Goal: Task Accomplishment & Management: Complete application form

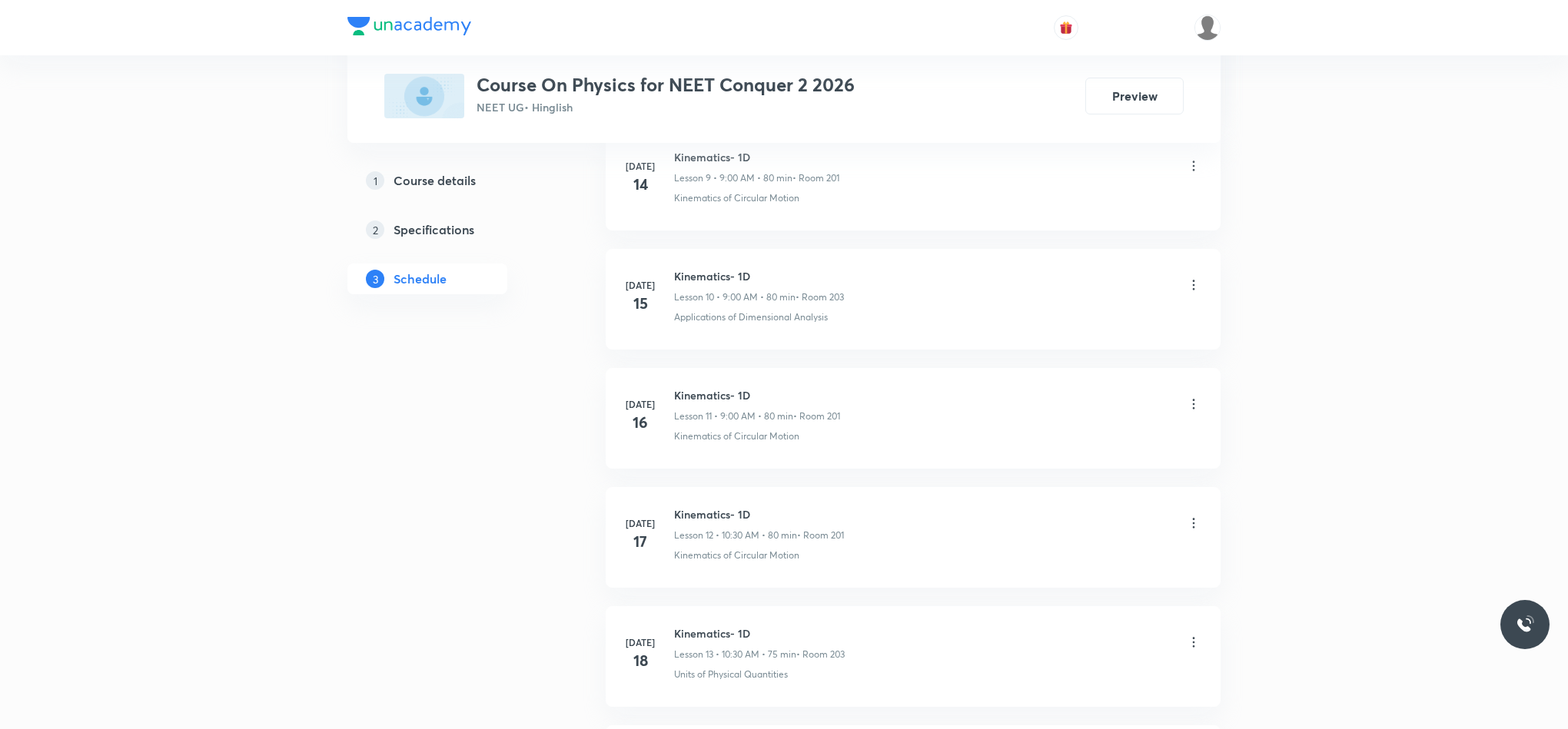
scroll to position [6957, 0]
drag, startPoint x: 672, startPoint y: 508, endPoint x: 840, endPoint y: 509, distance: 168.0
click at [840, 509] on div "Sep 4 Work Energy Power Lesson 53 • 9:00 AM • 75 min • Room 201 Physics - Full …" at bounding box center [913, 531] width 576 height 56
copy h6 "Work Energy Power"
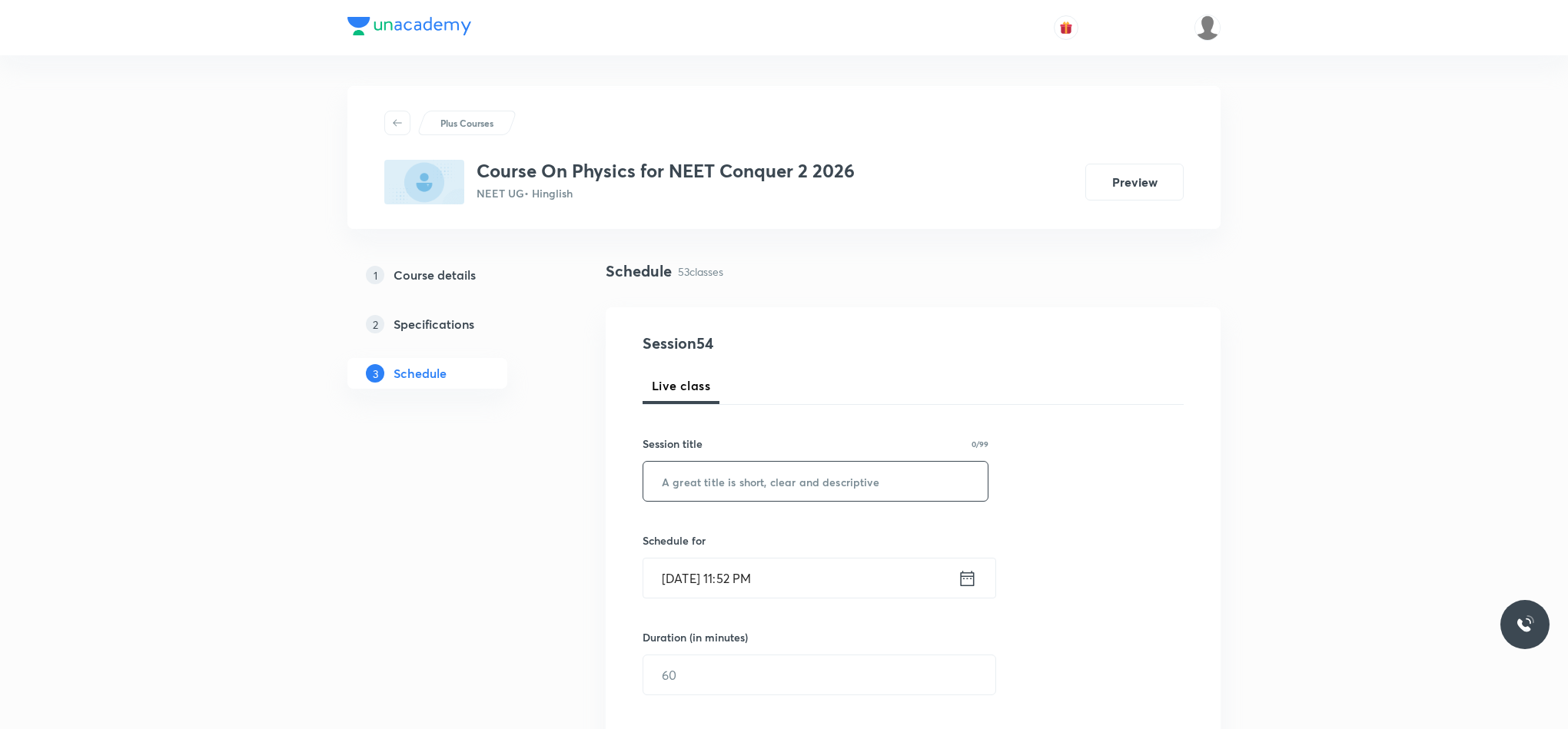
click at [814, 471] on input "text" at bounding box center [816, 481] width 344 height 40
paste input "Work Energy Power"
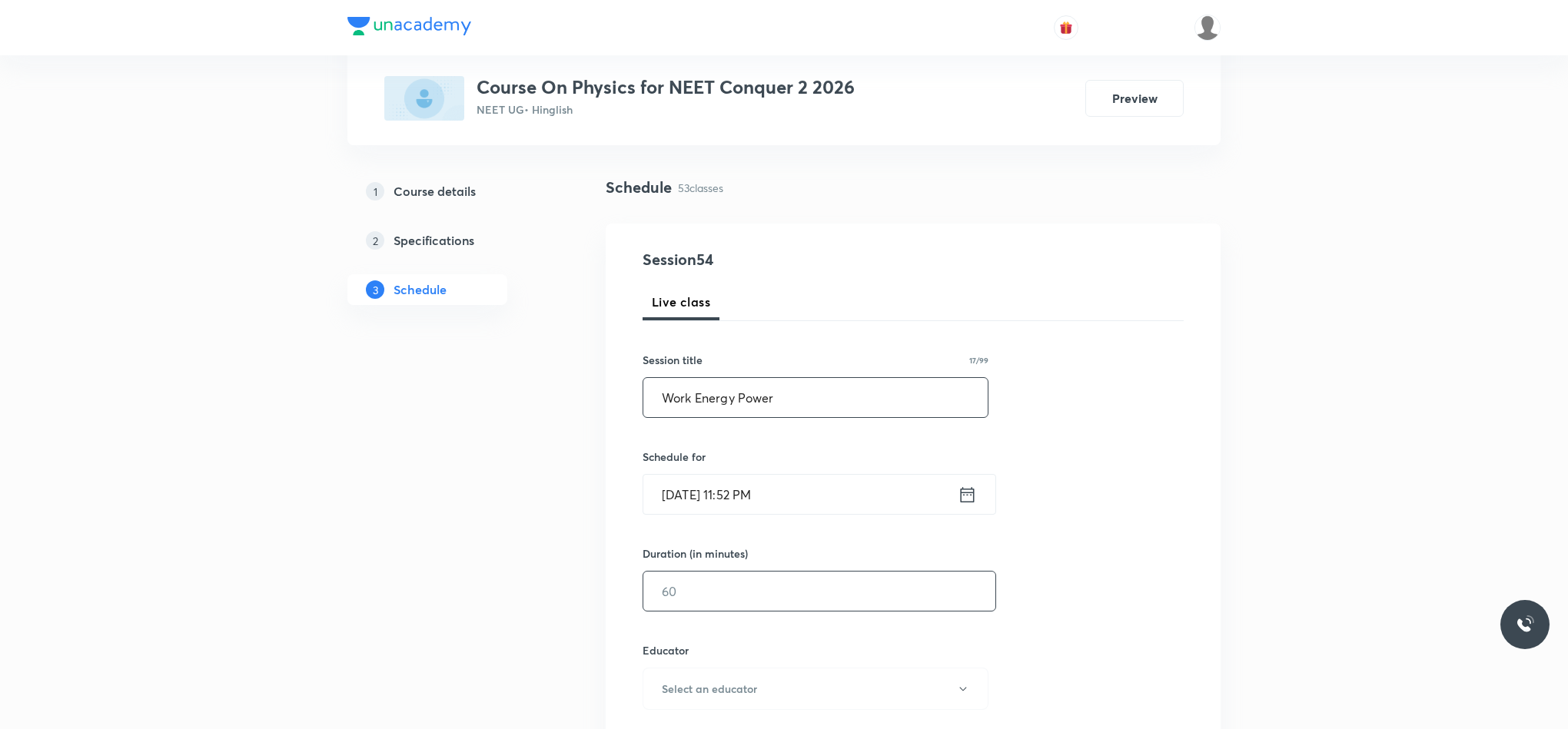
scroll to position [230, 0]
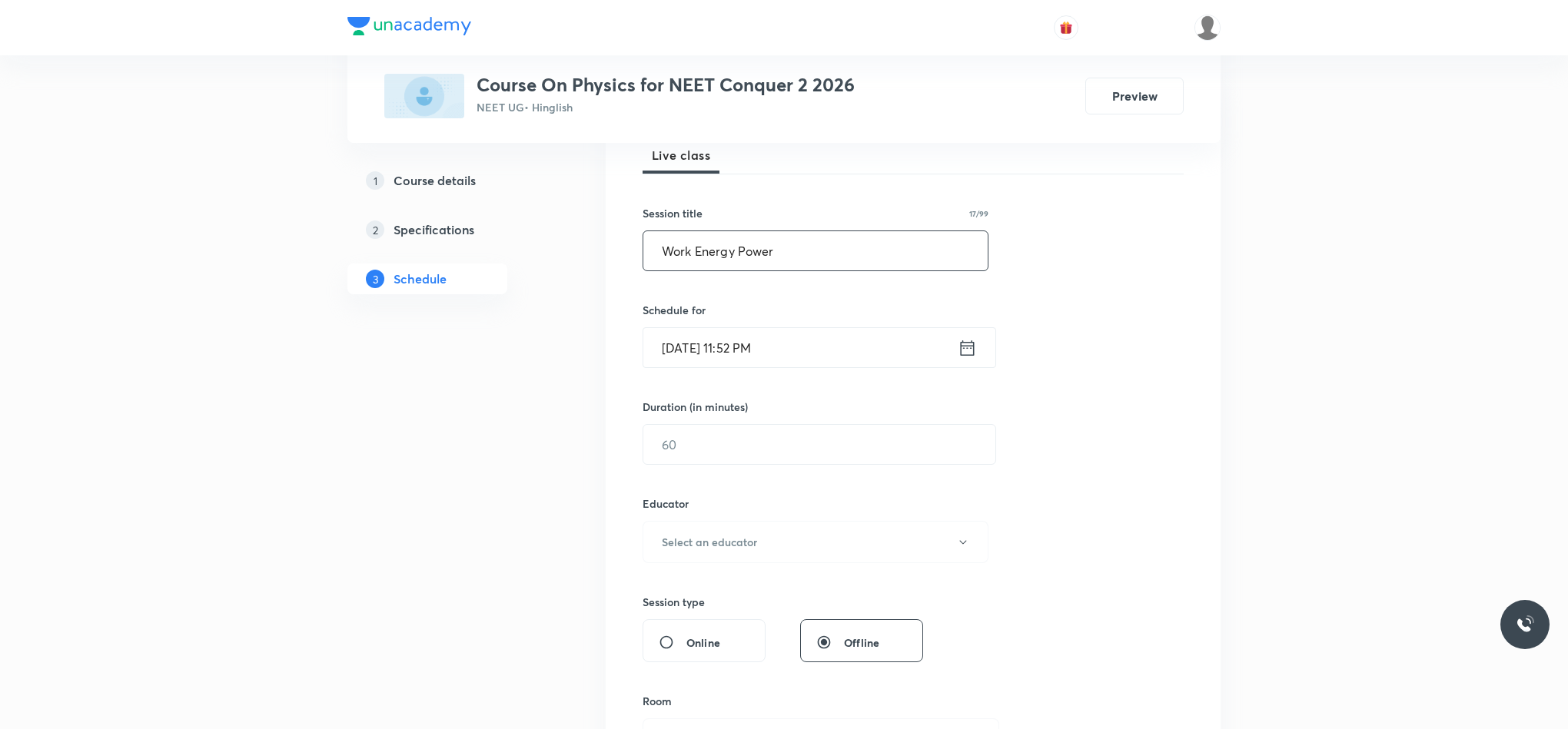
type input "Work Energy Power"
click at [970, 337] on div "Sep 5, 2025, 11:52 PM ​" at bounding box center [819, 348] width 354 height 40
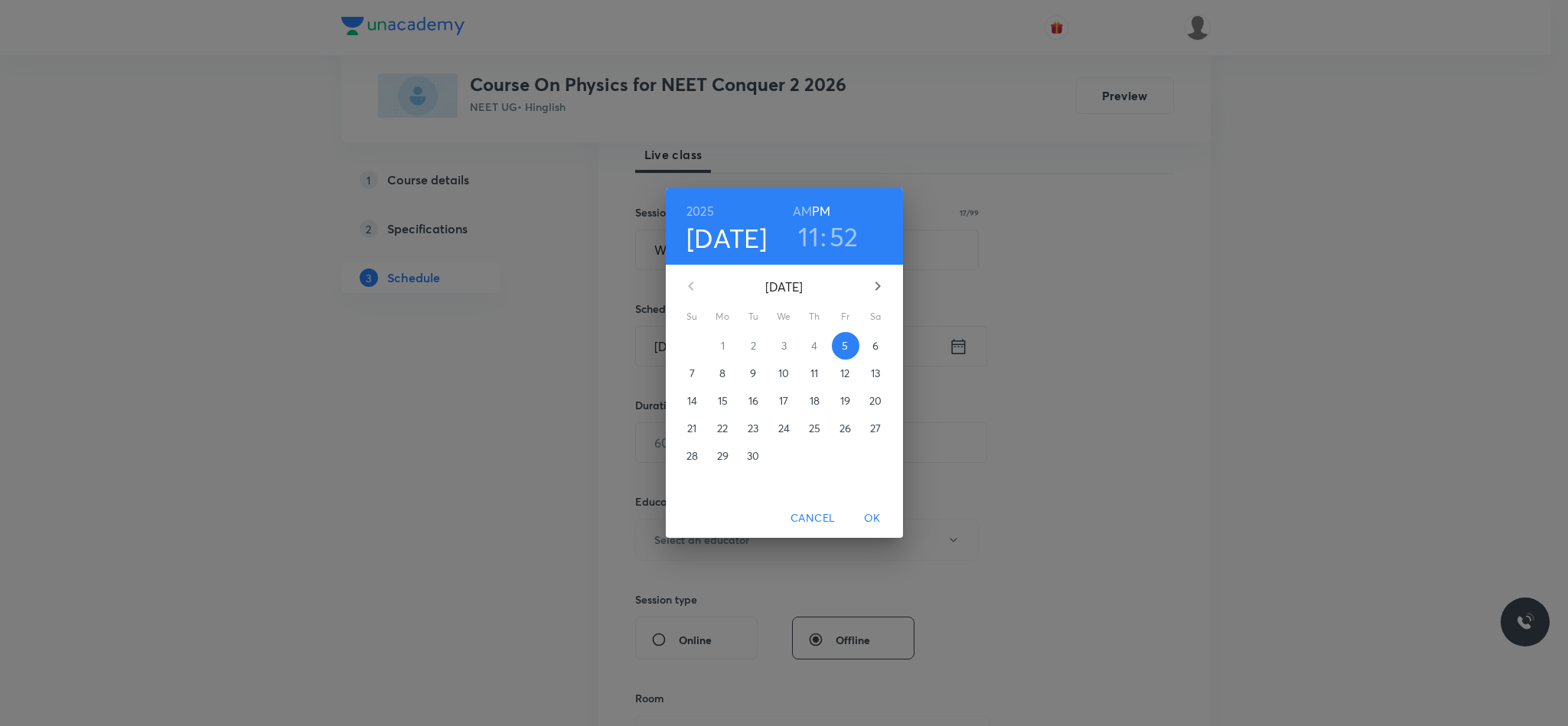
click at [872, 355] on button "6" at bounding box center [876, 346] width 27 height 28
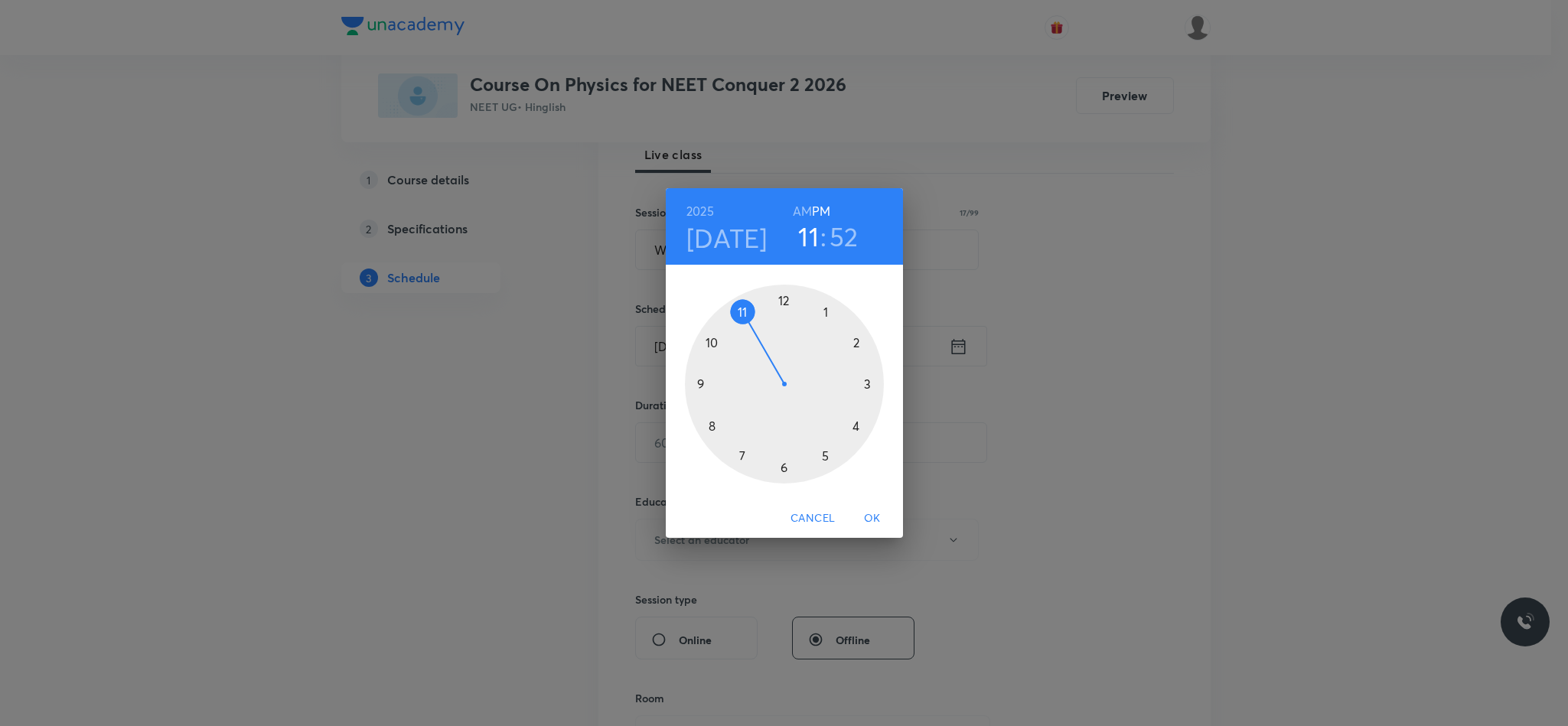
click at [707, 342] on div at bounding box center [784, 384] width 199 height 199
click at [784, 467] on div at bounding box center [784, 384] width 199 height 199
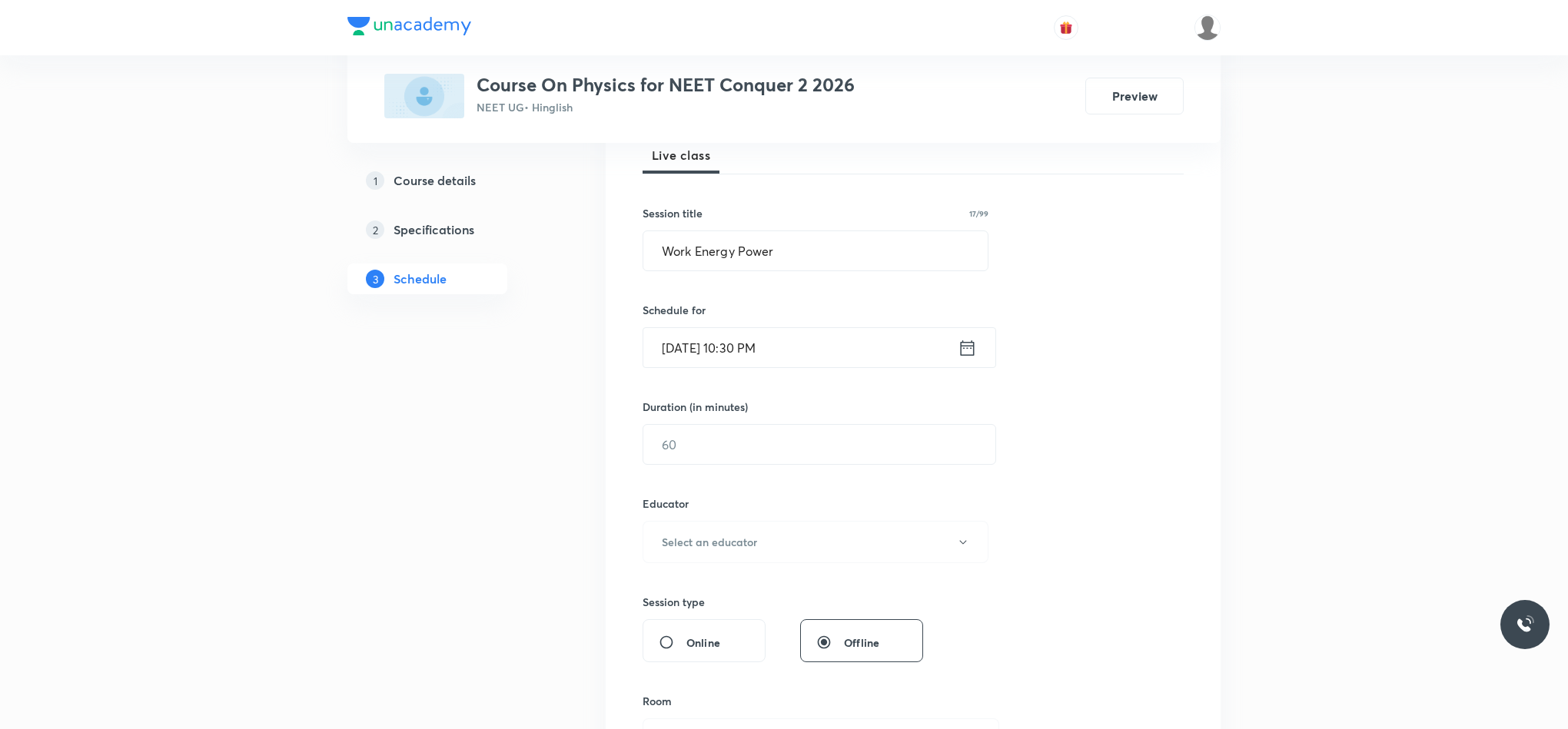
click at [973, 343] on icon at bounding box center [968, 347] width 14 height 16
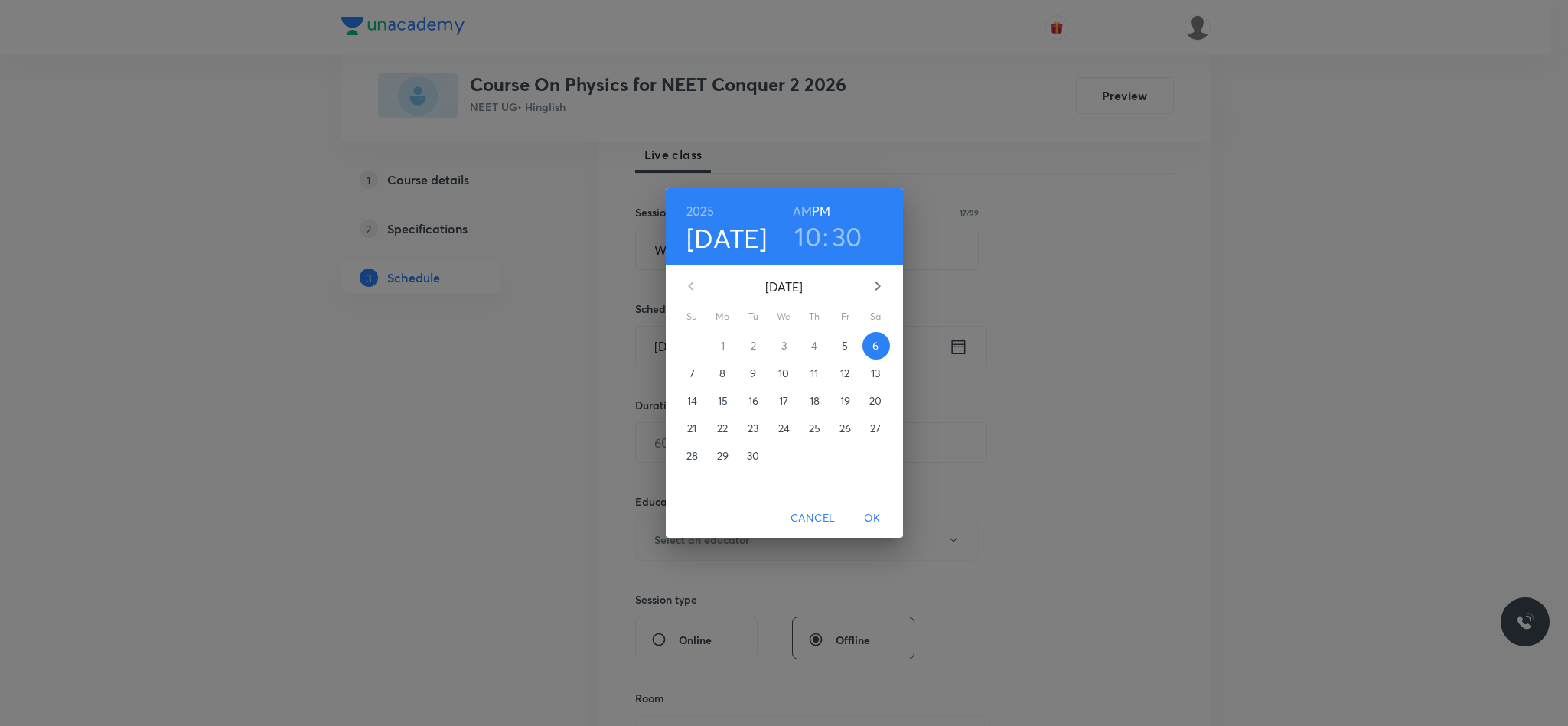
click at [806, 212] on h6 "AM" at bounding box center [802, 211] width 19 height 21
drag, startPoint x: 870, startPoint y: 516, endPoint x: 850, endPoint y: 497, distance: 27.6
click at [870, 517] on span "OK" at bounding box center [872, 518] width 37 height 19
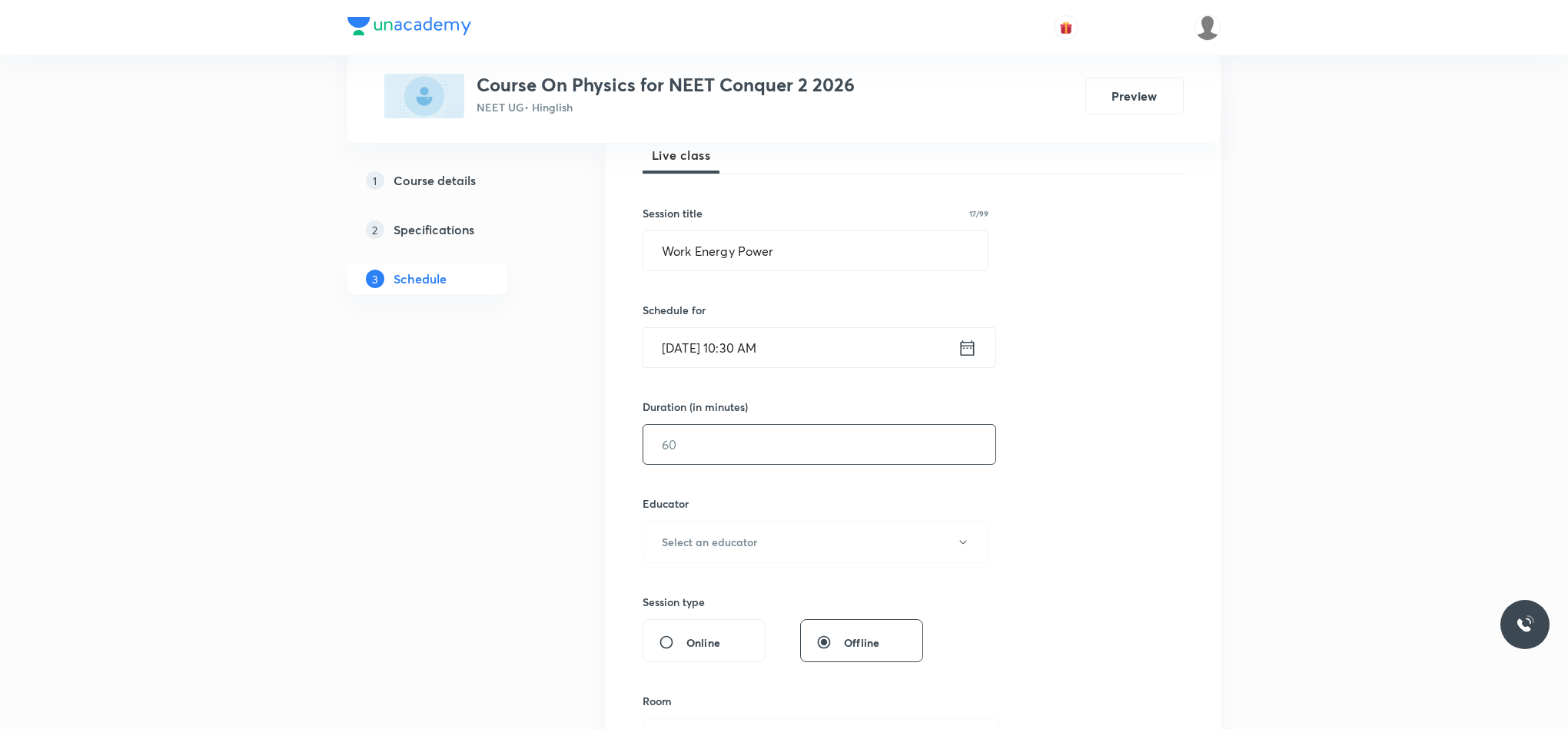
click at [780, 458] on input "text" at bounding box center [819, 445] width 352 height 40
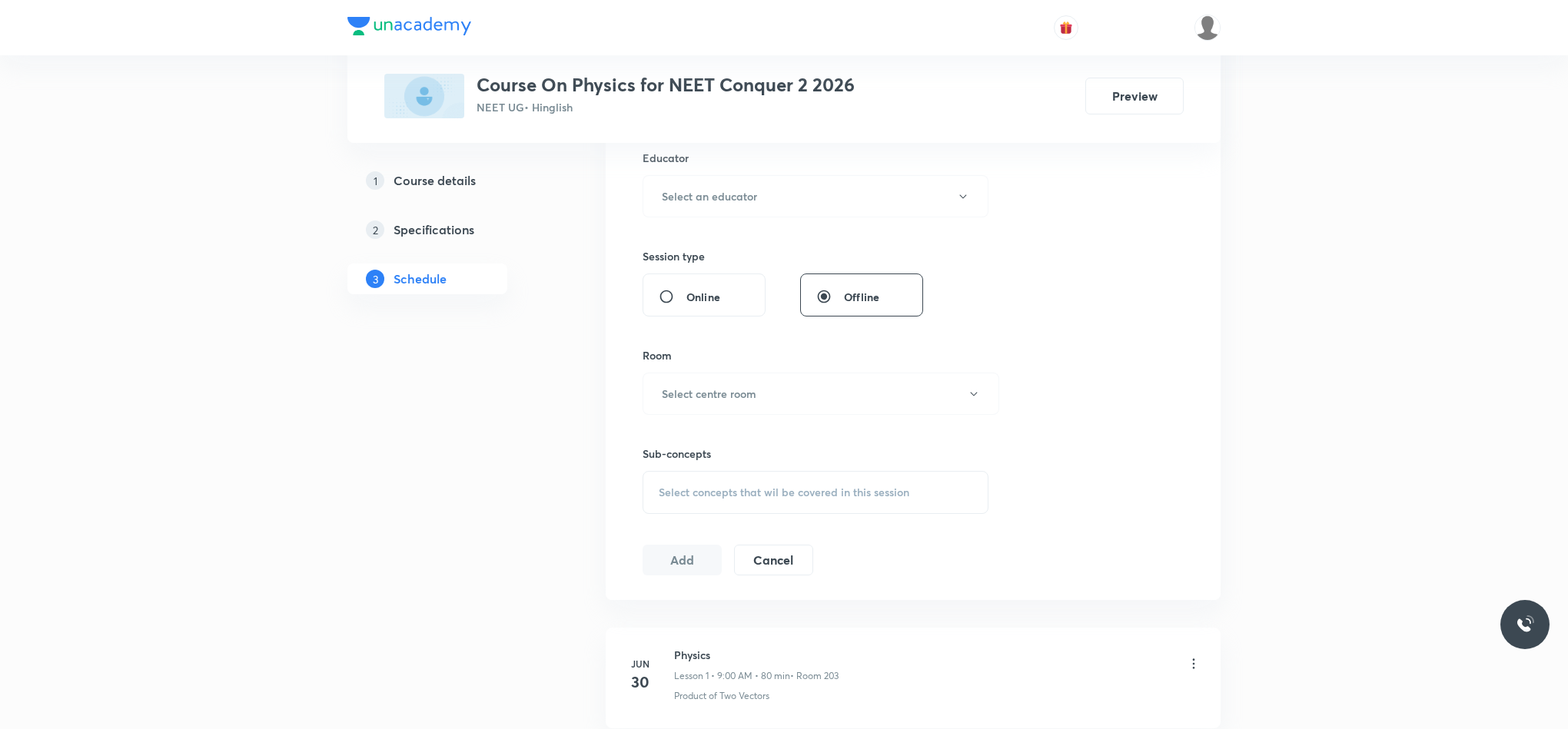
scroll to position [461, 0]
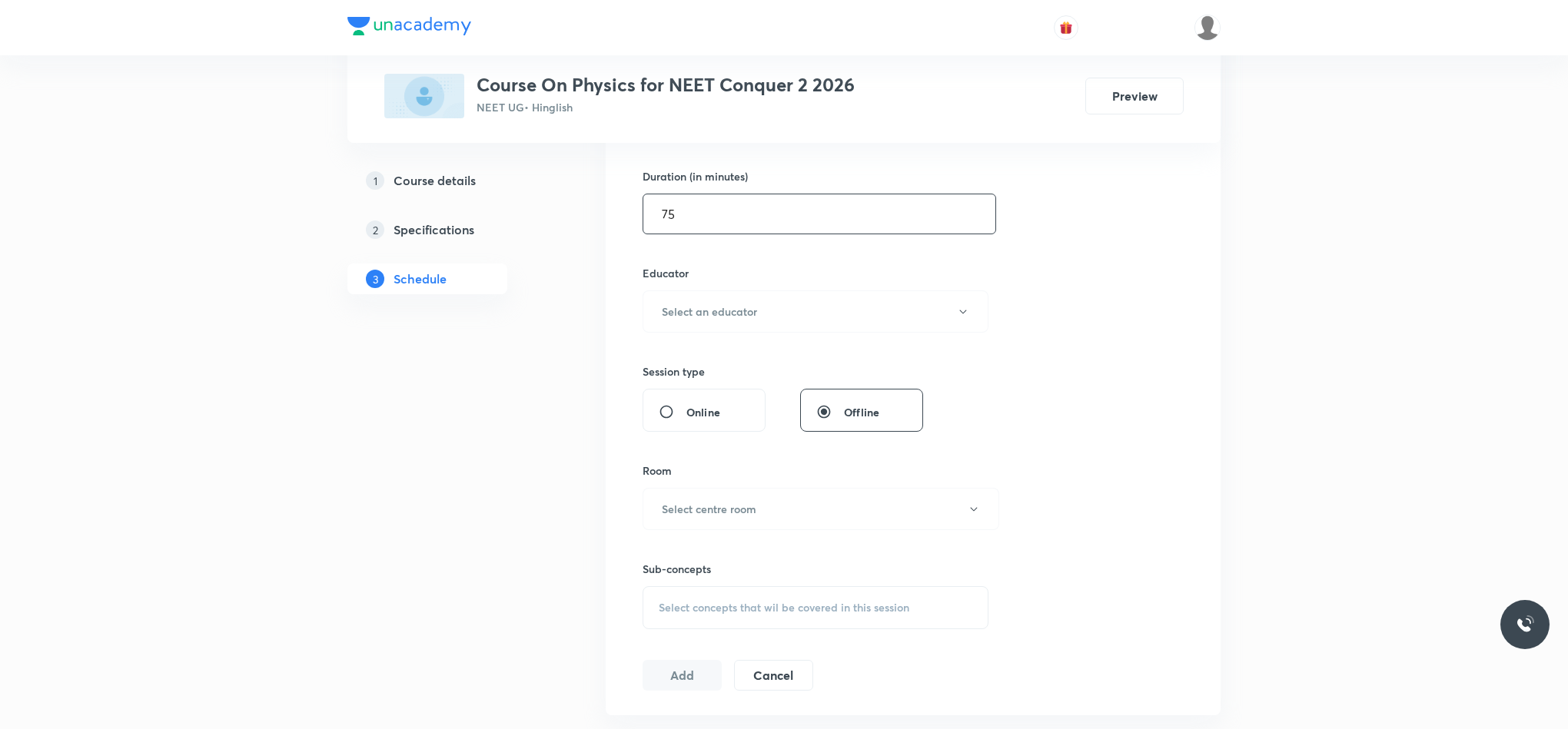
type input "75"
click at [697, 291] on div "Educator Select an educator" at bounding box center [816, 298] width 346 height 67
click at [697, 300] on button "Select an educator" at bounding box center [816, 312] width 346 height 42
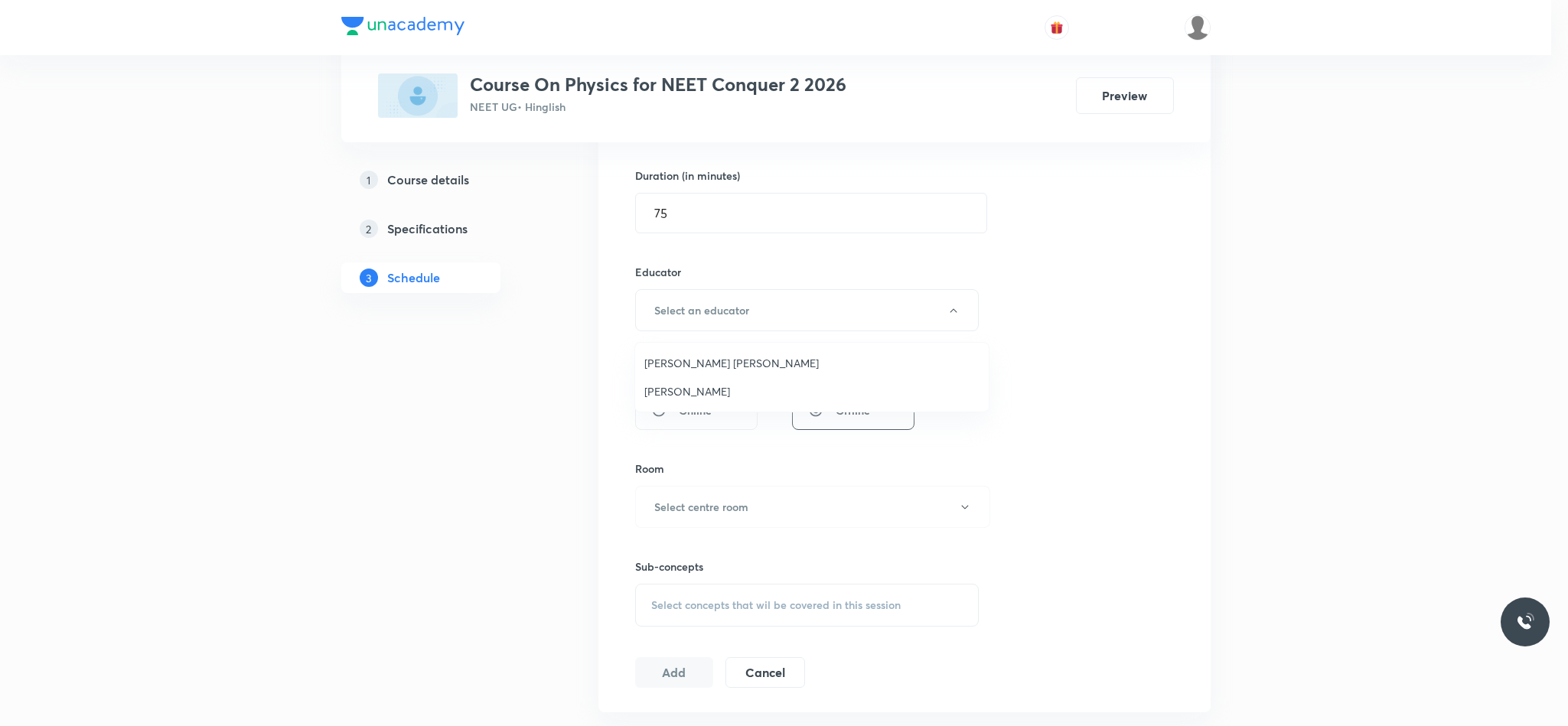
drag, startPoint x: 710, startPoint y: 382, endPoint x: 691, endPoint y: 389, distance: 20.2
click at [691, 389] on span "[PERSON_NAME]" at bounding box center [812, 391] width 335 height 16
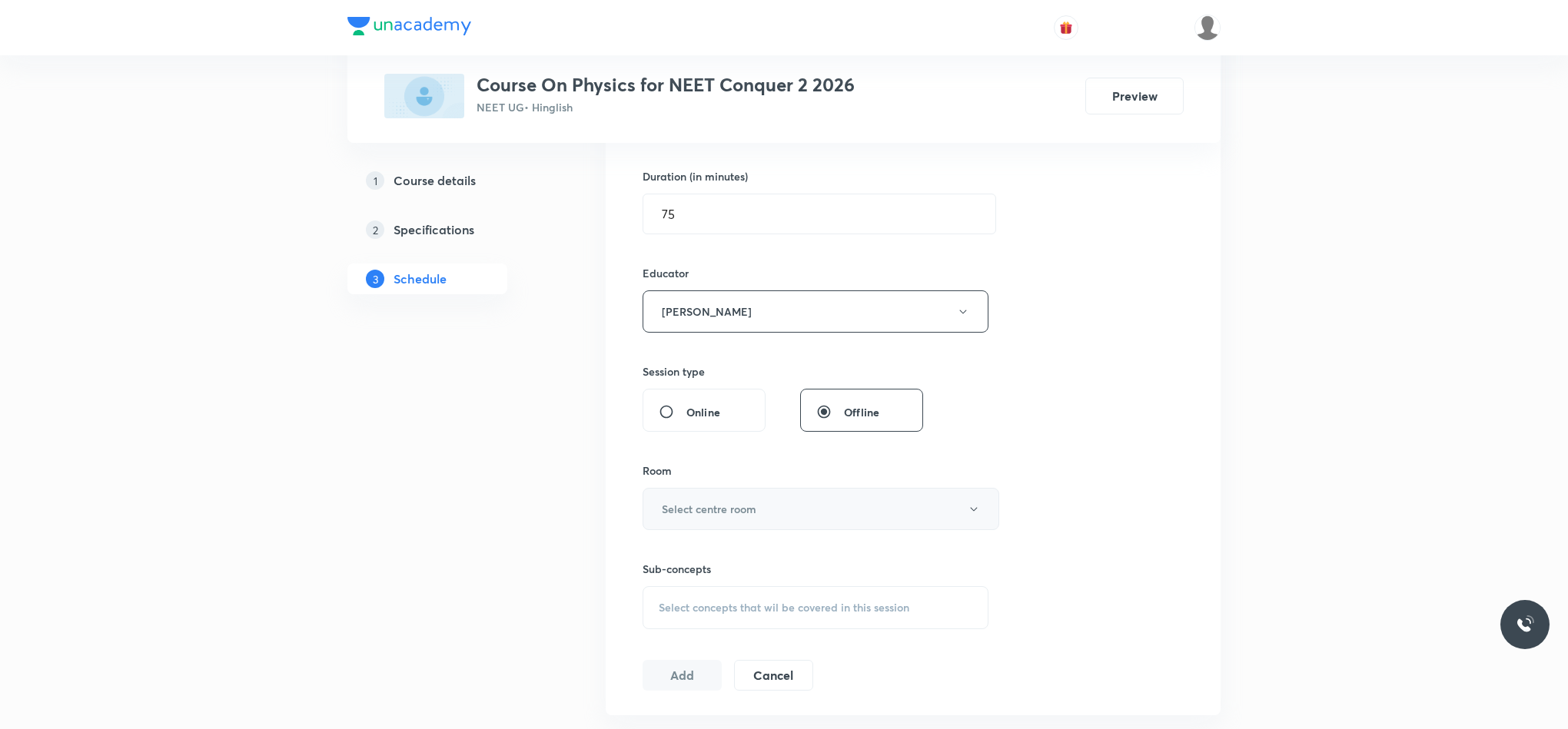
click at [736, 516] on h6 "Select centre room" at bounding box center [709, 509] width 95 height 17
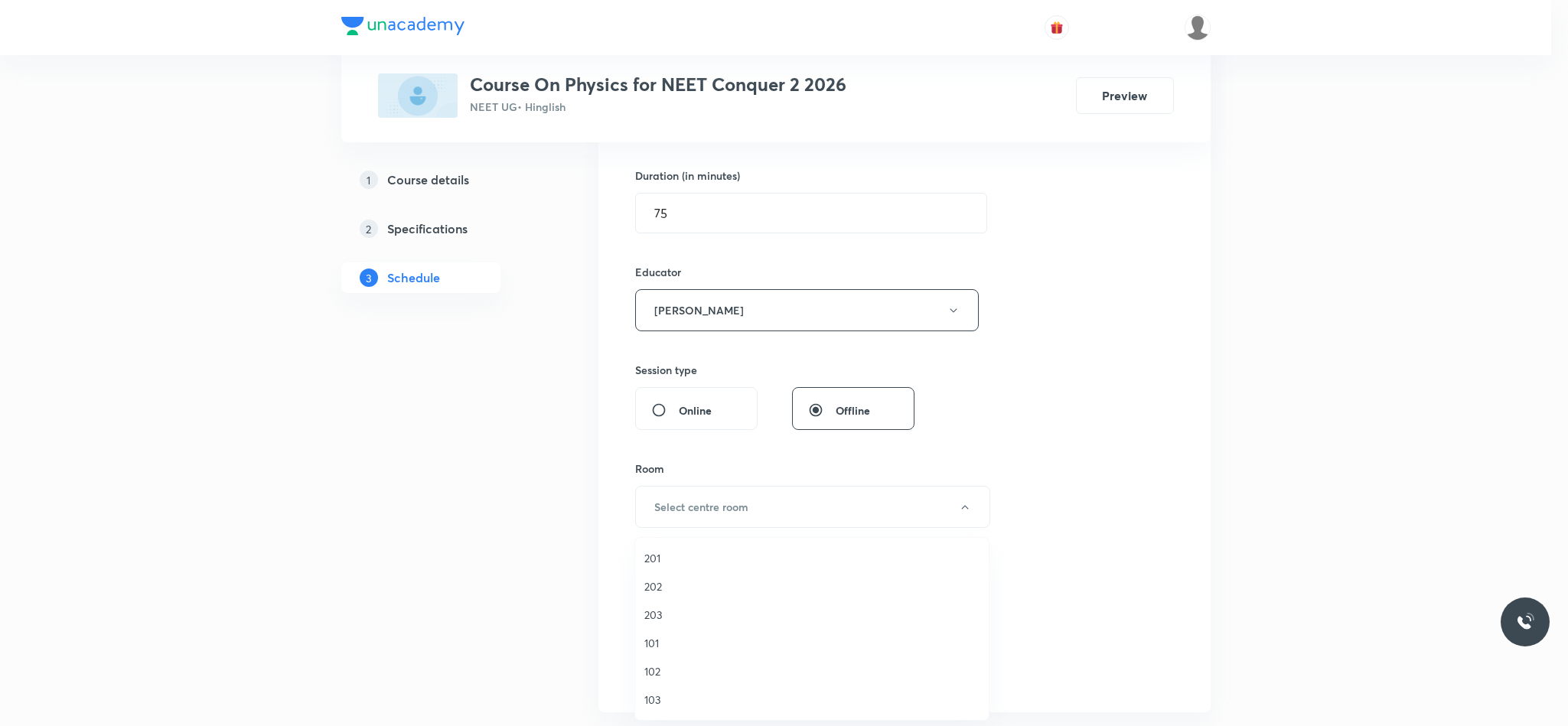
click at [652, 619] on span "203" at bounding box center [812, 615] width 335 height 16
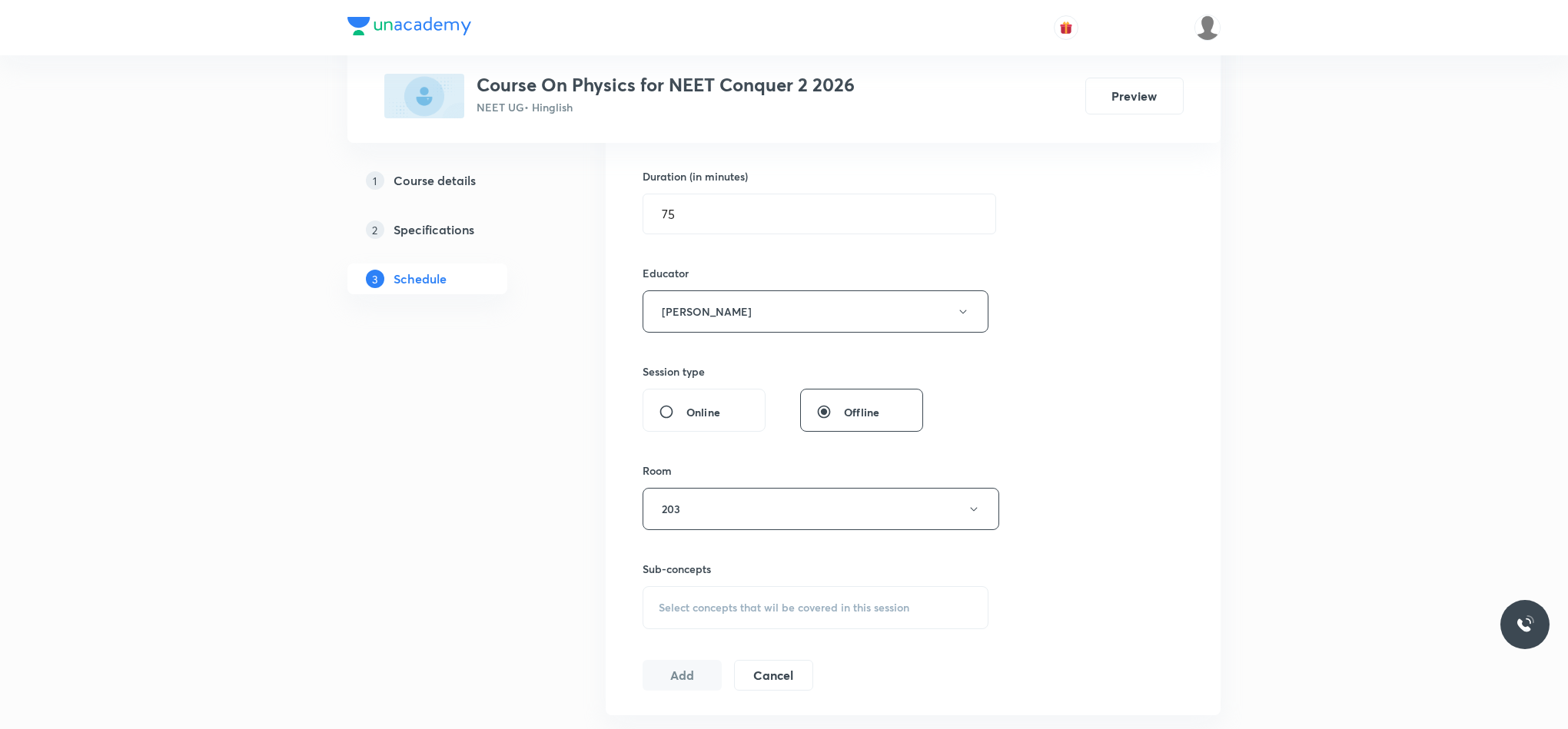
click at [688, 535] on div "Sub-concepts Select concepts that wil be covered in this session" at bounding box center [816, 580] width 346 height 99
click at [687, 518] on button "203" at bounding box center [820, 509] width 356 height 42
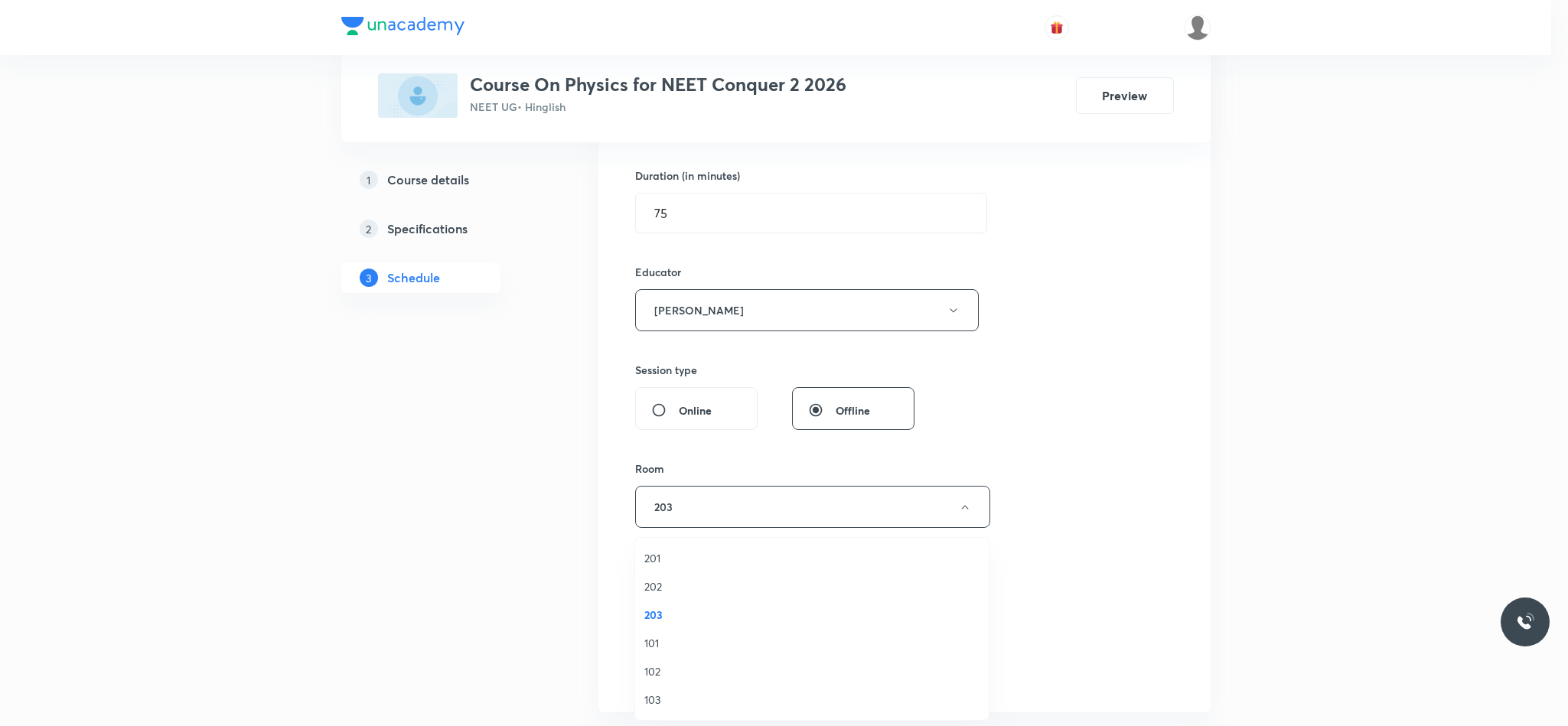
click at [652, 567] on li "201" at bounding box center [812, 558] width 354 height 28
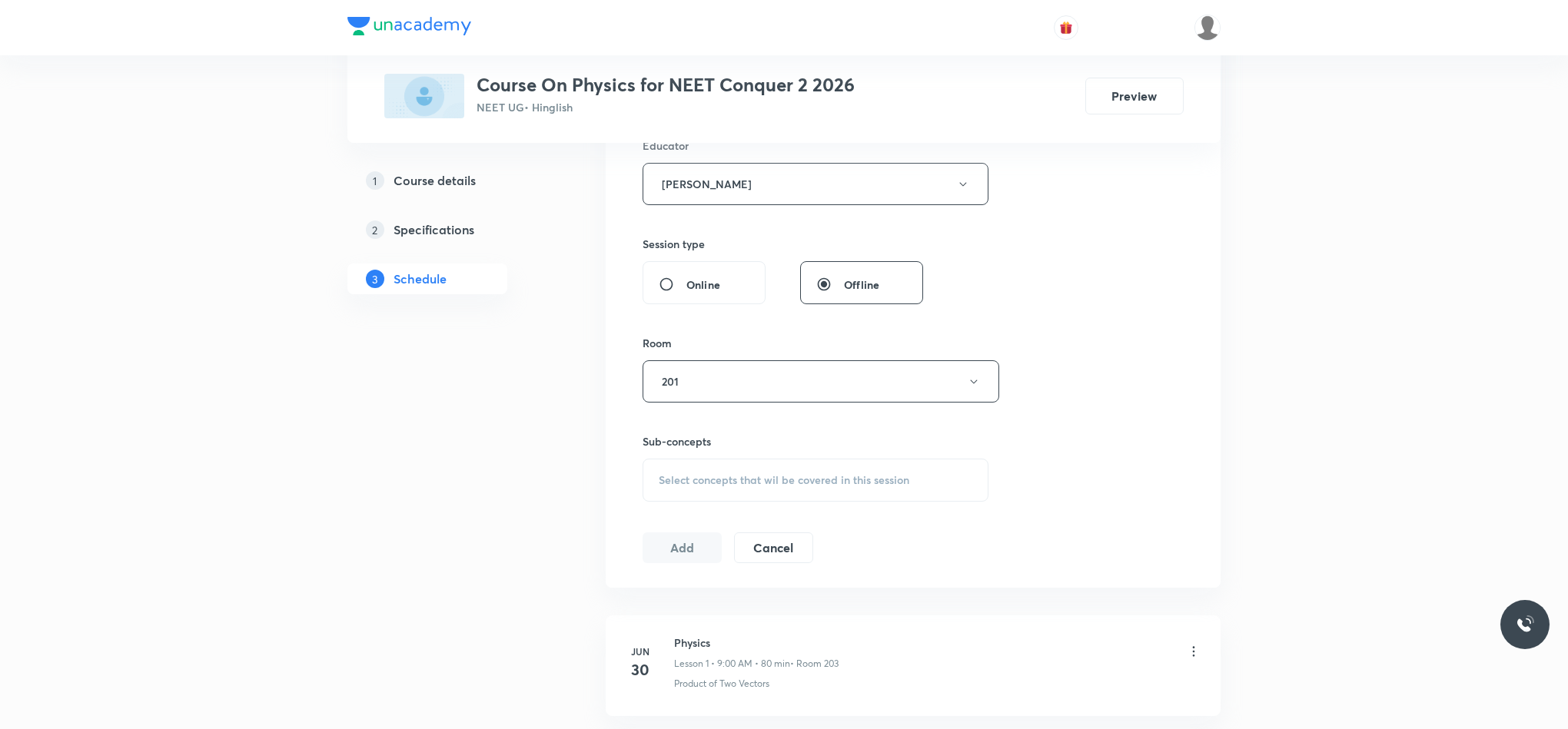
scroll to position [691, 0]
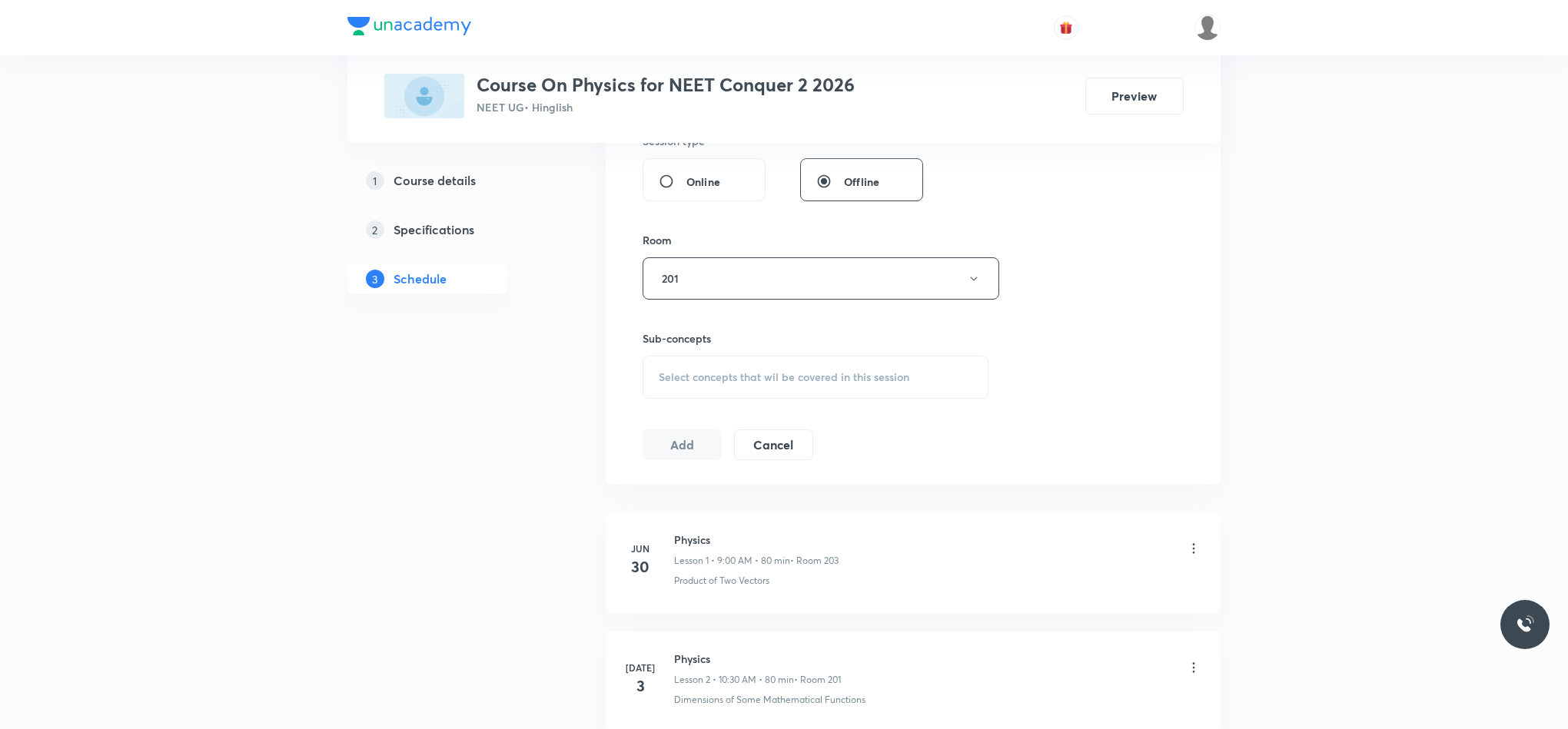
click at [680, 406] on div "Session 54 Live class Session title 17/99 Work Energy Power ​ Schedule for Sep …" at bounding box center [913, 50] width 541 height 820
click at [687, 384] on span "Select concepts that wil be covered in this session" at bounding box center [784, 376] width 250 height 12
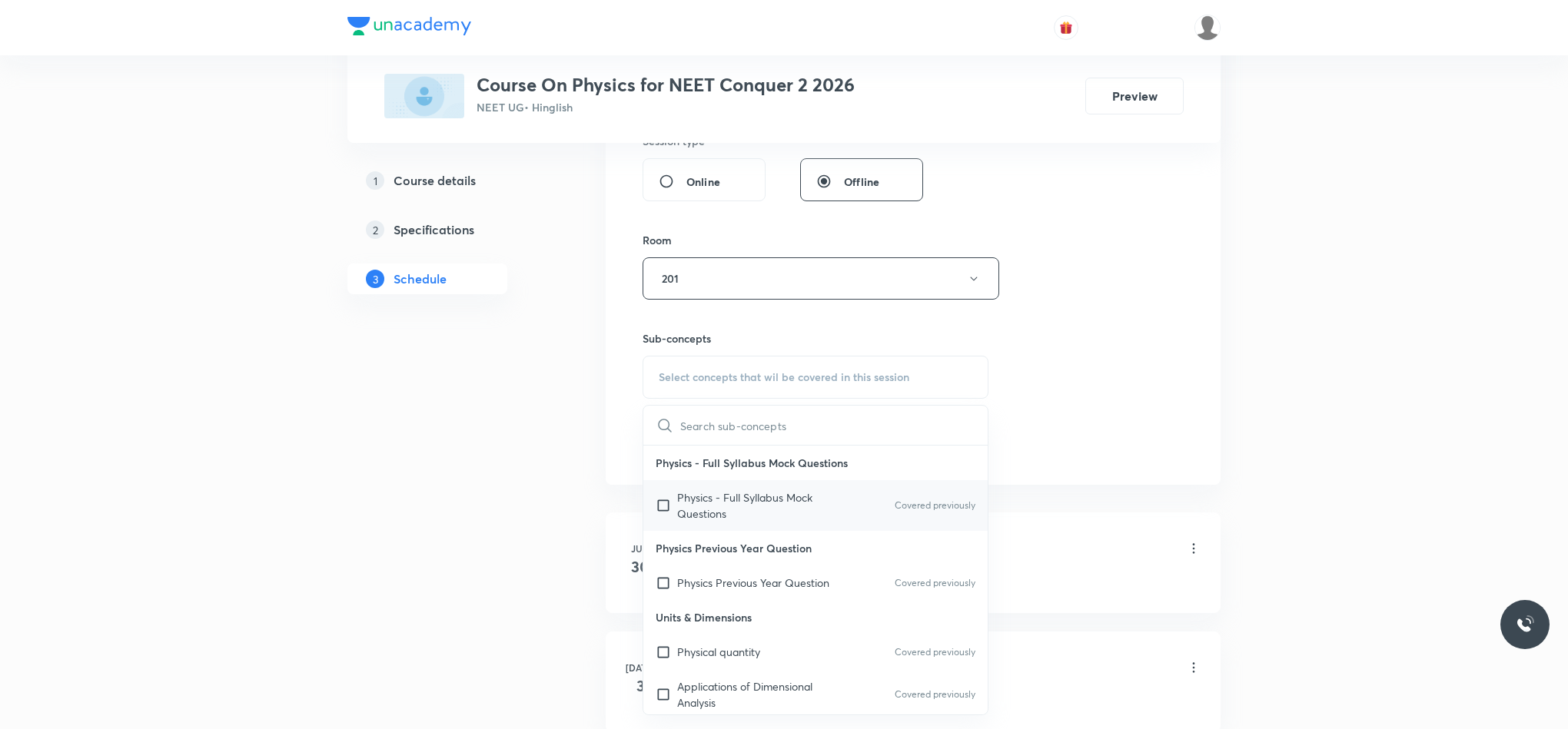
drag, startPoint x: 704, startPoint y: 522, endPoint x: 764, endPoint y: 518, distance: 60.1
click at [705, 522] on p "Physics - Full Syllabus Mock Questions" at bounding box center [754, 505] width 156 height 32
checkbox input "true"
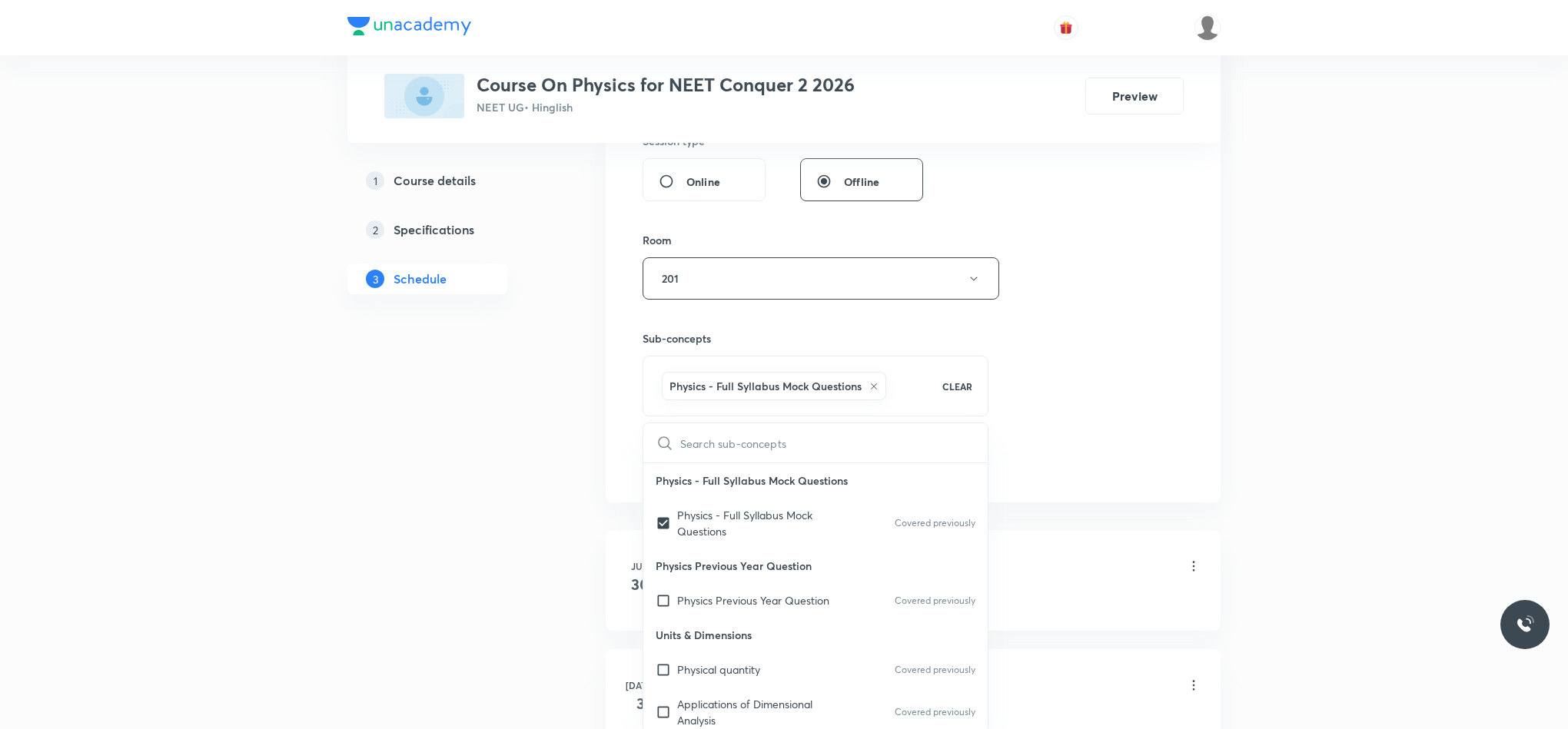
click at [1086, 401] on div "Session 54 Live class Session title 17/99 Work Energy Power ​ Schedule for Sep …" at bounding box center [913, 59] width 541 height 838
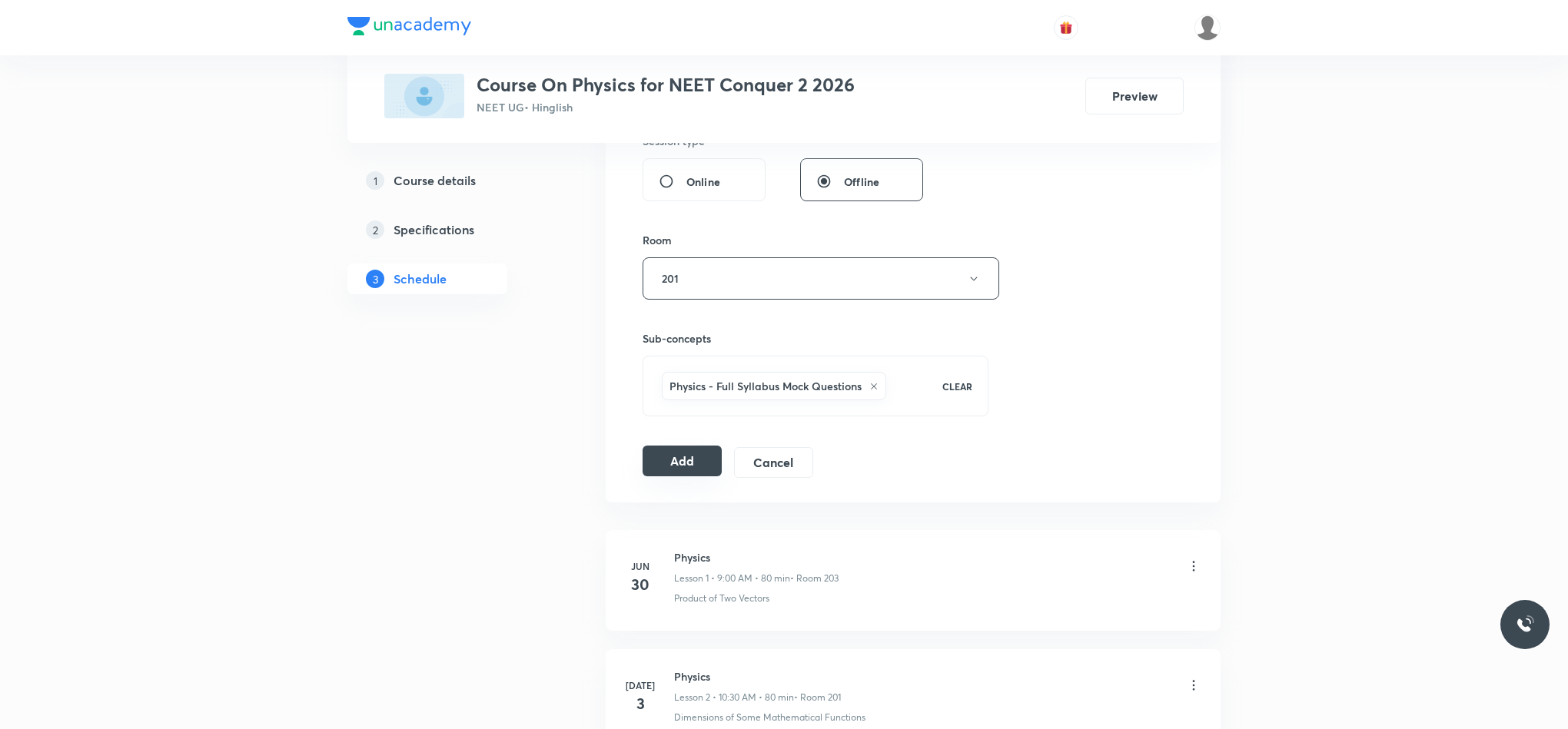
click at [704, 455] on button "Add" at bounding box center [682, 460] width 79 height 30
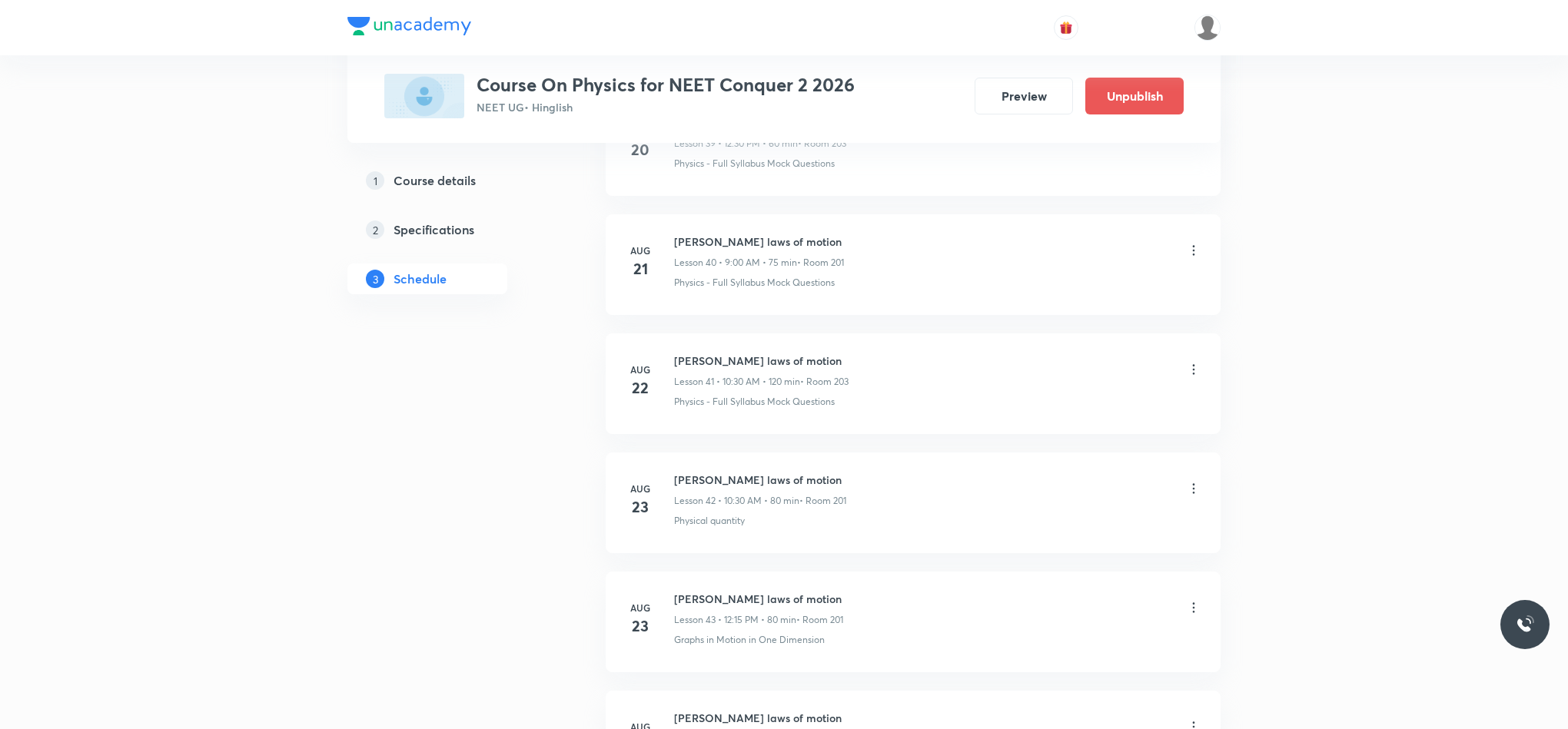
scroll to position [6268, 0]
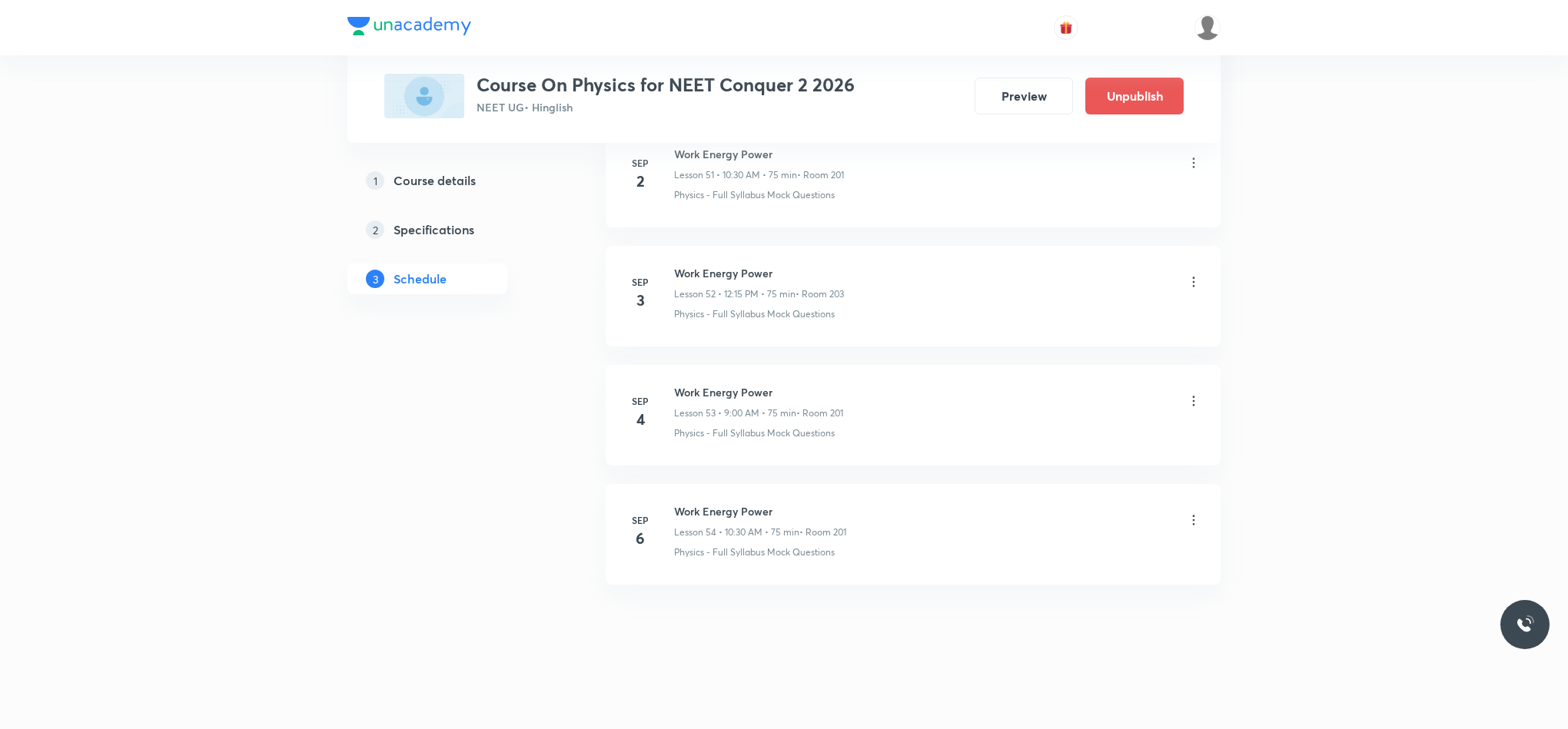
click at [1203, 519] on li "Sep 6 Work Energy Power Lesson 54 • 10:30 AM • 75 min • Room 201 Physics - Full…" at bounding box center [913, 534] width 615 height 100
click at [1195, 519] on icon at bounding box center [1193, 520] width 16 height 16
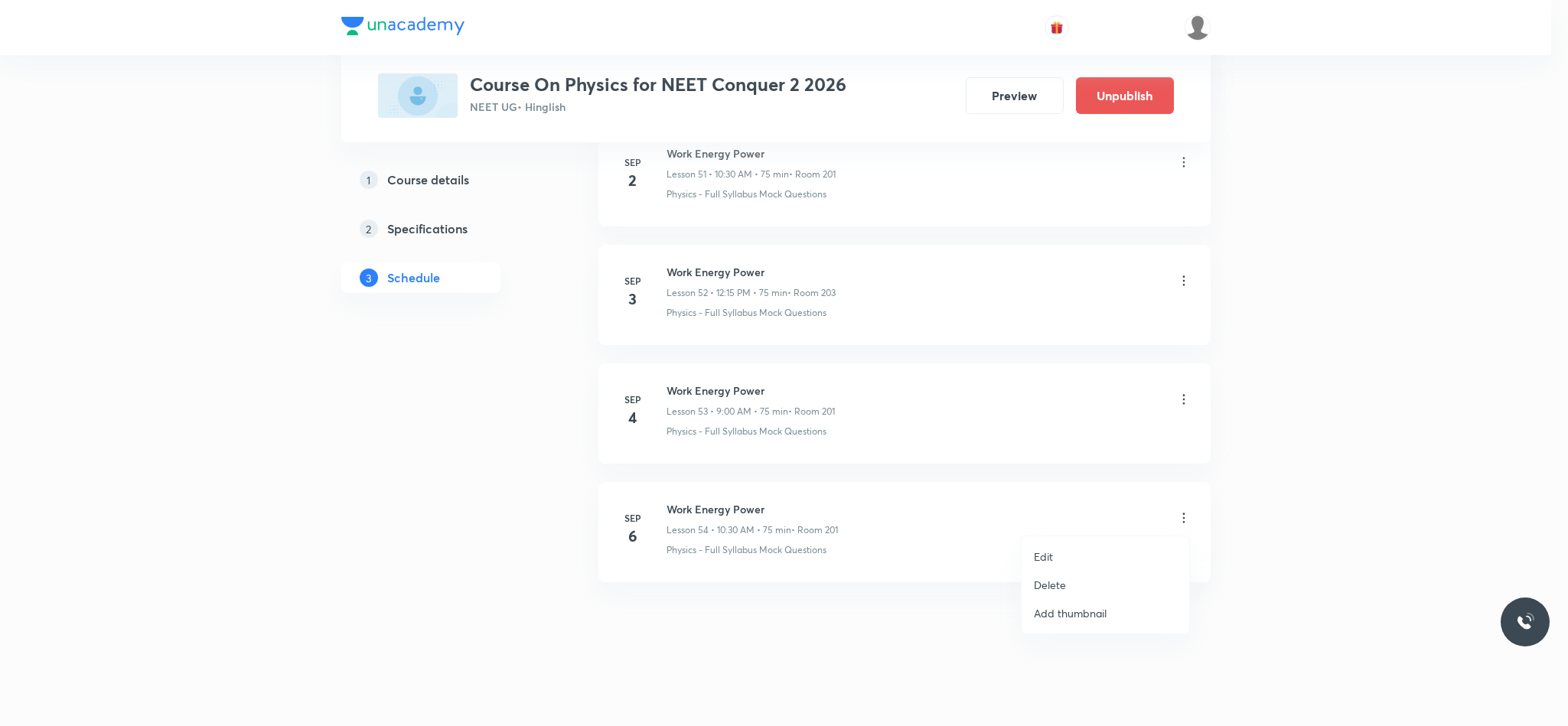
click at [1056, 554] on li "Edit" at bounding box center [1104, 556] width 168 height 28
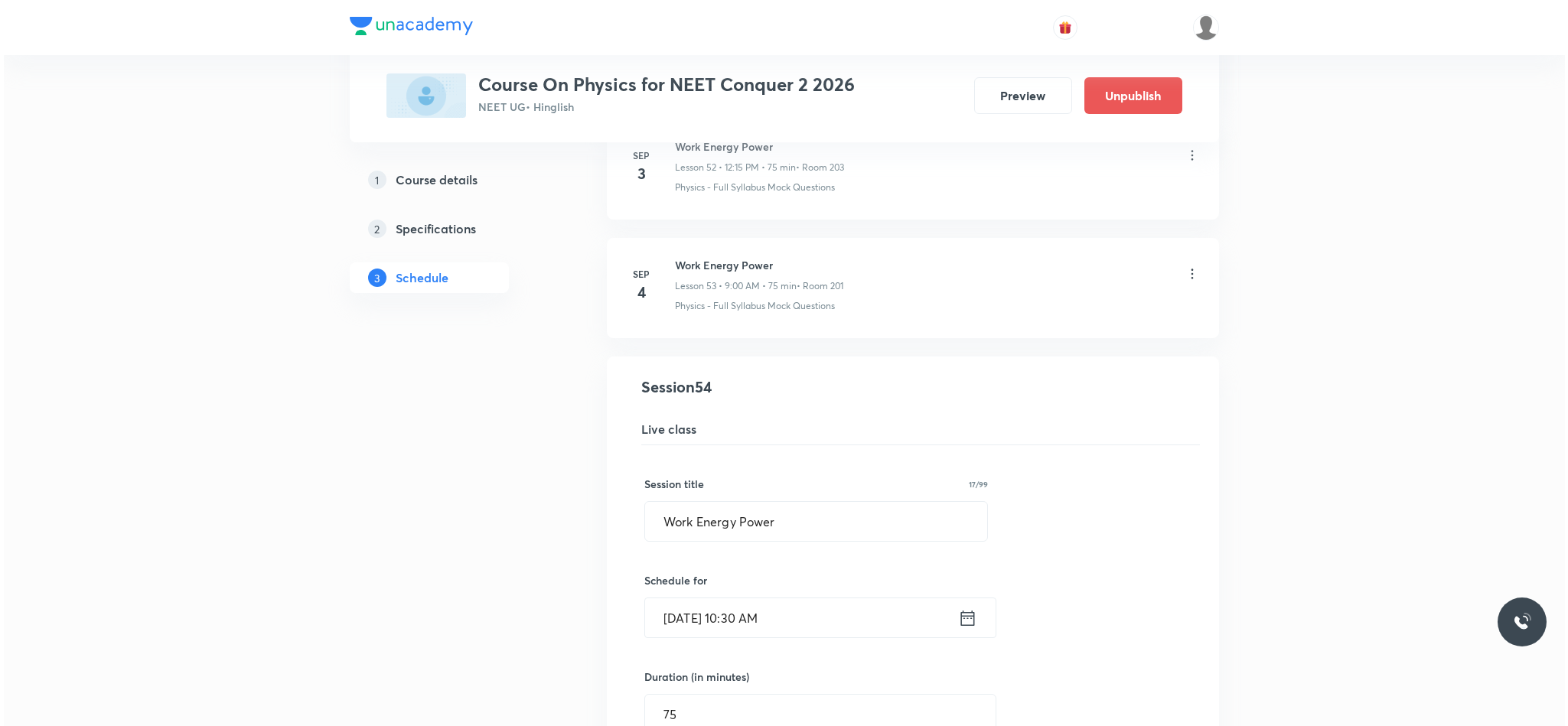
scroll to position [6472, 0]
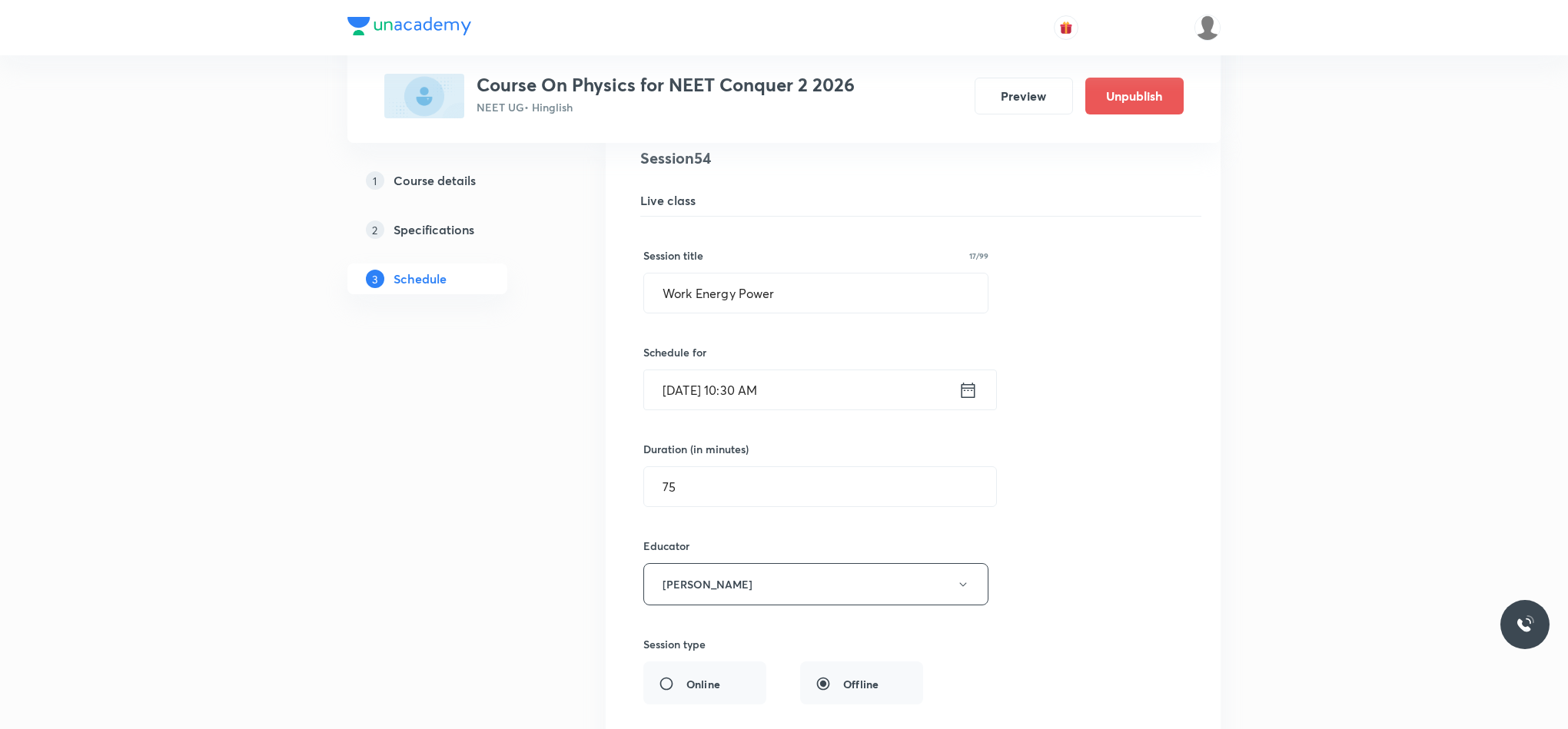
click at [973, 401] on icon at bounding box center [968, 389] width 19 height 21
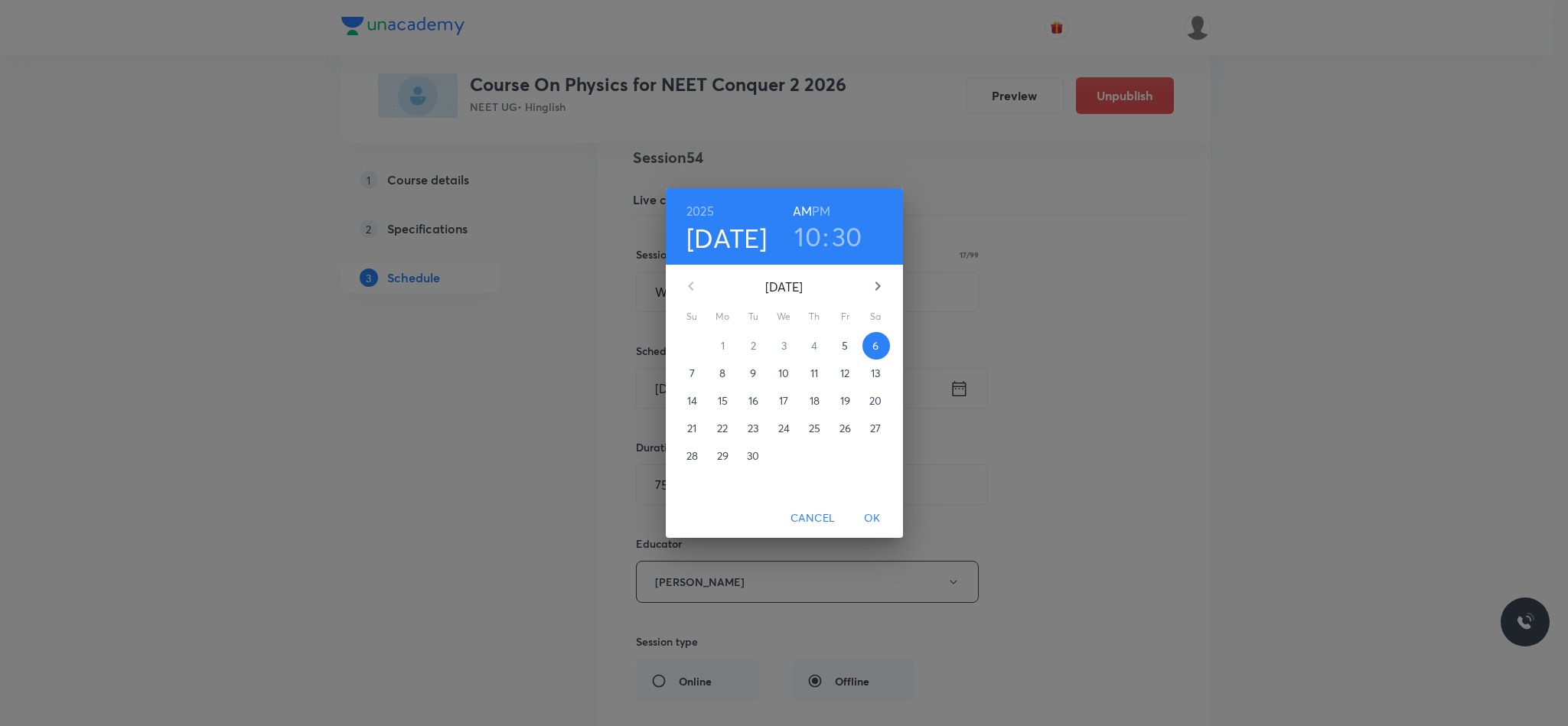
click at [827, 234] on h3 ":" at bounding box center [825, 236] width 6 height 32
click at [816, 244] on h3 "10" at bounding box center [807, 236] width 27 height 32
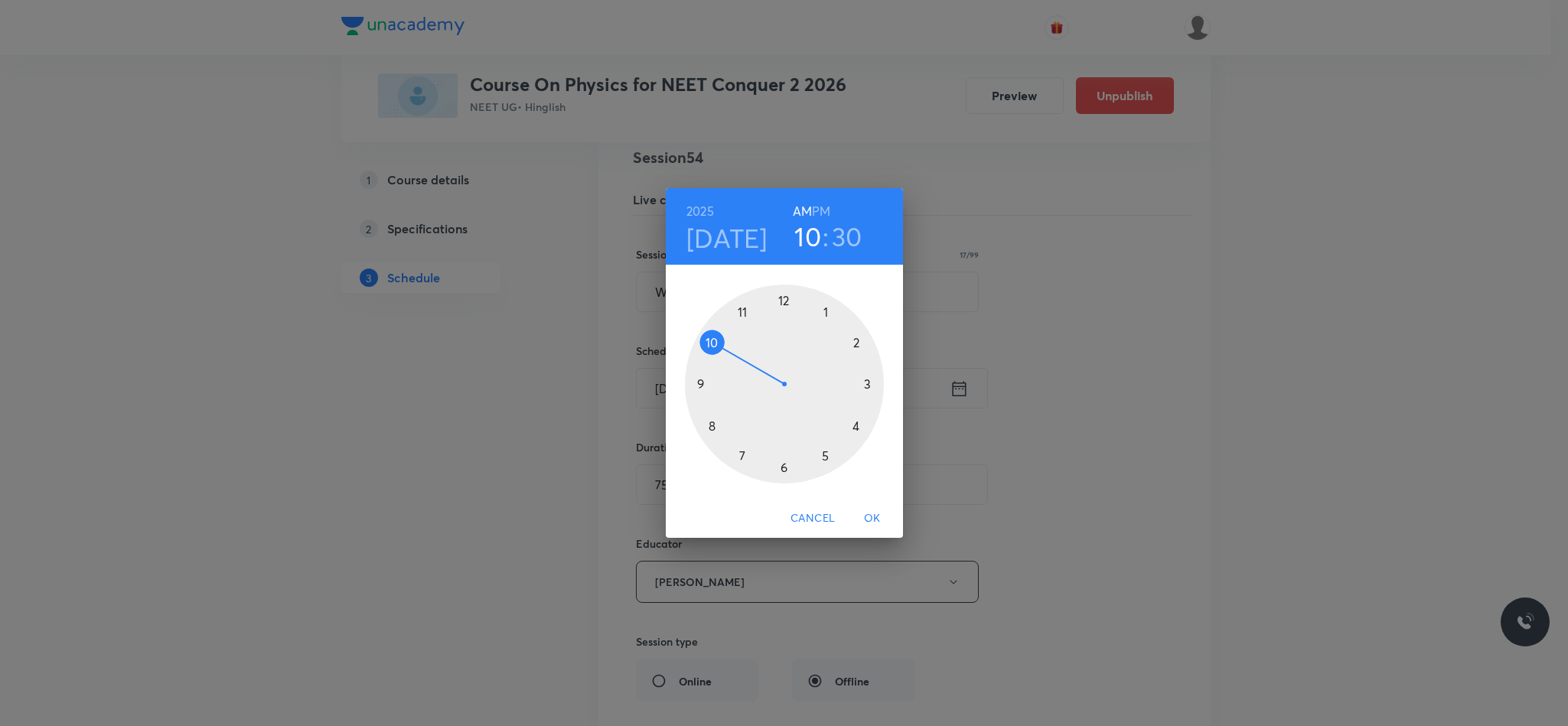
click at [783, 301] on div at bounding box center [784, 384] width 199 height 199
click at [872, 387] on div at bounding box center [784, 384] width 199 height 199
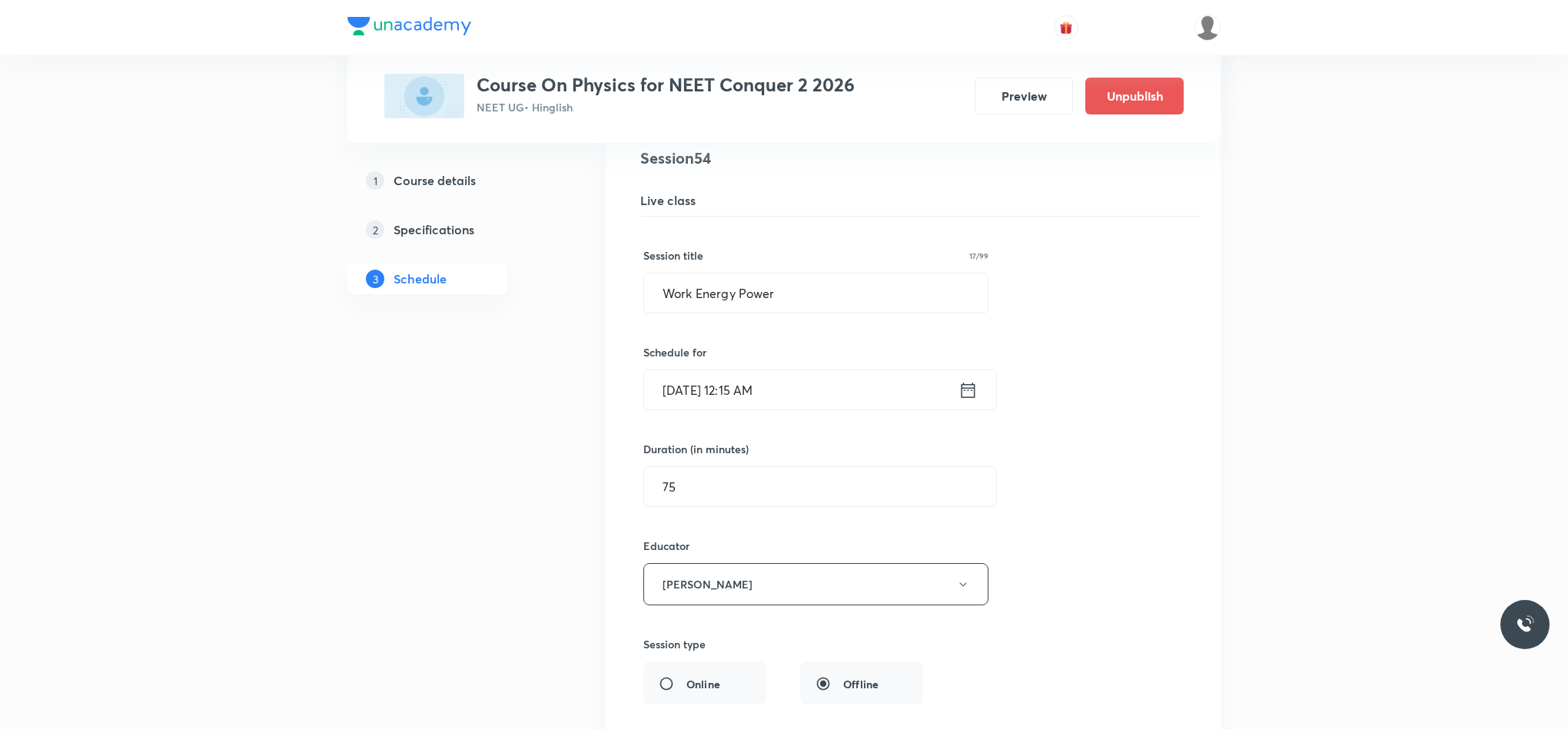
click at [961, 398] on icon at bounding box center [968, 389] width 14 height 16
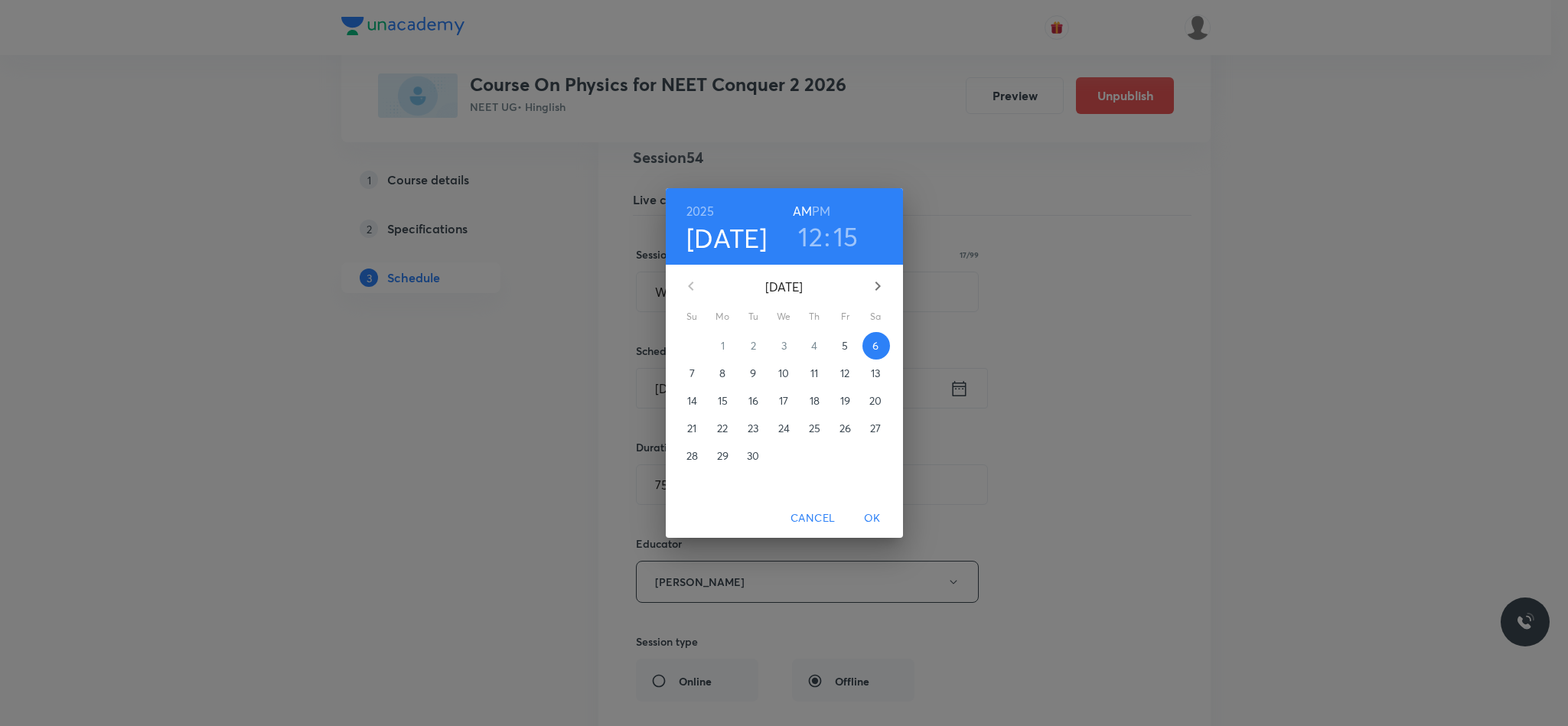
click at [843, 241] on h3 "15" at bounding box center [846, 236] width 26 height 32
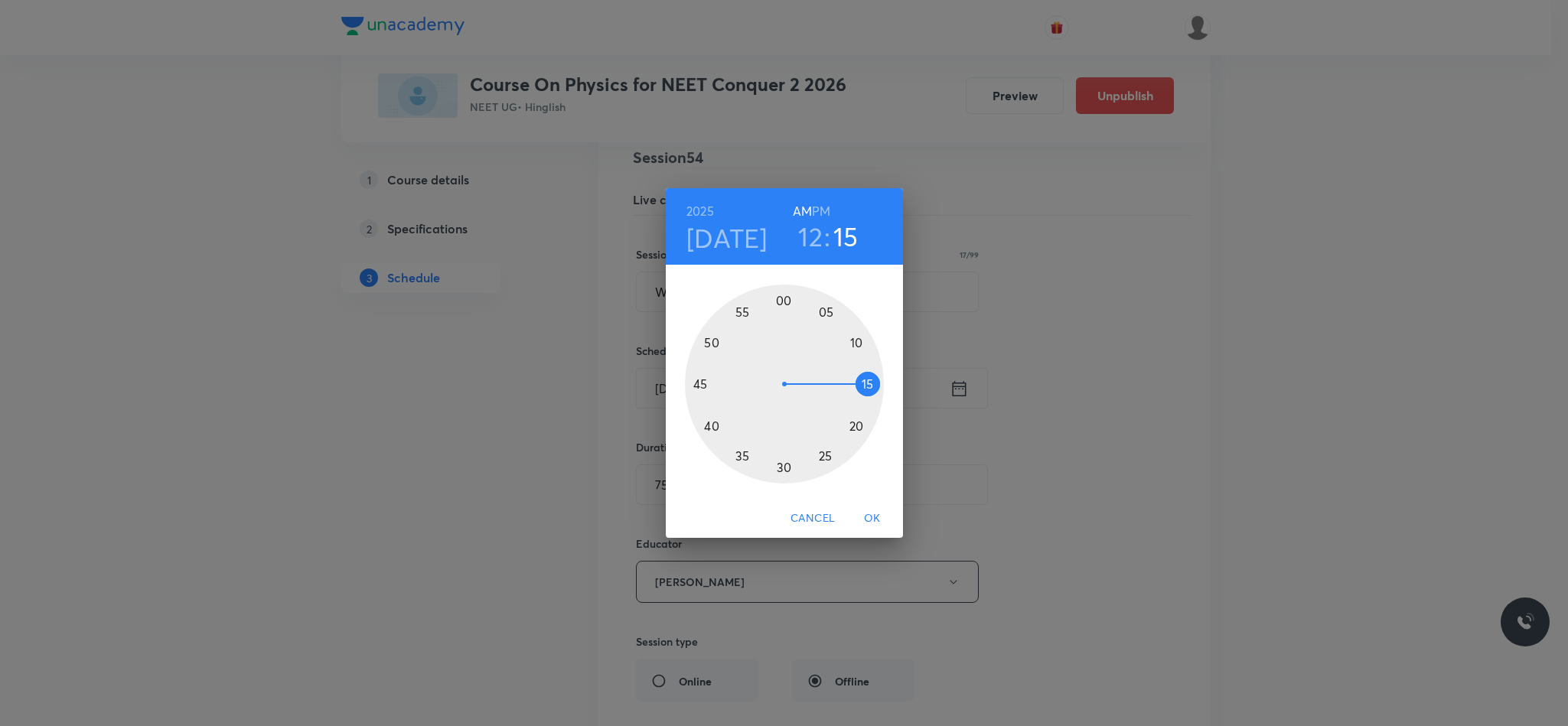
click at [825, 206] on h6 "PM" at bounding box center [821, 211] width 18 height 21
click at [872, 512] on span "OK" at bounding box center [872, 518] width 37 height 19
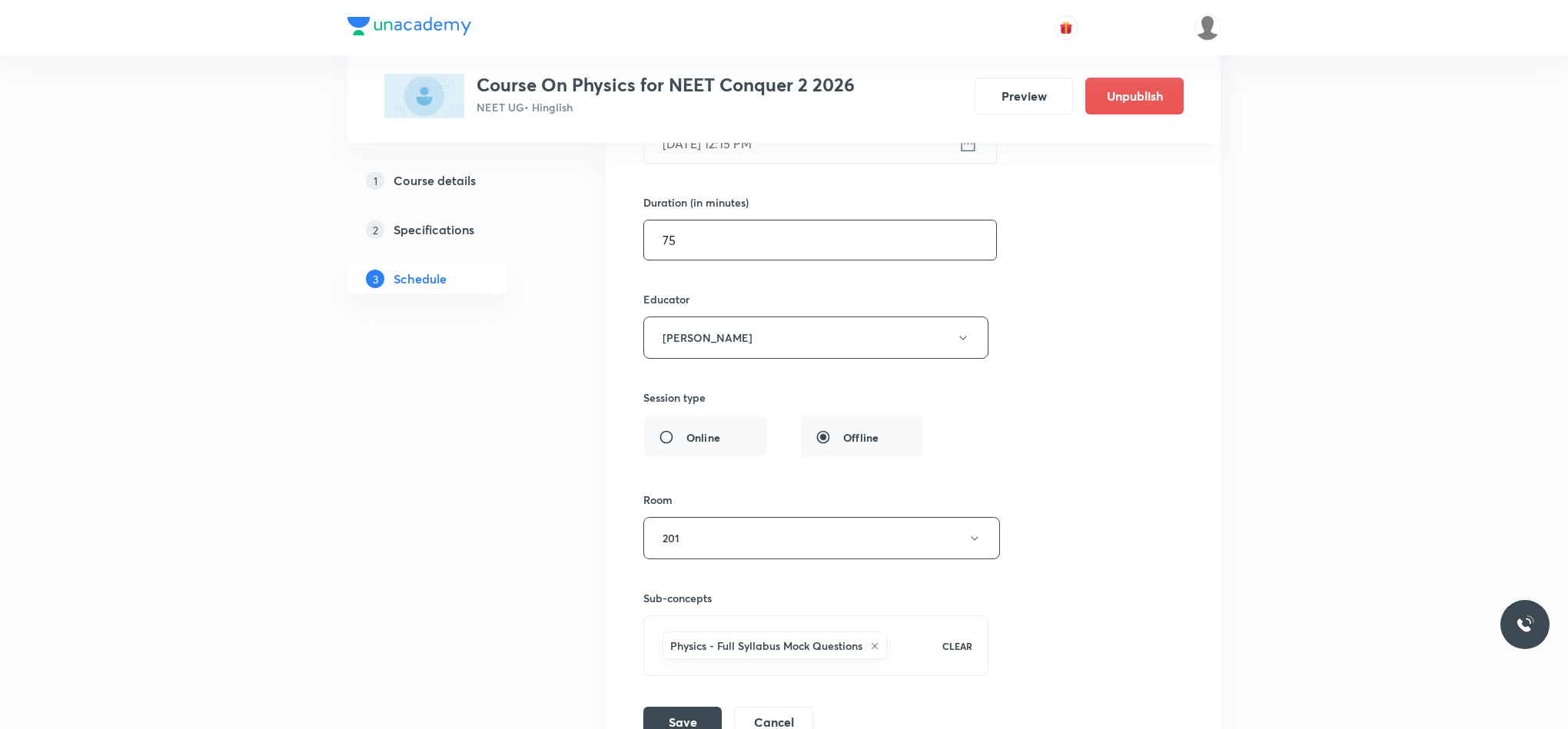
scroll to position [6962, 0]
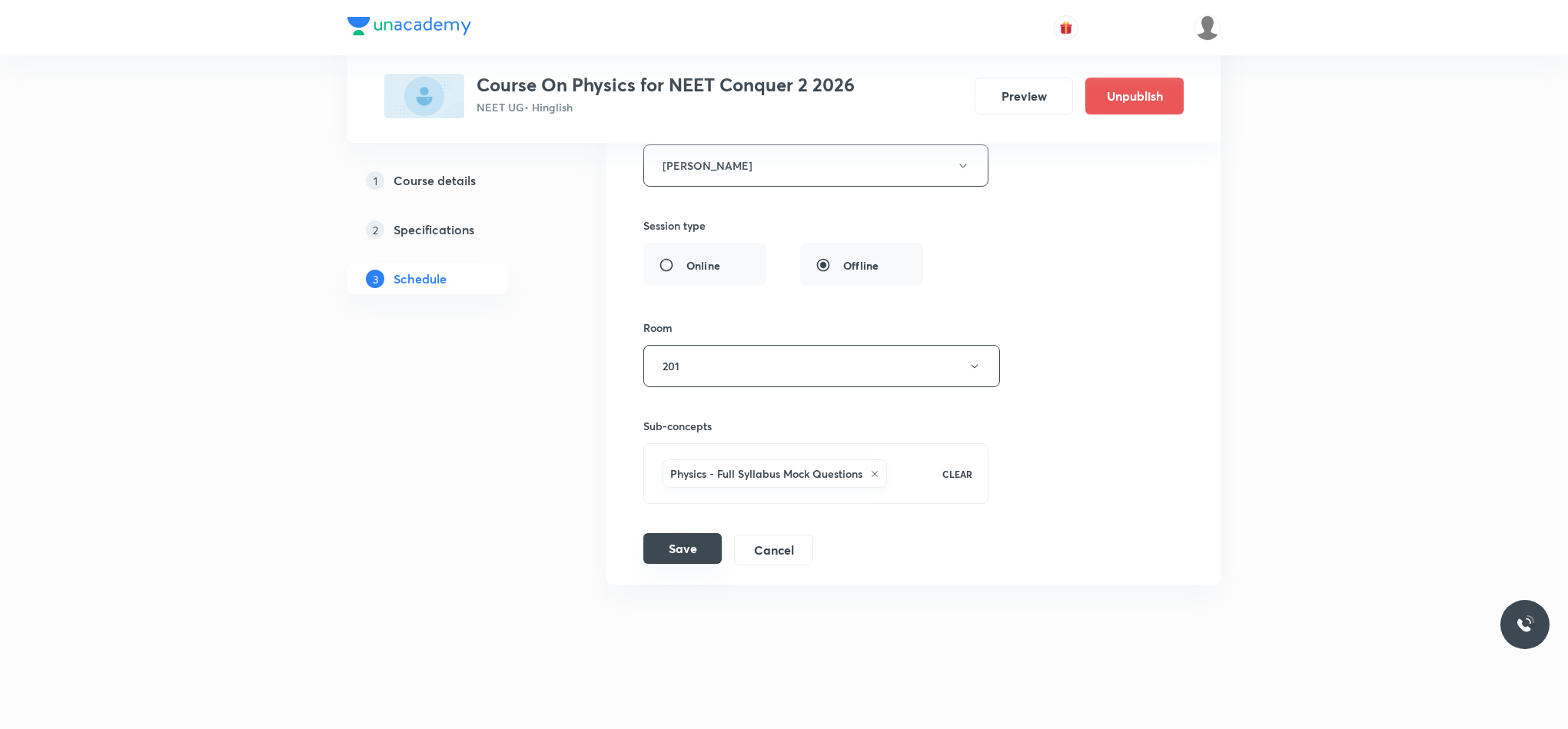
click at [685, 551] on button "Save" at bounding box center [682, 548] width 78 height 30
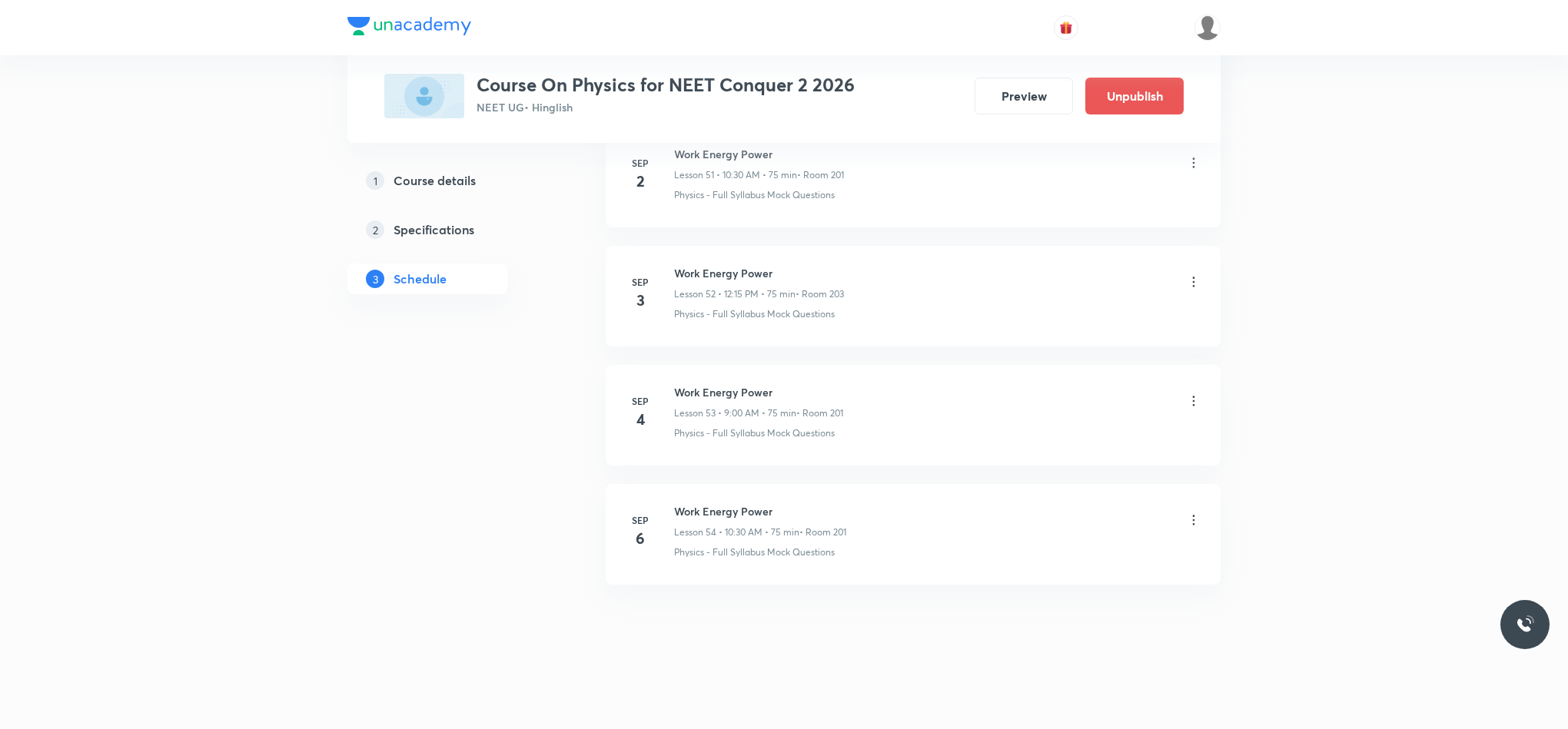
scroll to position [6268, 0]
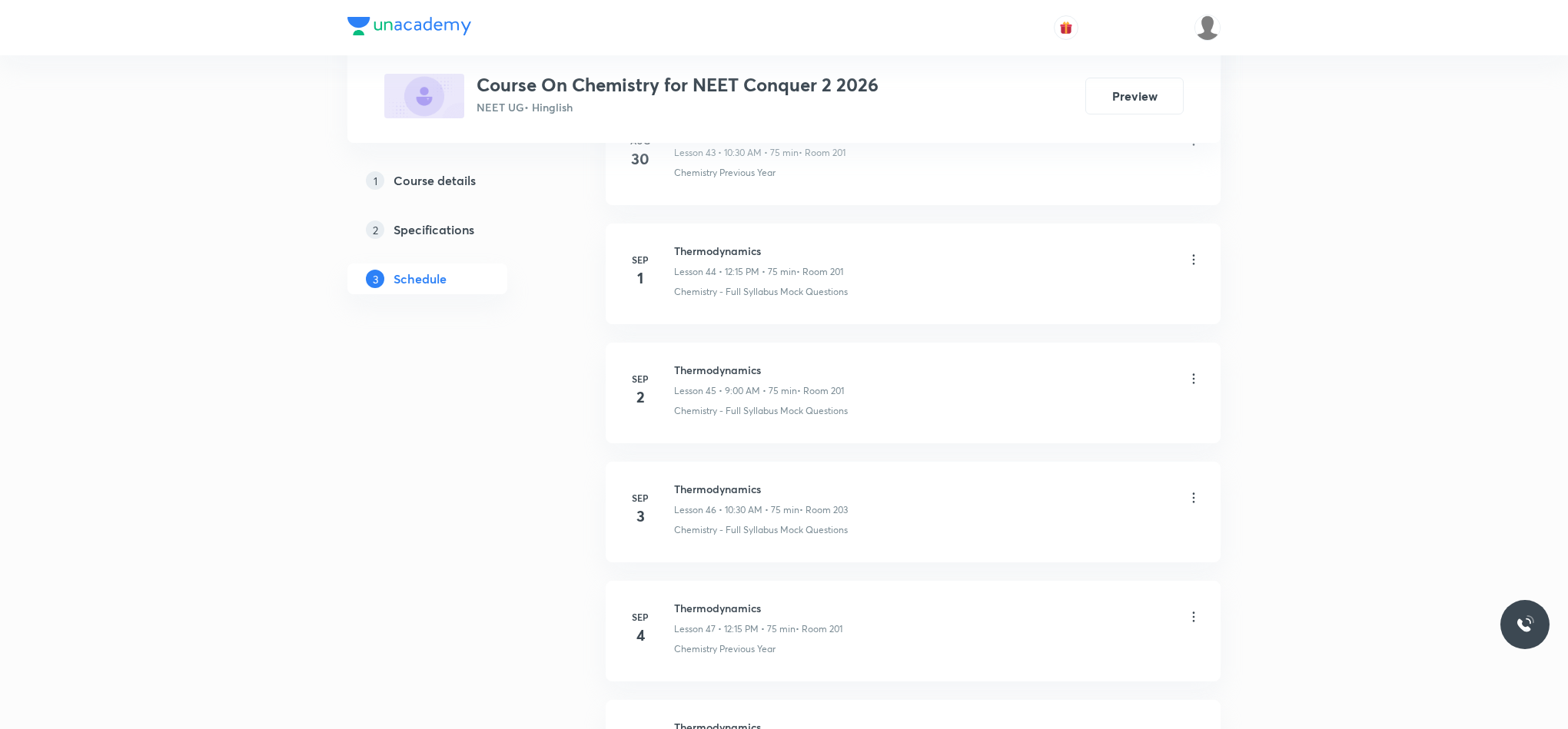
scroll to position [6259, 0]
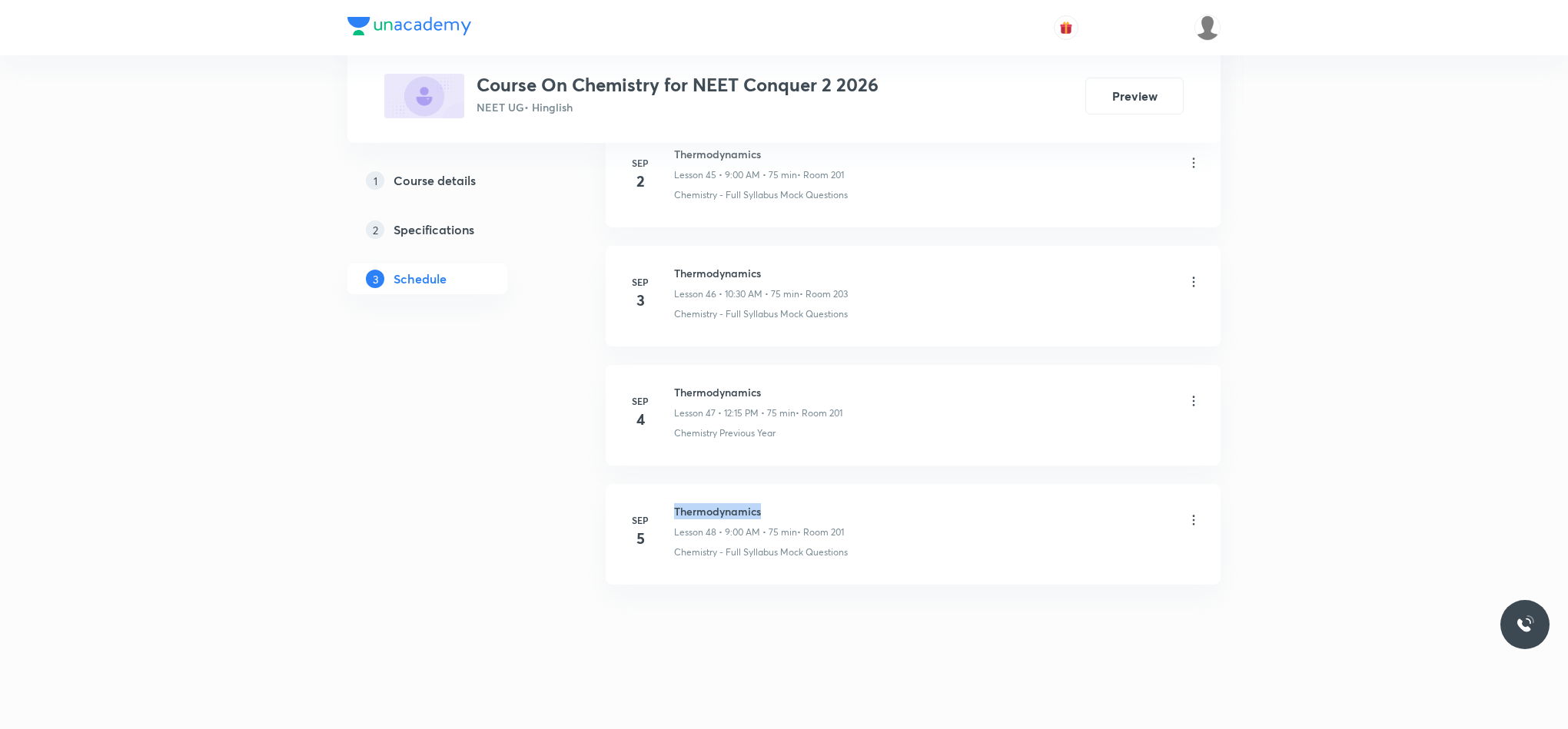
drag, startPoint x: 674, startPoint y: 508, endPoint x: 858, endPoint y: 487, distance: 185.2
click at [858, 487] on li "Sep 5 Thermodynamics Lesson 48 • 9:00 AM • 75 min • Room 201 Chemistry - Full S…" at bounding box center [913, 534] width 615 height 100
copy h6 "Thermodynamics"
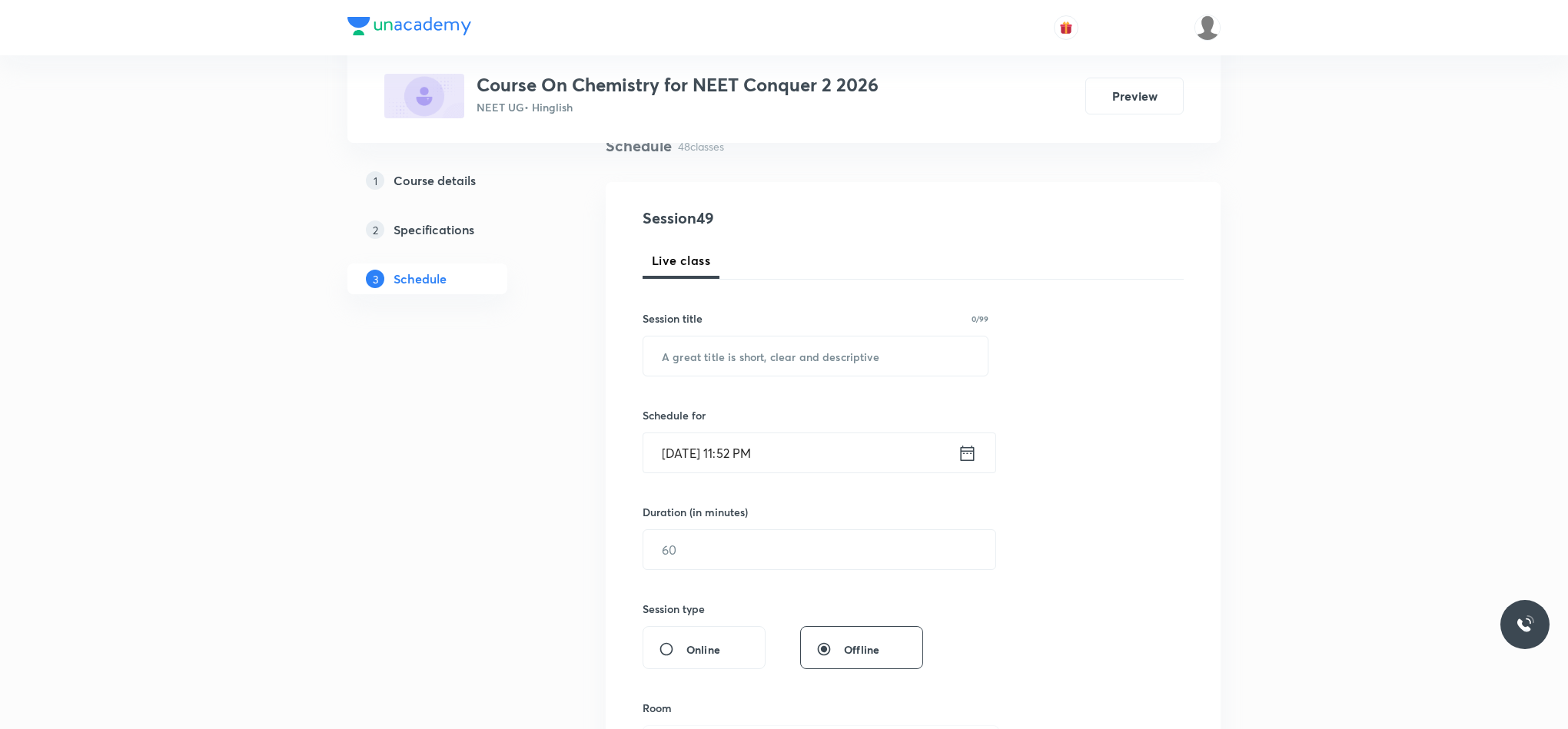
scroll to position [0, 0]
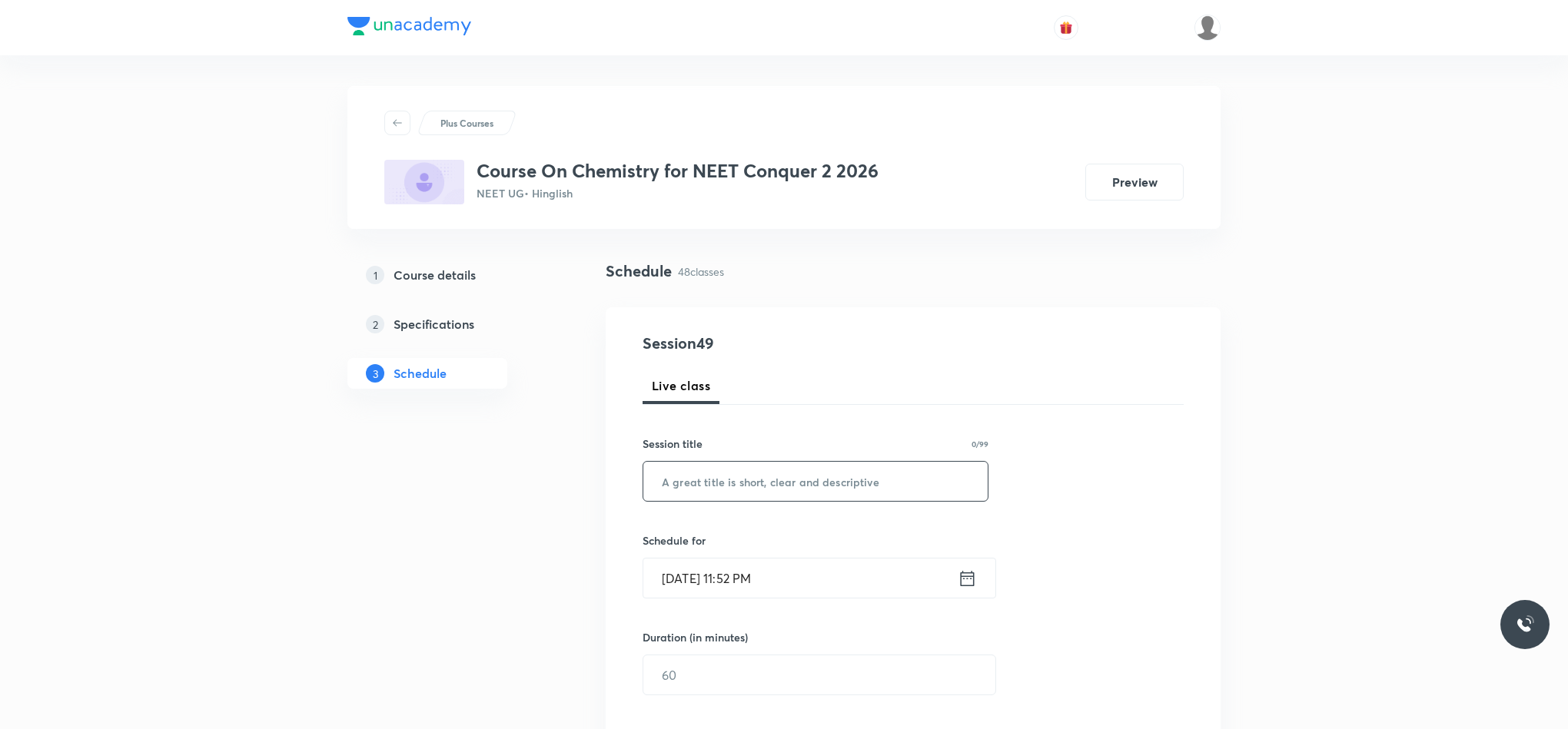
click at [771, 480] on input "text" at bounding box center [816, 481] width 344 height 40
type input "V"
paste input "Thermodynamics"
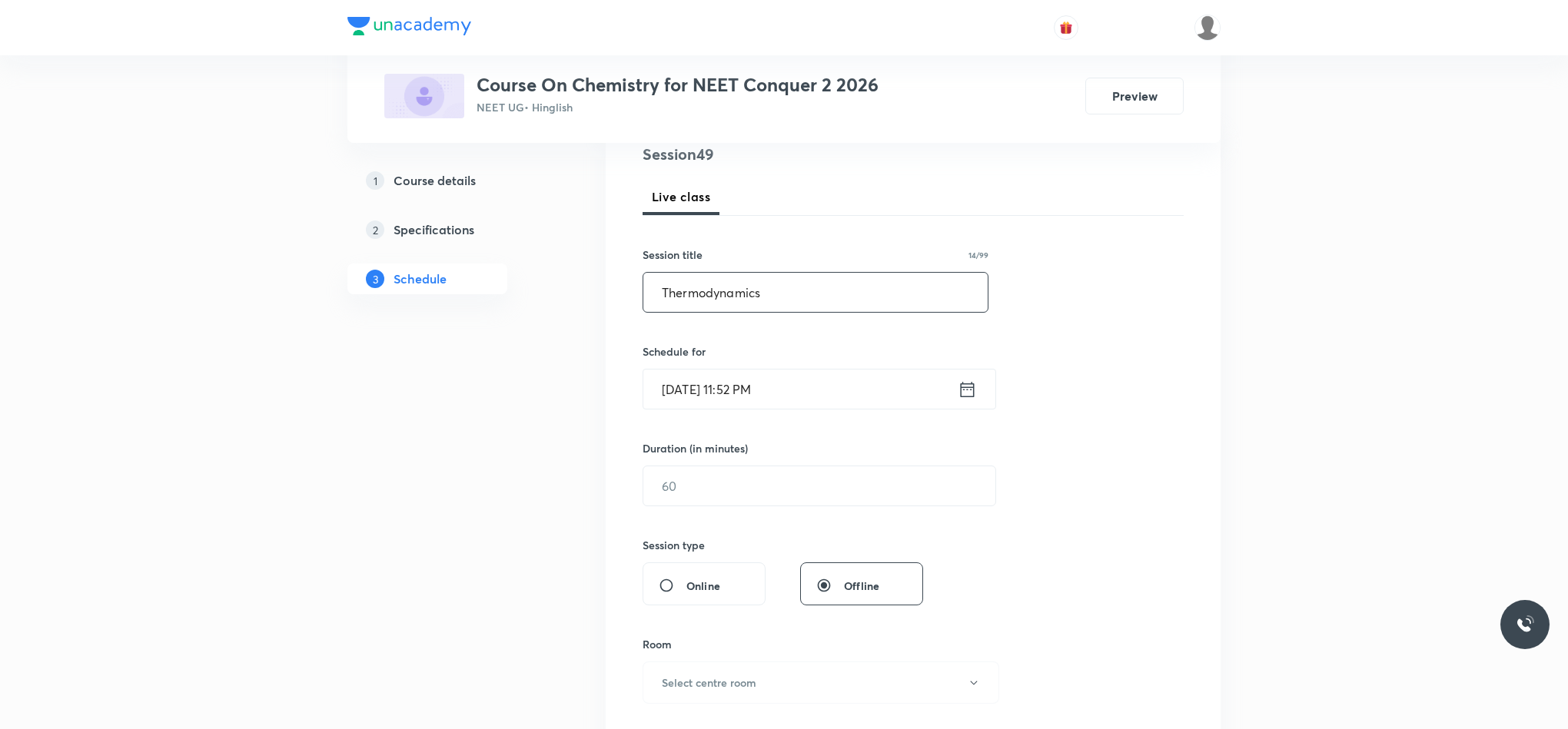
scroll to position [230, 0]
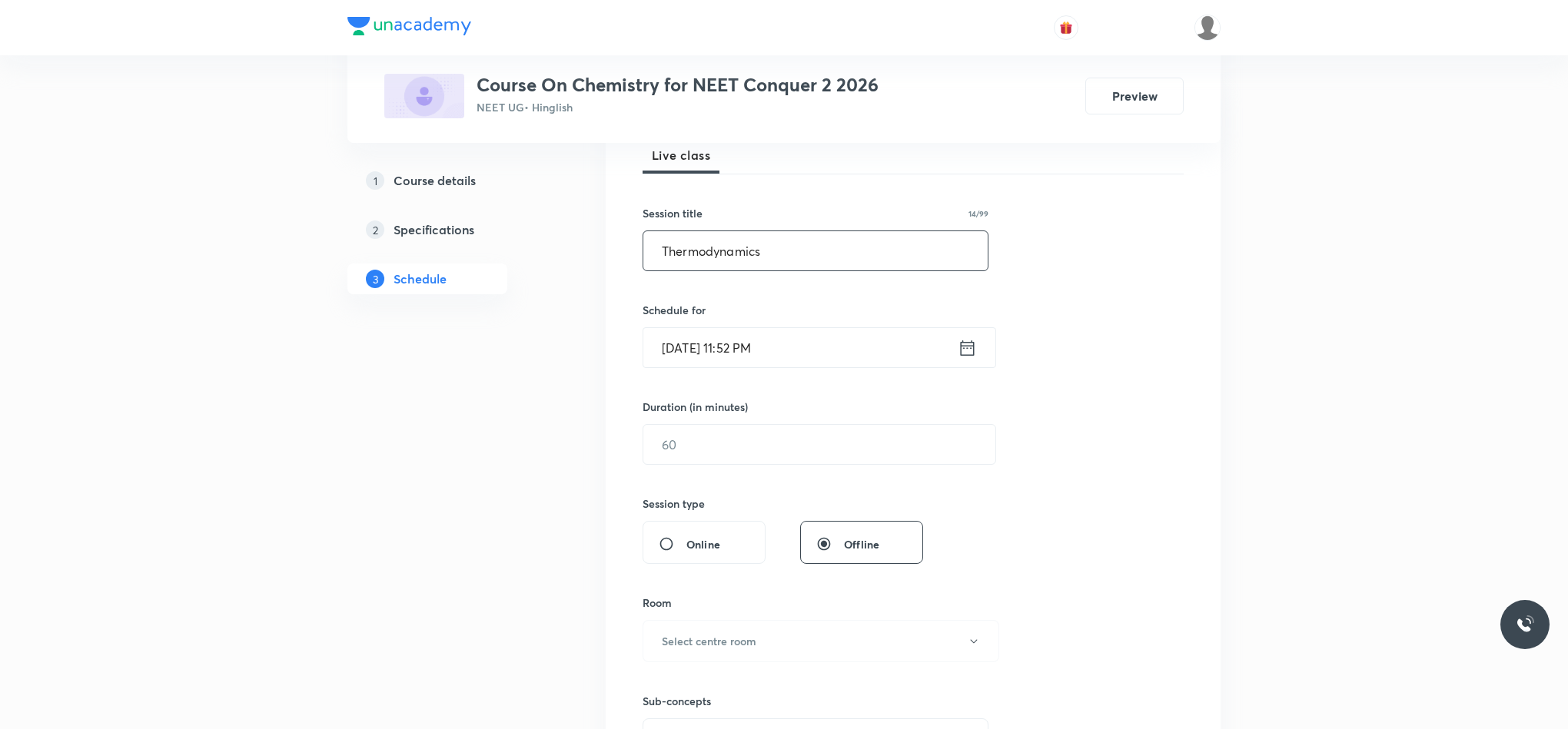
type input "Thermodynamics"
click at [956, 351] on input "Sep 5, 2025, 11:52 PM" at bounding box center [800, 347] width 314 height 40
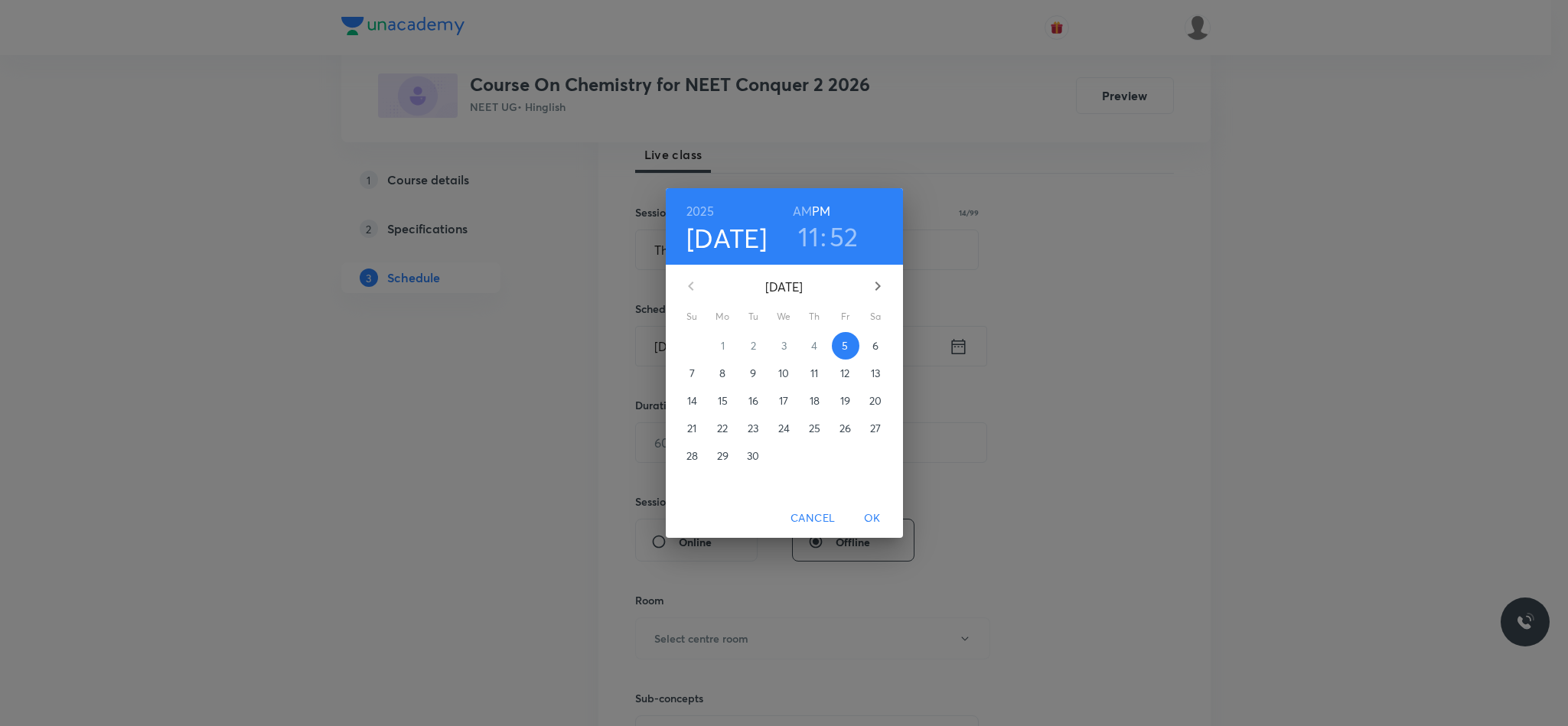
click at [872, 340] on p "6" at bounding box center [875, 346] width 6 height 16
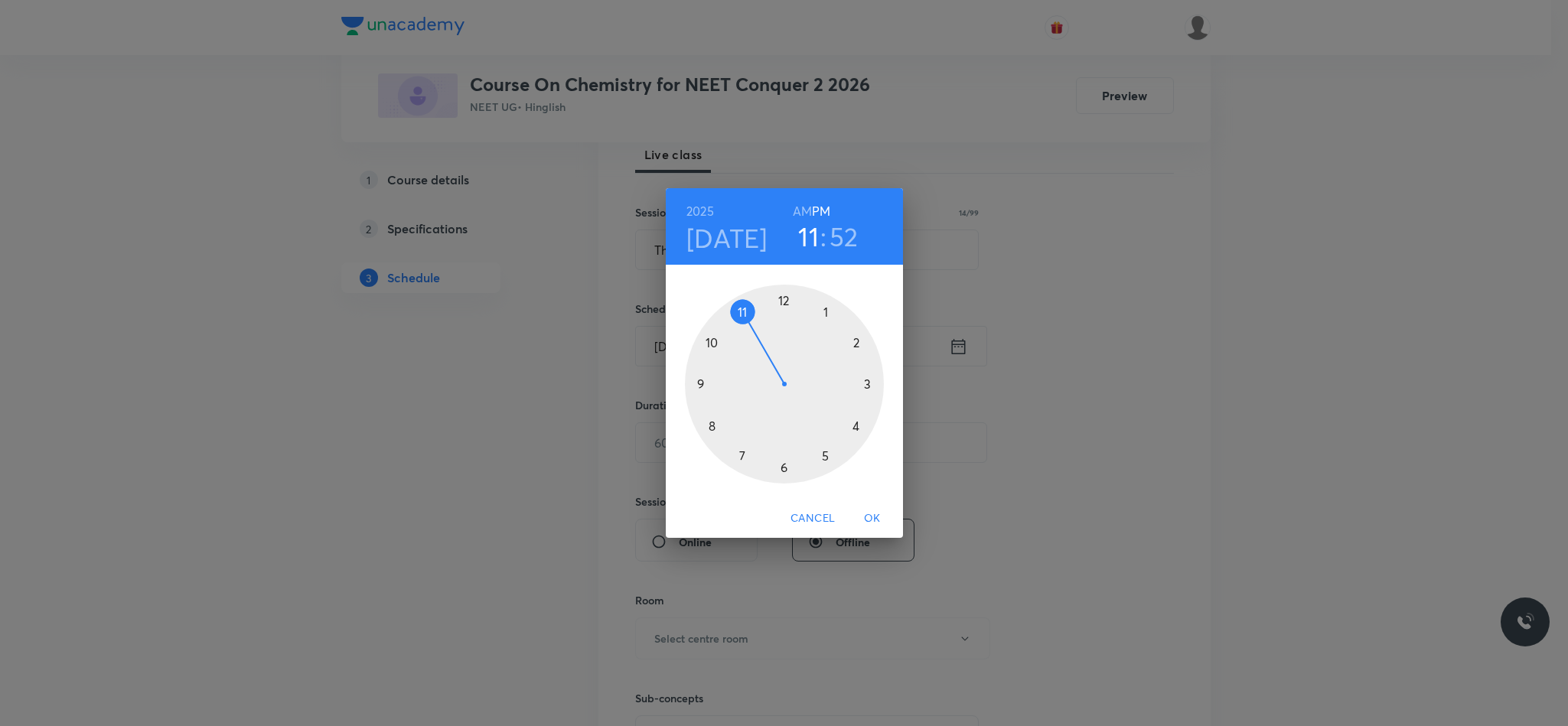
click at [696, 379] on div at bounding box center [784, 384] width 199 height 199
click at [785, 296] on div at bounding box center [784, 384] width 199 height 199
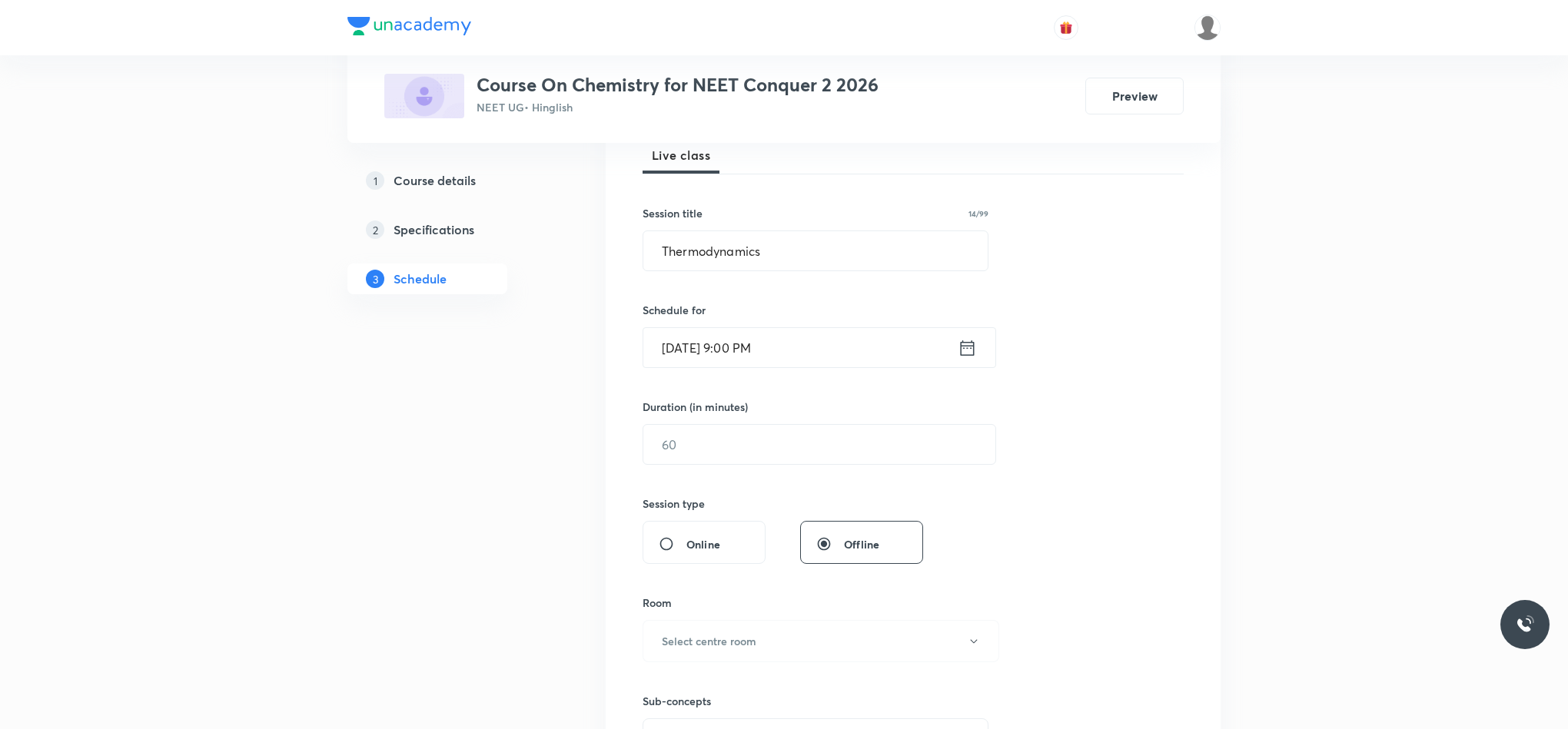
click at [958, 341] on icon at bounding box center [967, 347] width 19 height 21
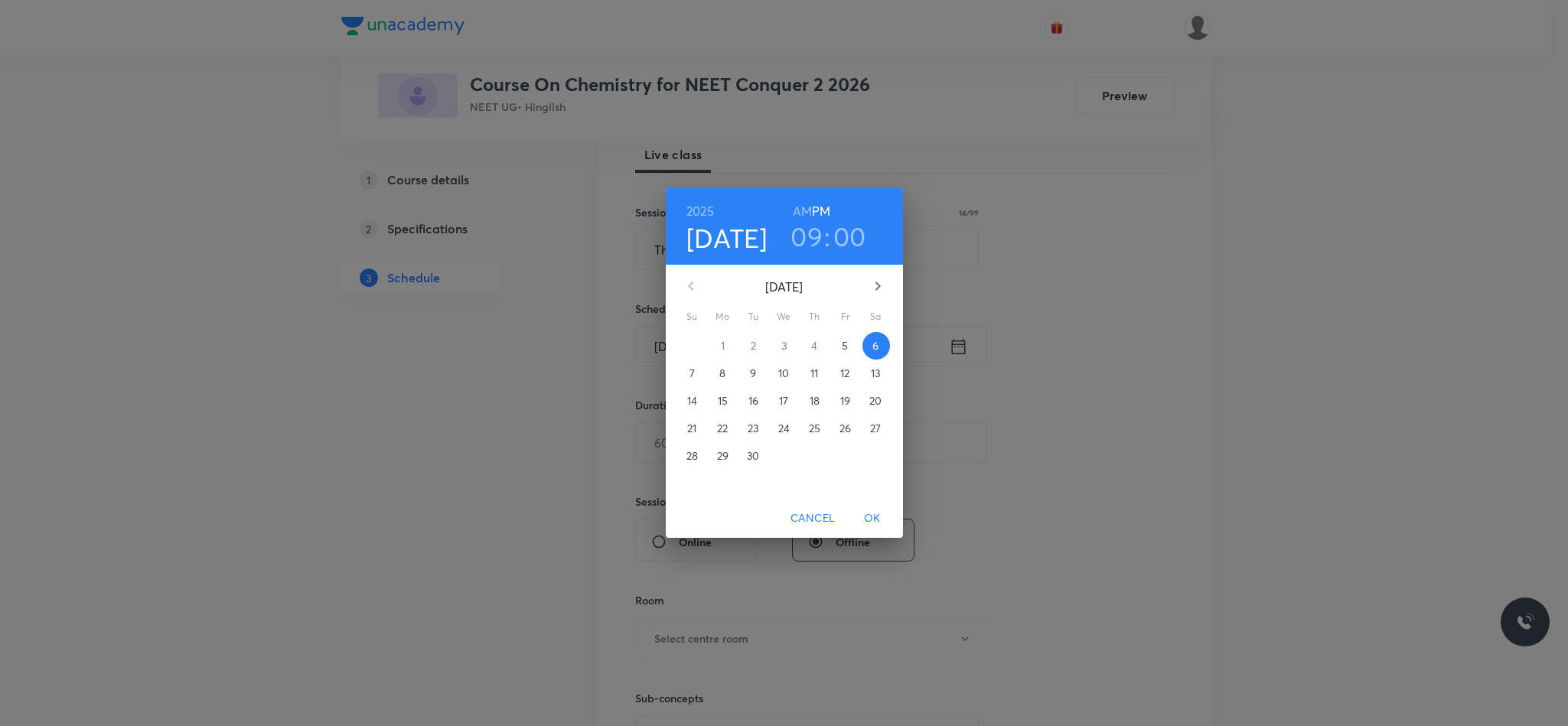
click at [804, 201] on h6 "AM" at bounding box center [802, 211] width 19 height 21
click at [874, 537] on div "Cancel OK" at bounding box center [784, 518] width 237 height 40
click at [859, 514] on span "OK" at bounding box center [872, 518] width 37 height 19
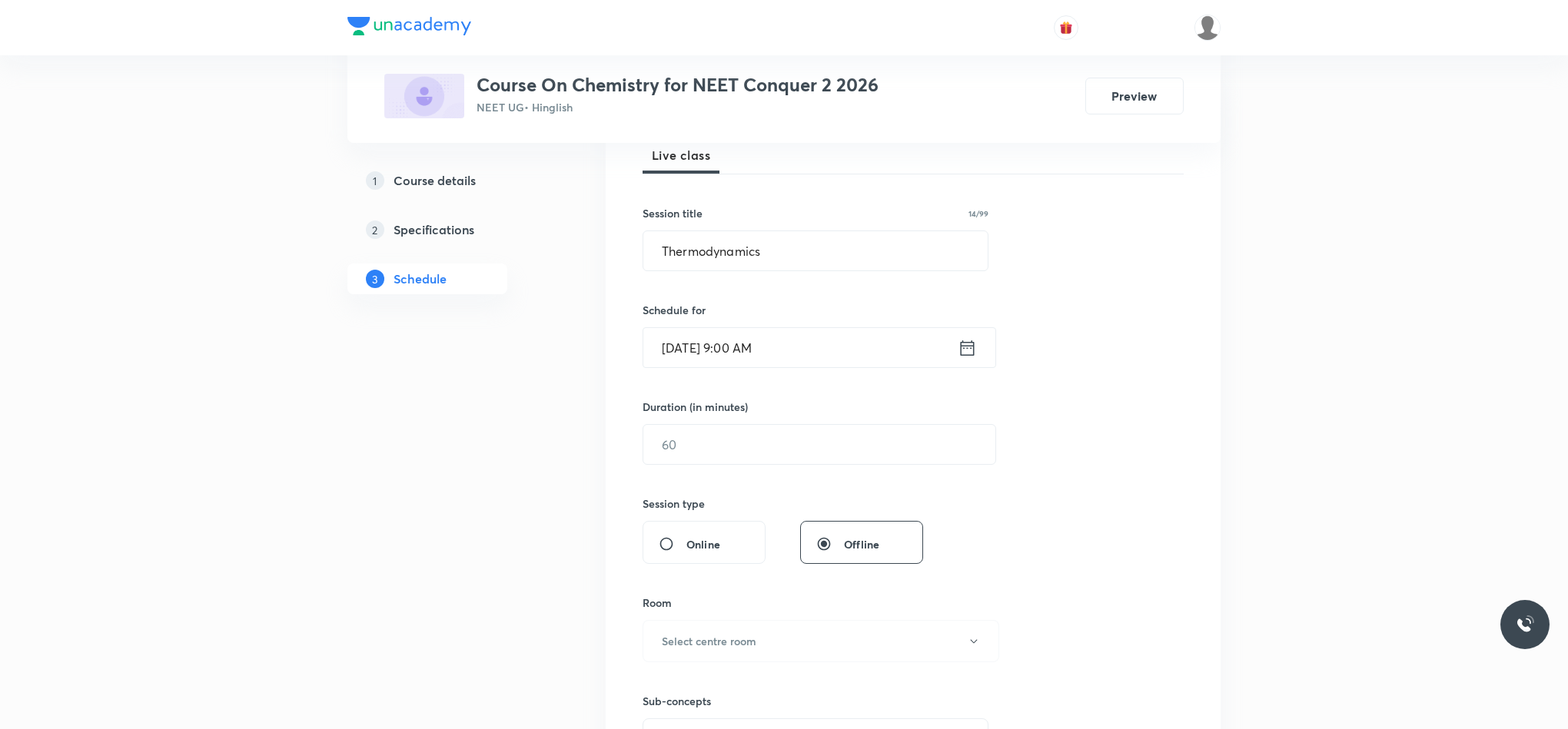
click at [801, 469] on div "Session 49 Live class Session title 14/99 Thermodynamics ​ Schedule for Sep 6, …" at bounding box center [913, 462] width 541 height 722
click at [809, 448] on input "text" at bounding box center [819, 445] width 352 height 40
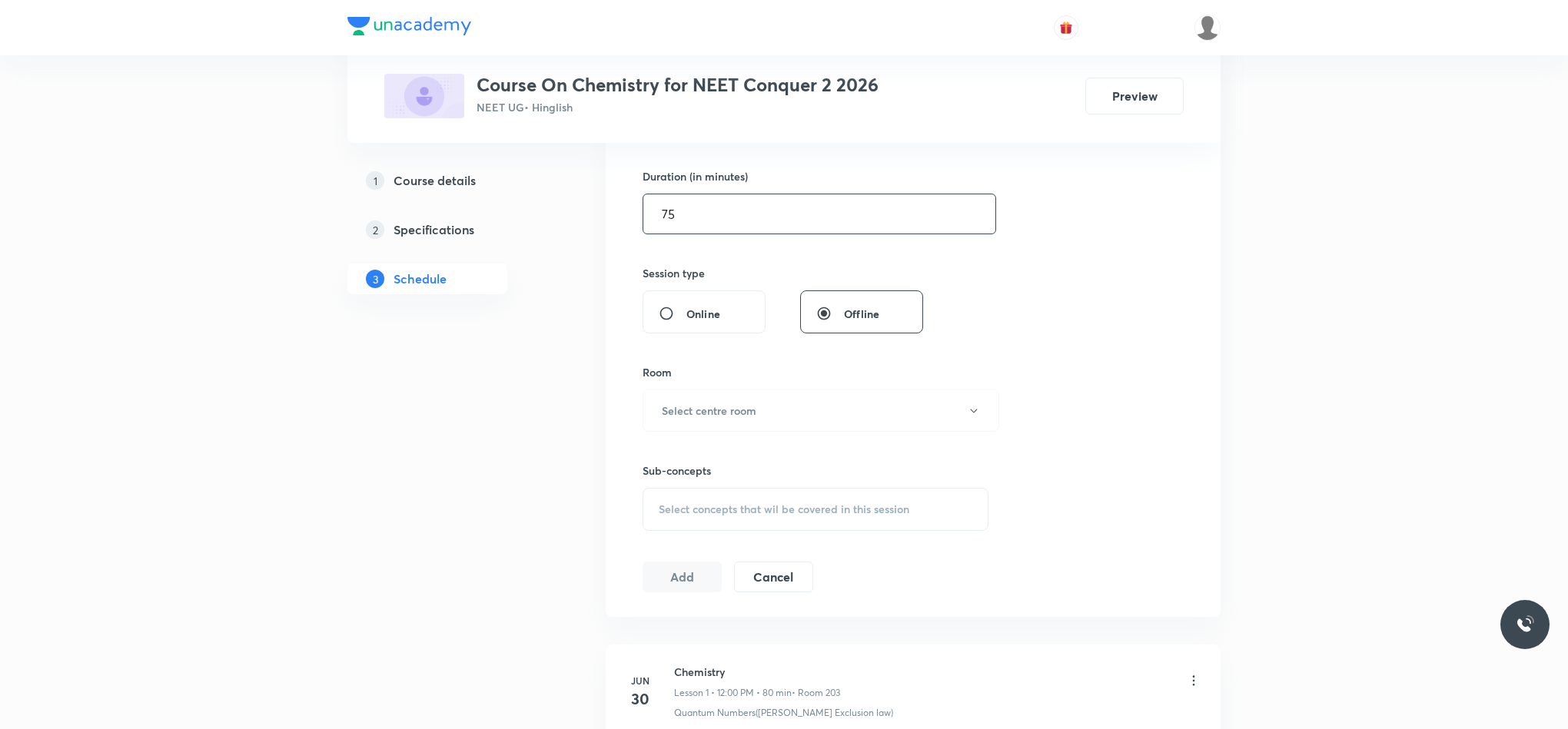
type input "75"
click at [743, 435] on div "Sub-concepts Select concepts that wil be covered in this session" at bounding box center [816, 481] width 346 height 99
click at [738, 419] on h6 "Select centre room" at bounding box center [709, 411] width 95 height 17
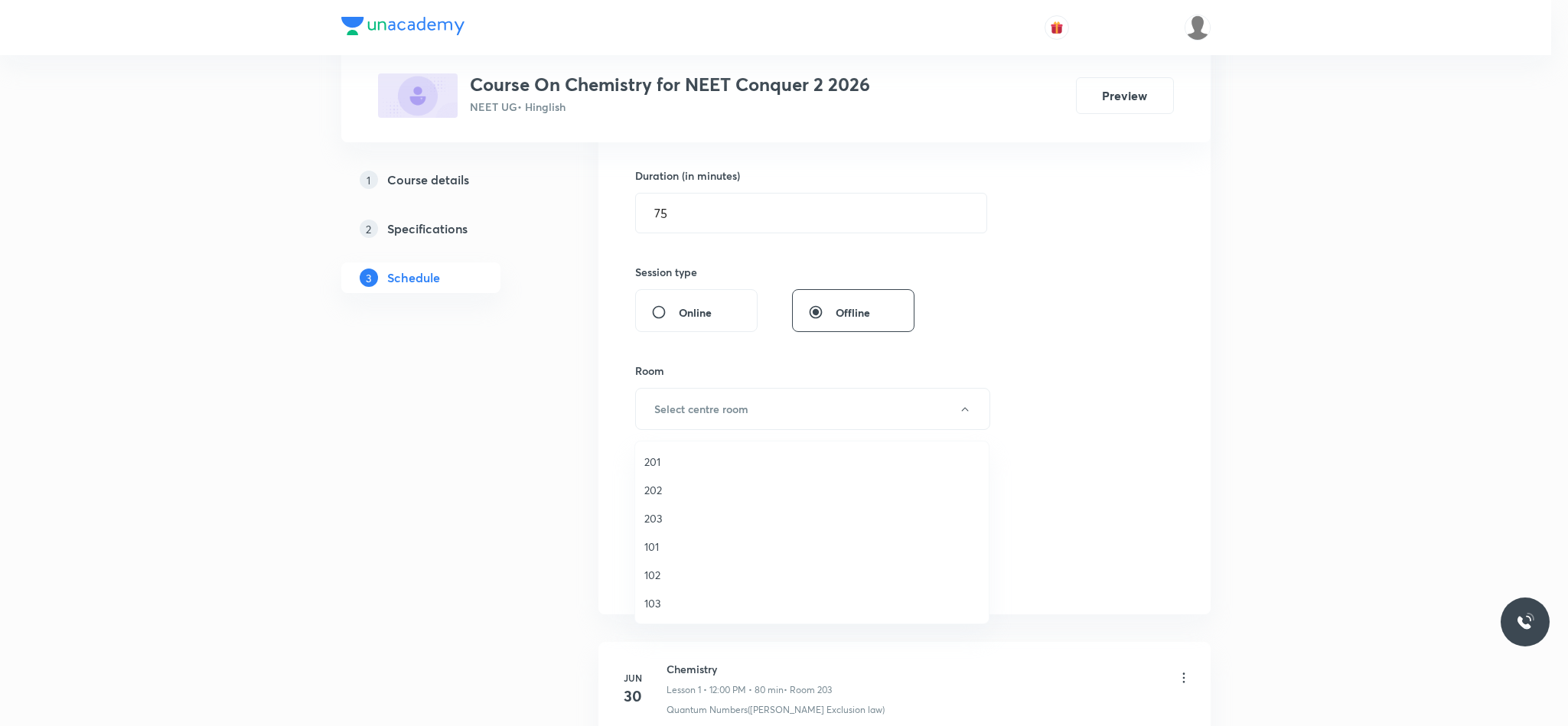
click at [664, 524] on span "203" at bounding box center [812, 519] width 335 height 16
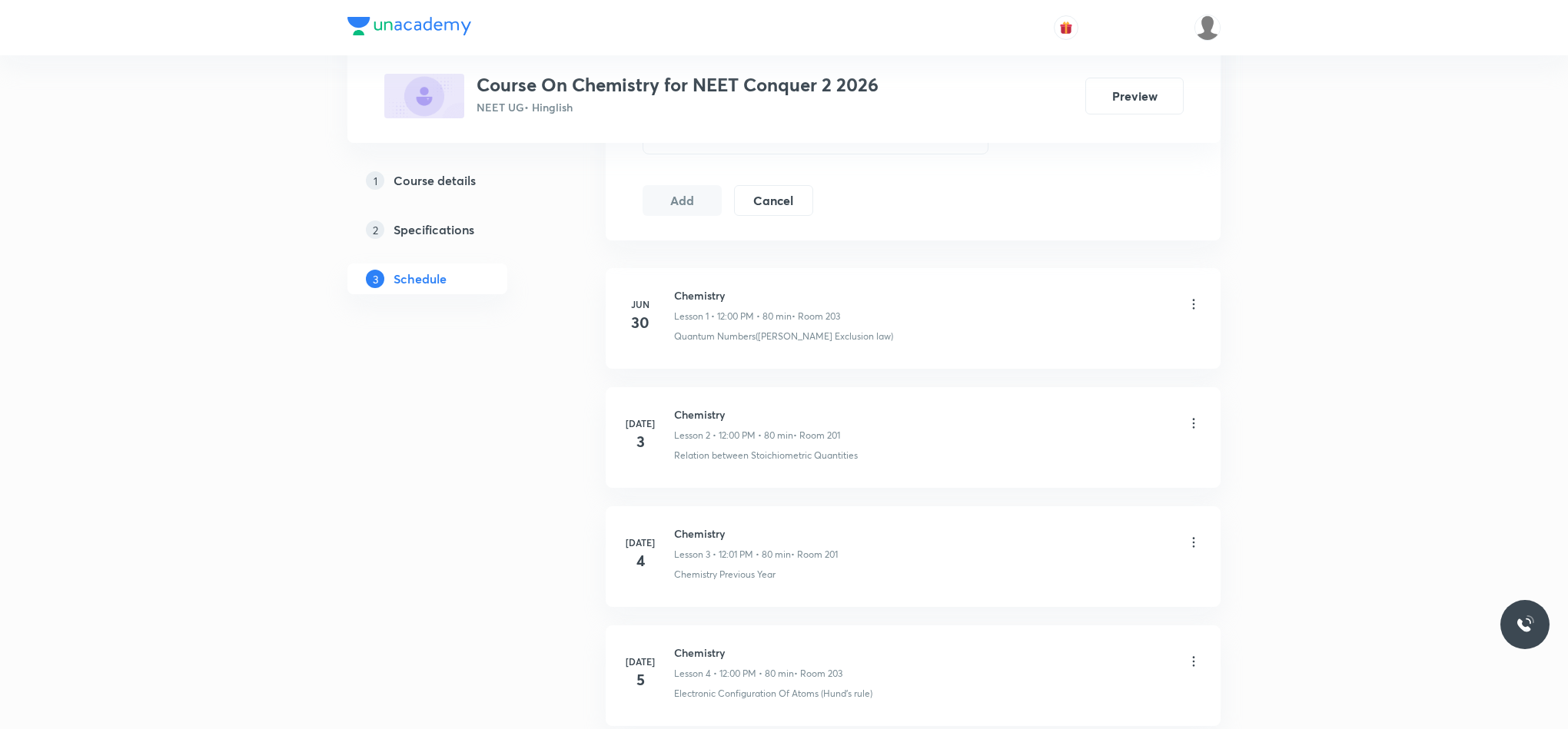
scroll to position [691, 0]
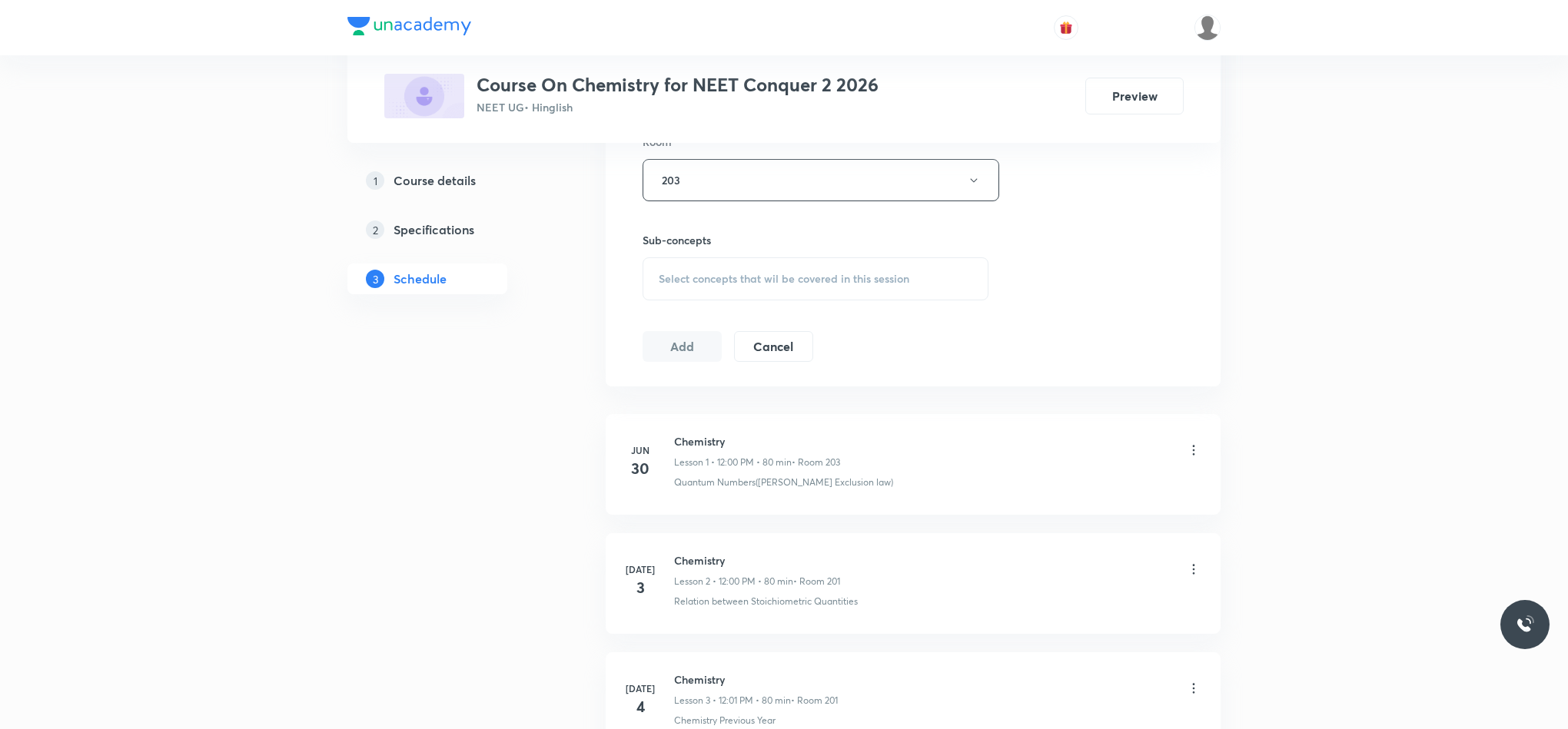
click at [674, 284] on span "Select concepts that wil be covered in this session" at bounding box center [784, 278] width 250 height 12
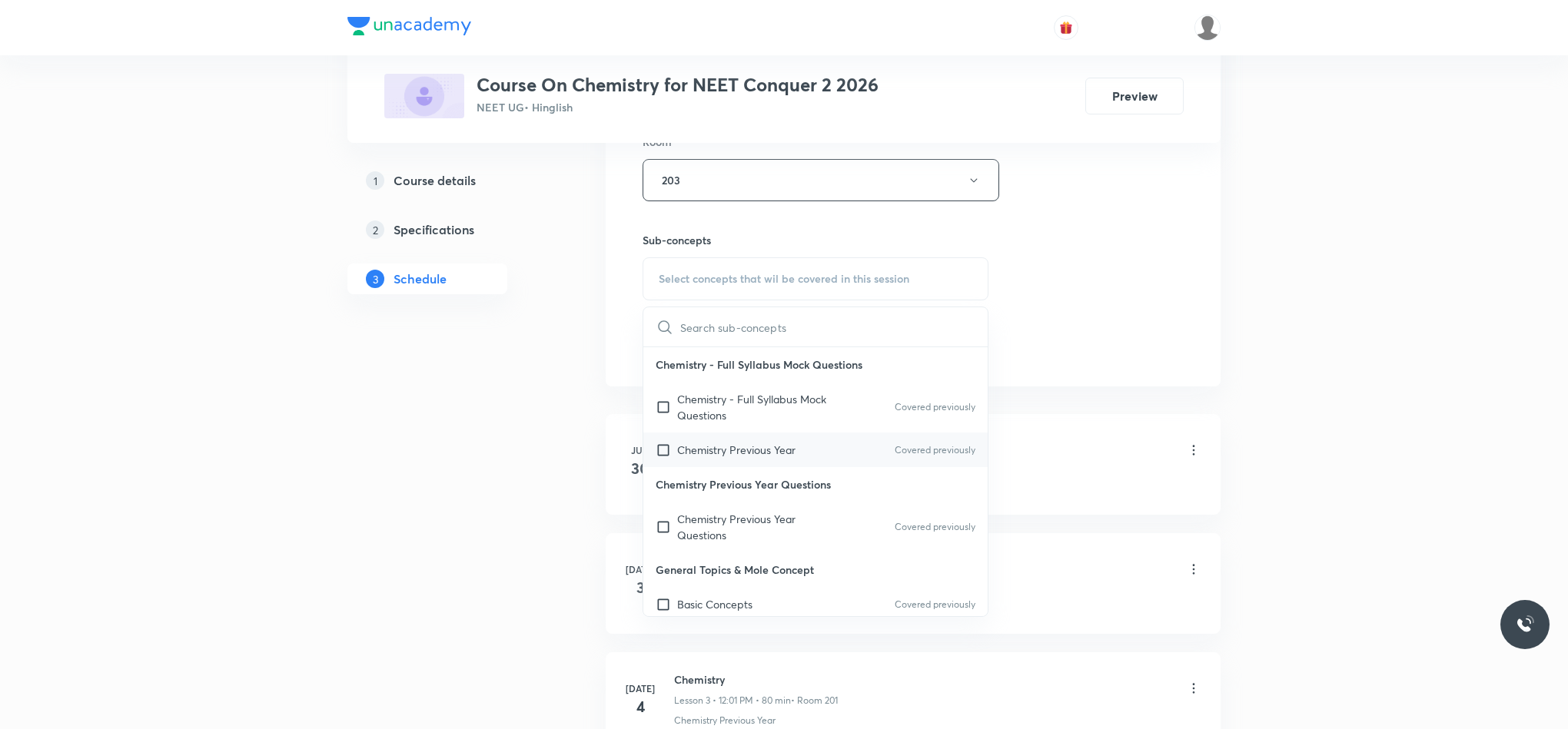
click at [752, 441] on div "Chemistry Previous Year Covered previously" at bounding box center [816, 450] width 344 height 35
checkbox input "true"
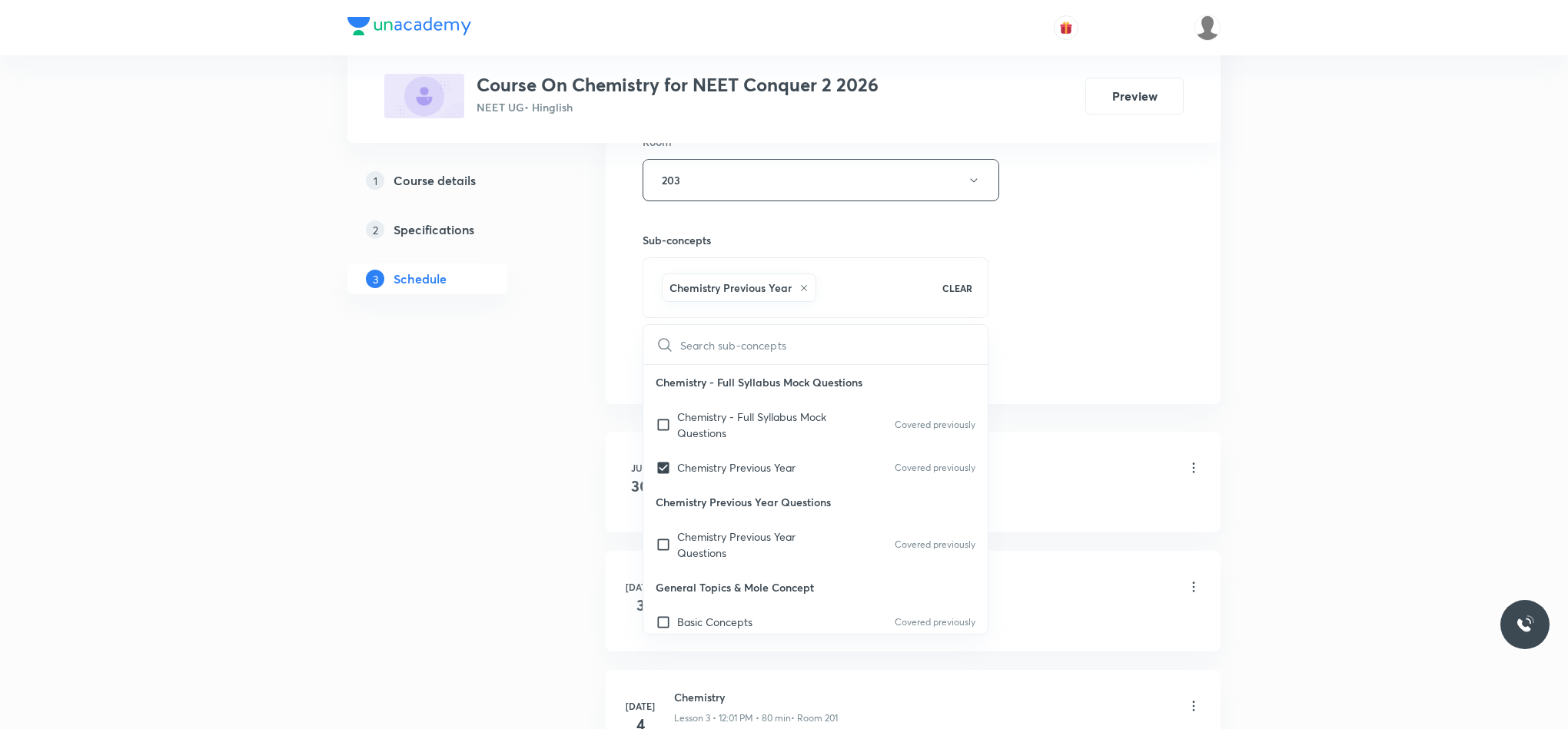
click at [1096, 339] on div "Session 49 Live class Session title 14/99 Thermodynamics ​ Schedule for Sep 6, …" at bounding box center [913, 9] width 541 height 739
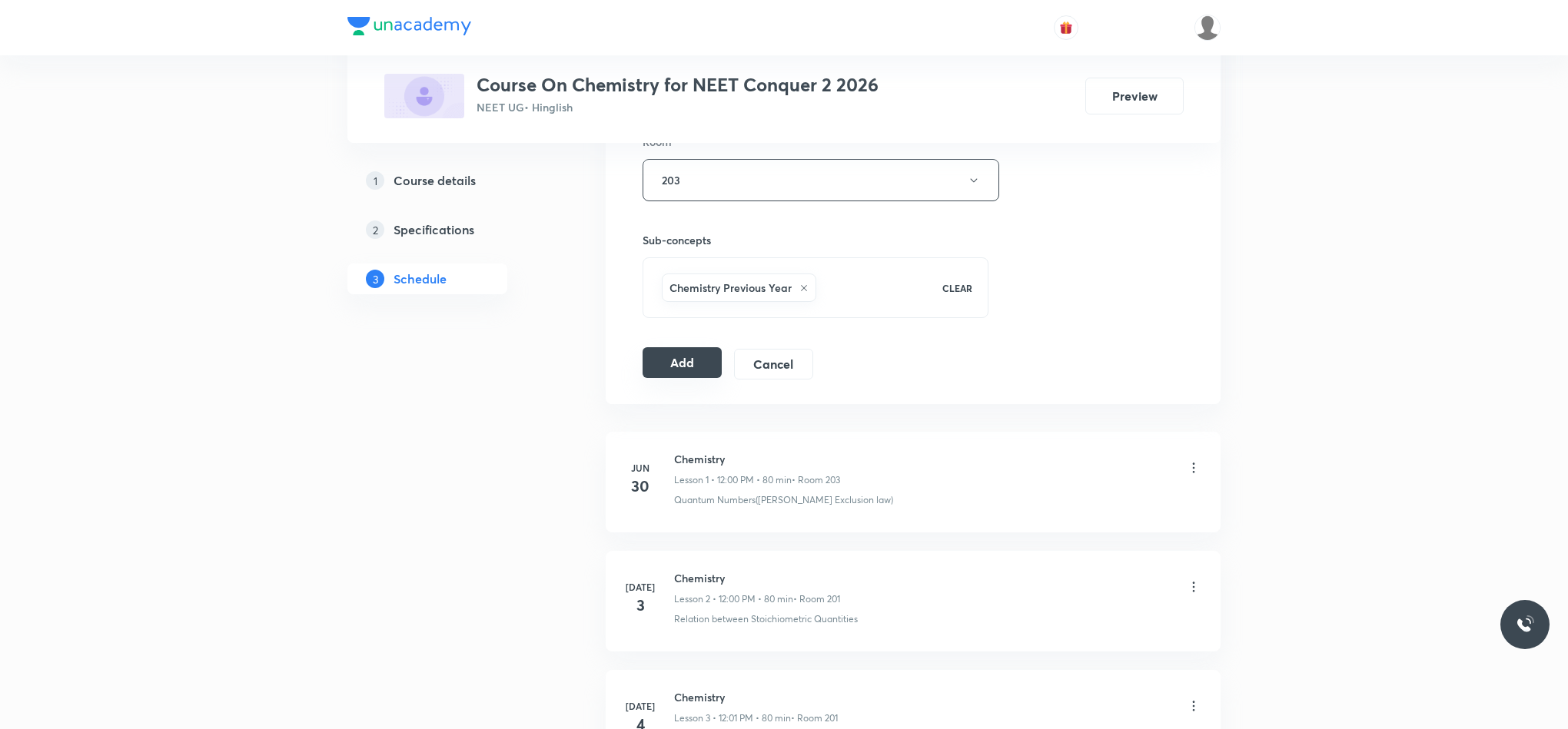
click at [658, 366] on button "Add" at bounding box center [682, 362] width 79 height 30
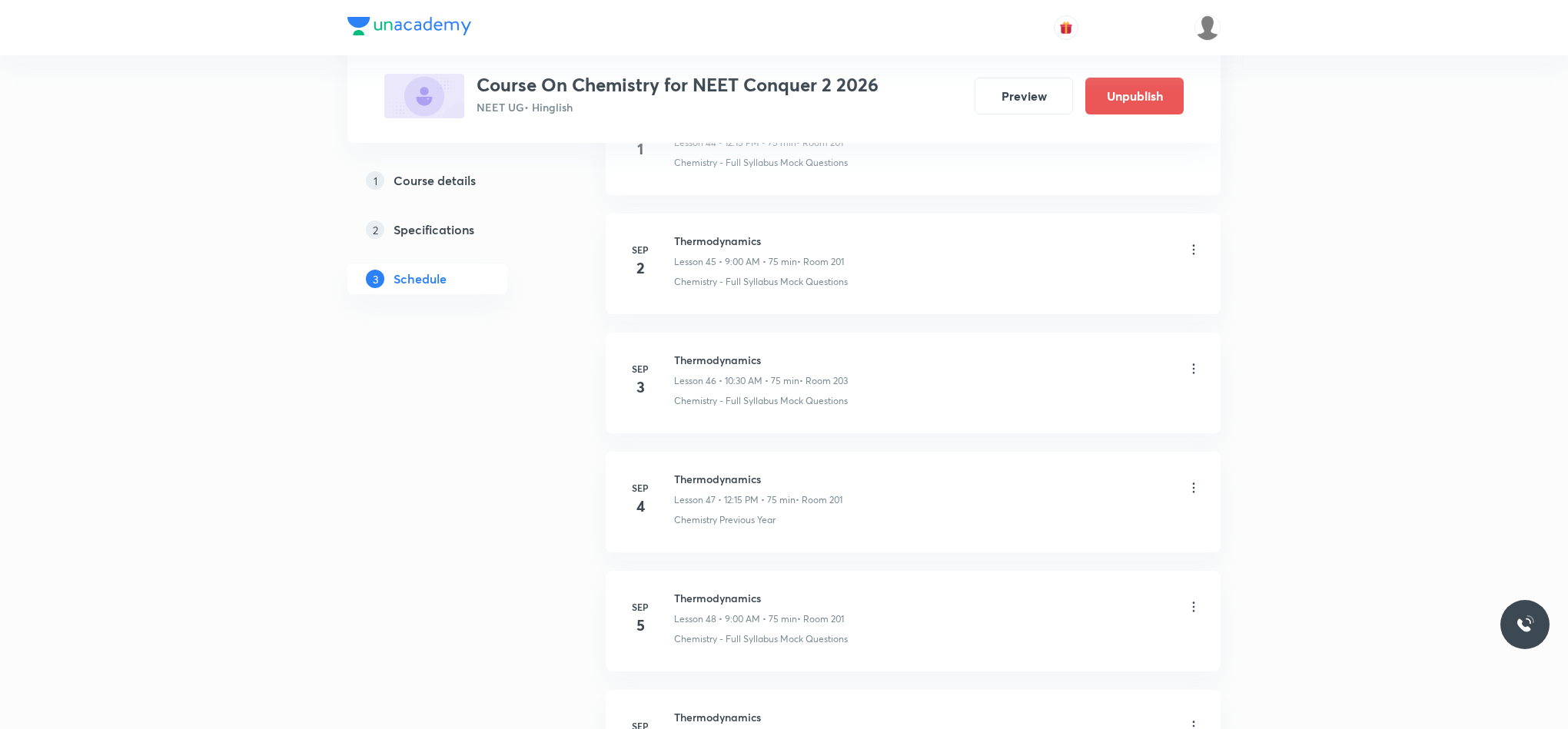
scroll to position [5668, 0]
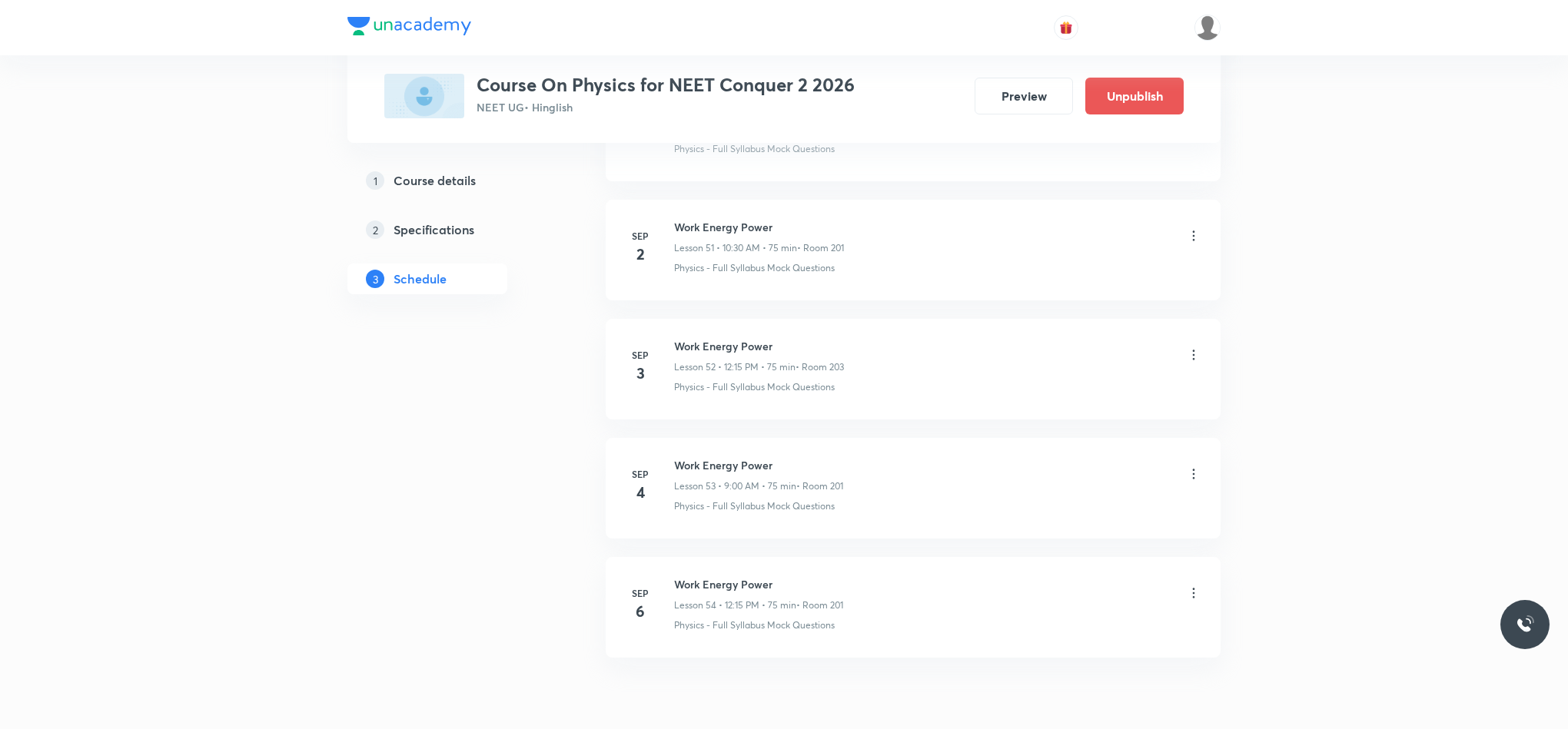
scroll to position [7076, 0]
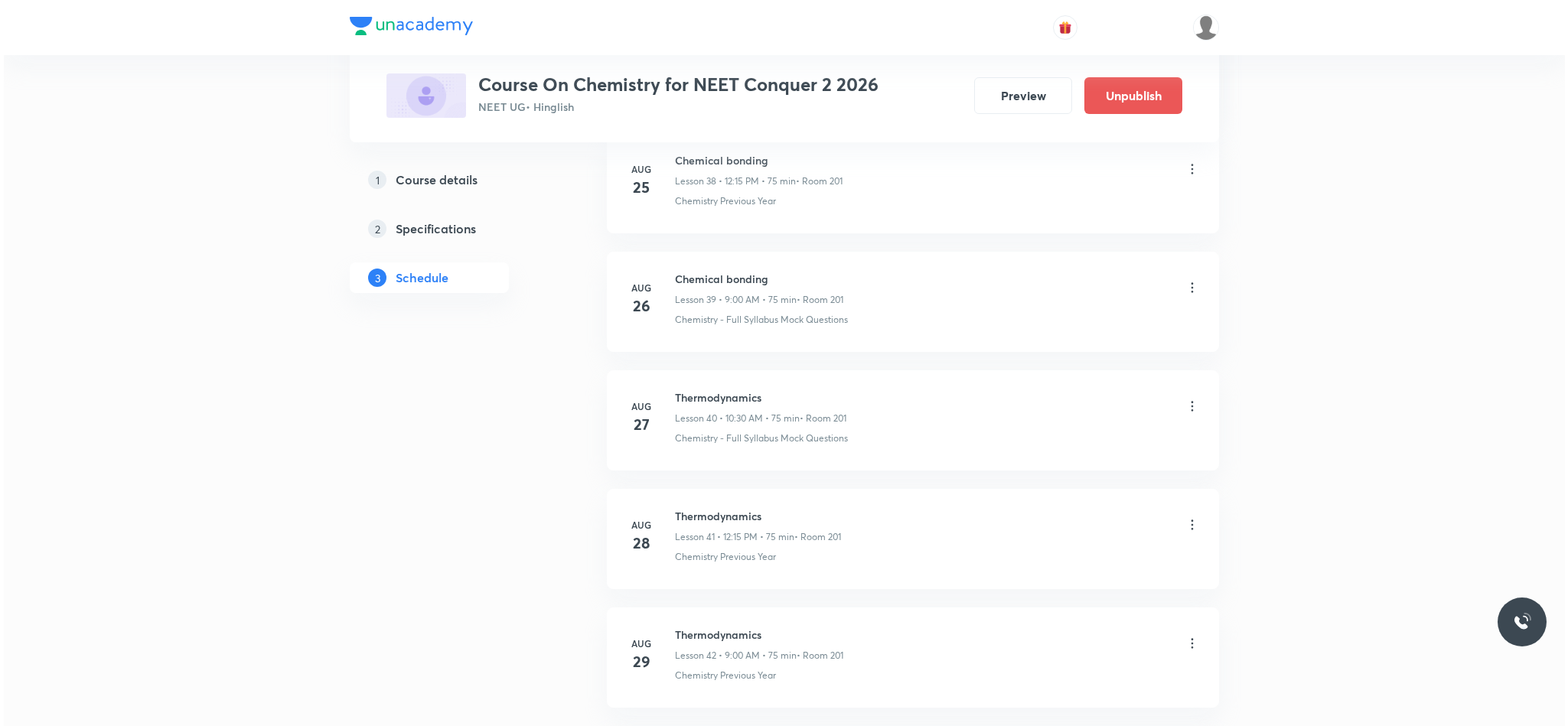
scroll to position [6352, 0]
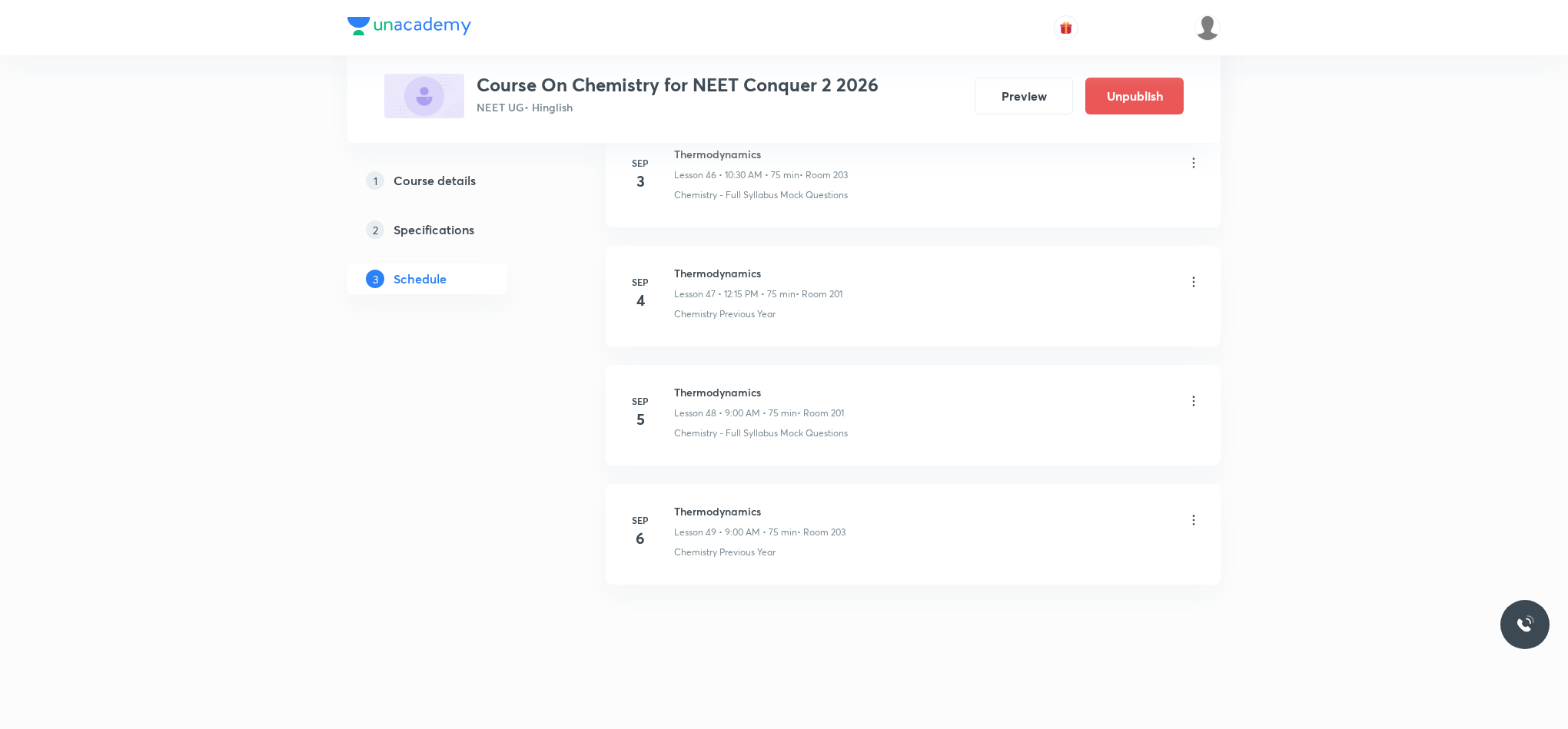
click at [1194, 517] on icon at bounding box center [1193, 520] width 16 height 16
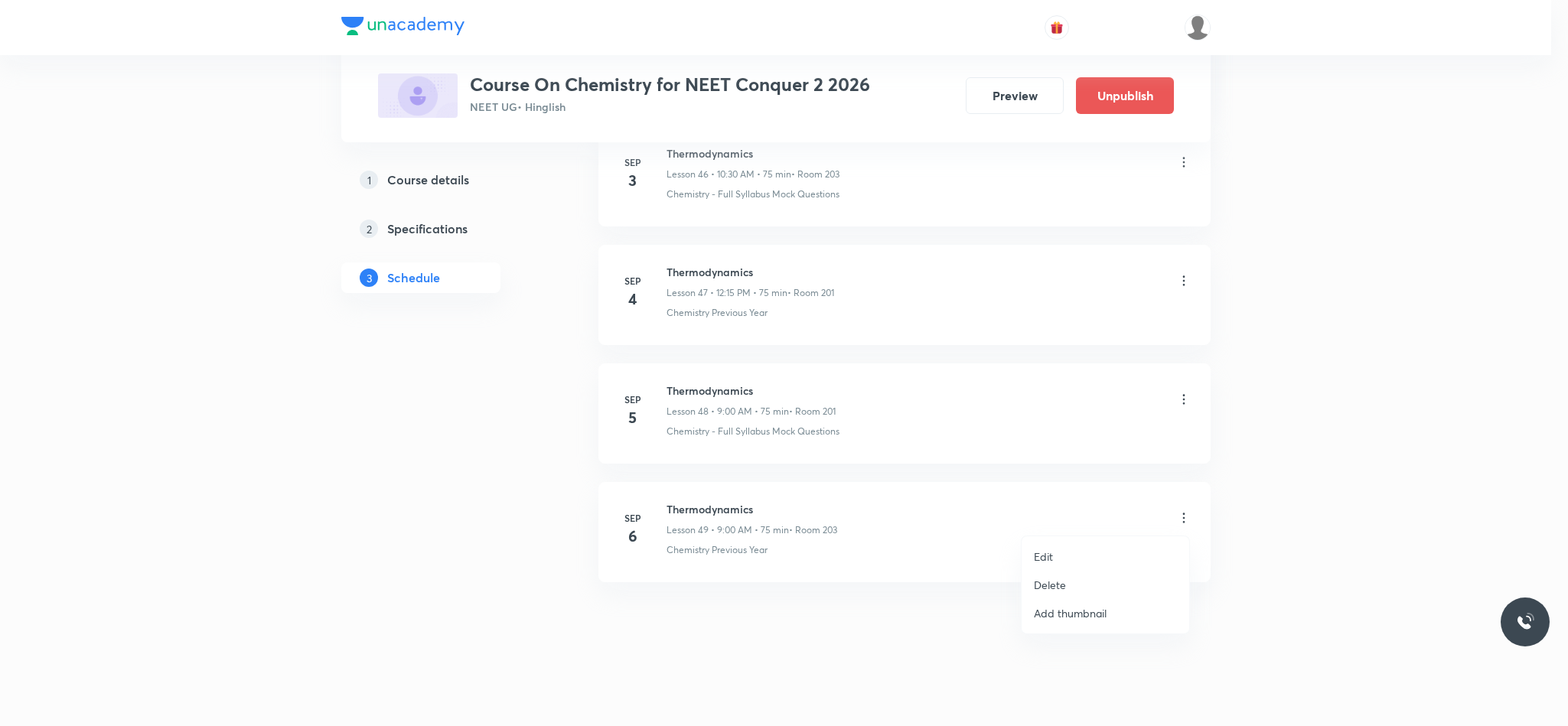
click at [1068, 551] on li "Edit" at bounding box center [1104, 556] width 168 height 28
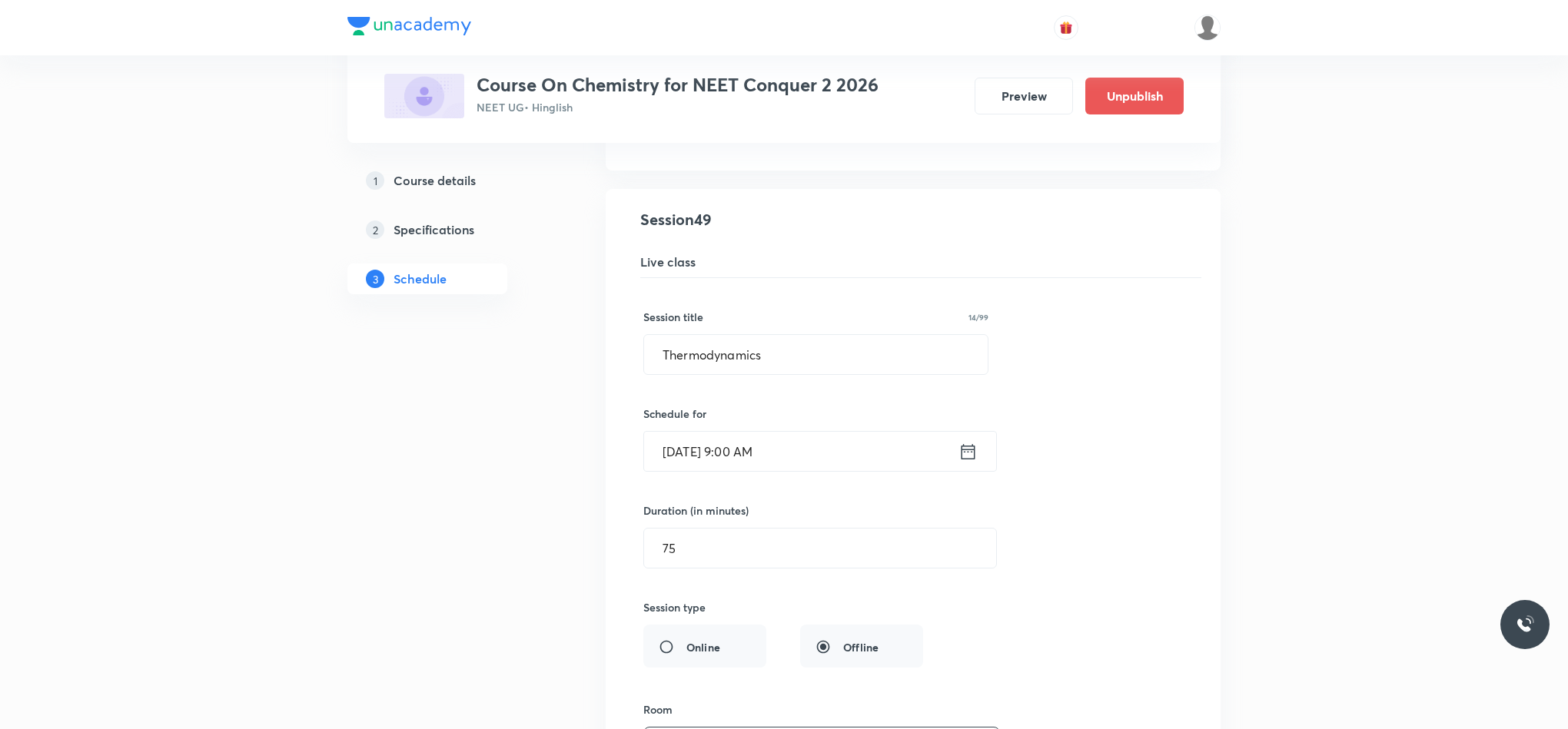
scroll to position [5803, 0]
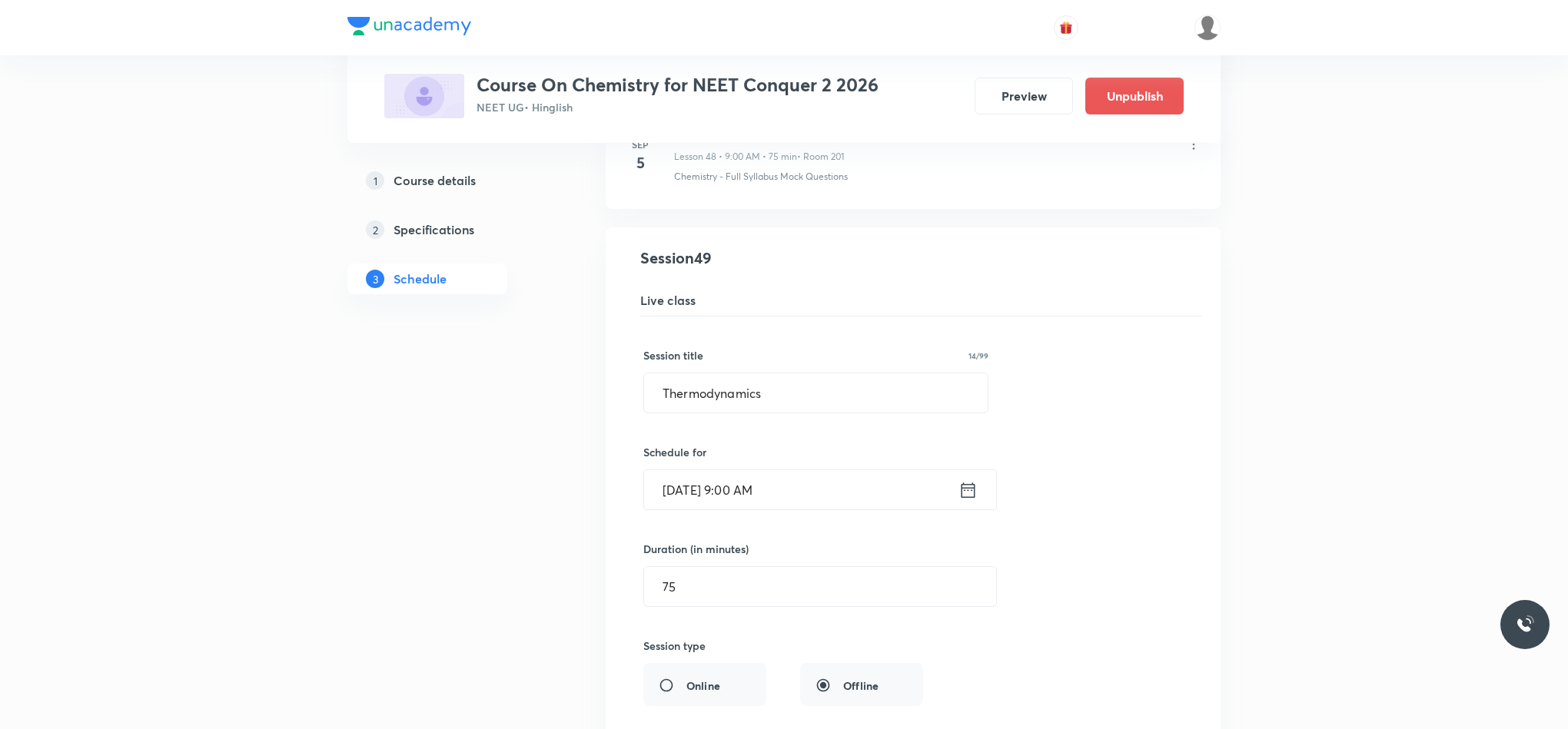
click at [966, 510] on div "Sep 6, 2025, 9:00 AM ​" at bounding box center [820, 490] width 354 height 40
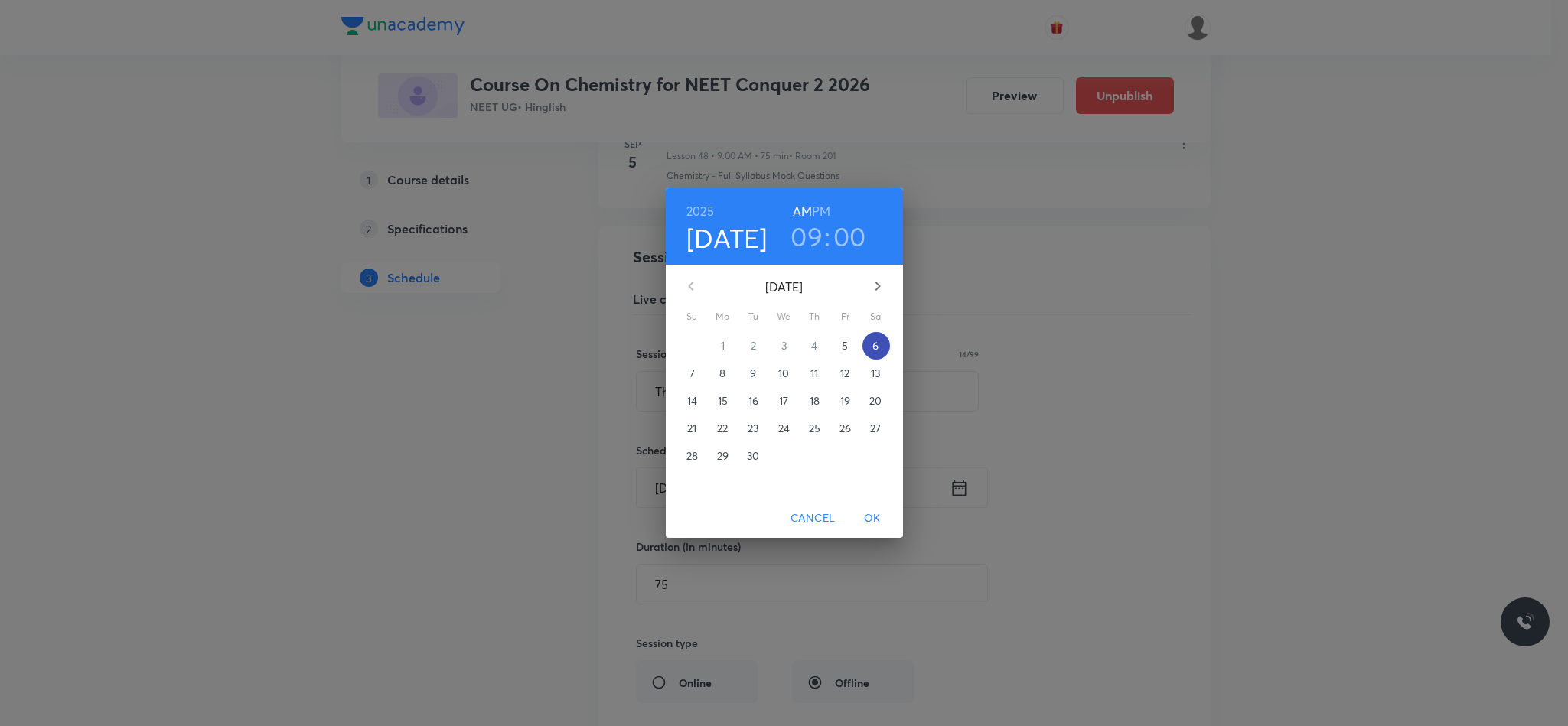
click at [872, 351] on p "6" at bounding box center [875, 346] width 6 height 16
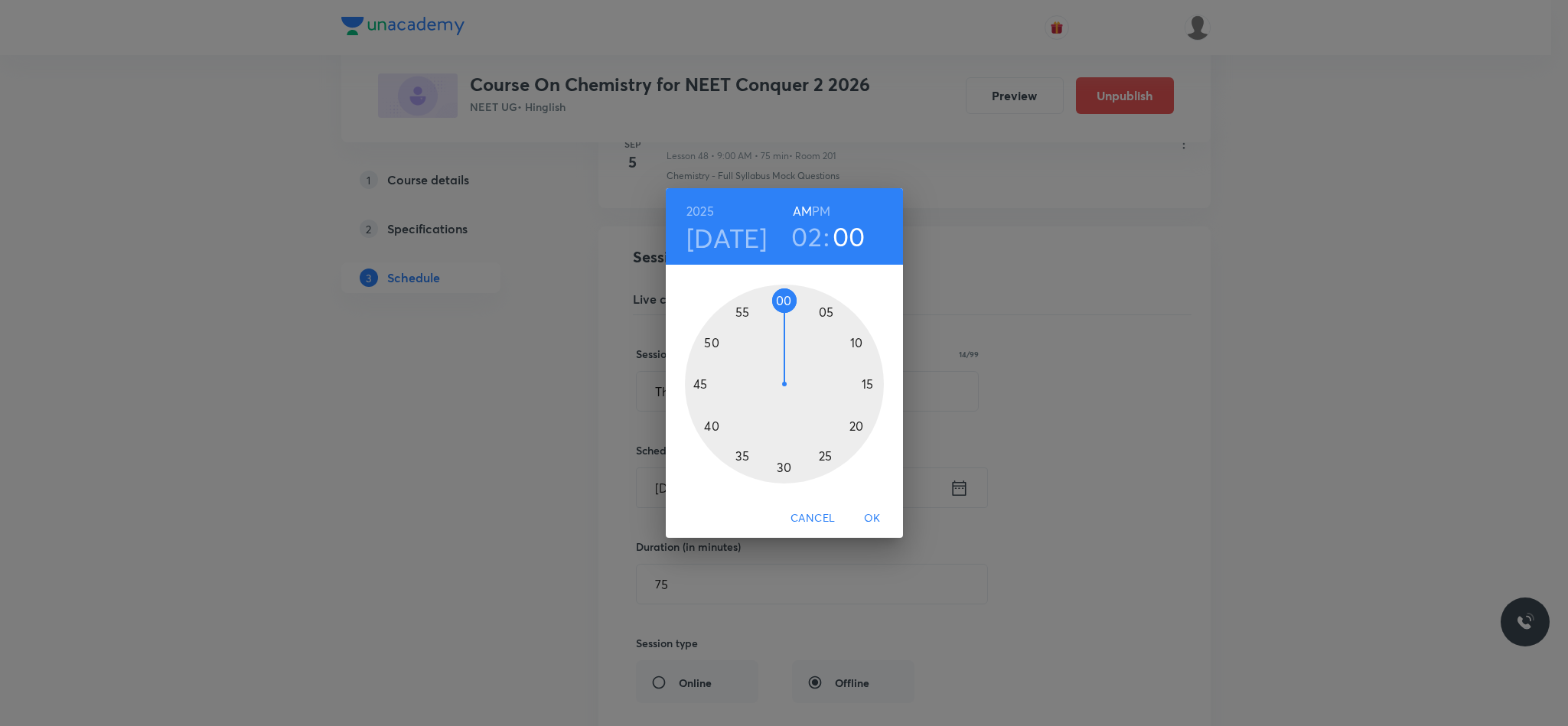
drag, startPoint x: 872, startPoint y: 351, endPoint x: 804, endPoint y: 238, distance: 131.9
click at [802, 238] on h3 "02" at bounding box center [806, 236] width 30 height 32
click at [707, 340] on div at bounding box center [784, 384] width 199 height 199
click at [781, 466] on div at bounding box center [784, 384] width 199 height 199
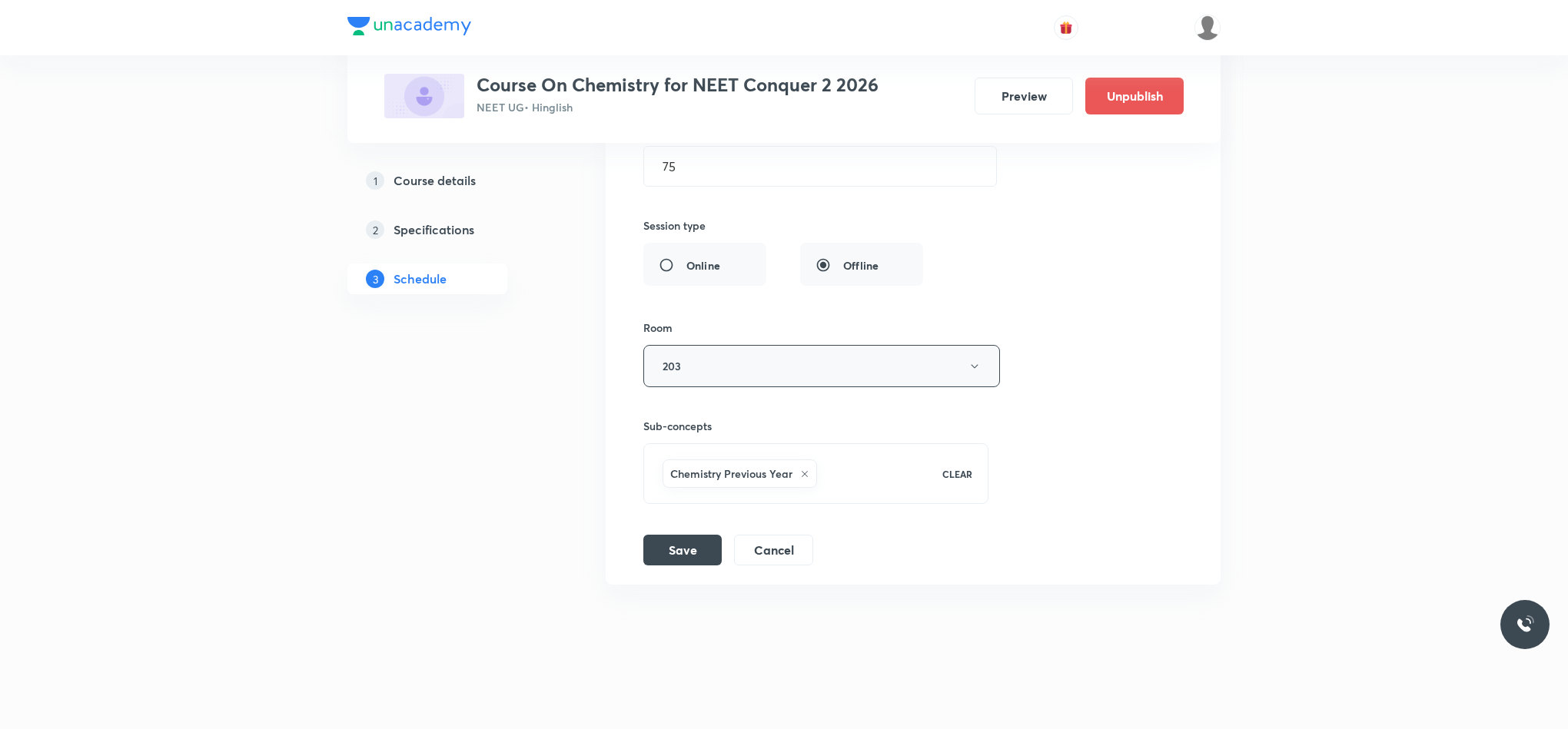
scroll to position [6264, 0]
click at [622, 553] on li "Thermodynamics Lesson 49 • Room 203 Chemistry Previous Year Session 49 Live cla…" at bounding box center [913, 195] width 615 height 778
click at [705, 551] on button "Save" at bounding box center [682, 548] width 78 height 30
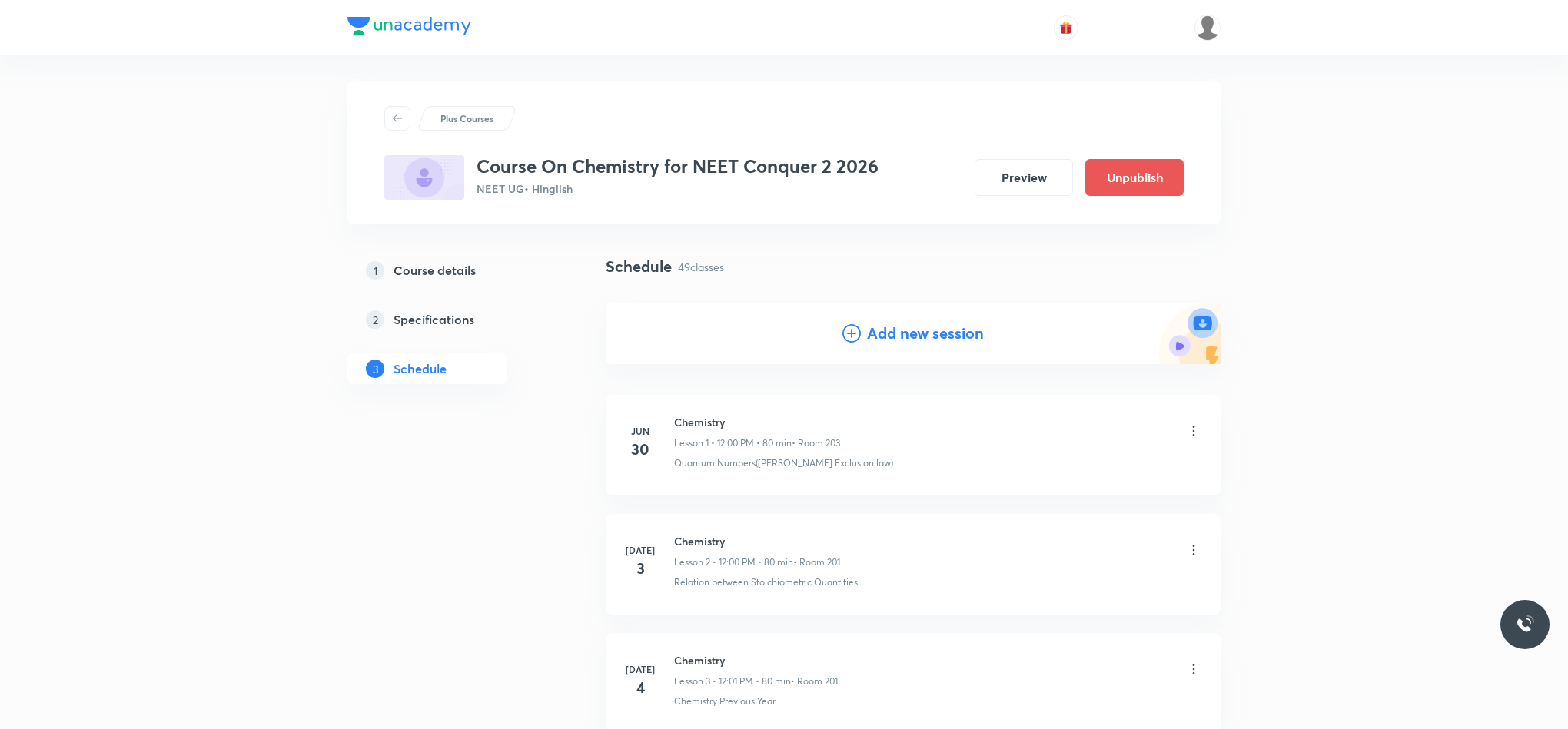
scroll to position [0, 0]
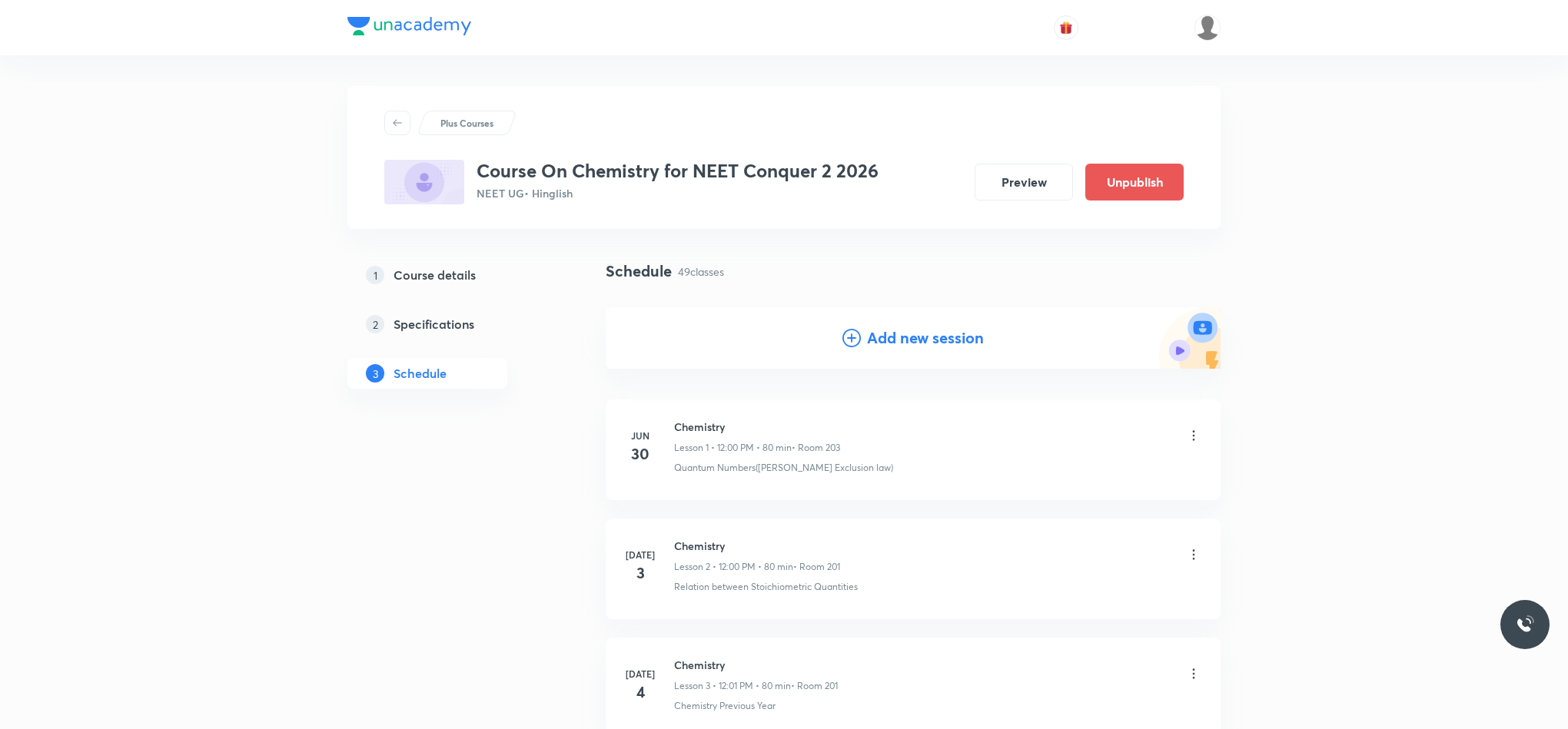
drag, startPoint x: 559, startPoint y: 179, endPoint x: 309, endPoint y: 326, distance: 290.0
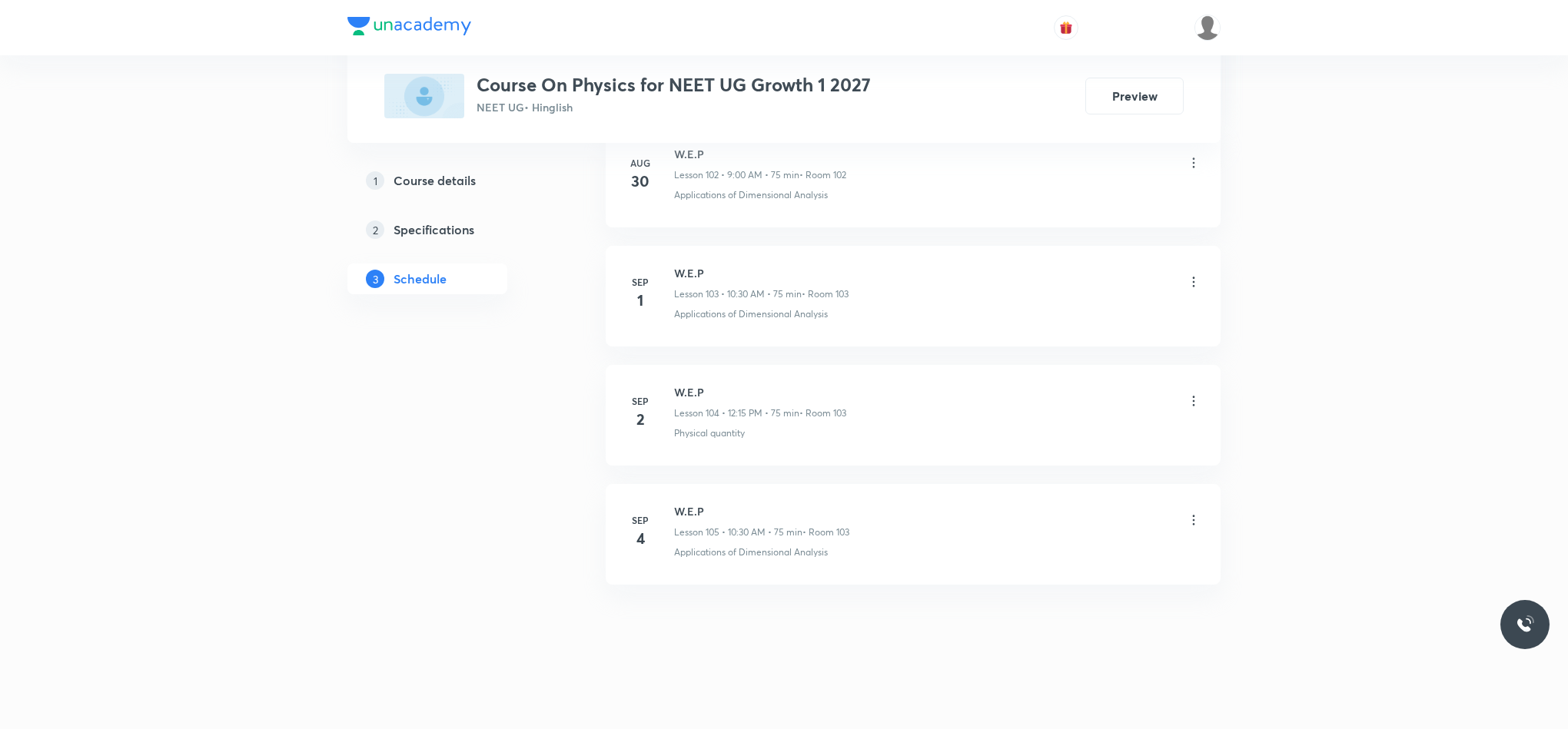
scroll to position [13189, 0]
drag, startPoint x: 672, startPoint y: 505, endPoint x: 732, endPoint y: 496, distance: 60.7
click at [732, 496] on li "[DATE] W.E.P Lesson 105 • 10:30 AM • 75 min • Room 103 Applications of Dimensio…" at bounding box center [913, 534] width 615 height 100
copy h6 "W.E.P"
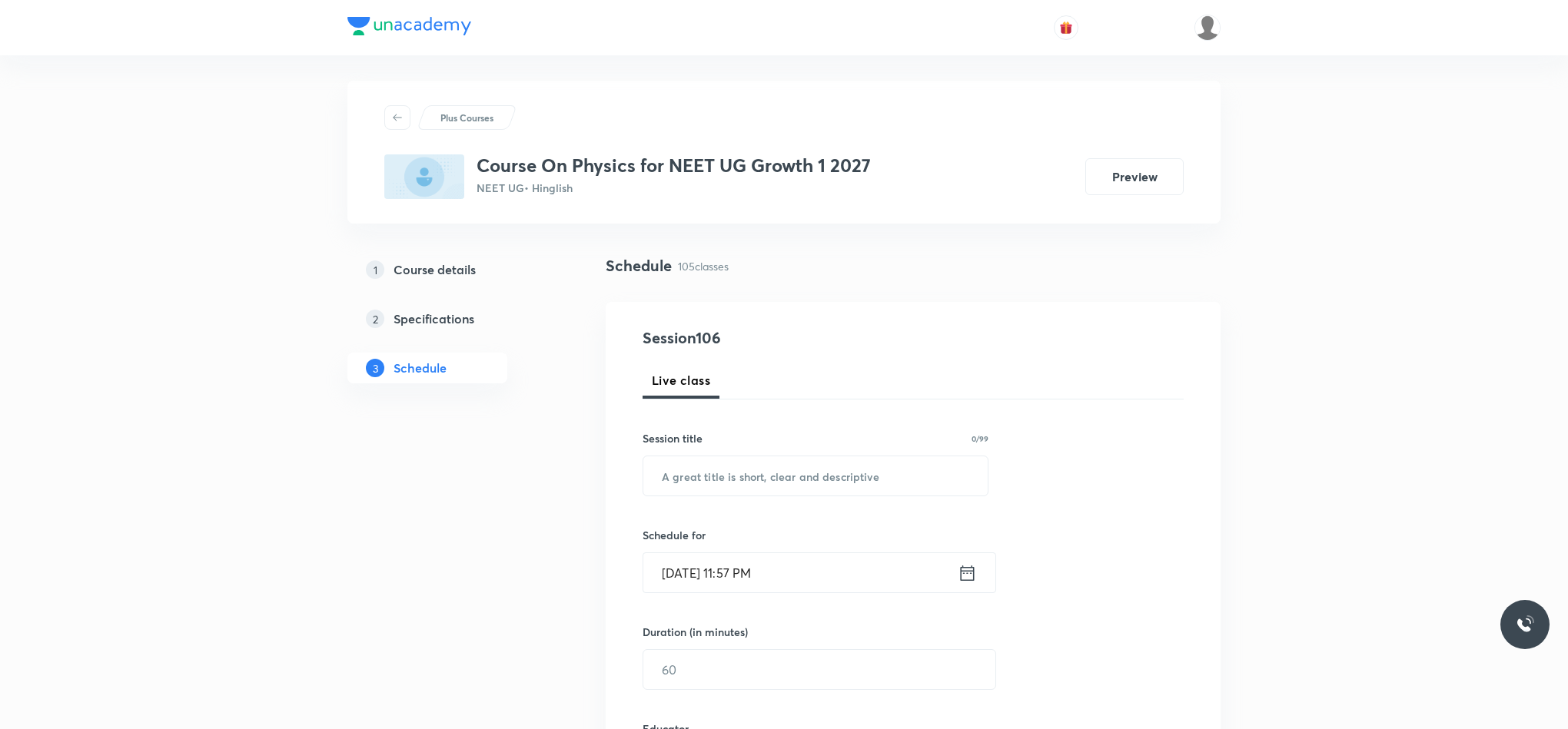
scroll to position [0, 0]
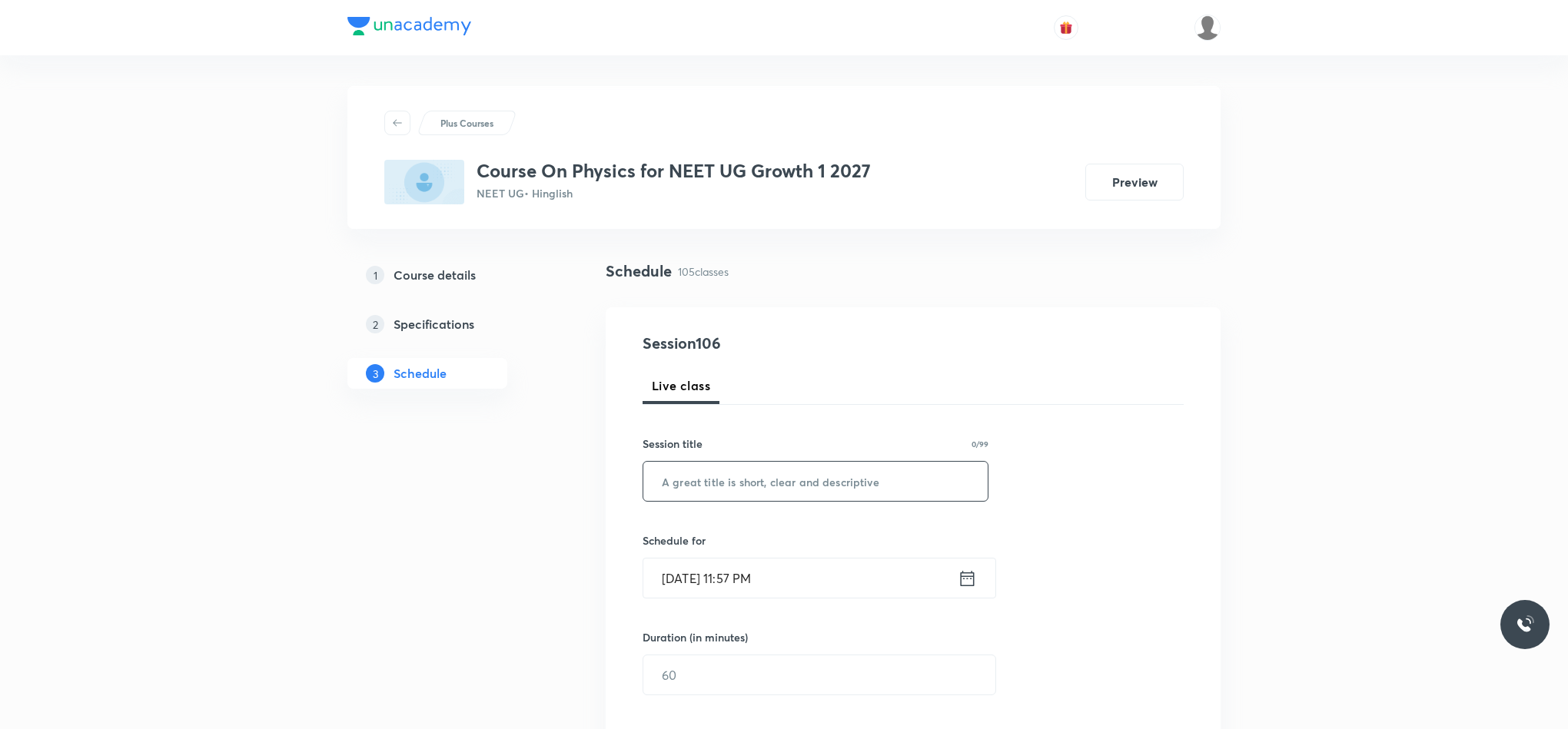
click at [824, 486] on input "text" at bounding box center [816, 481] width 344 height 40
paste input "W.E.P"
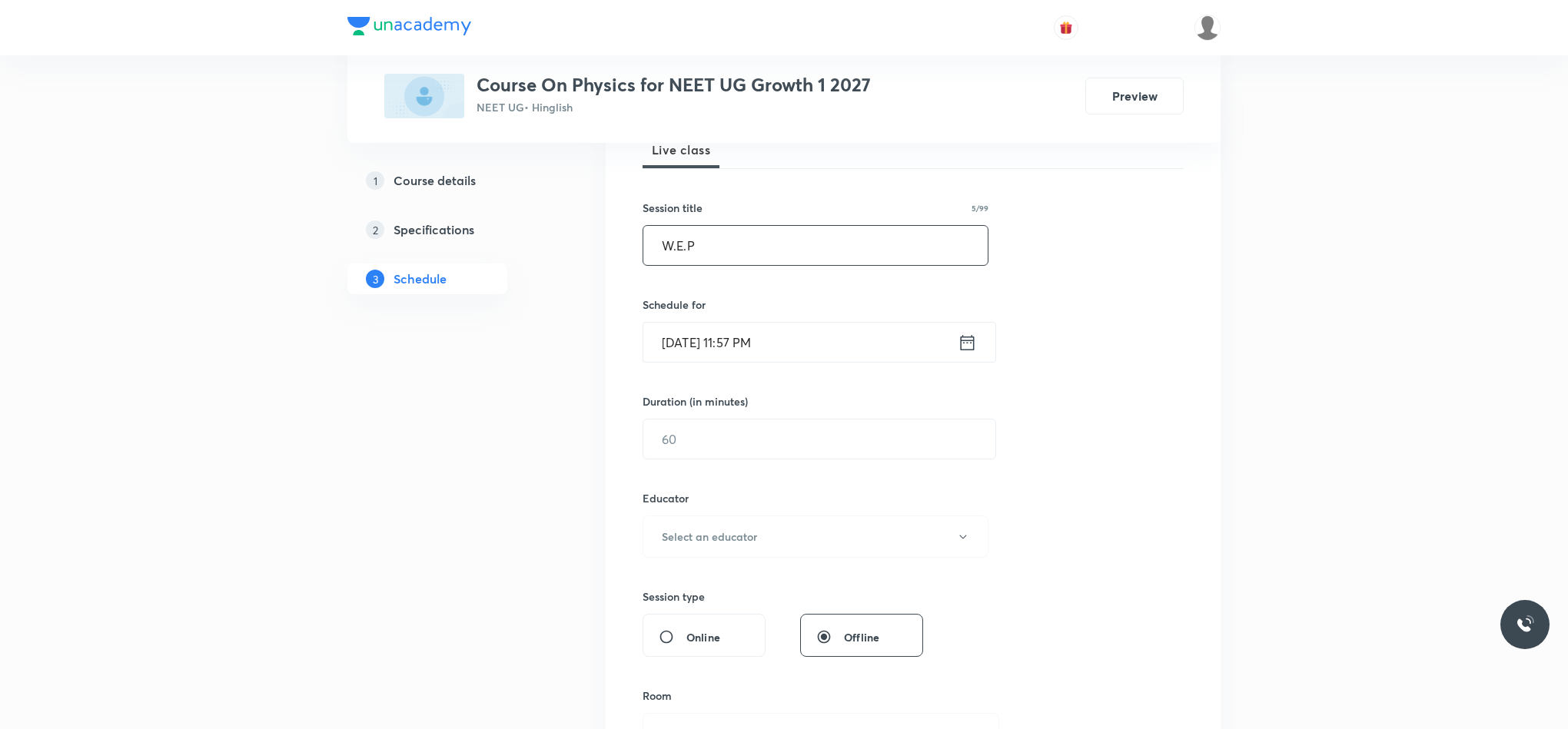
scroll to position [230, 0]
type input "W.E.P"
click at [975, 346] on icon at bounding box center [967, 347] width 19 height 21
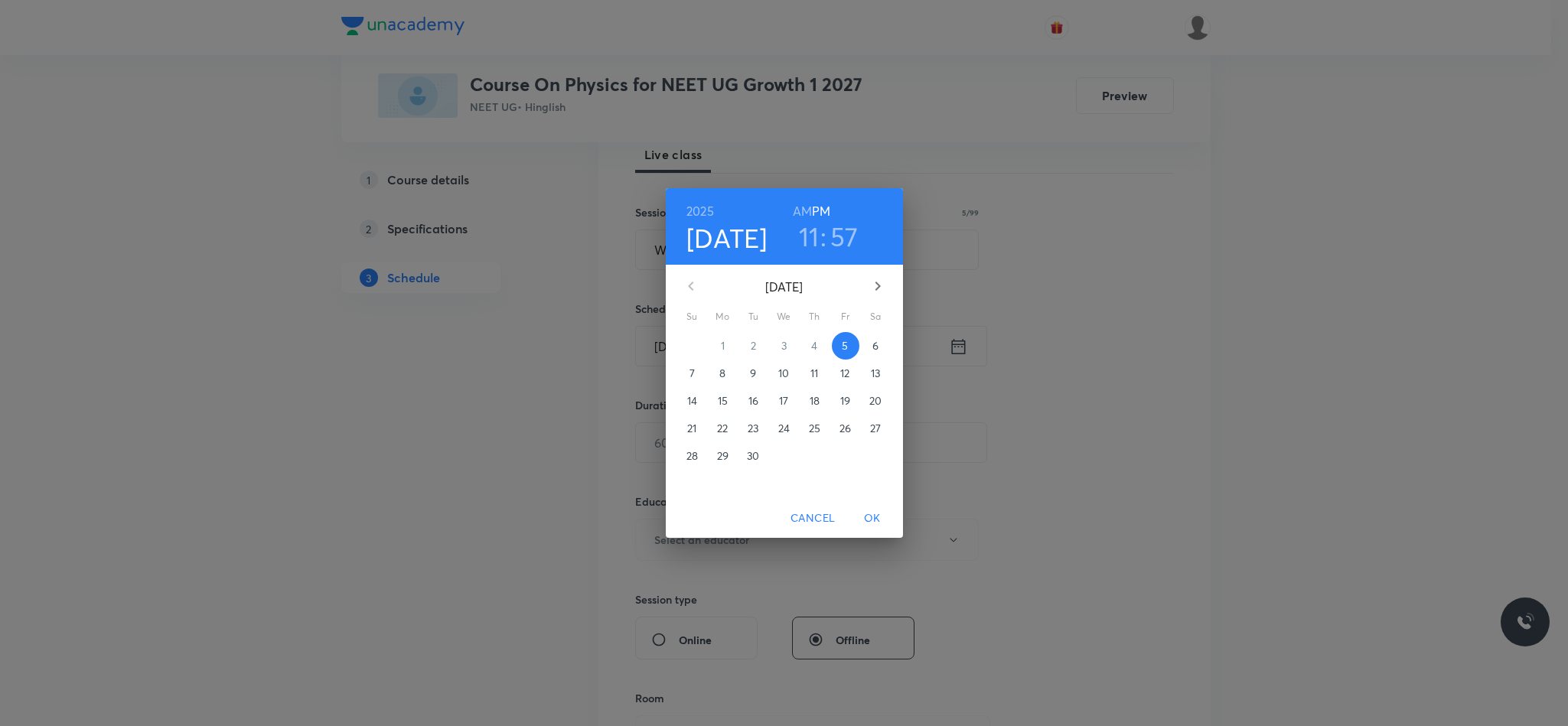
click at [877, 347] on p "6" at bounding box center [875, 346] width 6 height 16
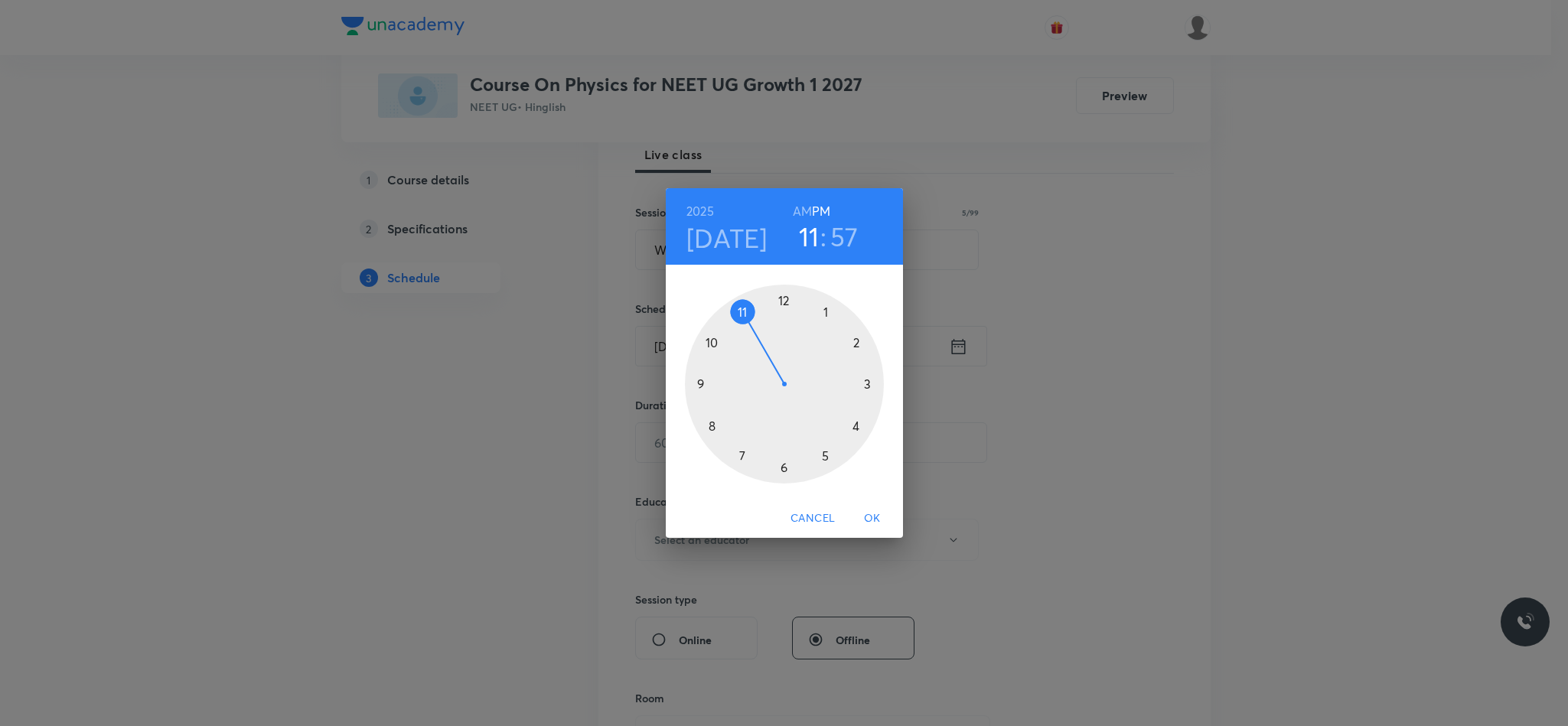
click at [697, 384] on div at bounding box center [784, 384] width 199 height 199
click at [784, 288] on div at bounding box center [784, 384] width 199 height 199
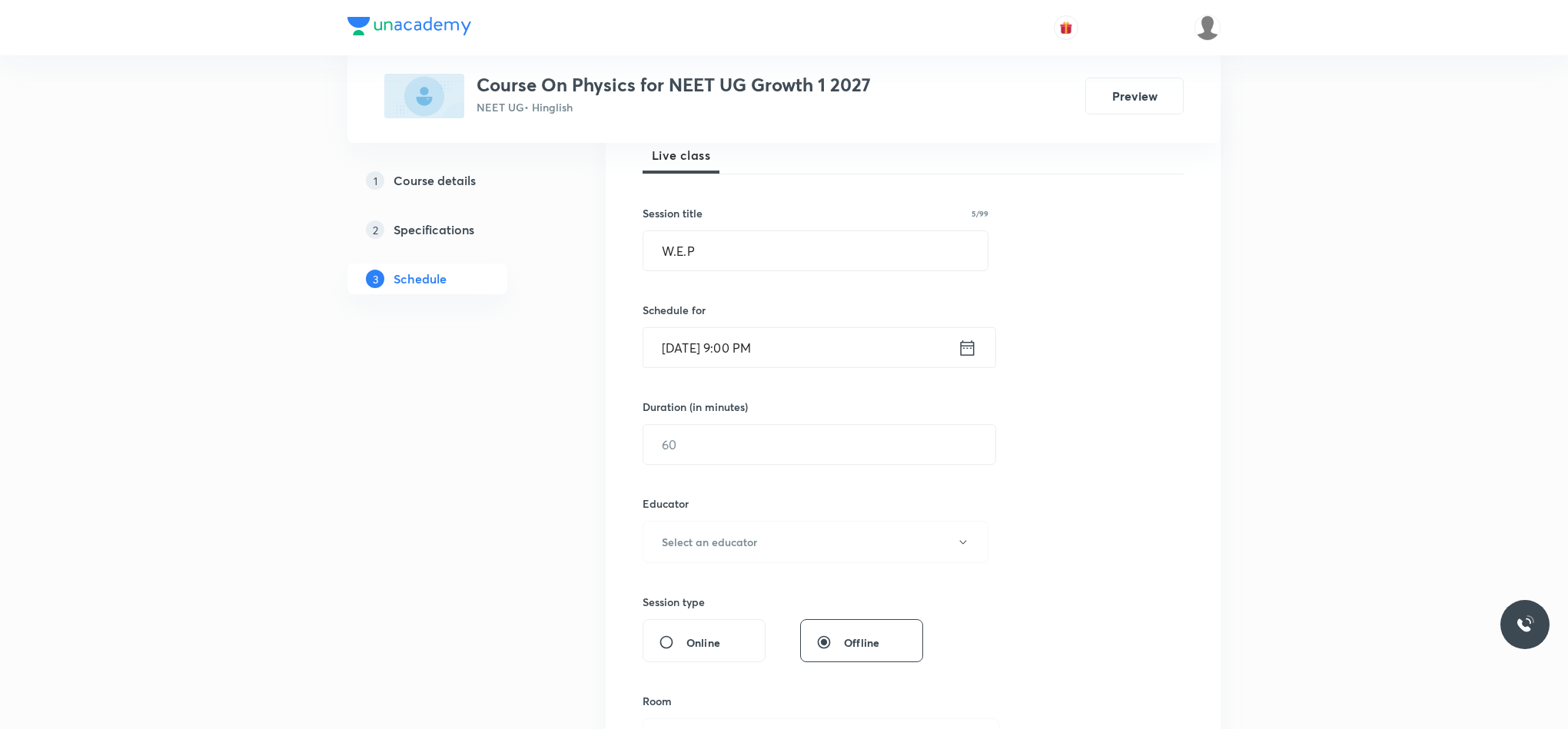
click at [967, 348] on icon at bounding box center [967, 347] width 19 height 21
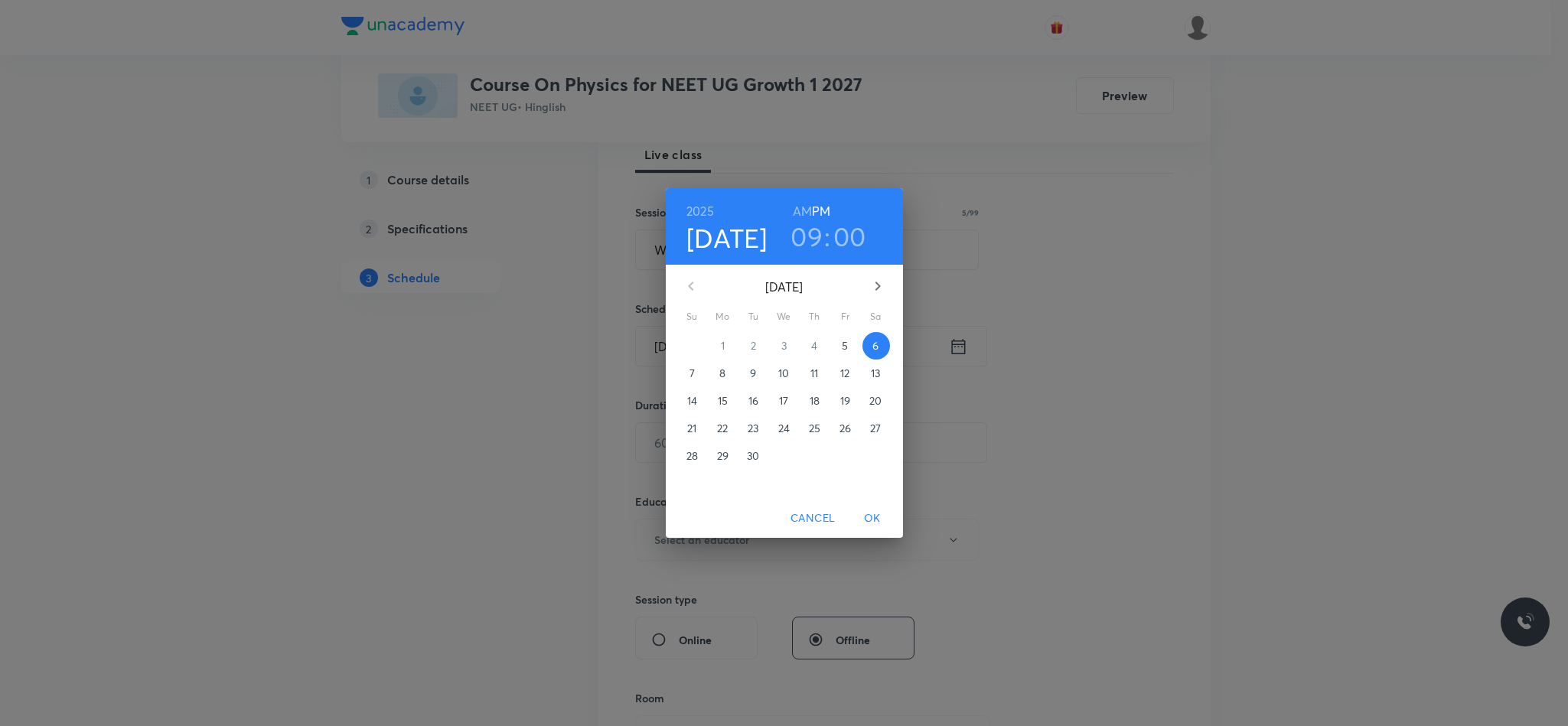
click at [802, 203] on h6 "AM" at bounding box center [802, 211] width 19 height 21
click at [866, 510] on span "OK" at bounding box center [872, 518] width 37 height 19
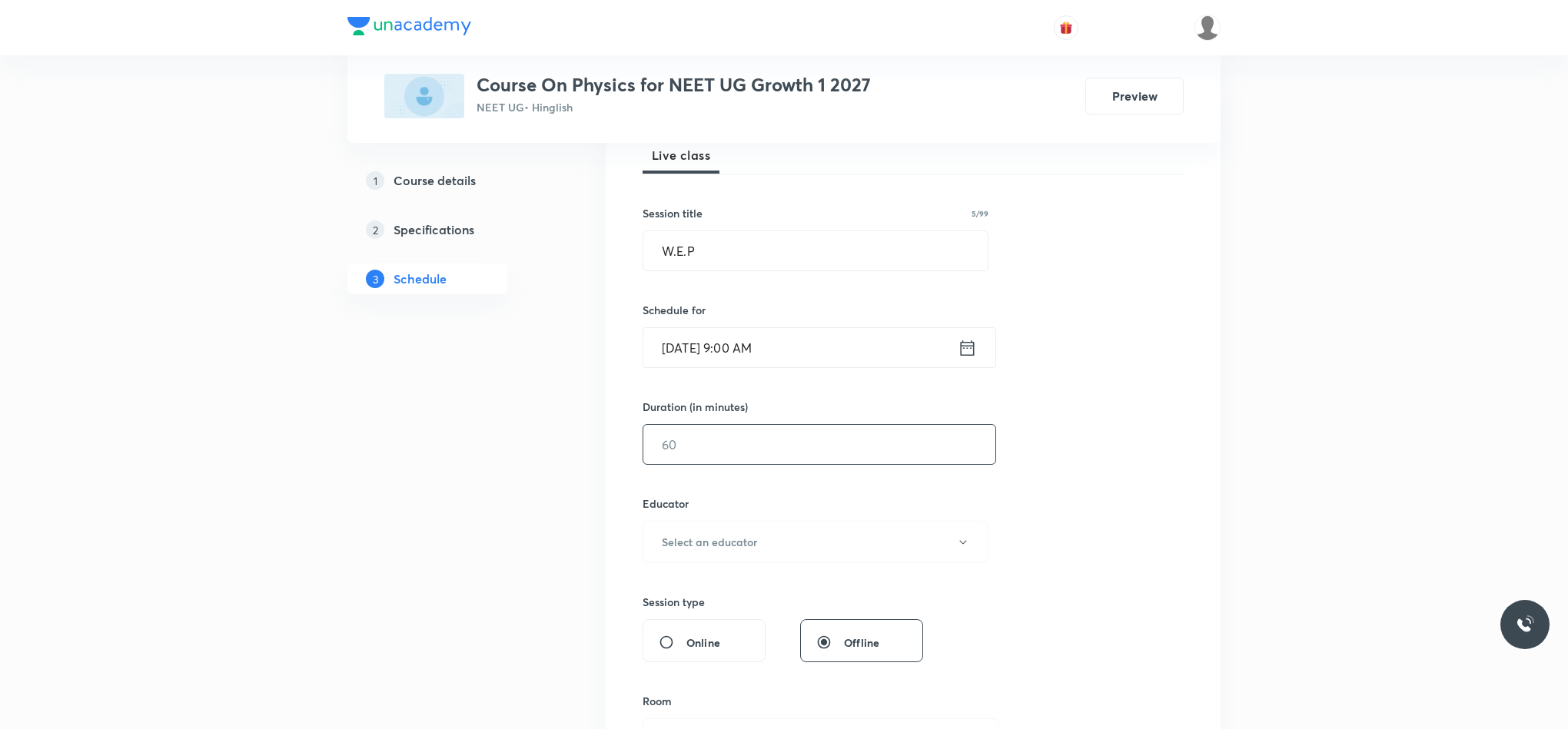
click at [691, 445] on input "text" at bounding box center [819, 445] width 352 height 40
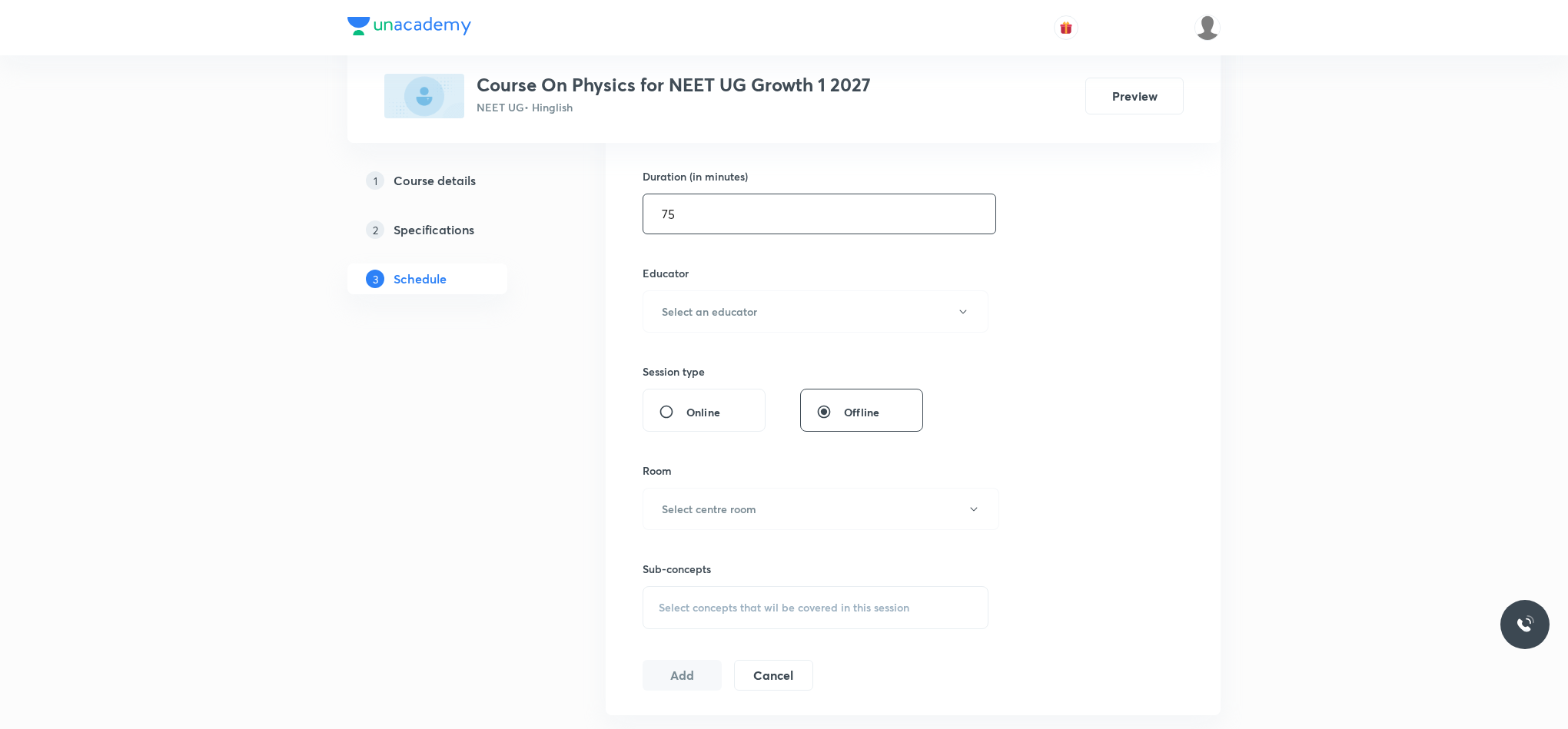
scroll to position [346, 0]
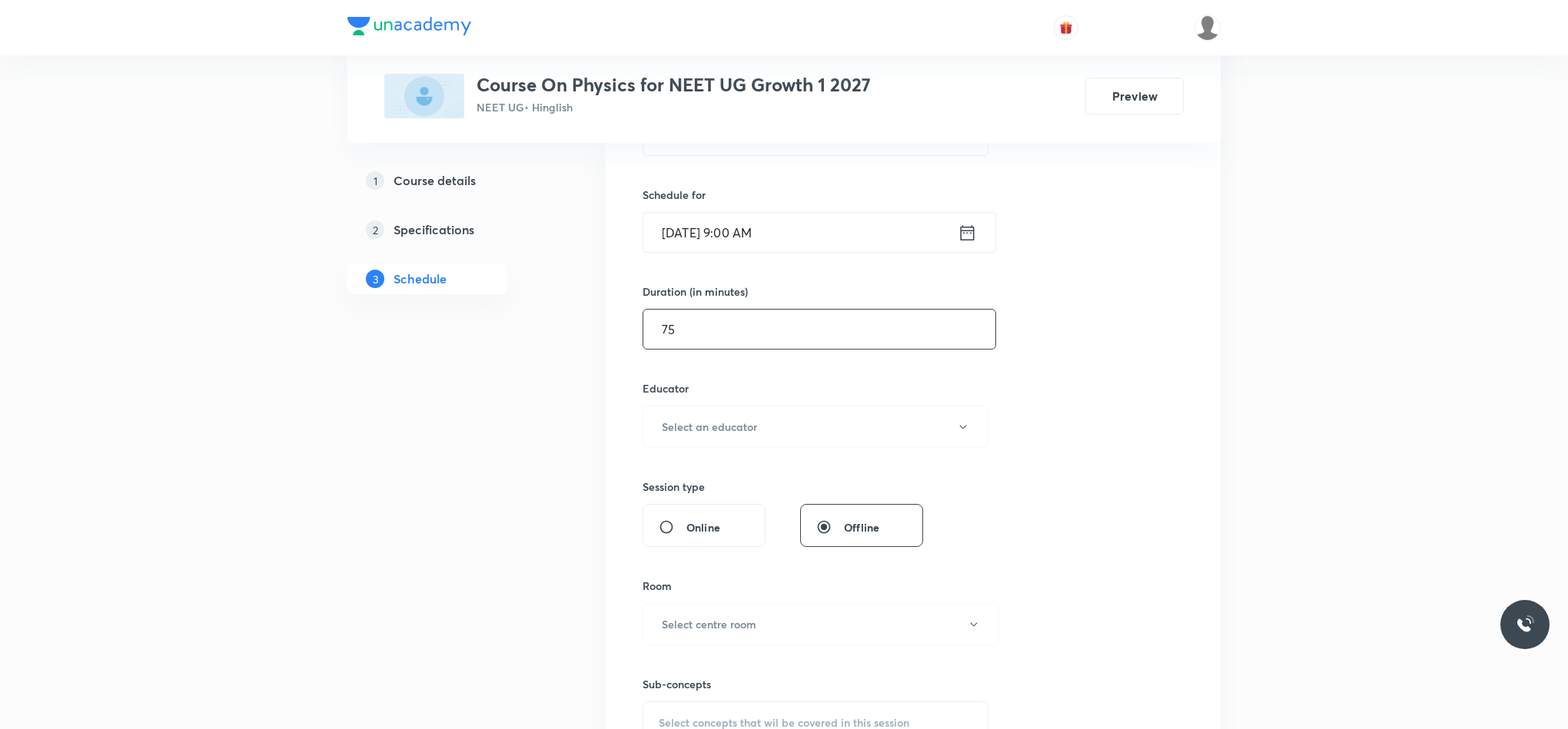
type input "75"
click at [701, 454] on div "Session 106 Live class Session title 5/99 W.E.P ​ Schedule for [DATE] 9:00 AM ​…" at bounding box center [913, 396] width 541 height 820
click at [705, 426] on h6 "Select an educator" at bounding box center [710, 427] width 96 height 17
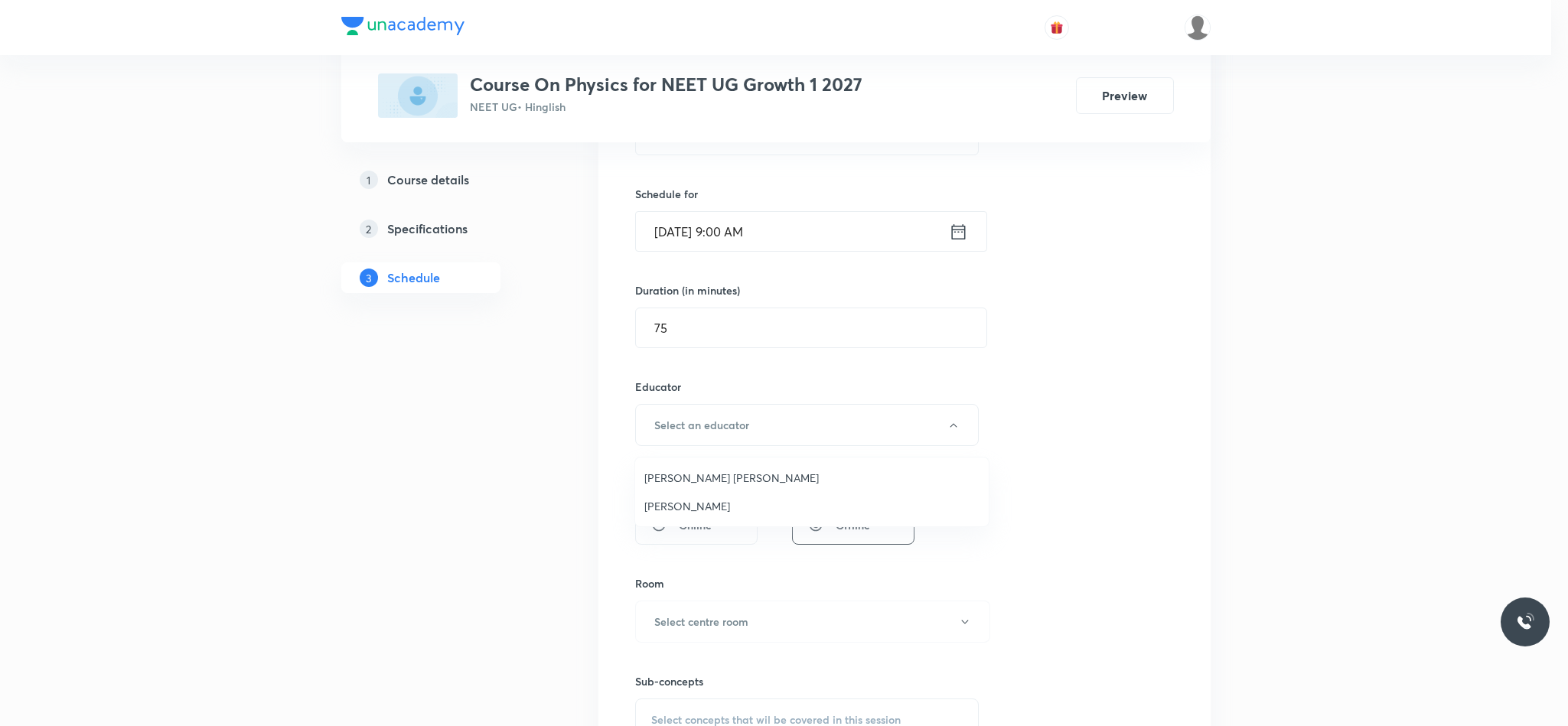
click at [719, 479] on span "[PERSON_NAME] [PERSON_NAME]" at bounding box center [812, 478] width 335 height 16
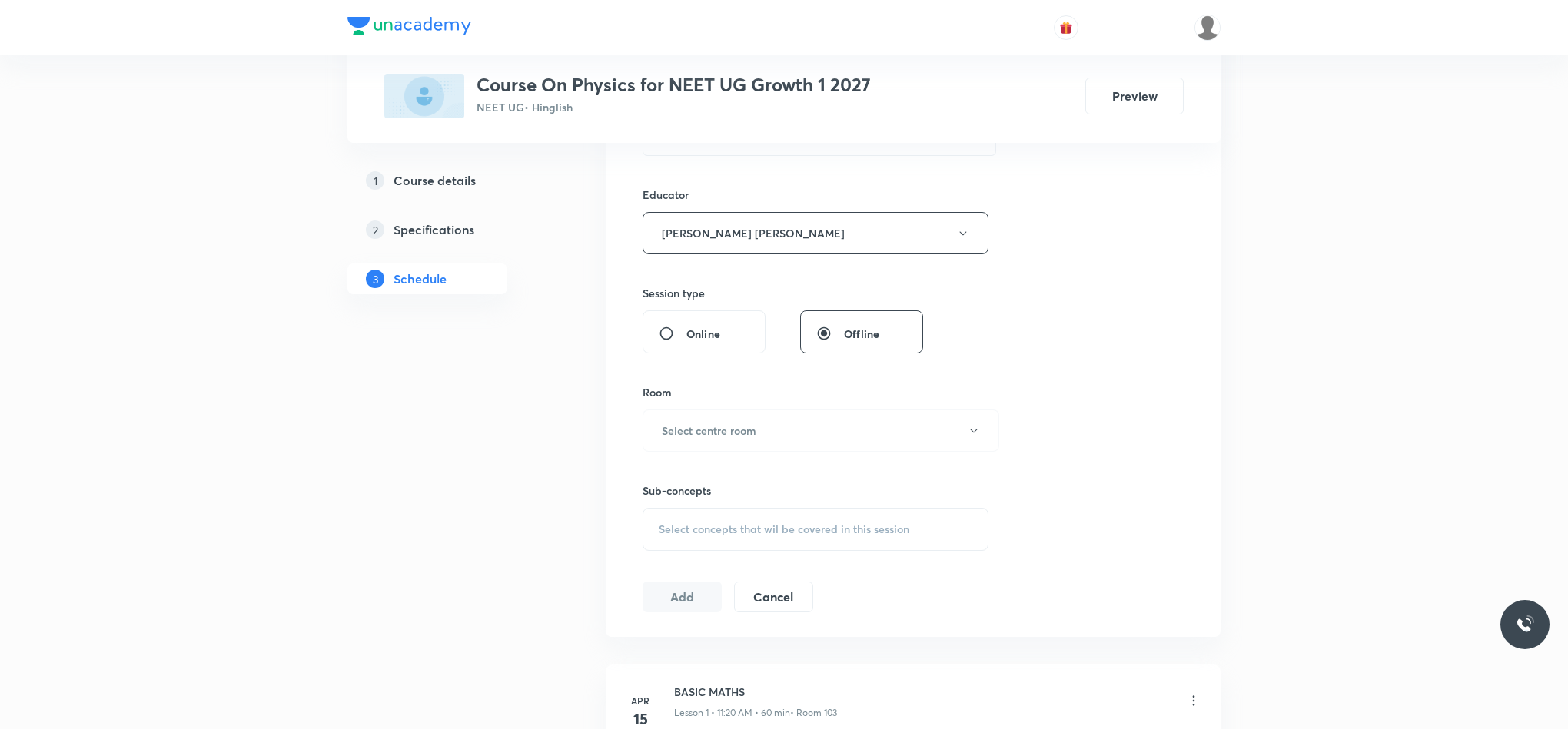
scroll to position [576, 0]
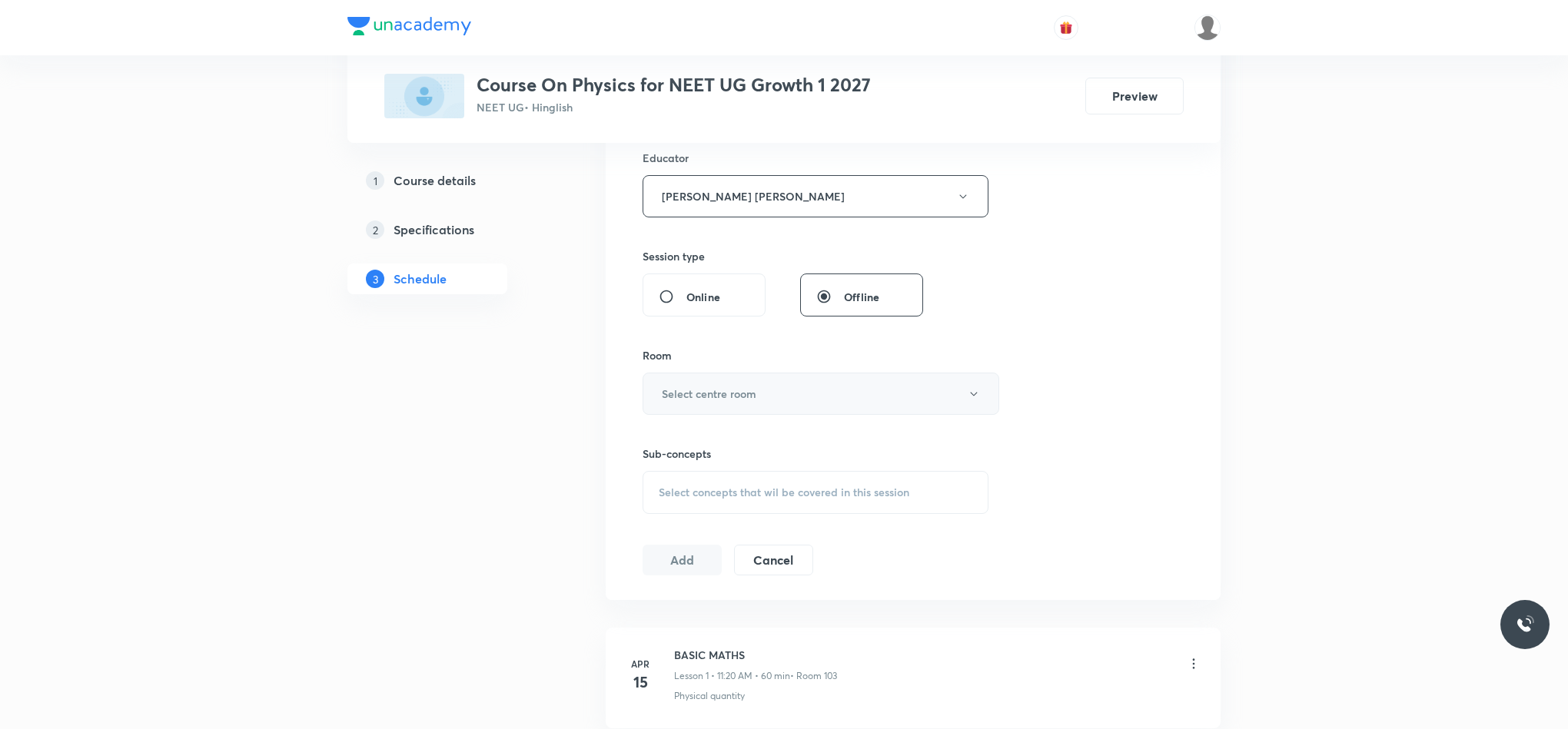
click at [711, 399] on h6 "Select centre room" at bounding box center [709, 394] width 95 height 17
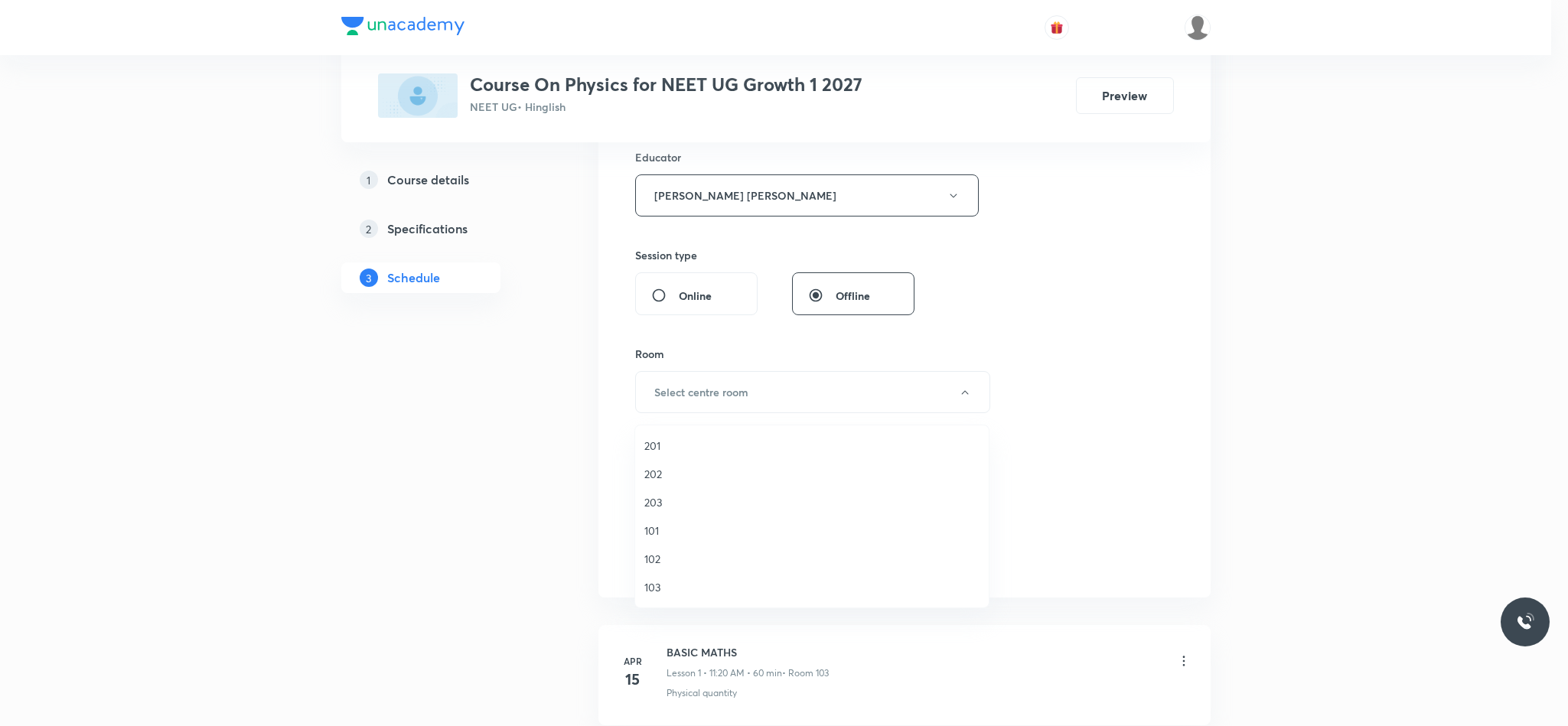
click at [650, 595] on li "103" at bounding box center [812, 587] width 354 height 28
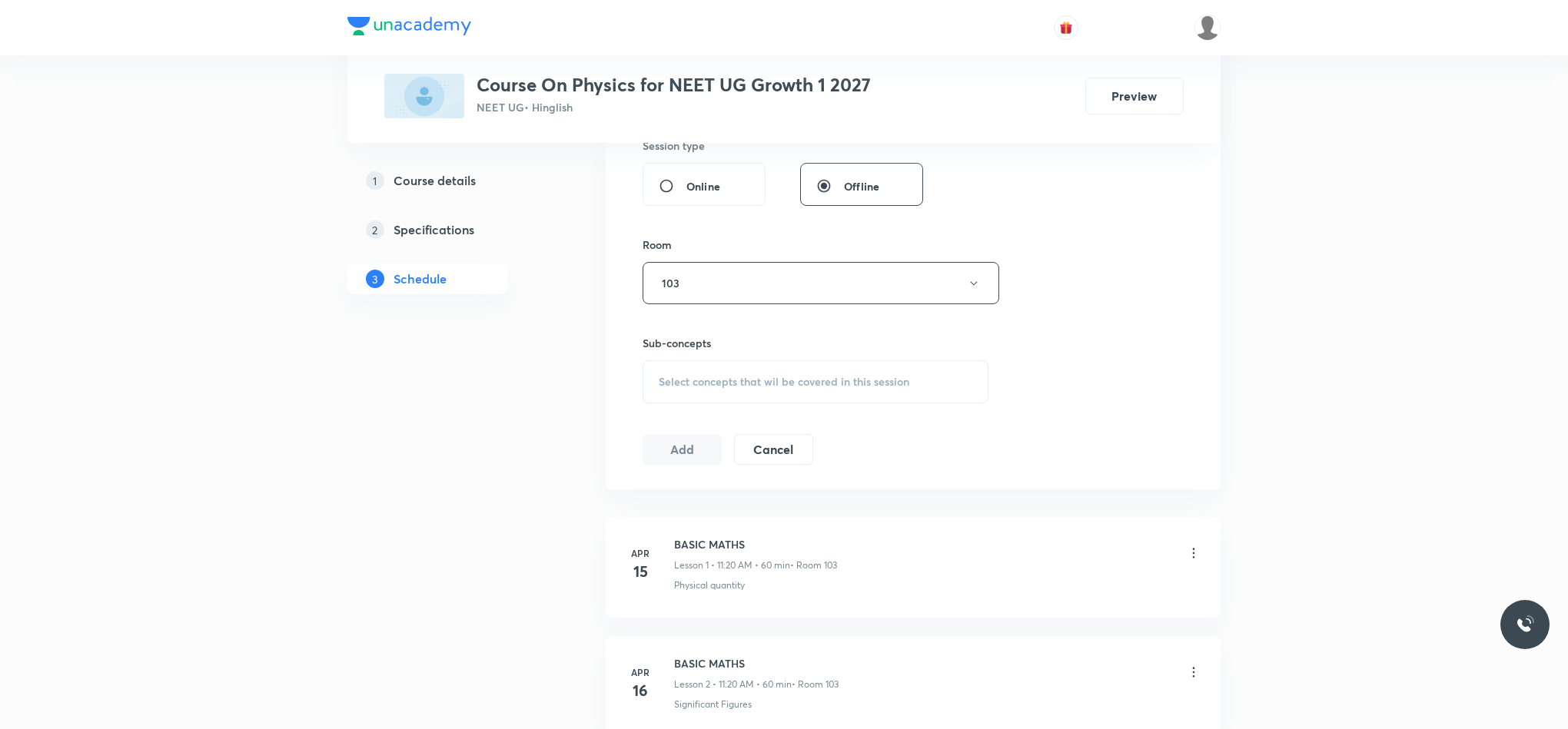
scroll to position [691, 0]
click at [692, 365] on div "Select concepts that wil be covered in this session" at bounding box center [816, 377] width 346 height 43
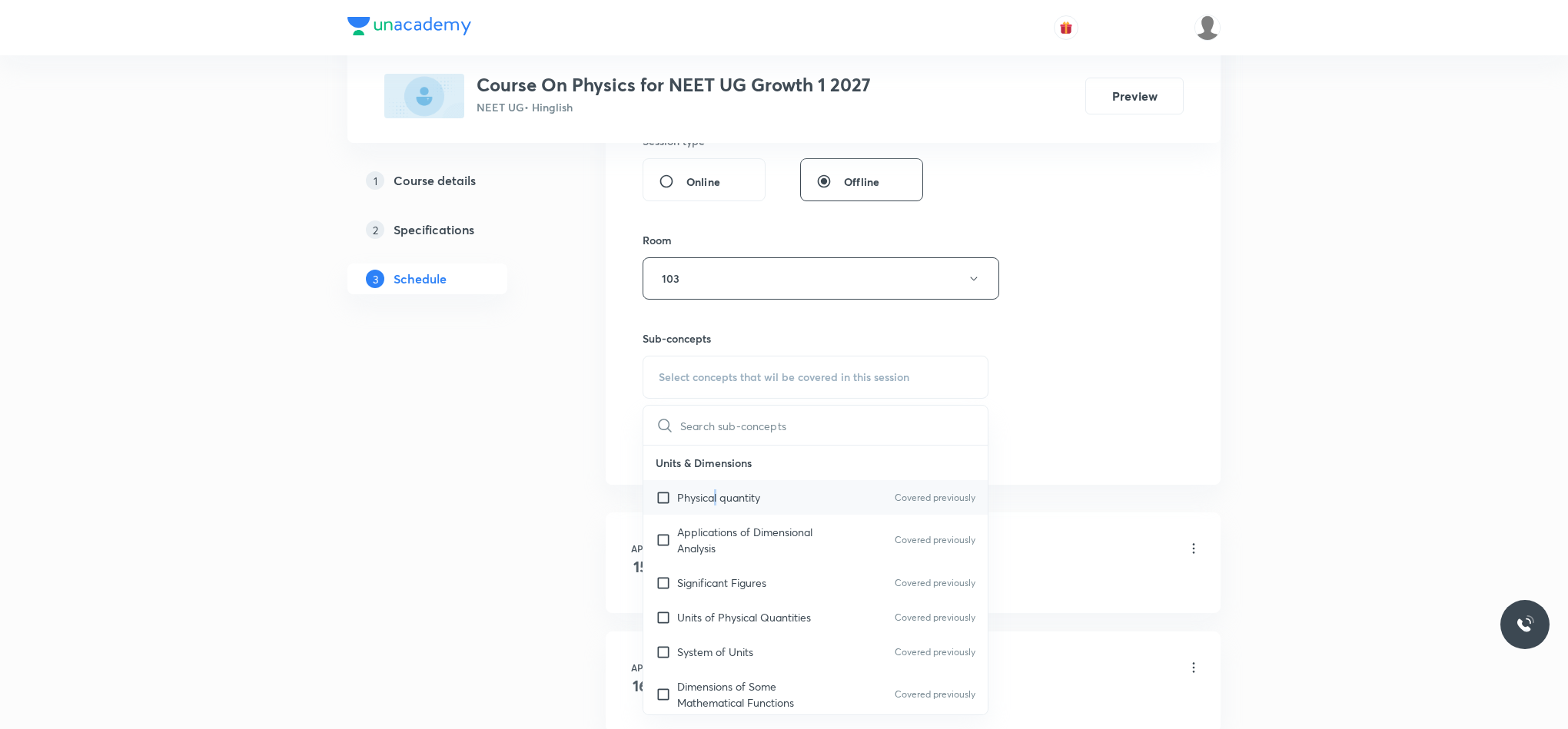
click at [715, 505] on p "Physical quantity" at bounding box center [718, 498] width 83 height 17
checkbox input "true"
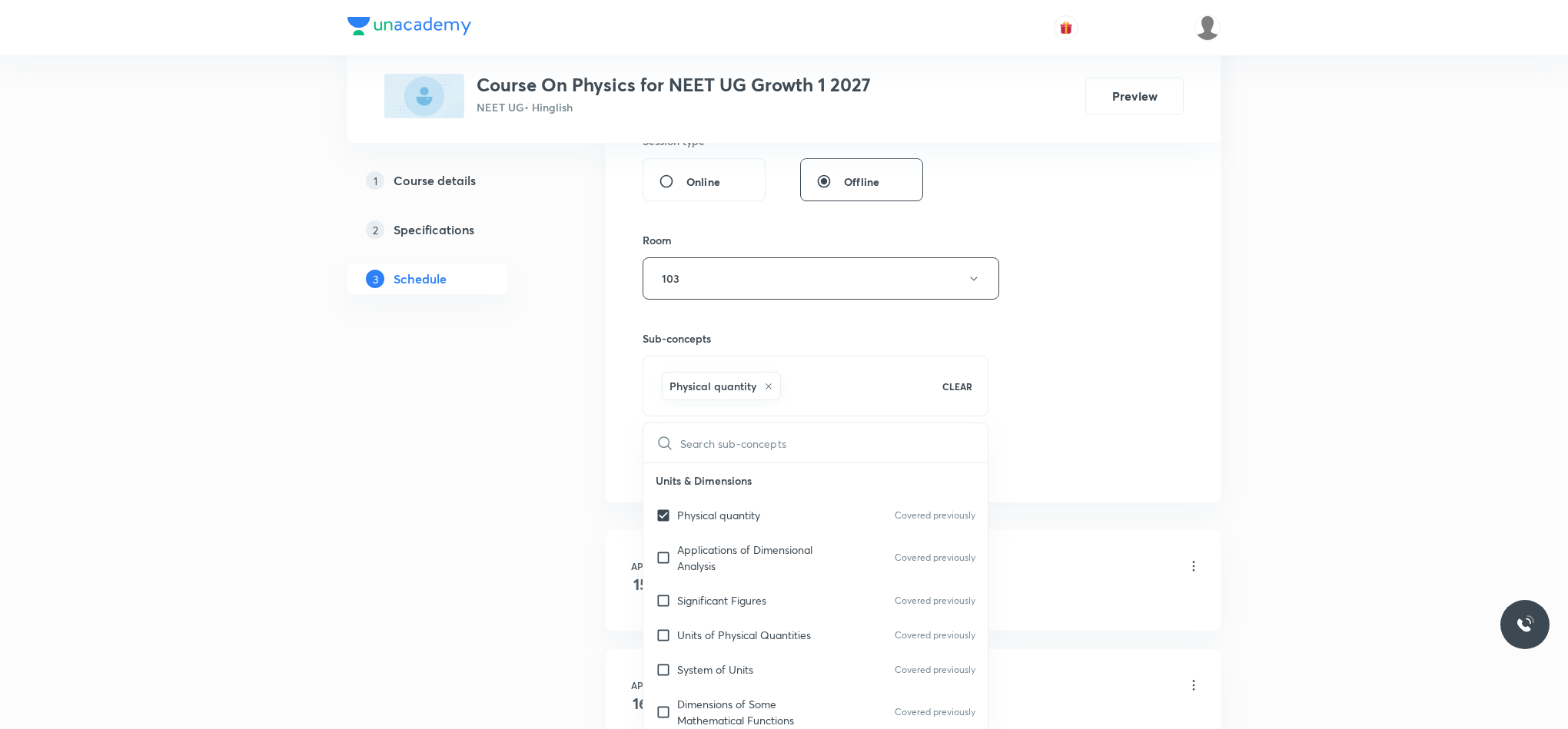
click at [1167, 363] on div "Session 106 Live class Session title 5/99 W.E.P ​ Schedule for Sep 6, 2025, 9:0…" at bounding box center [913, 59] width 541 height 838
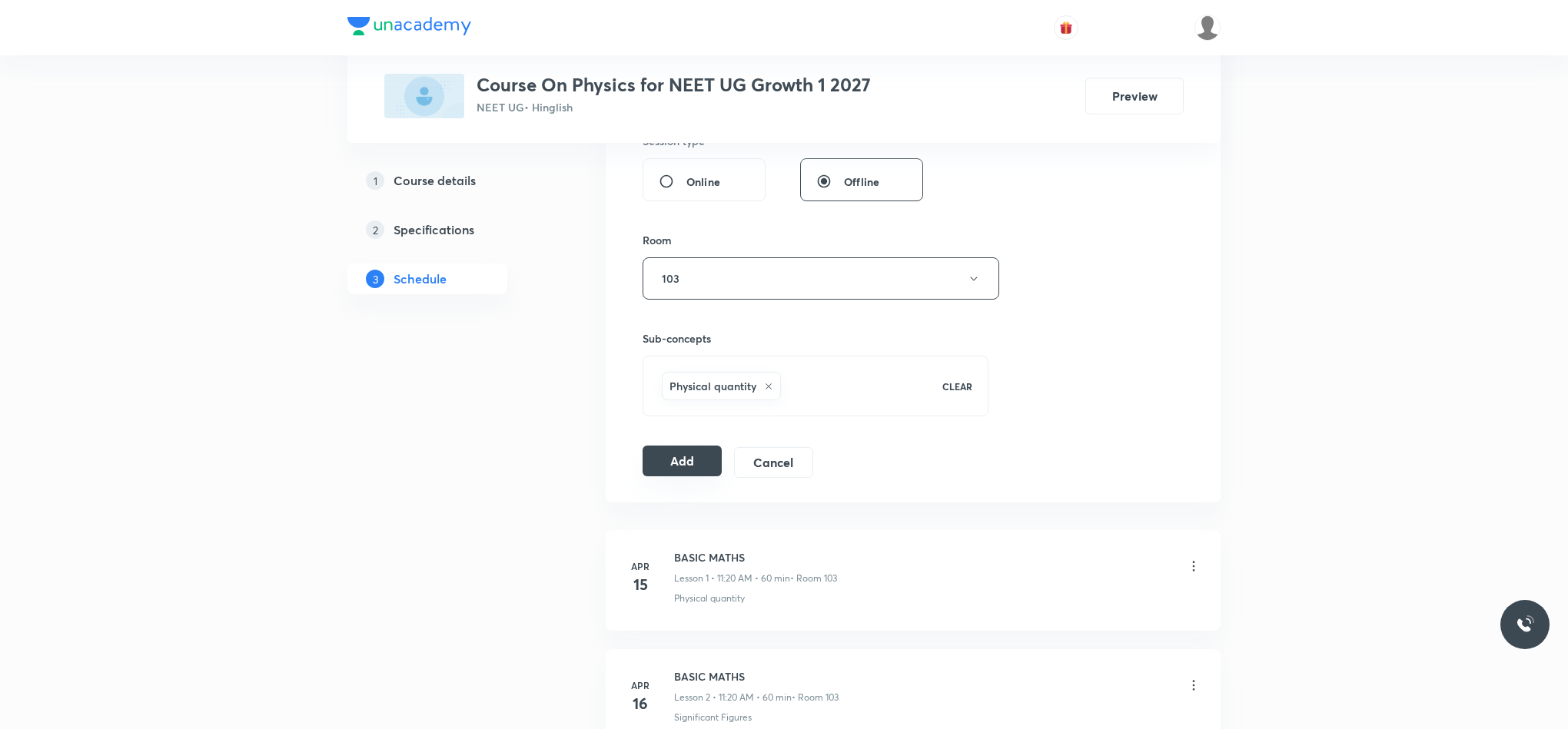
click at [714, 455] on button "Add" at bounding box center [682, 460] width 79 height 30
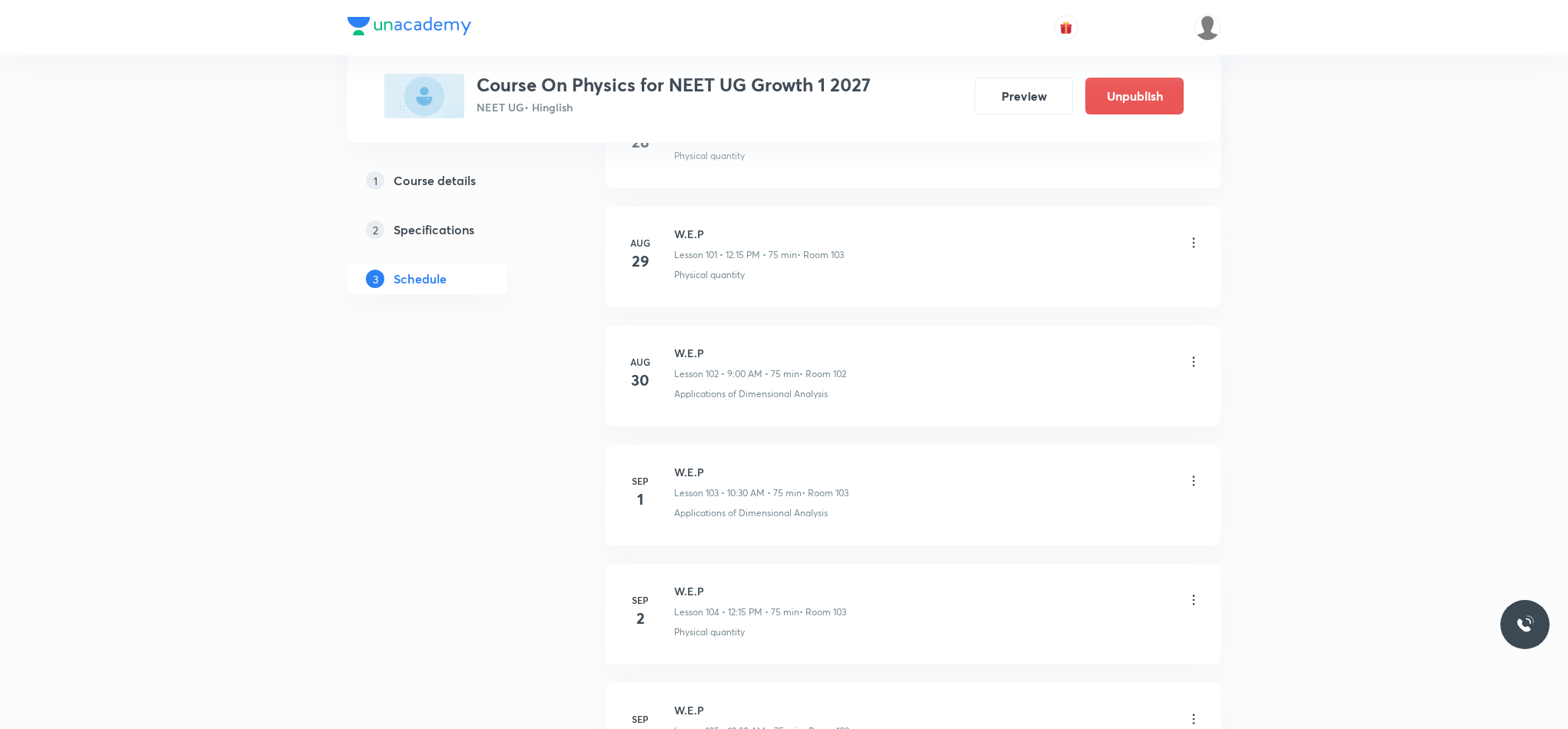
scroll to position [12502, 0]
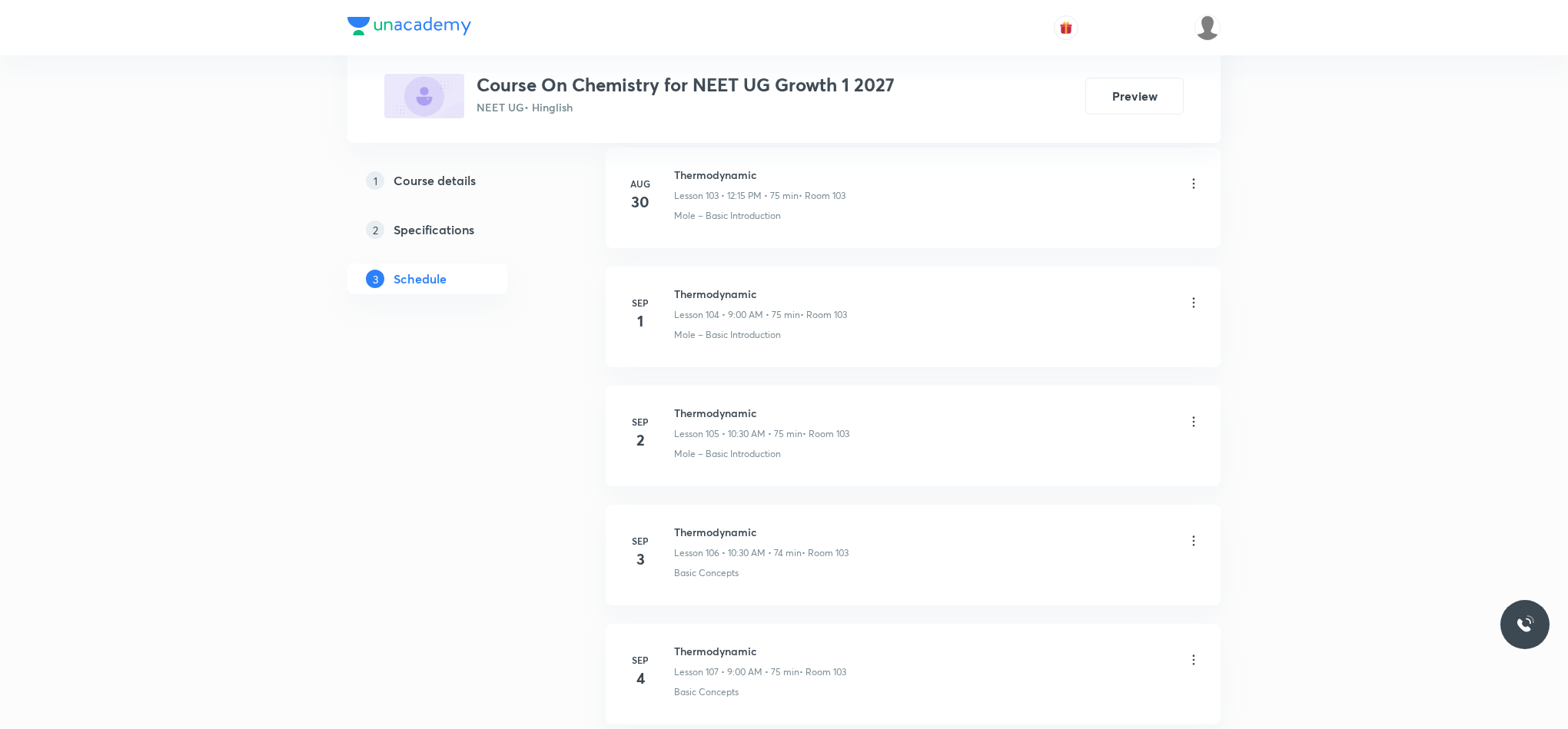
scroll to position [13429, 0]
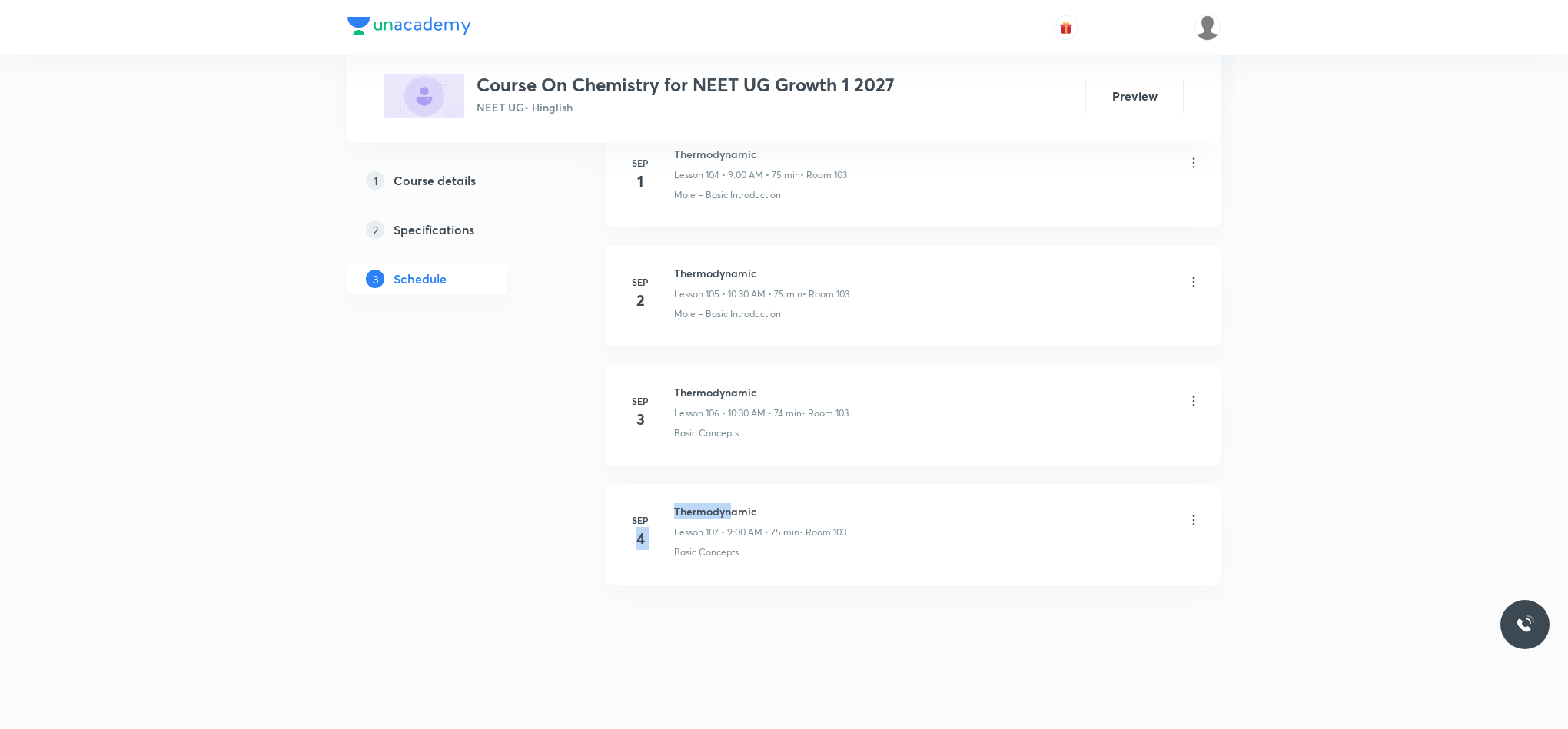
drag, startPoint x: 671, startPoint y: 509, endPoint x: 759, endPoint y: 512, distance: 88.1
click at [737, 512] on div "Sep 4 Thermodynamic Lesson 107 • 9:00 AM • 75 min • Room 103 Basic Concepts" at bounding box center [913, 531] width 576 height 56
drag, startPoint x: 863, startPoint y: 512, endPoint x: 855, endPoint y: 514, distance: 8.2
click at [863, 513] on div "Thermodynamic Lesson 107 • 9:00 AM • 75 min • Room 103" at bounding box center [937, 521] width 528 height 36
drag, startPoint x: 672, startPoint y: 510, endPoint x: 782, endPoint y: 512, distance: 110.0
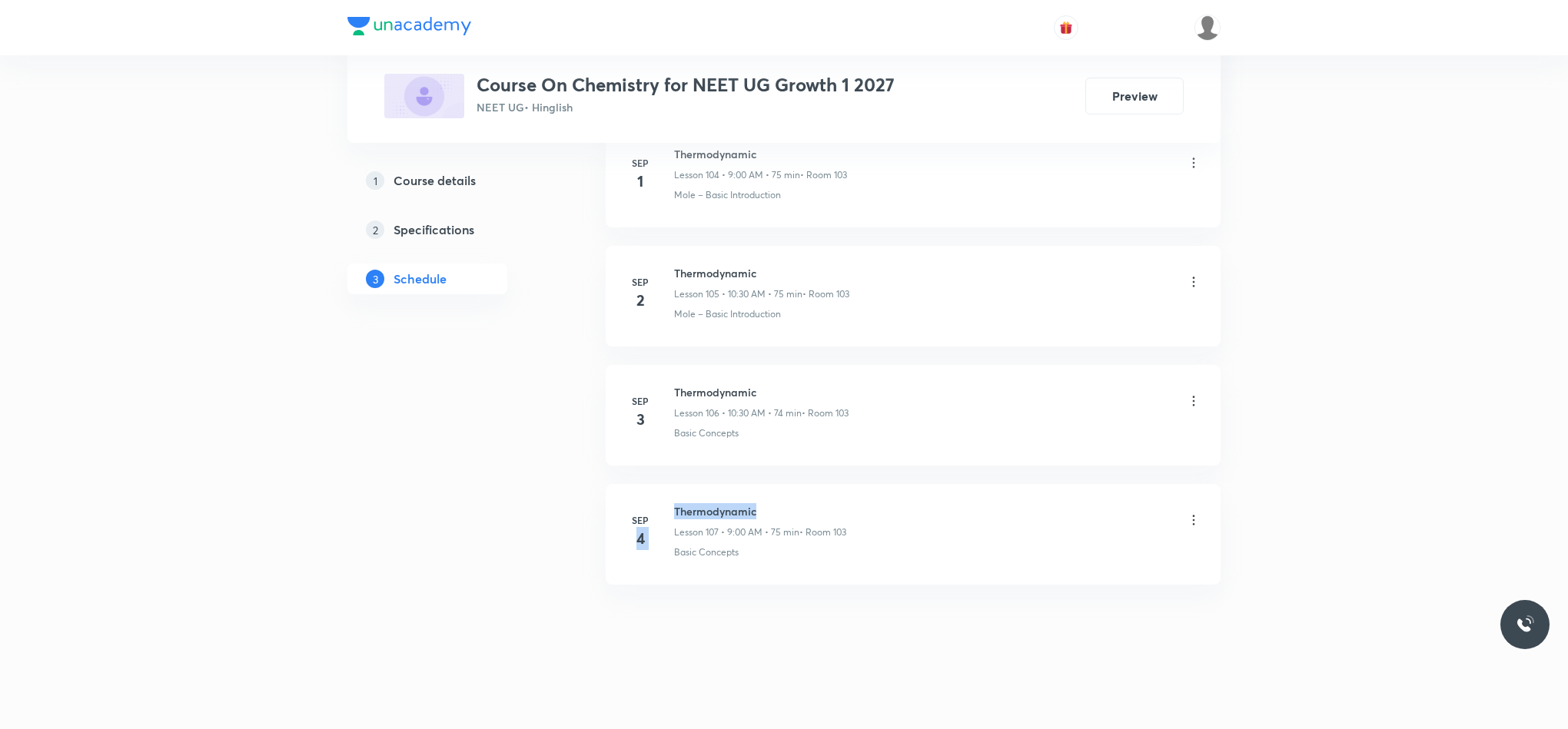
click at [782, 512] on div "Sep 4 Thermodynamic Lesson 107 • 9:00 AM • 75 min • Room 103 Basic Concepts" at bounding box center [913, 531] width 576 height 56
click at [805, 501] on li "Sep 4 Thermodynamic Lesson 107 • 9:00 AM • 75 min • Room 103 Basic Concepts" at bounding box center [913, 534] width 615 height 100
drag, startPoint x: 671, startPoint y: 499, endPoint x: 783, endPoint y: 492, distance: 112.2
click at [783, 492] on li "Sep 4 Thermodynamic Lesson 107 • 9:00 AM • 75 min • Room 103 Basic Concepts" at bounding box center [913, 534] width 615 height 100
copy h6 "Thermodynamic"
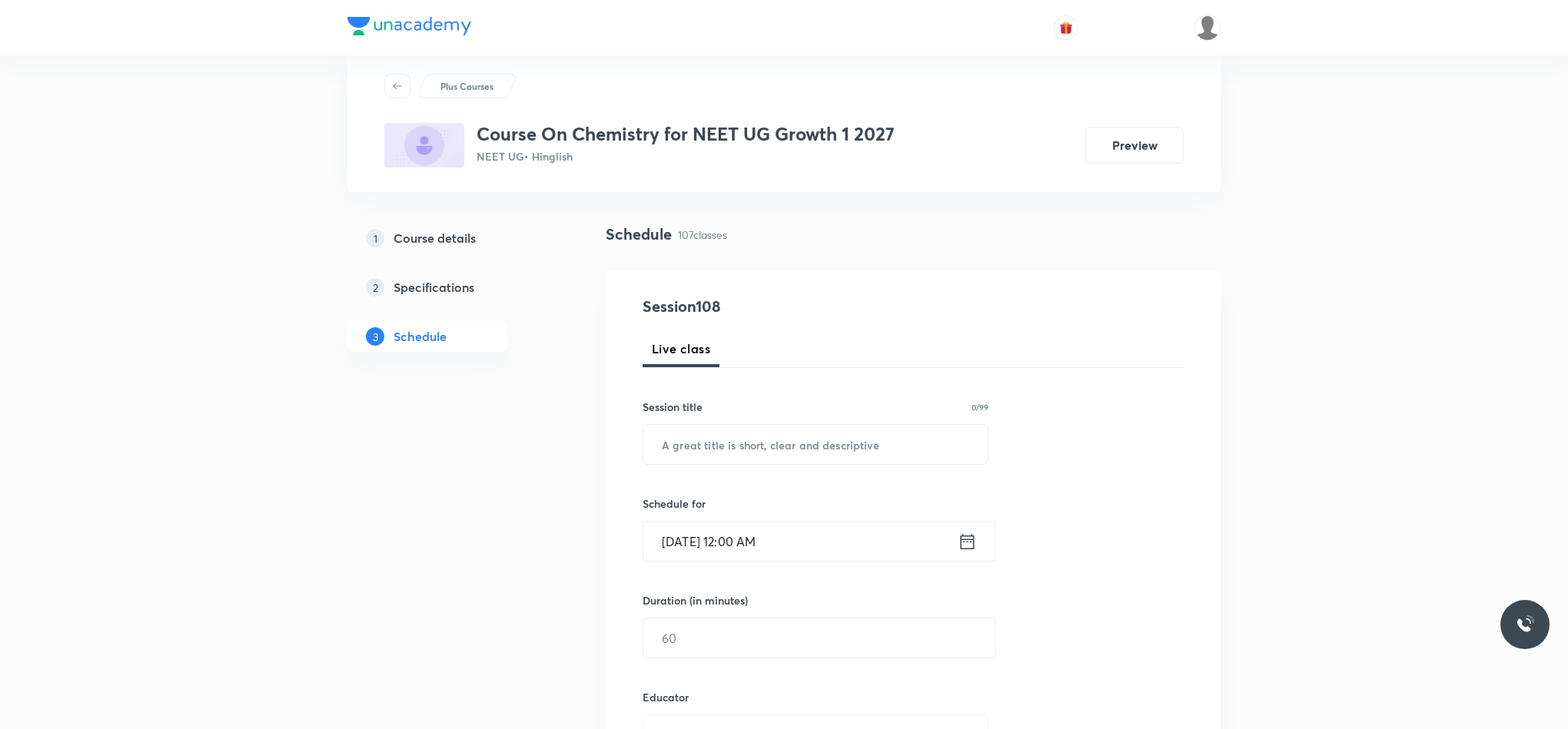
scroll to position [0, 0]
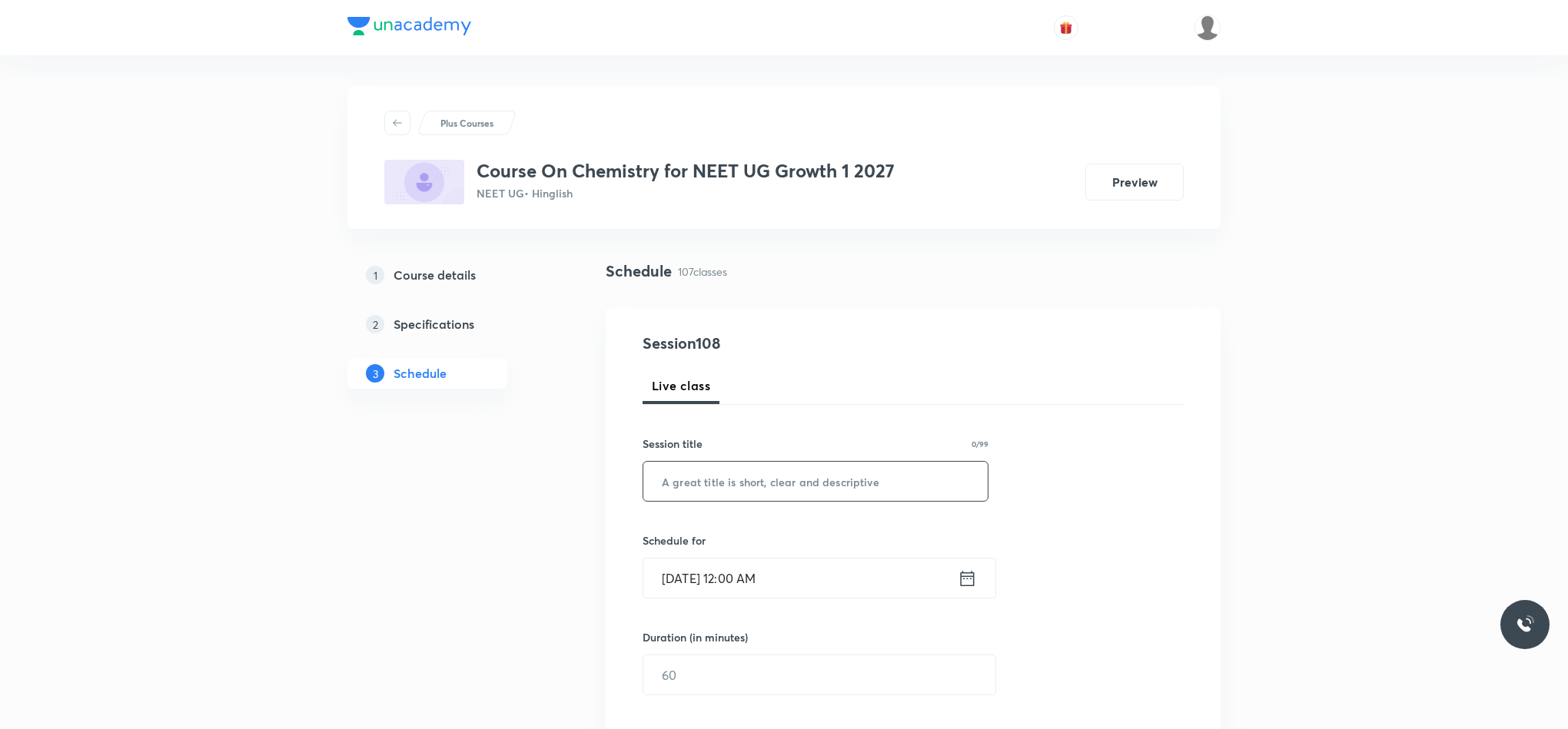
click at [738, 487] on input "text" at bounding box center [816, 481] width 344 height 40
paste input "Thermodynamic"
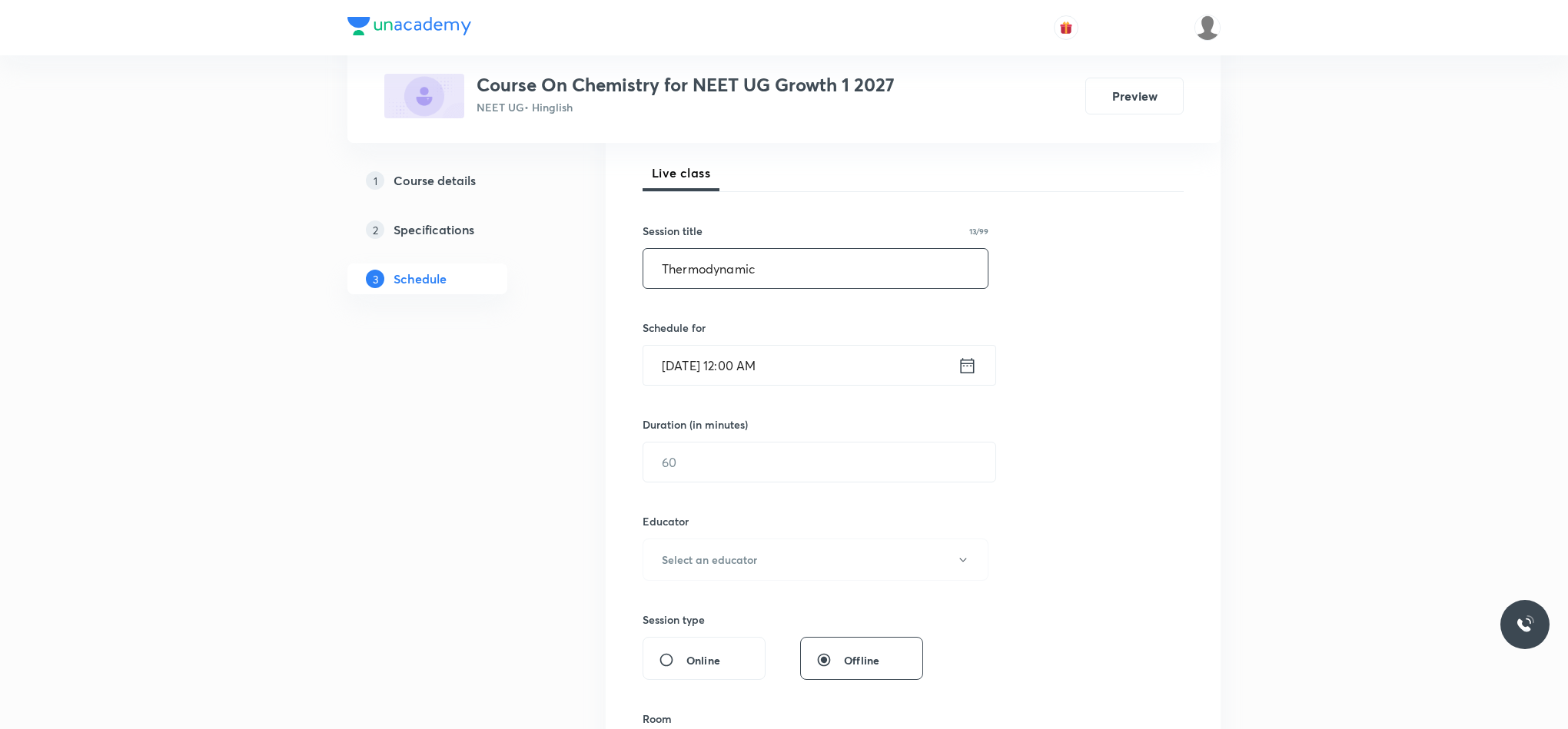
scroll to position [230, 0]
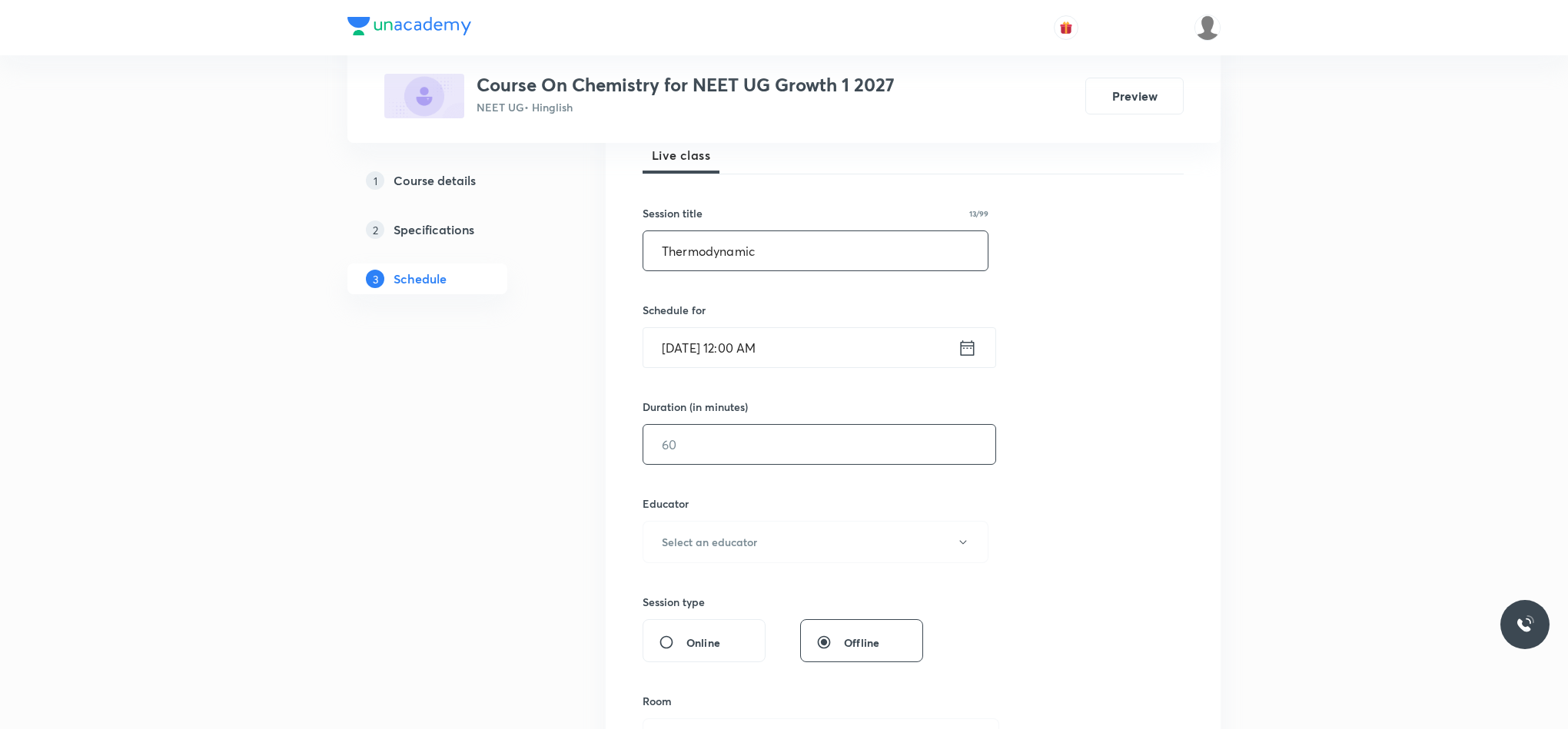
type input "Thermodynamic"
click at [904, 426] on input "text" at bounding box center [819, 445] width 352 height 40
click at [959, 346] on div "Sep 6, 2025, 12:00 AM ​" at bounding box center [819, 348] width 354 height 40
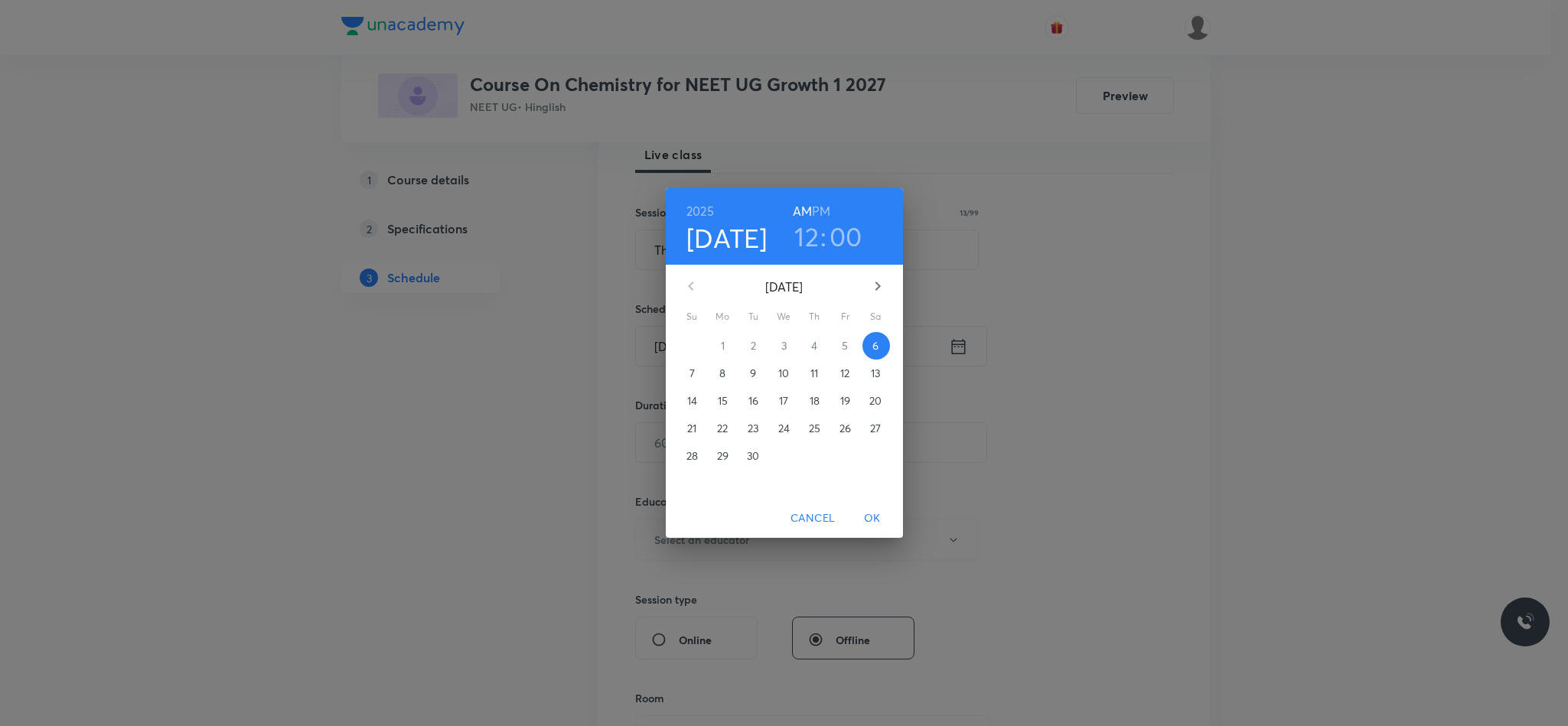
click at [961, 345] on div "2025 Sep 6 12 : 00 AM PM September 2025 Su Mo Tu We Th Fr Sa 31 1 2 3 4 5 6 7 8…" at bounding box center [784, 363] width 1568 height 726
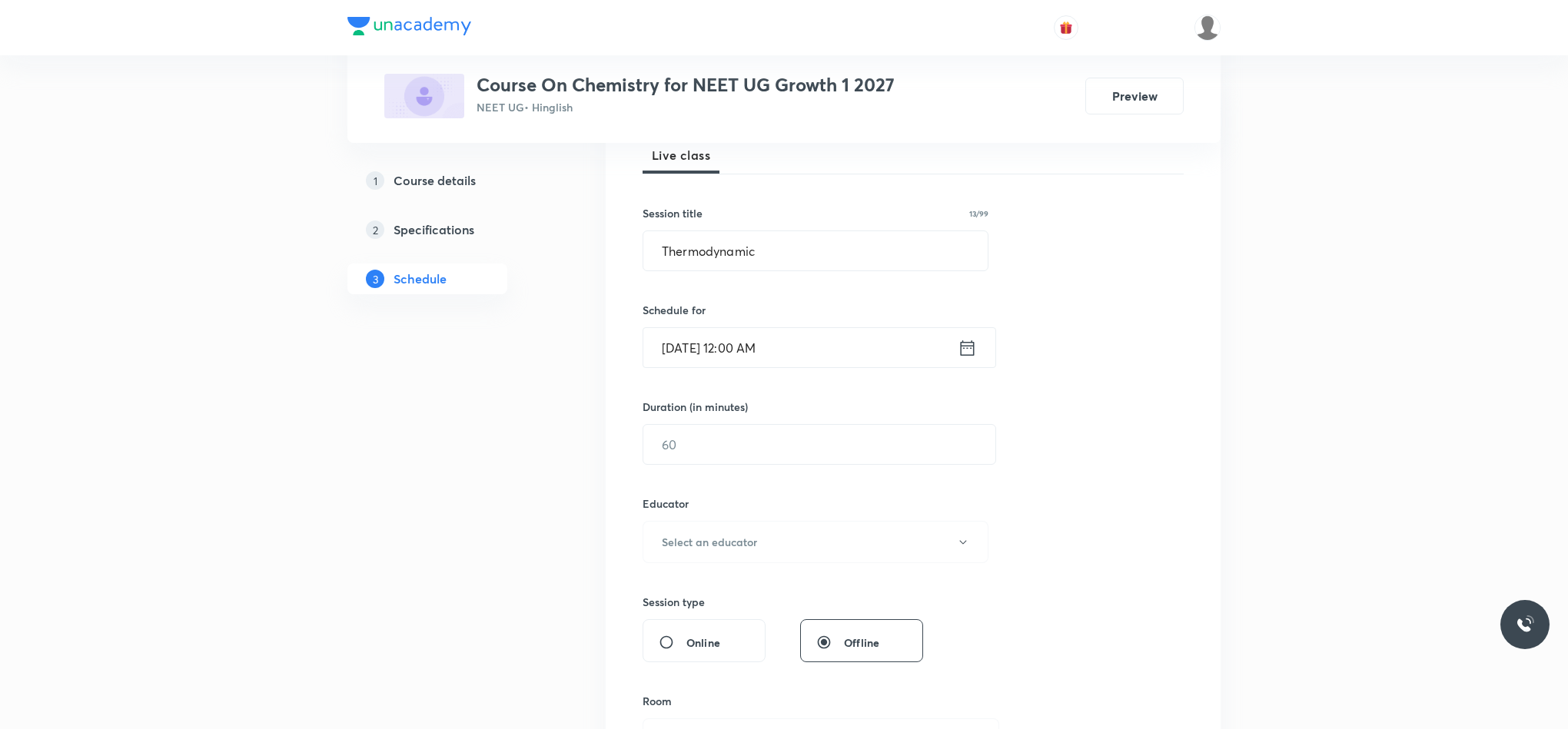
click at [962, 358] on icon at bounding box center [967, 347] width 19 height 21
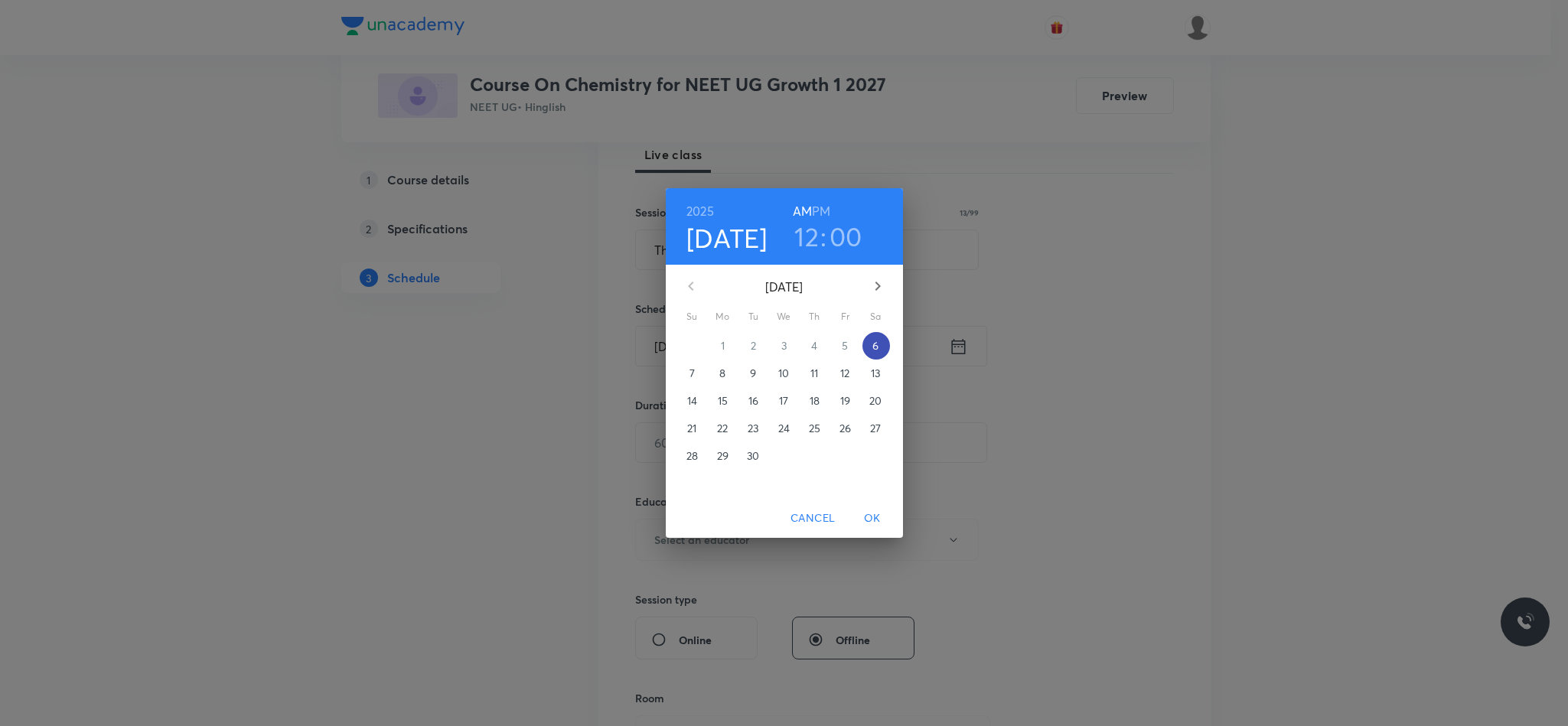
click at [883, 345] on span "6" at bounding box center [876, 346] width 27 height 16
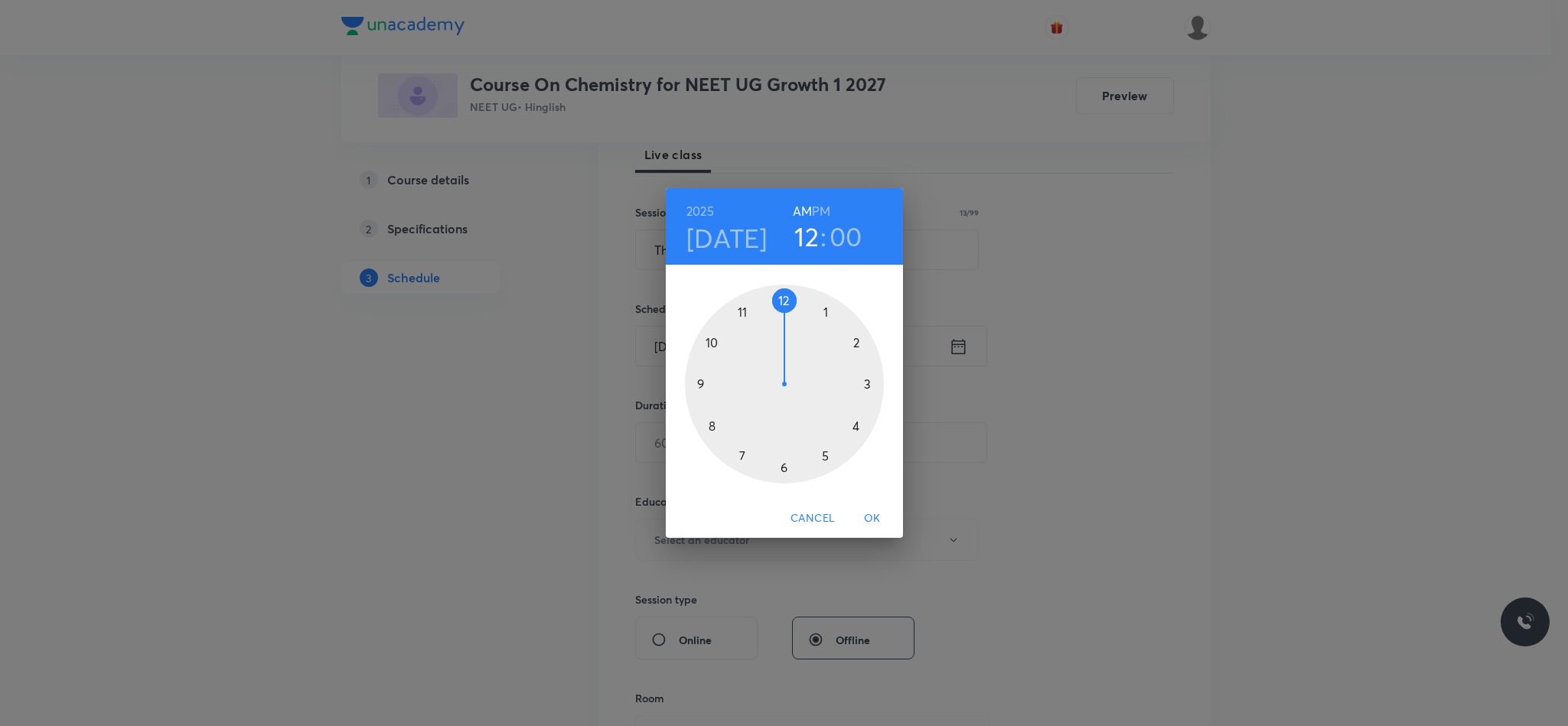
click at [783, 292] on div at bounding box center [784, 384] width 199 height 199
click at [871, 381] on div at bounding box center [784, 384] width 199 height 199
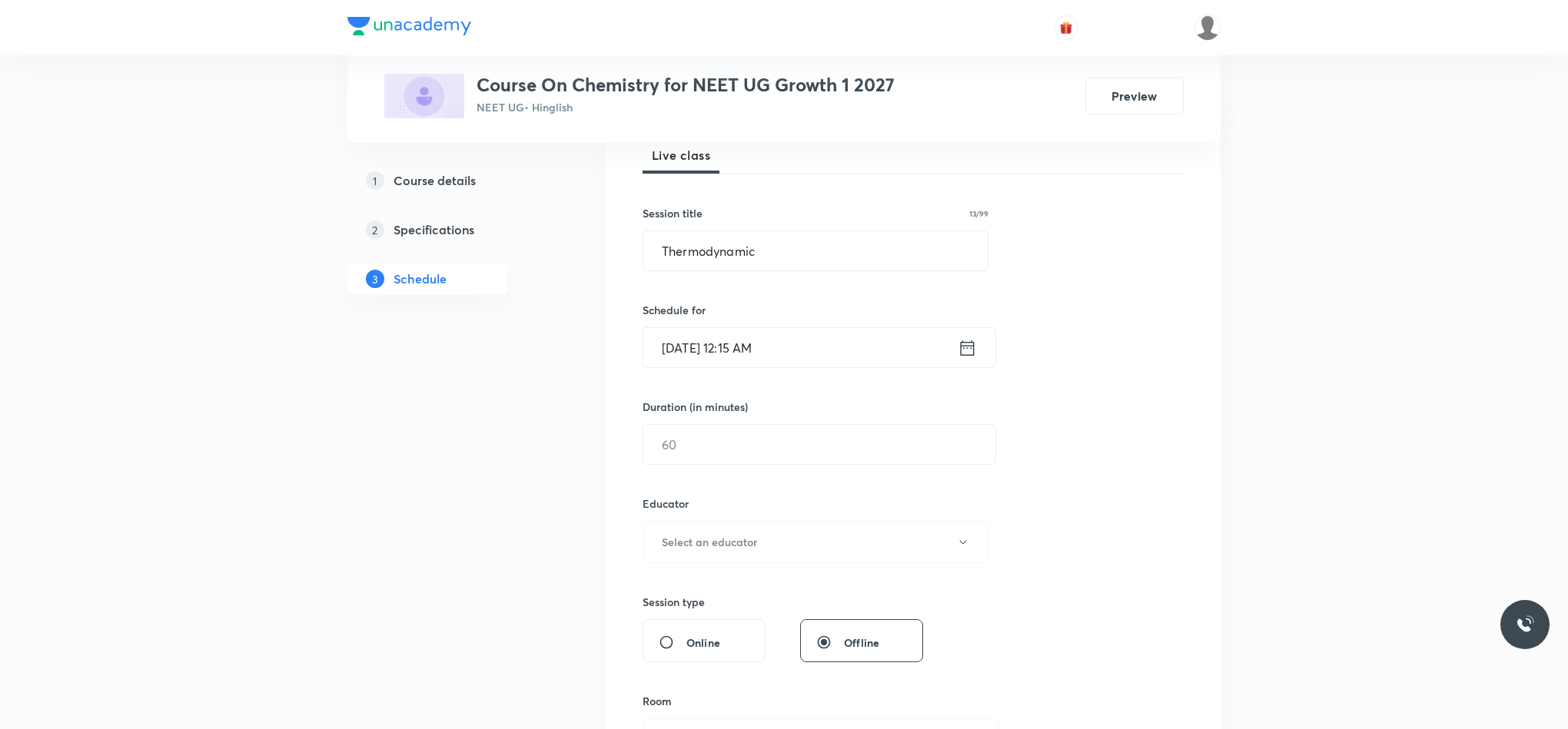
click at [964, 351] on icon at bounding box center [967, 347] width 19 height 21
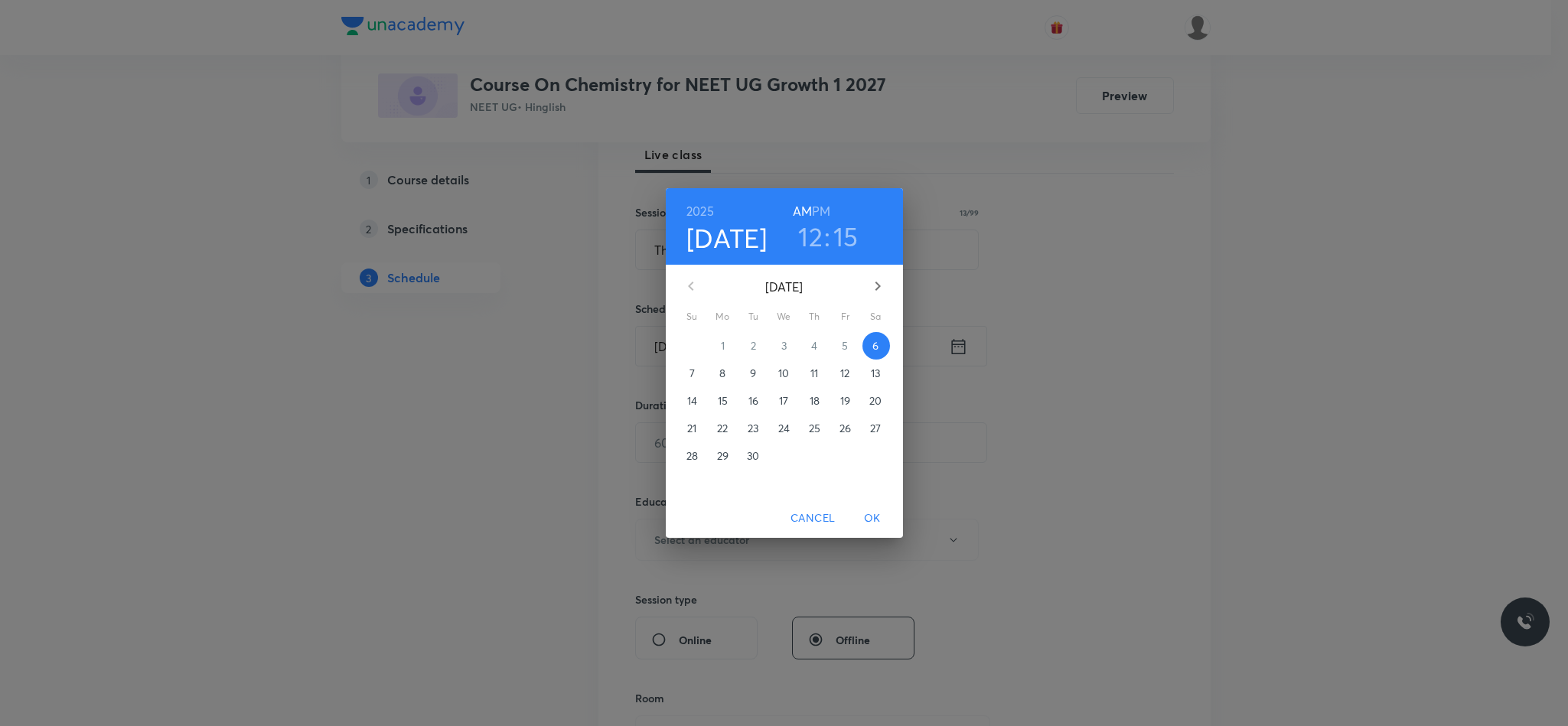
click at [817, 214] on h6 "PM" at bounding box center [821, 211] width 18 height 21
click at [822, 201] on h6 "PM" at bounding box center [821, 211] width 18 height 21
click at [874, 510] on span "OK" at bounding box center [872, 518] width 37 height 19
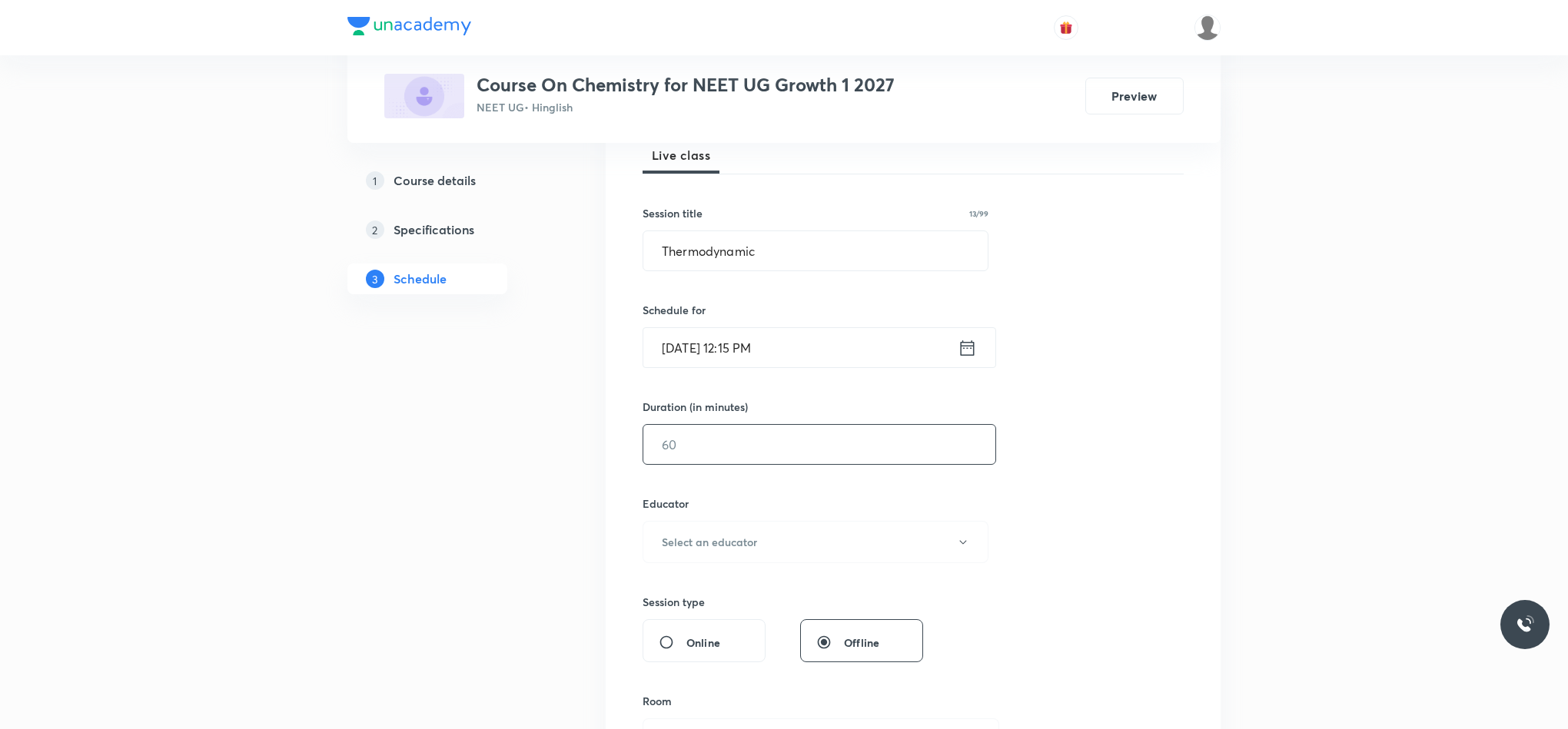
click at [794, 458] on input "text" at bounding box center [819, 445] width 352 height 40
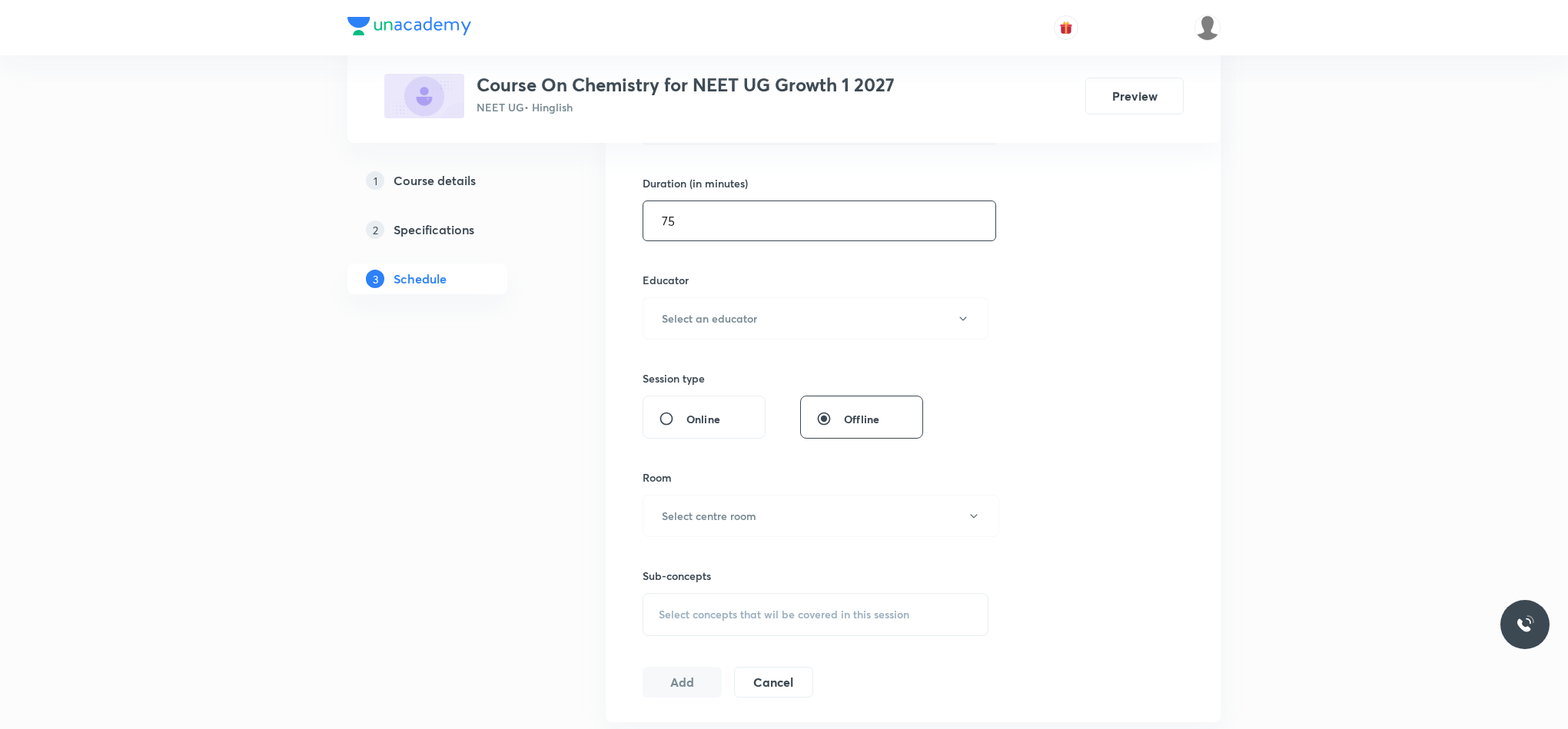
scroll to position [461, 0]
type input "75"
click at [757, 300] on button "Select an educator" at bounding box center [816, 312] width 346 height 42
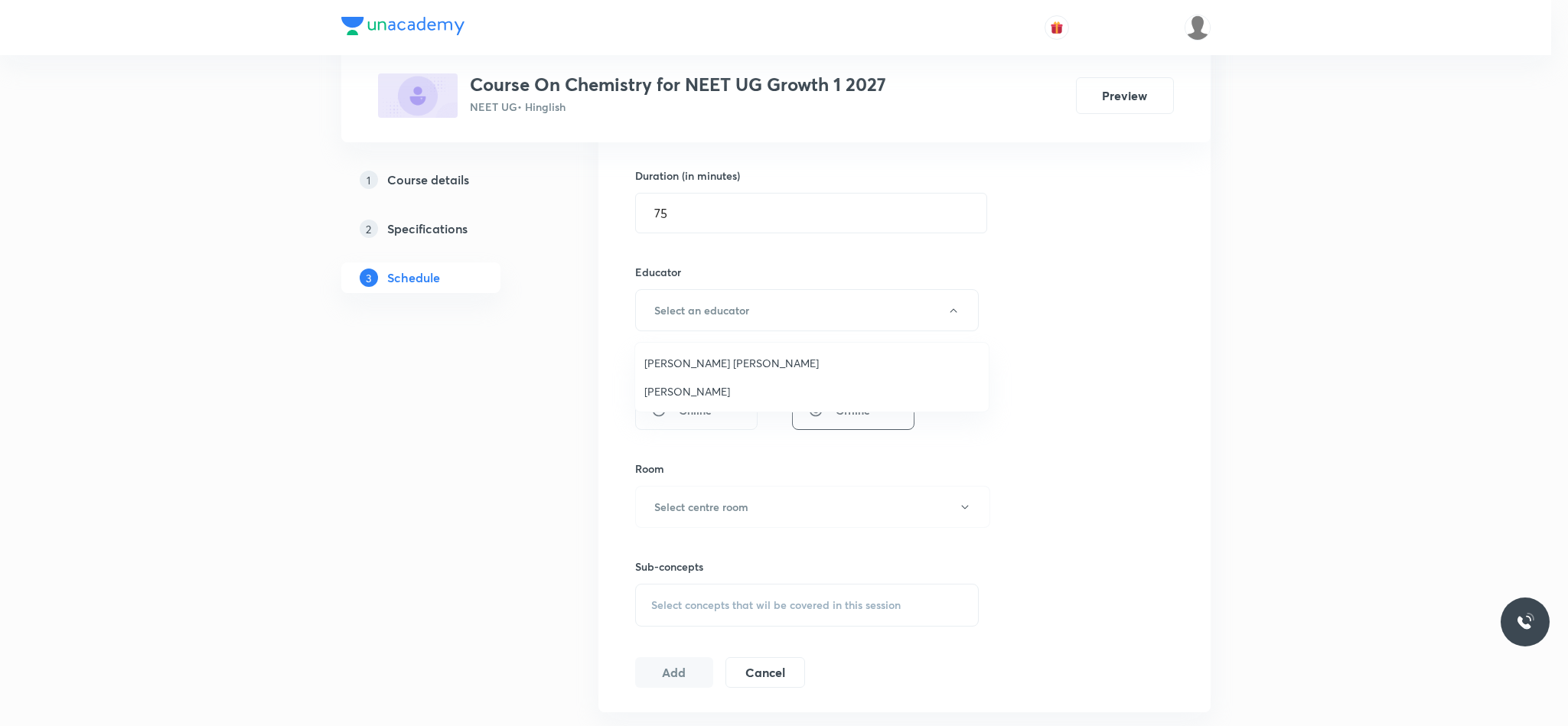
click at [716, 395] on span "Ishtiyaque Ahmad" at bounding box center [812, 391] width 335 height 16
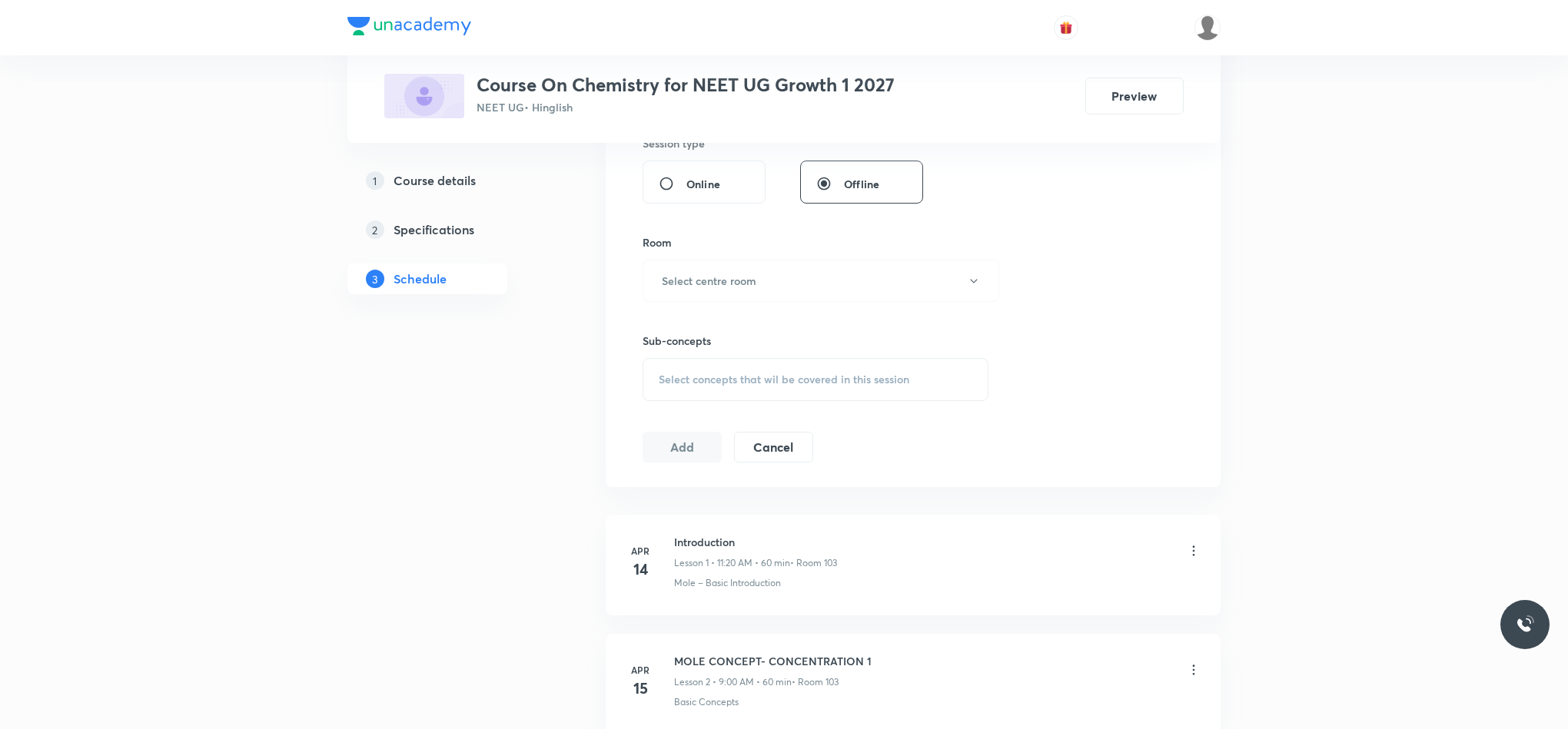
scroll to position [691, 0]
click at [738, 286] on h6 "Select centre room" at bounding box center [709, 279] width 95 height 17
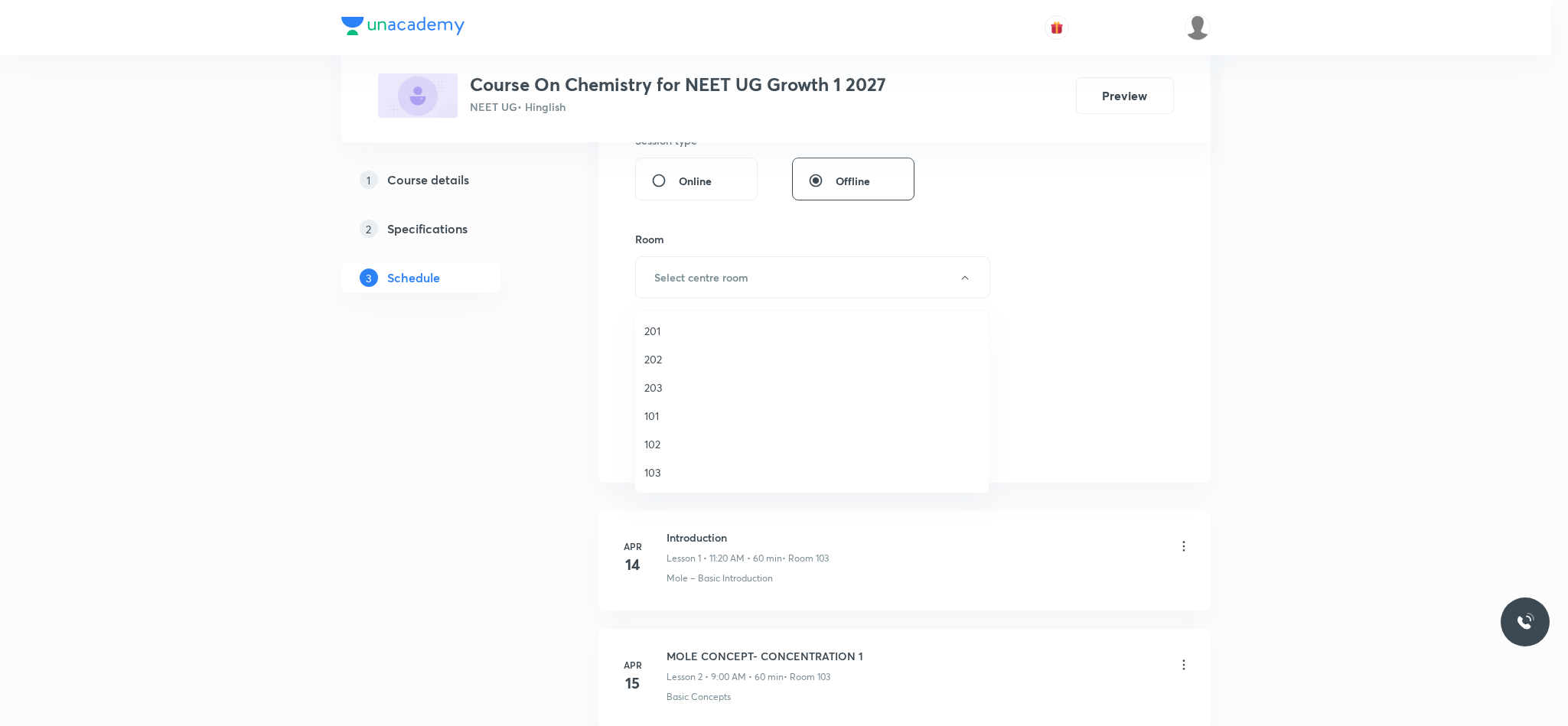
click at [670, 470] on span "103" at bounding box center [812, 473] width 335 height 16
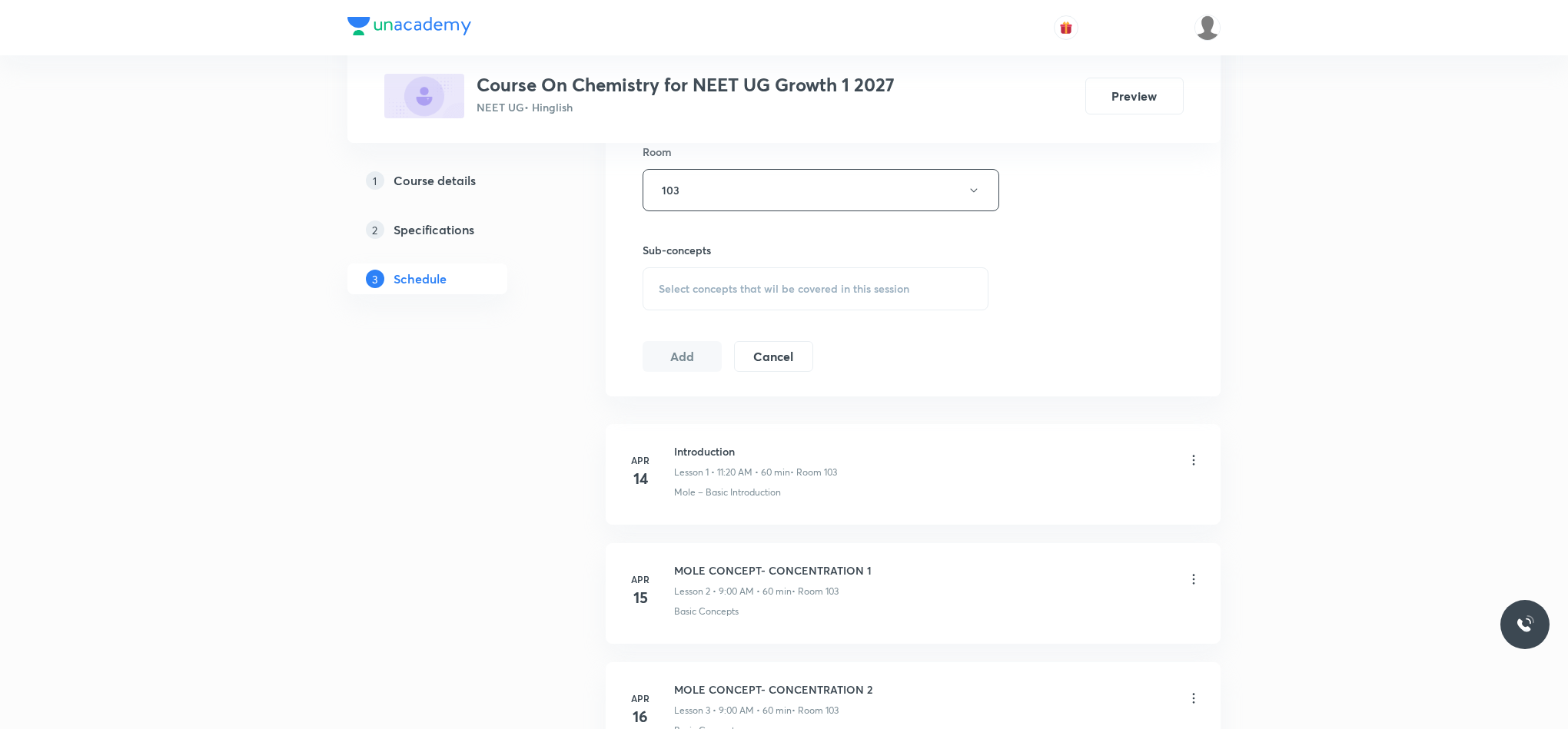
scroll to position [807, 0]
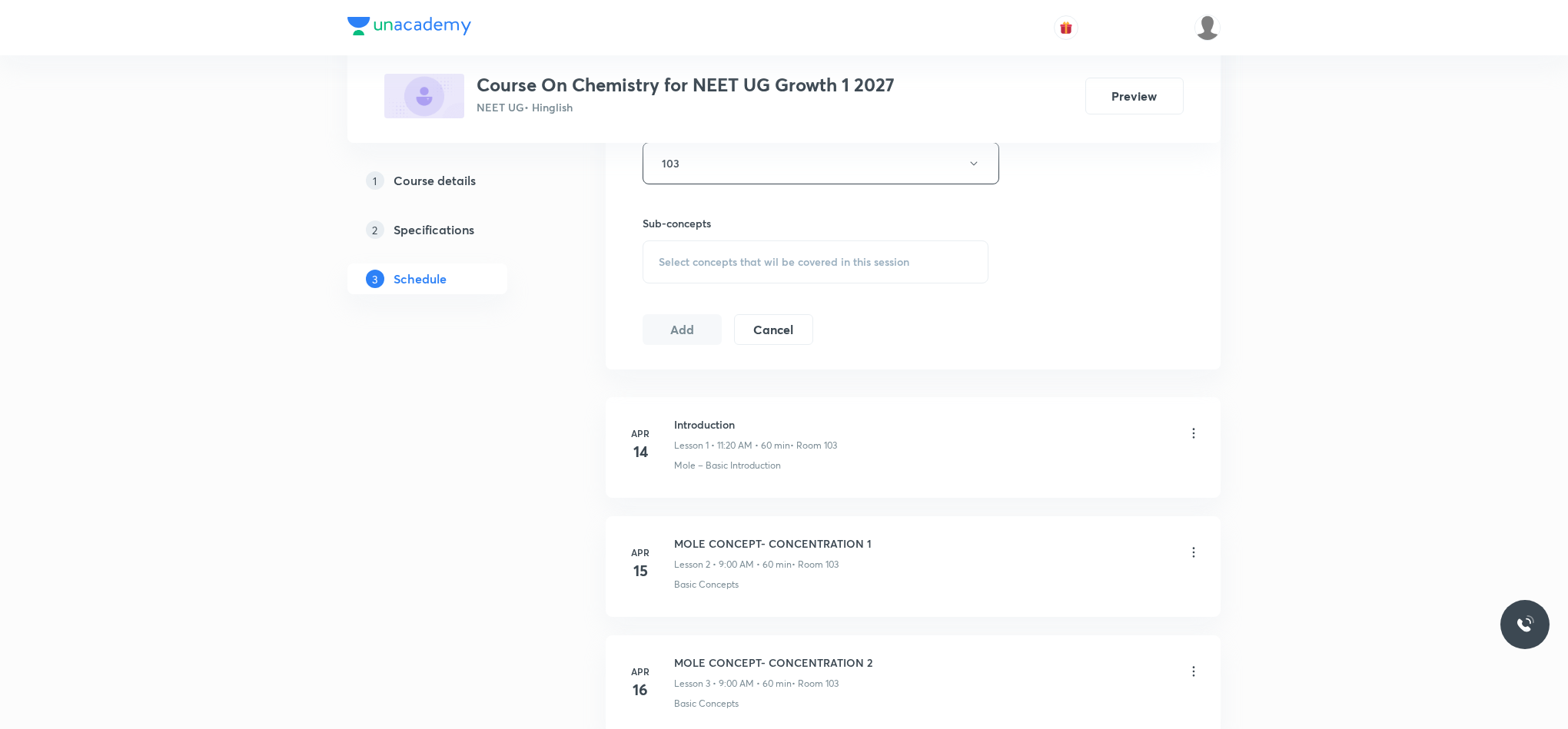
click at [737, 268] on span "Select concepts that wil be covered in this session" at bounding box center [784, 261] width 250 height 12
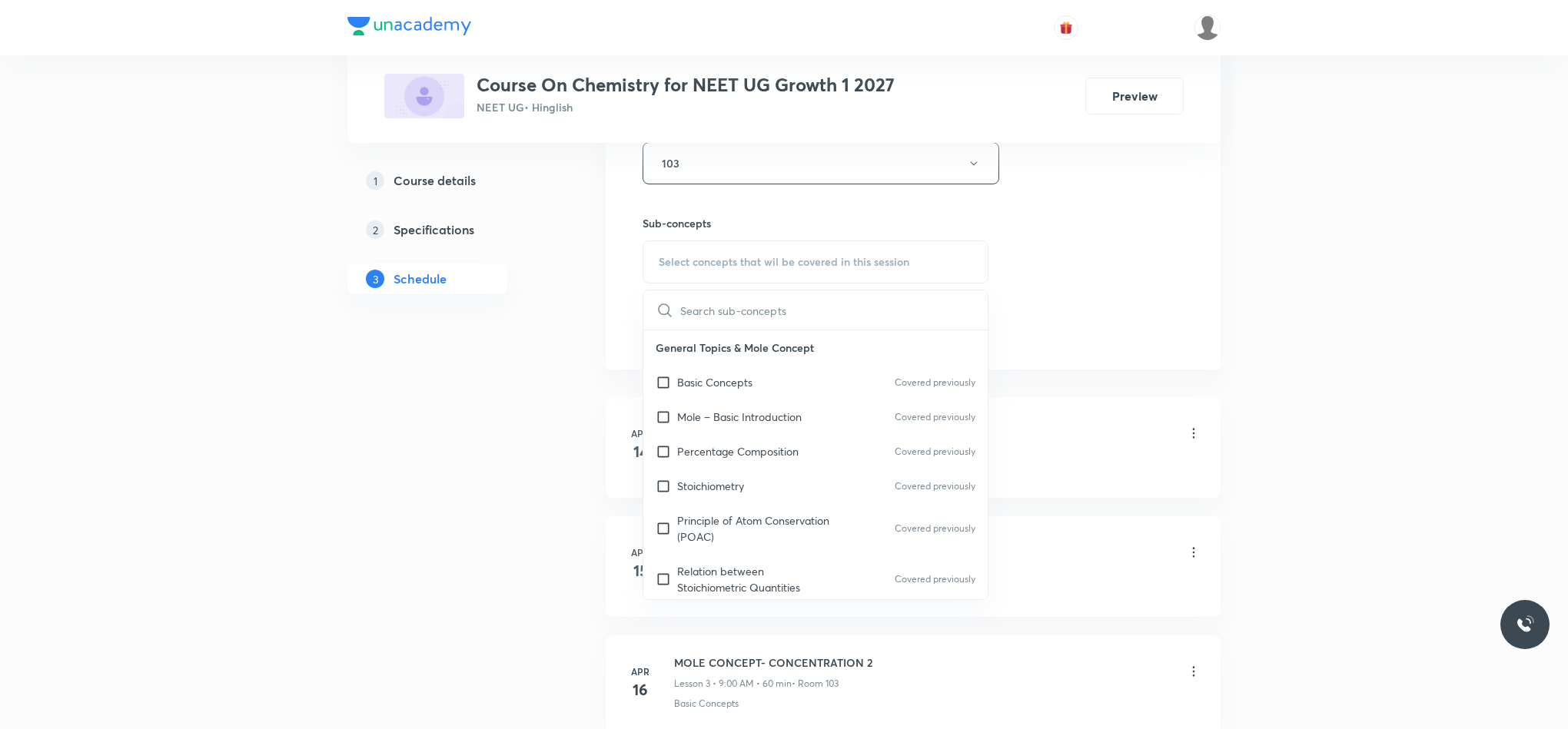
click at [742, 380] on p "Basic Concepts" at bounding box center [714, 383] width 75 height 17
checkbox input "true"
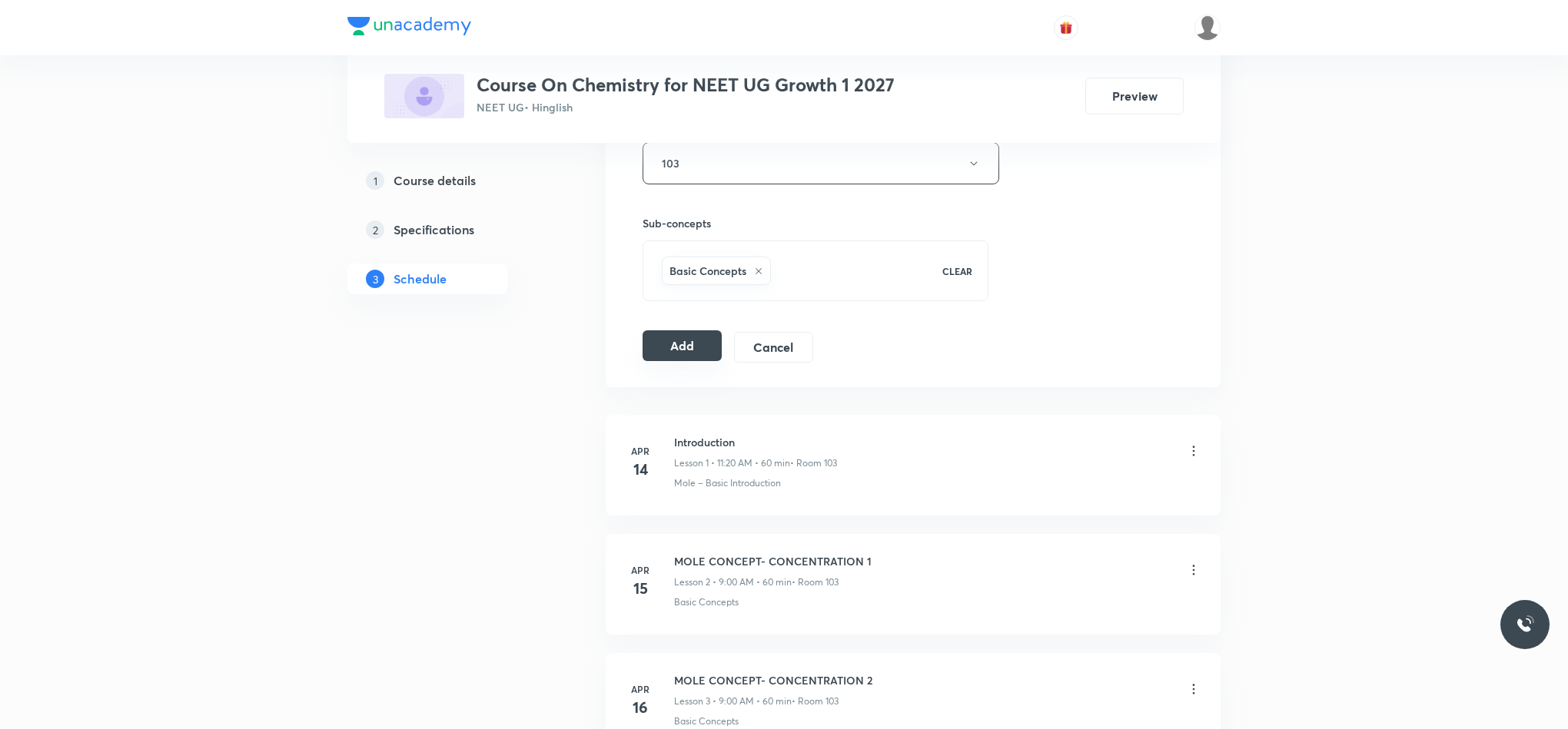
click at [703, 353] on button "Add" at bounding box center [682, 345] width 79 height 30
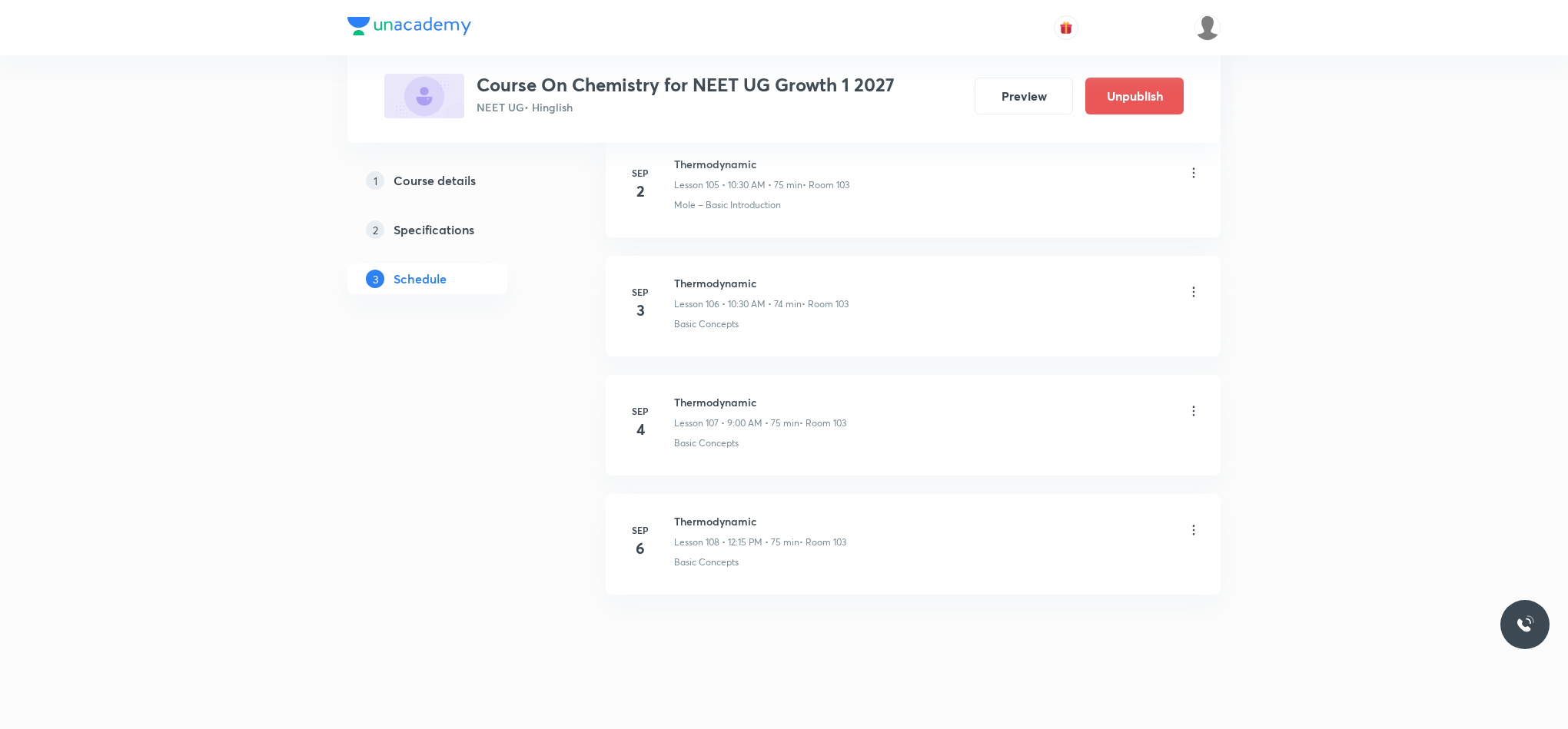
scroll to position [12739, 0]
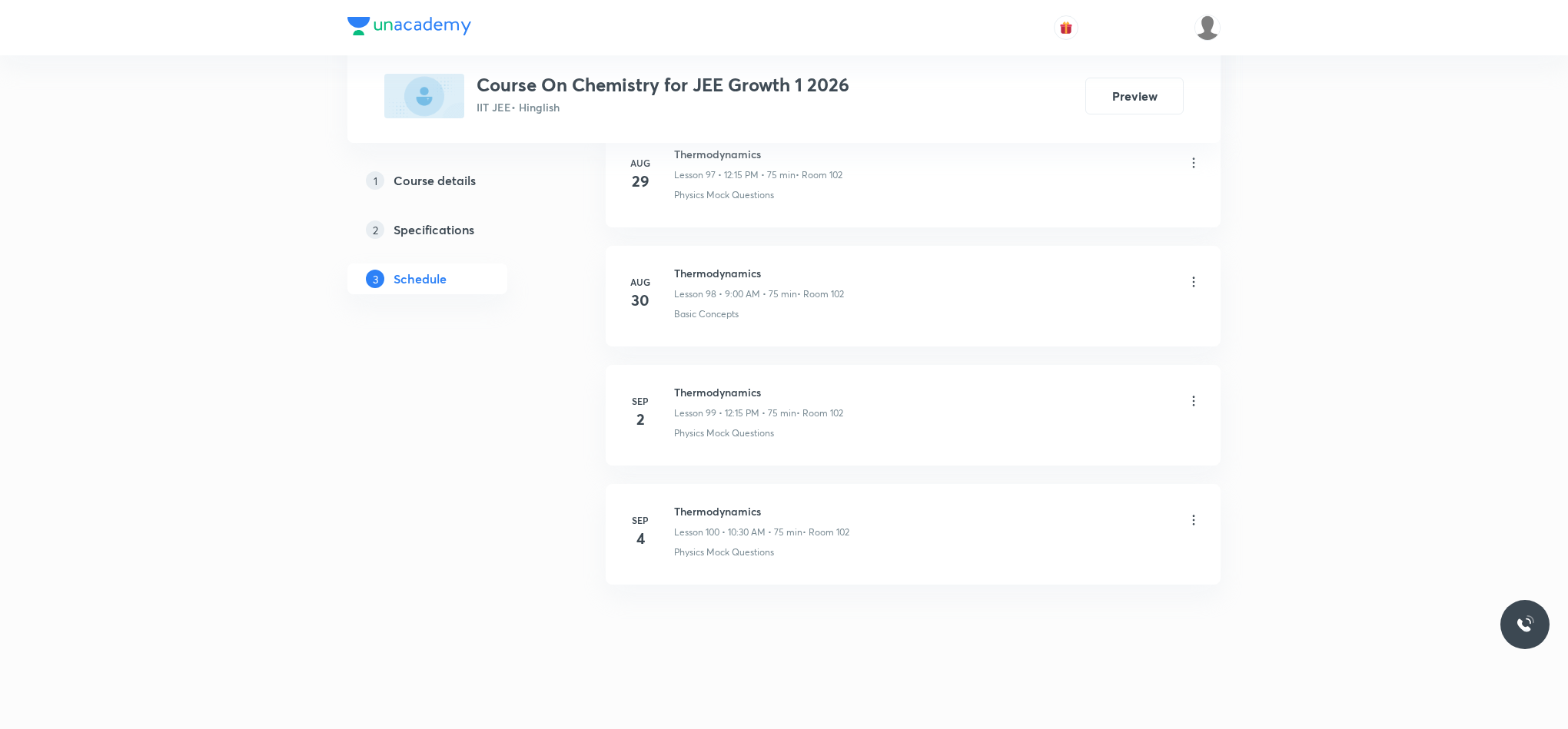
scroll to position [12590, 0]
drag, startPoint x: 673, startPoint y: 508, endPoint x: 806, endPoint y: 507, distance: 133.0
click at [806, 507] on h6 "Thermodynamics" at bounding box center [761, 512] width 175 height 17
copy h6 "Thermodynamics"
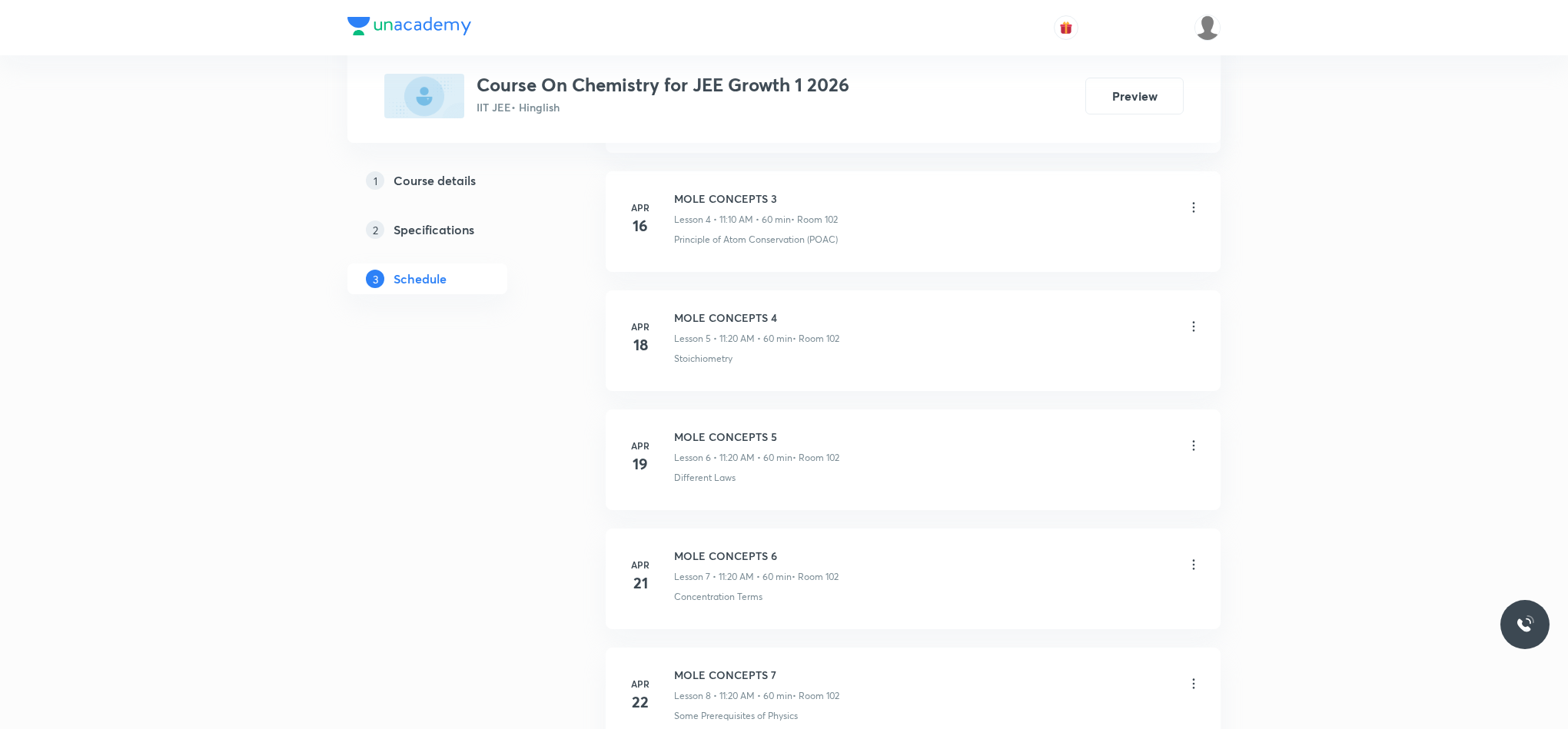
scroll to position [1052, 0]
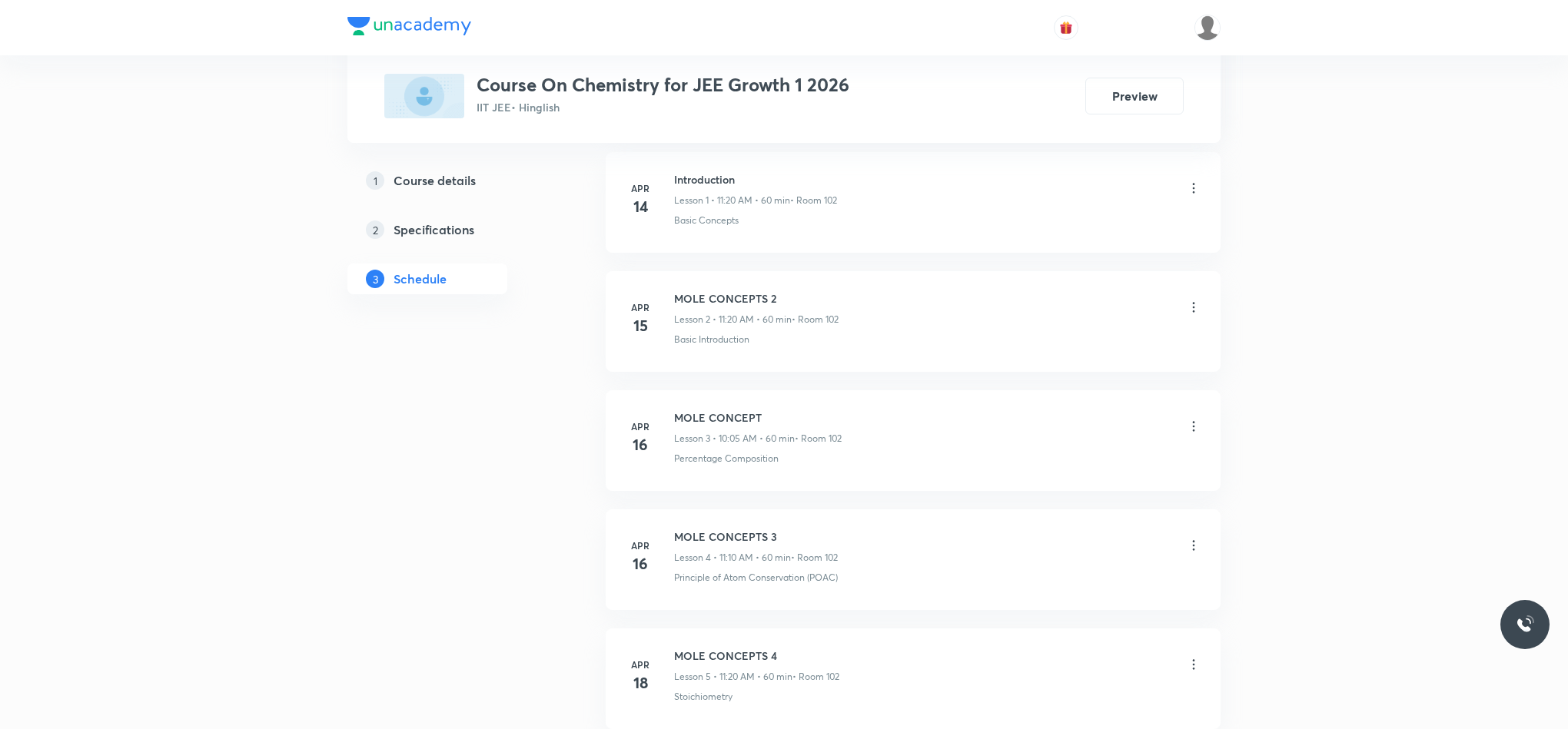
drag, startPoint x: 173, startPoint y: 640, endPoint x: 375, endPoint y: 542, distance: 224.5
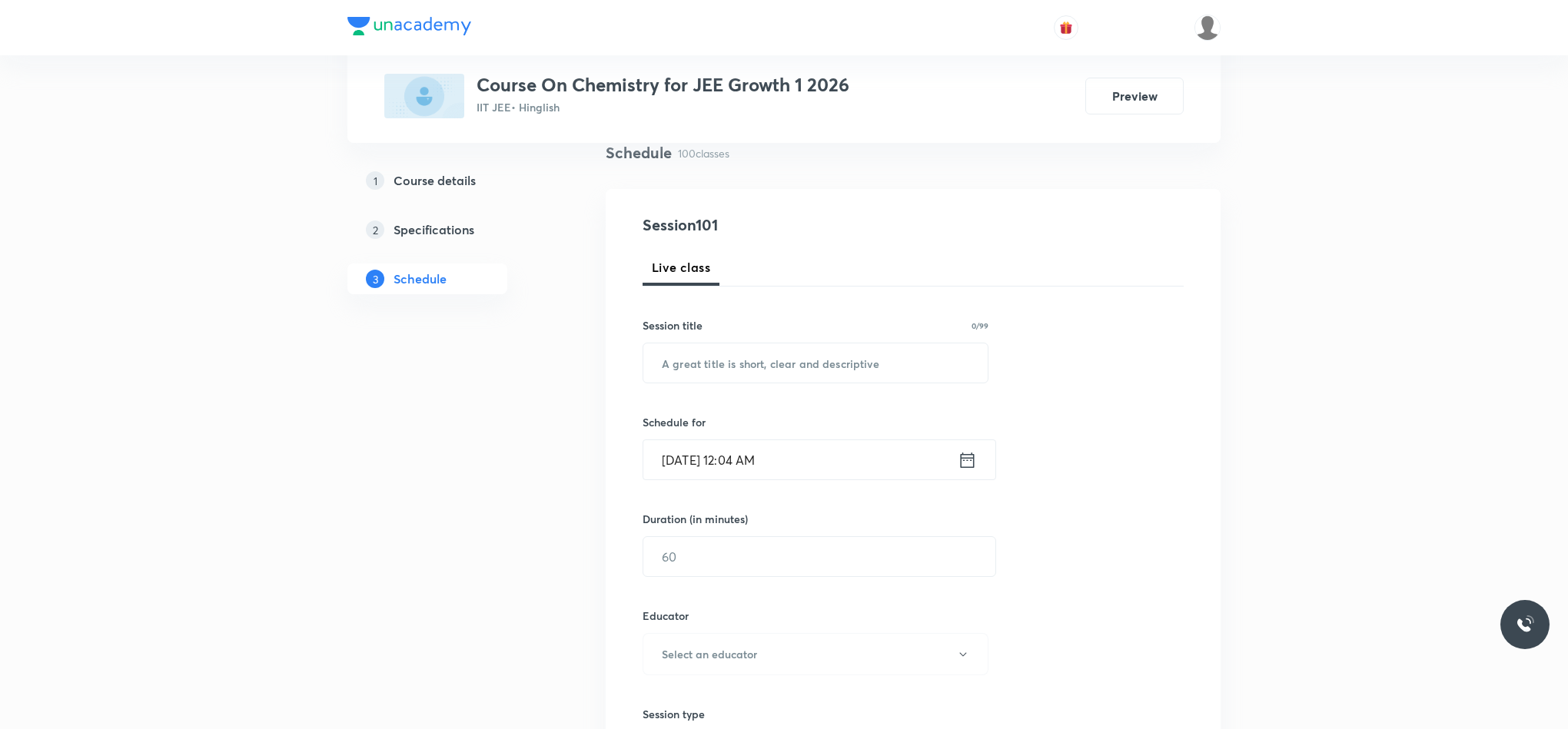
scroll to position [0, 0]
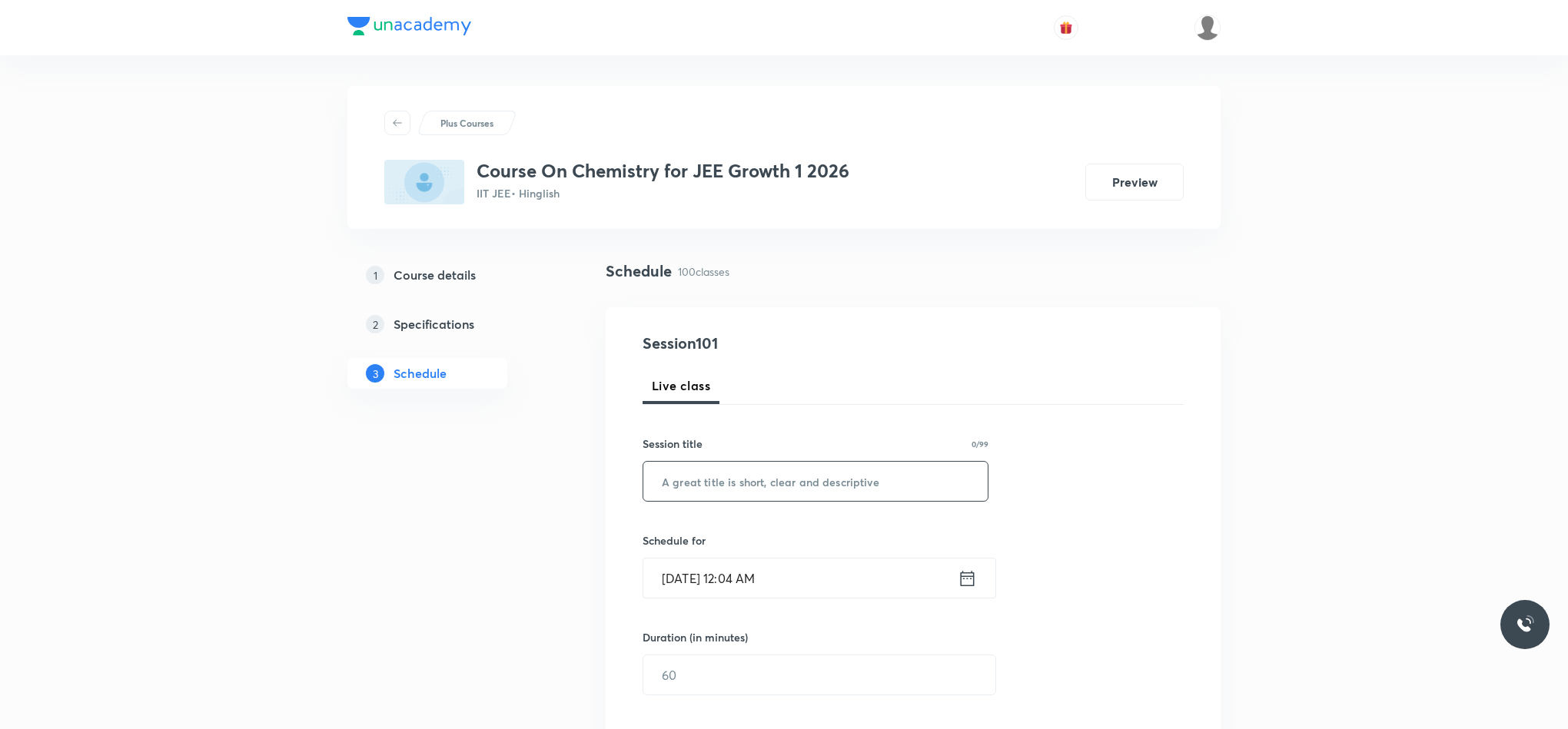
click at [750, 482] on input "text" at bounding box center [816, 481] width 344 height 40
paste input "Thermodynamics"
type input "Thermodynamics"
click at [970, 579] on icon at bounding box center [967, 578] width 19 height 21
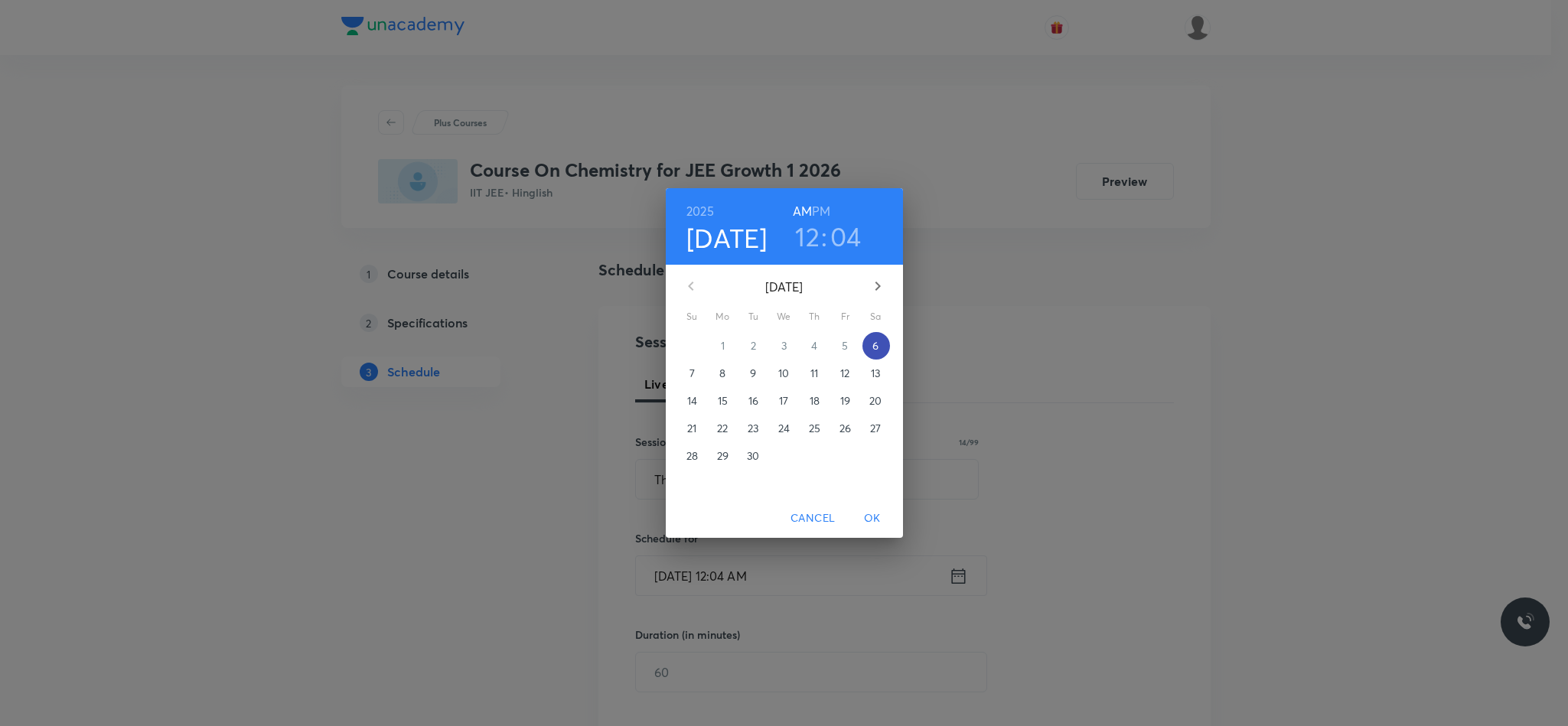
click at [871, 352] on span "6" at bounding box center [876, 346] width 27 height 16
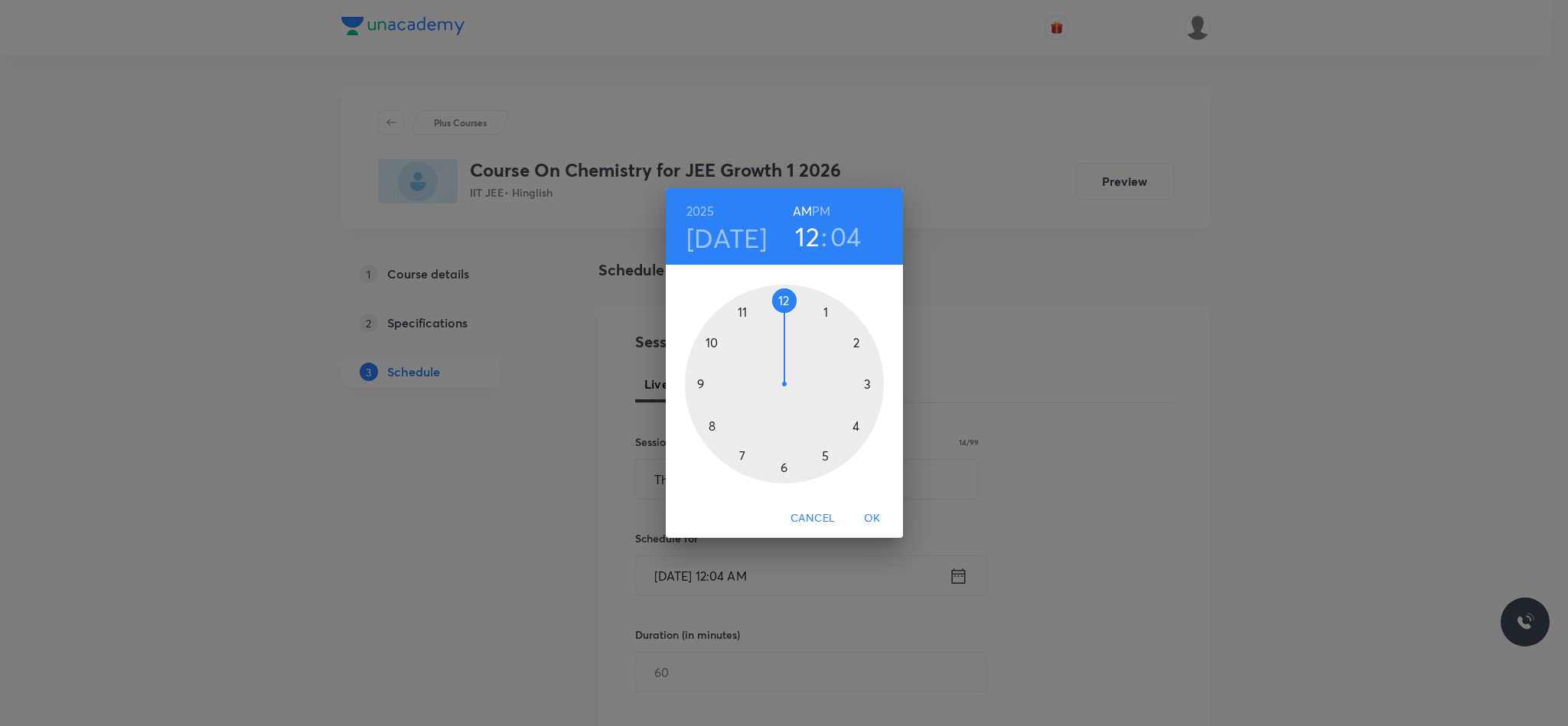
click at [702, 380] on div at bounding box center [784, 384] width 199 height 199
click at [785, 303] on div at bounding box center [784, 384] width 199 height 199
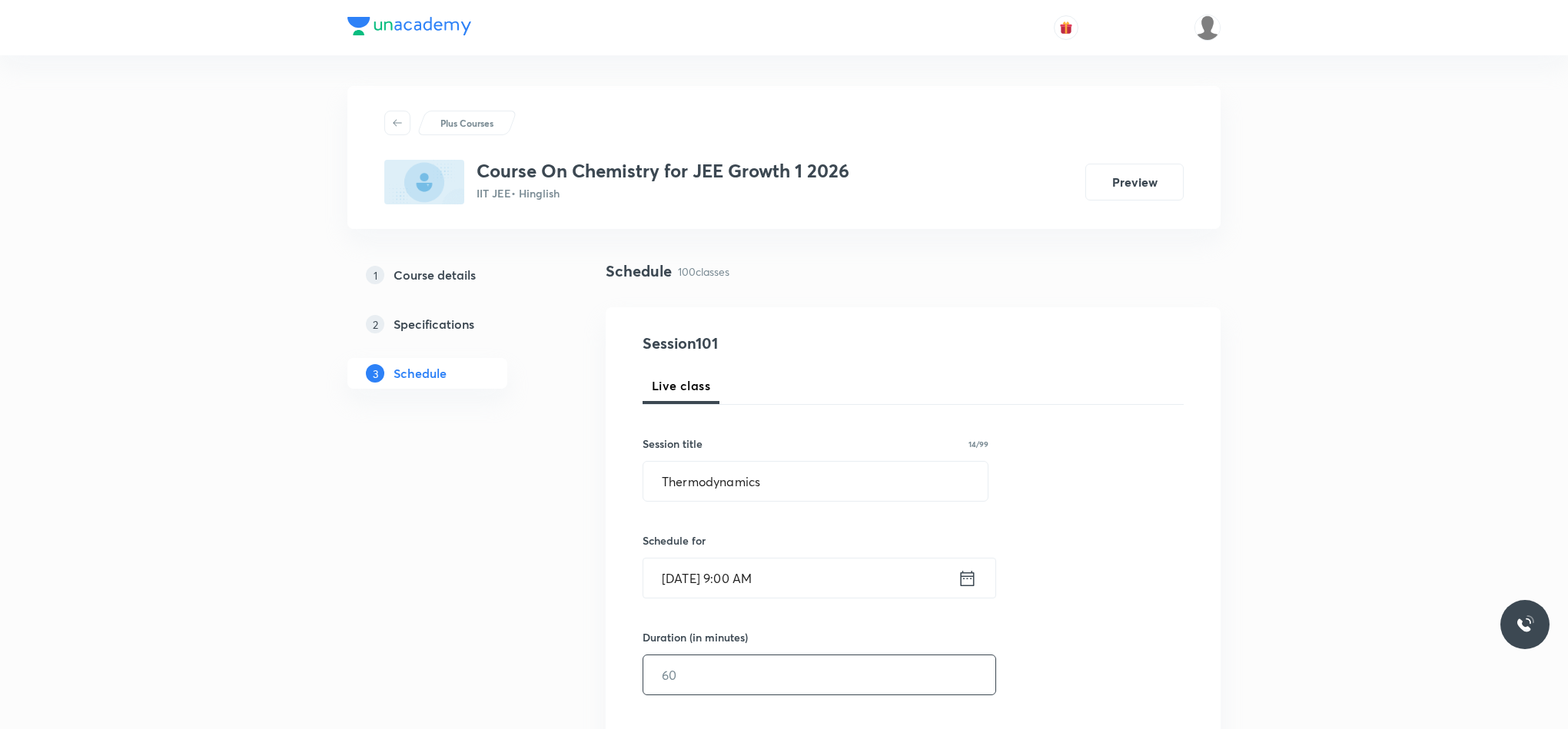
scroll to position [115, 0]
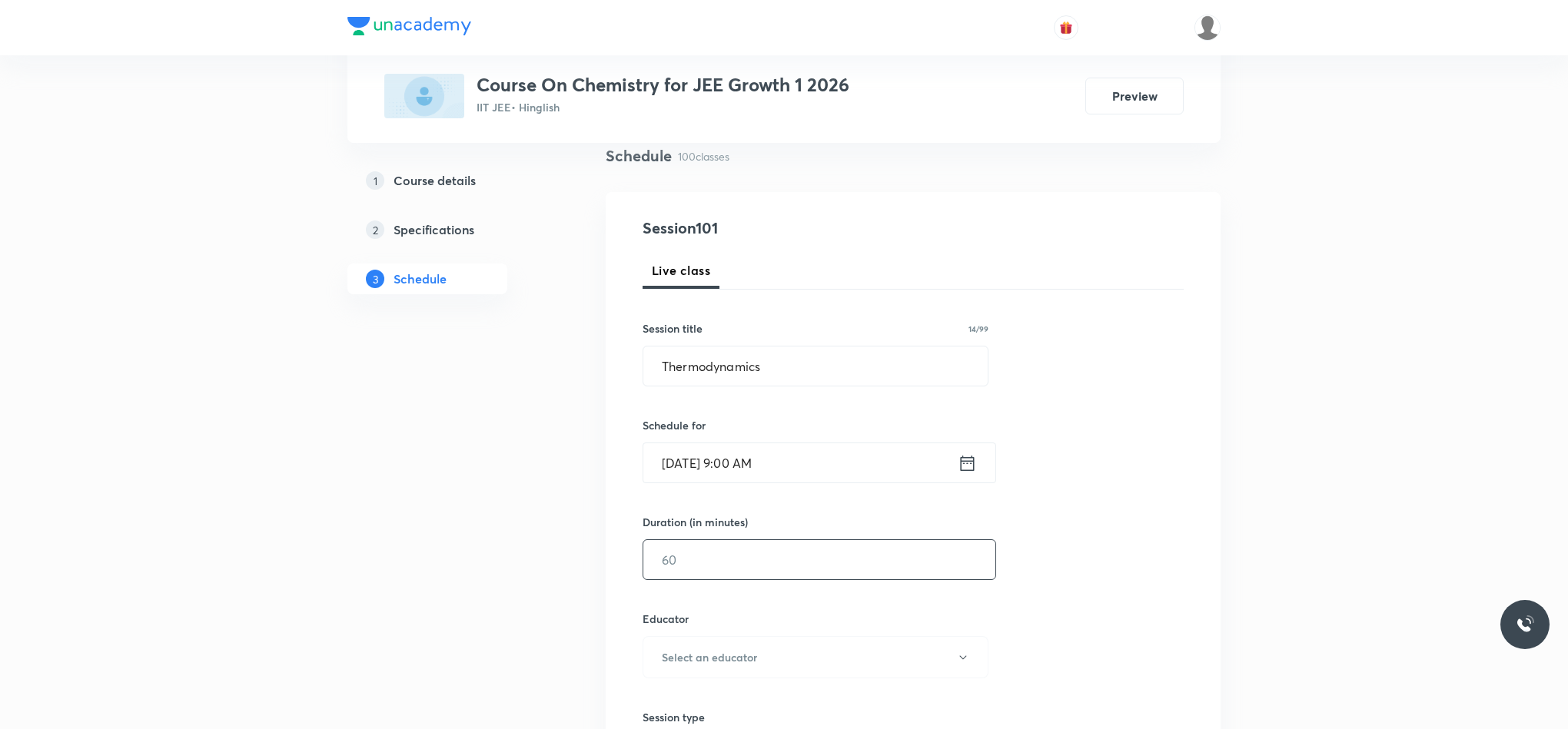
click at [779, 572] on input "text" at bounding box center [819, 560] width 352 height 40
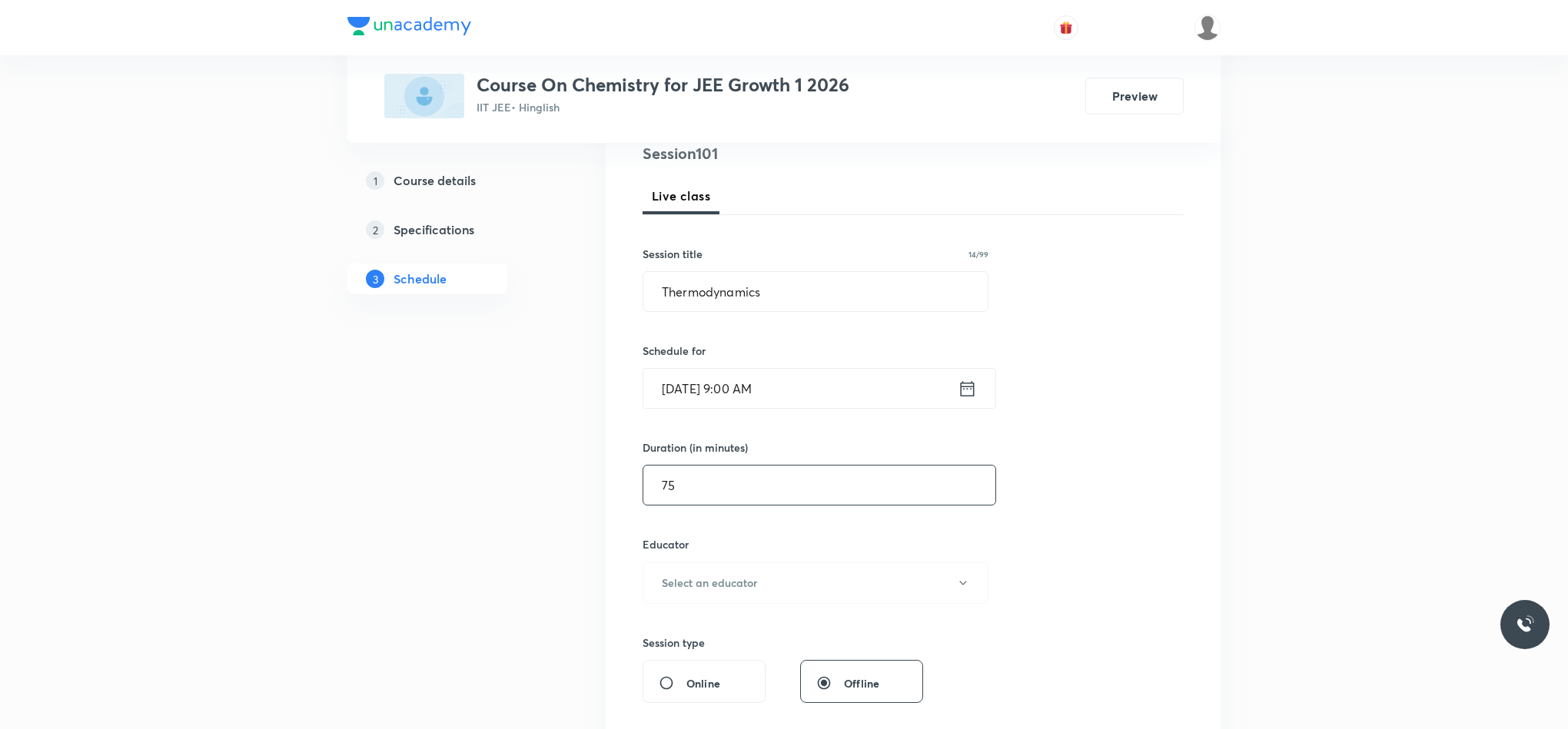
scroll to position [230, 0]
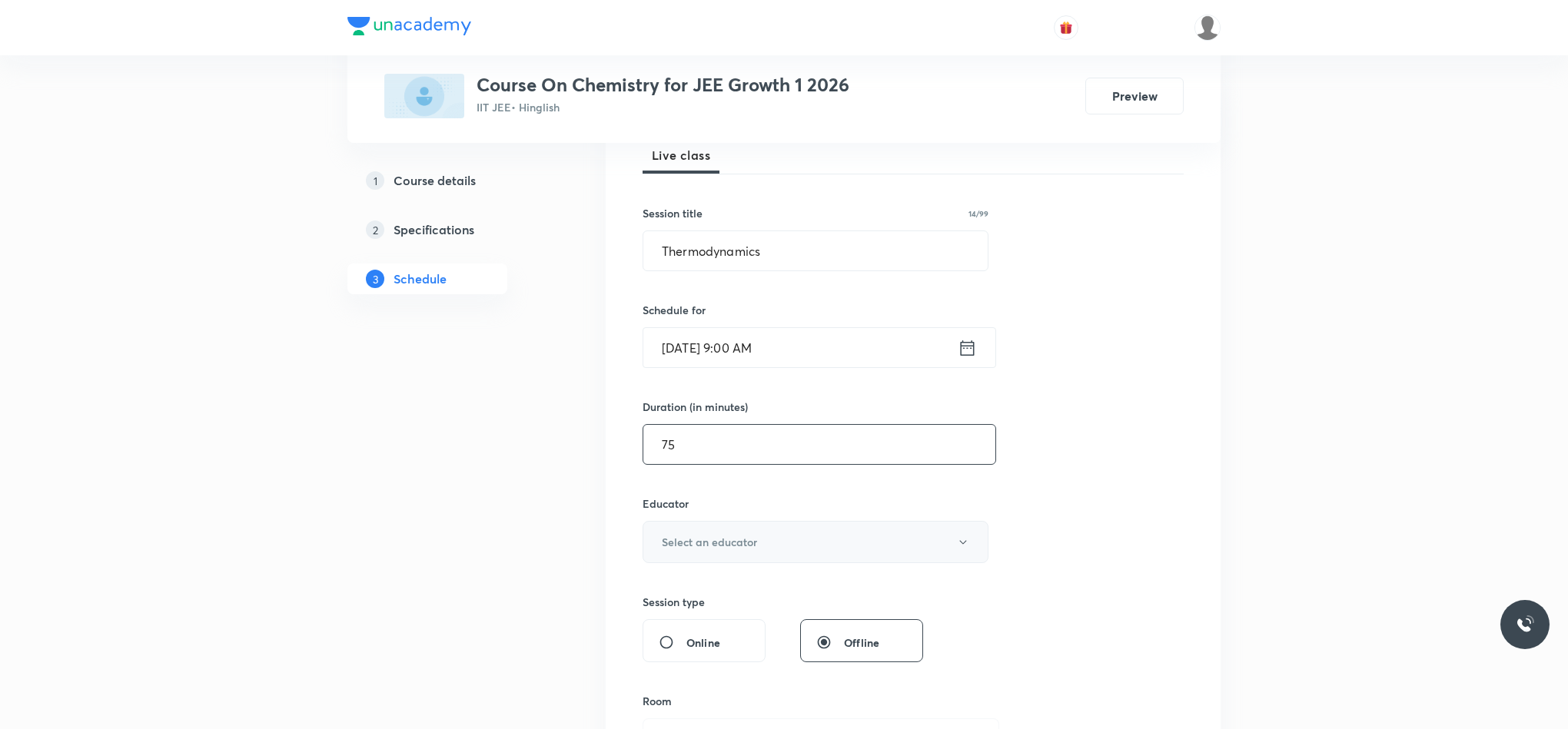
type input "75"
click at [705, 536] on h6 "Select an educator" at bounding box center [710, 542] width 96 height 17
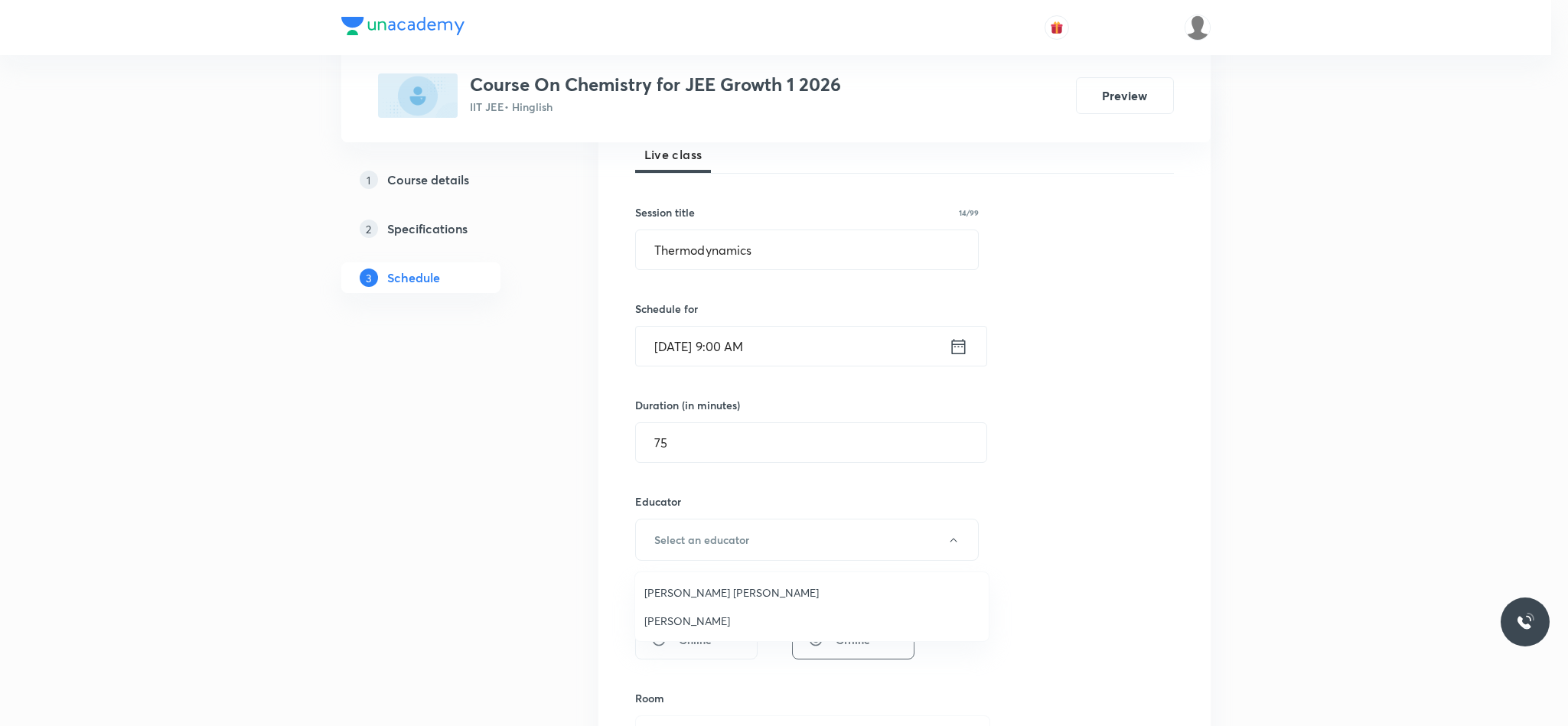
click at [711, 598] on span "Vikash Kumar Maury" at bounding box center [812, 593] width 335 height 16
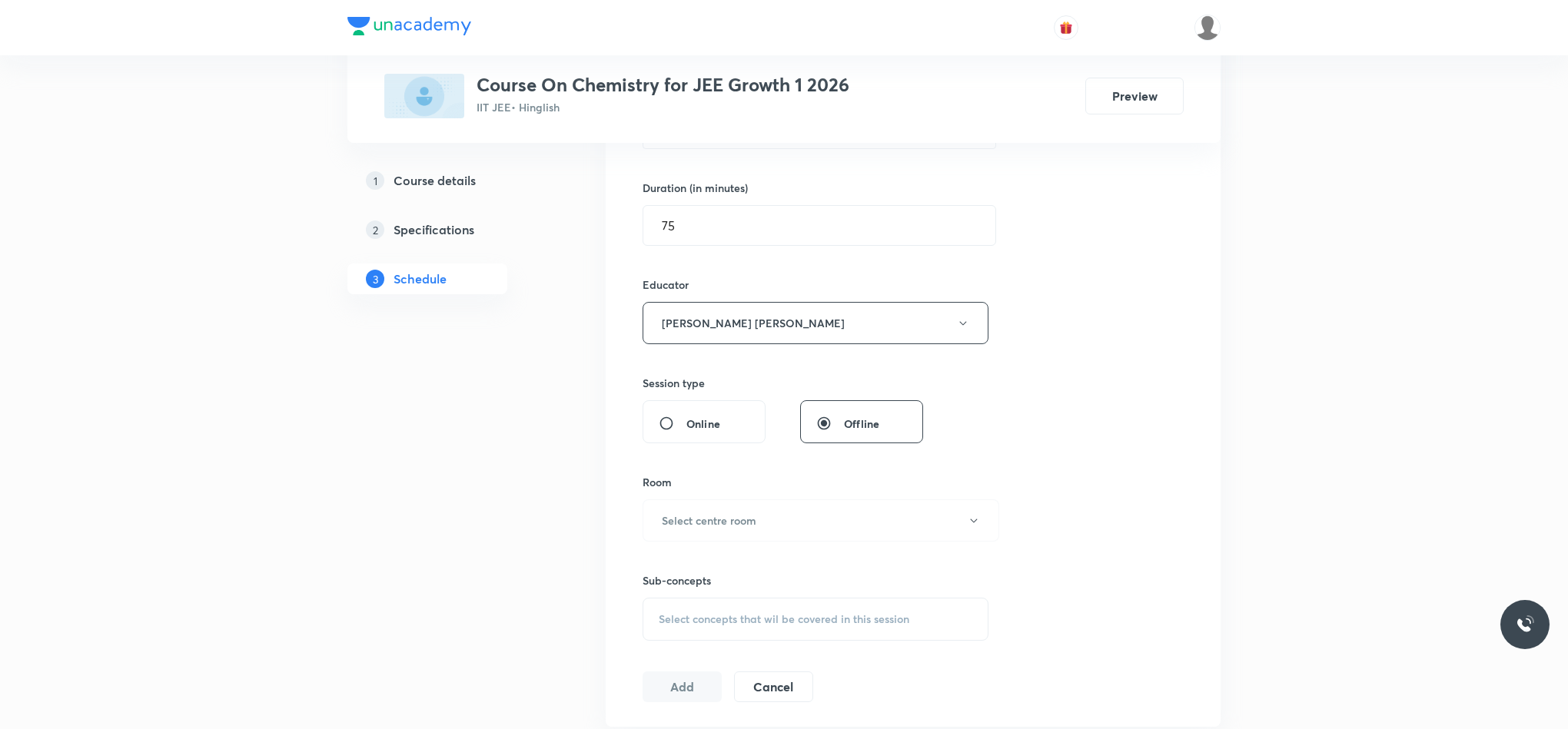
scroll to position [461, 0]
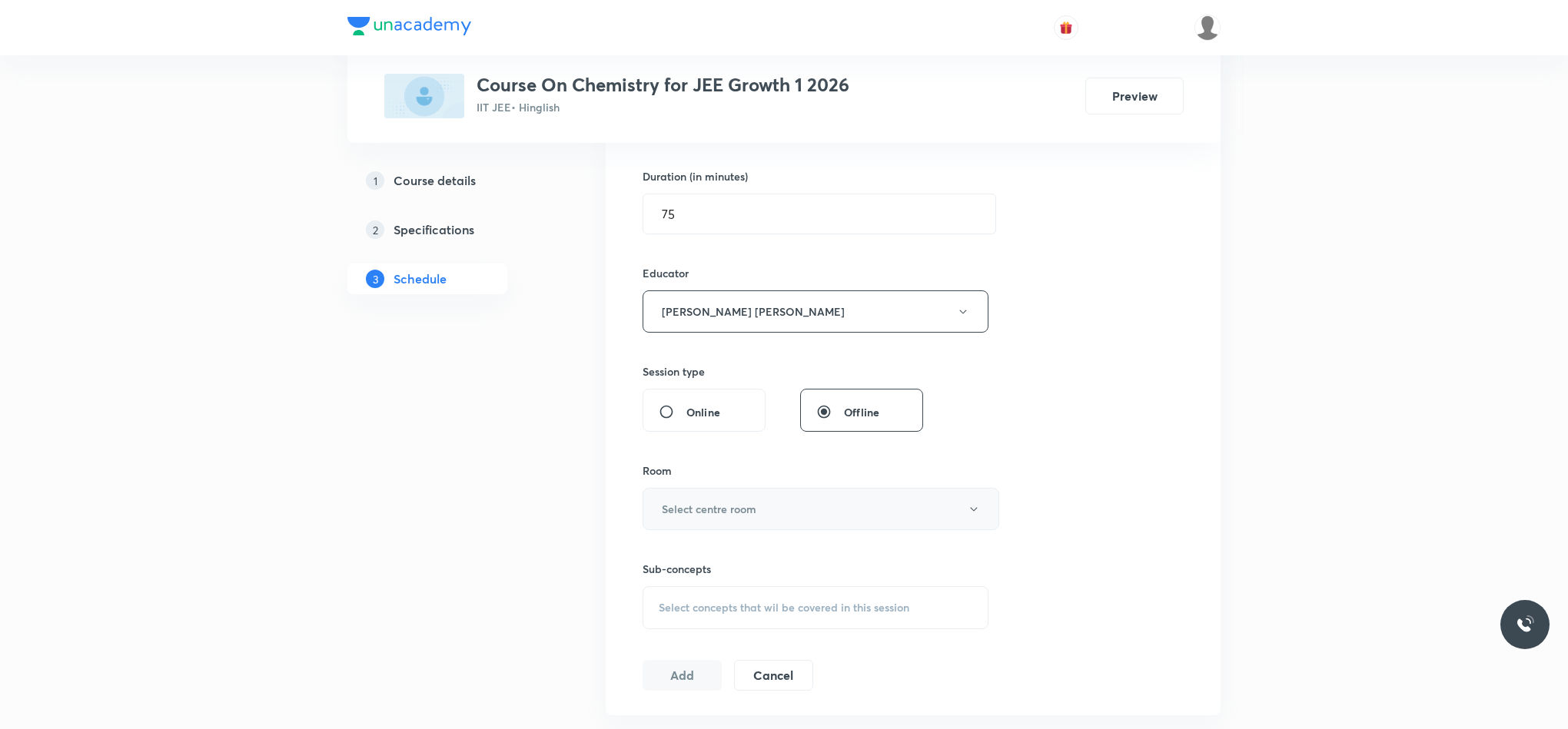
click at [722, 524] on button "Select centre room" at bounding box center [820, 509] width 356 height 42
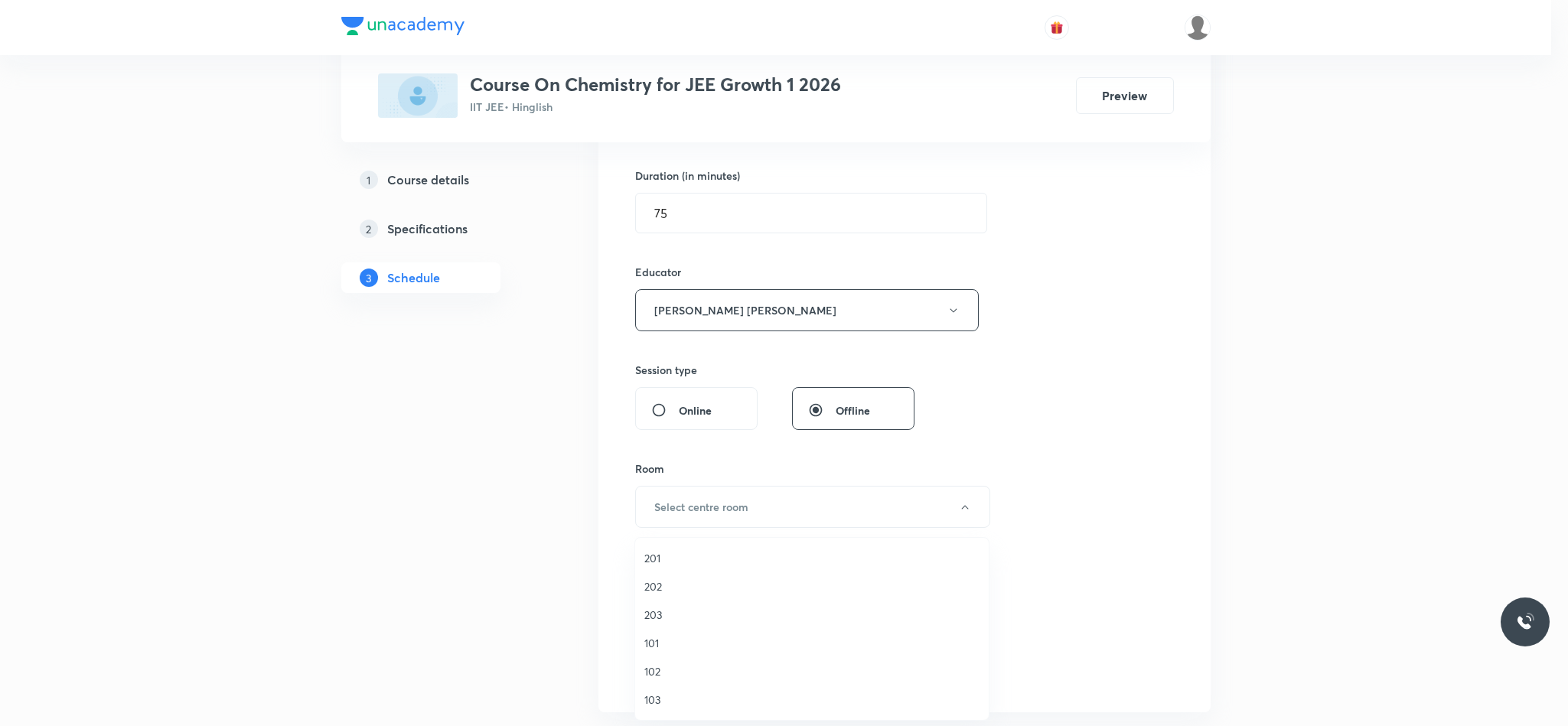
click at [673, 666] on span "102" at bounding box center [812, 672] width 335 height 16
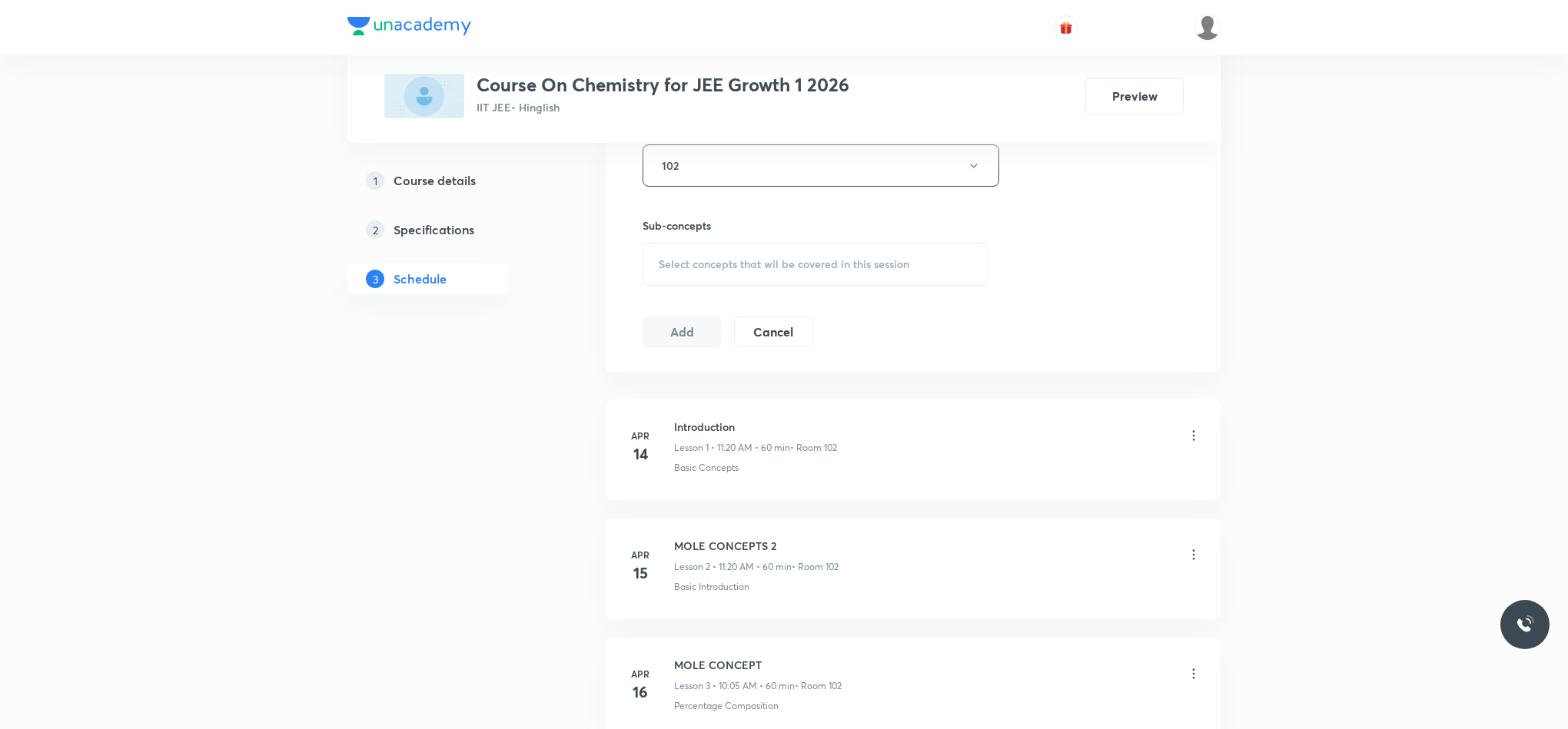
scroll to position [807, 0]
click at [726, 272] on div "Select concepts that wil be covered in this session" at bounding box center [816, 261] width 346 height 43
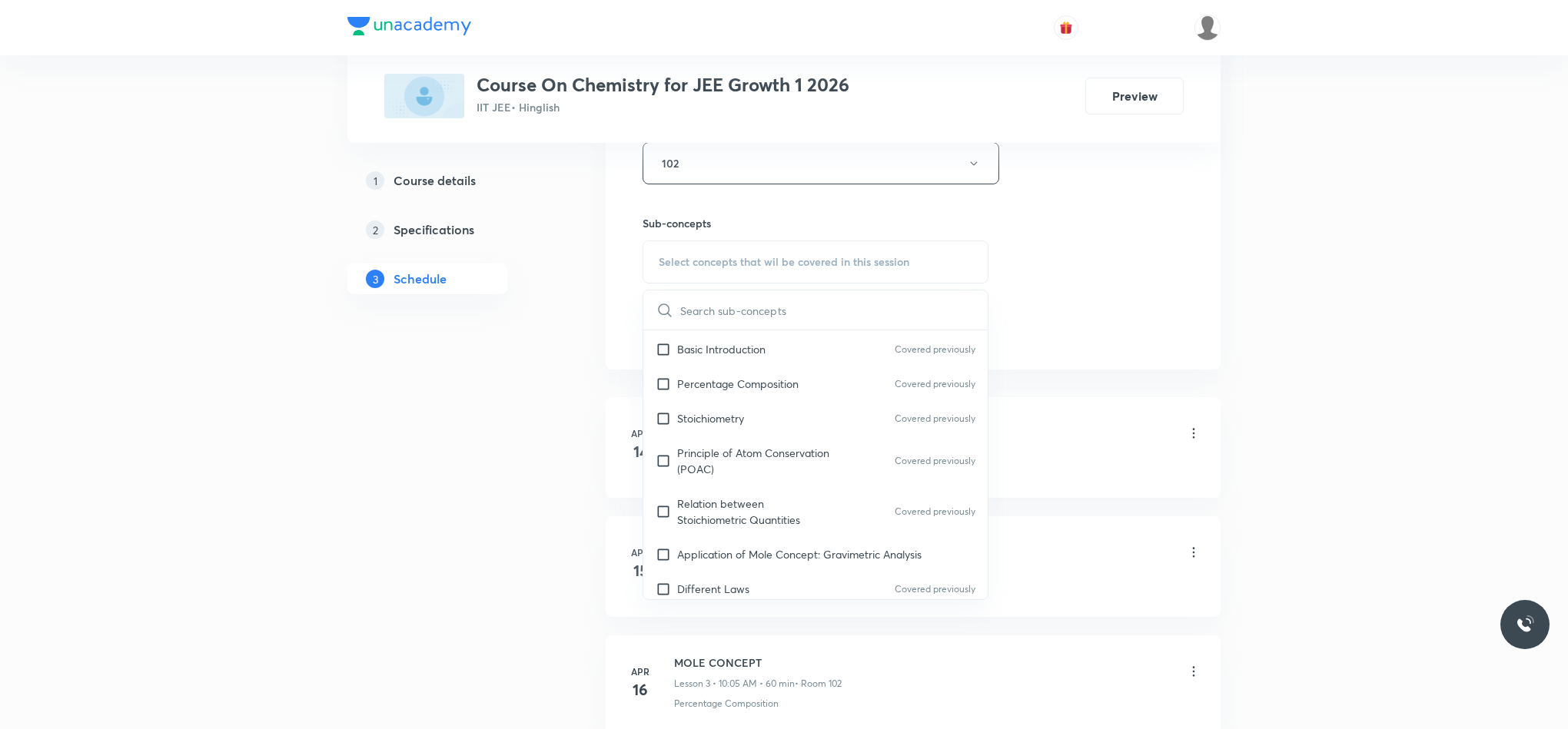
scroll to position [230, 0]
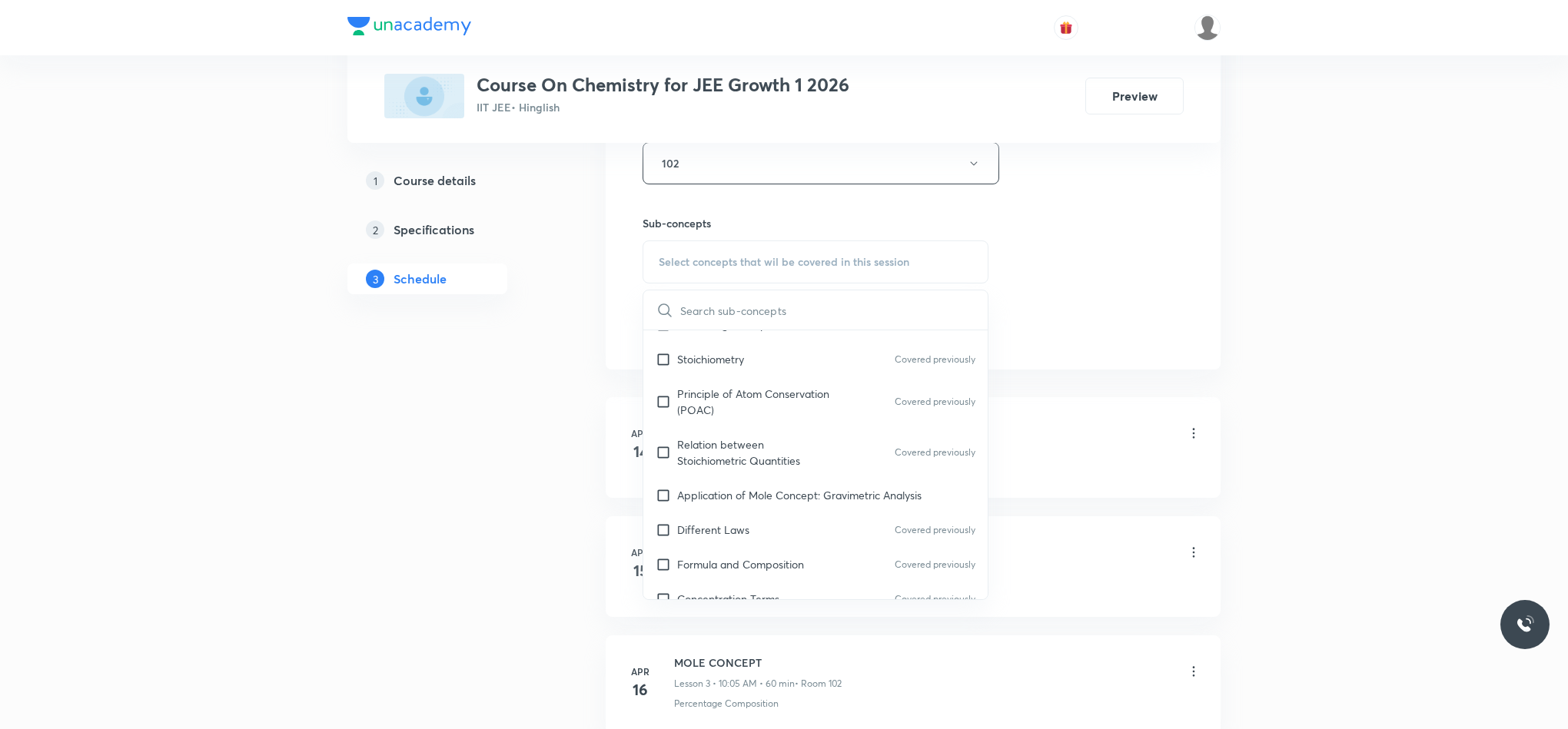
click at [746, 402] on p "Principle of Atom Conservation (POAC)" at bounding box center [754, 401] width 156 height 32
checkbox input "true"
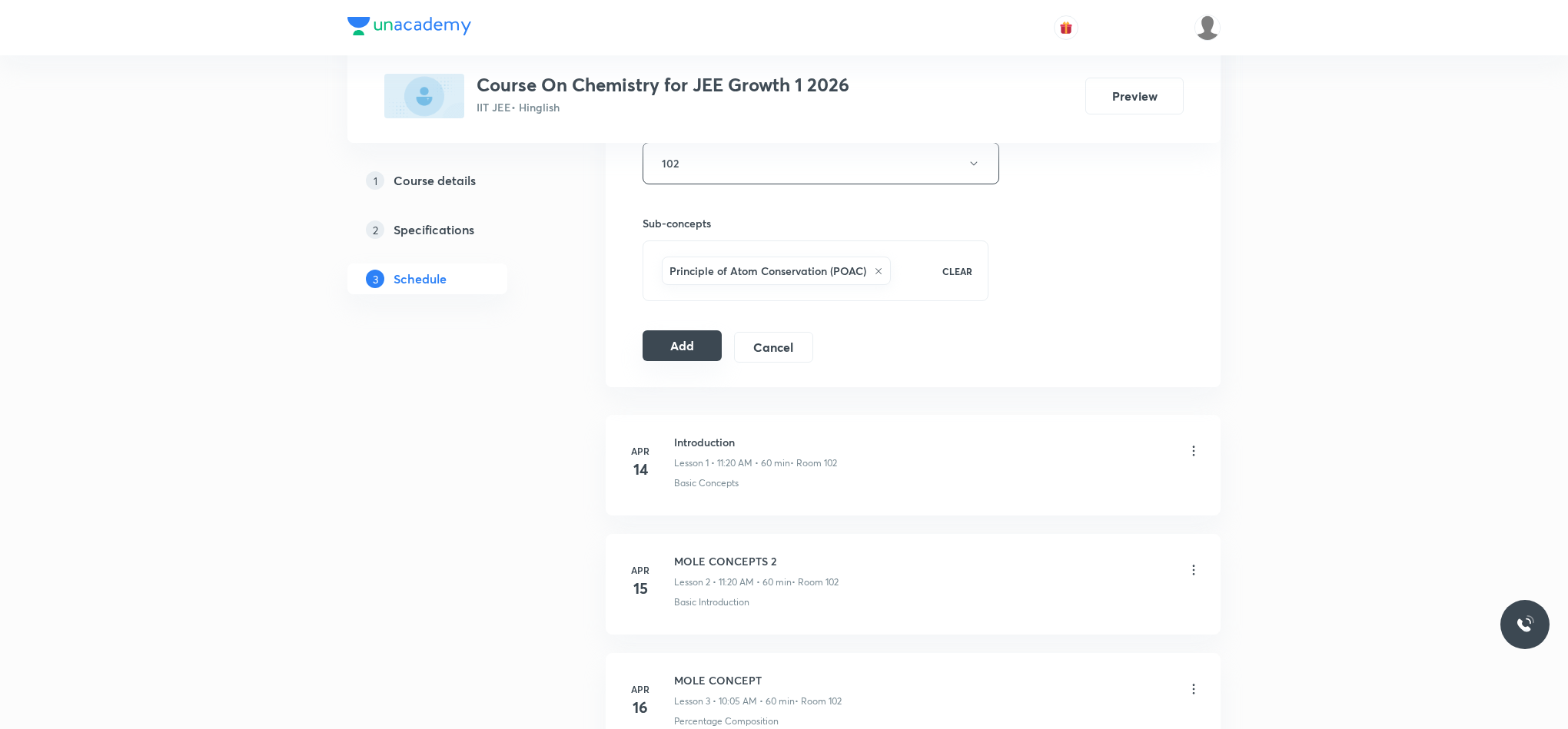
click at [650, 361] on button "Add" at bounding box center [682, 345] width 79 height 30
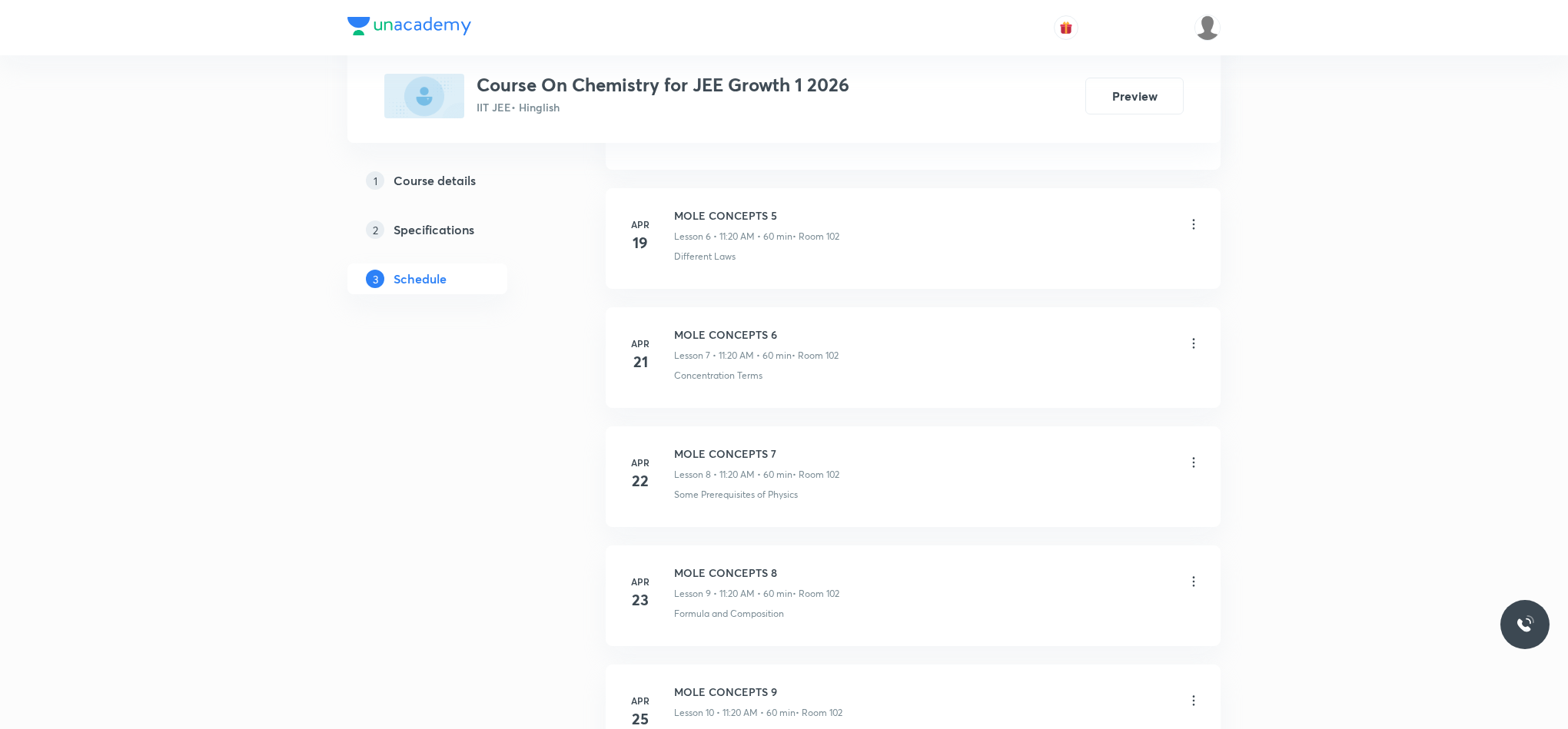
scroll to position [1445, 0]
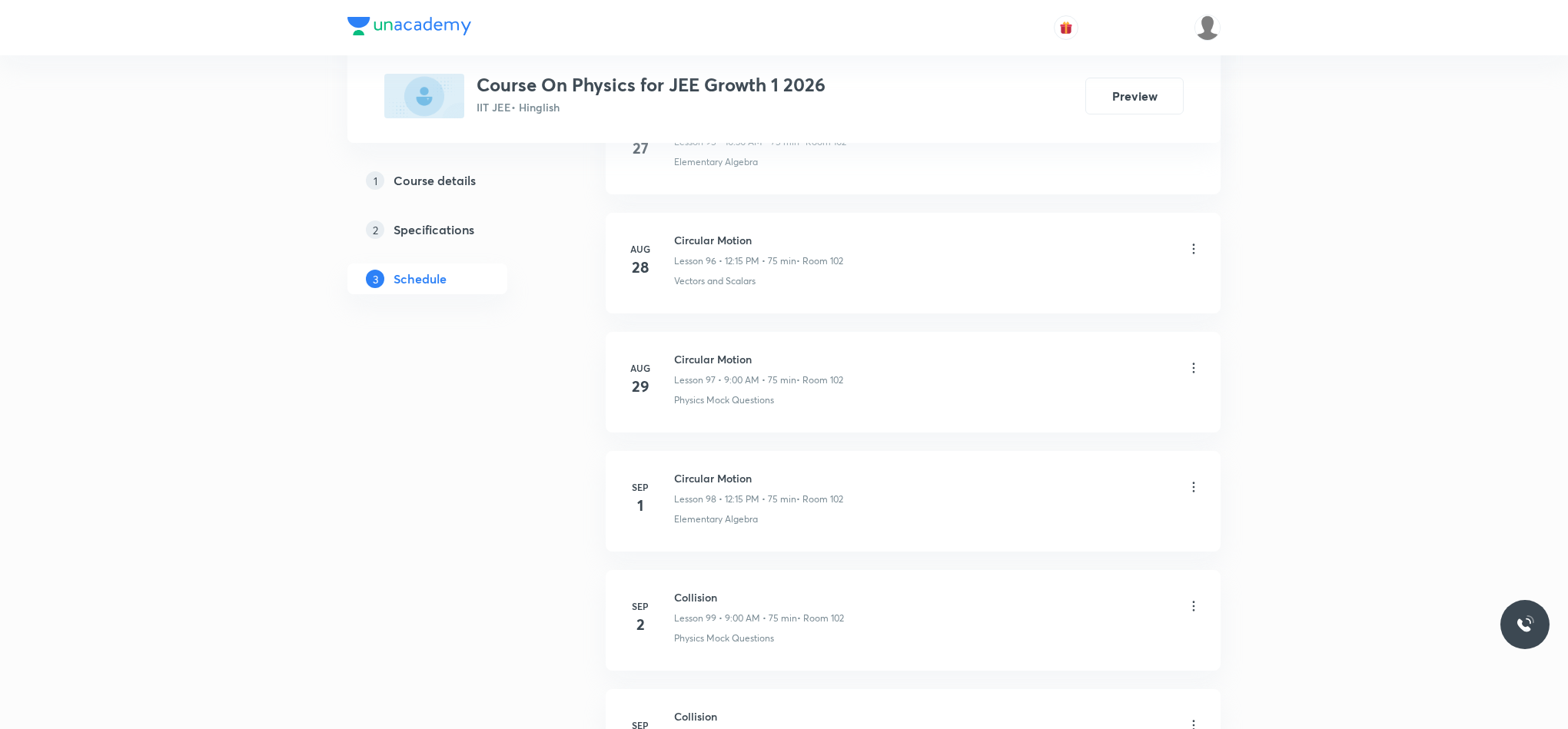
scroll to position [12710, 0]
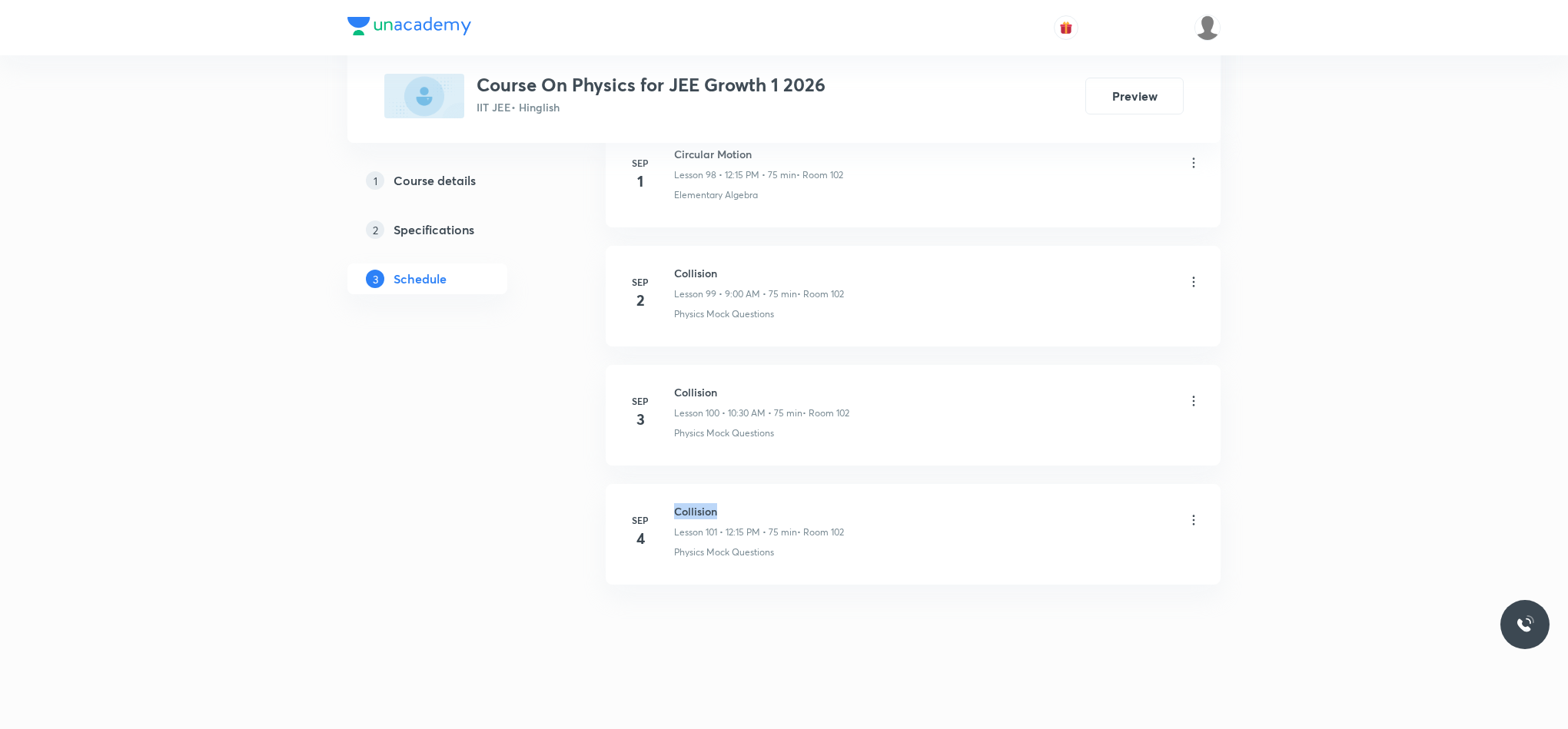
drag, startPoint x: 672, startPoint y: 505, endPoint x: 810, endPoint y: 504, distance: 138.0
click at [810, 504] on div "[DATE] Collision Lesson 101 • 12:15 PM • 75 min • Room 102 Physics Mock Questio…" at bounding box center [913, 531] width 576 height 56
copy h6 "Collision"
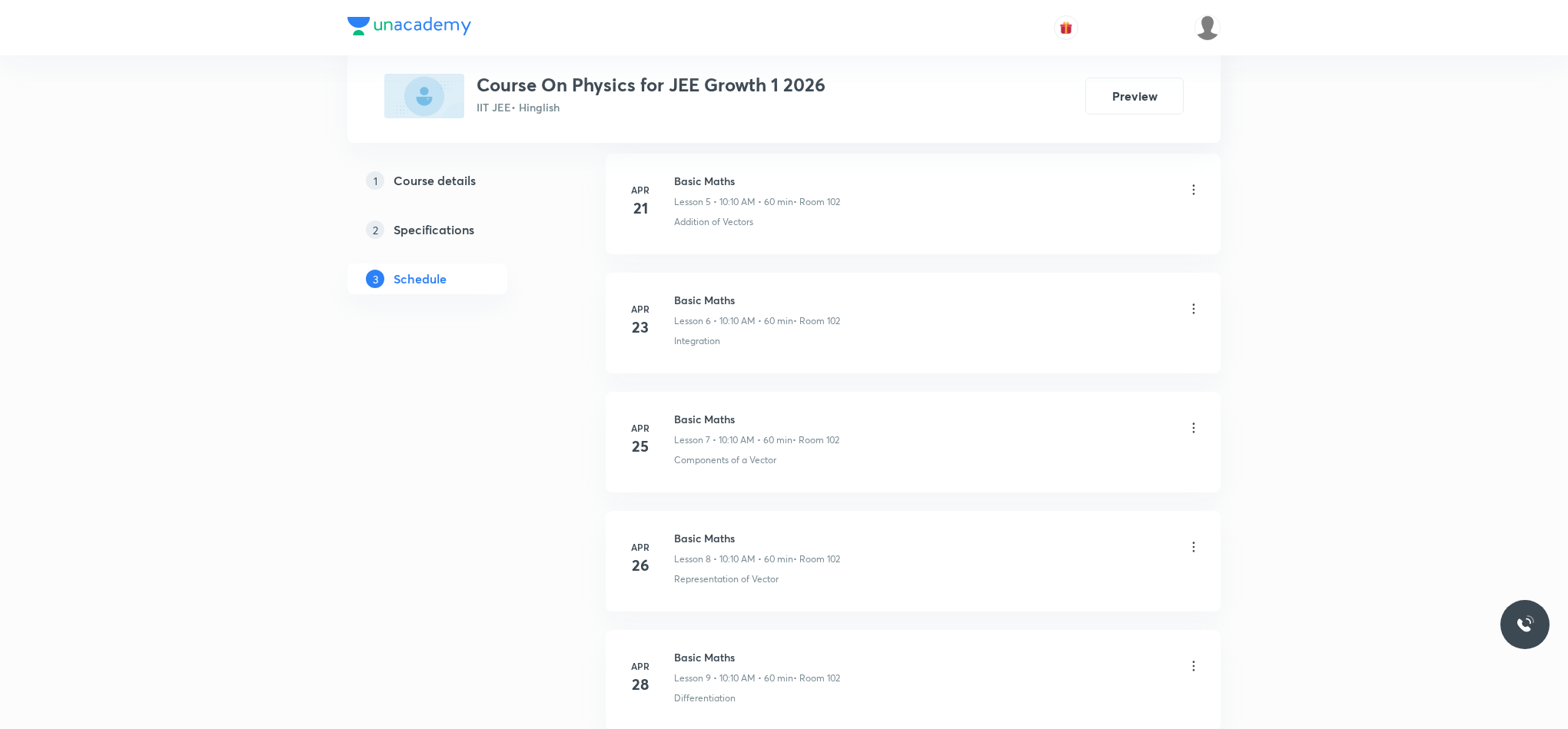
scroll to position [1252, 0]
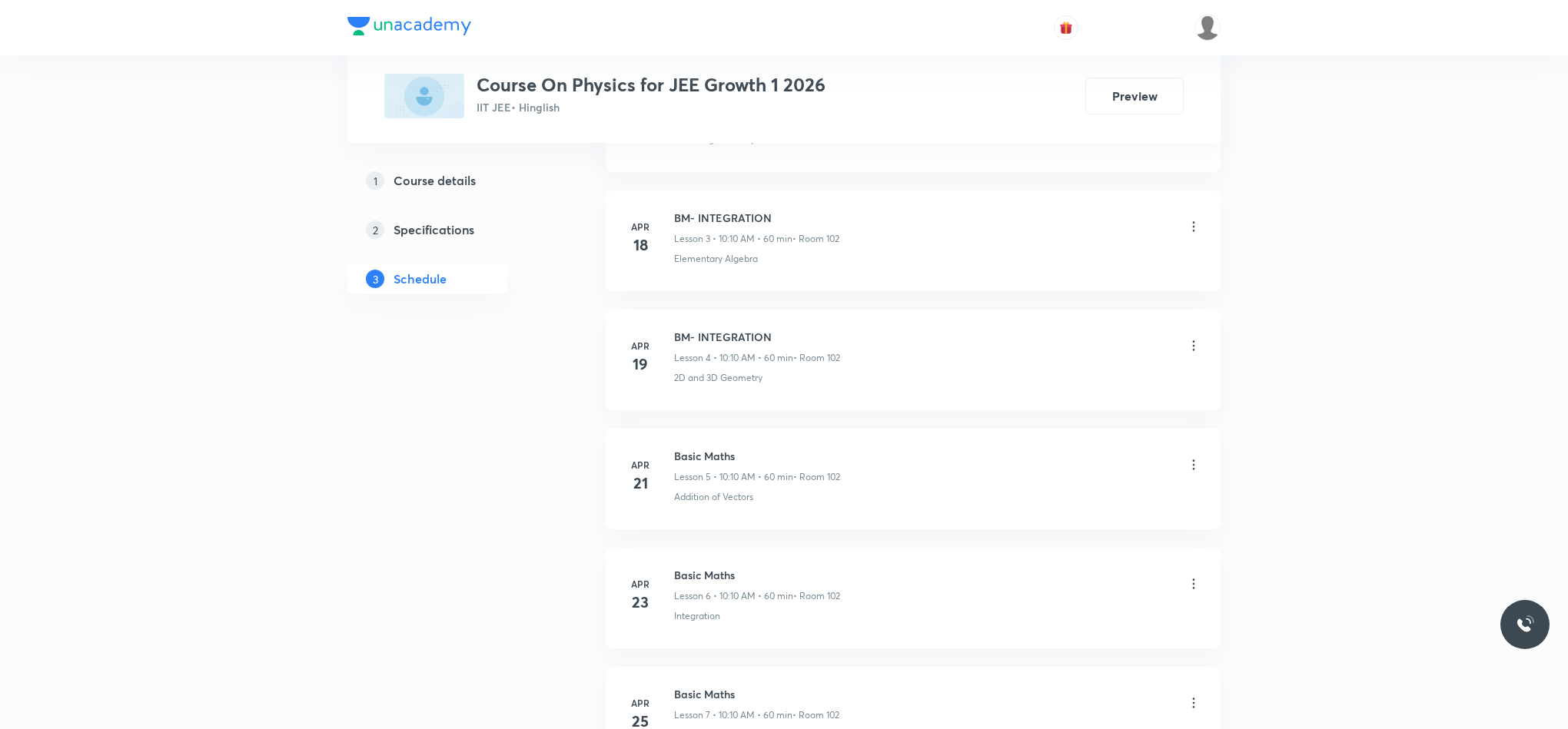
drag, startPoint x: 1574, startPoint y: 129, endPoint x: 1130, endPoint y: 234, distance: 456.2
click at [1130, 235] on div "BM- INTEGRATION Lesson 3 • 10:10 AM • 60 min • Room 102" at bounding box center [937, 227] width 528 height 36
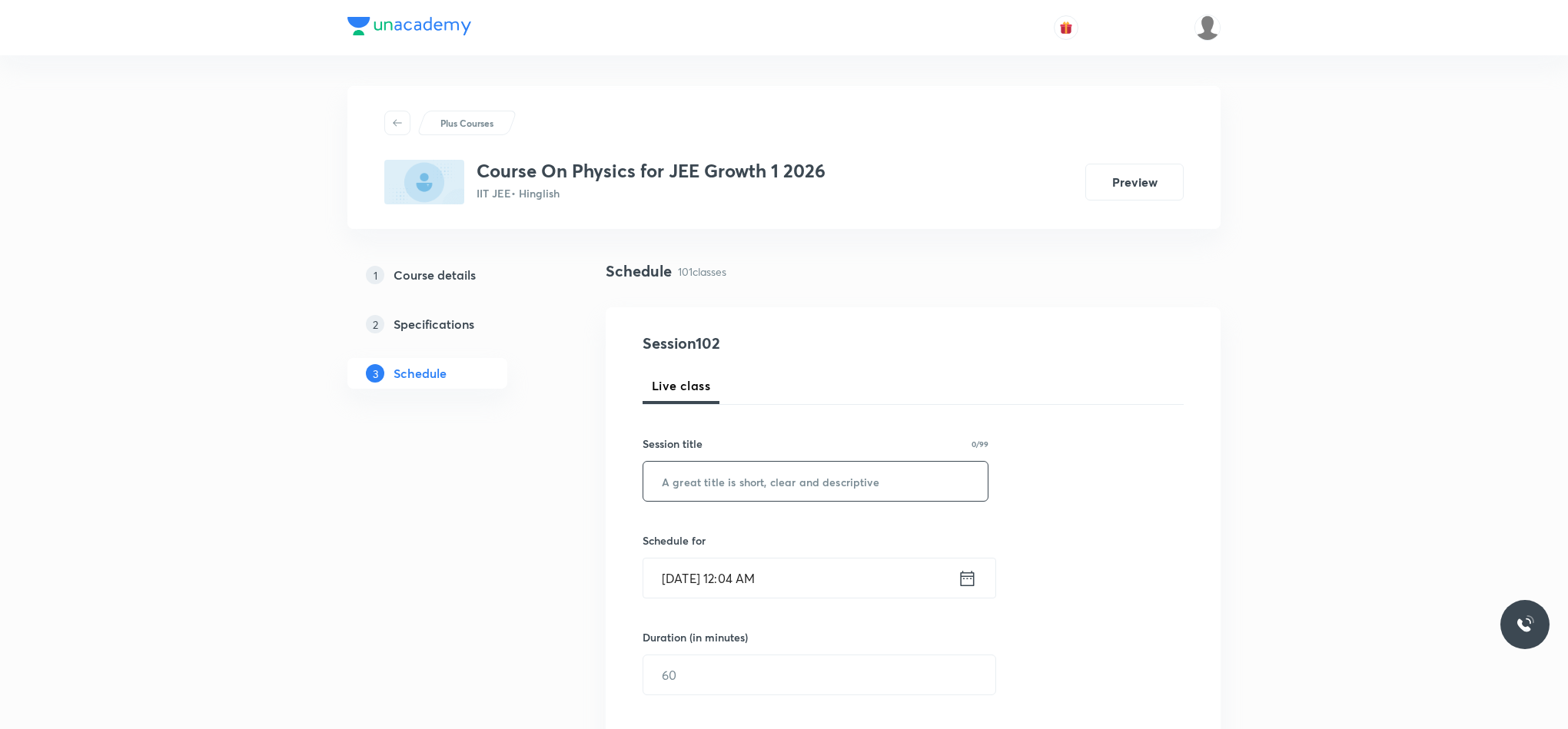
click at [761, 484] on input "text" at bounding box center [816, 481] width 344 height 40
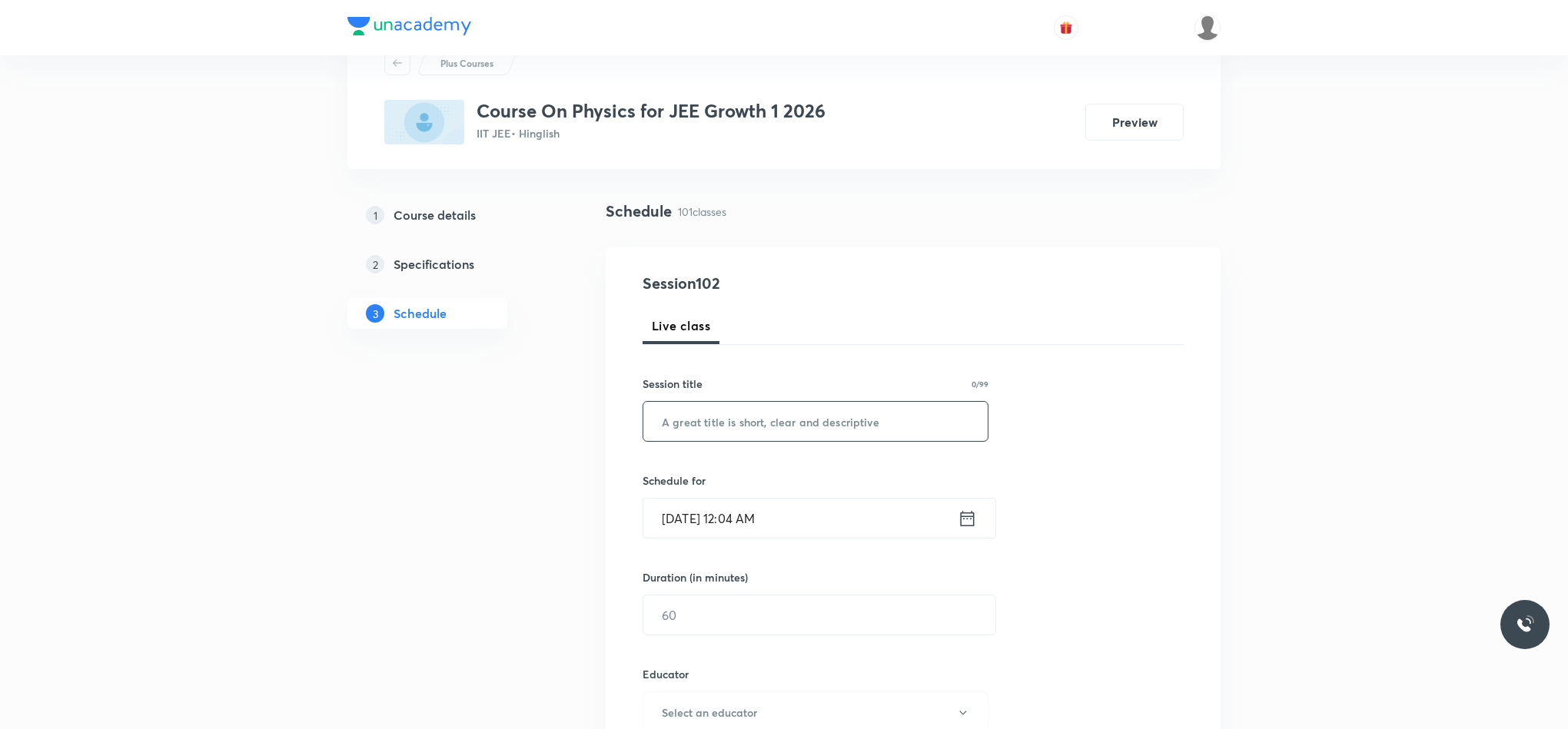
scroll to position [115, 0]
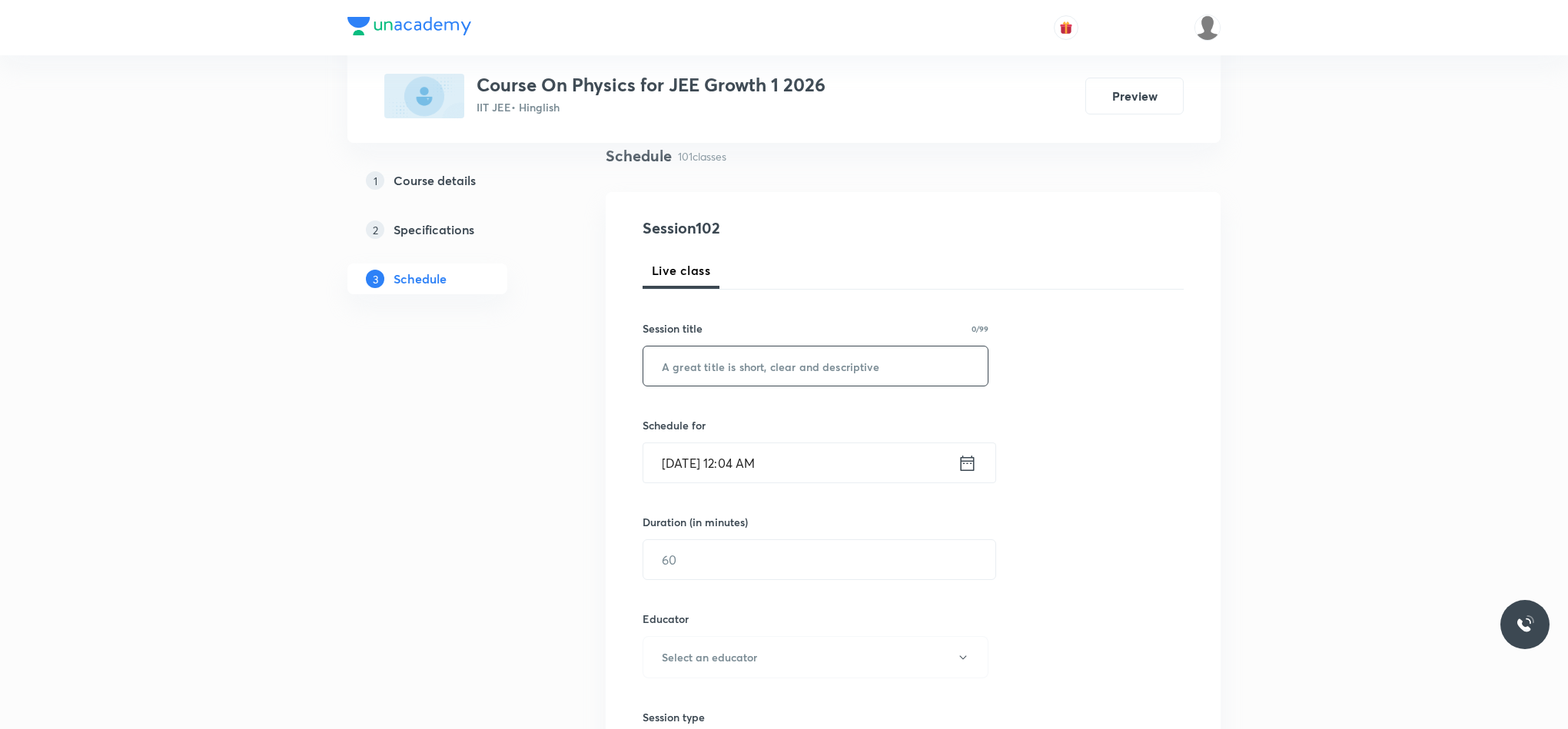
paste input "Collision"
type input "Collision"
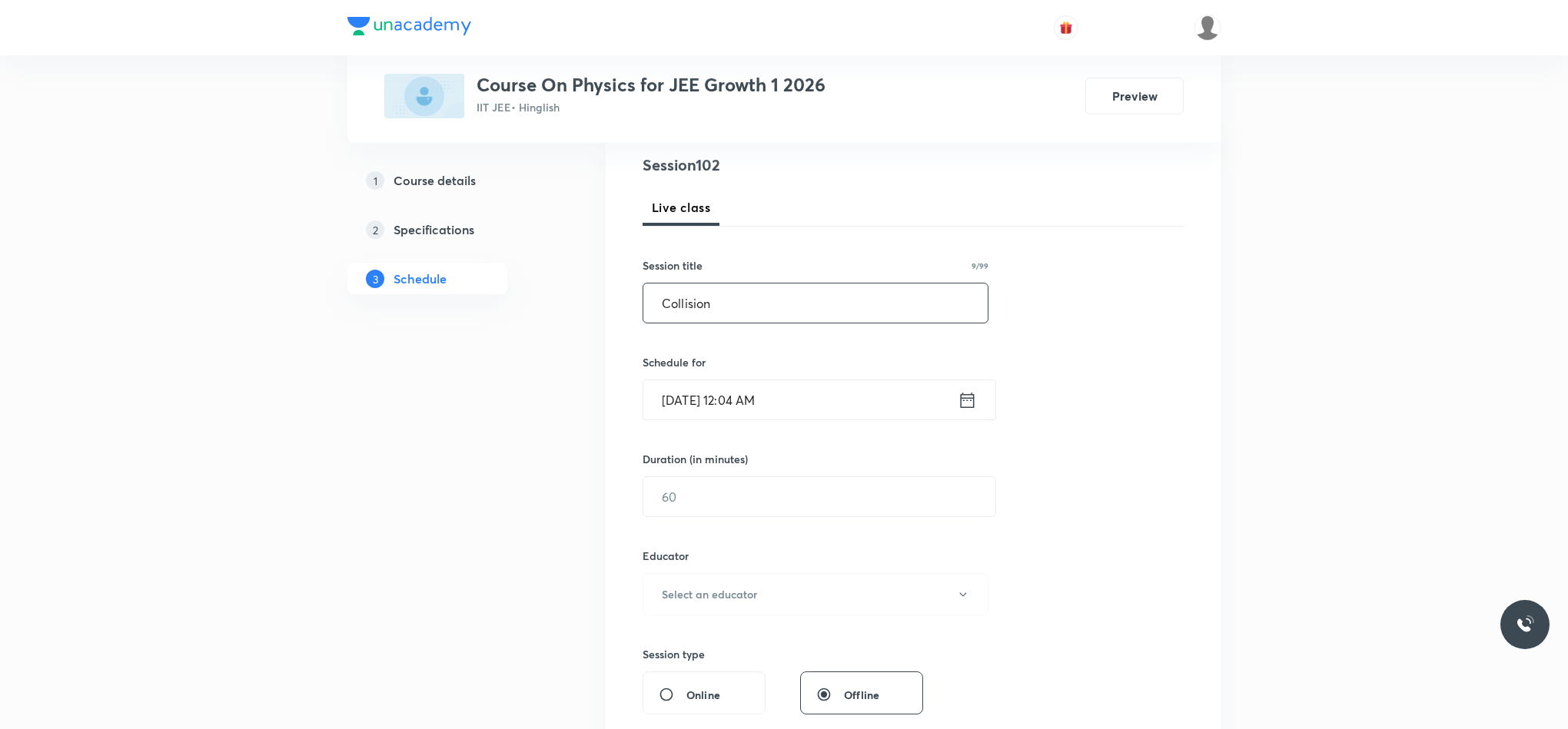
scroll to position [230, 0]
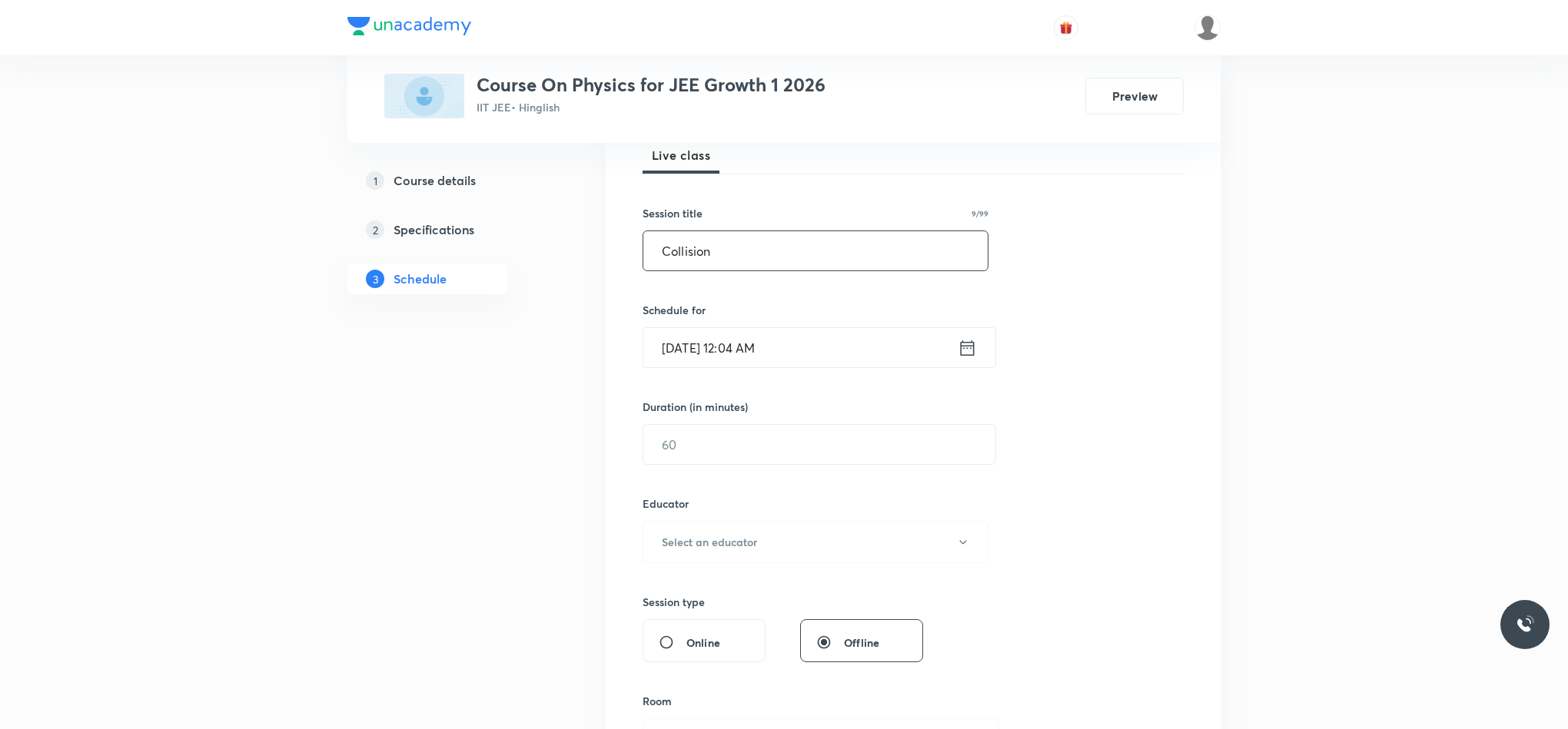
click at [964, 353] on icon at bounding box center [967, 347] width 19 height 21
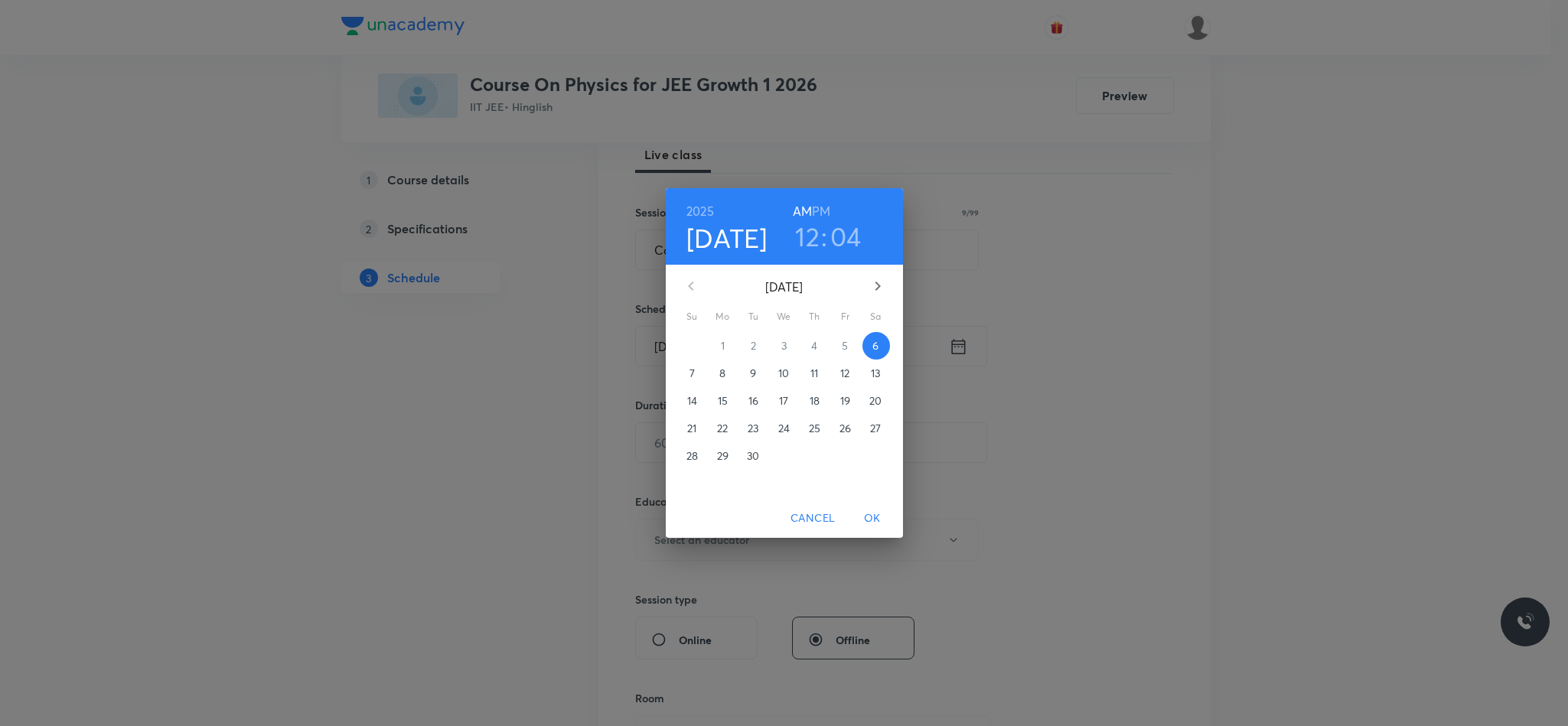
click at [874, 331] on div "[DATE] Su Mo Tu We Th Fr Sa 31 1 2 3 4 5 6 7 8 9 10 11 12 13 14 15 16 17 18 19 …" at bounding box center [784, 381] width 237 height 234
click at [874, 340] on p "6" at bounding box center [875, 346] width 6 height 16
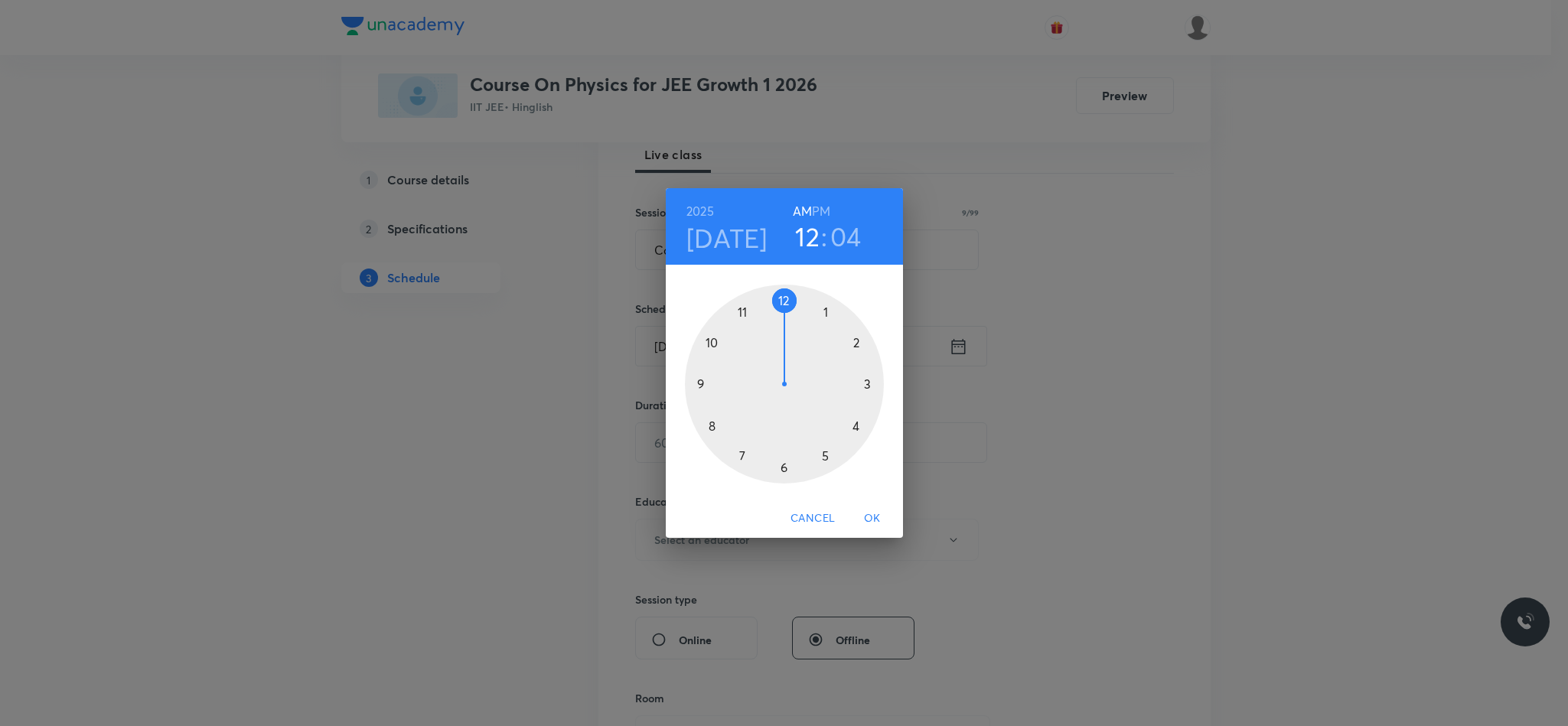
click at [710, 345] on div at bounding box center [784, 384] width 199 height 199
click at [783, 466] on div at bounding box center [784, 384] width 199 height 199
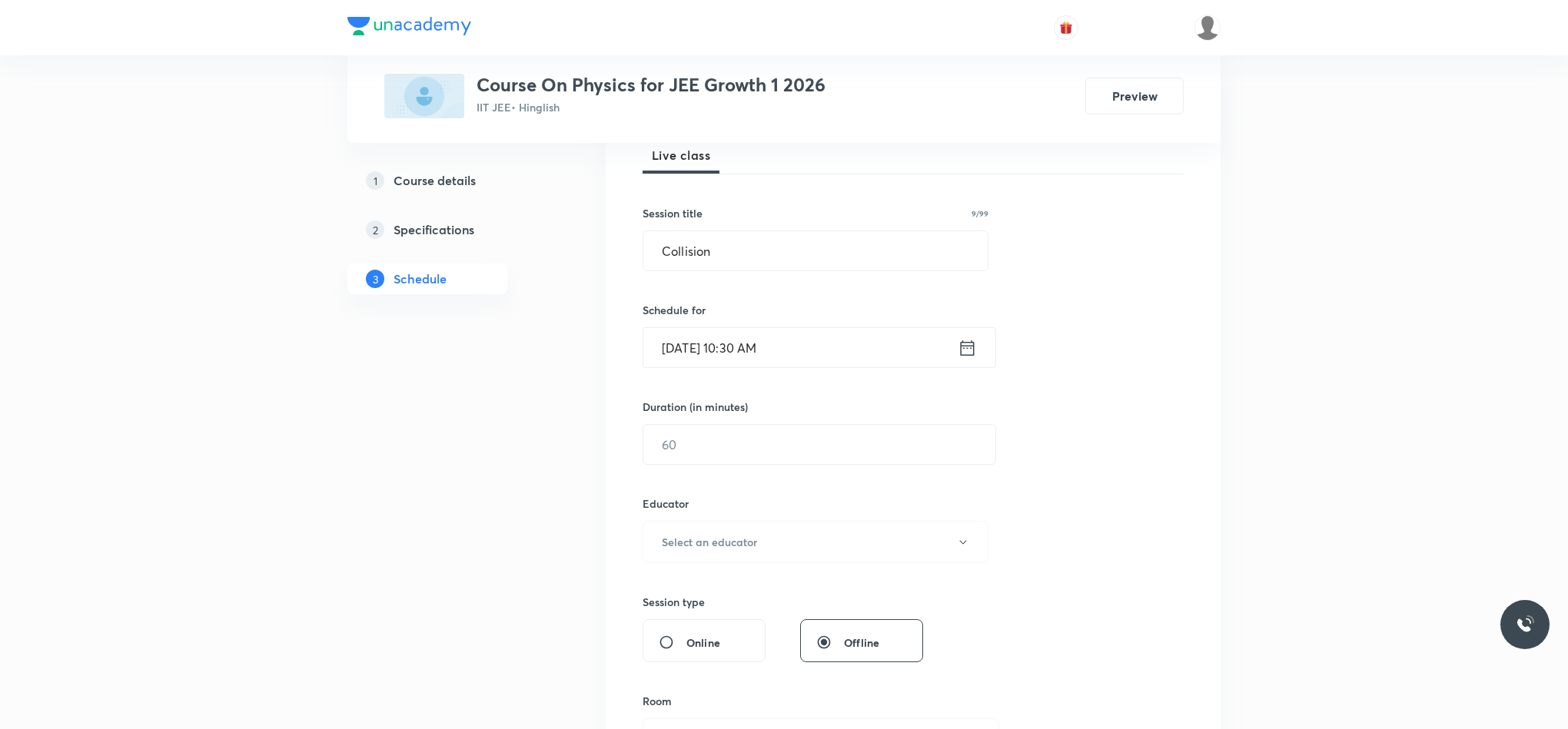
drag, startPoint x: 902, startPoint y: 367, endPoint x: 1245, endPoint y: 374, distance: 343.1
drag, startPoint x: 1011, startPoint y: 349, endPoint x: 941, endPoint y: 317, distance: 77.0
click at [941, 317] on h6 "Schedule for" at bounding box center [816, 310] width 346 height 17
click at [800, 443] on input "text" at bounding box center [819, 445] width 352 height 40
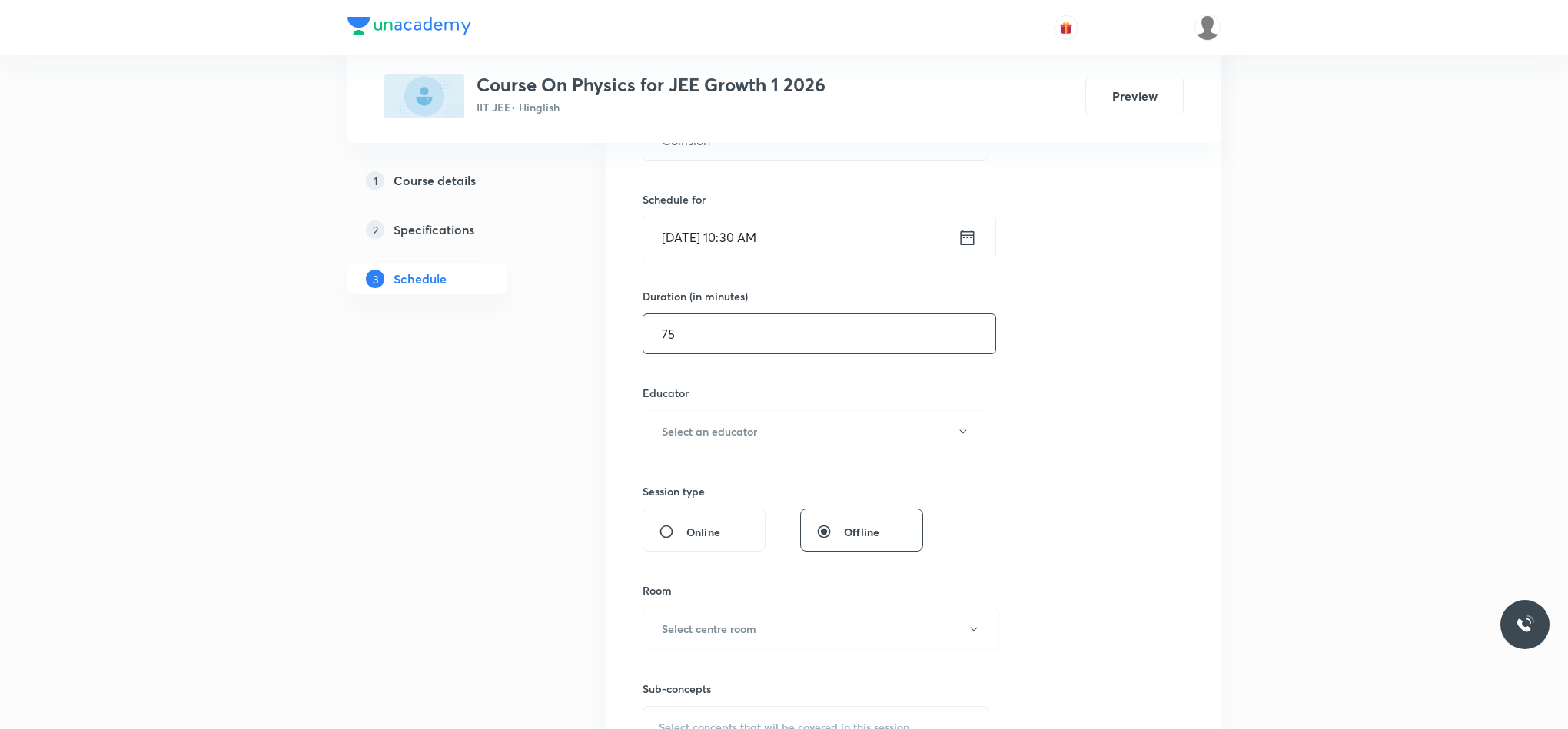
scroll to position [346, 0]
type input "75"
click at [796, 443] on button "Select an educator" at bounding box center [816, 427] width 346 height 42
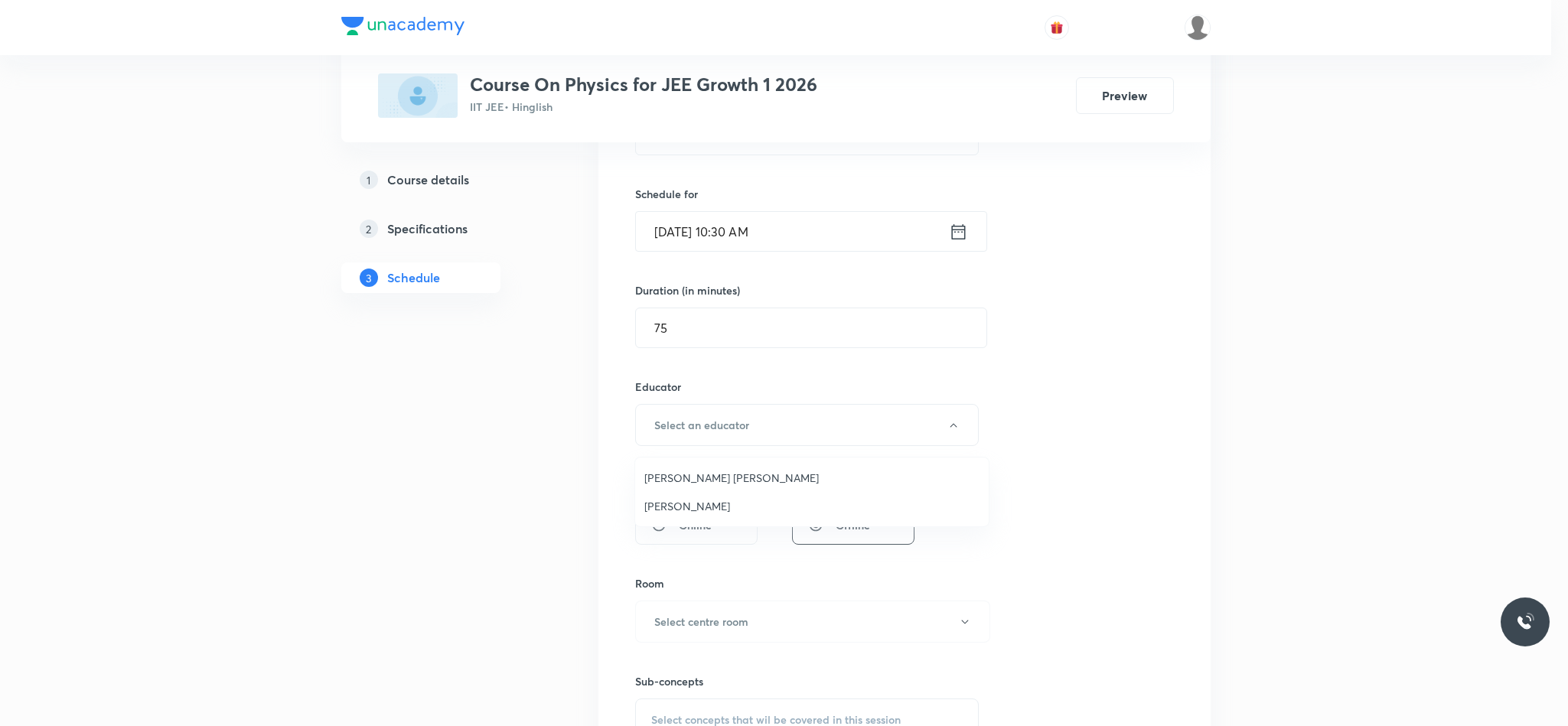
click at [721, 514] on span "Abhay Mishra" at bounding box center [812, 506] width 335 height 16
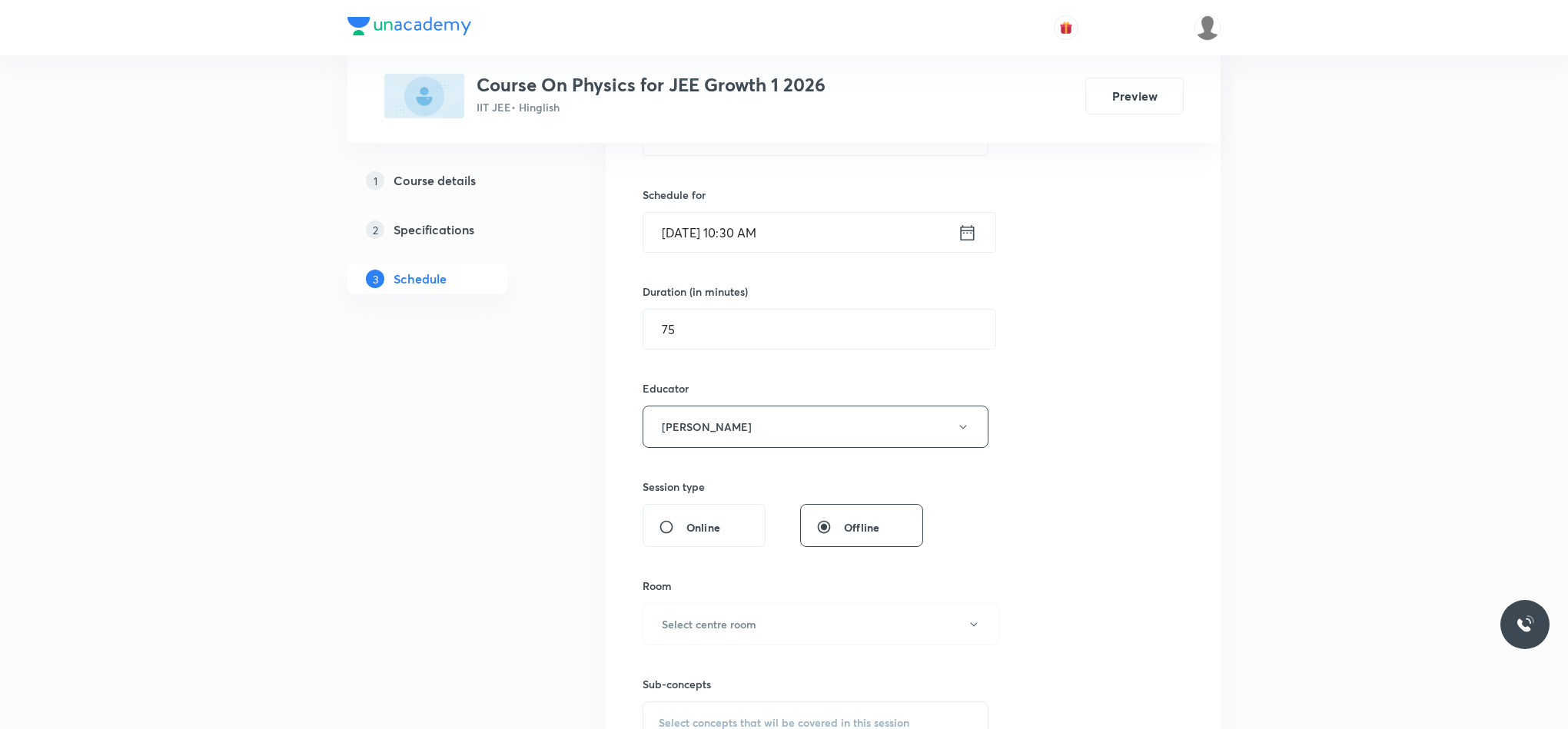
scroll to position [461, 0]
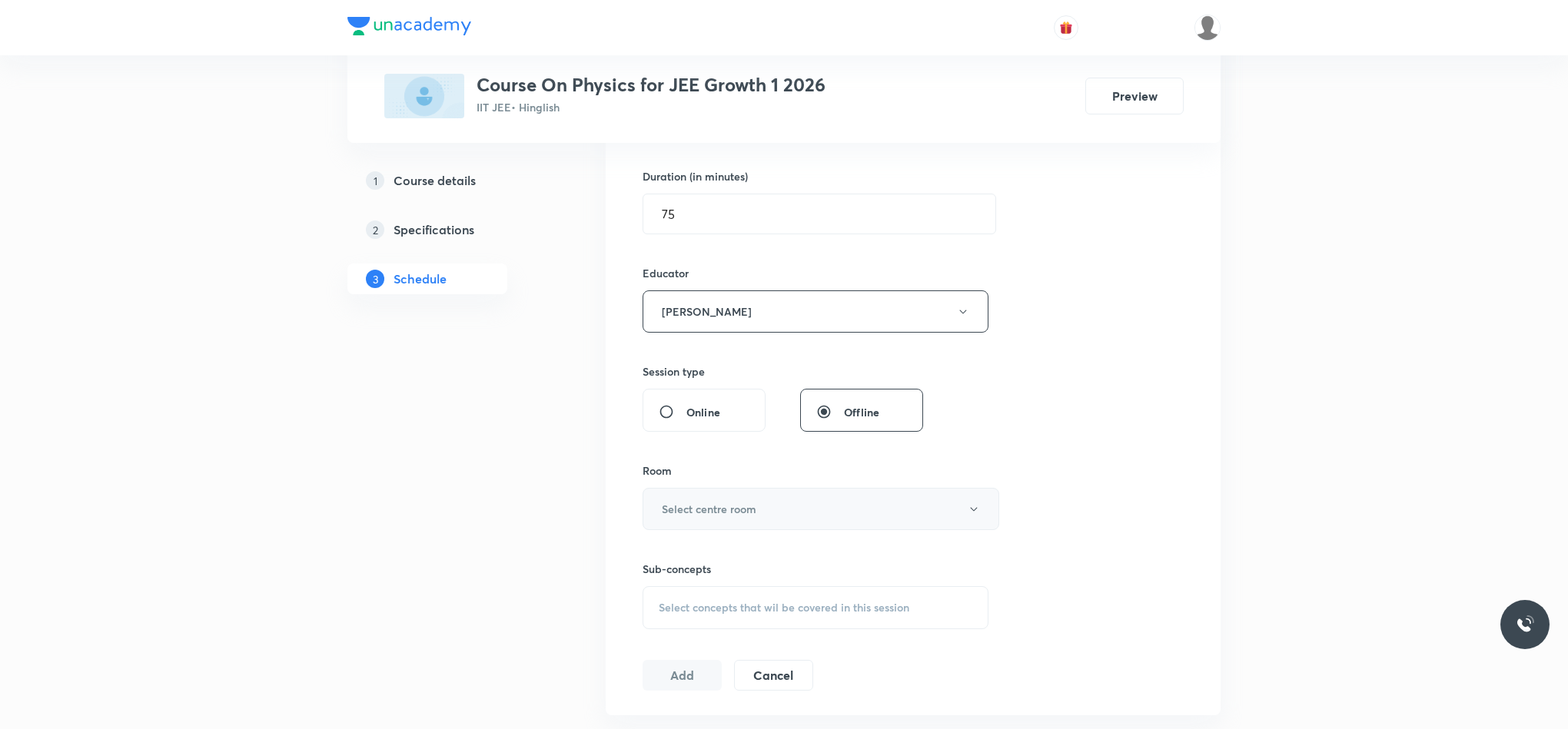
click at [740, 503] on button "Select centre room" at bounding box center [820, 509] width 356 height 42
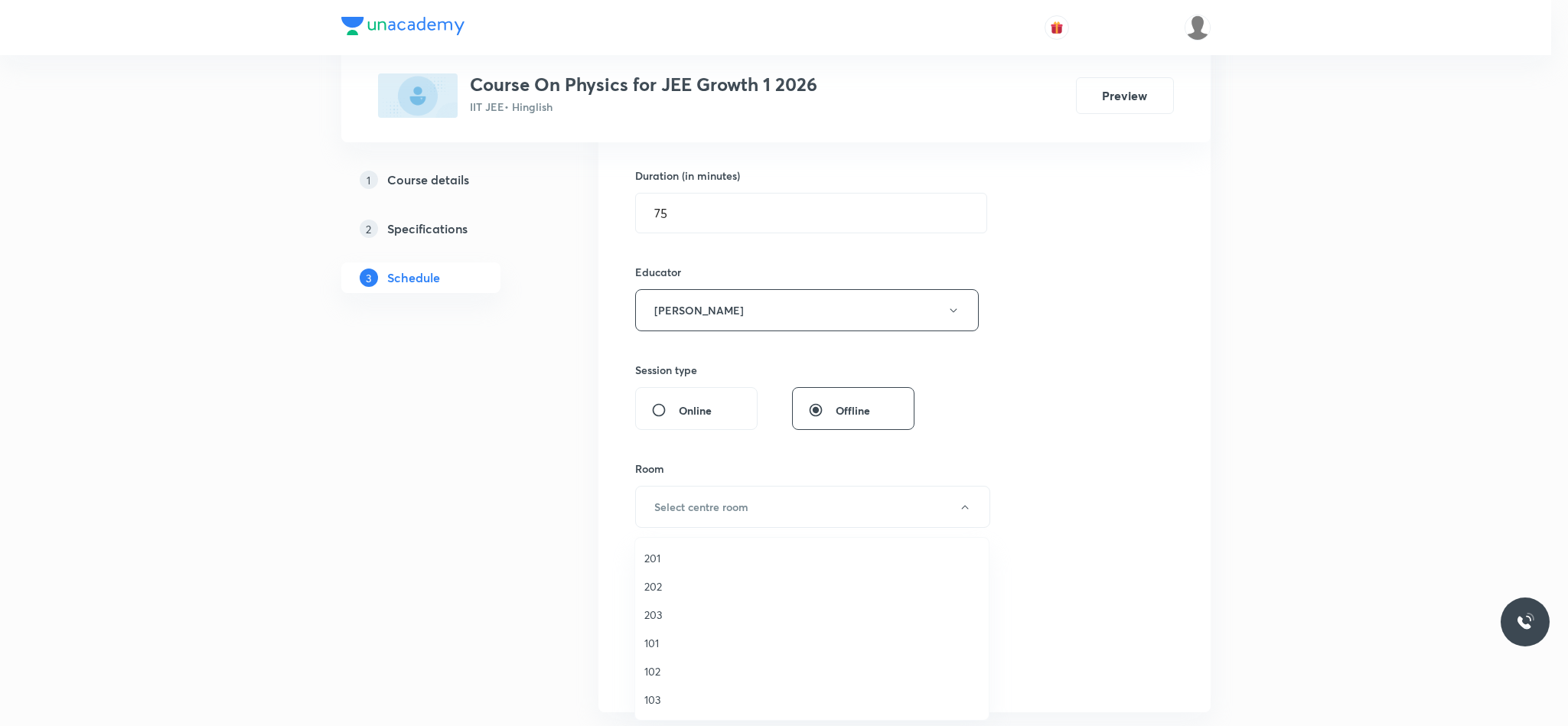
click at [1157, 416] on div at bounding box center [784, 363] width 1568 height 726
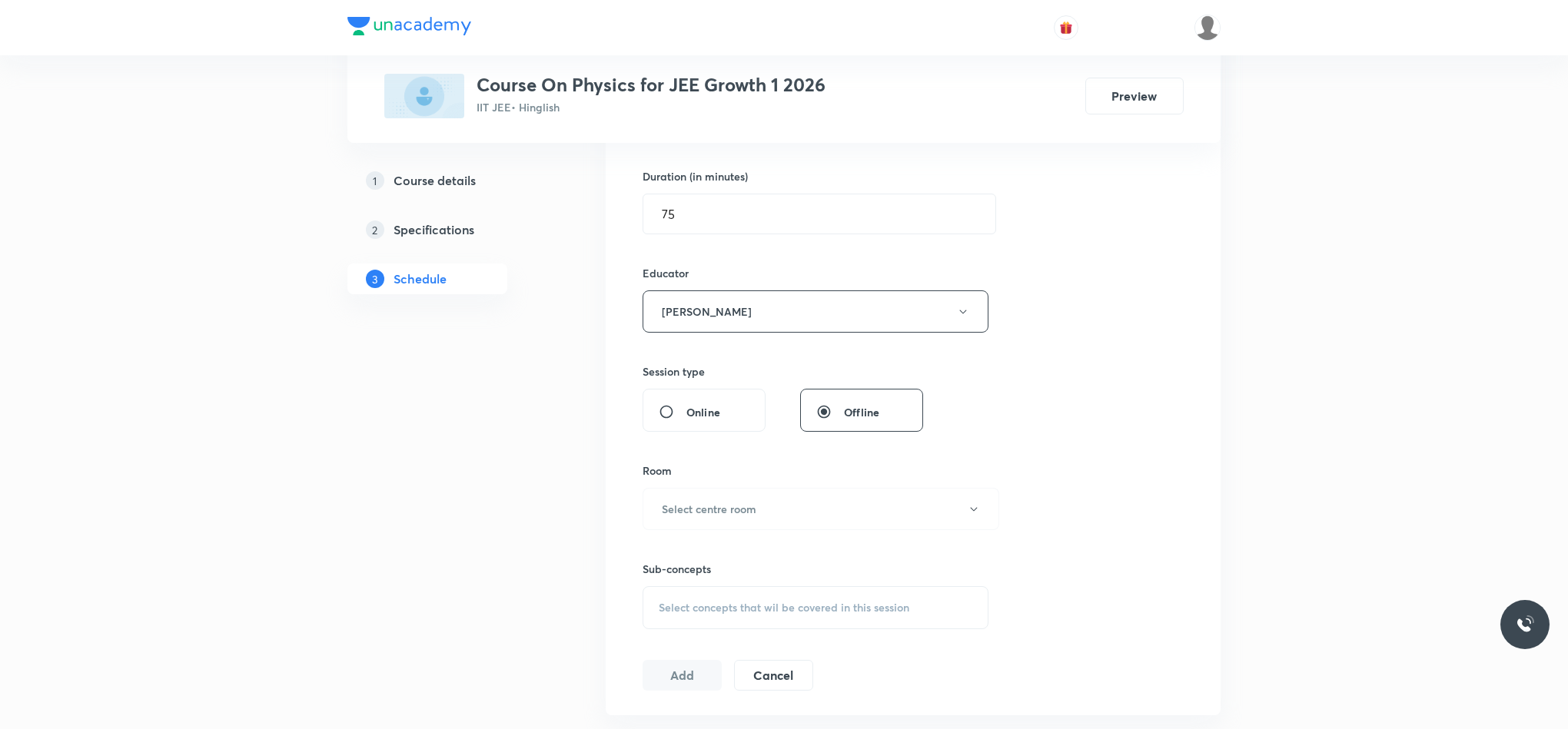
scroll to position [691, 0]
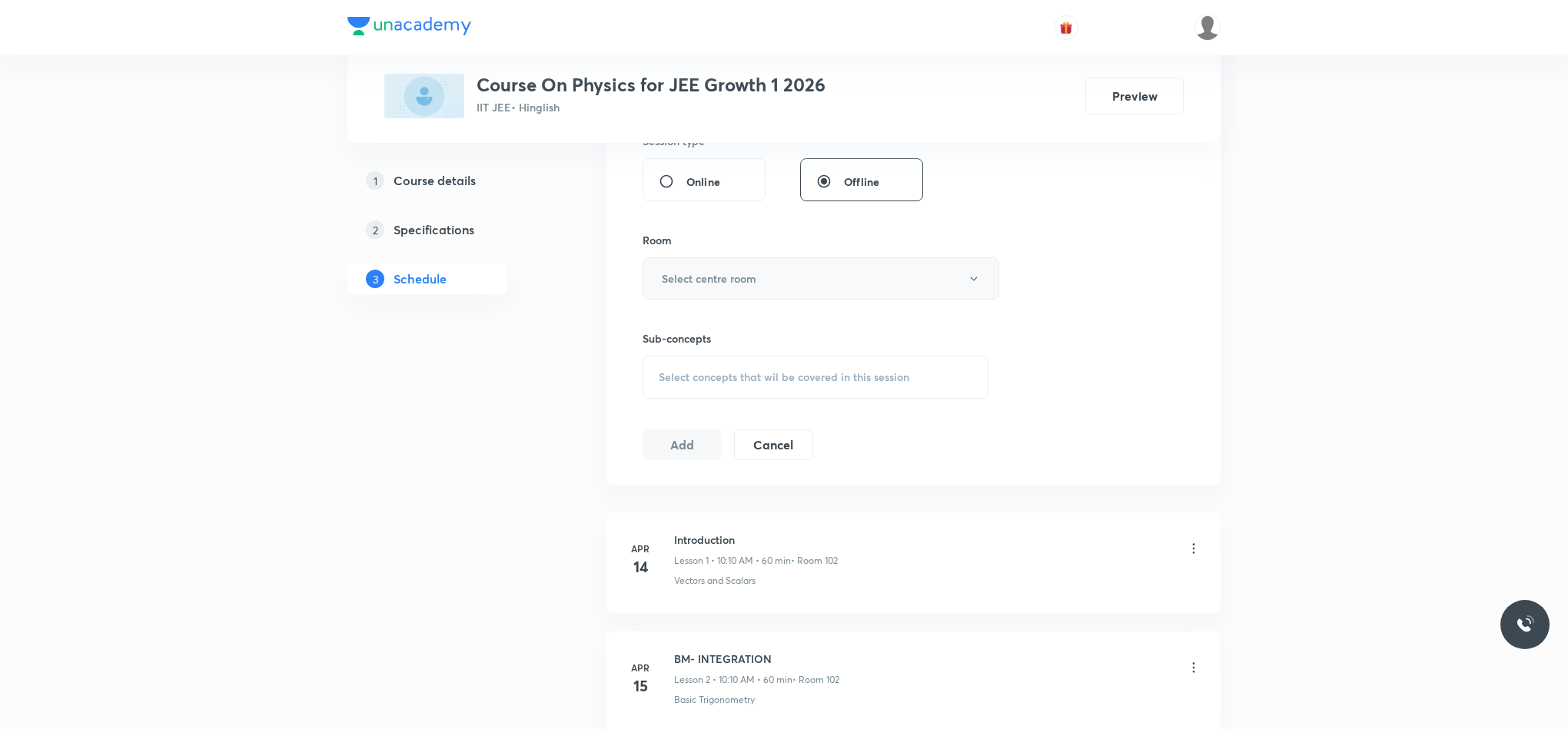
click at [667, 286] on h6 "Select centre room" at bounding box center [709, 279] width 95 height 17
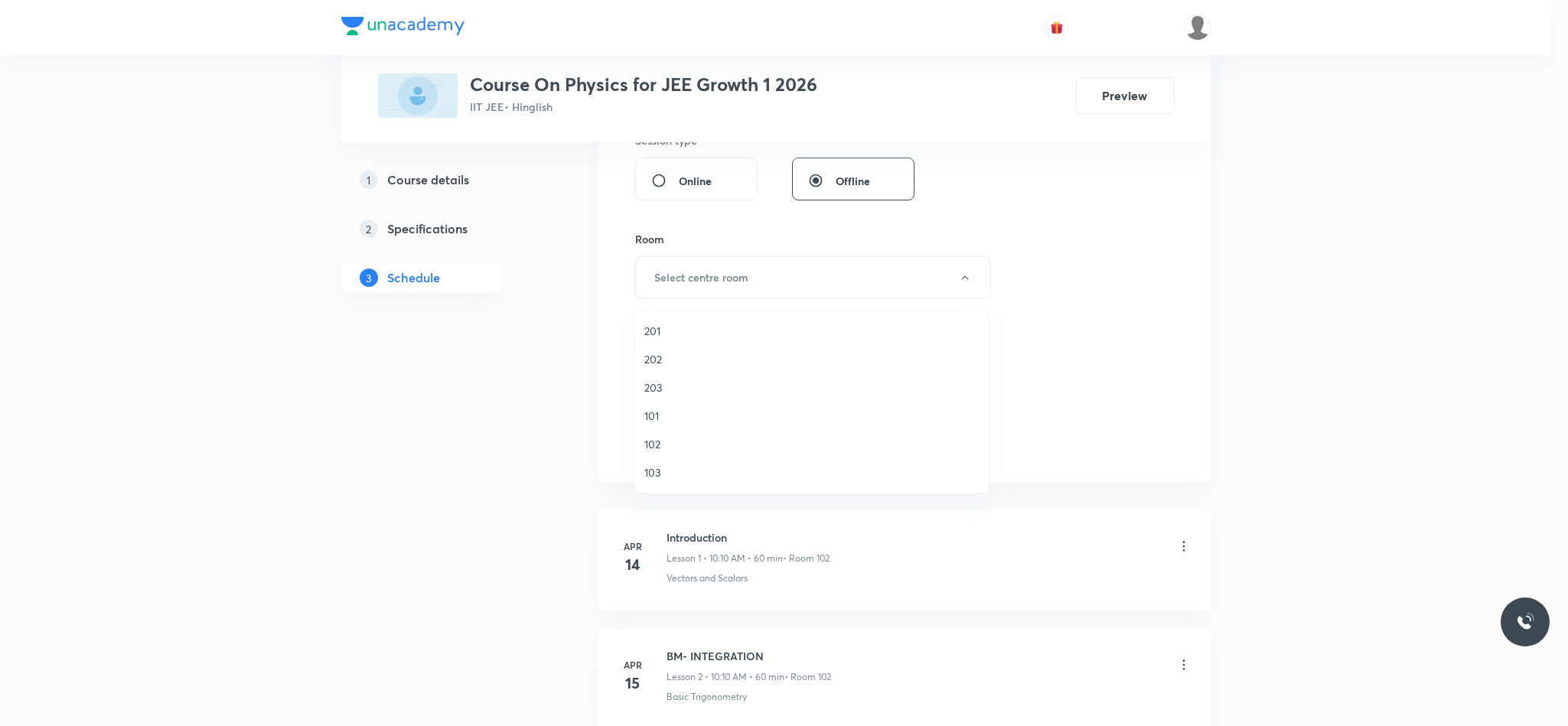
click at [662, 438] on span "102" at bounding box center [812, 445] width 335 height 16
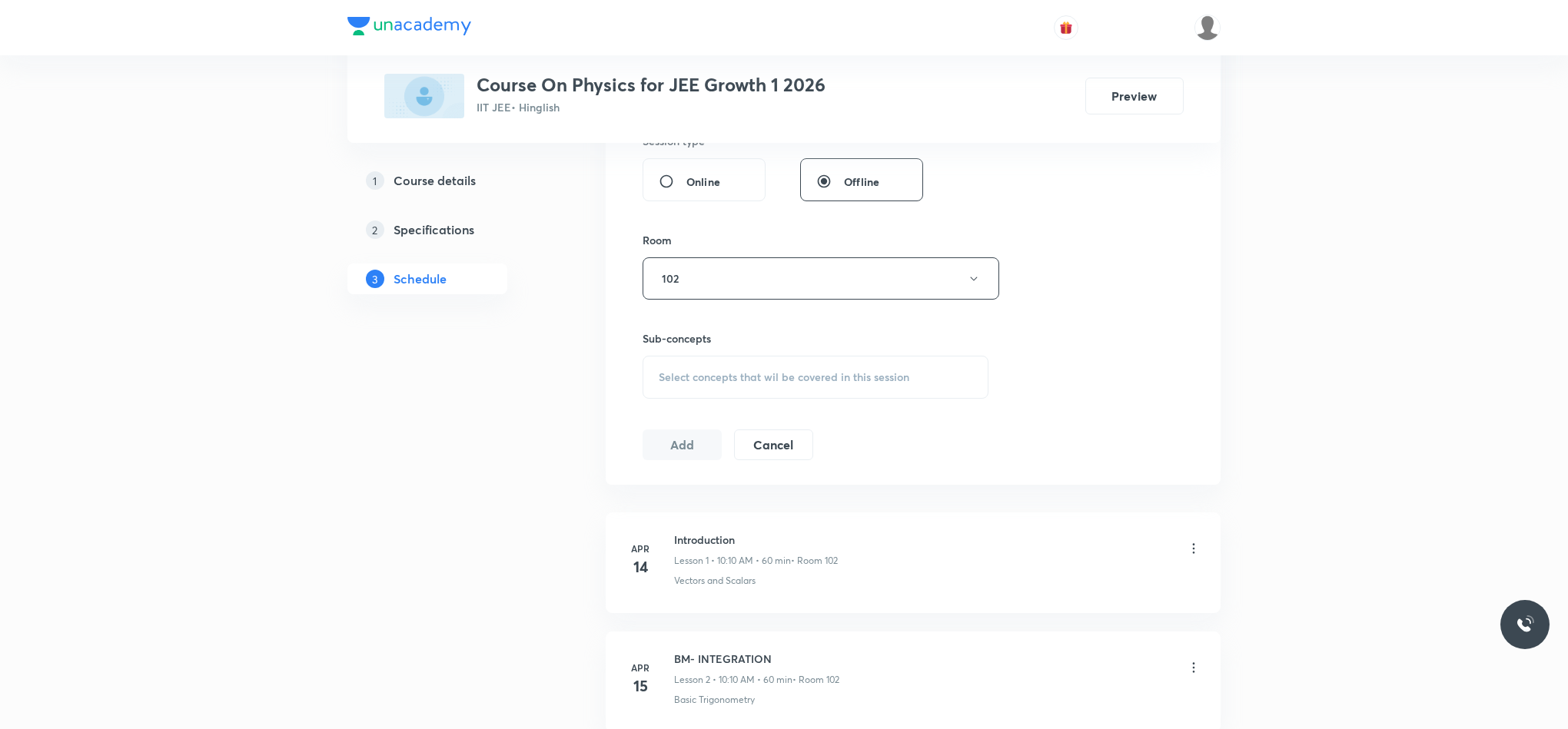
click at [826, 366] on div "Select concepts that wil be covered in this session" at bounding box center [816, 377] width 346 height 43
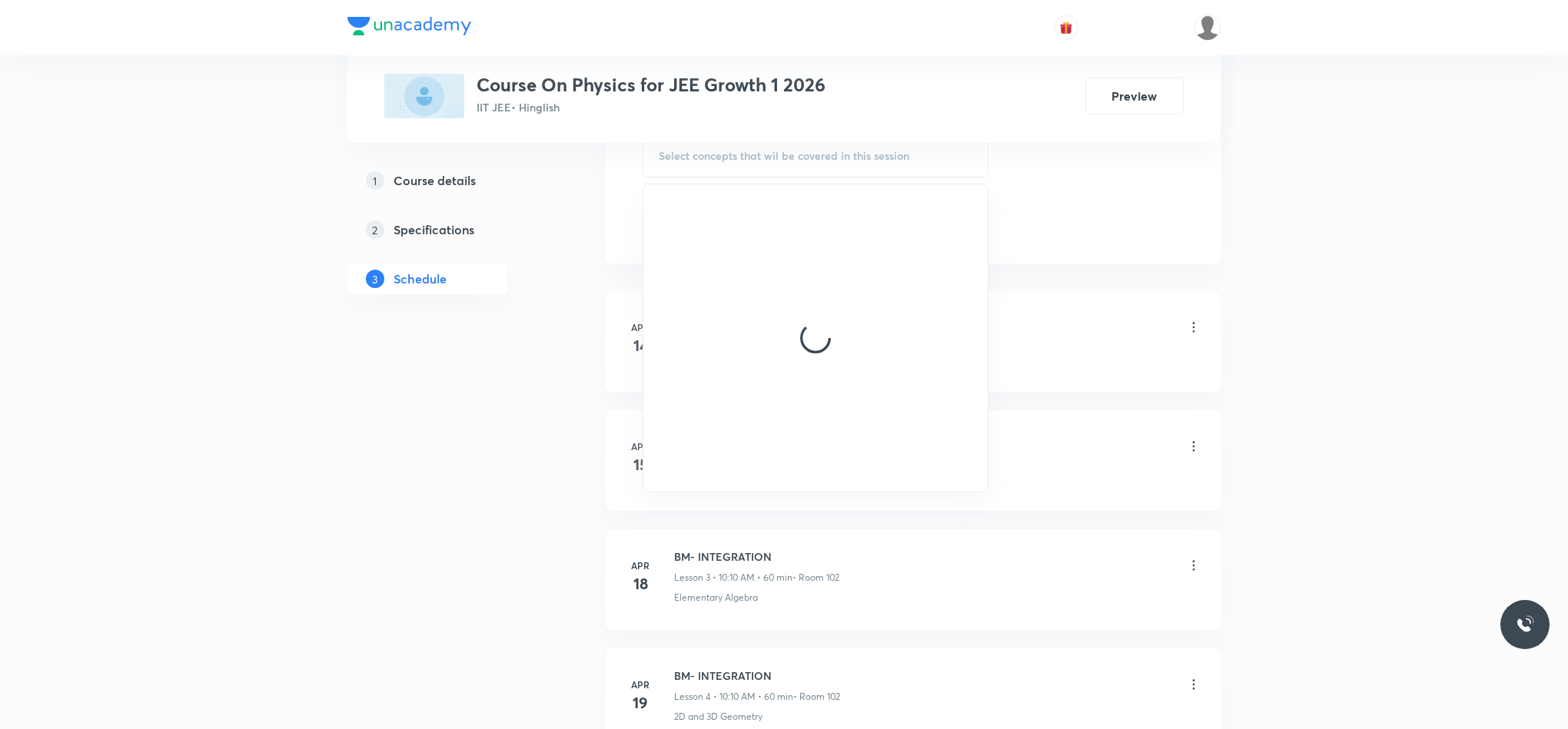
scroll to position [922, 0]
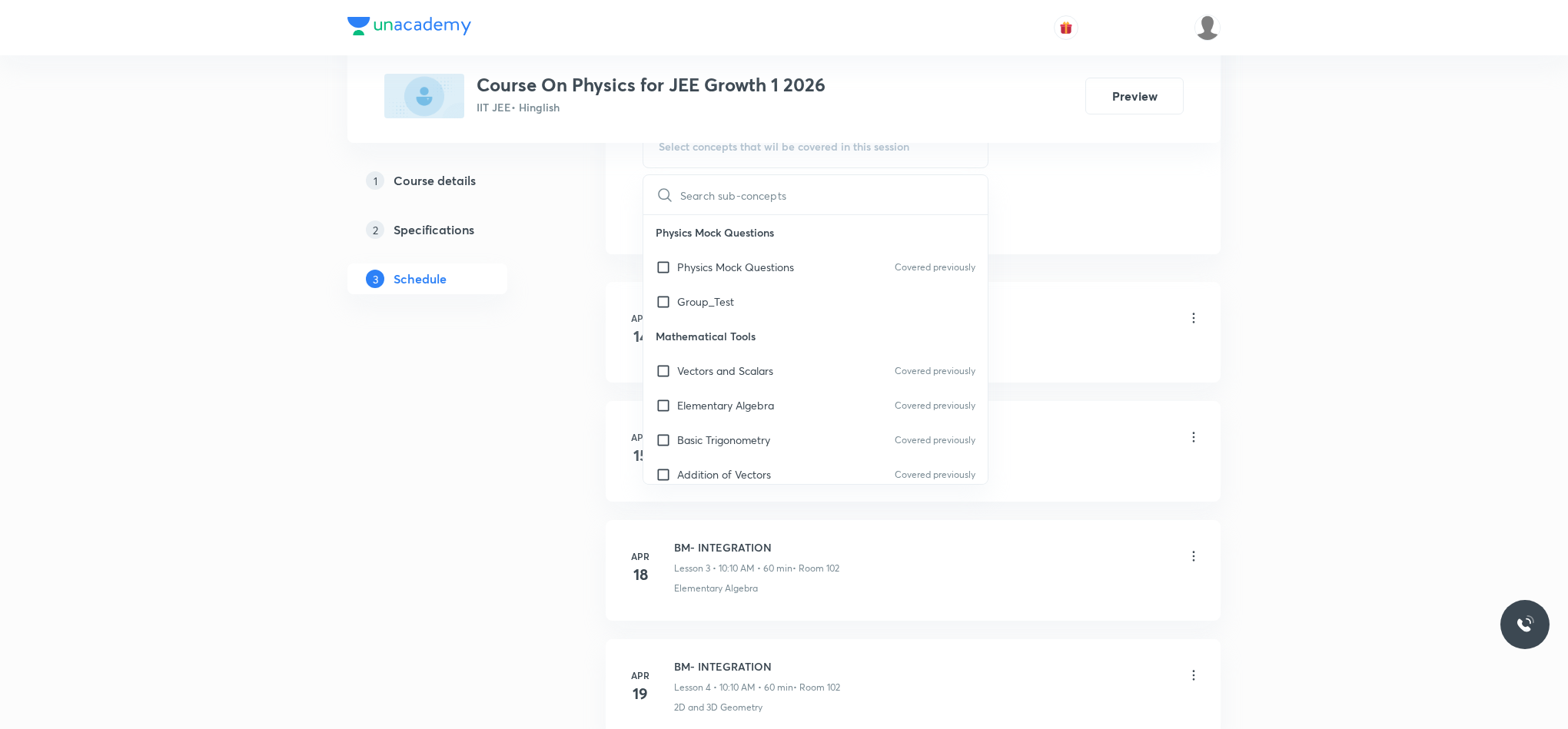
drag, startPoint x: 875, startPoint y: 346, endPoint x: 1365, endPoint y: 328, distance: 490.3
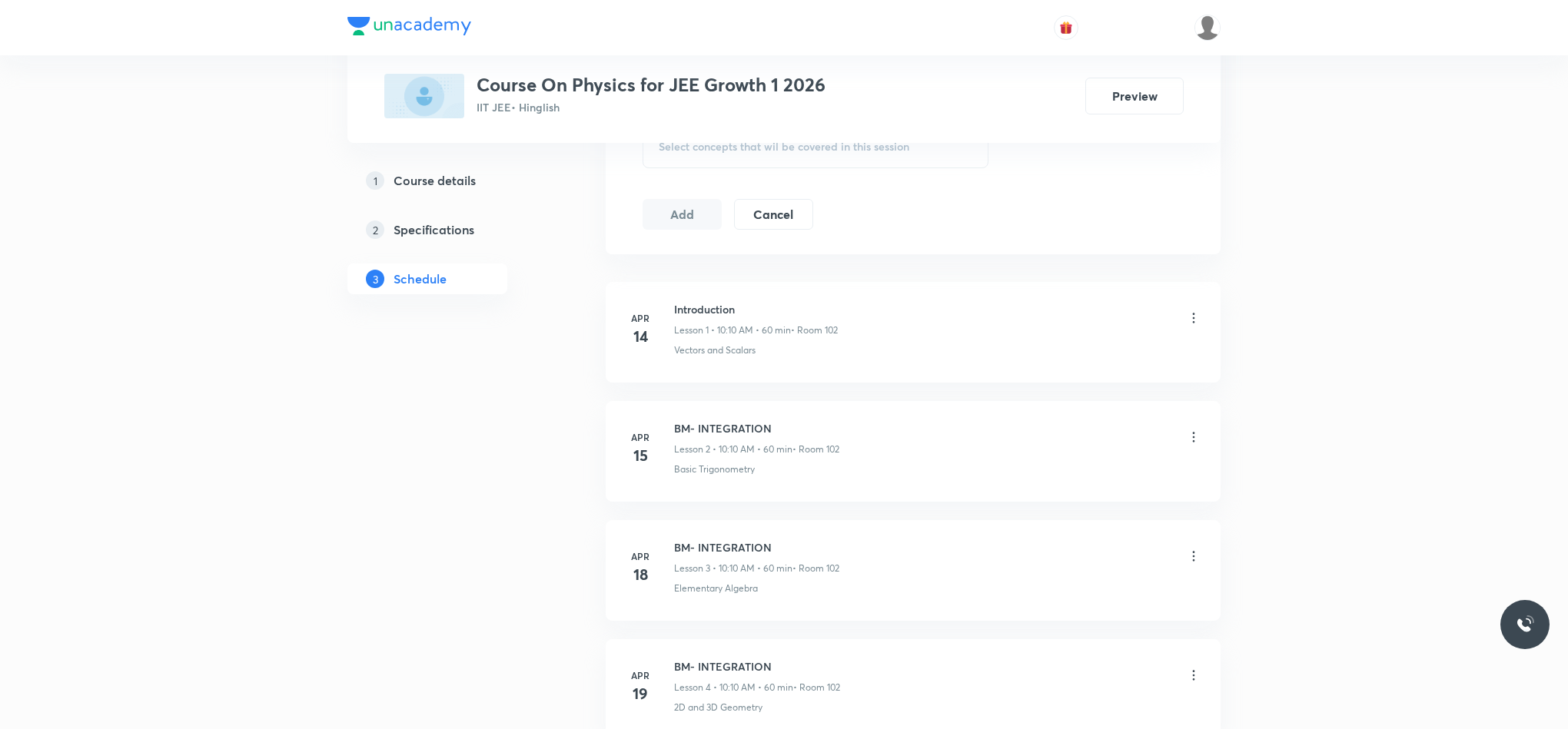
scroll to position [807, 0]
click at [779, 268] on span "Select concepts that wil be covered in this session" at bounding box center [784, 261] width 250 height 12
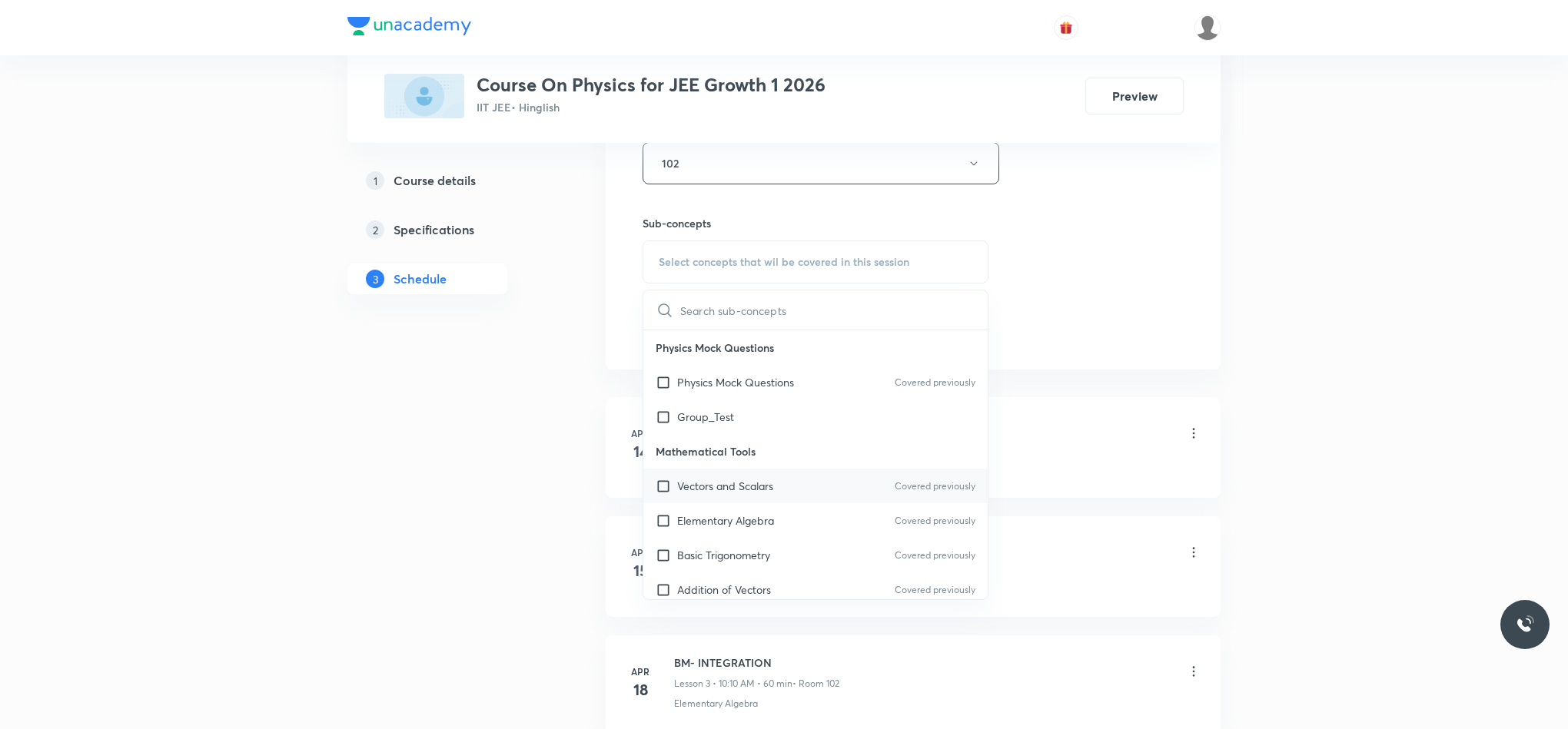
click at [761, 491] on p "Vectors and Scalars" at bounding box center [725, 486] width 96 height 17
checkbox input "true"
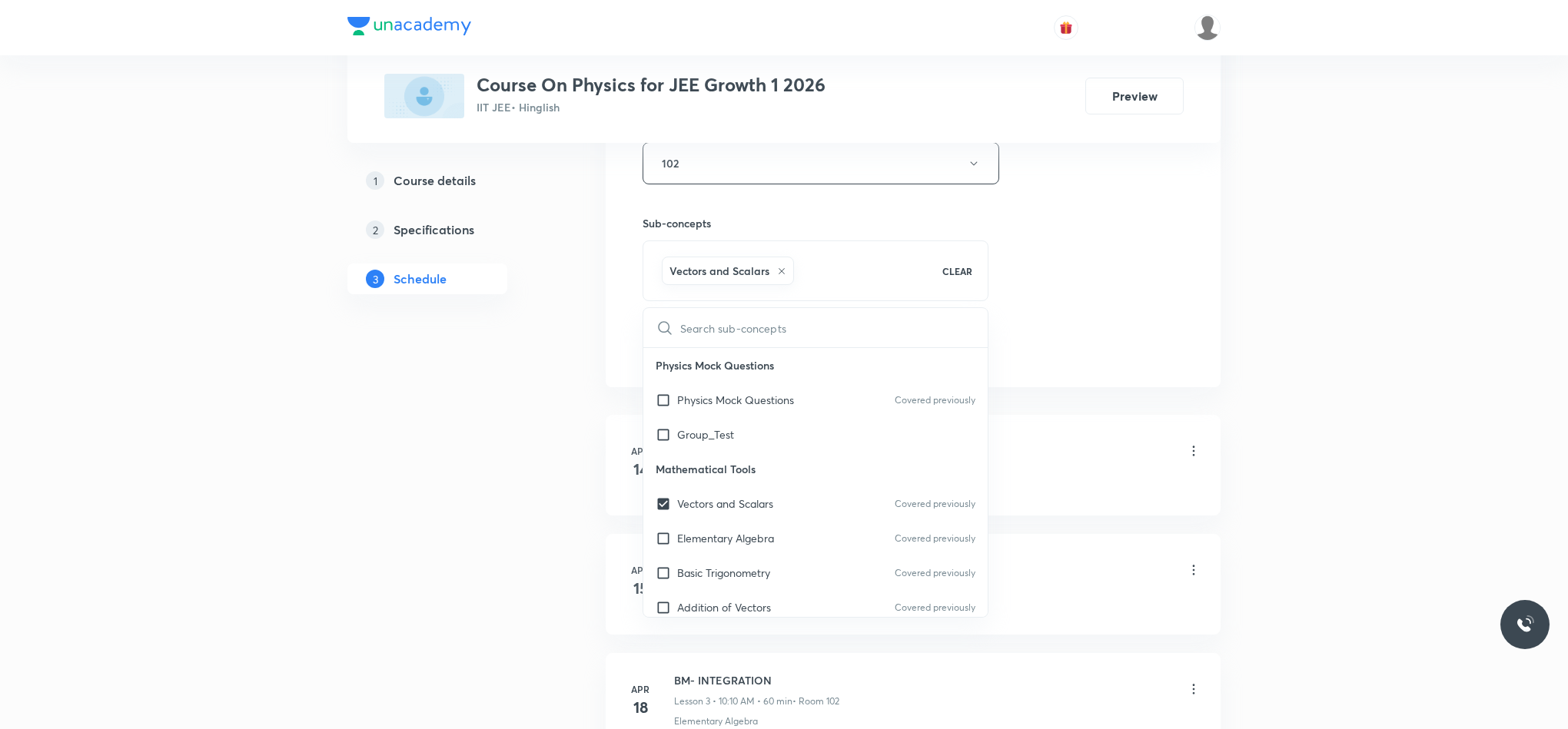
drag, startPoint x: 1283, startPoint y: 253, endPoint x: 1193, endPoint y: 271, distance: 91.8
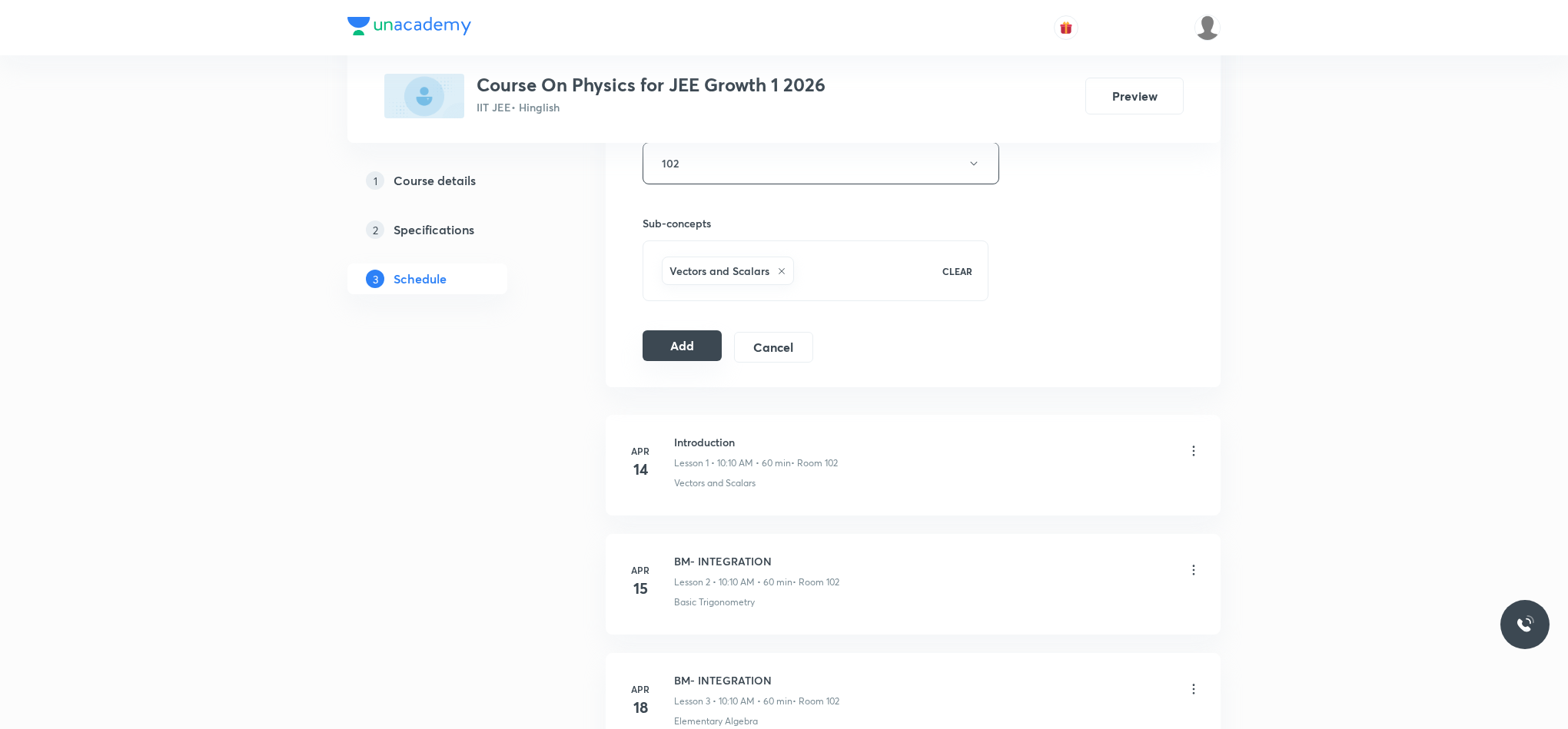
drag, startPoint x: 965, startPoint y: 300, endPoint x: 690, endPoint y: 363, distance: 282.1
click at [690, 361] on button "Add" at bounding box center [682, 345] width 79 height 30
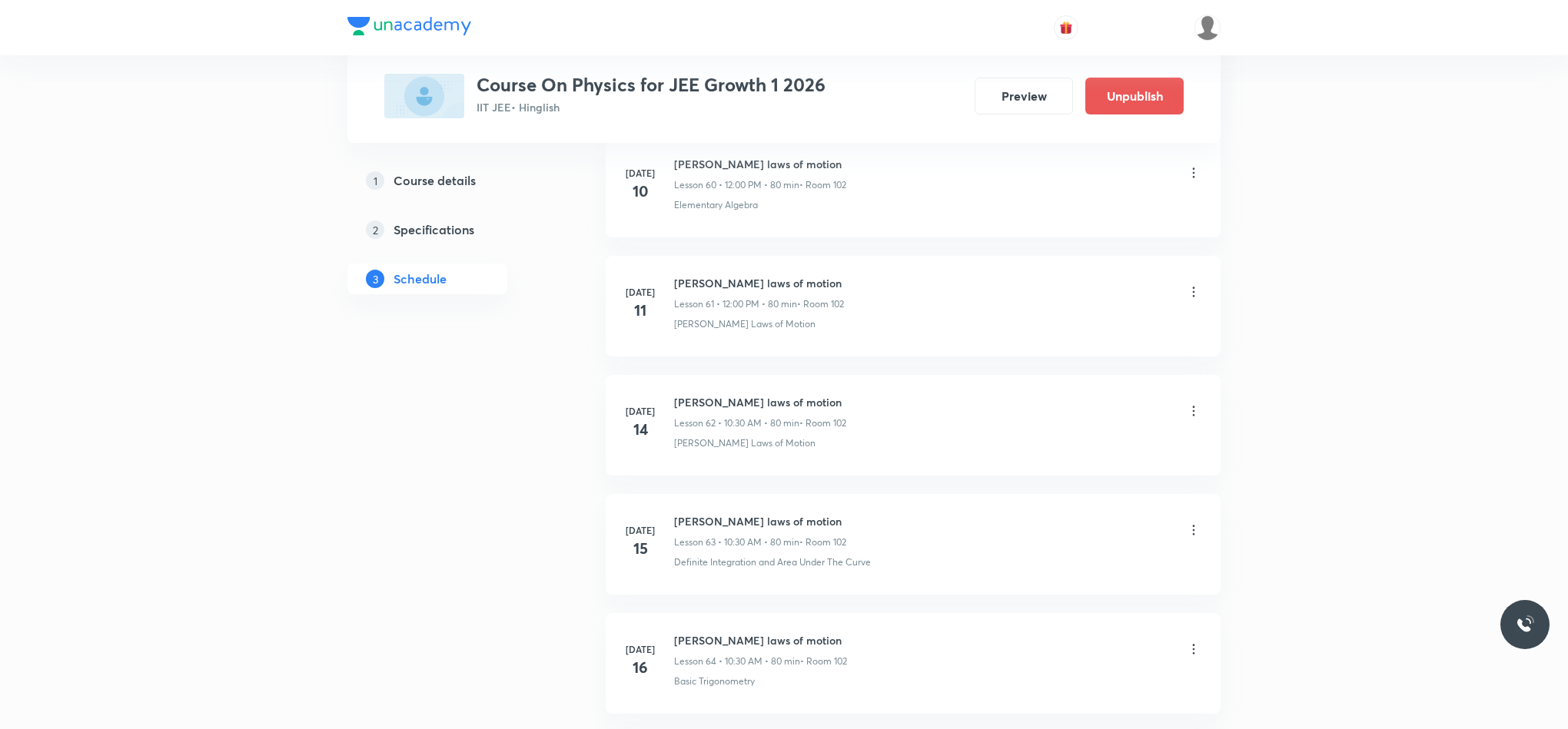
scroll to position [7953, 0]
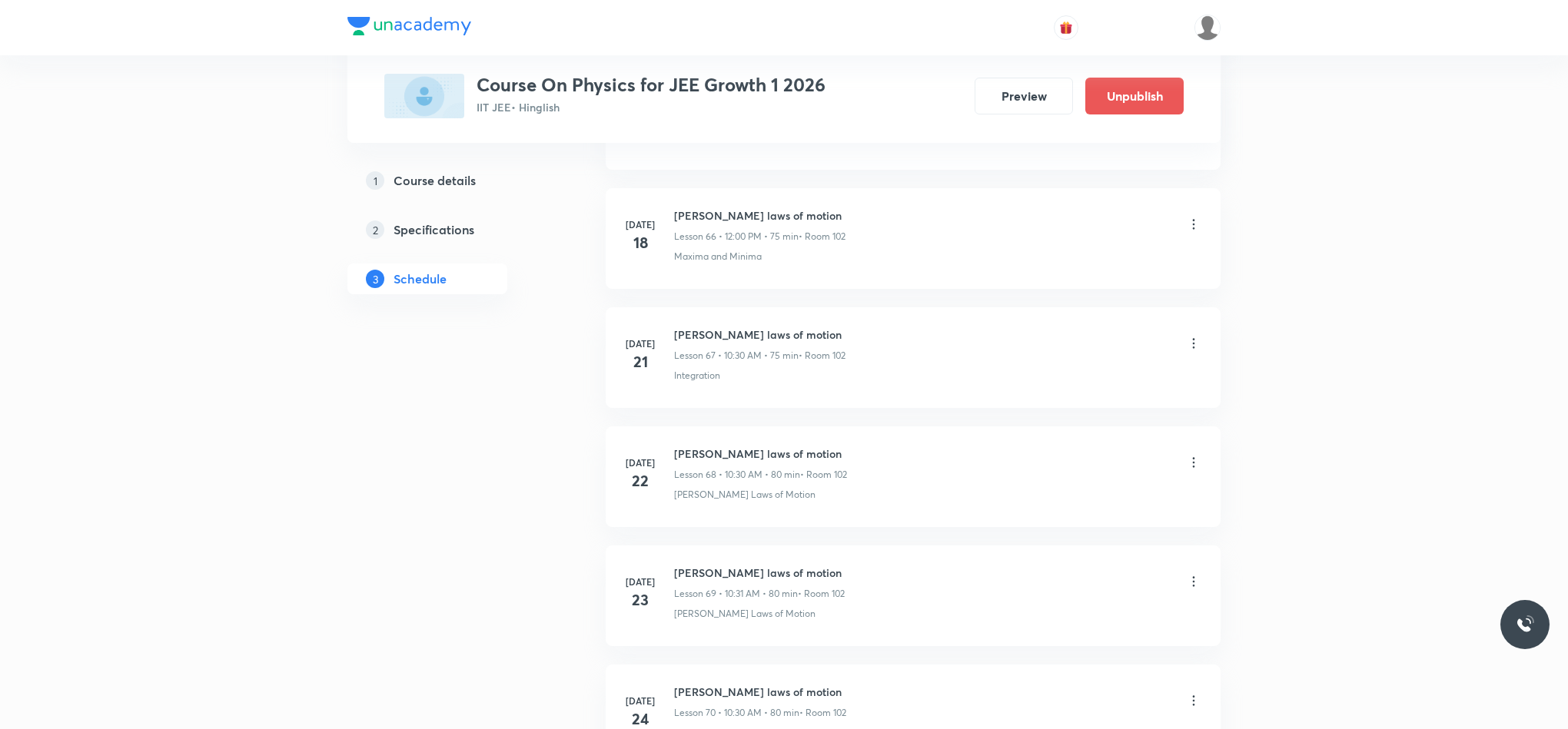
drag, startPoint x: 1384, startPoint y: 212, endPoint x: 1372, endPoint y: 198, distance: 18.4
drag, startPoint x: 1486, startPoint y: 538, endPoint x: 1543, endPoint y: 381, distance: 167.0
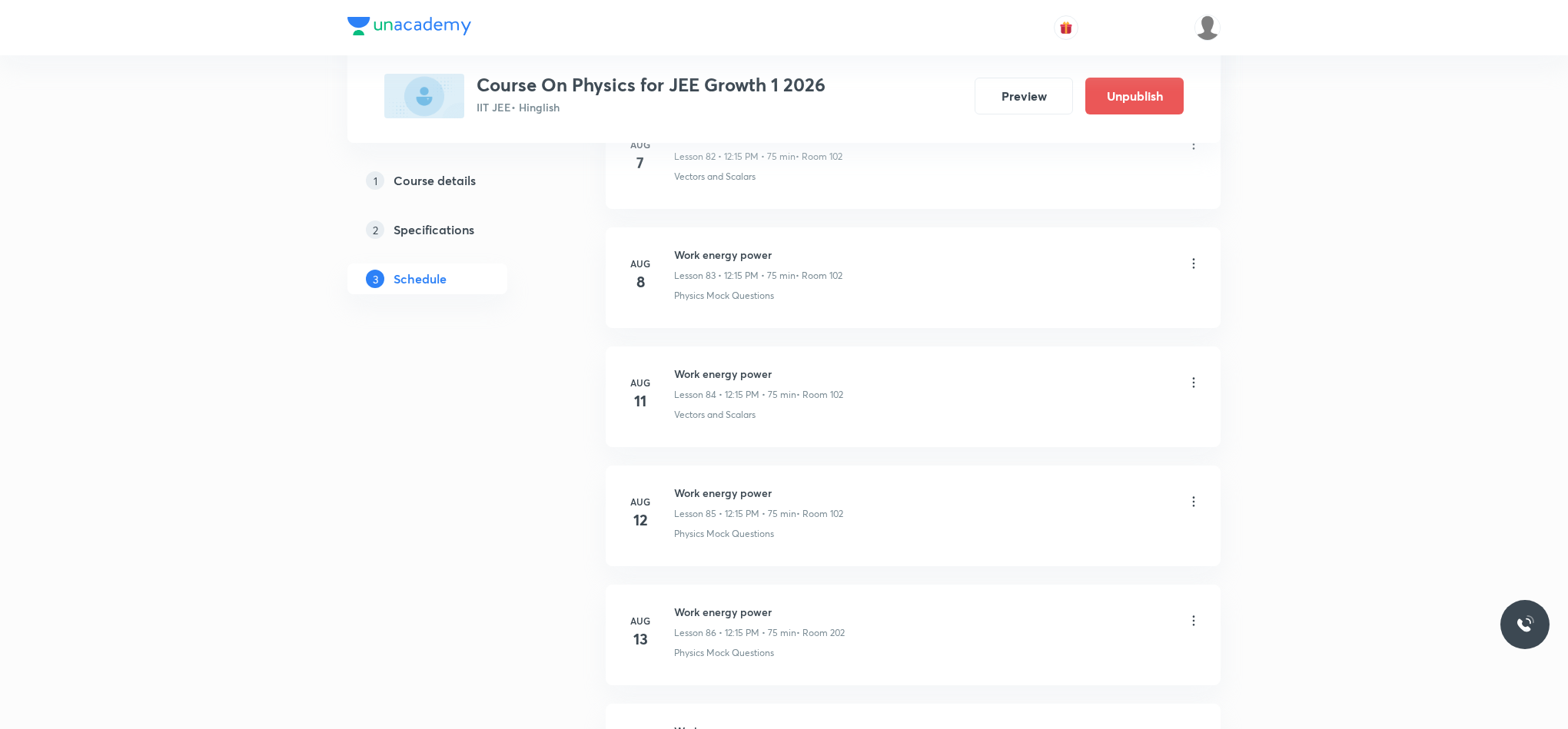
drag, startPoint x: 1501, startPoint y: 349, endPoint x: 1504, endPoint y: 362, distance: 13.3
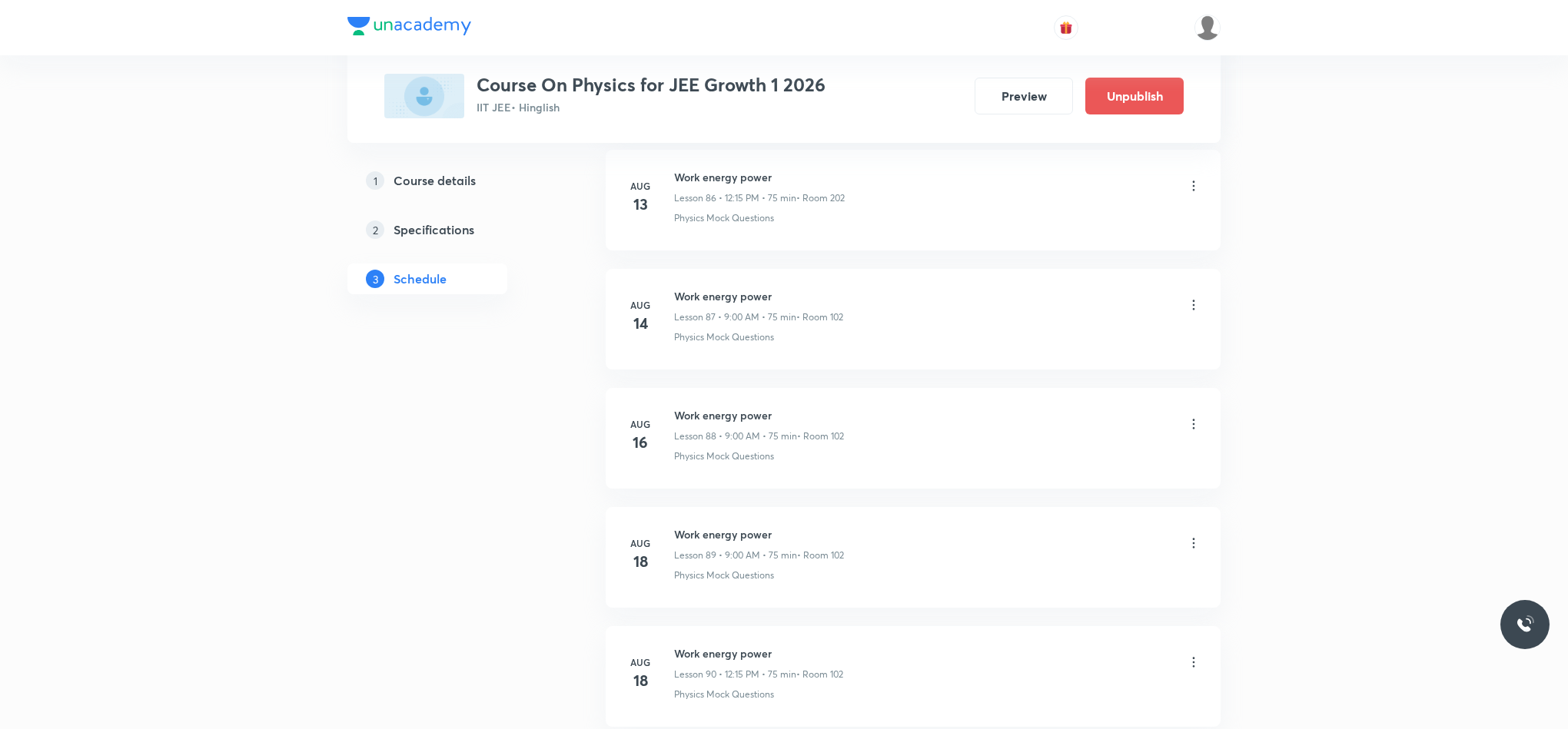
drag, startPoint x: 1504, startPoint y: 362, endPoint x: 1527, endPoint y: 323, distance: 45.3
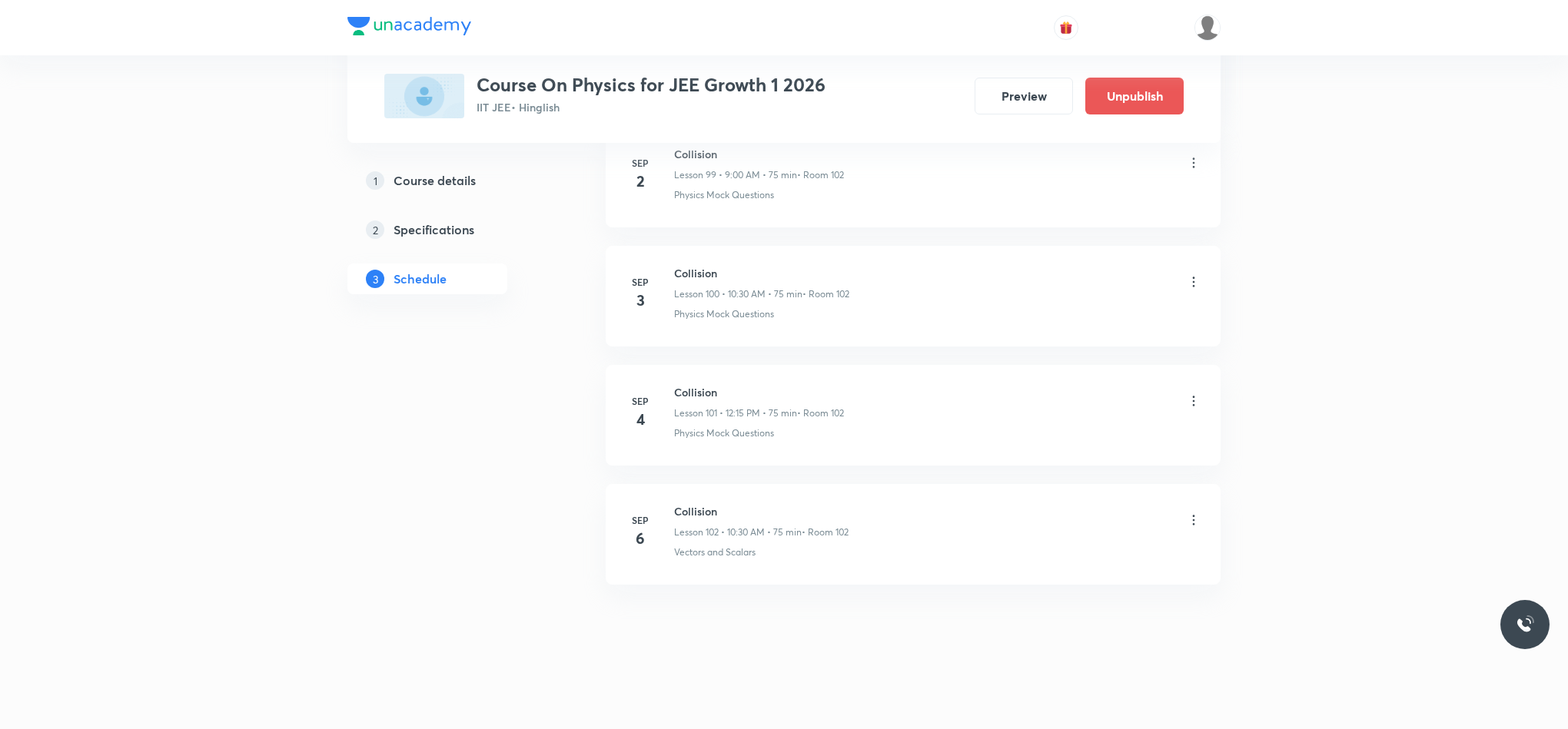
scroll to position [12020, 0]
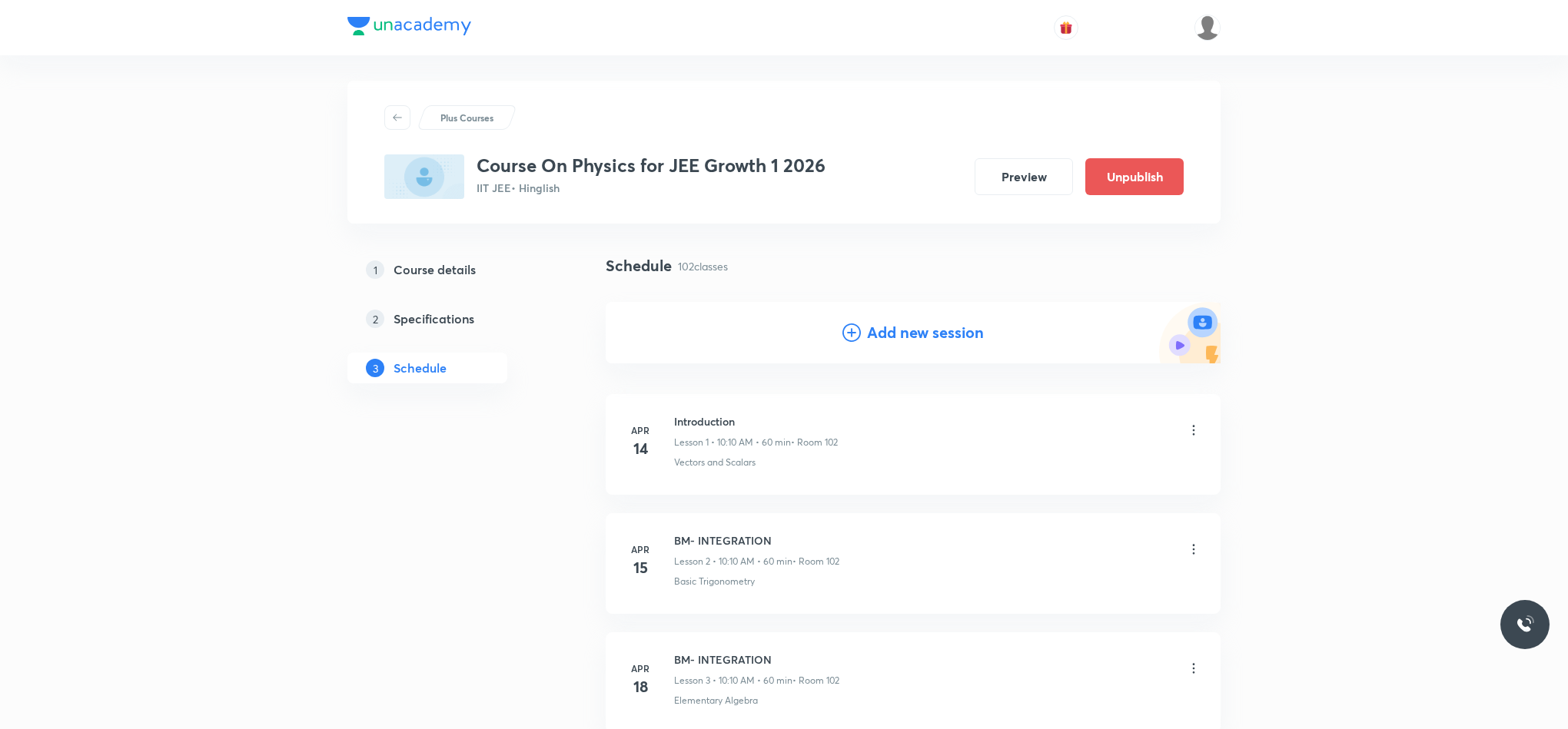
scroll to position [0, 0]
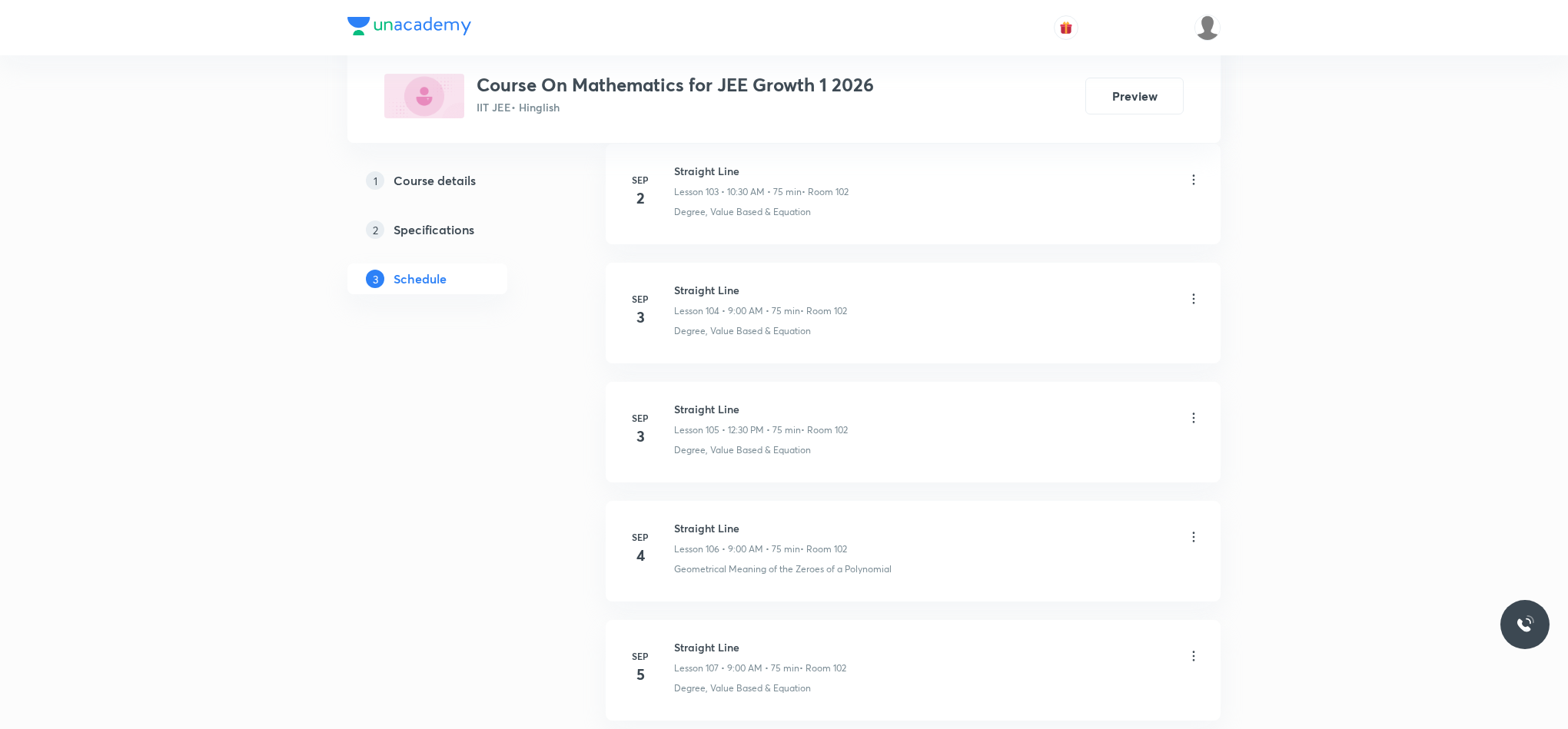
scroll to position [13429, 0]
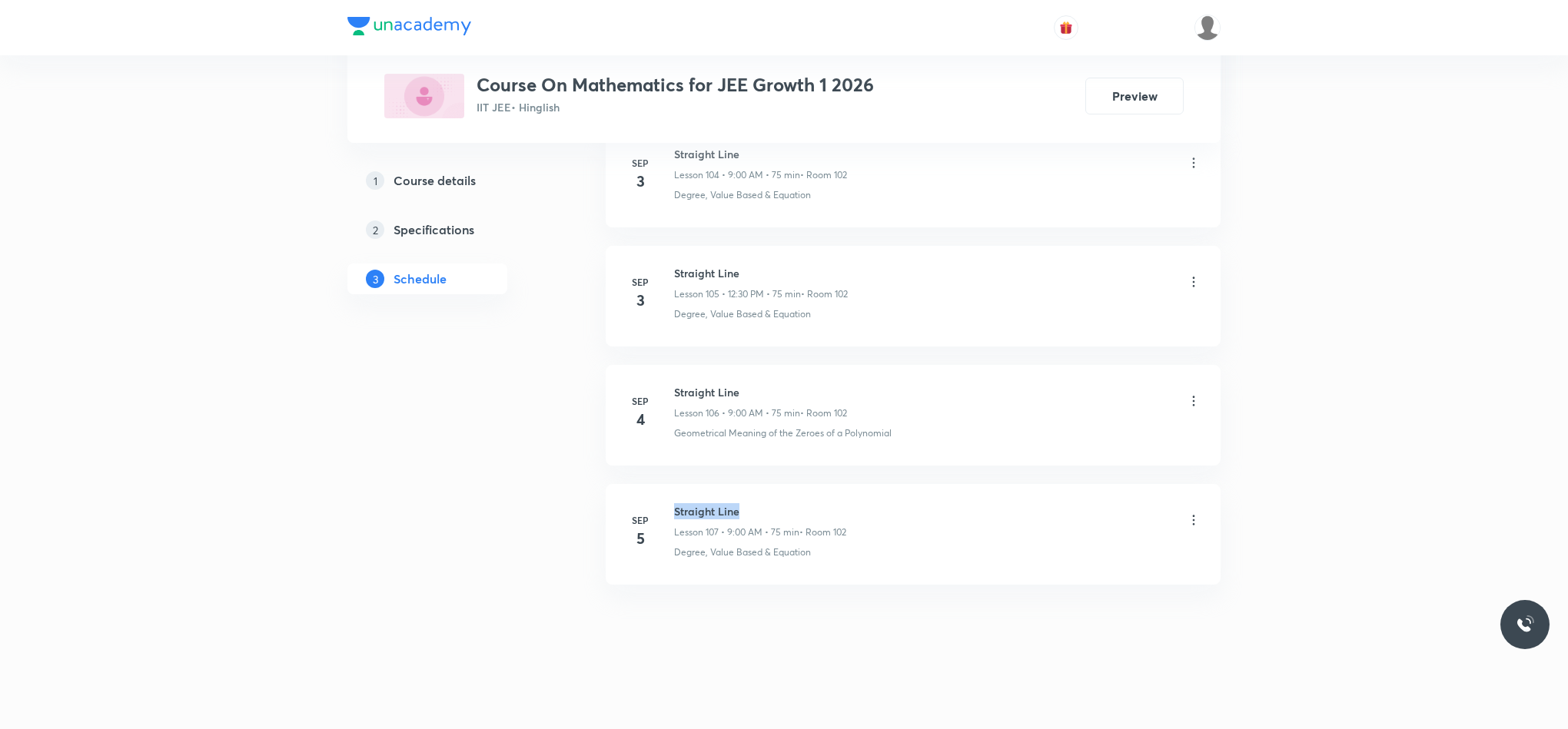
drag, startPoint x: 674, startPoint y: 509, endPoint x: 840, endPoint y: 508, distance: 166.0
click at [840, 508] on h6 "Straight Line" at bounding box center [760, 512] width 172 height 17
copy h6 "Straight Line"
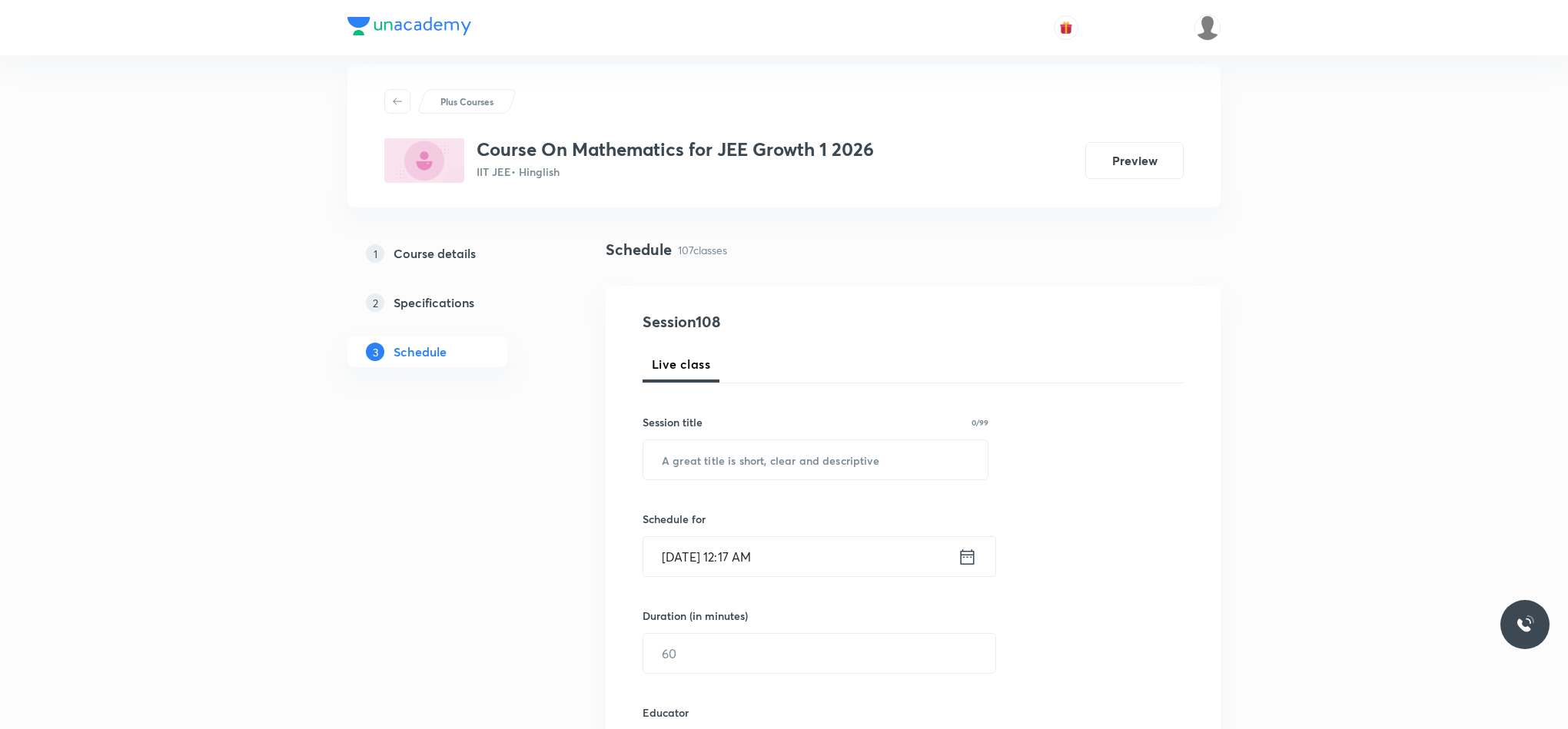
scroll to position [0, 0]
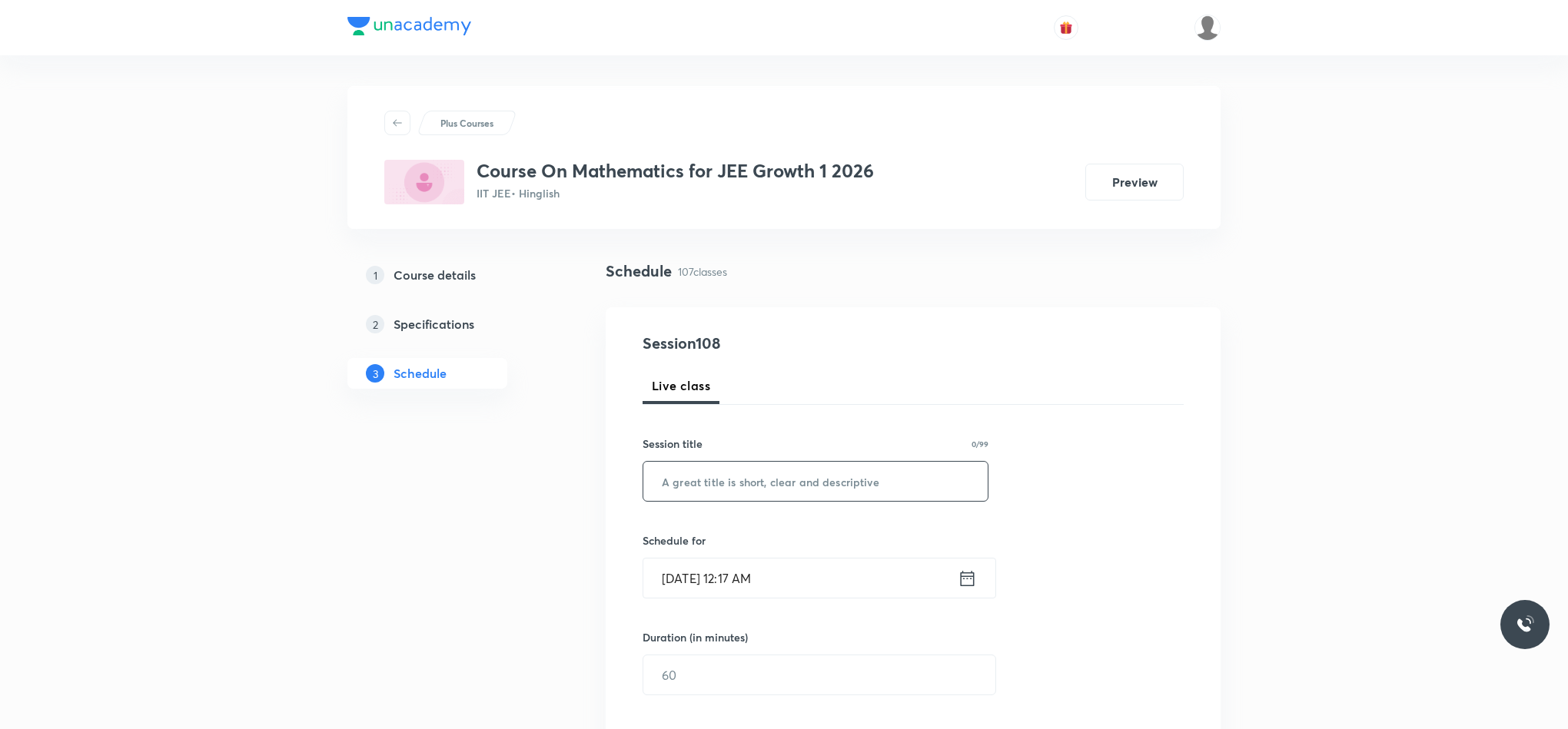
click at [892, 496] on input "text" at bounding box center [816, 481] width 344 height 40
paste input "Straight Line"
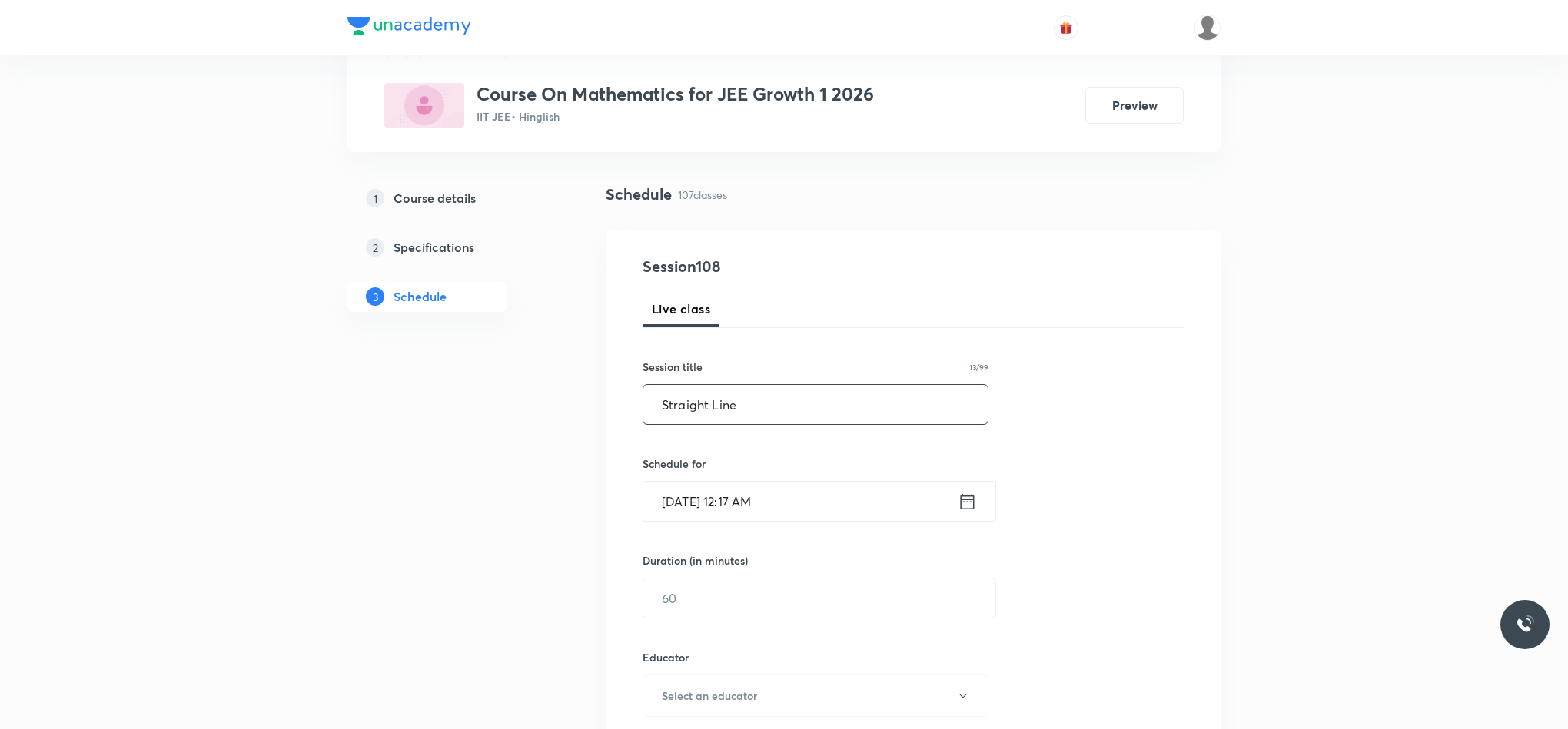
scroll to position [115, 0]
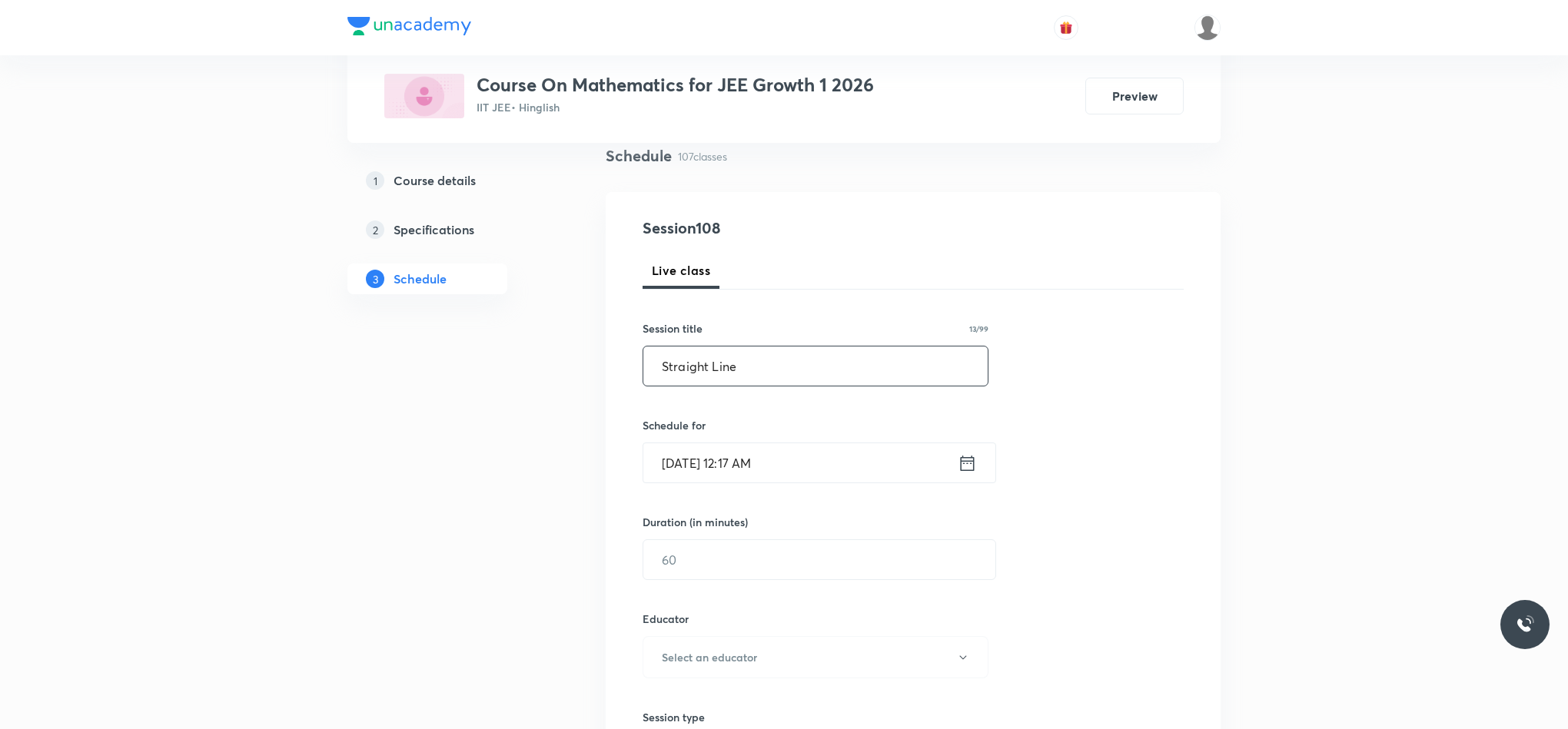
type input "Straight Line"
click at [951, 467] on input "Sep 6, 2025, 12:17 AM" at bounding box center [800, 463] width 314 height 40
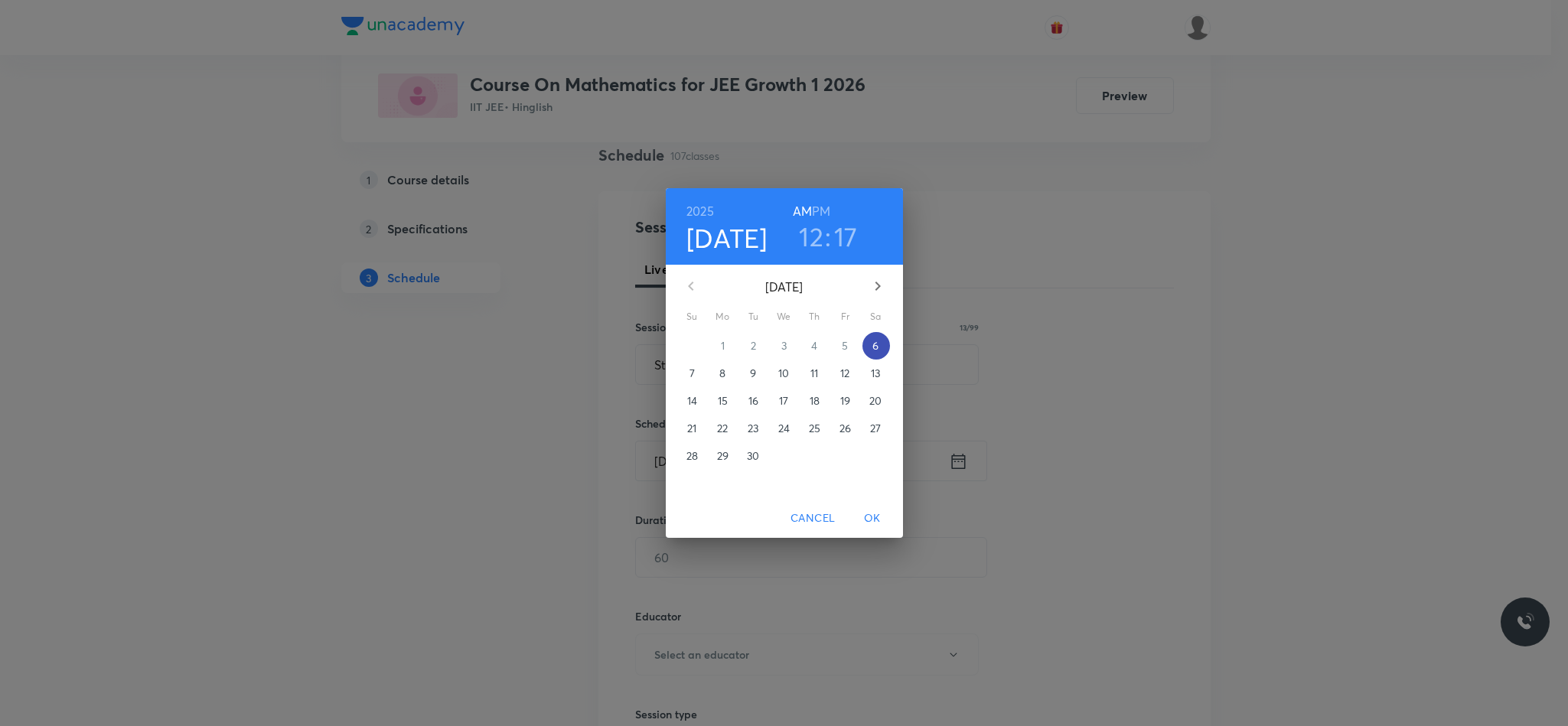
click at [877, 340] on p "6" at bounding box center [875, 346] width 6 height 16
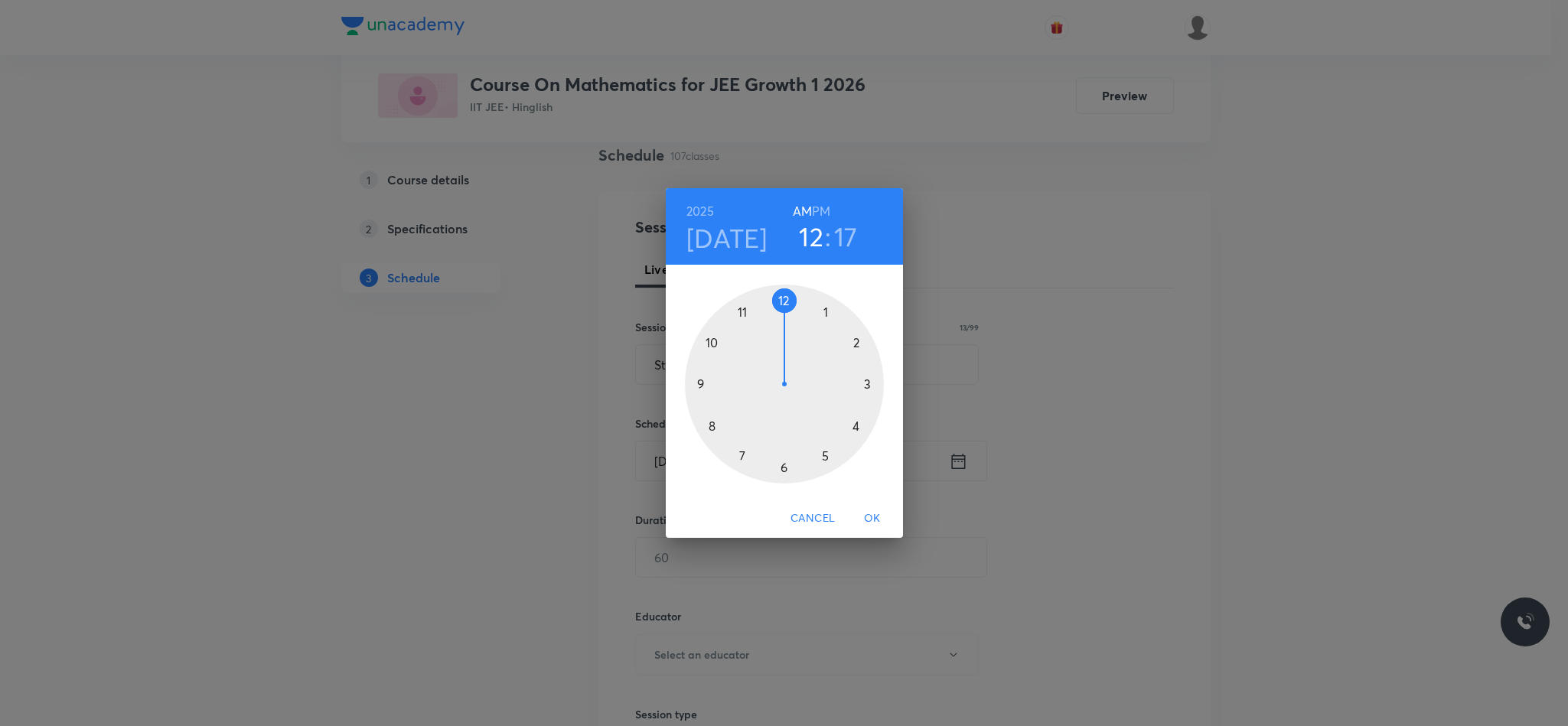
click at [781, 299] on div at bounding box center [784, 384] width 199 height 199
click at [869, 386] on div at bounding box center [784, 384] width 199 height 199
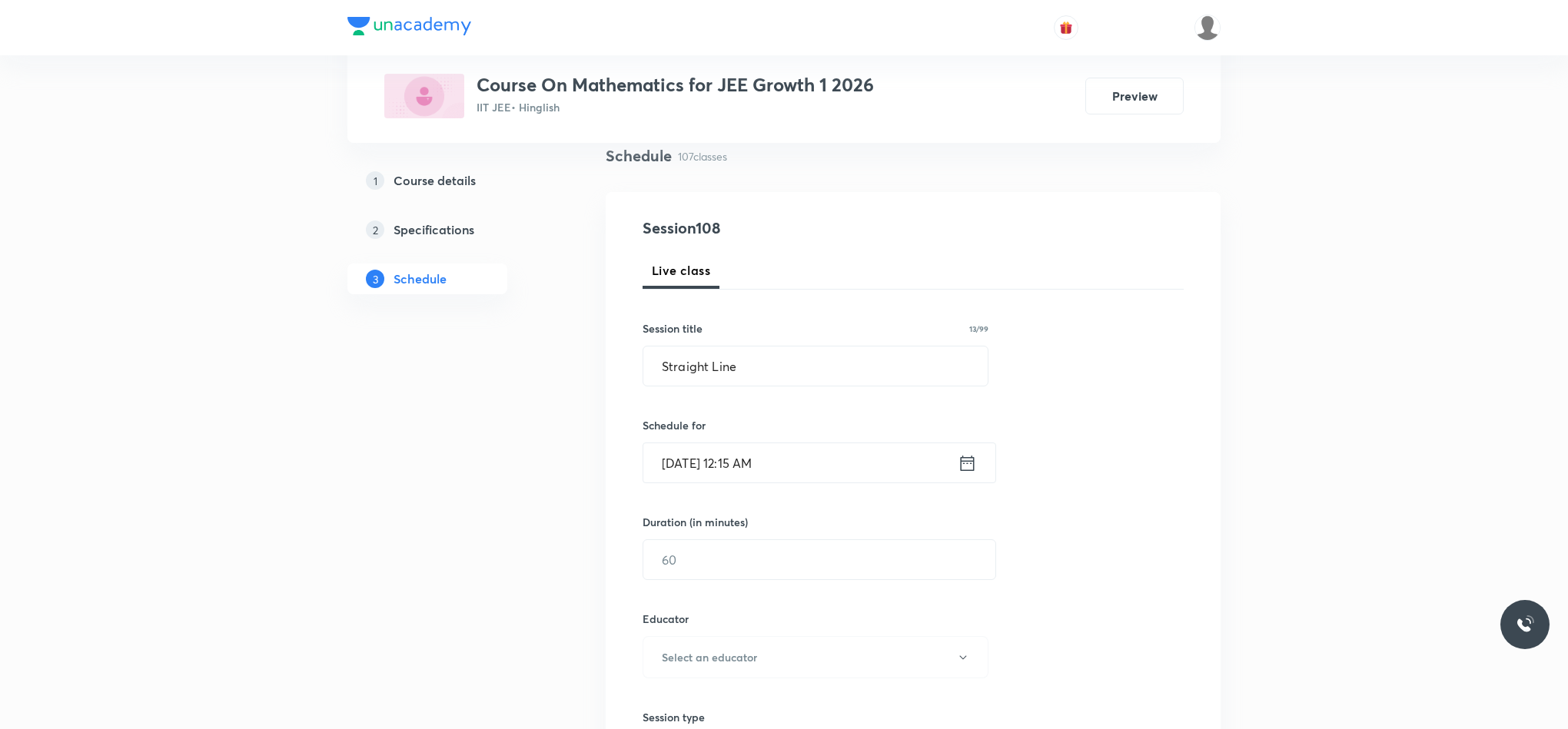
click at [961, 470] on icon at bounding box center [967, 463] width 19 height 21
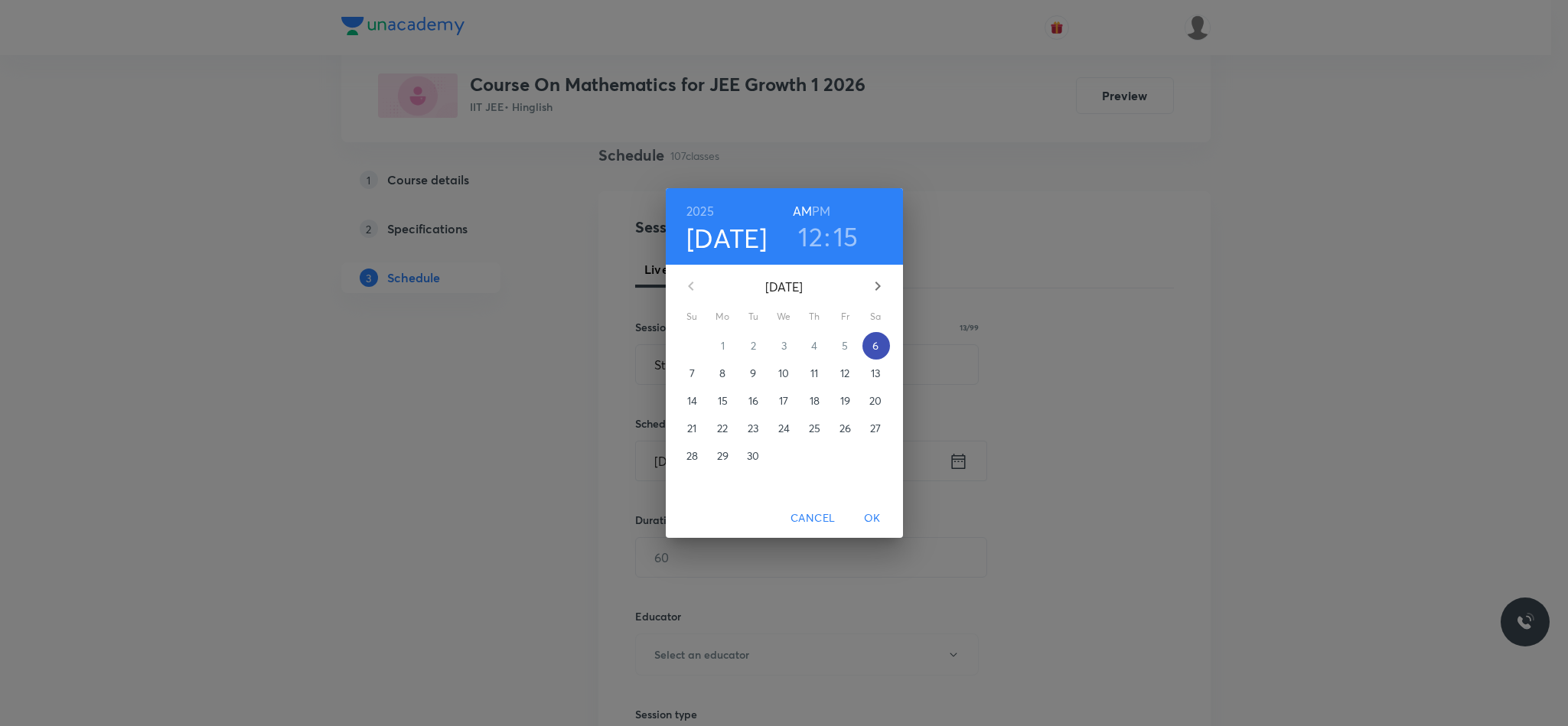
click at [875, 345] on p "6" at bounding box center [875, 346] width 6 height 16
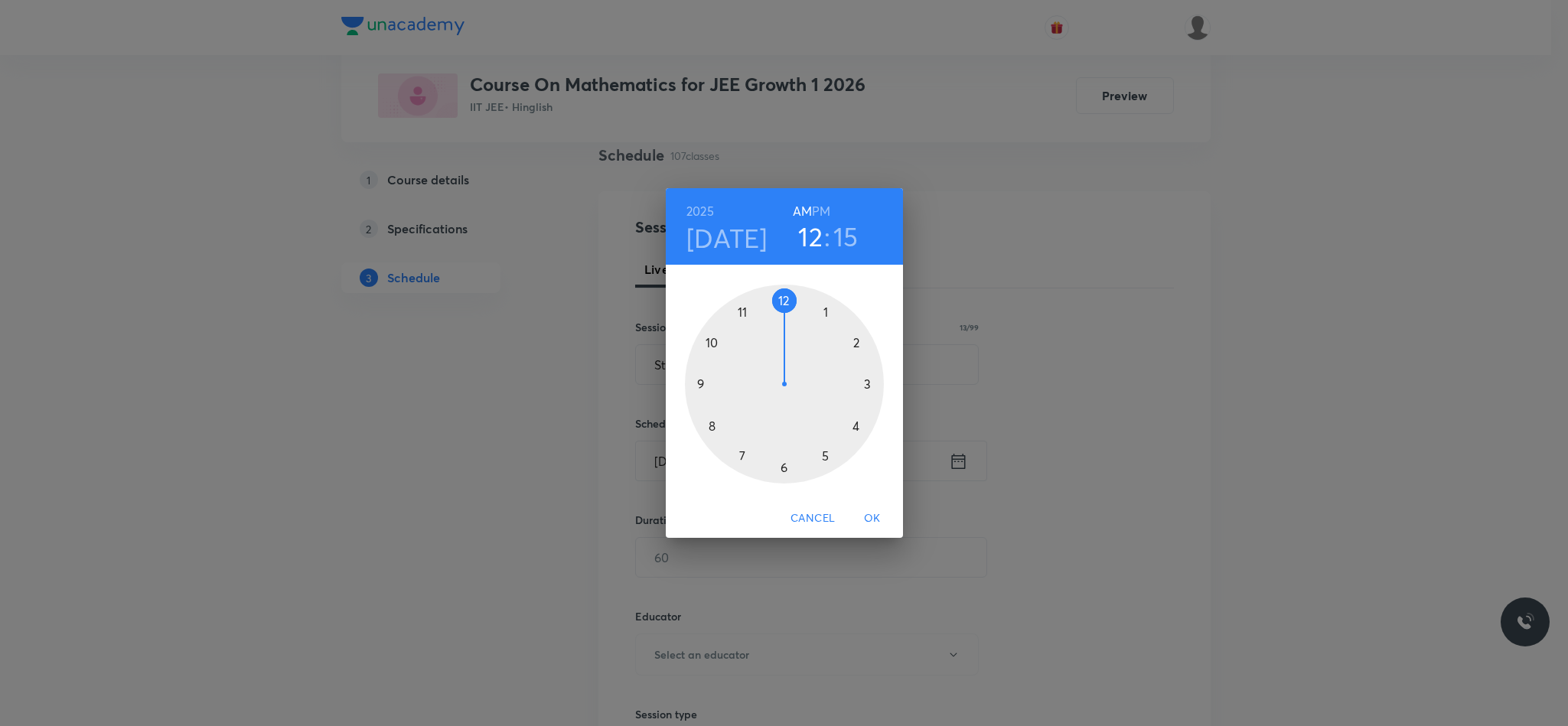
click at [824, 207] on h6 "PM" at bounding box center [821, 211] width 18 height 21
click at [783, 297] on div at bounding box center [784, 384] width 199 height 199
click at [868, 508] on button "OK" at bounding box center [872, 518] width 49 height 28
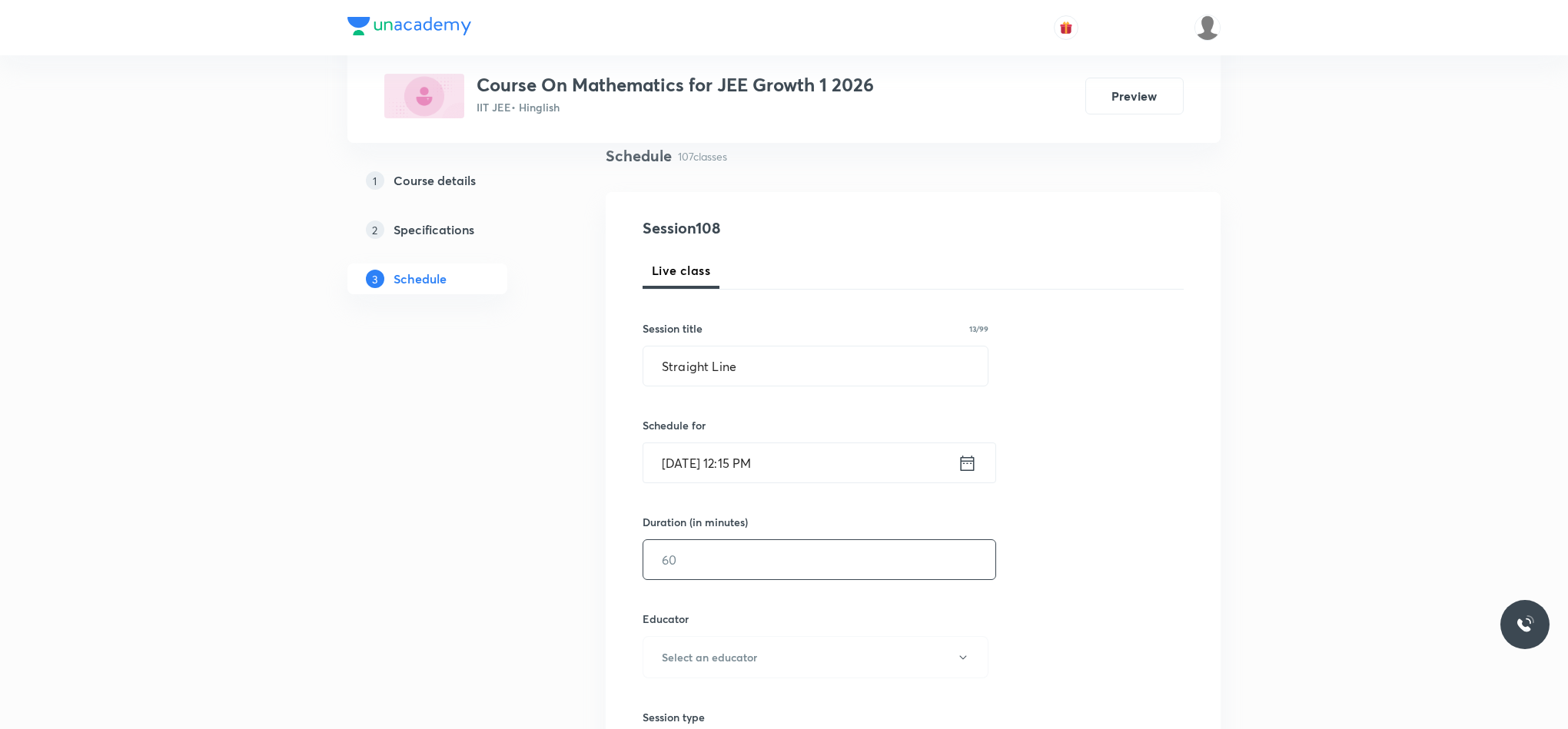
click at [742, 574] on input "text" at bounding box center [819, 560] width 352 height 40
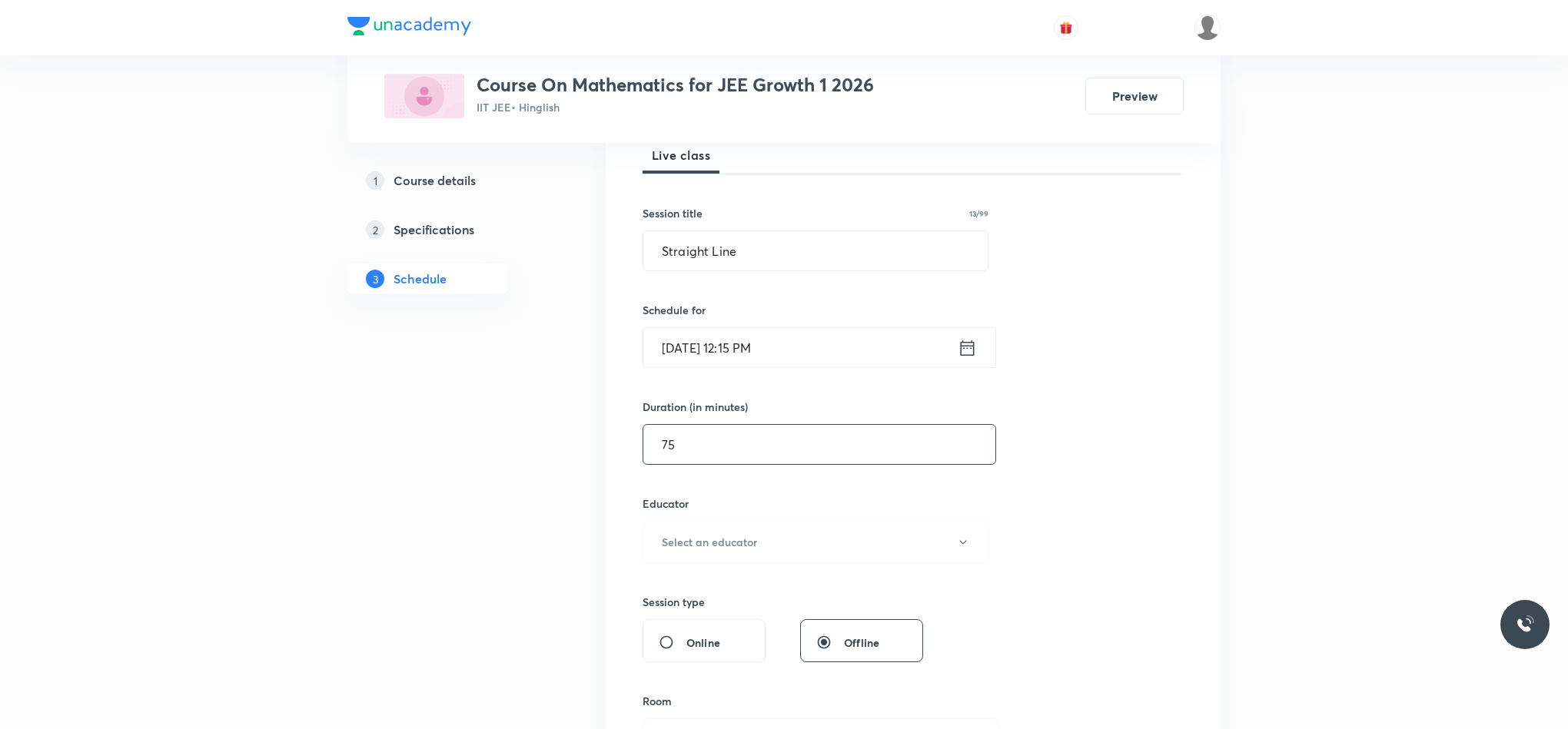
scroll to position [346, 0]
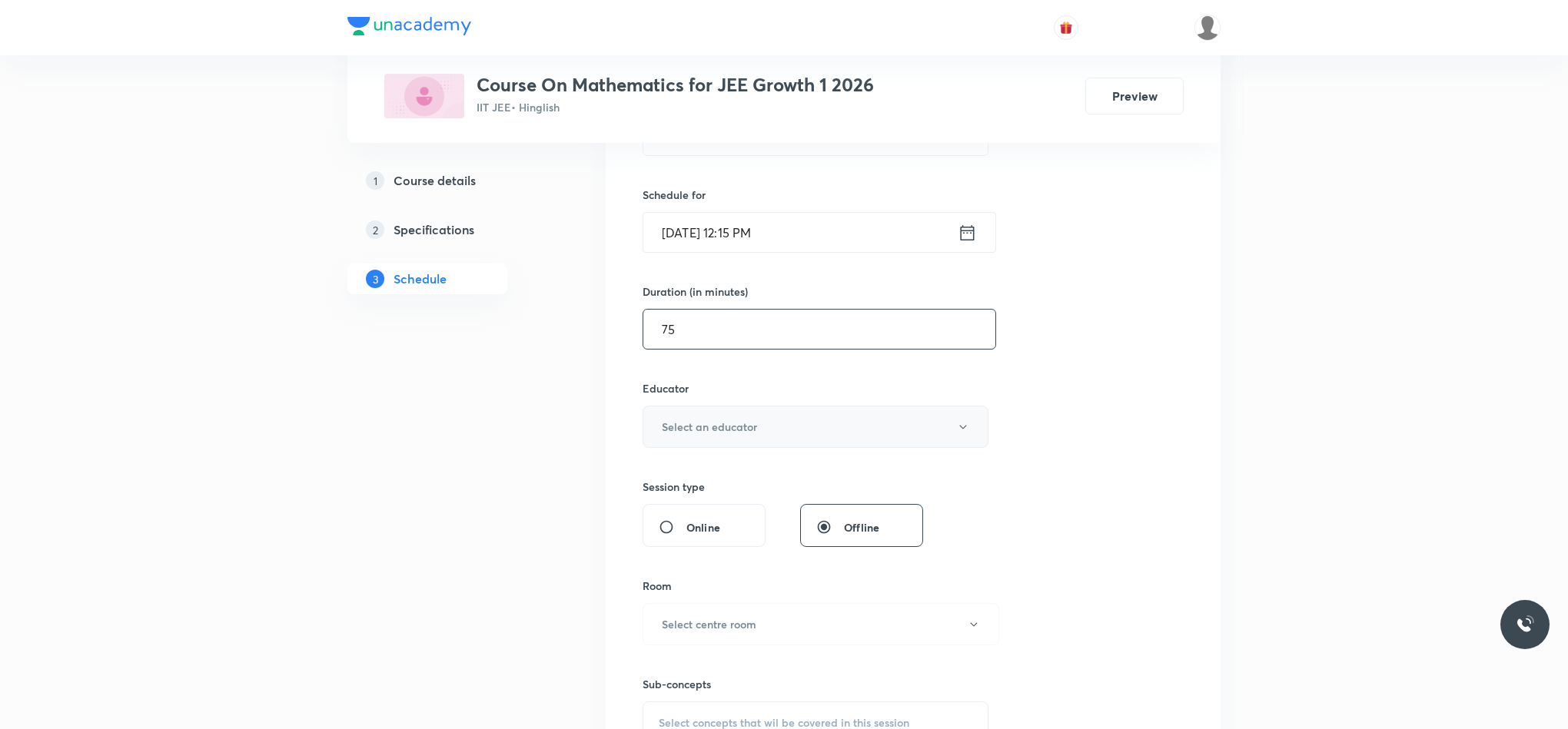
type input "75"
click at [835, 430] on button "Select an educator" at bounding box center [816, 427] width 346 height 42
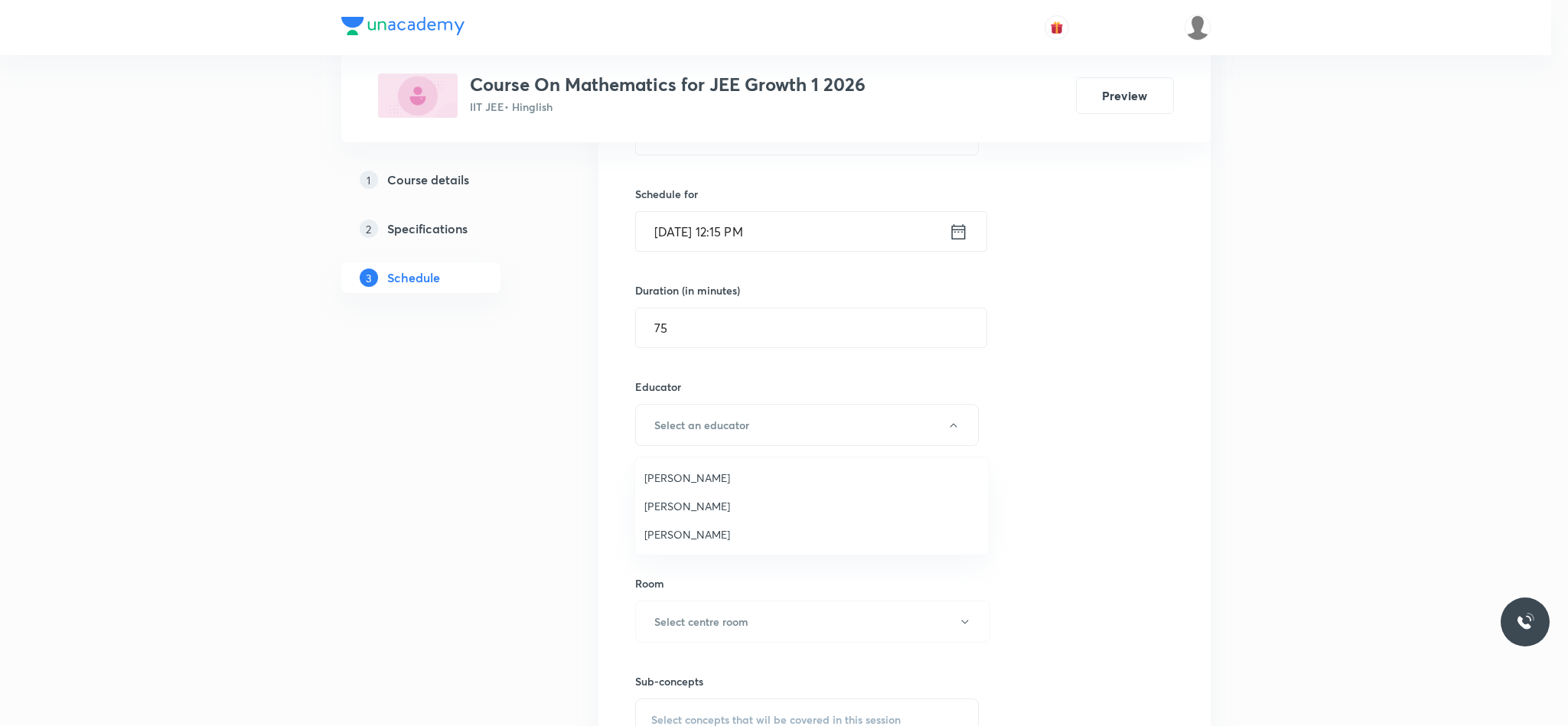
click at [801, 476] on span "Rajiv Kumar Tiwari" at bounding box center [812, 478] width 335 height 16
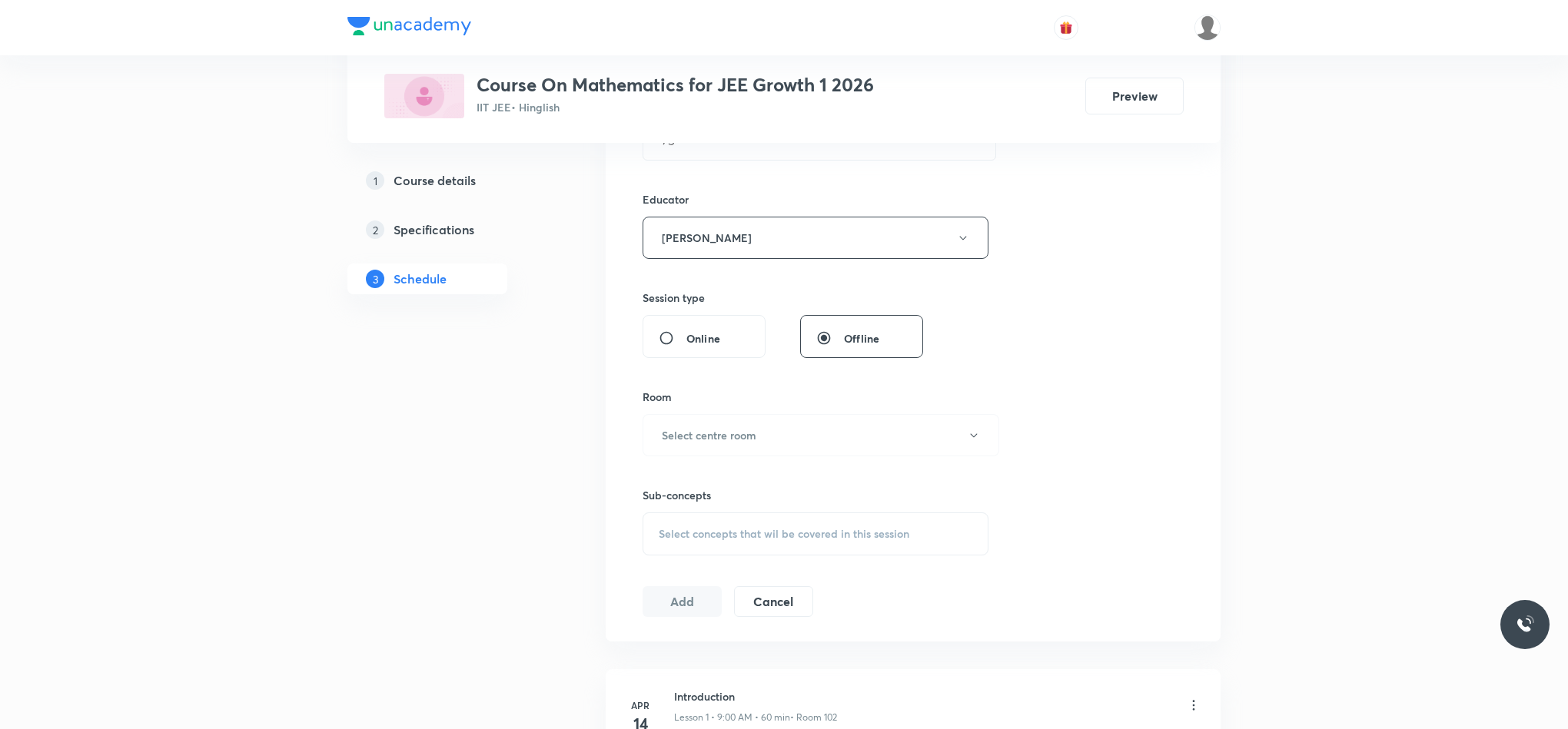
scroll to position [576, 0]
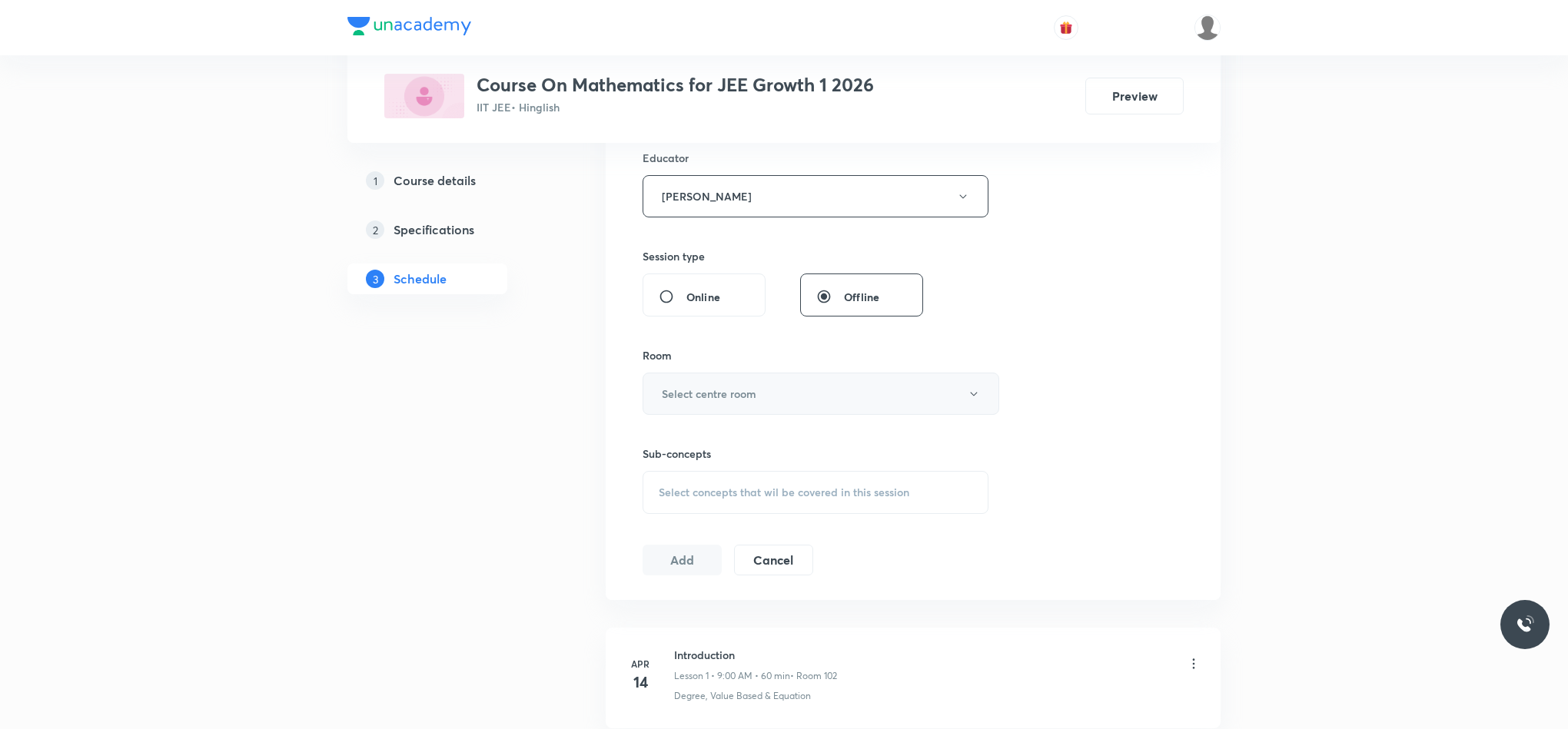
click at [718, 411] on button "Select centre room" at bounding box center [820, 394] width 356 height 42
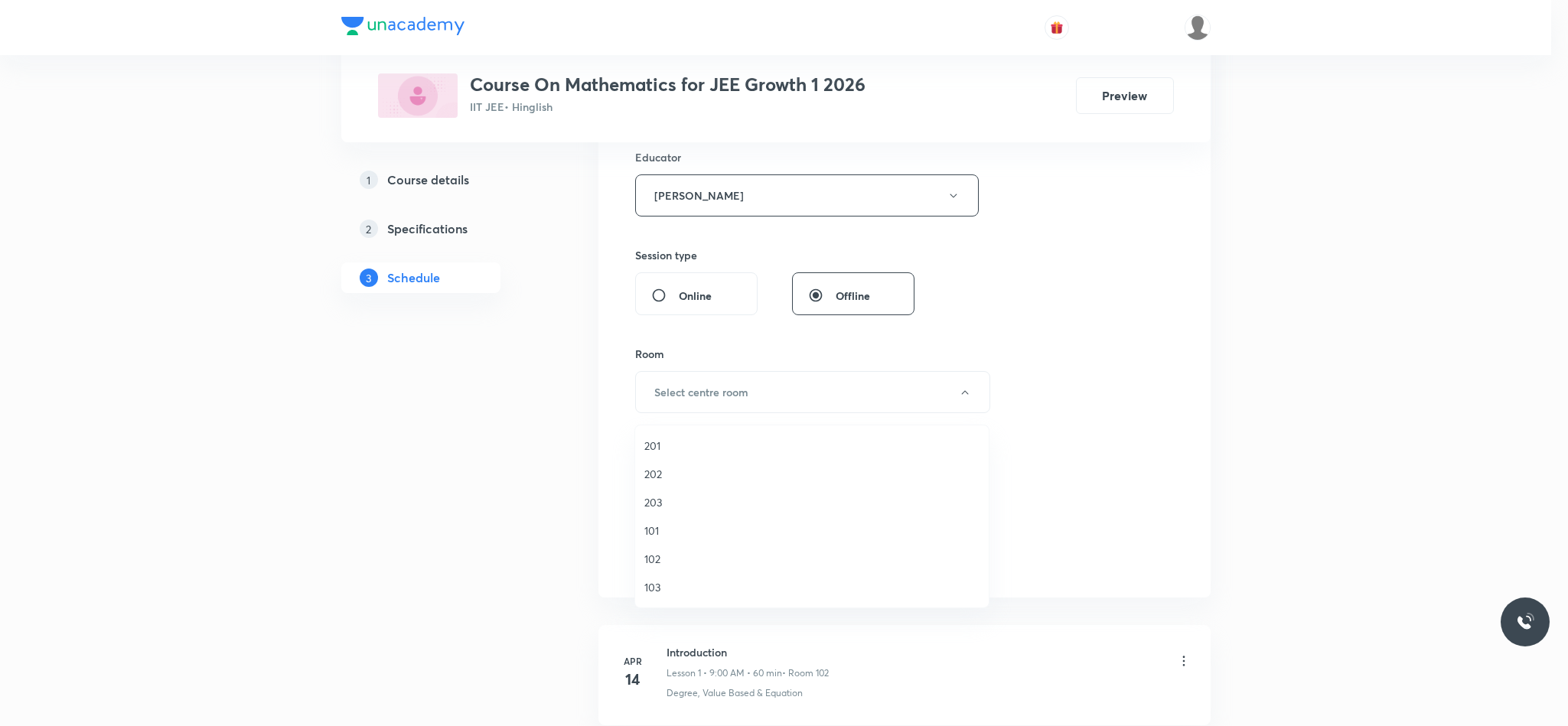
click at [688, 556] on span "102" at bounding box center [812, 559] width 335 height 16
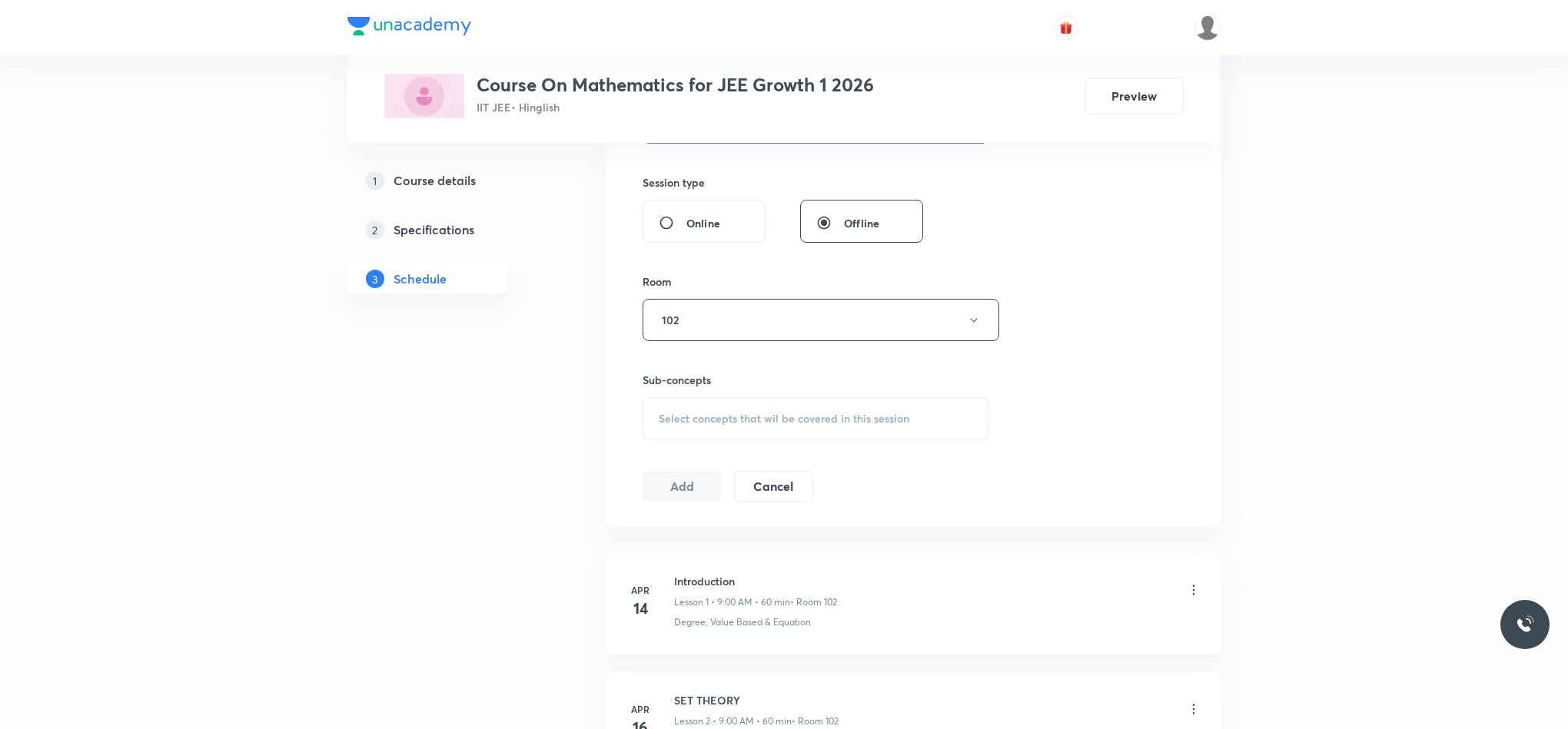
scroll to position [691, 0]
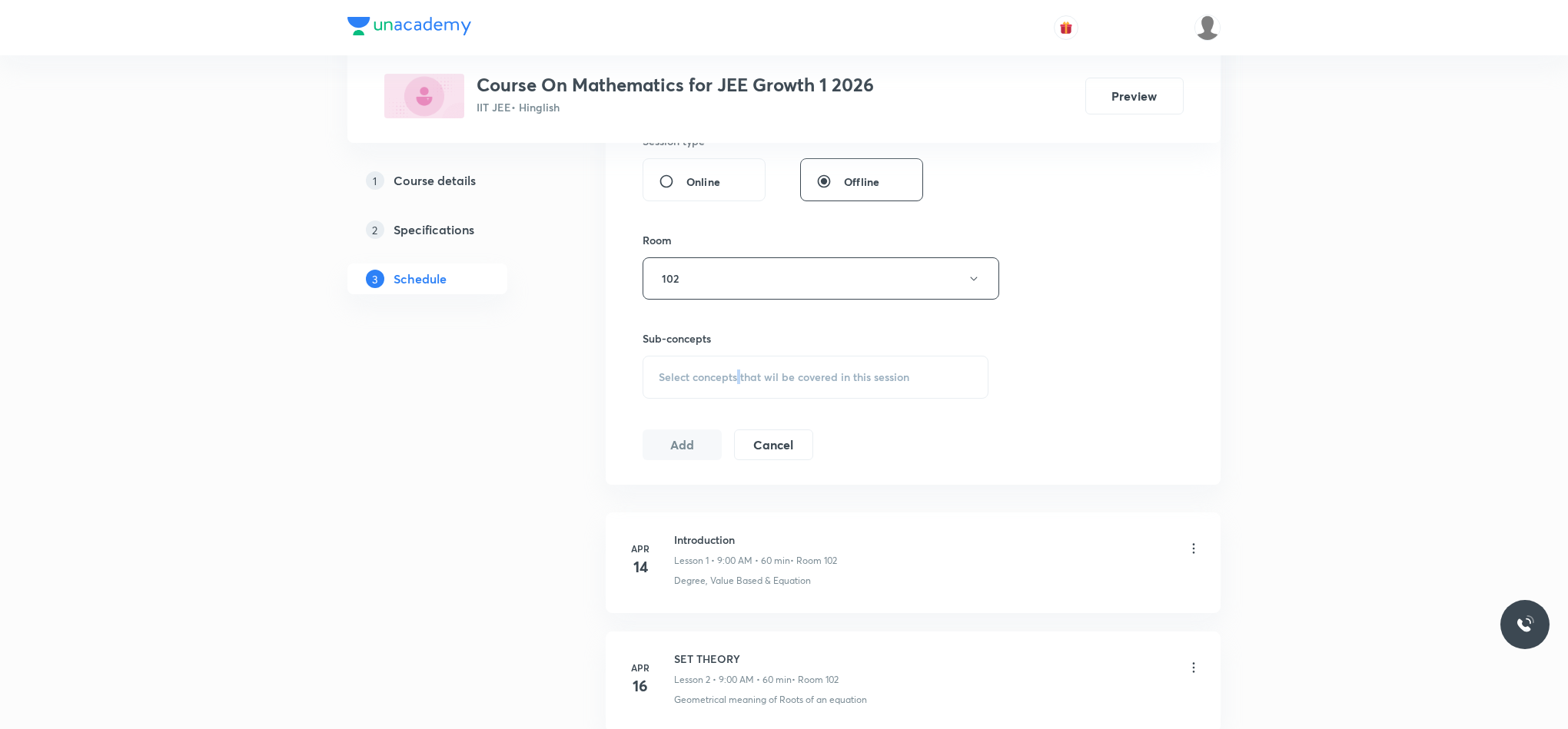
click at [740, 378] on span "Select concepts that wil be covered in this session" at bounding box center [784, 376] width 250 height 12
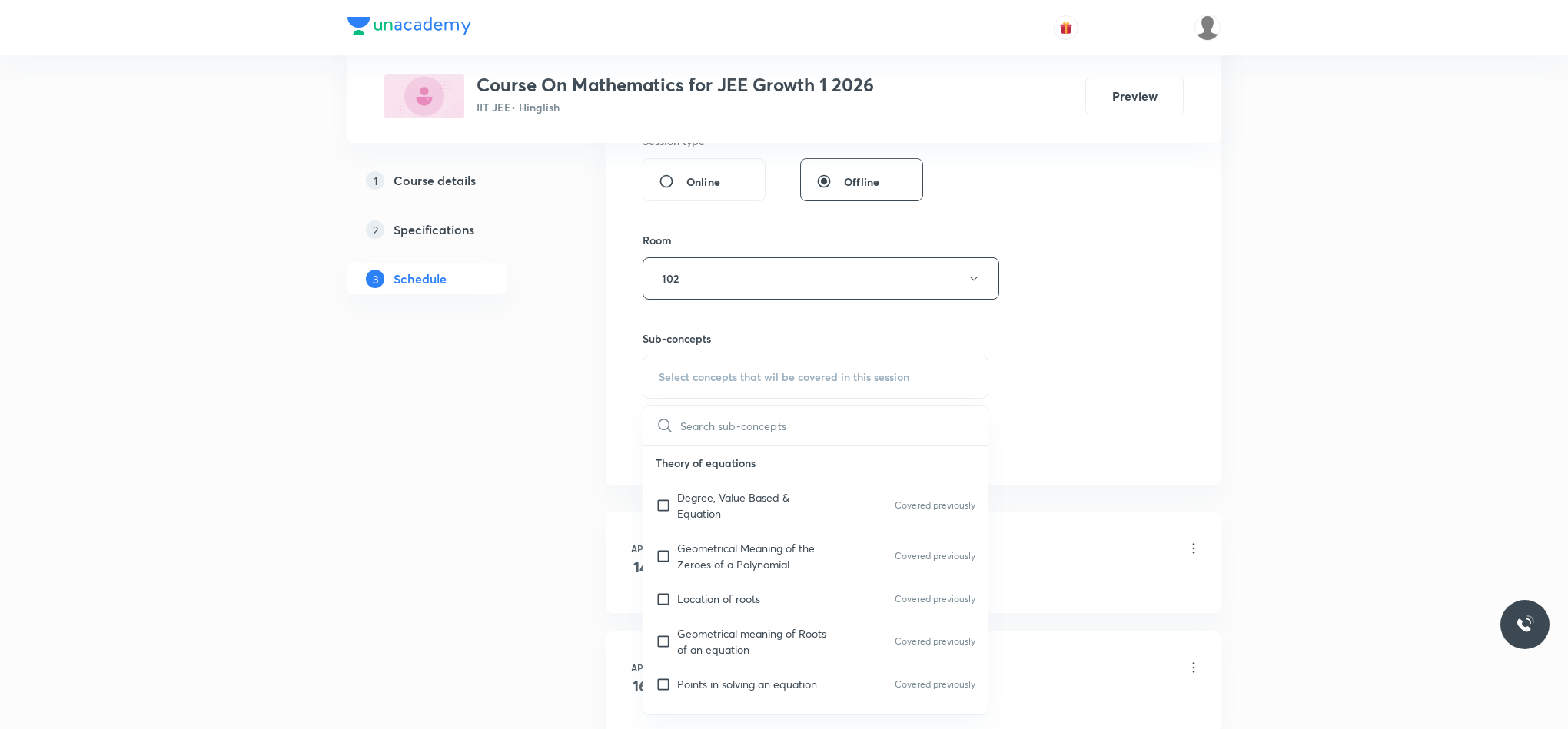
scroll to position [235, 0]
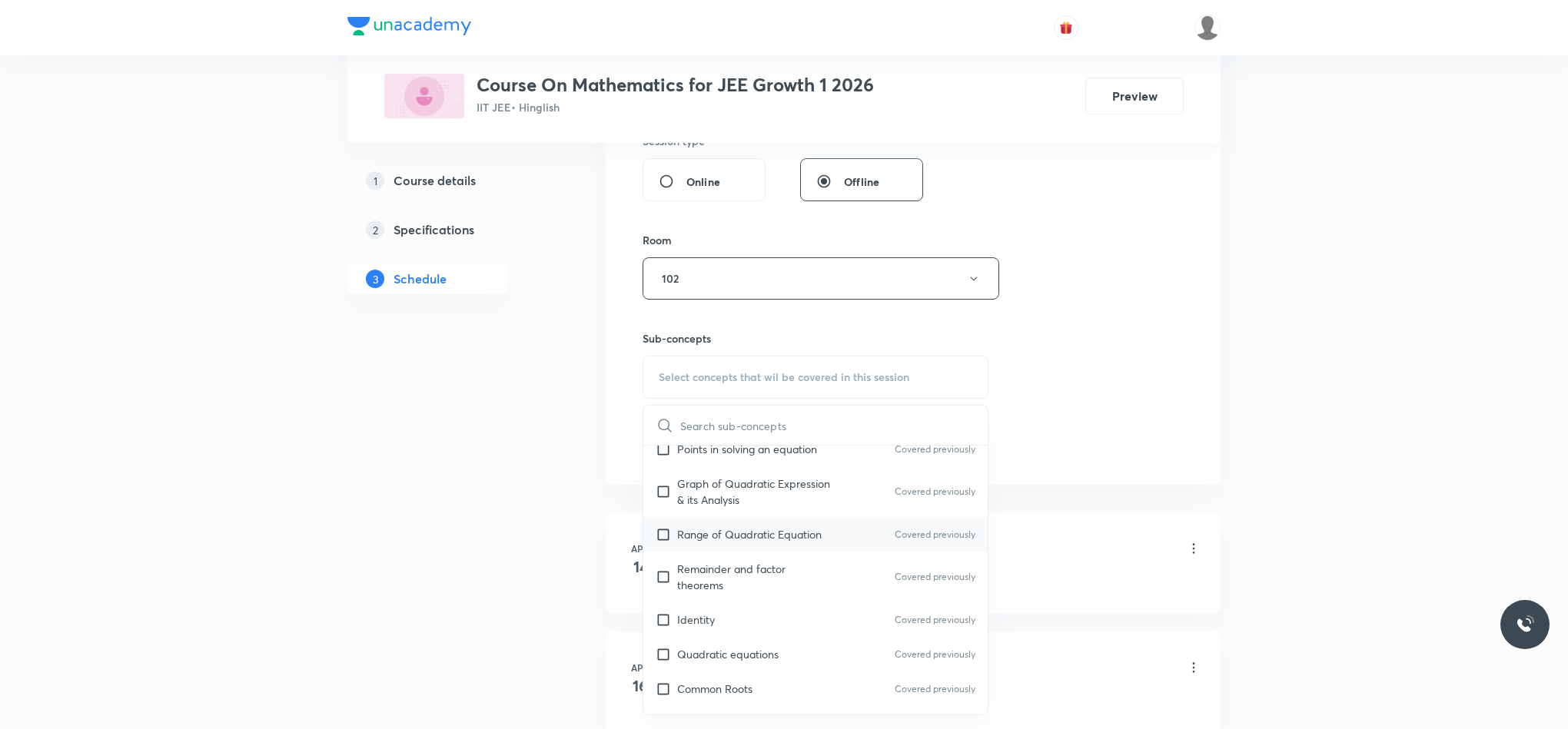
click at [956, 549] on div "Range of Quadratic Equation Covered previously" at bounding box center [816, 535] width 344 height 35
checkbox input "true"
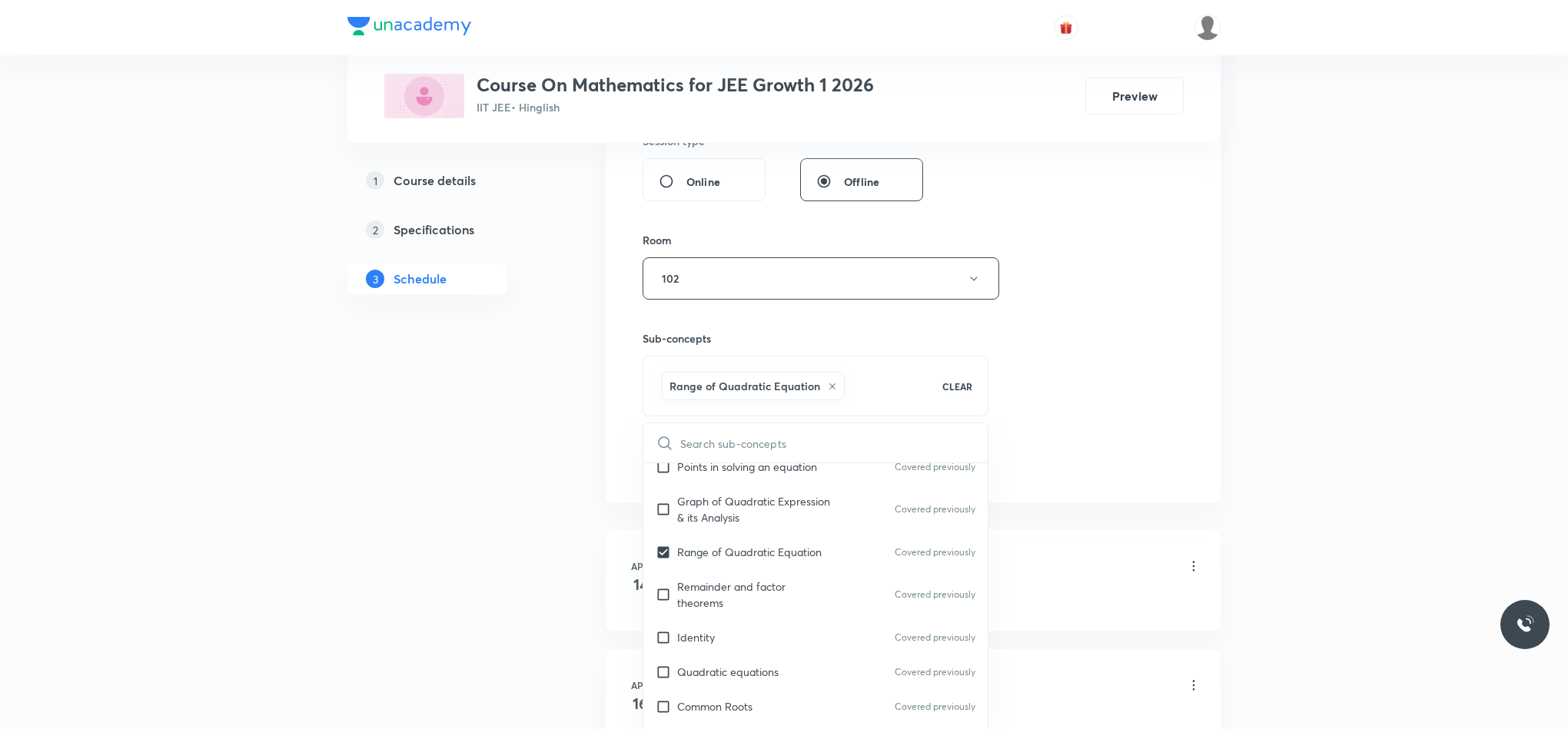
click at [1102, 445] on div "Session 108 Live class Session title 13/99 Straight Line ​ Schedule for Sep 6, …" at bounding box center [913, 59] width 541 height 838
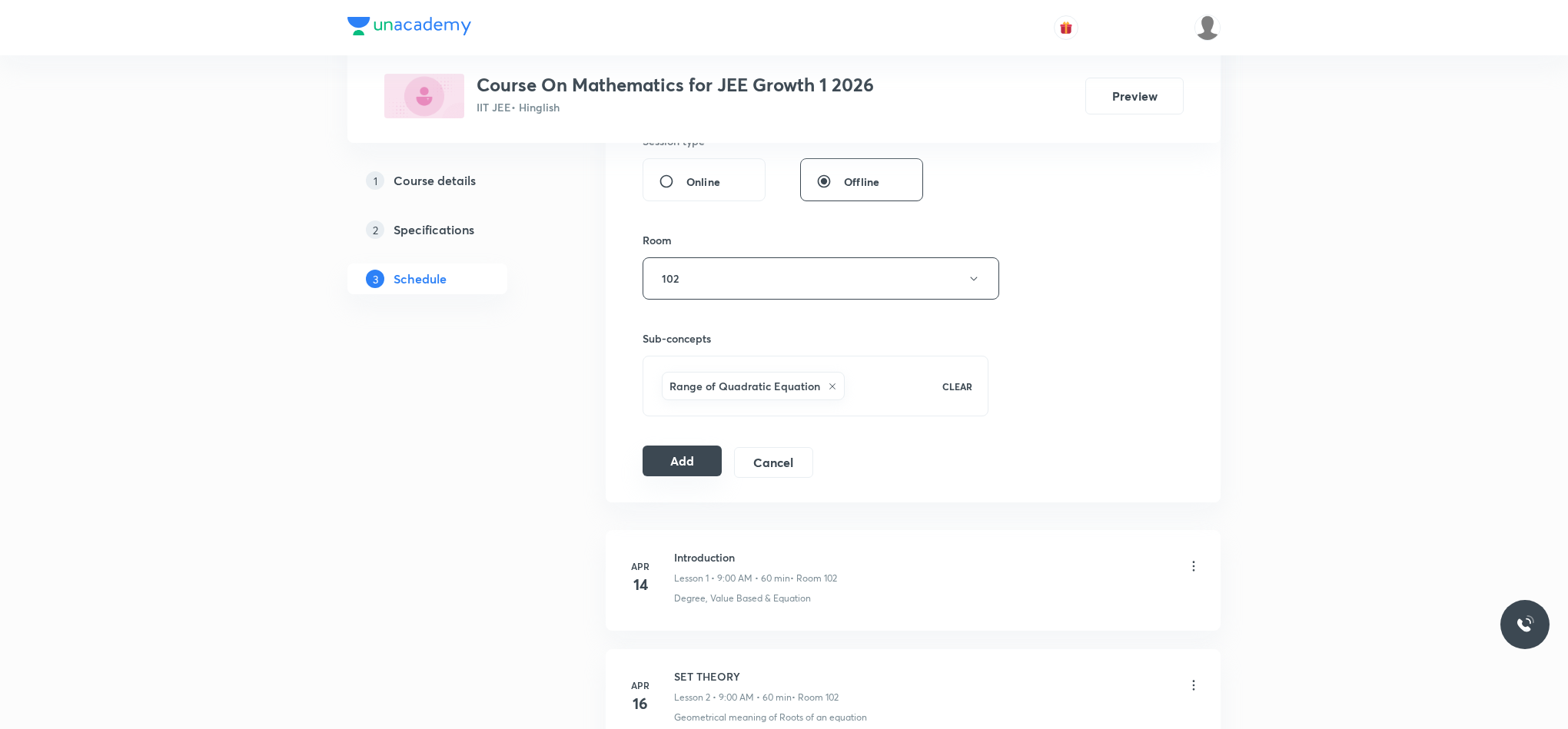
click at [710, 477] on button "Add" at bounding box center [682, 460] width 79 height 30
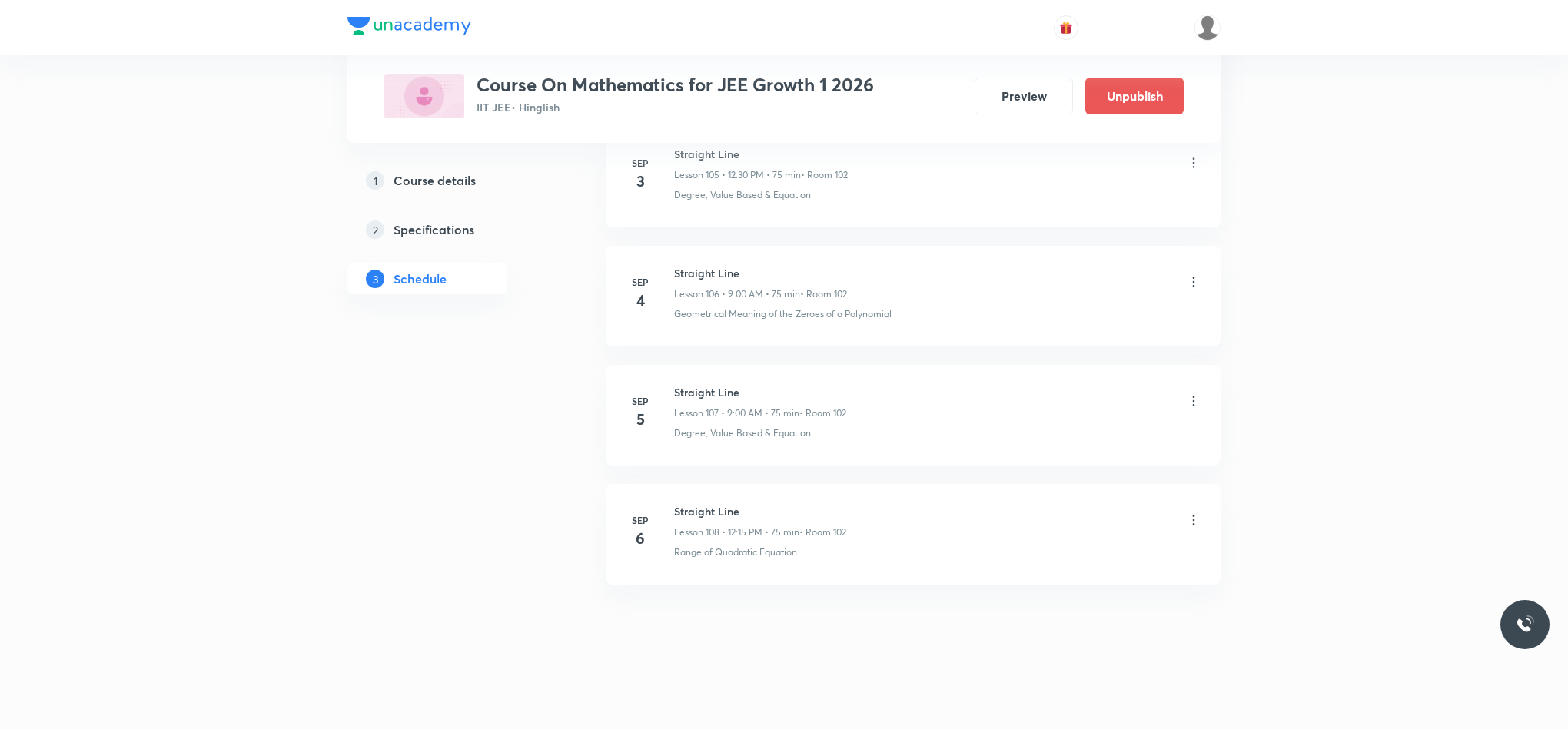
scroll to position [12624, 0]
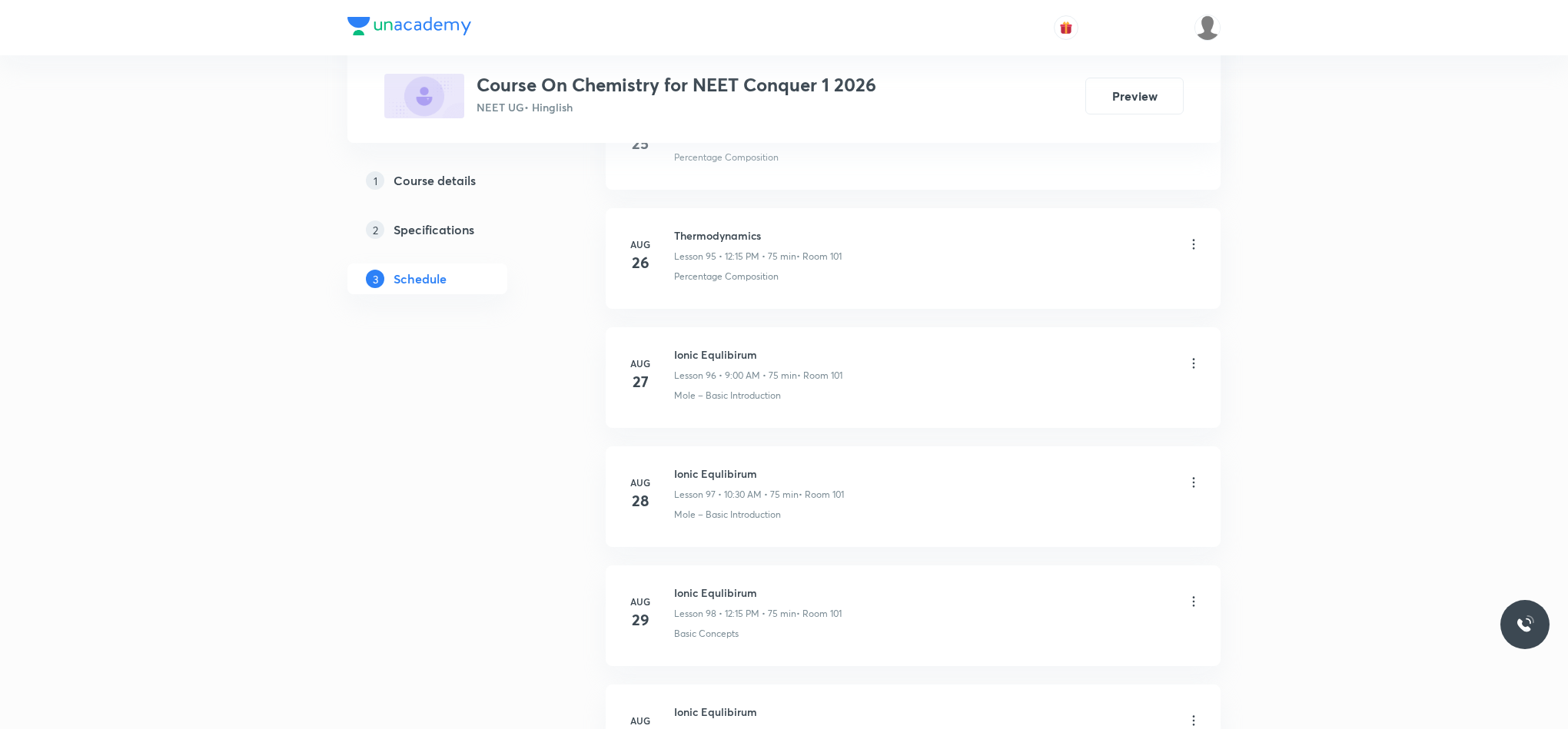
scroll to position [12730, 0]
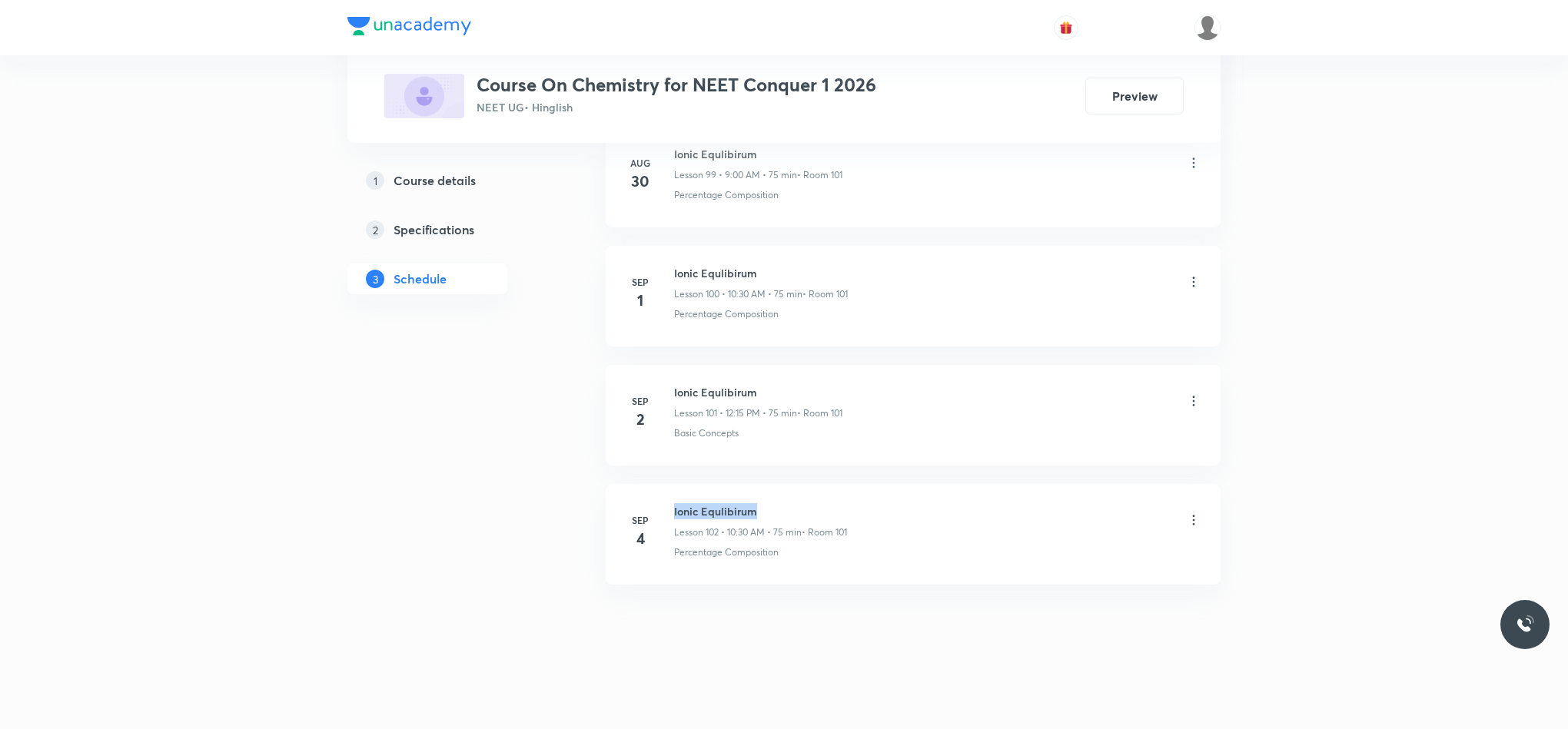
drag, startPoint x: 679, startPoint y: 504, endPoint x: 794, endPoint y: 485, distance: 116.6
click at [794, 485] on li "[DATE] Ionic Equlibirum Lesson 102 • 10:30 AM • 75 min • Room 101 Percentage Co…" at bounding box center [913, 534] width 615 height 100
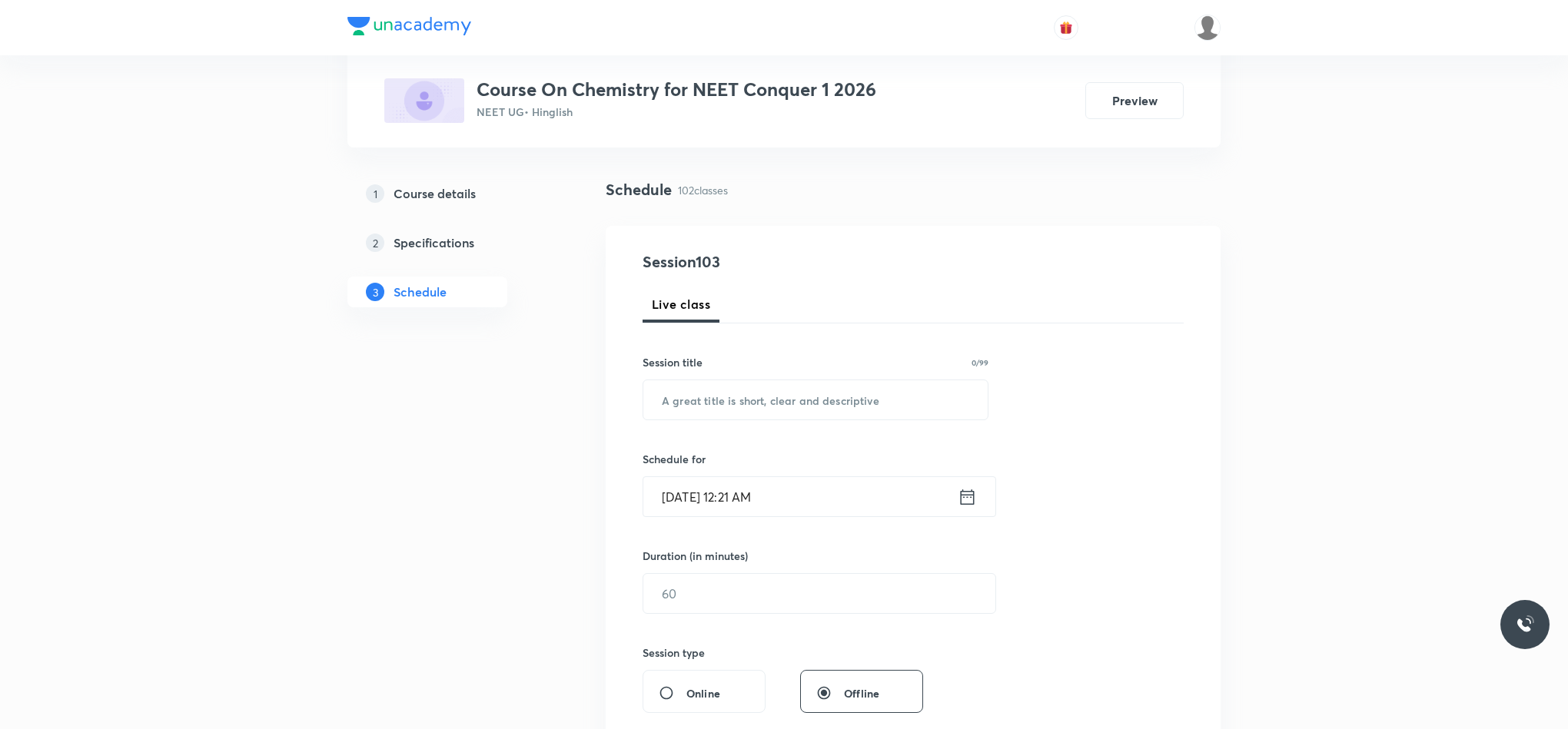
scroll to position [0, 0]
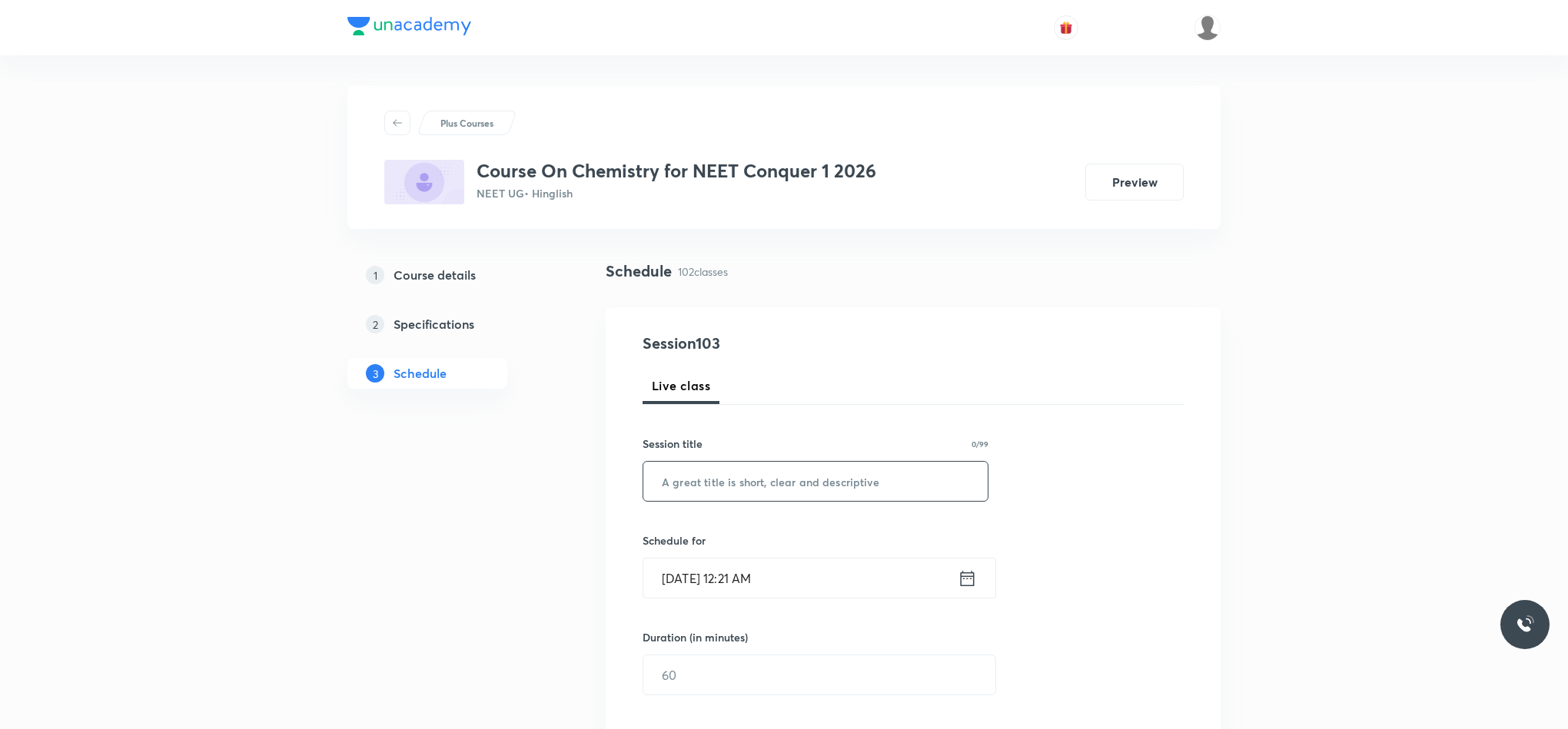
click at [787, 475] on input "text" at bounding box center [816, 481] width 344 height 40
paste input "Ionic Equlibirum"
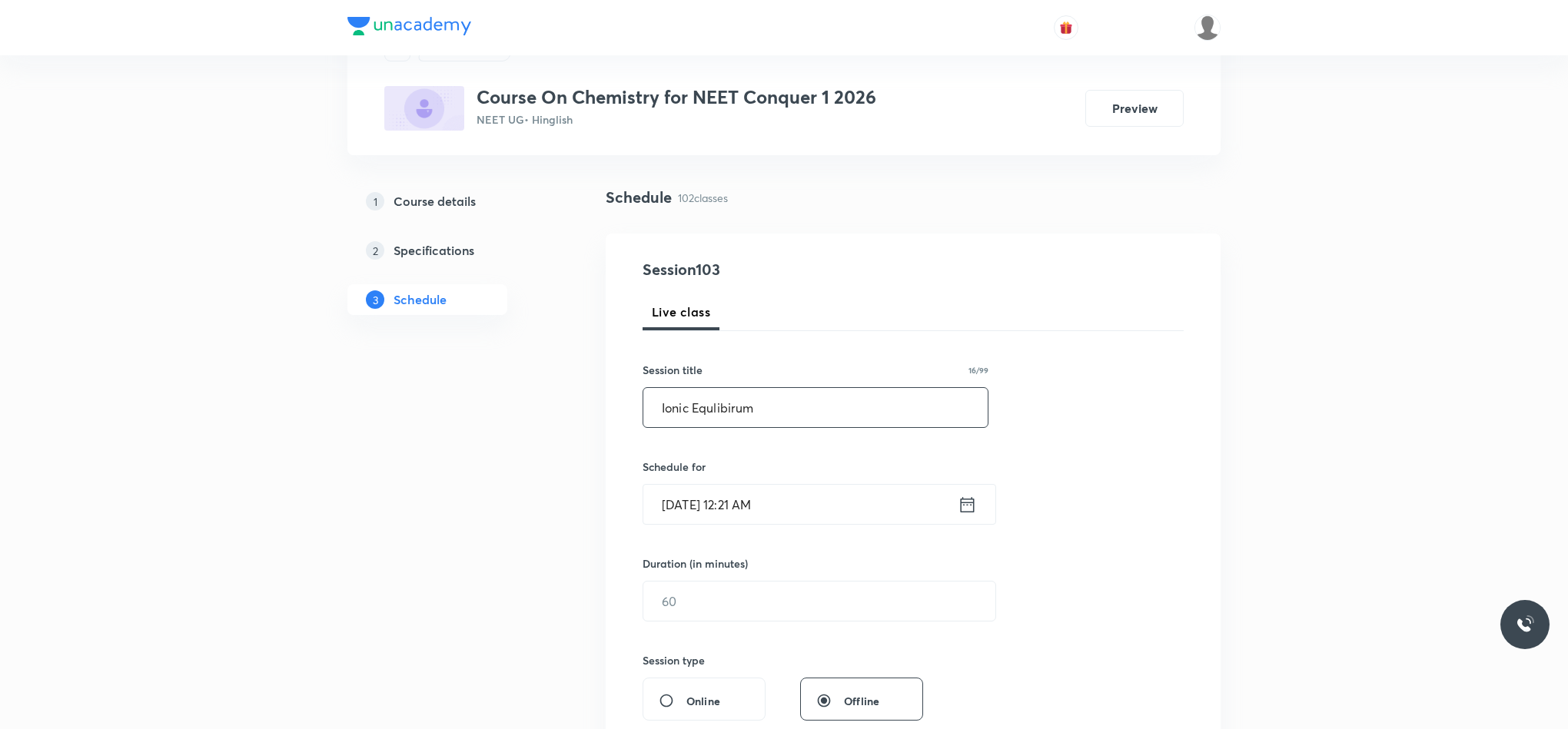
scroll to position [115, 0]
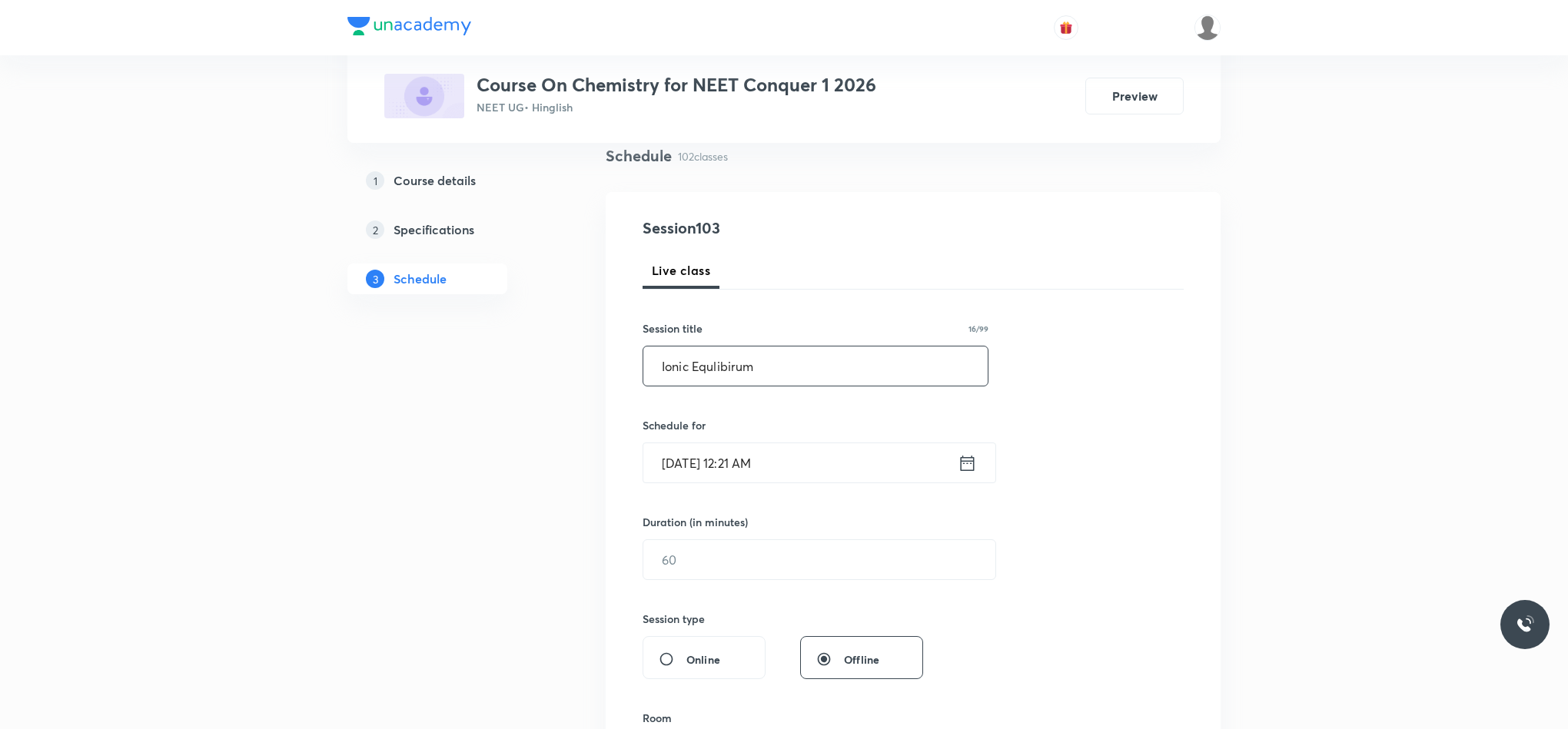
type input "Ionic Equlibirum"
click at [941, 466] on input "[DATE] 12:21 AM" at bounding box center [800, 463] width 314 height 40
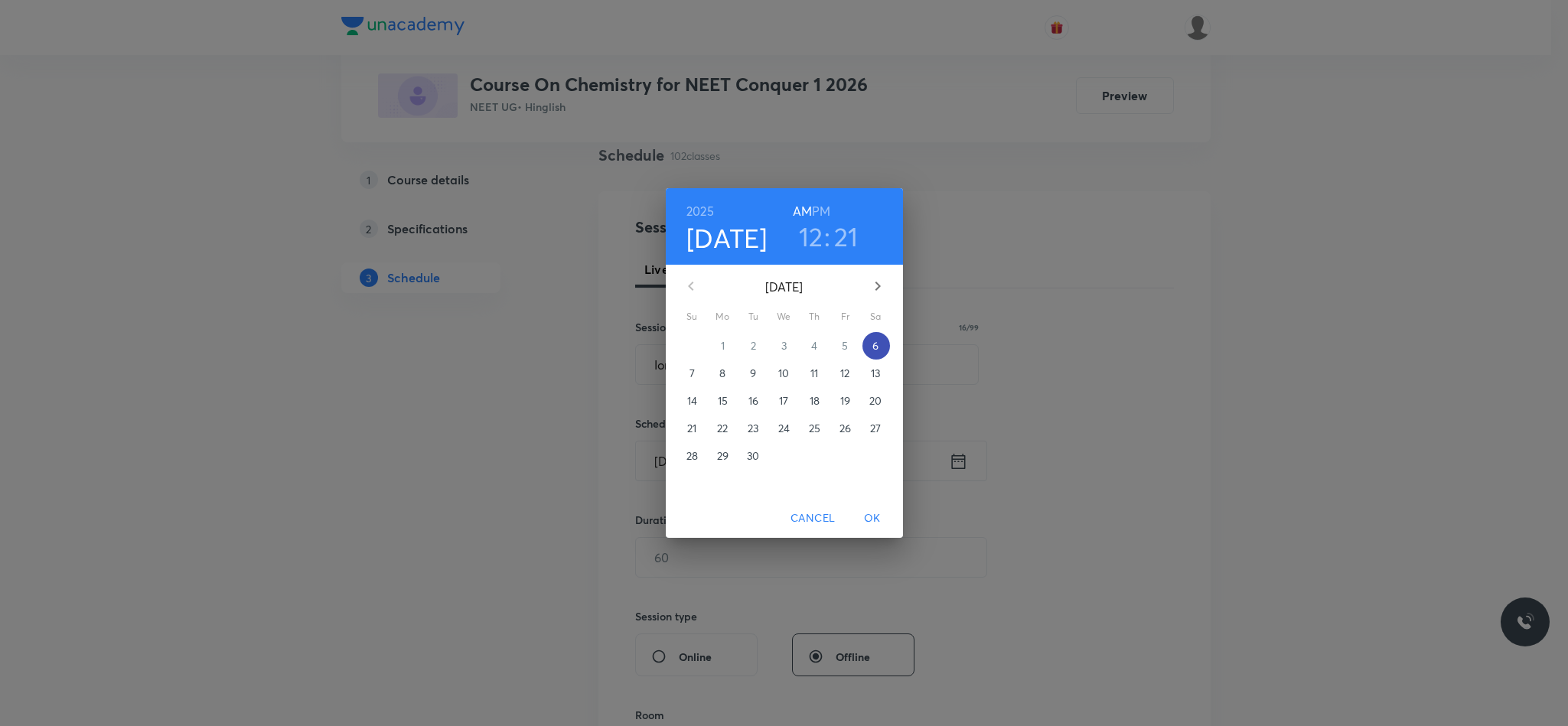
click at [866, 347] on span "6" at bounding box center [876, 346] width 27 height 16
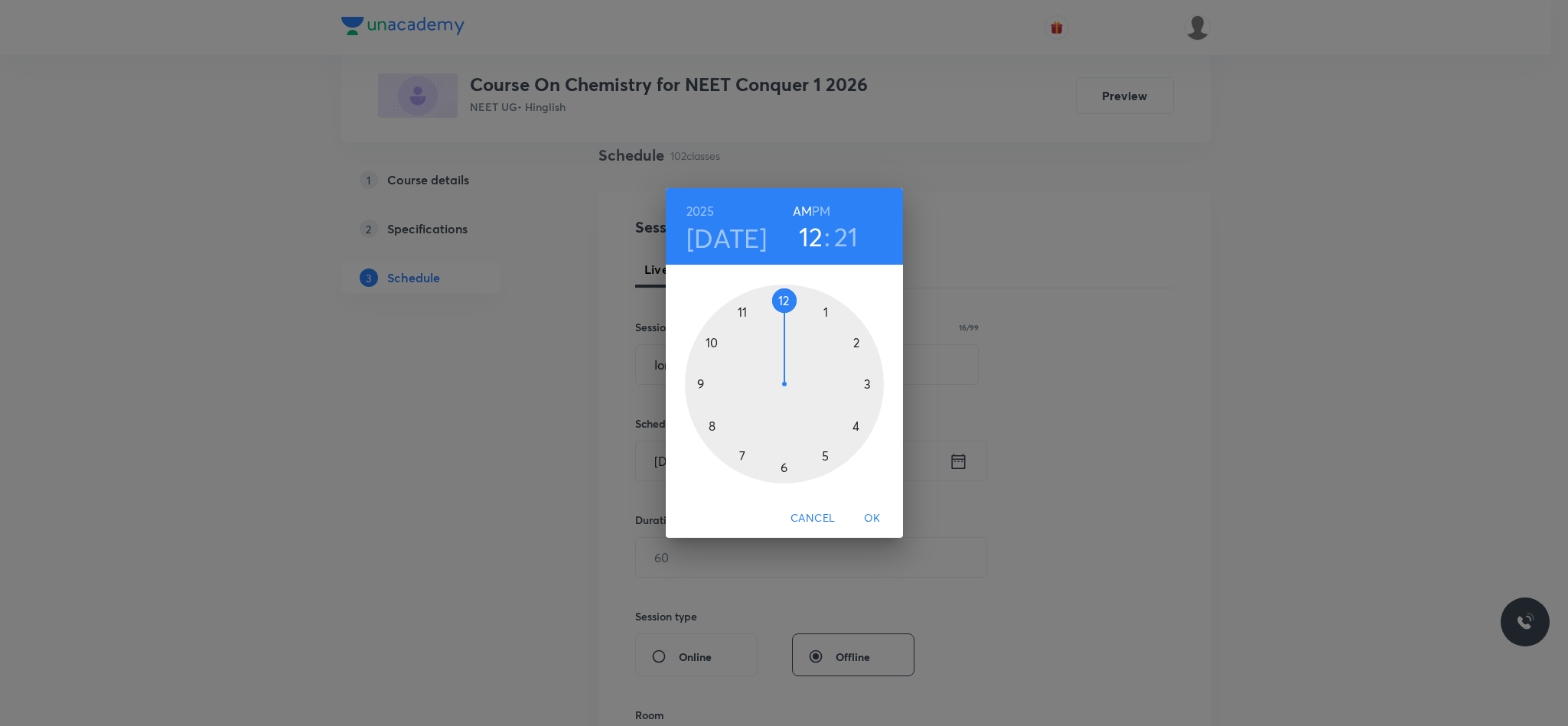
click at [696, 383] on div at bounding box center [784, 384] width 199 height 199
click at [784, 303] on div at bounding box center [784, 384] width 199 height 199
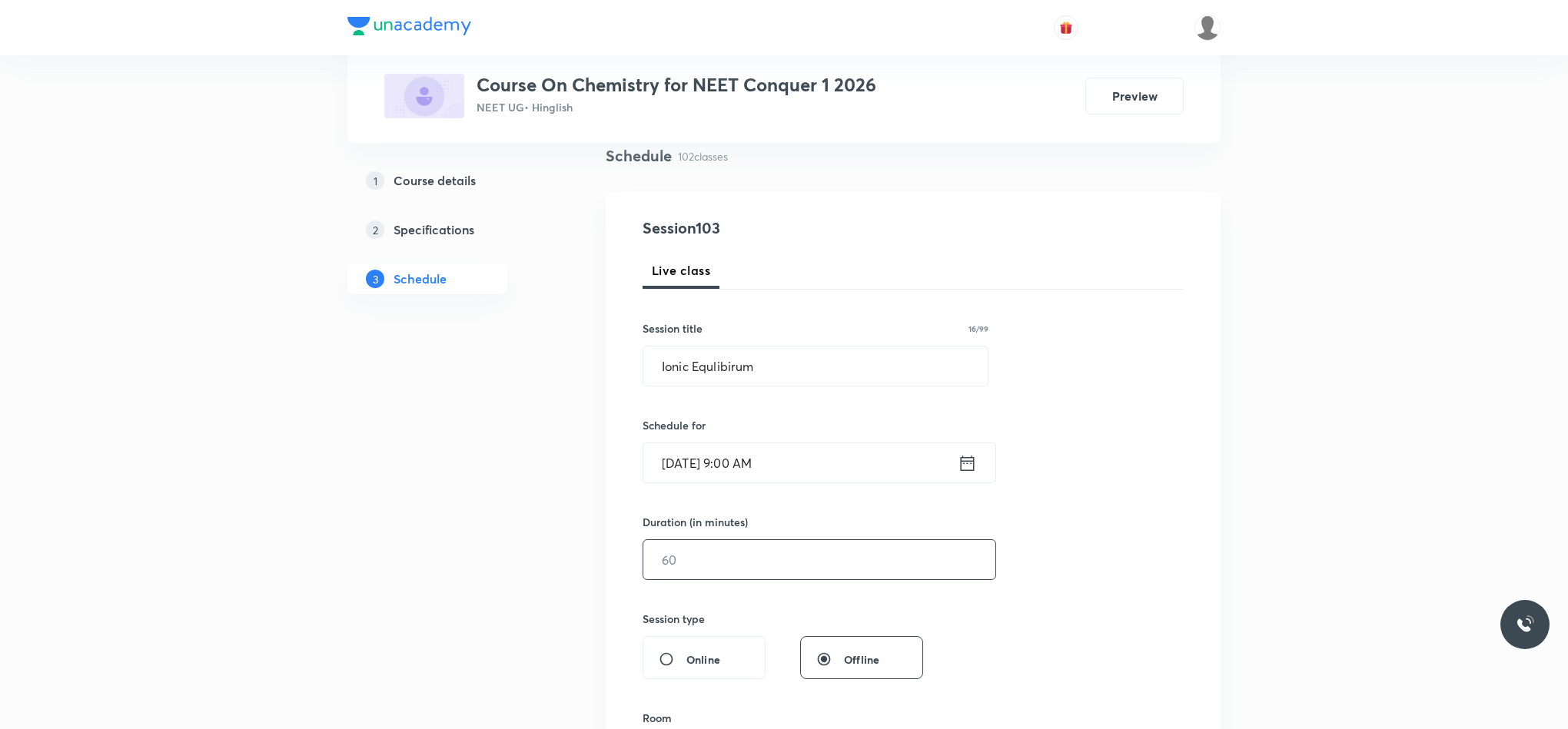
click at [780, 556] on input "text" at bounding box center [819, 560] width 352 height 40
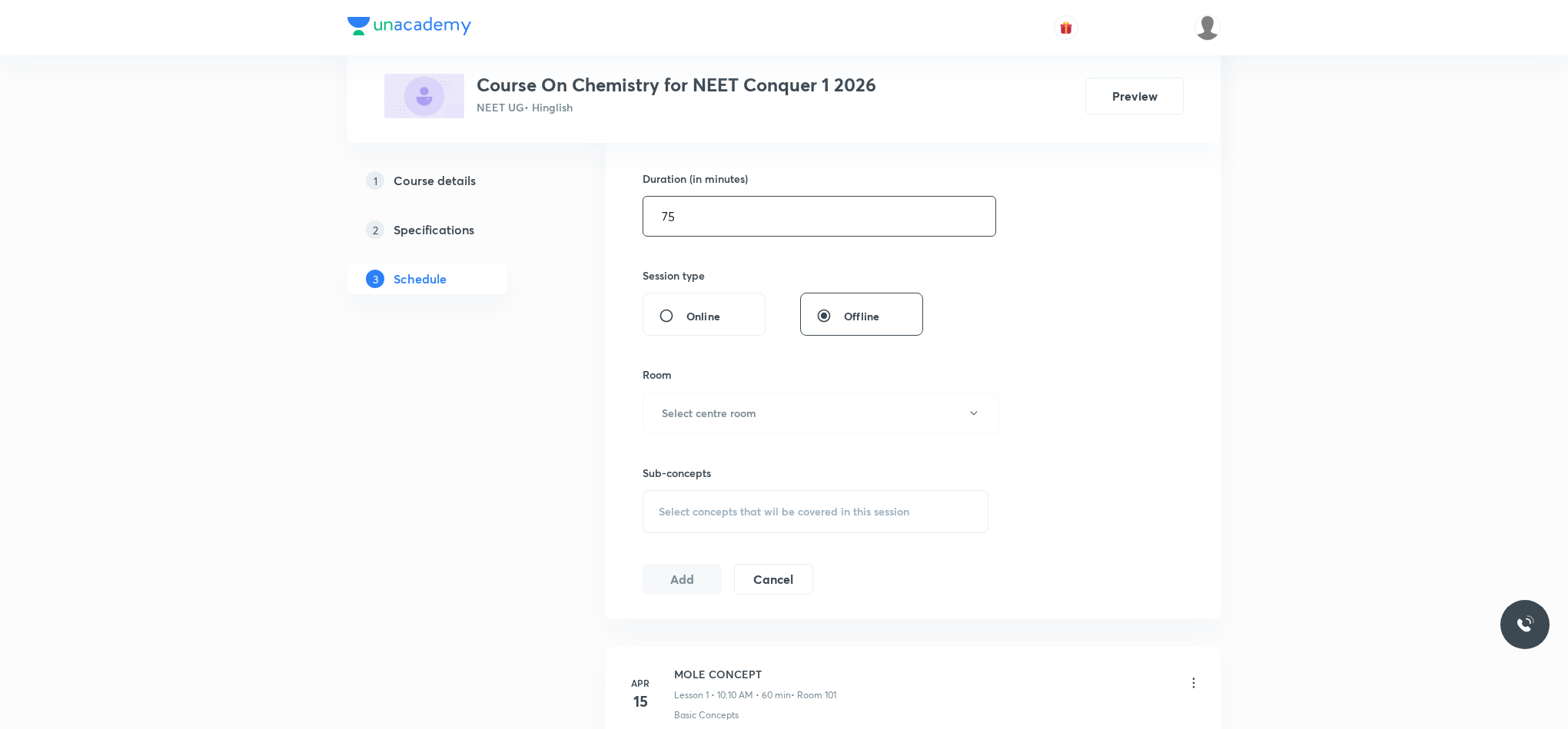
scroll to position [461, 0]
type input "75"
click at [700, 411] on h6 "Select centre room" at bounding box center [709, 411] width 95 height 17
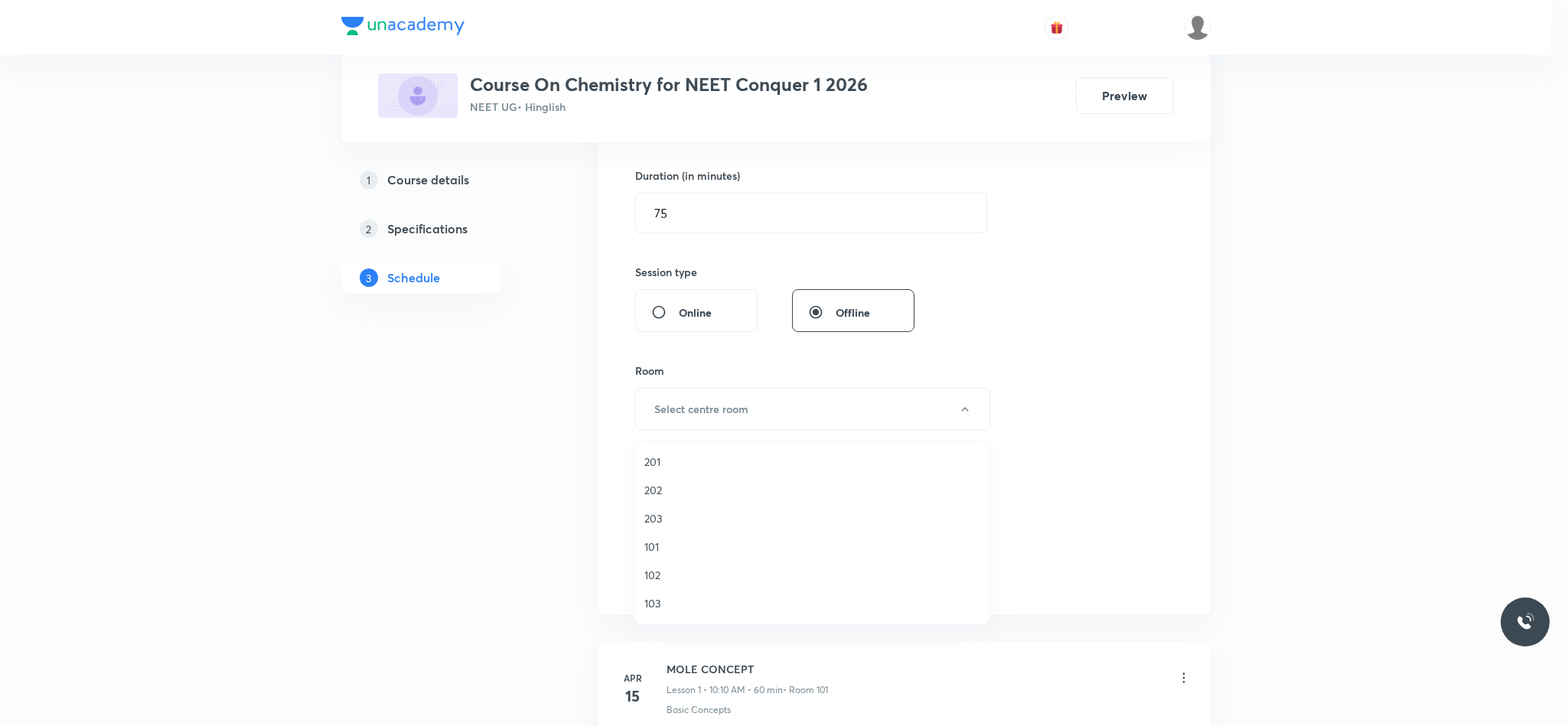
click at [663, 540] on span "101" at bounding box center [812, 547] width 335 height 16
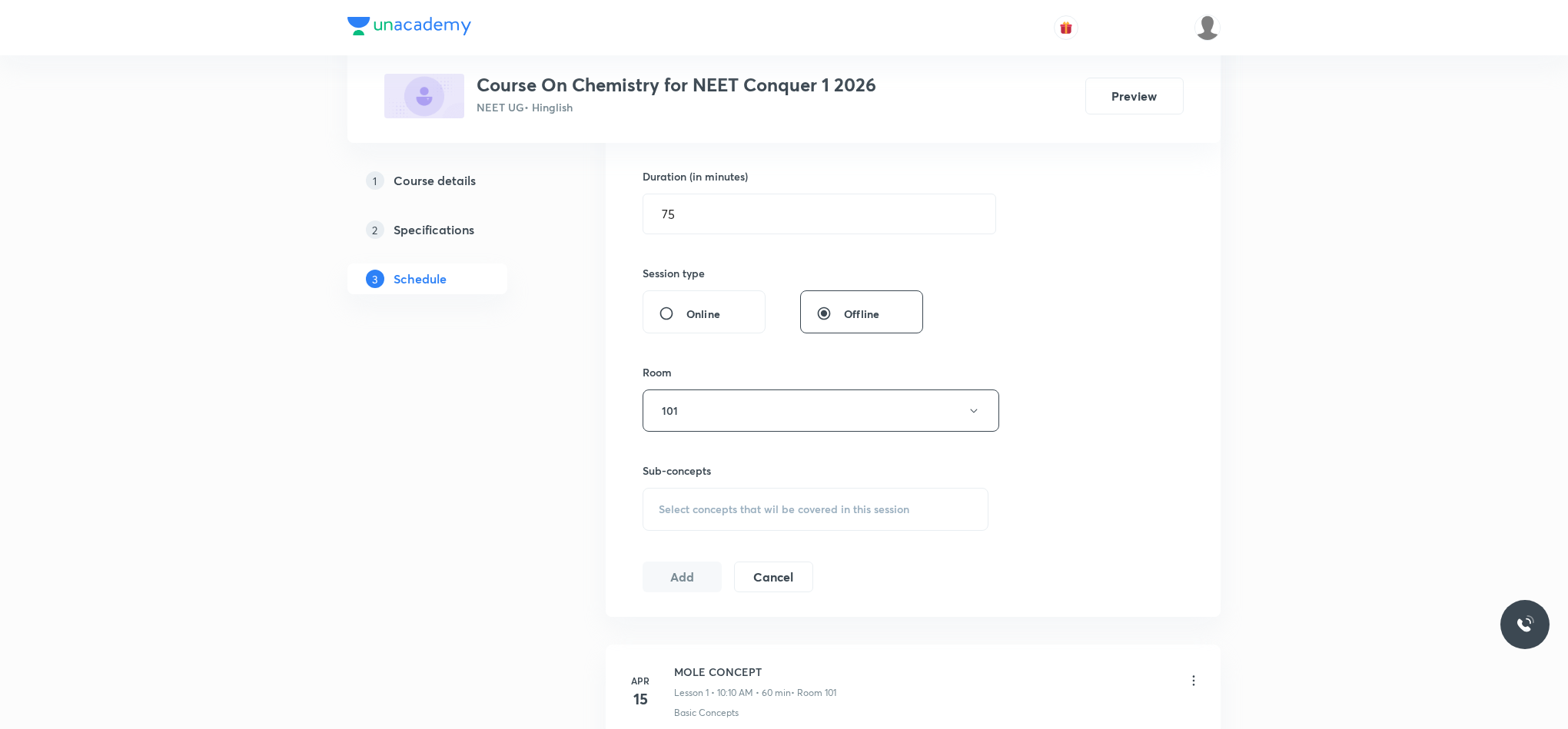
scroll to position [576, 0]
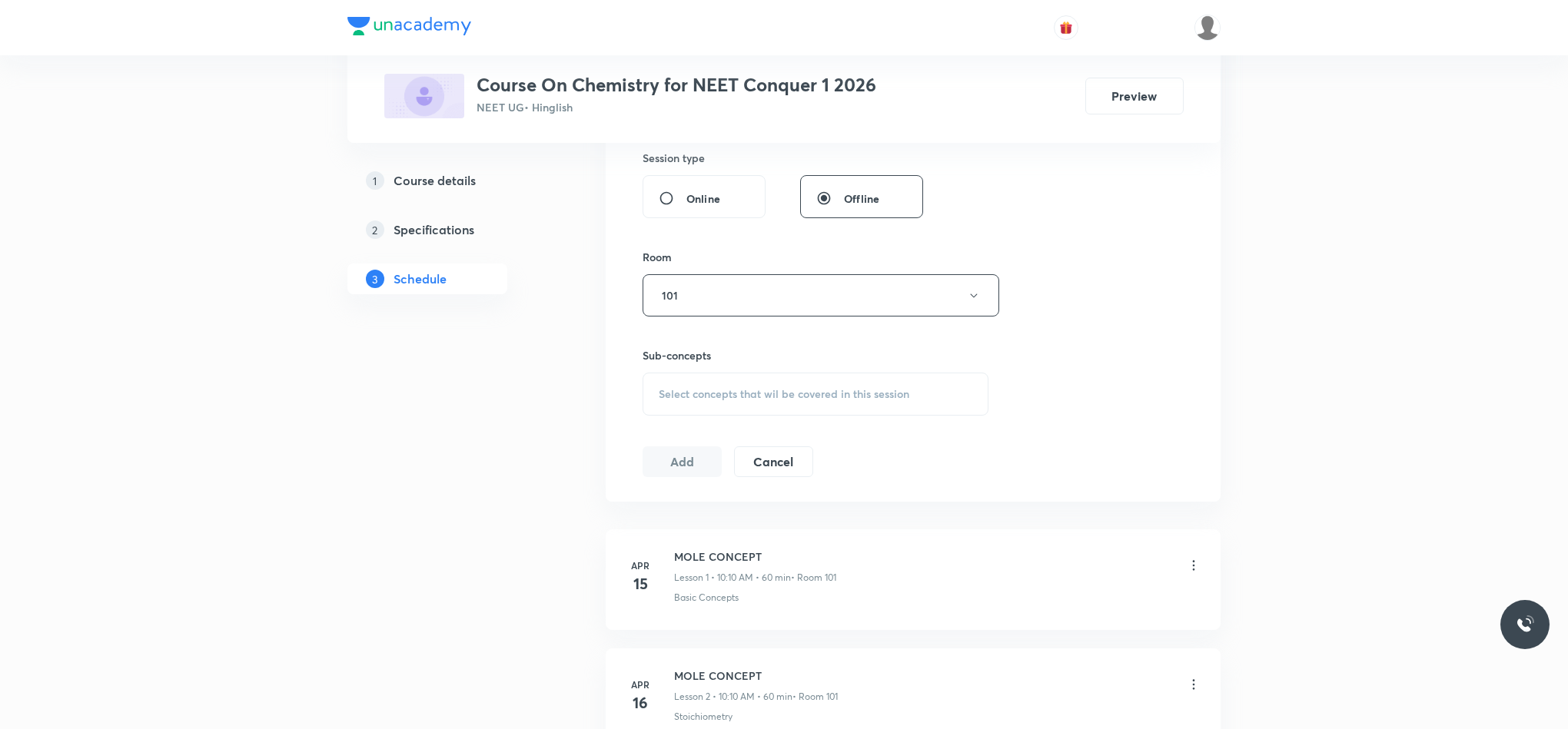
click at [697, 413] on div "Select concepts that wil be covered in this session" at bounding box center [816, 394] width 346 height 43
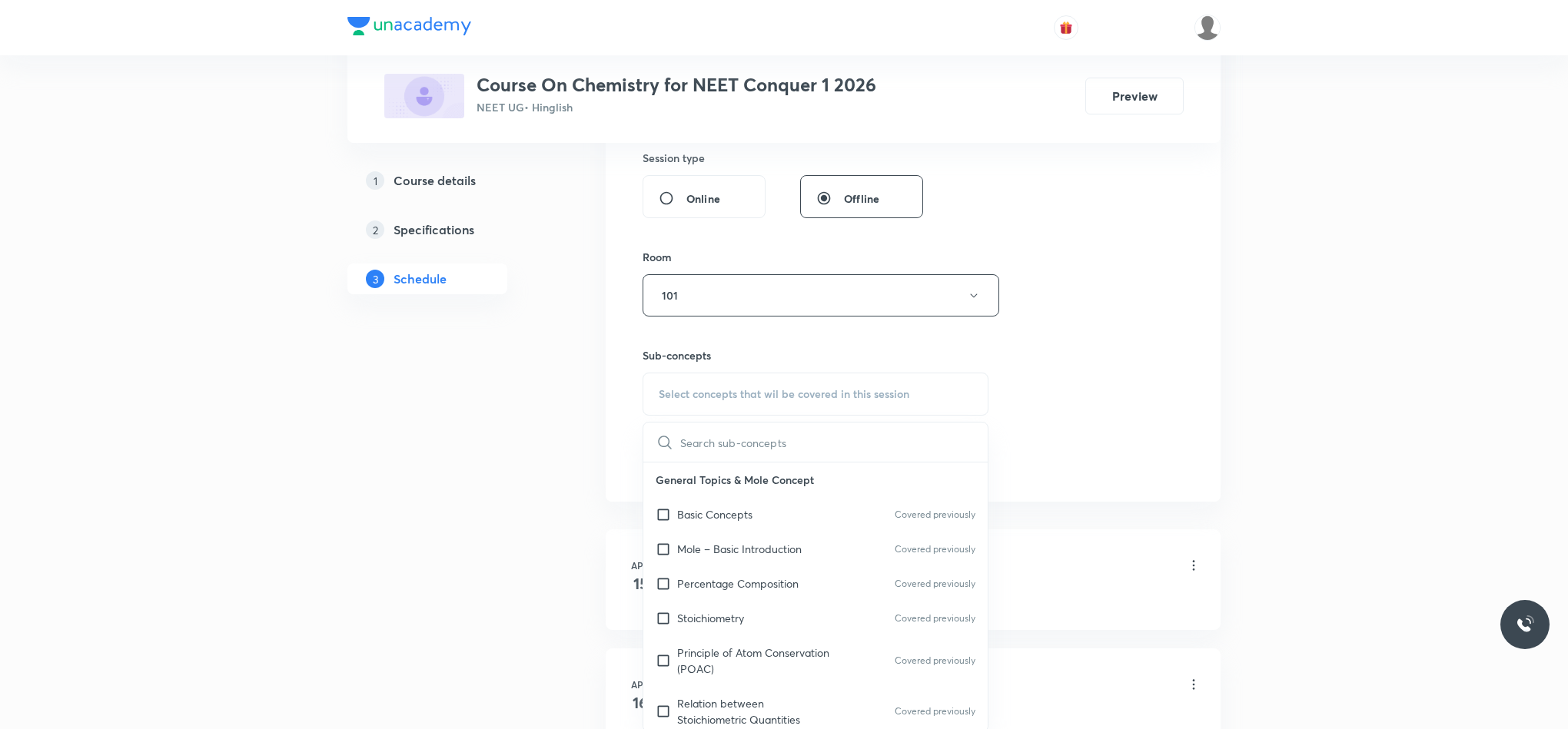
scroll to position [691, 0]
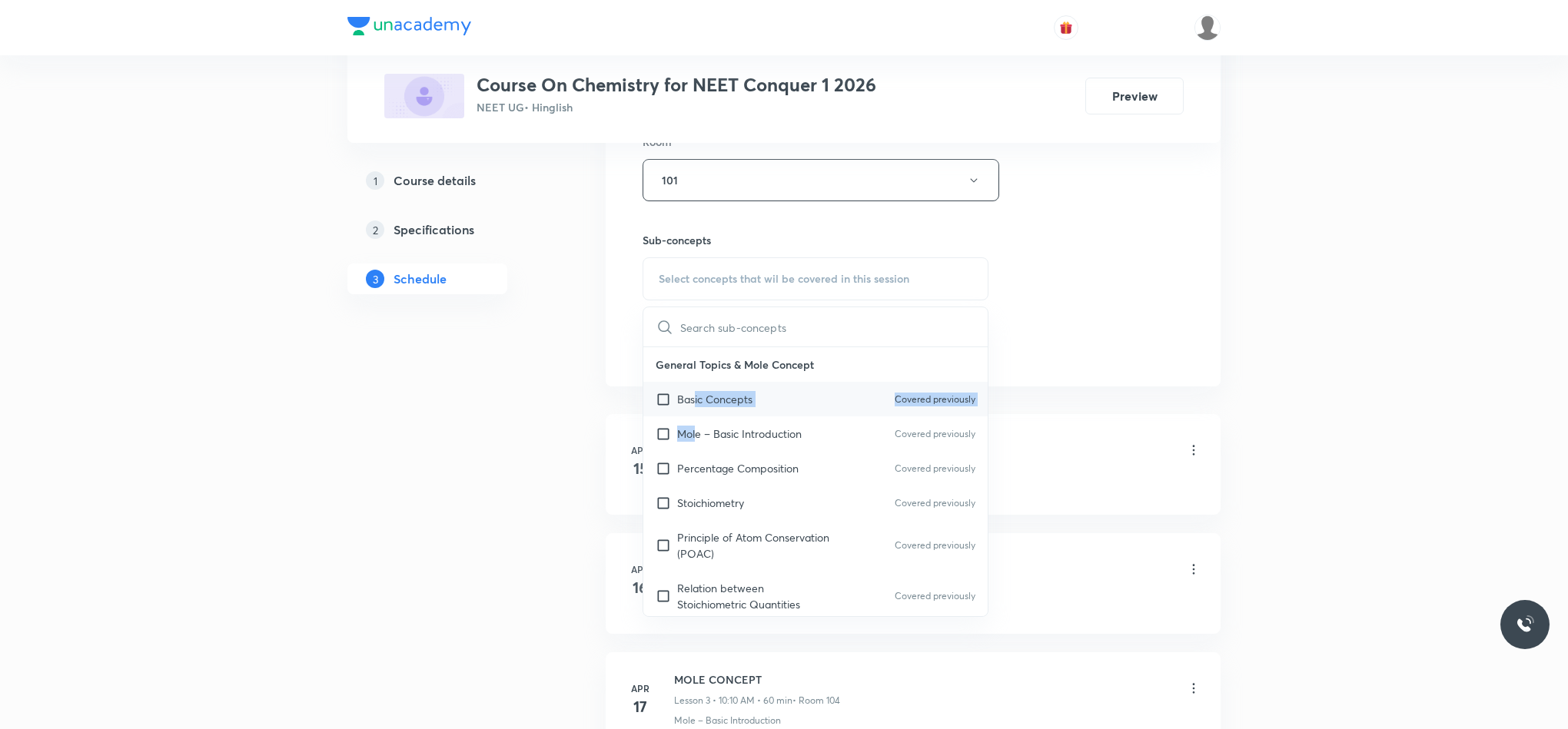
drag, startPoint x: 696, startPoint y: 422, endPoint x: 740, endPoint y: 397, distance: 50.6
click at [696, 424] on div "General Topics & Mole Concept Basic Concepts Covered previously Mole – Basic In…" at bounding box center [816, 662] width 344 height 630
click at [906, 389] on div "Basic Concepts Covered previously" at bounding box center [816, 399] width 344 height 35
checkbox input "true"
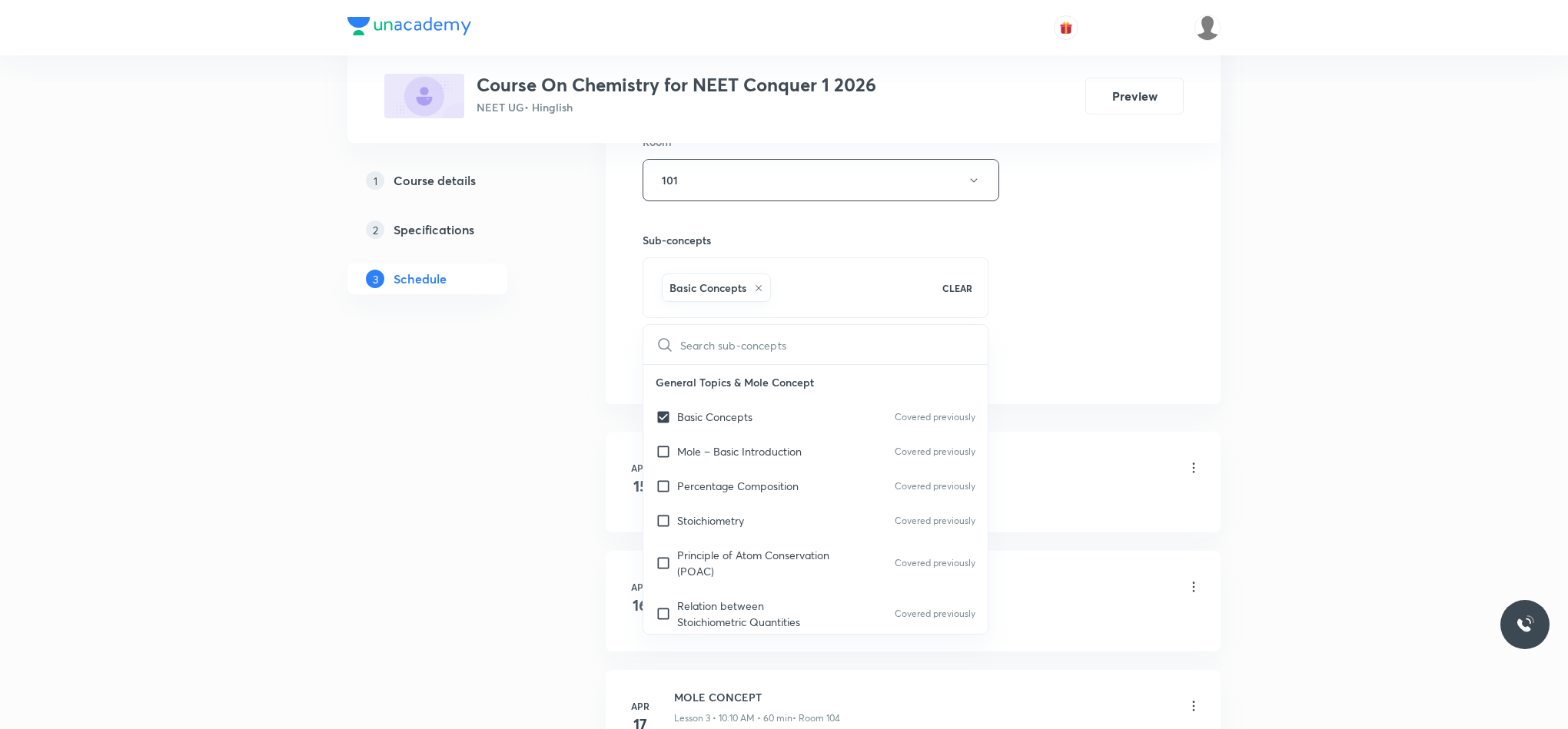
click at [1028, 318] on div "Session 103 Live class Session title 16/99 Ionic Equlibirum ​ Schedule for Sep …" at bounding box center [913, 9] width 541 height 739
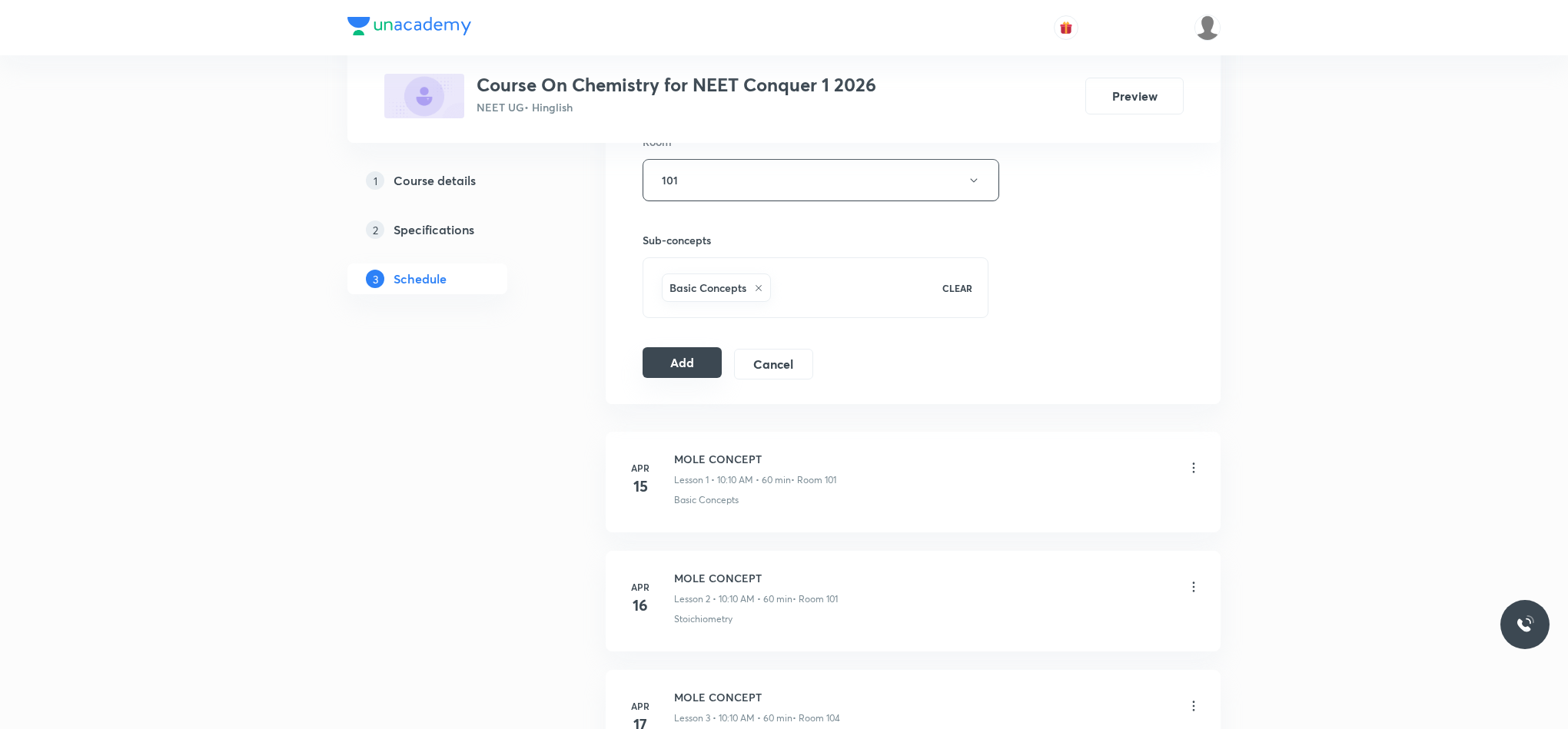
click at [702, 370] on button "Add" at bounding box center [682, 362] width 79 height 30
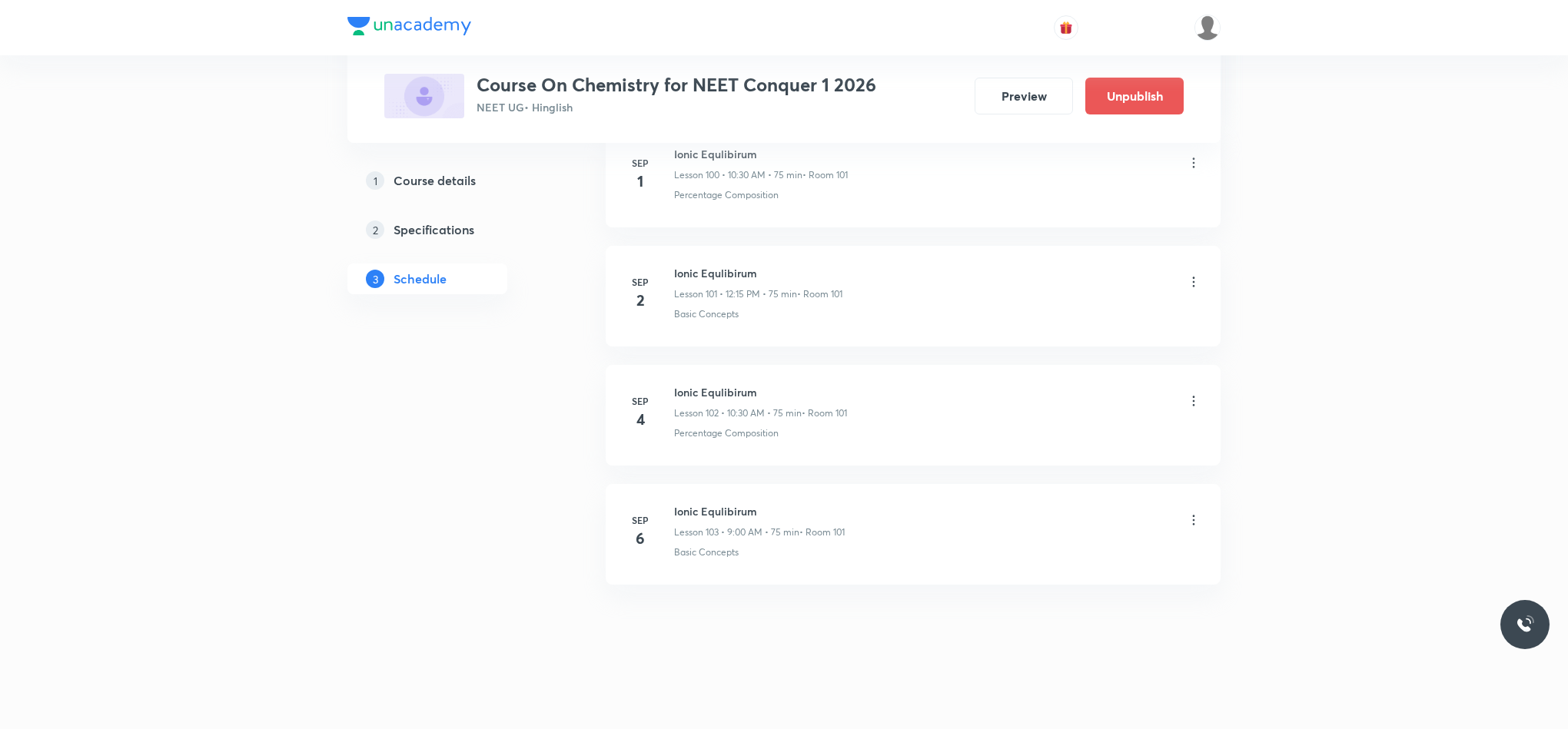
scroll to position [12142, 0]
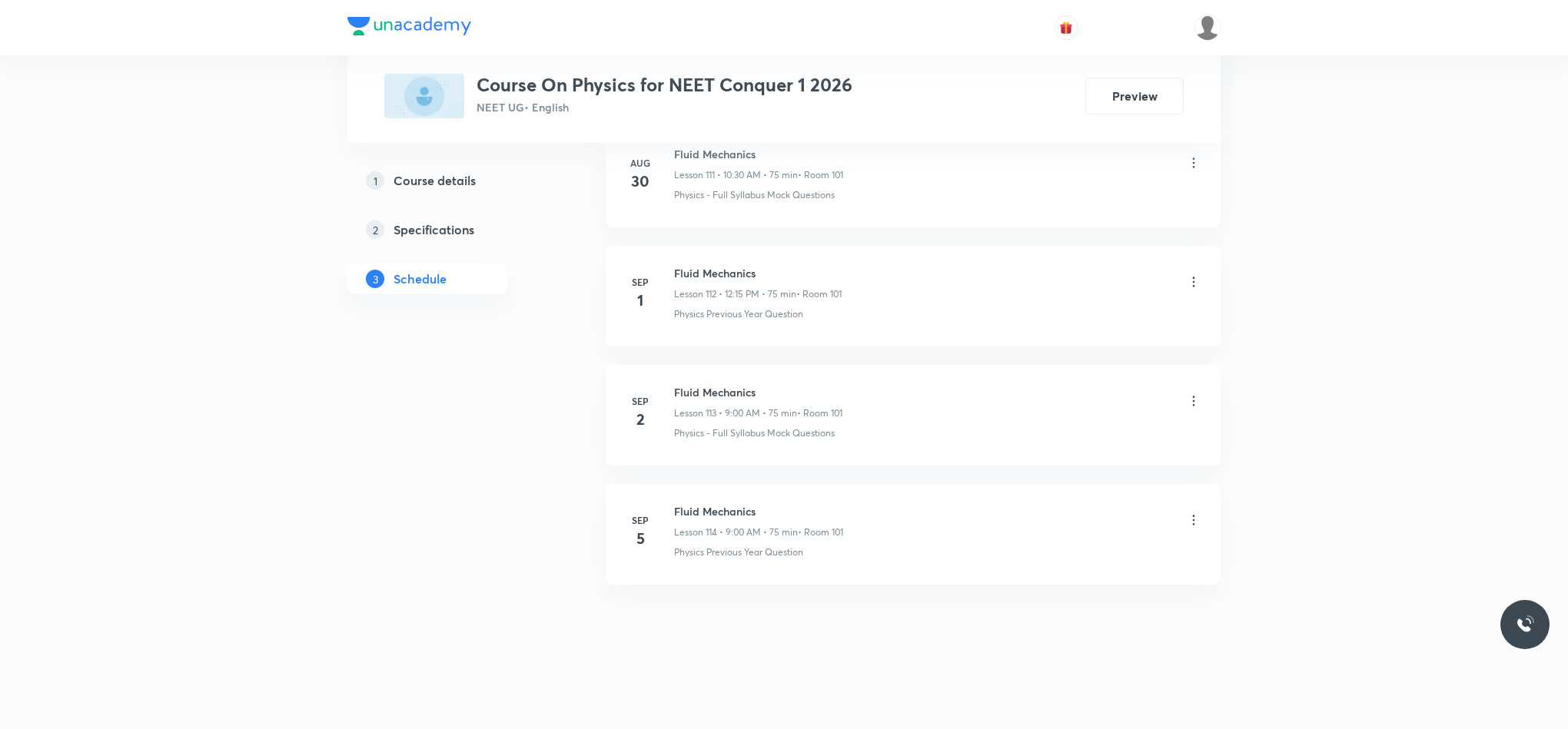
scroll to position [14169, 0]
drag, startPoint x: 674, startPoint y: 503, endPoint x: 789, endPoint y: 491, distance: 115.6
click at [789, 491] on li "[DATE] Fluid Mechanics Lesson 114 • 9:00 AM • 75 min • Room 101 Physics Previou…" at bounding box center [913, 534] width 615 height 100
click at [792, 487] on li "[DATE] Fluid Mechanics Lesson 114 • 9:00 AM • 75 min • Room 101 Physics Previou…" at bounding box center [913, 534] width 615 height 100
copy h6 "Fluid Mechanics"
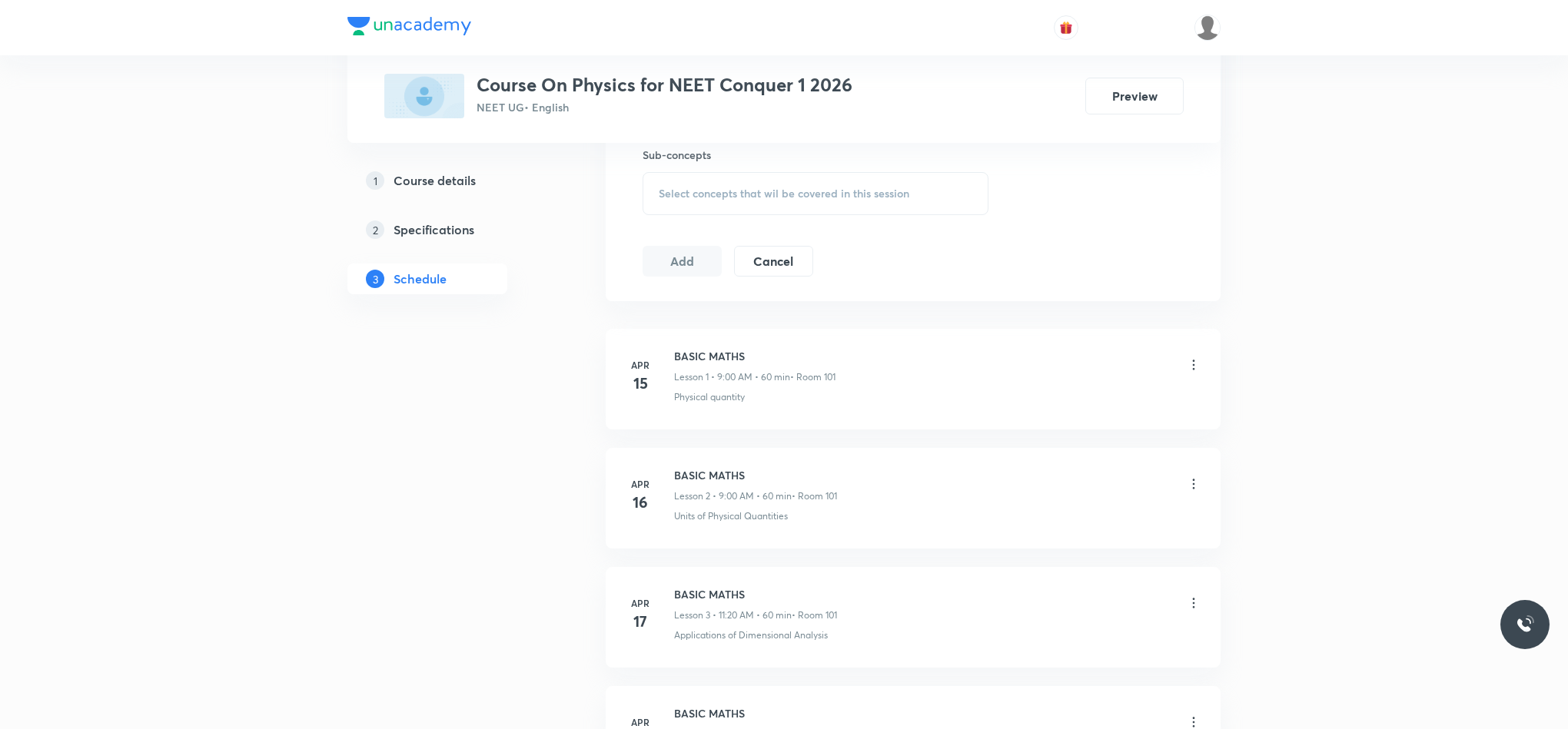
scroll to position [0, 0]
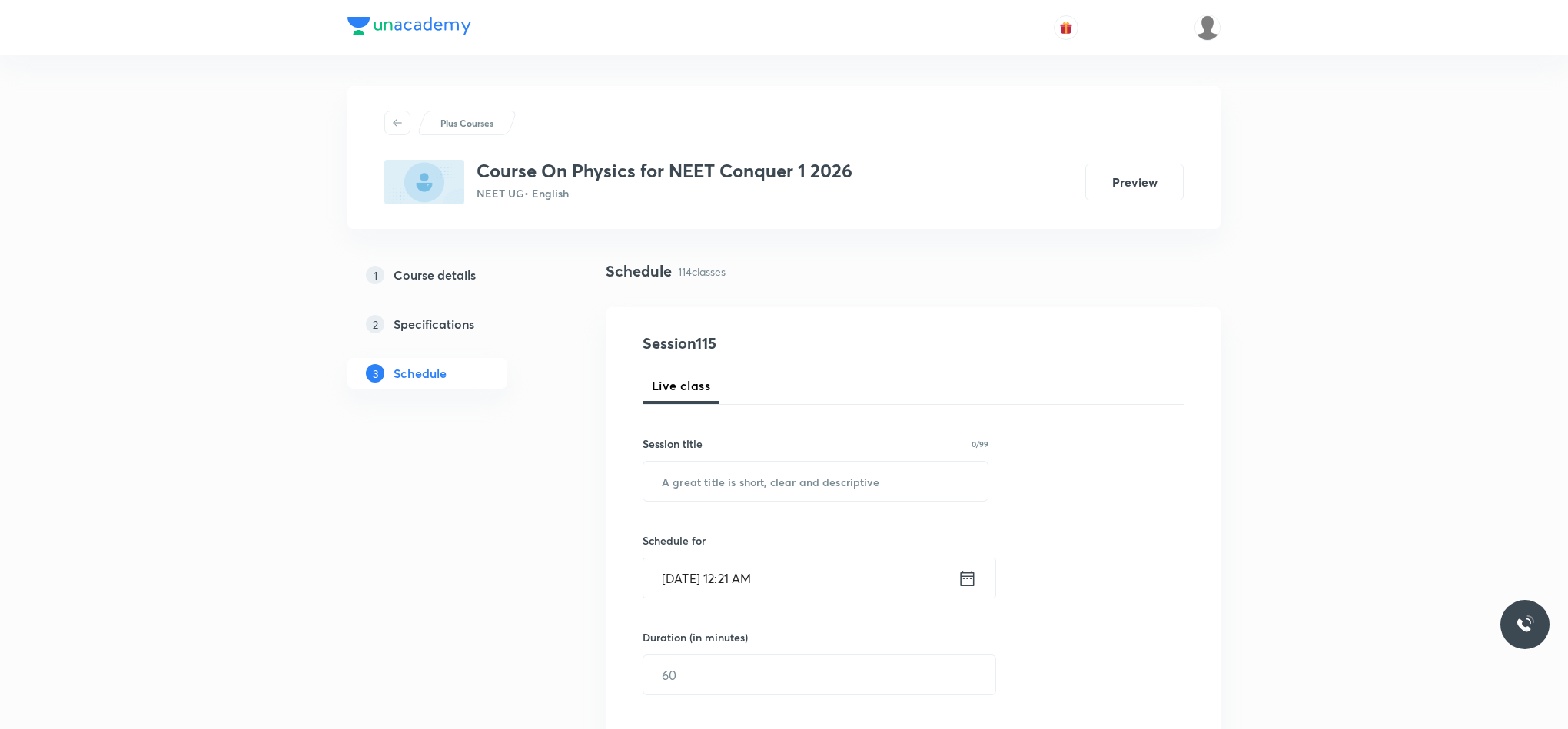
click at [763, 455] on div "Session title 0/99 ​" at bounding box center [816, 469] width 346 height 66
click at [766, 478] on input "text" at bounding box center [816, 481] width 344 height 40
paste input "Fluid Mechanics"
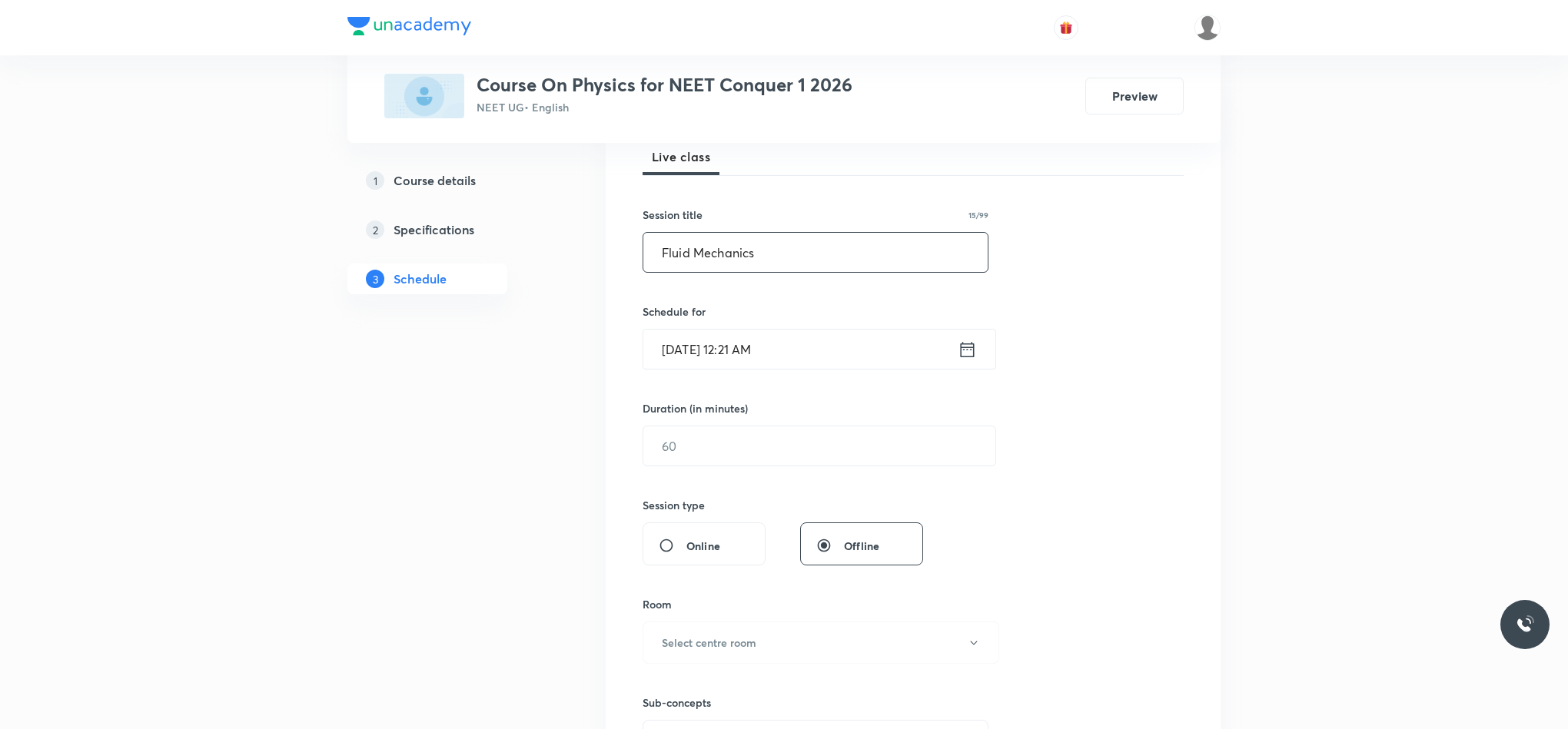
scroll to position [230, 0]
type input "Fluid Mechanics"
click at [969, 361] on div "Sep 6, 2025, 12:21 AM ​" at bounding box center [819, 348] width 354 height 40
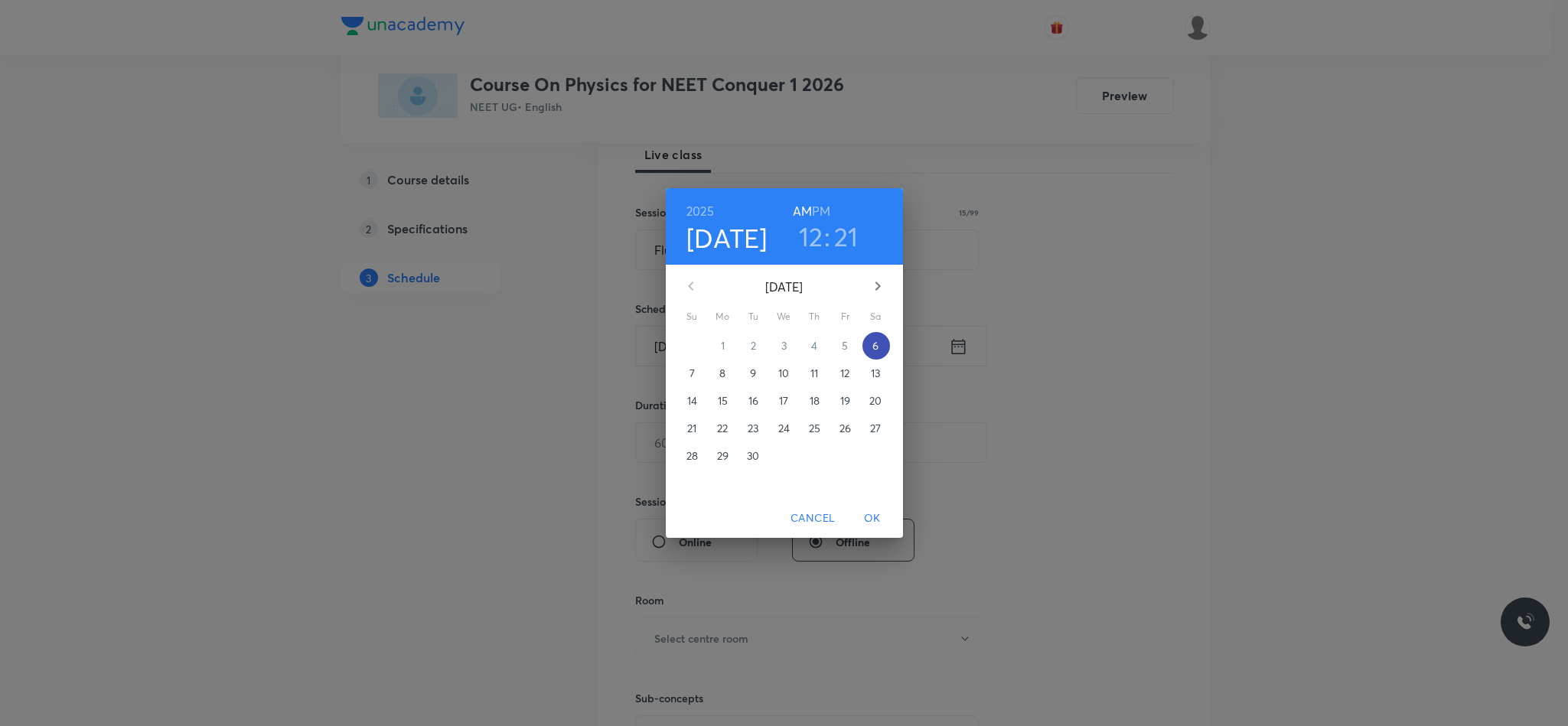
click at [880, 343] on span "6" at bounding box center [876, 346] width 27 height 16
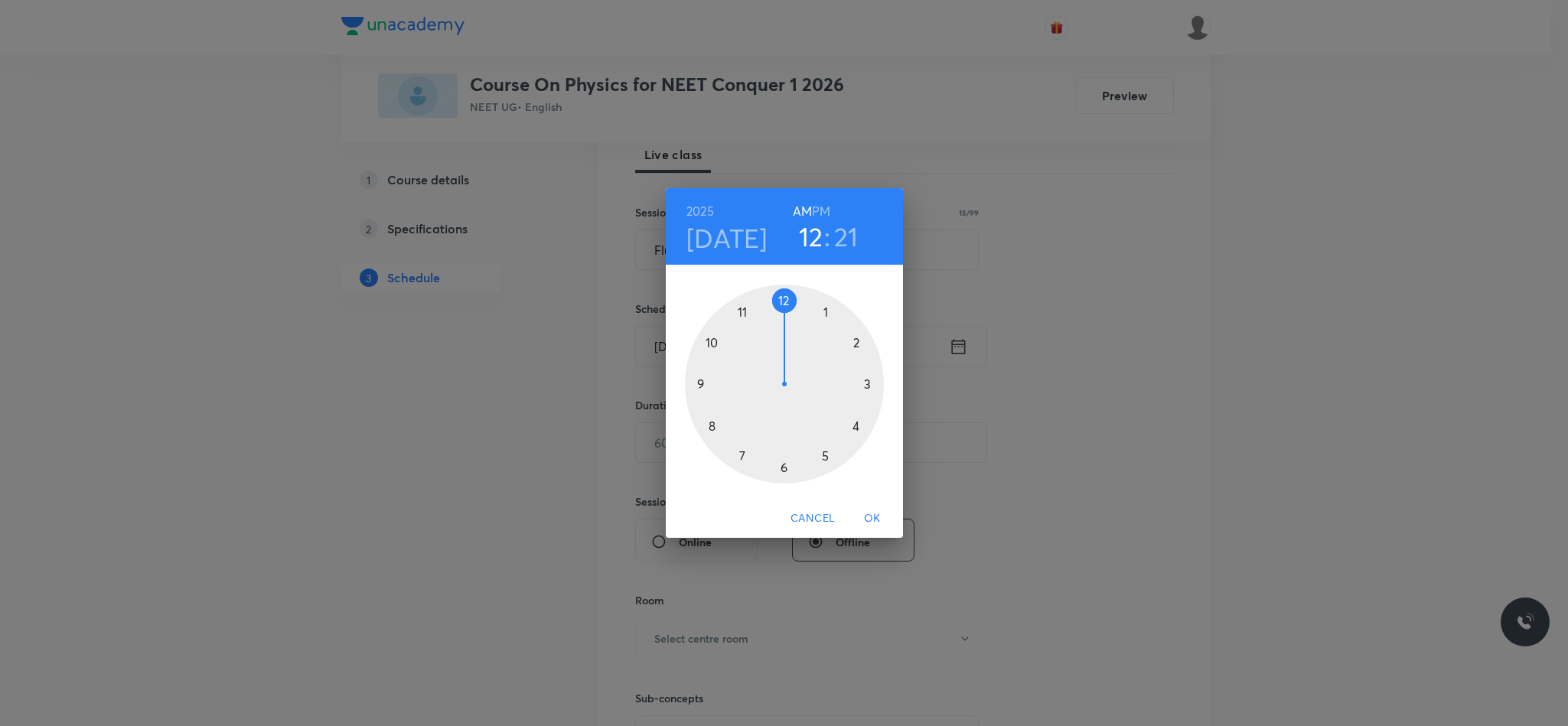
click at [711, 343] on div at bounding box center [784, 384] width 199 height 199
click at [785, 470] on div at bounding box center [784, 384] width 199 height 199
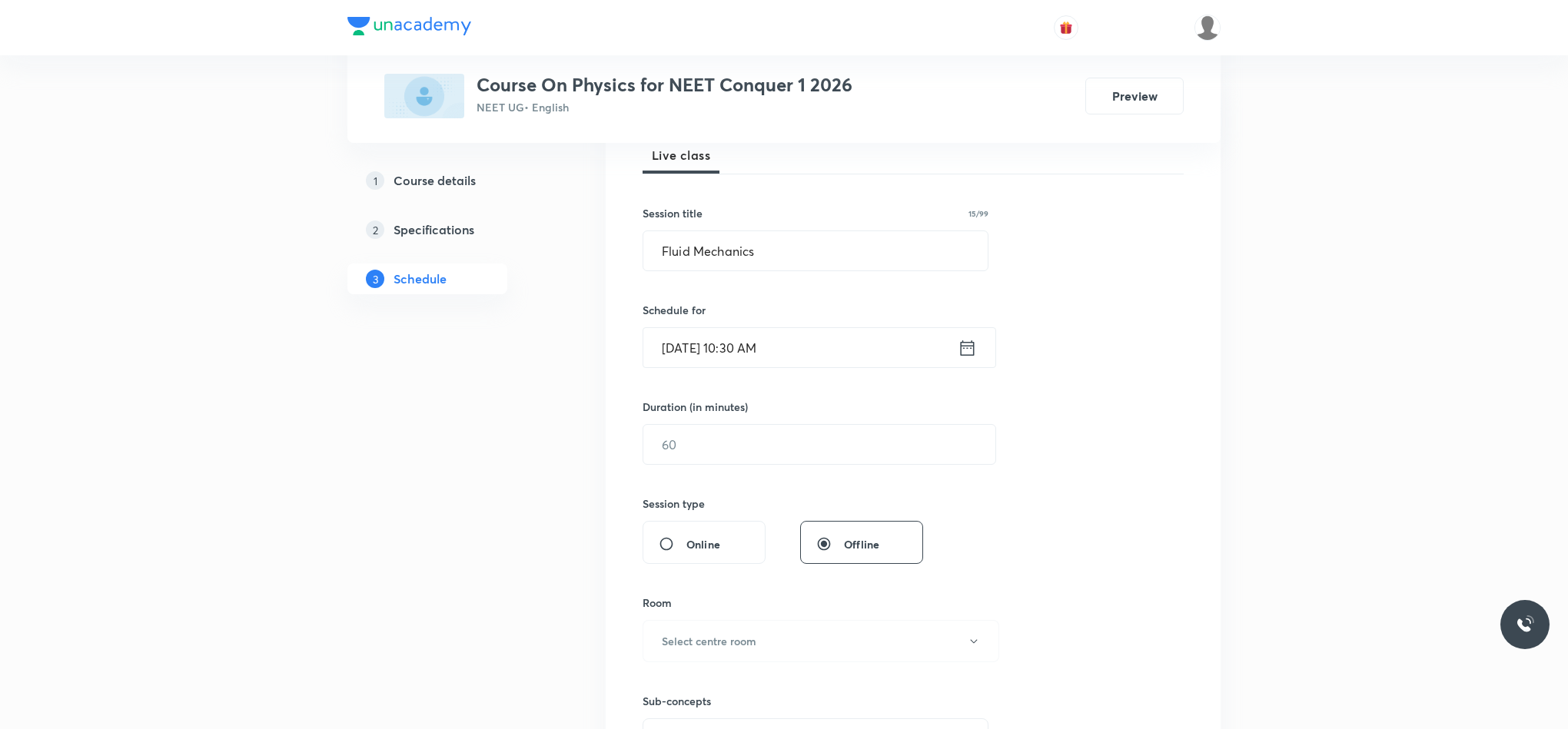
click at [970, 351] on icon at bounding box center [967, 347] width 19 height 21
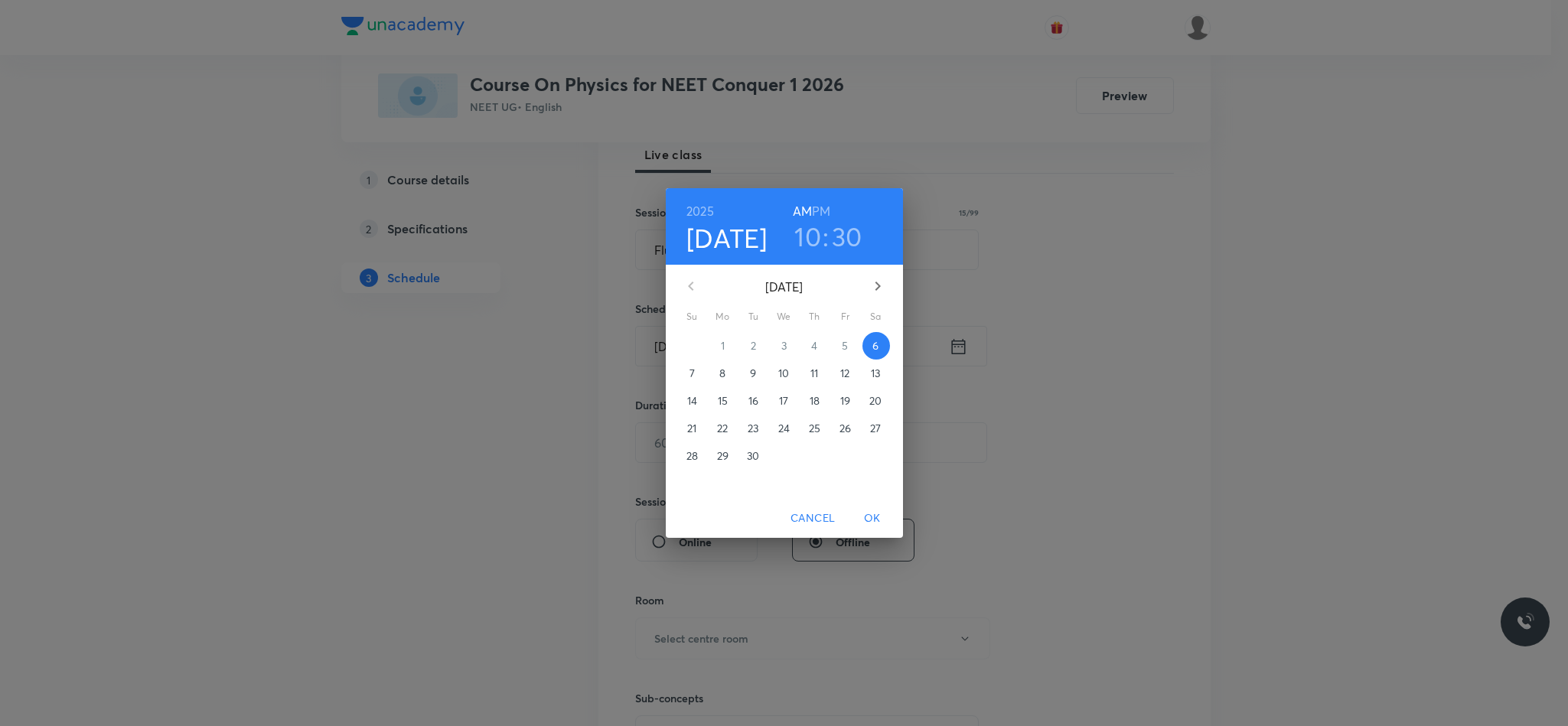
click at [879, 520] on span "OK" at bounding box center [872, 518] width 37 height 19
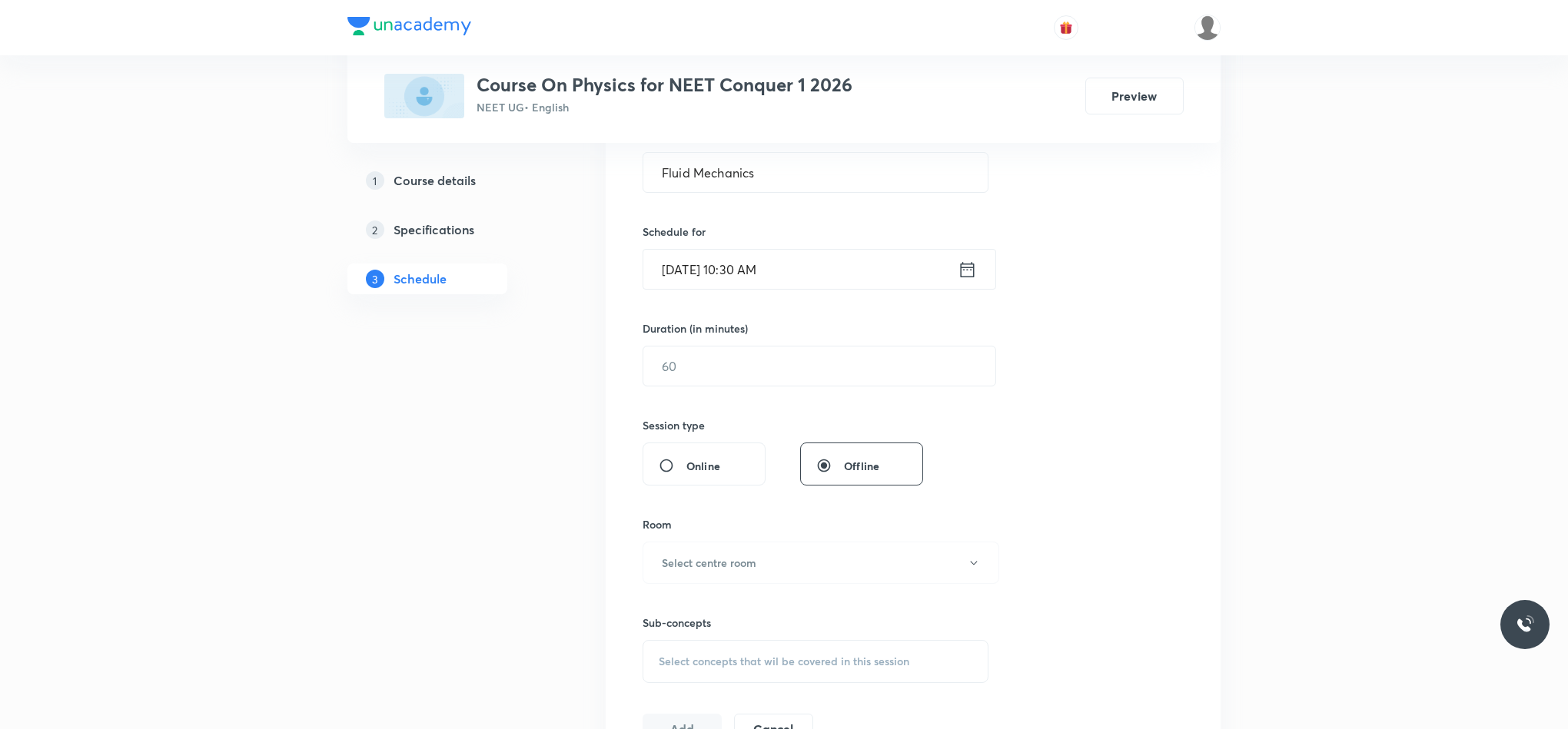
scroll to position [346, 0]
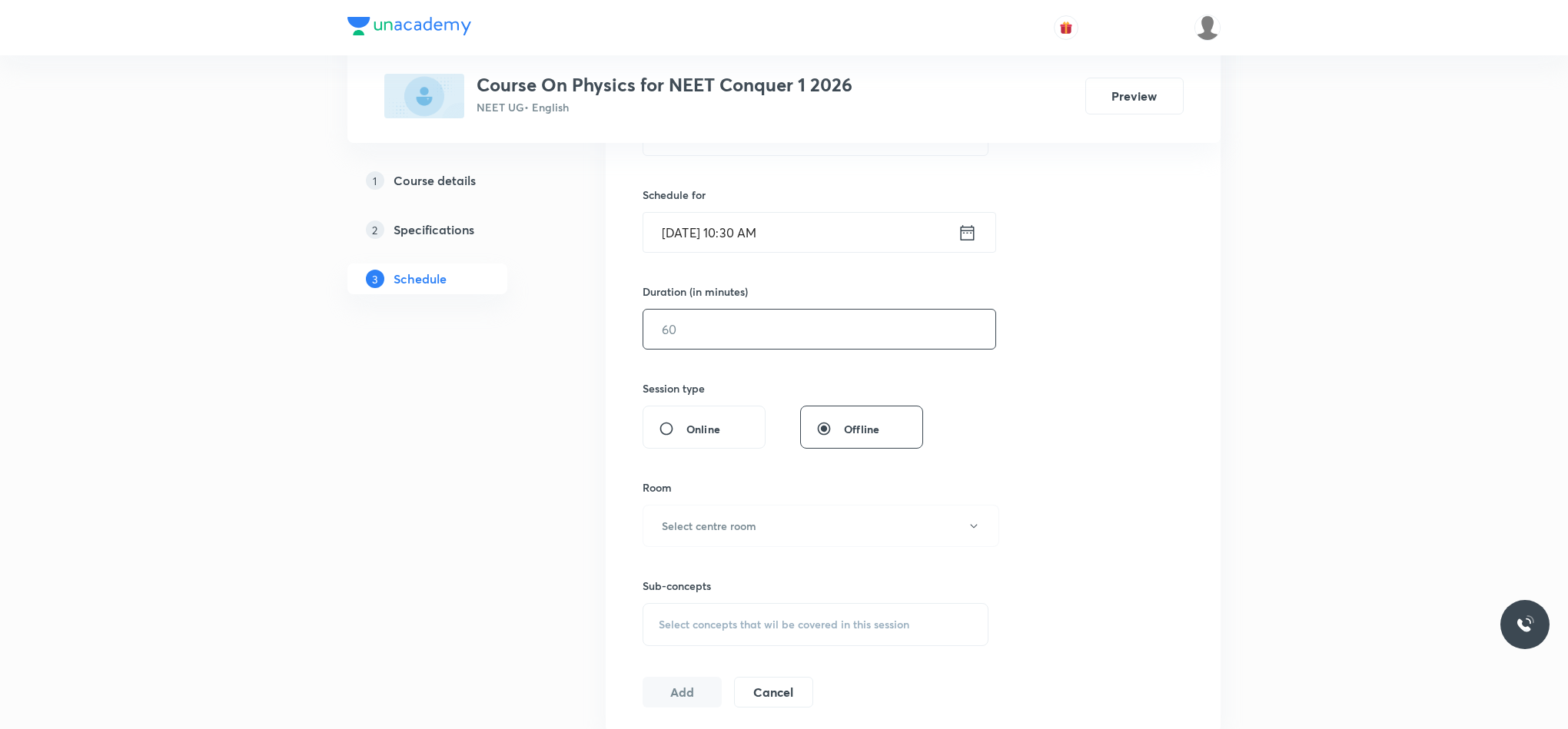
click at [812, 332] on input "text" at bounding box center [819, 329] width 352 height 40
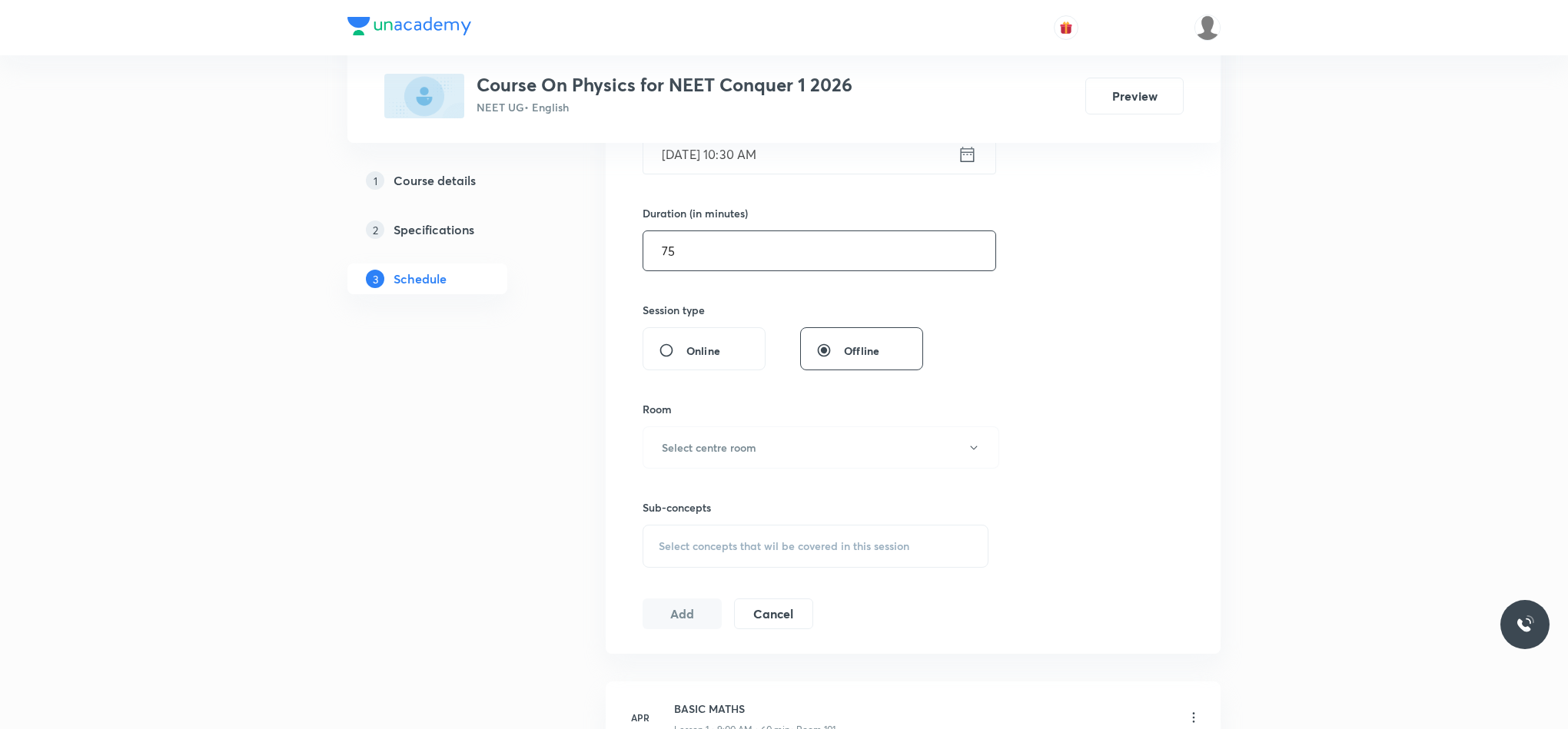
scroll to position [461, 0]
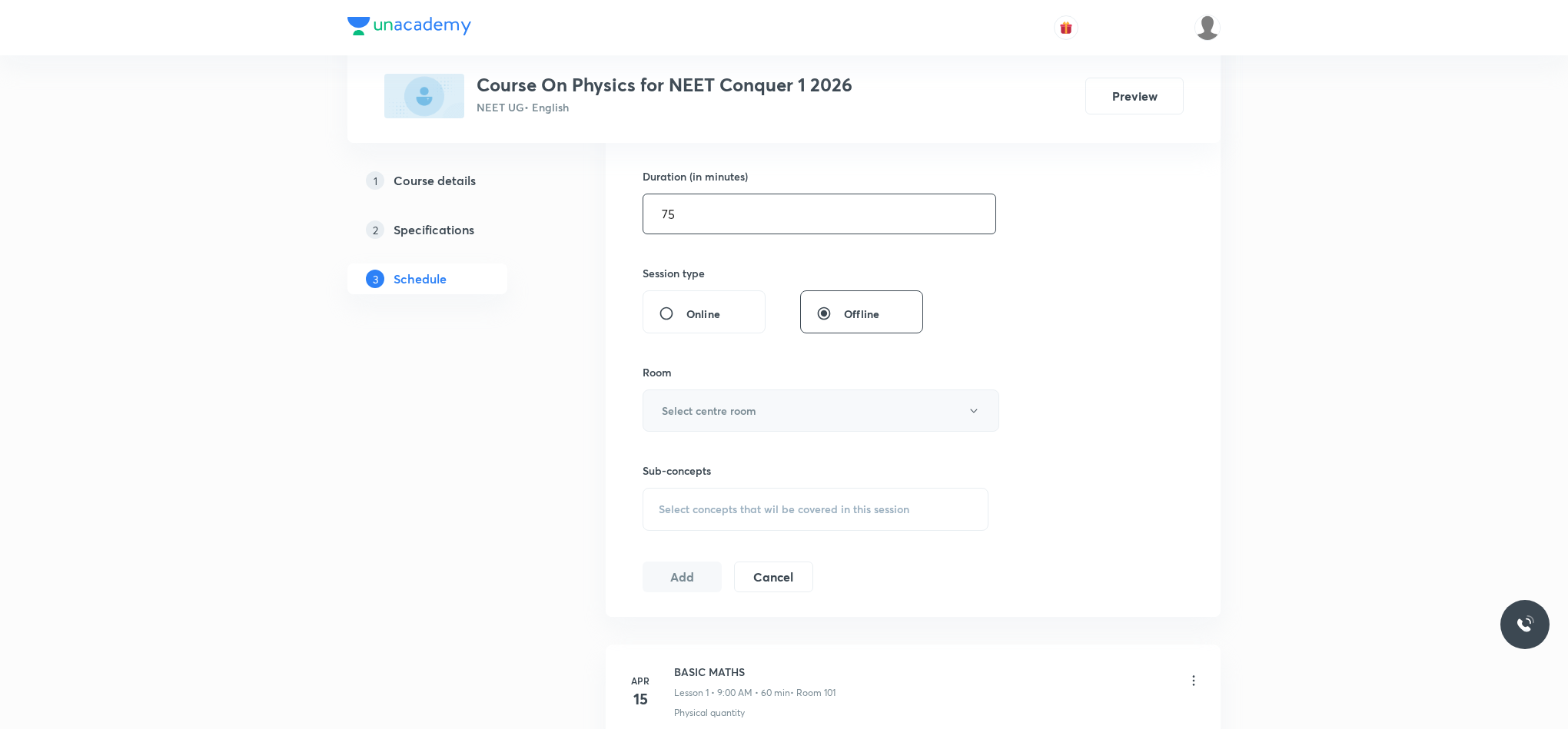
type input "75"
click at [727, 424] on button "Select centre room" at bounding box center [820, 411] width 356 height 42
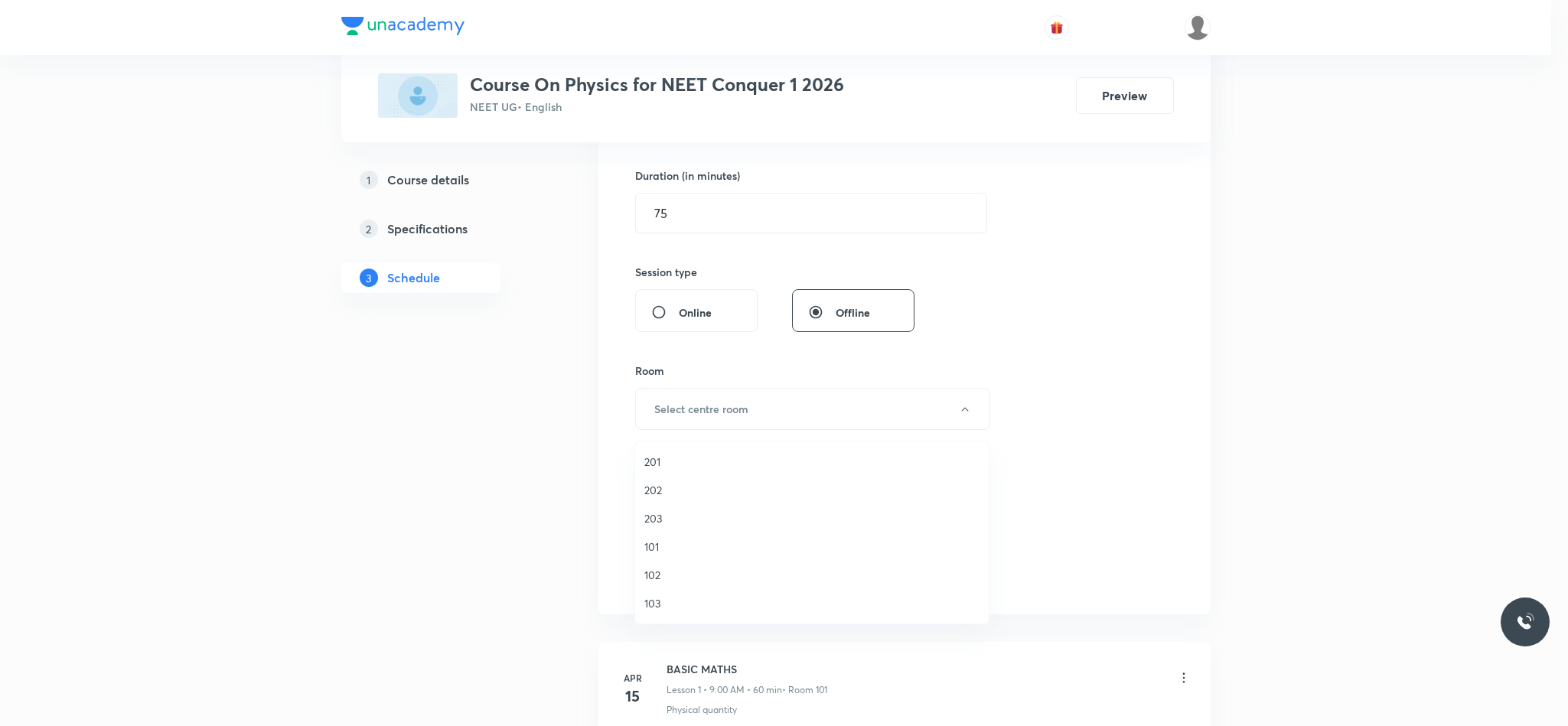
click at [647, 537] on span "101" at bounding box center [812, 547] width 335 height 16
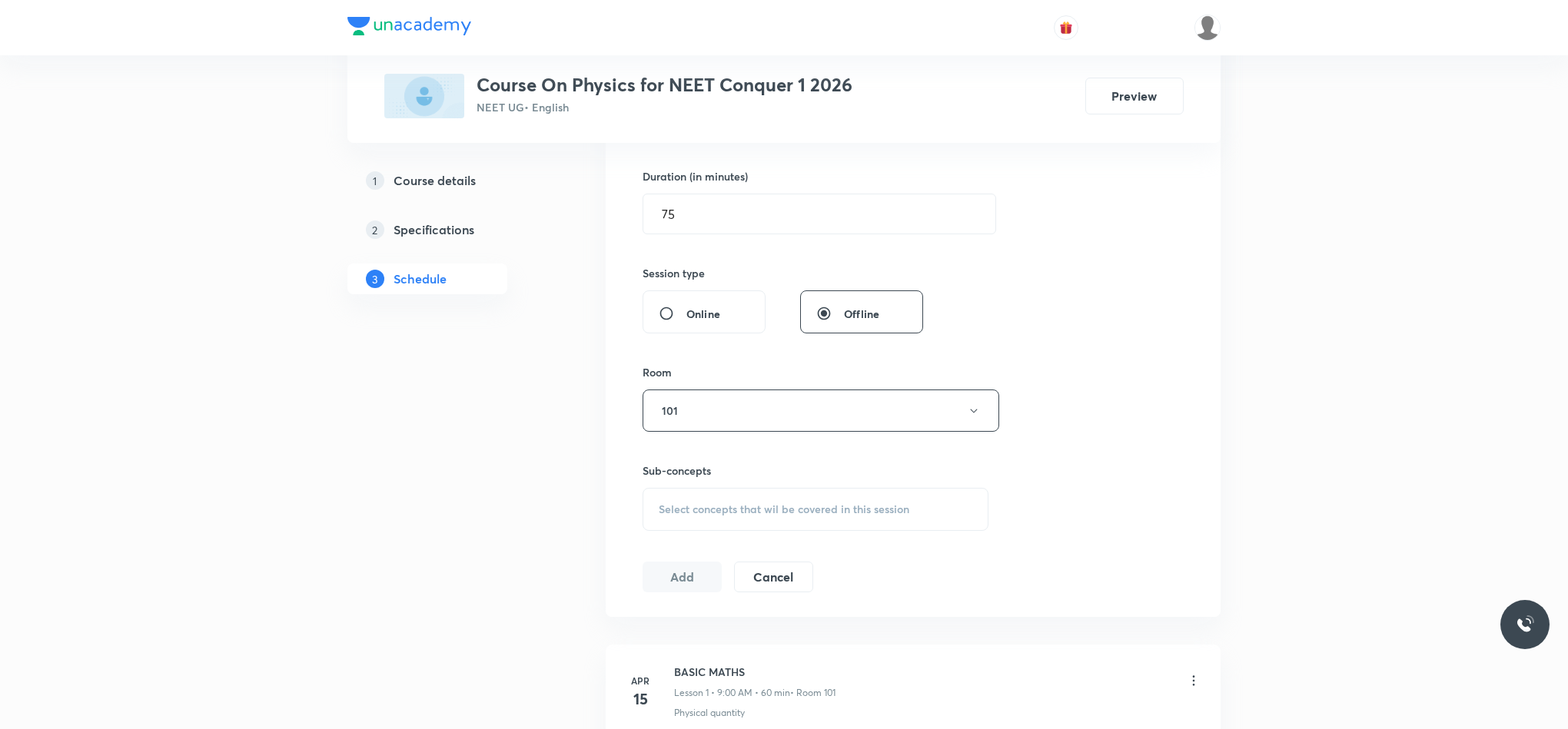
drag, startPoint x: 654, startPoint y: 539, endPoint x: 542, endPoint y: 438, distance: 150.8
click at [755, 539] on div "Session 115 Live class Session title 15/99 Fluid Mechanics ​ Schedule for Sep 6…" at bounding box center [913, 232] width 541 height 722
click at [738, 515] on span "Select concepts that wil be covered in this session" at bounding box center [784, 509] width 250 height 12
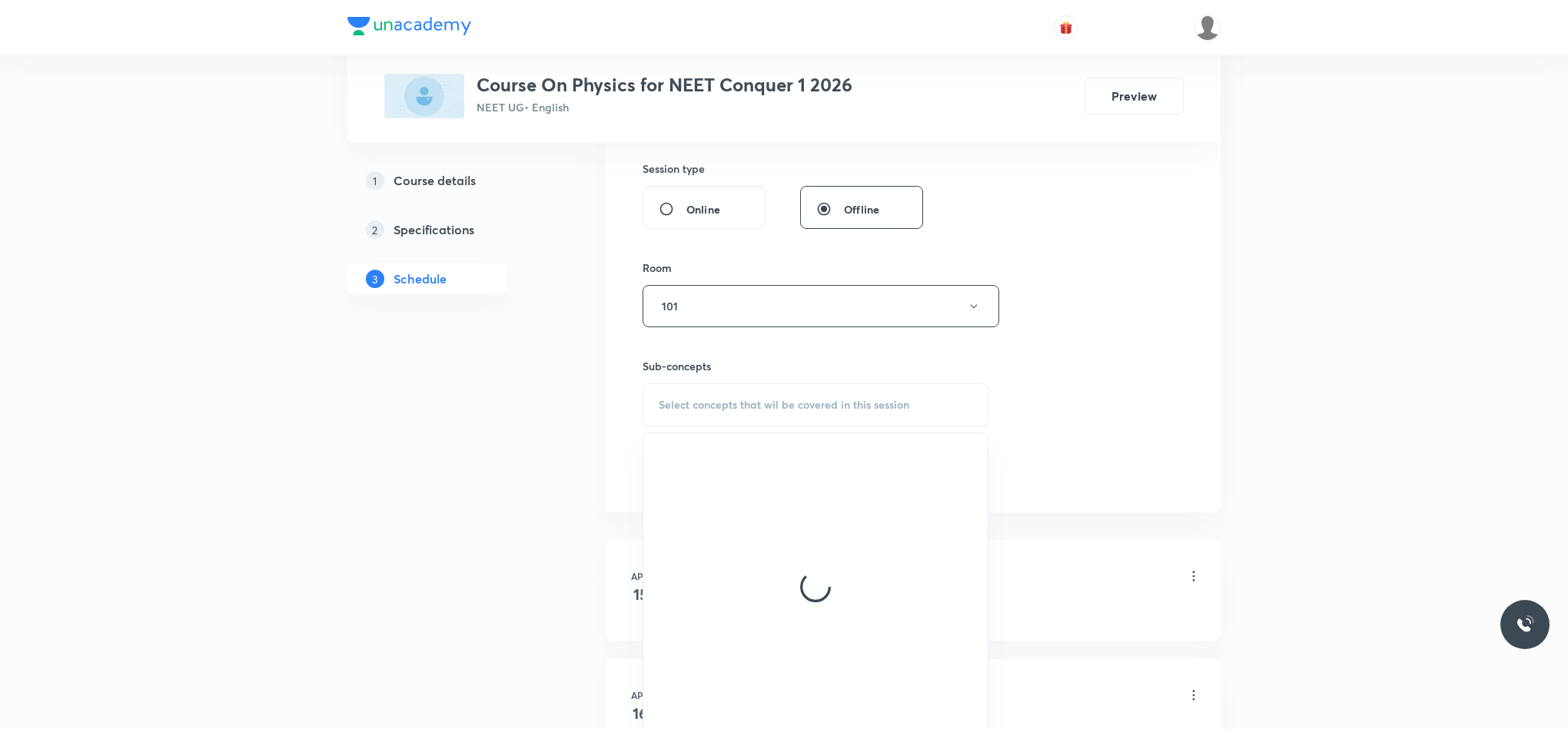
scroll to position [691, 0]
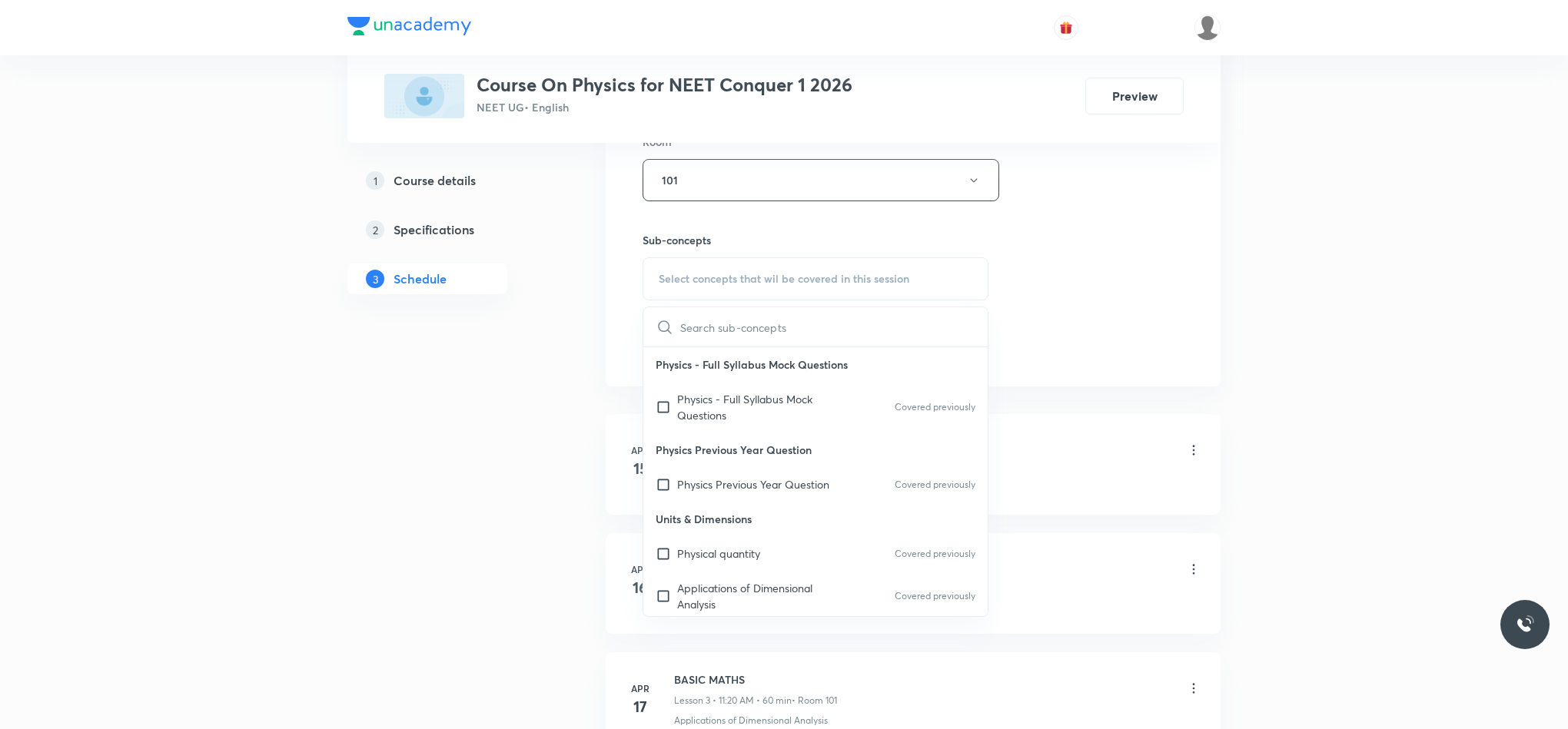
drag, startPoint x: 741, startPoint y: 415, endPoint x: 1129, endPoint y: 284, distance: 409.5
click at [742, 418] on p "Physics - Full Syllabus Mock Questions" at bounding box center [754, 407] width 156 height 32
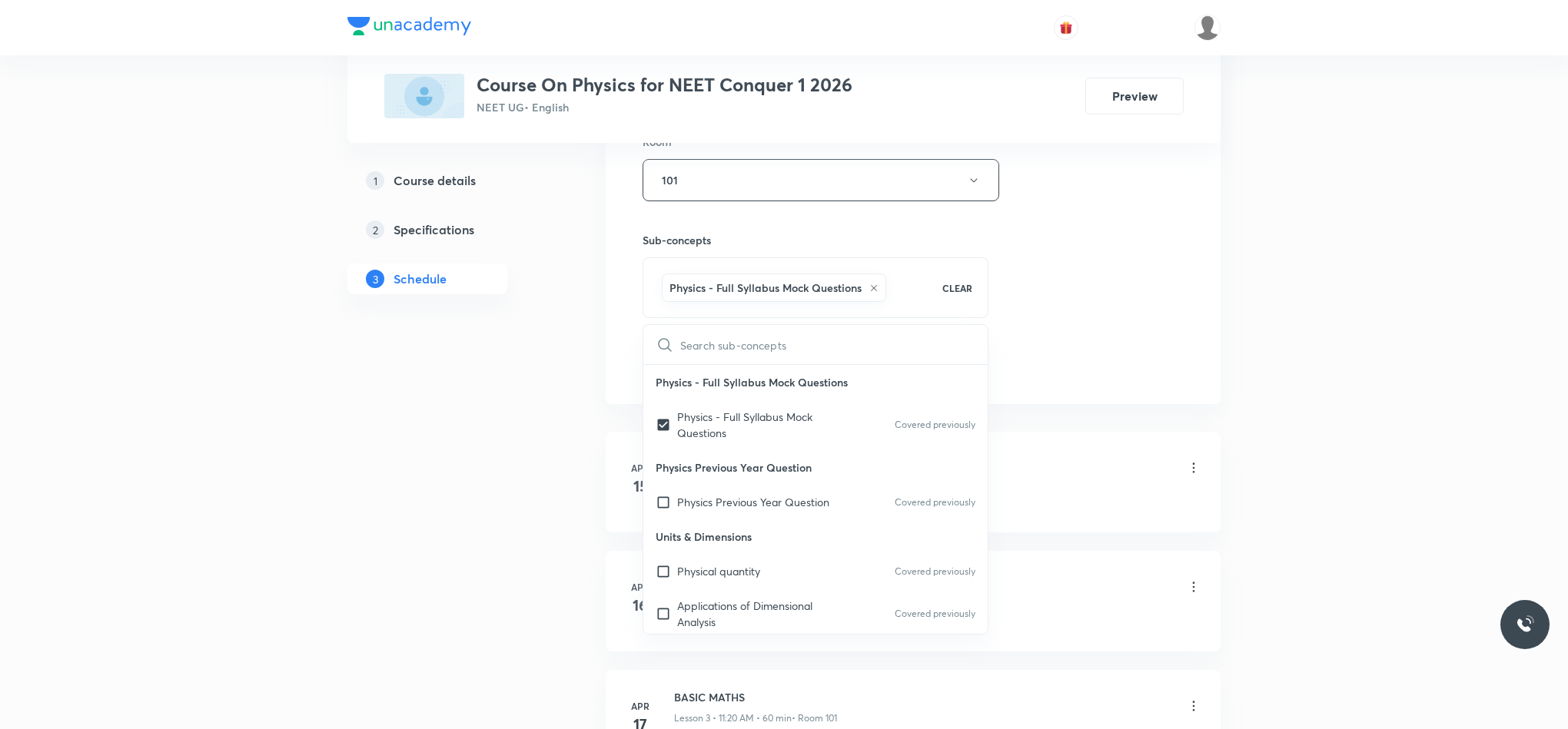
checkbox input "true"
click at [1129, 284] on div "Session 115 Live class Session title 15/99 Fluid Mechanics ​ Schedule for Sep 6…" at bounding box center [913, 9] width 541 height 739
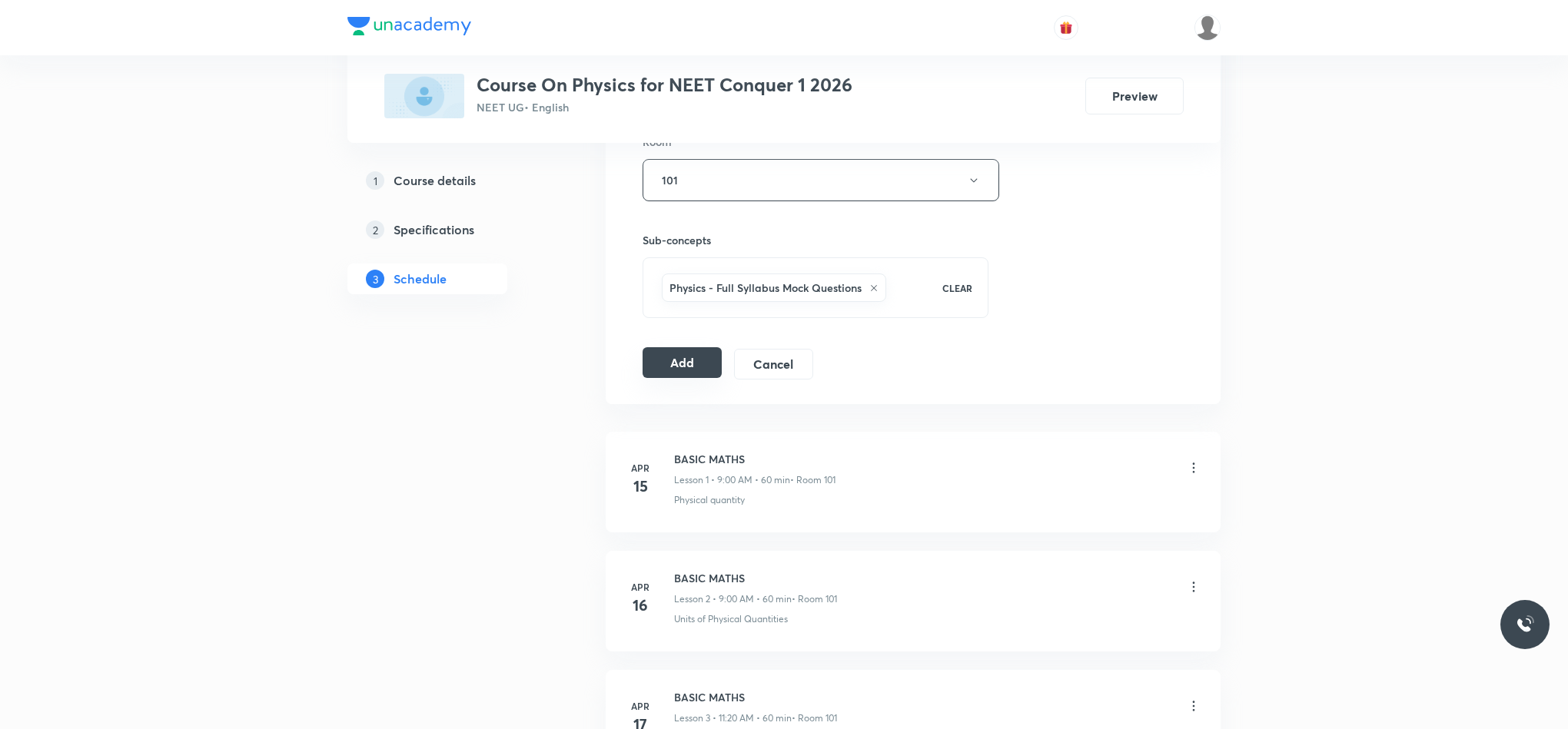
click at [695, 358] on button "Add" at bounding box center [682, 362] width 79 height 30
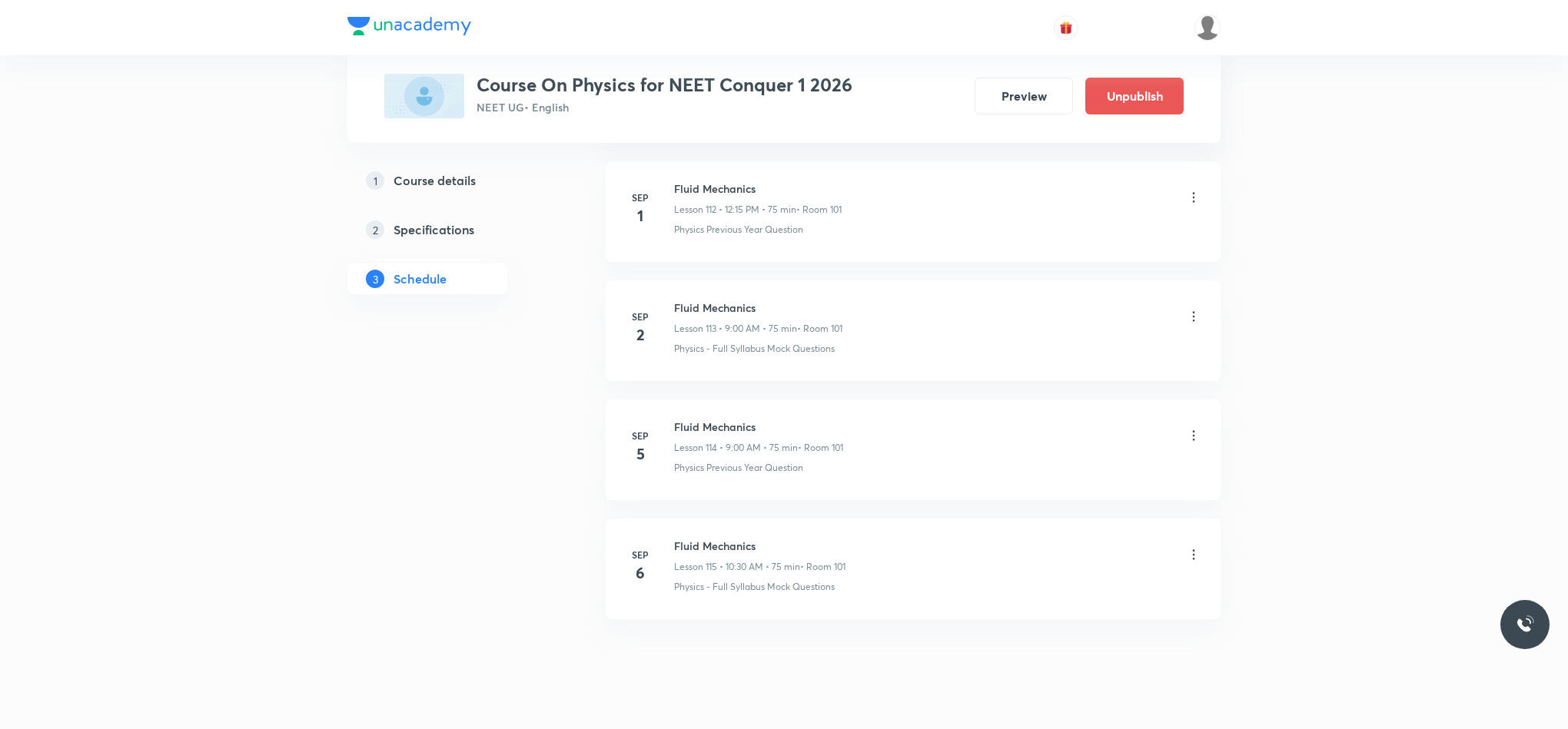
scroll to position [13579, 0]
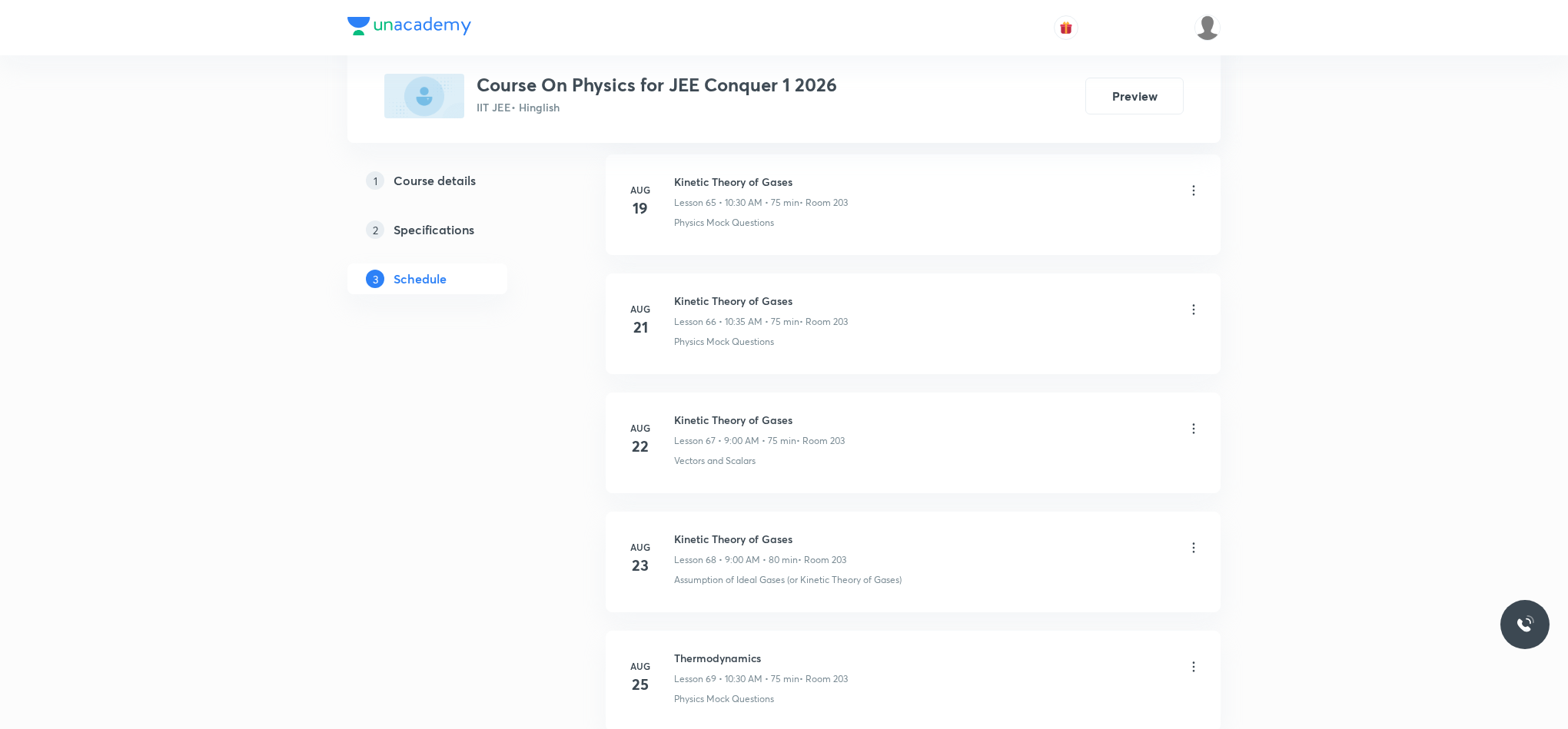
scroll to position [10073, 0]
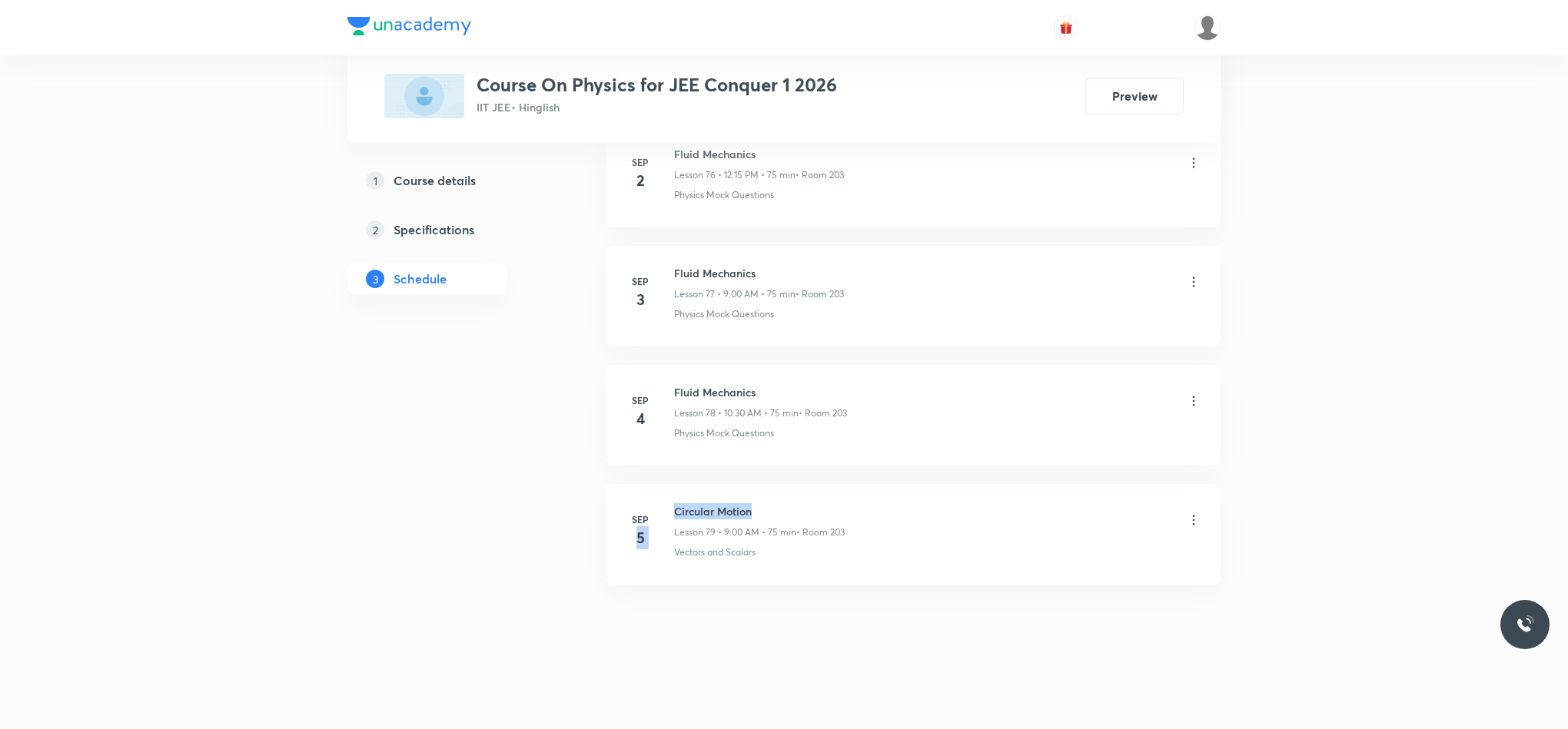
drag, startPoint x: 703, startPoint y: 510, endPoint x: 789, endPoint y: 503, distance: 86.3
click at [789, 503] on div "[DATE] Circular Motion Lesson 79 • 9:00 AM • 75 min • Room 203 Vectors and Scal…" at bounding box center [913, 531] width 576 height 56
click at [852, 493] on li "[DATE] Circular Motion Lesson 79 • 9:00 AM • 75 min • Room 203 Vectors and Scal…" at bounding box center [913, 534] width 615 height 100
drag, startPoint x: 672, startPoint y: 503, endPoint x: 849, endPoint y: 499, distance: 177.0
click at [849, 499] on li "[DATE] Circular Motion Lesson 79 • 9:00 AM • 75 min • Room 203 Vectors and Scal…" at bounding box center [913, 534] width 615 height 100
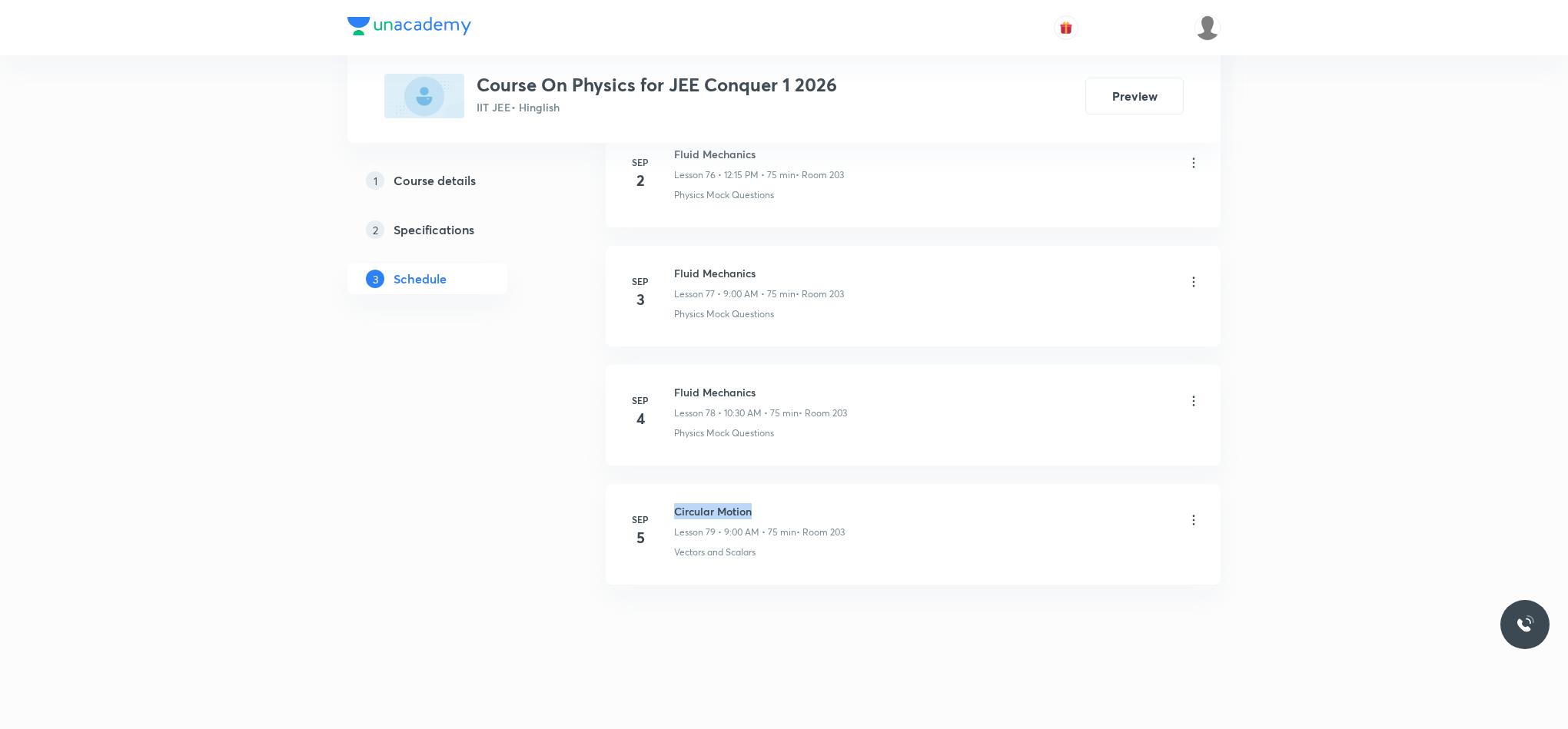
copy h6 "Circular Motion"
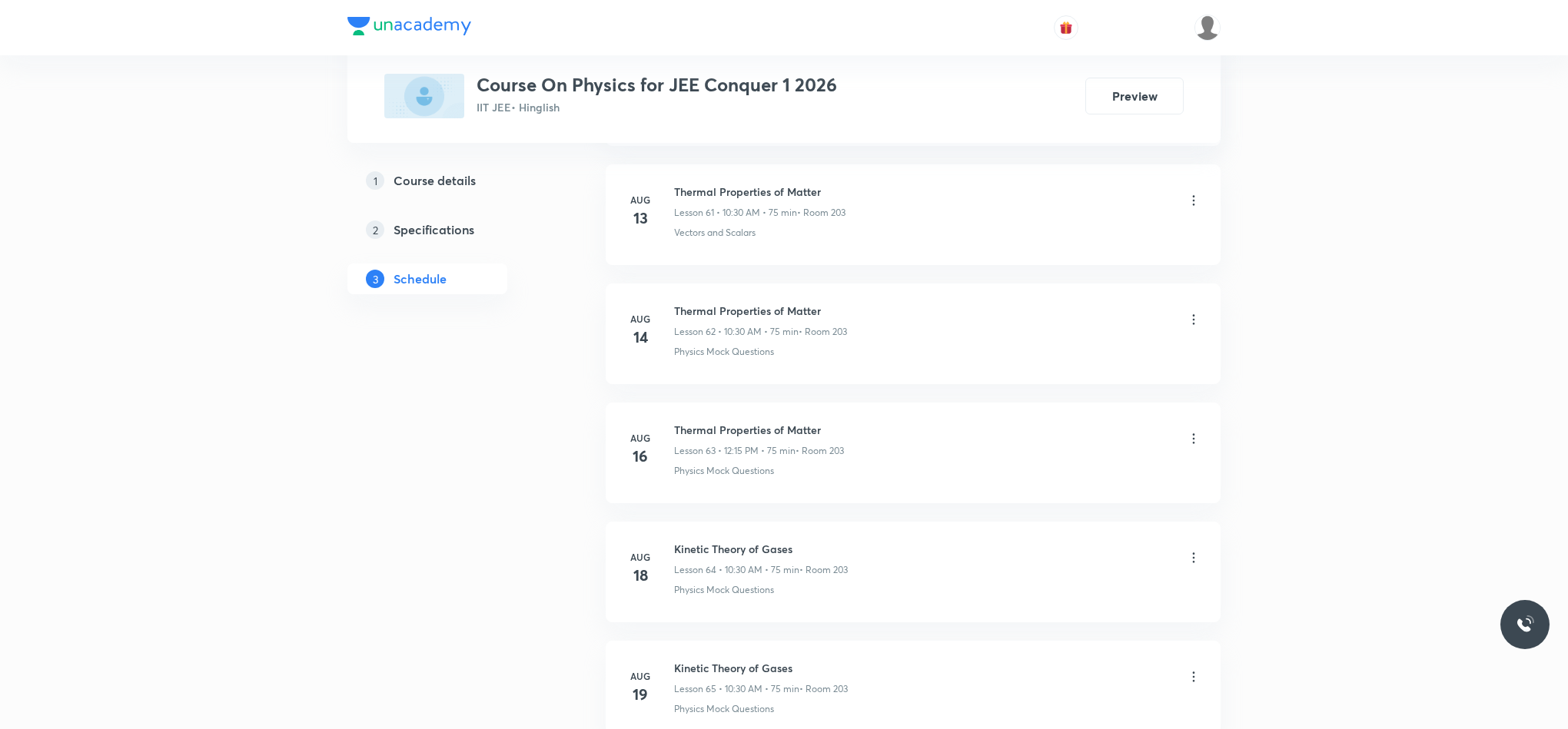
scroll to position [8115, 0]
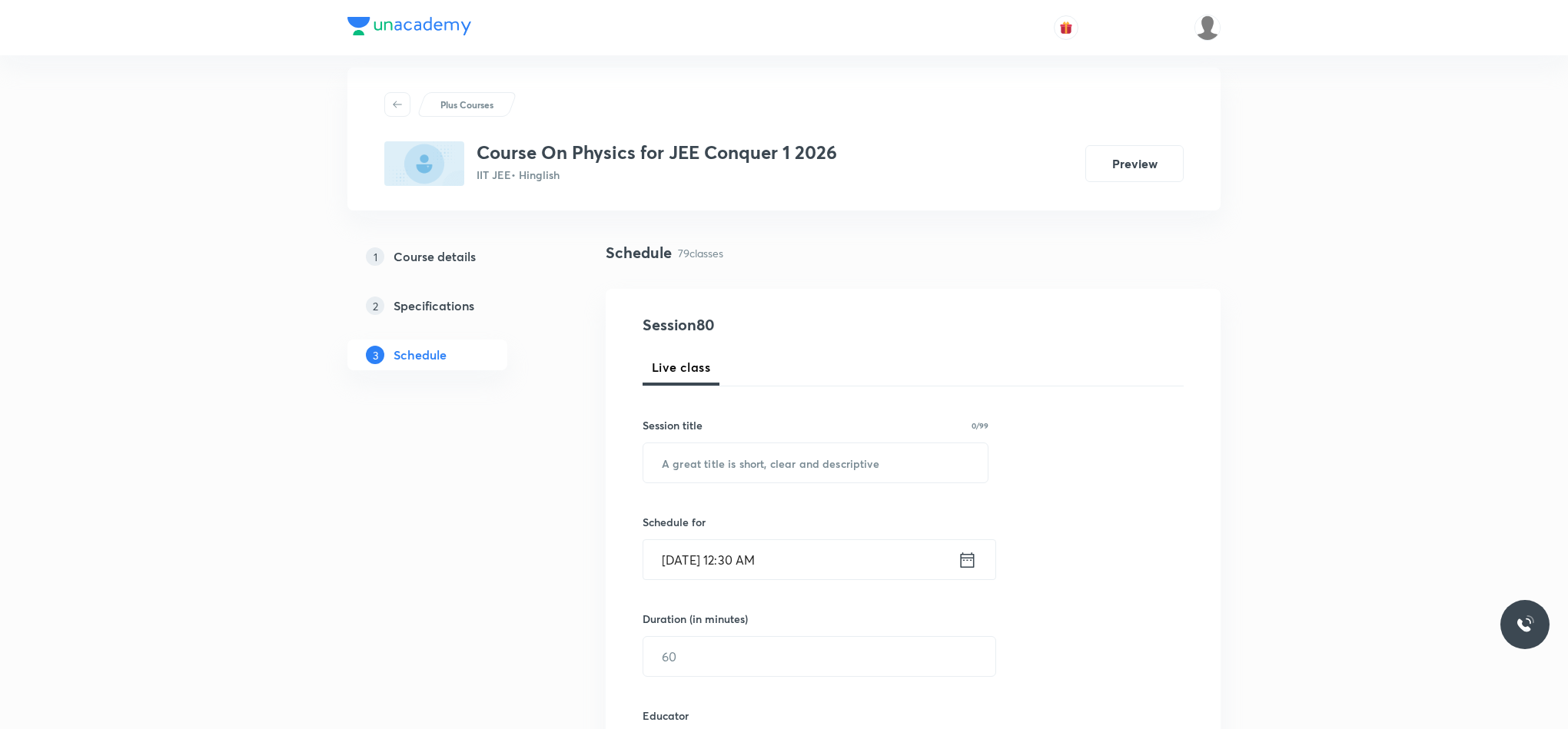
scroll to position [0, 0]
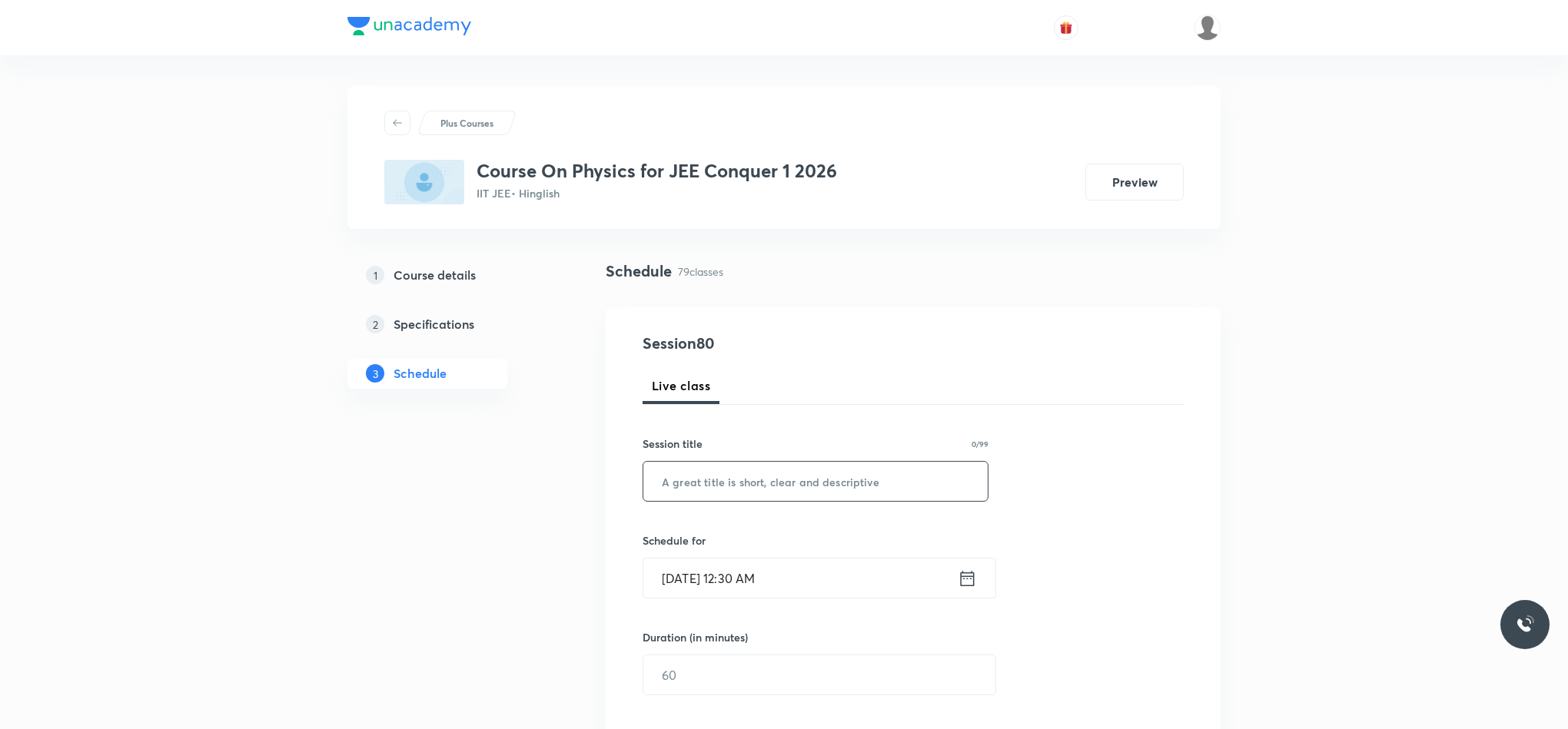
drag, startPoint x: 911, startPoint y: 480, endPoint x: 913, endPoint y: 492, distance: 12.2
click at [913, 492] on input "text" at bounding box center [816, 481] width 344 height 40
paste input "Circular Motion"
type input "Circular Motion"
click at [964, 593] on div "Sep 6, 2025, 12:30 AM ​" at bounding box center [819, 578] width 354 height 40
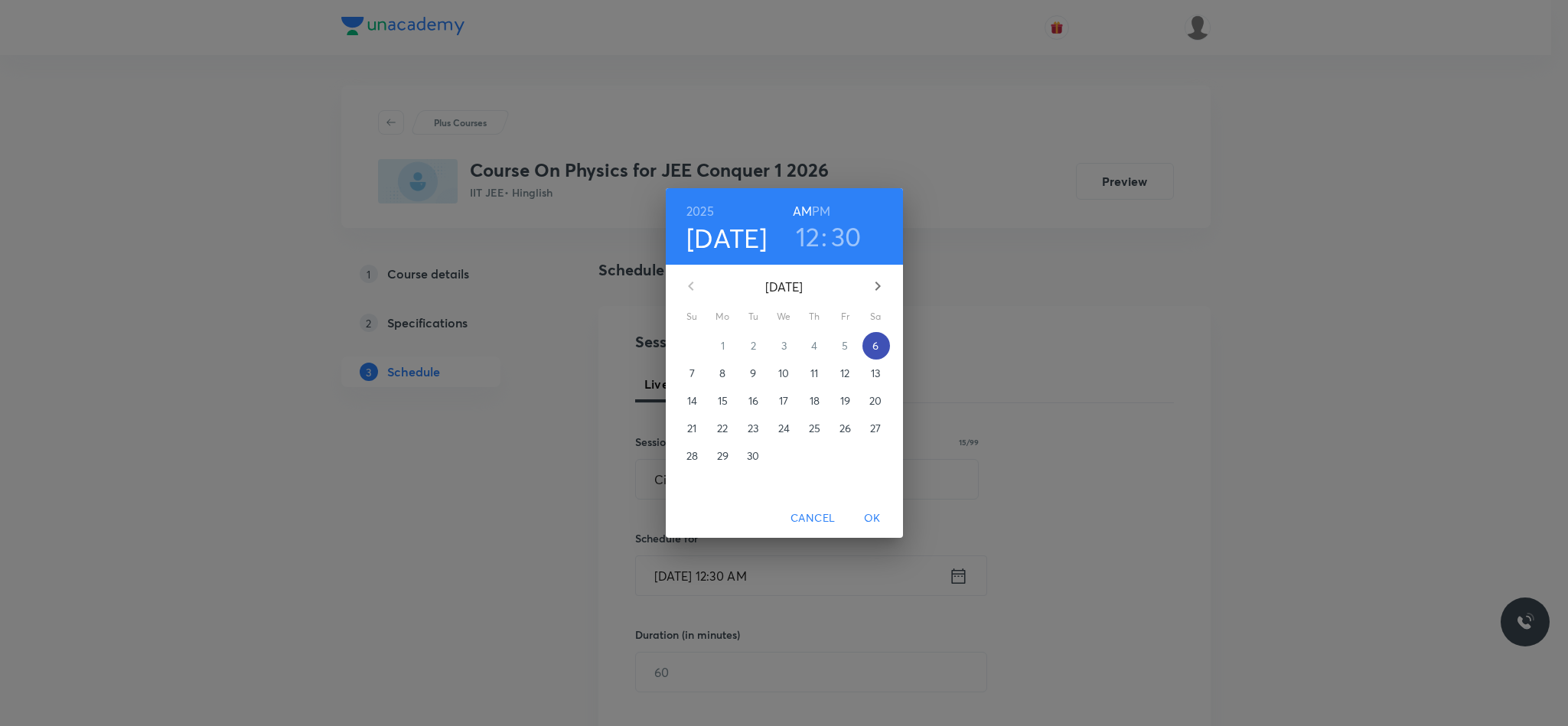
click at [879, 340] on span "6" at bounding box center [876, 346] width 27 height 16
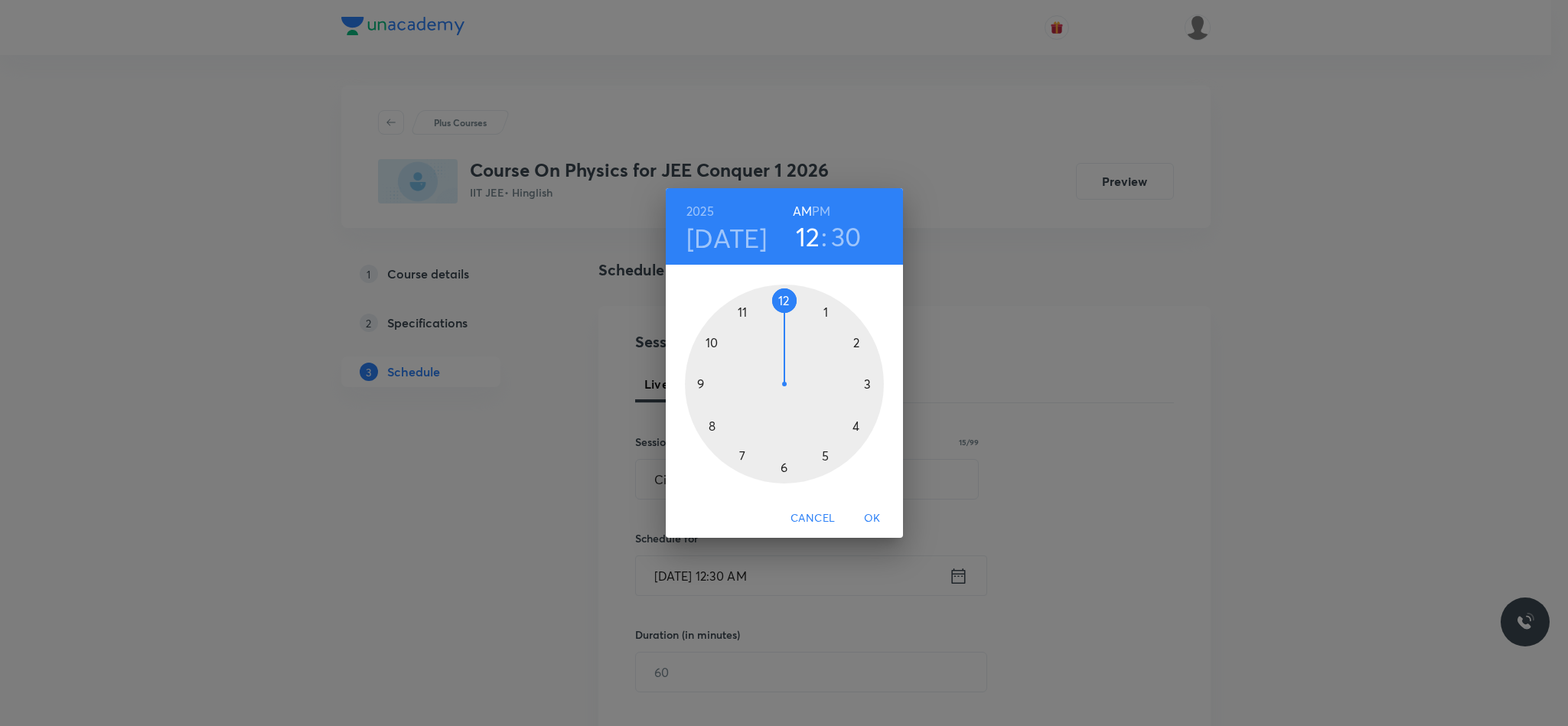
click at [697, 387] on div at bounding box center [784, 384] width 199 height 199
click at [781, 299] on div at bounding box center [784, 384] width 199 height 199
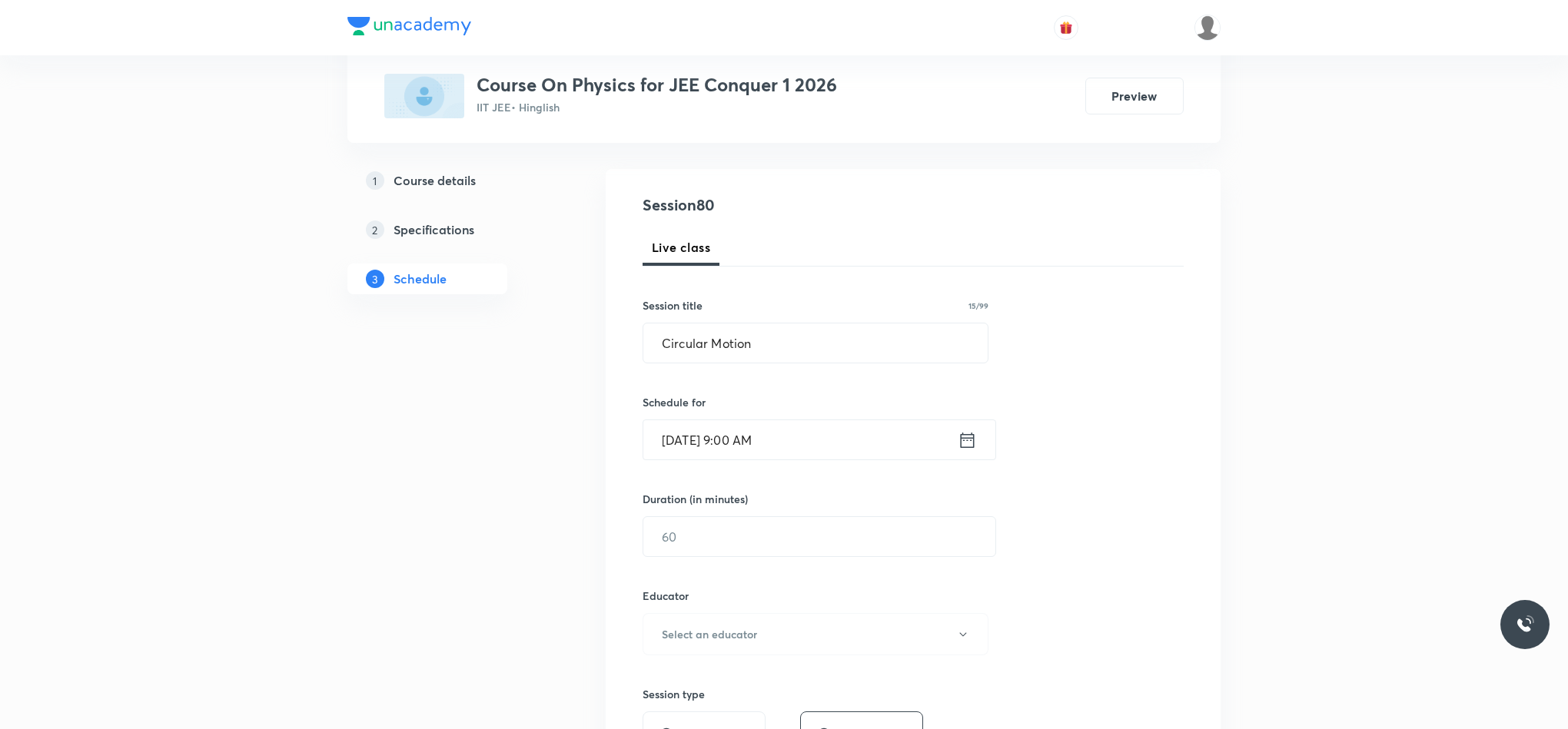
scroll to position [346, 0]
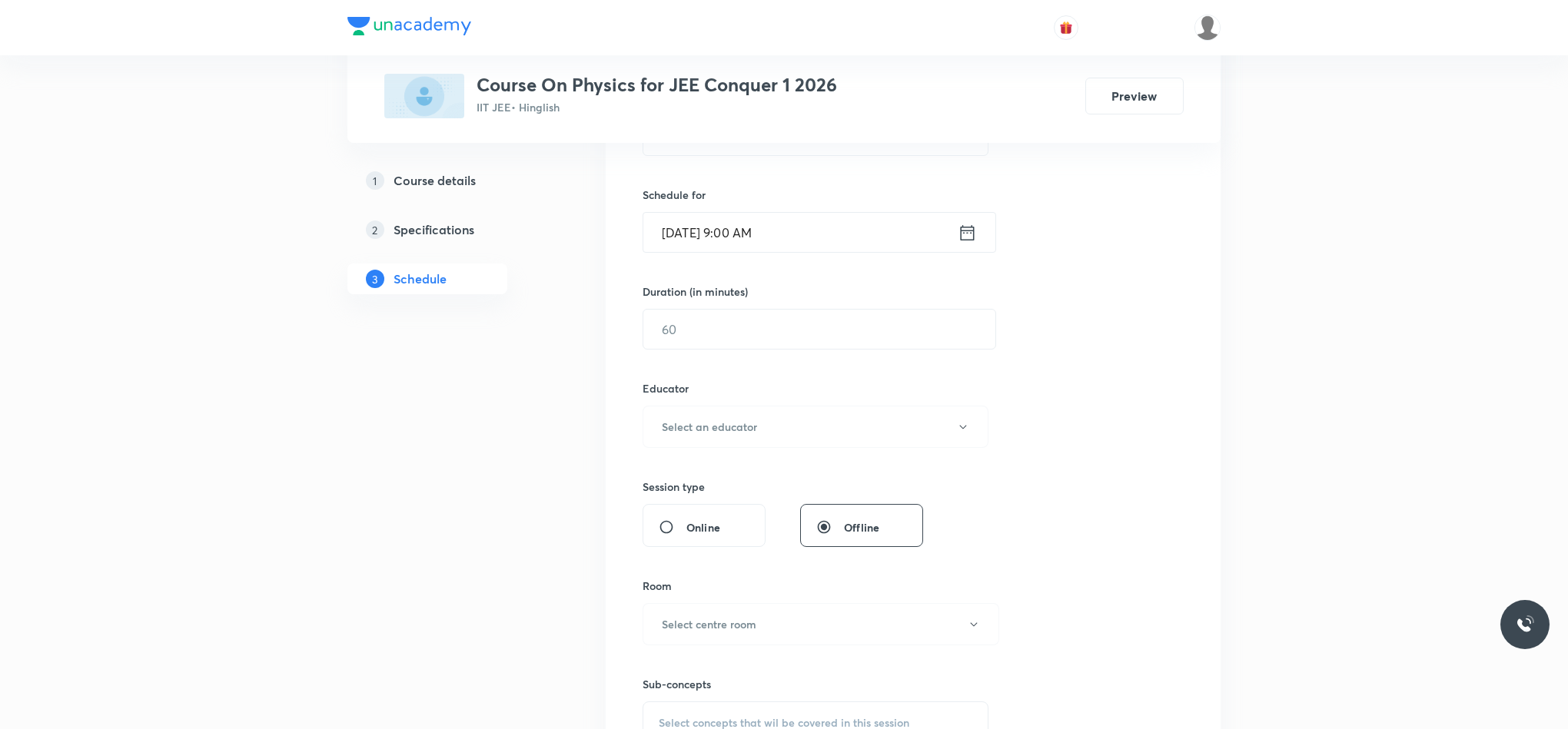
click at [787, 355] on div "Session 80 Live class Session title 15/99 Circular Motion ​ Schedule for Sep 6,…" at bounding box center [913, 396] width 541 height 820
click at [789, 330] on input "text" at bounding box center [819, 329] width 352 height 40
type input "75"
click at [741, 421] on h6 "Select an educator" at bounding box center [710, 427] width 96 height 17
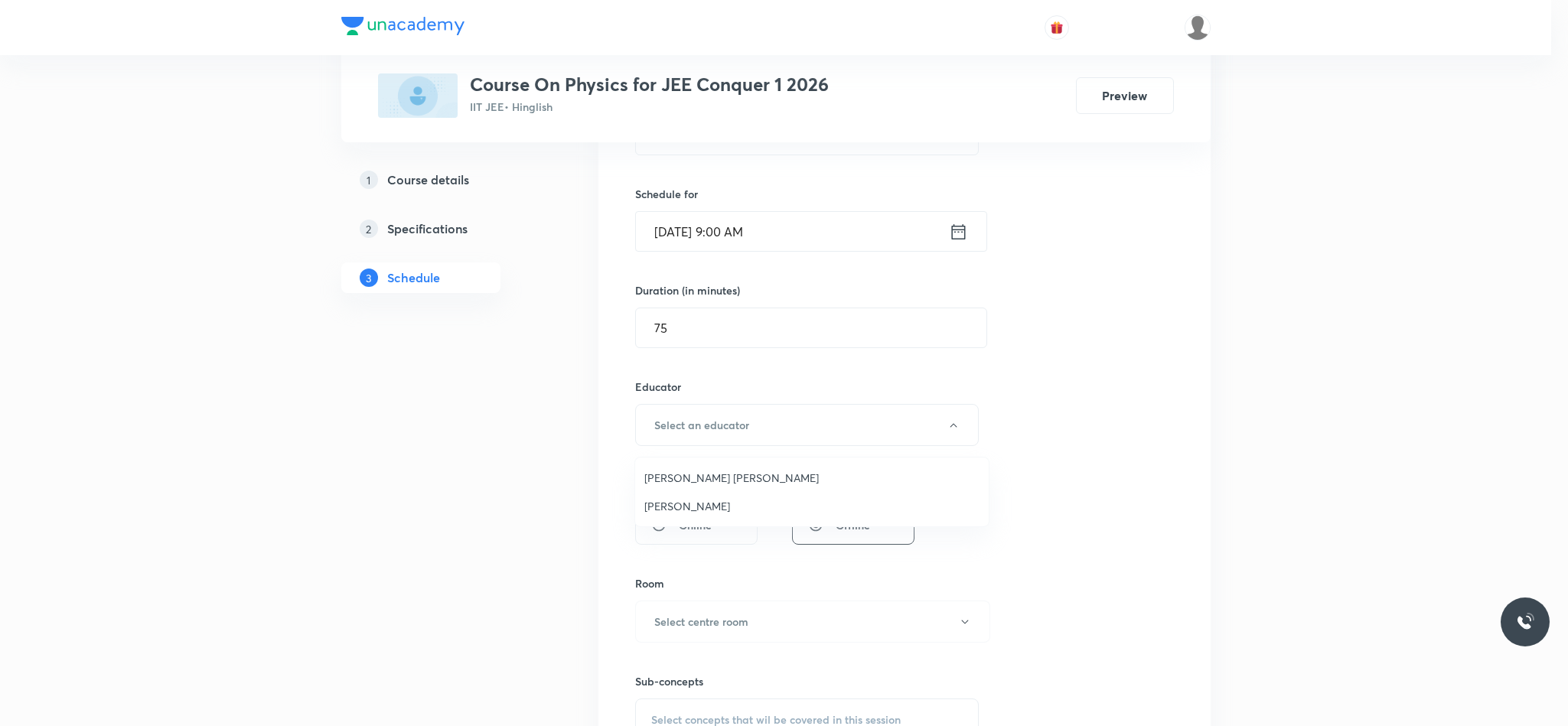
click at [677, 512] on span "Abhay Mishra" at bounding box center [812, 506] width 335 height 16
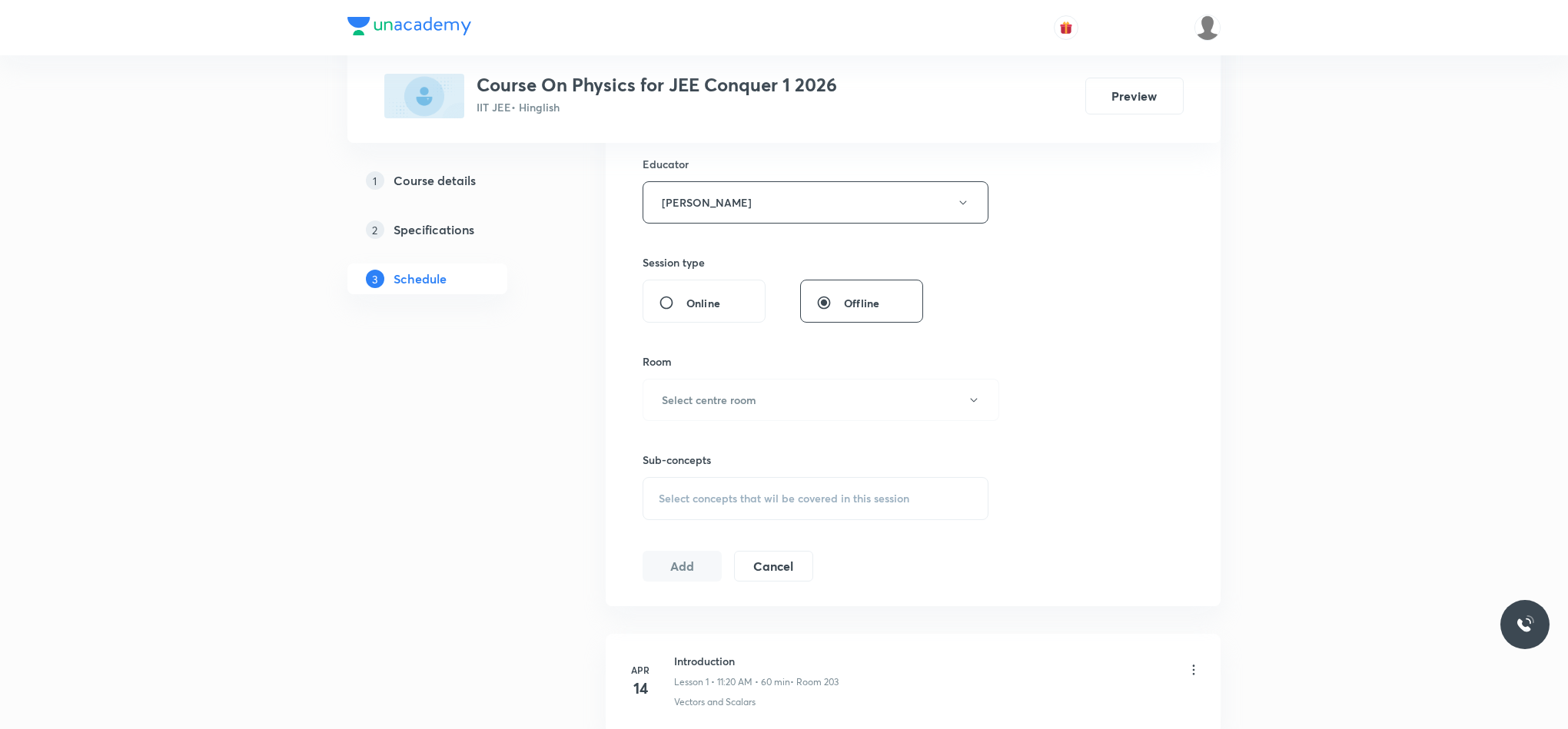
scroll to position [576, 0]
click at [691, 392] on h6 "Select centre room" at bounding box center [709, 394] width 95 height 17
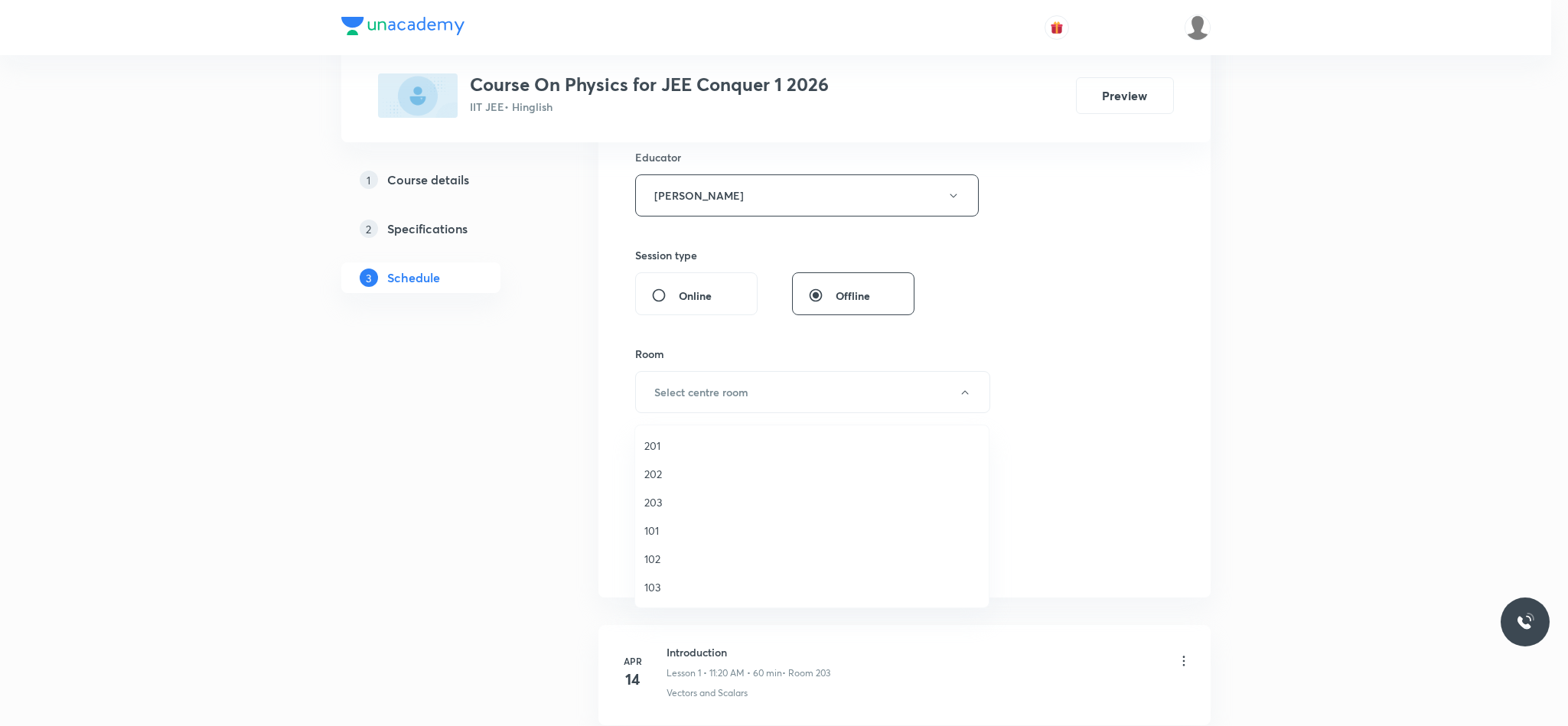
click at [650, 494] on span "203" at bounding box center [812, 502] width 335 height 16
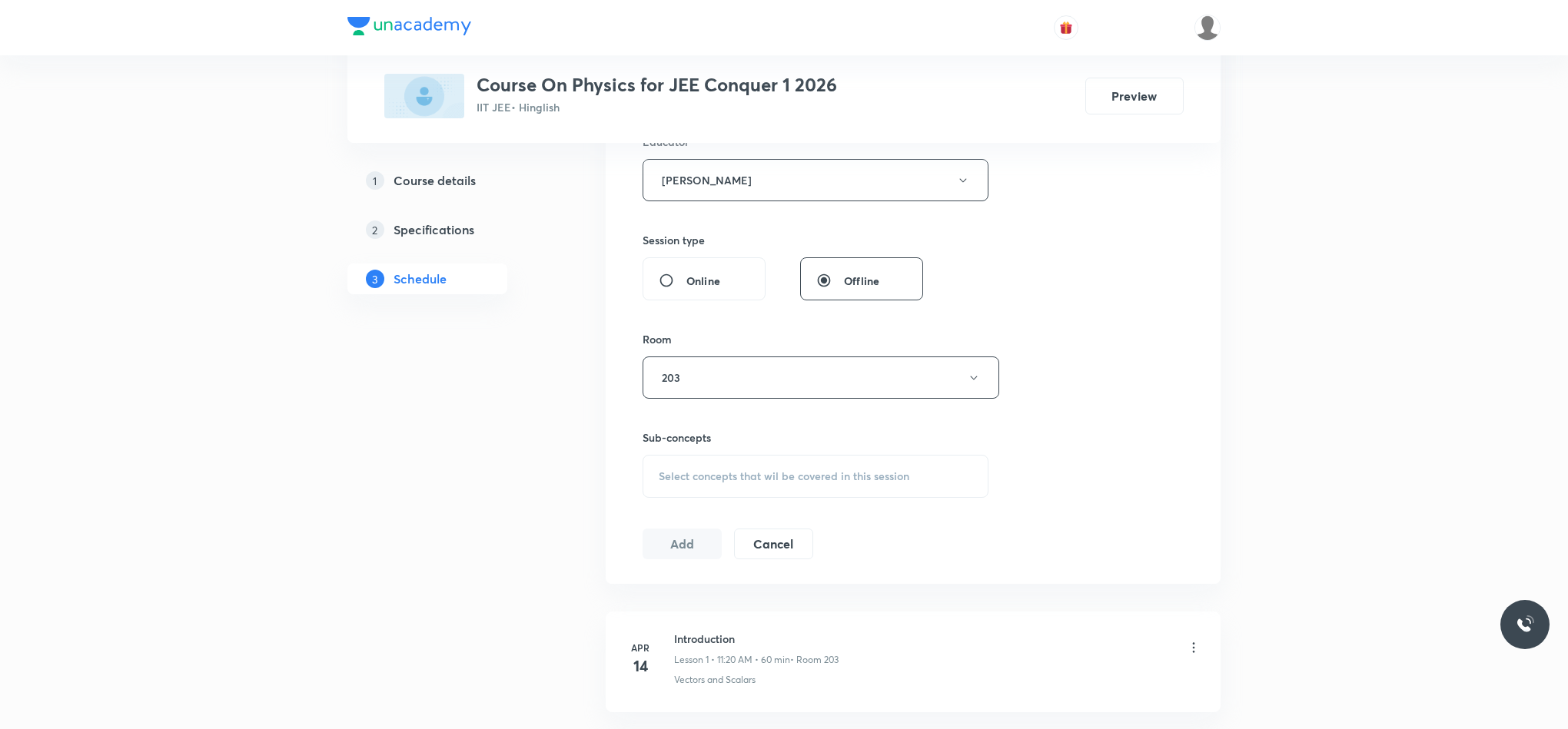
scroll to position [807, 0]
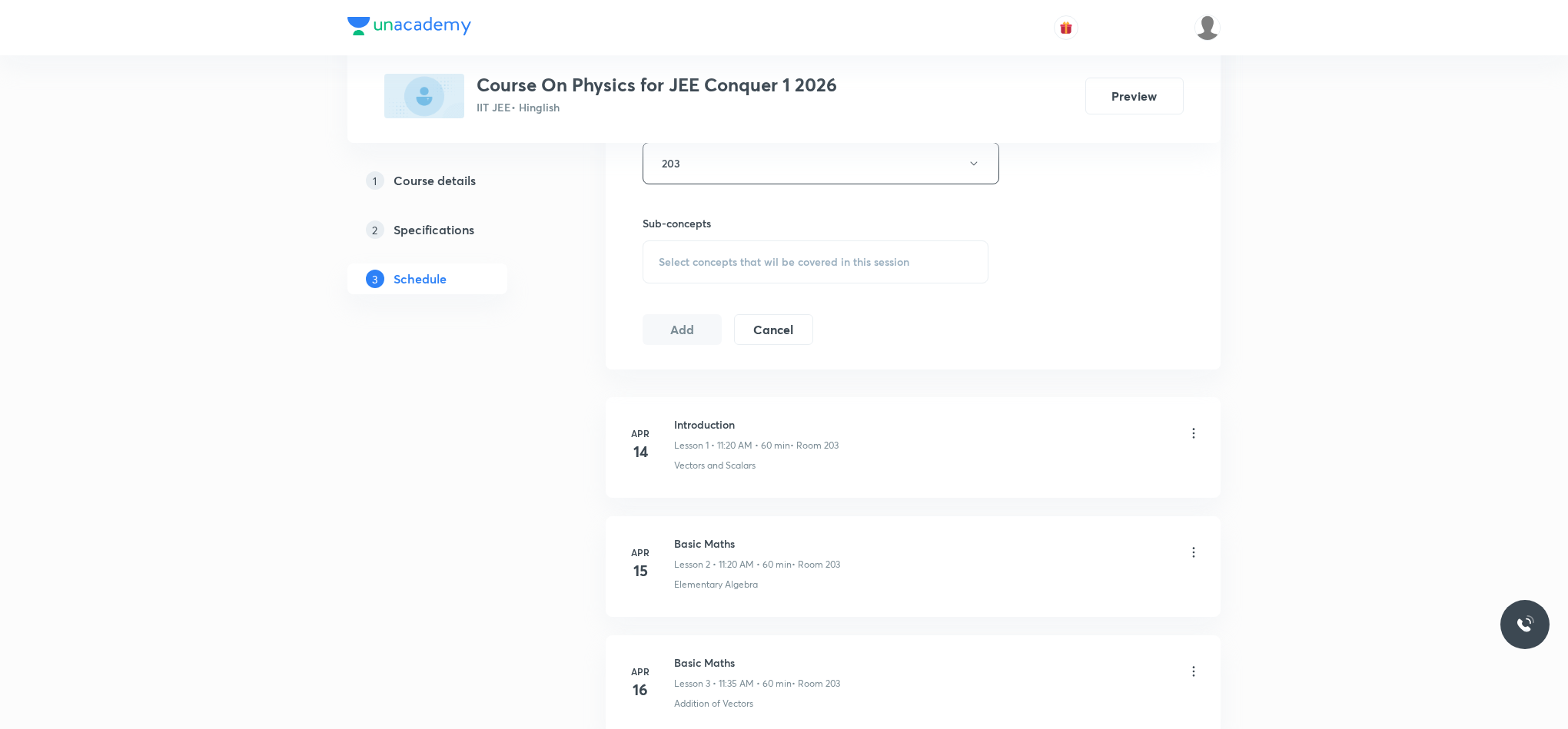
click at [701, 268] on span "Select concepts that wil be covered in this session" at bounding box center [784, 261] width 250 height 12
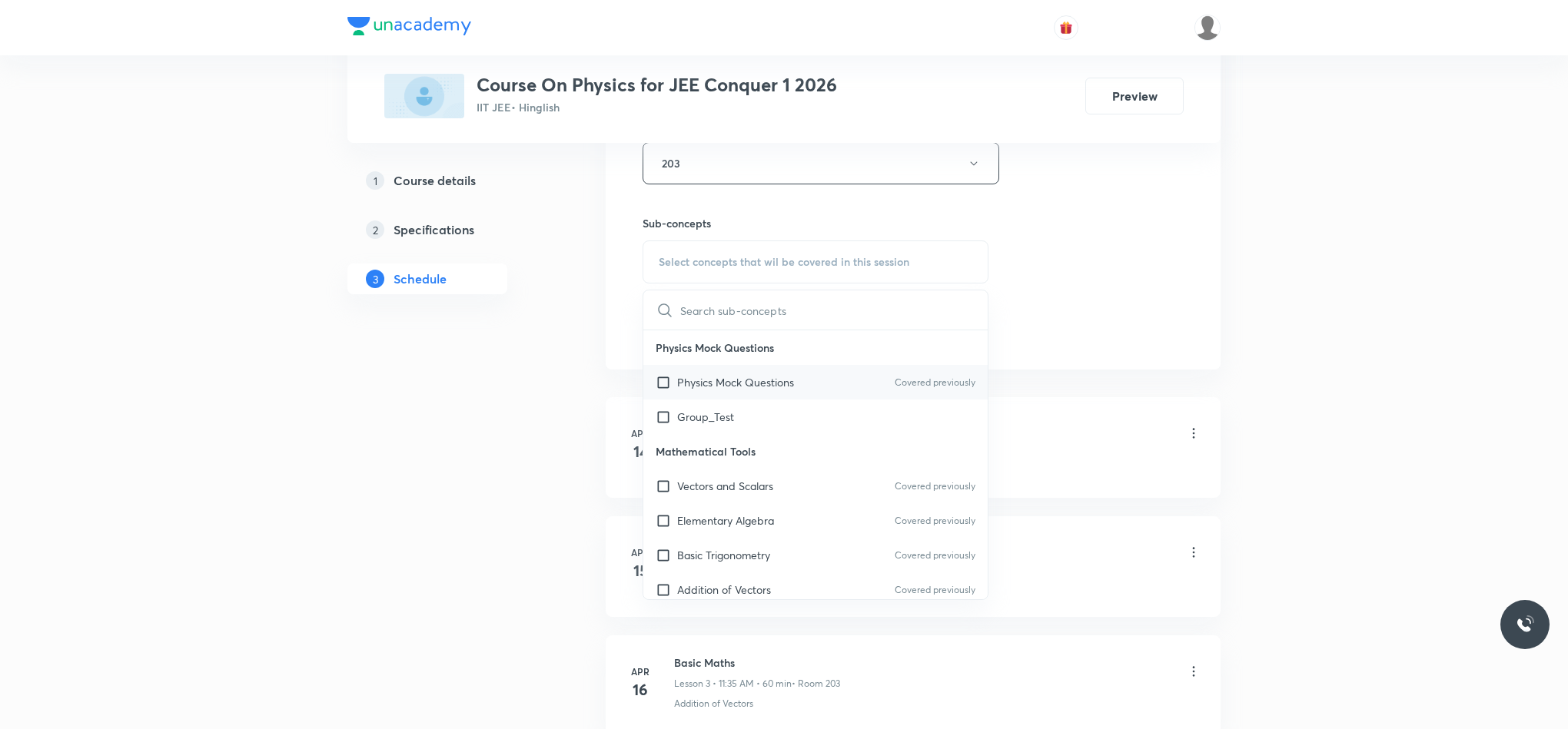
click at [835, 383] on div "Physics Mock Questions Covered previously" at bounding box center [816, 383] width 344 height 35
checkbox input "true"
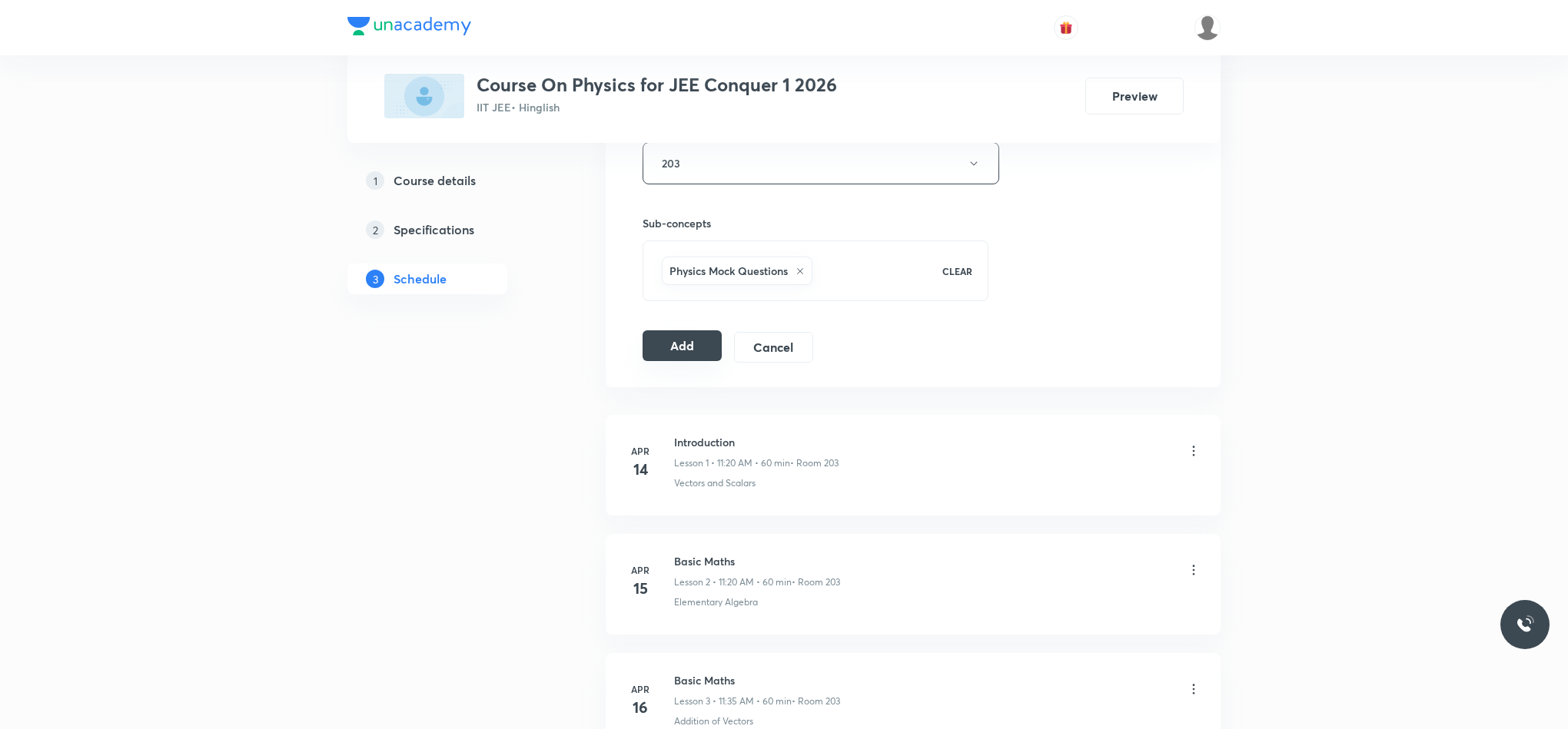
click at [662, 349] on button "Add" at bounding box center [682, 345] width 79 height 30
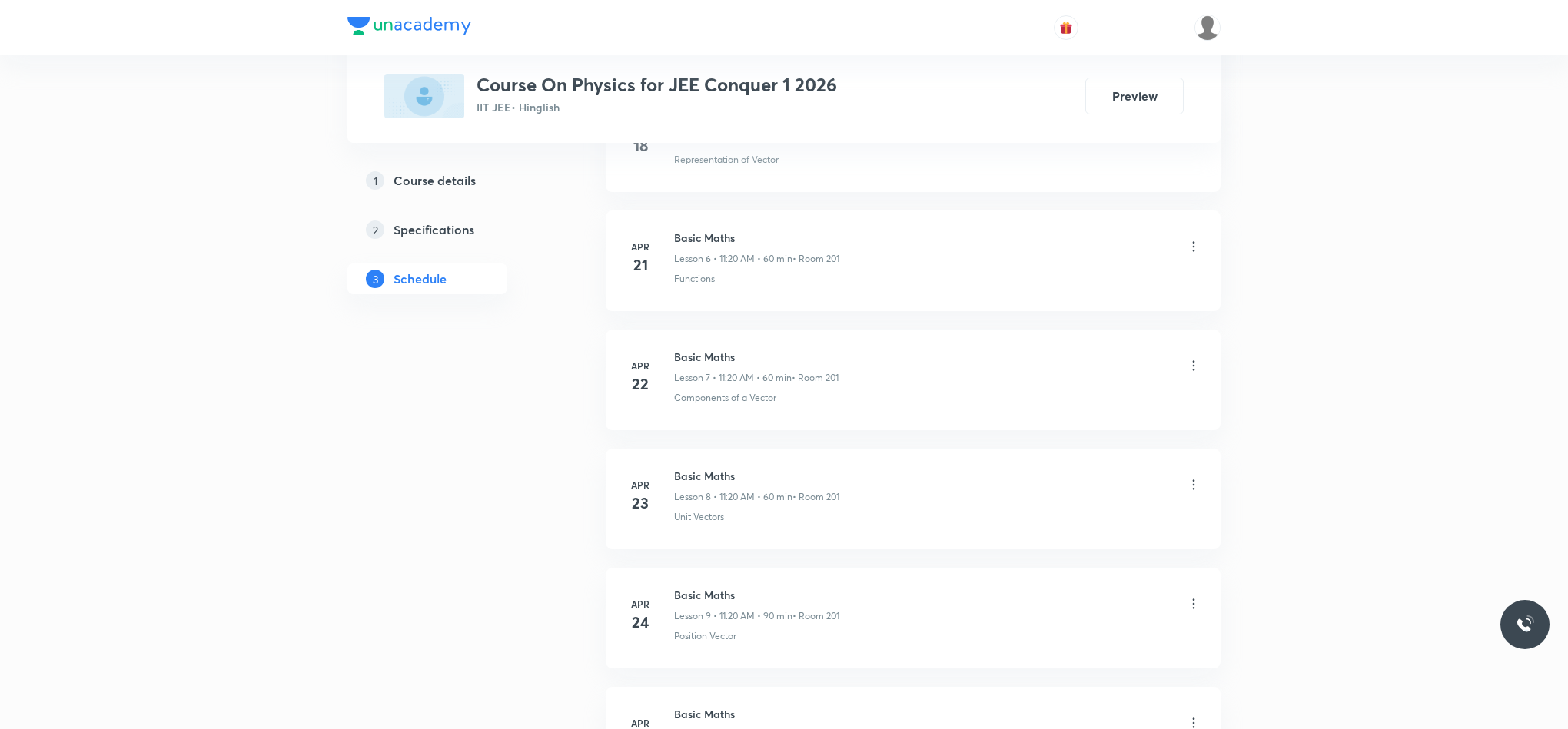
scroll to position [1383, 0]
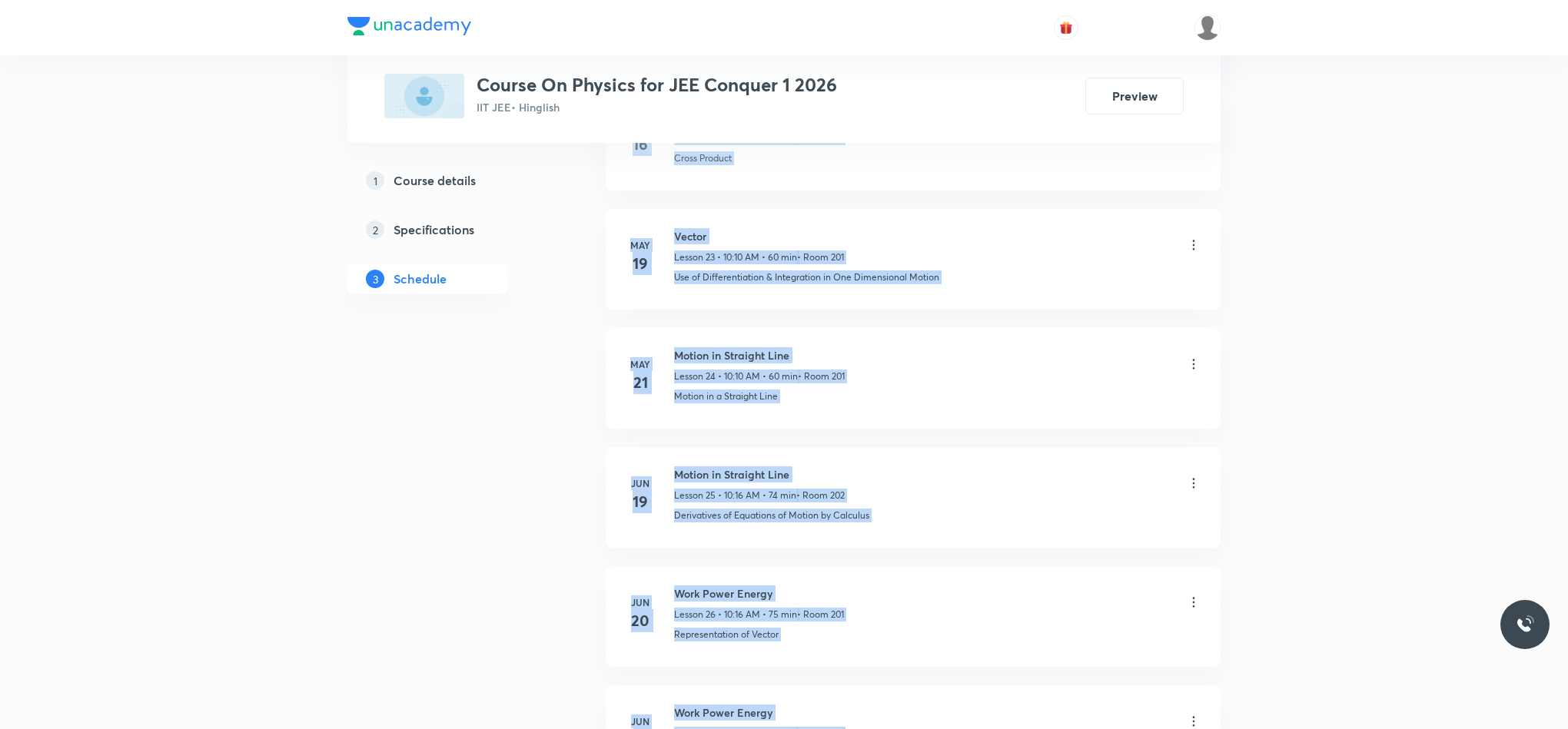
drag, startPoint x: 1566, startPoint y: 142, endPoint x: 1556, endPoint y: 784, distance: 642.1
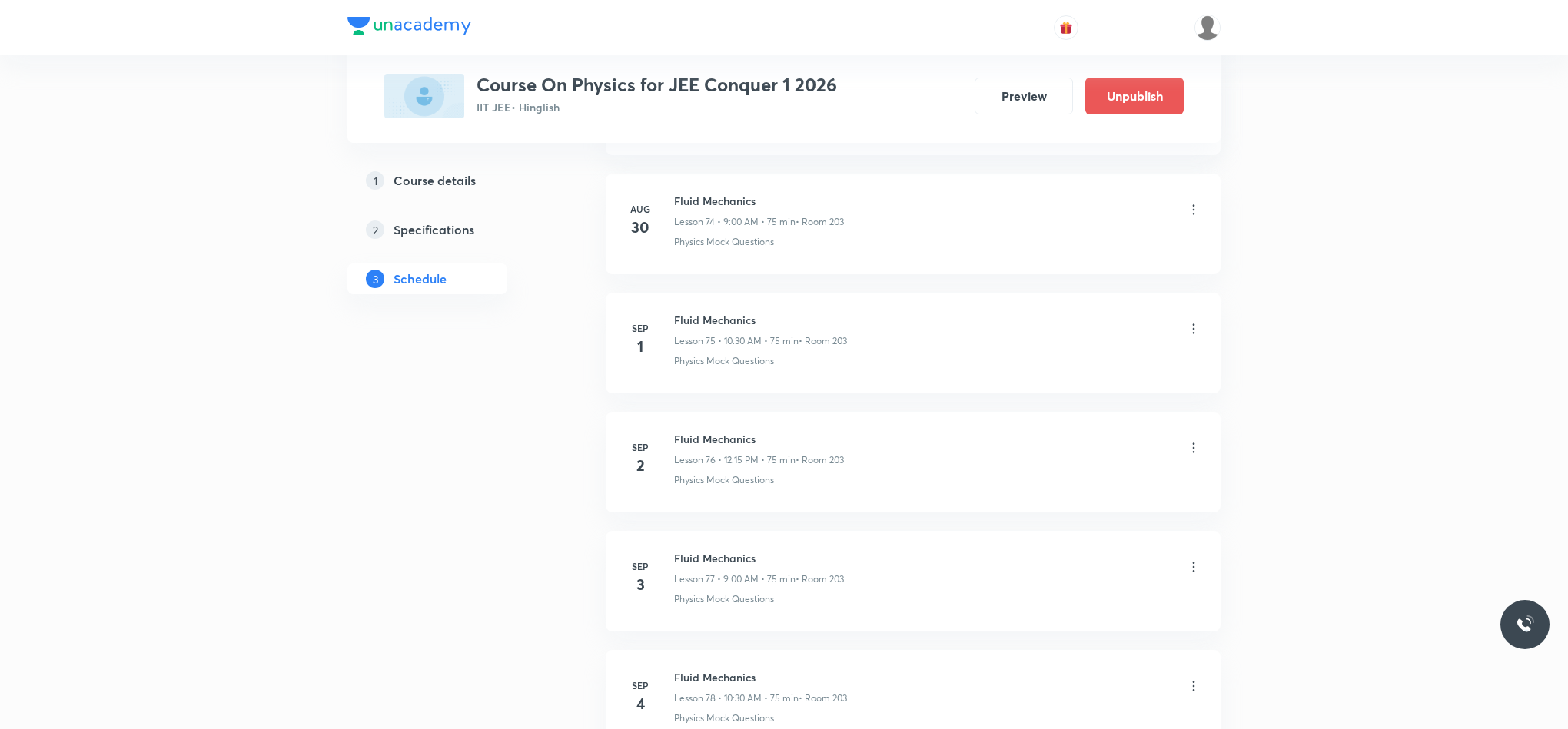
scroll to position [9385, 0]
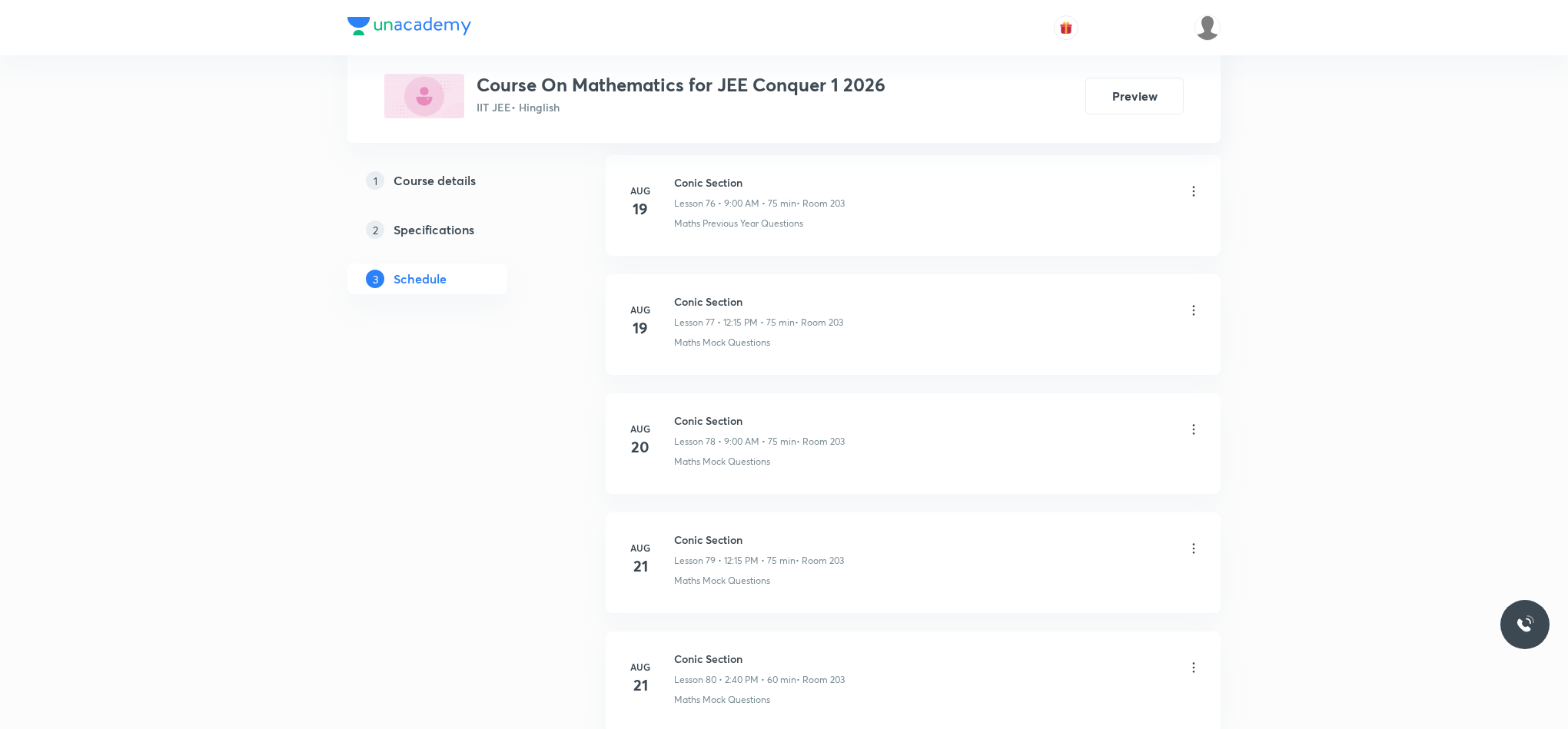
scroll to position [11510, 0]
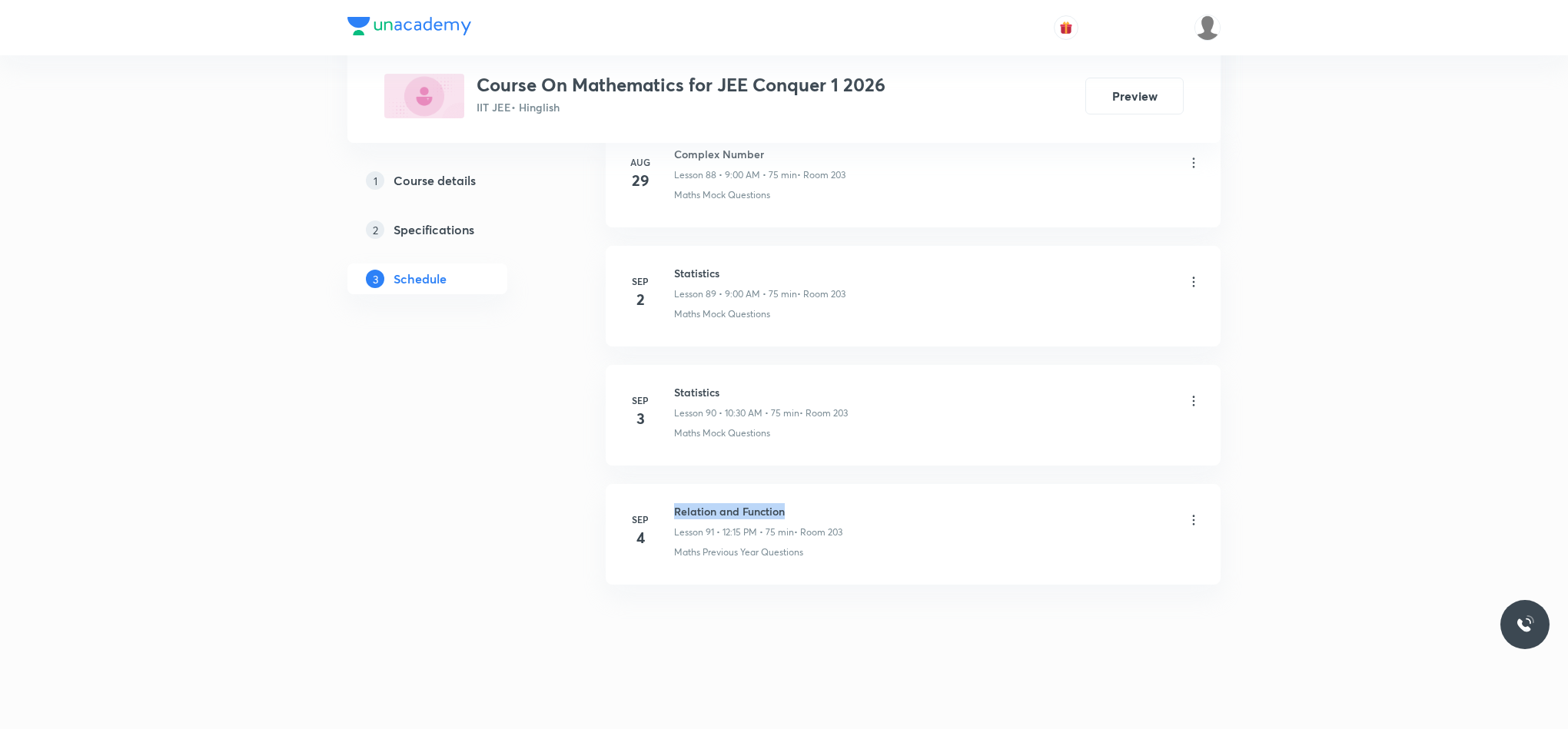
drag, startPoint x: 673, startPoint y: 509, endPoint x: 907, endPoint y: 485, distance: 235.2
click at [907, 485] on li "[DATE] Relation and Function Lesson 91 • 12:15 PM • 75 min • Room 203 Maths Pre…" at bounding box center [913, 534] width 615 height 100
copy h6 "Relation and Function"
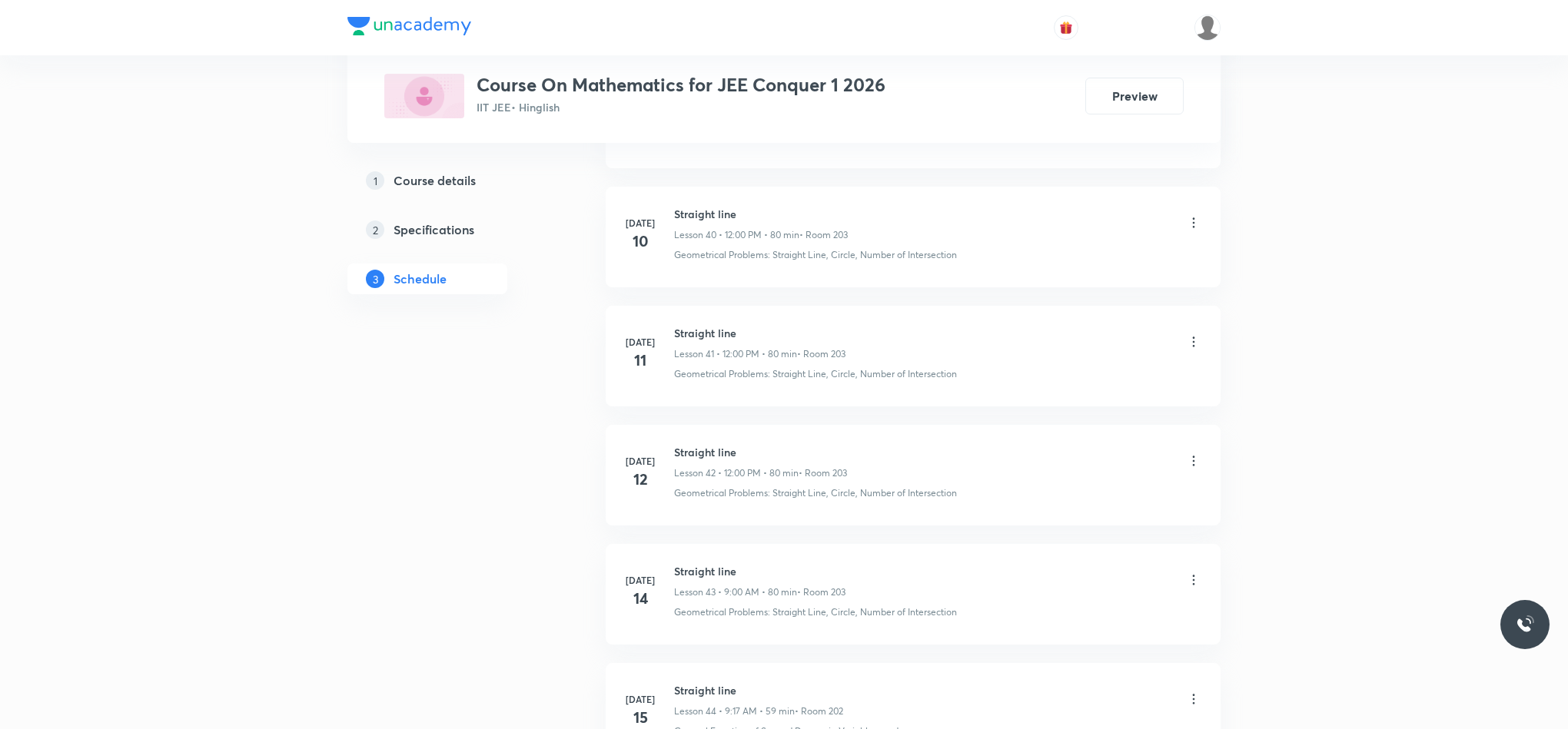
click at [1315, 689] on div "Plus Courses Course On Mathematics for JEE Conquer 1 2026 IIT JEE • Hinglish Pr…" at bounding box center [784, 422] width 1568 height 12169
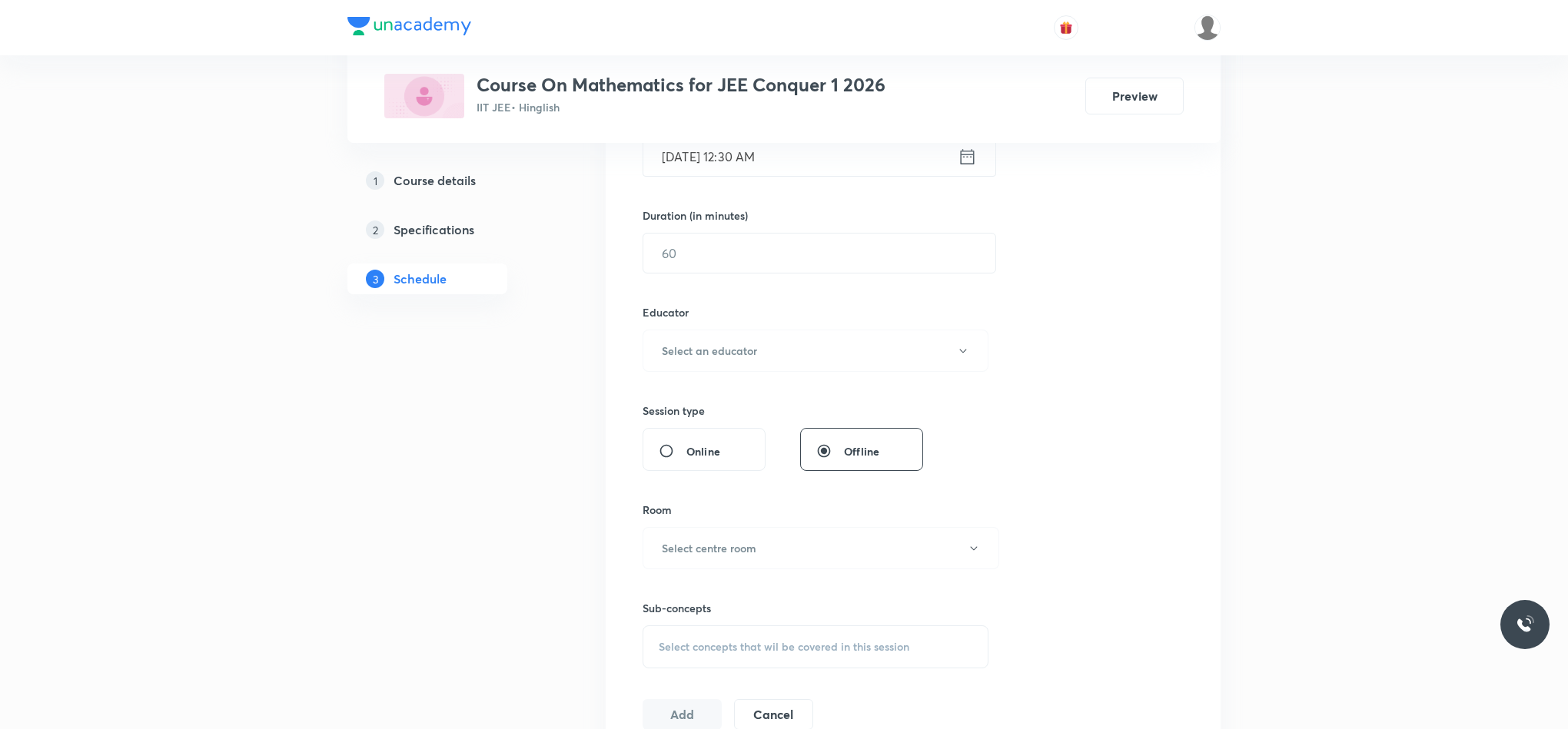
scroll to position [0, 0]
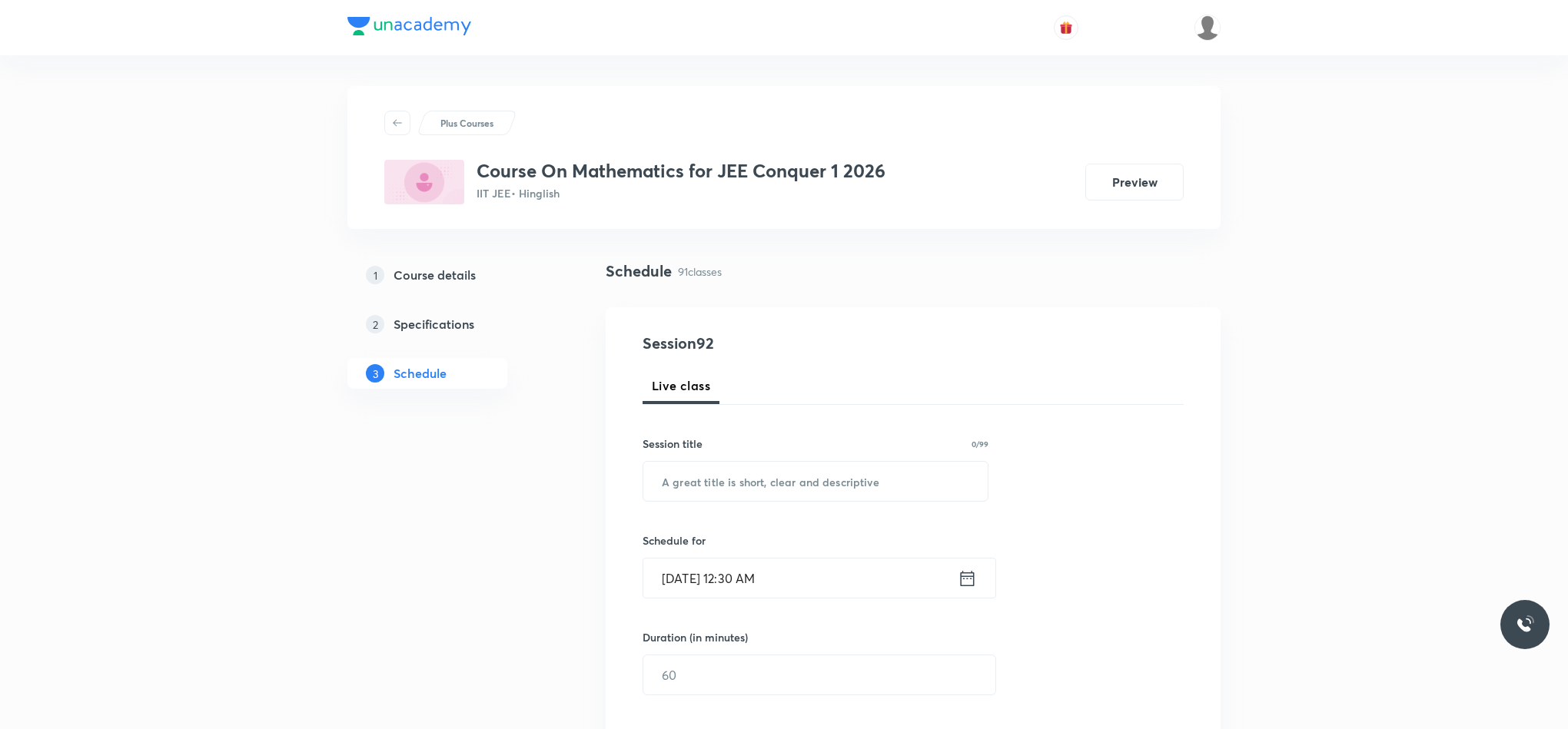
click at [688, 458] on div "Session title 0/99 ​" at bounding box center [816, 469] width 346 height 66
click at [682, 469] on input "text" at bounding box center [816, 481] width 344 height 40
paste input "Relation and Function"
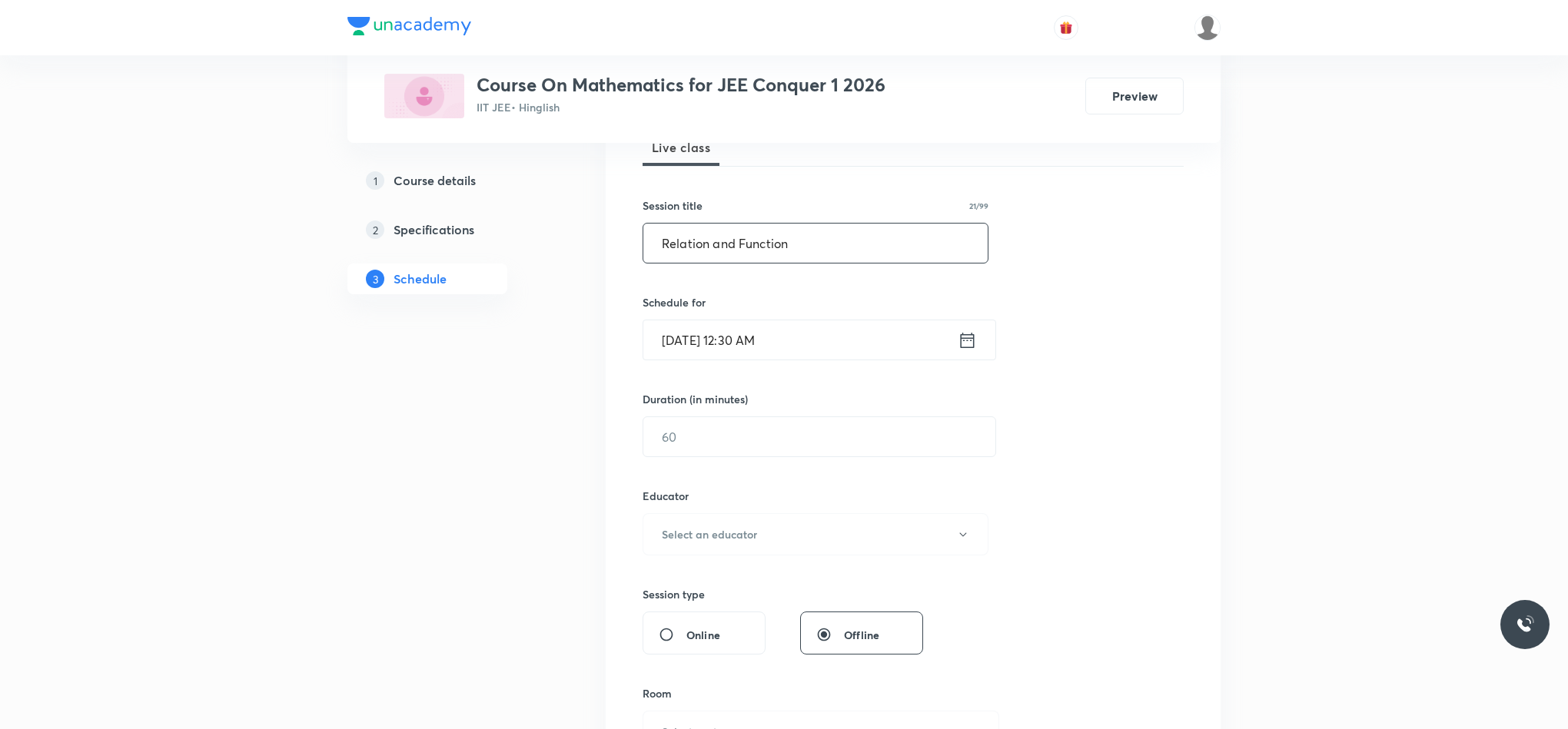
scroll to position [230, 0]
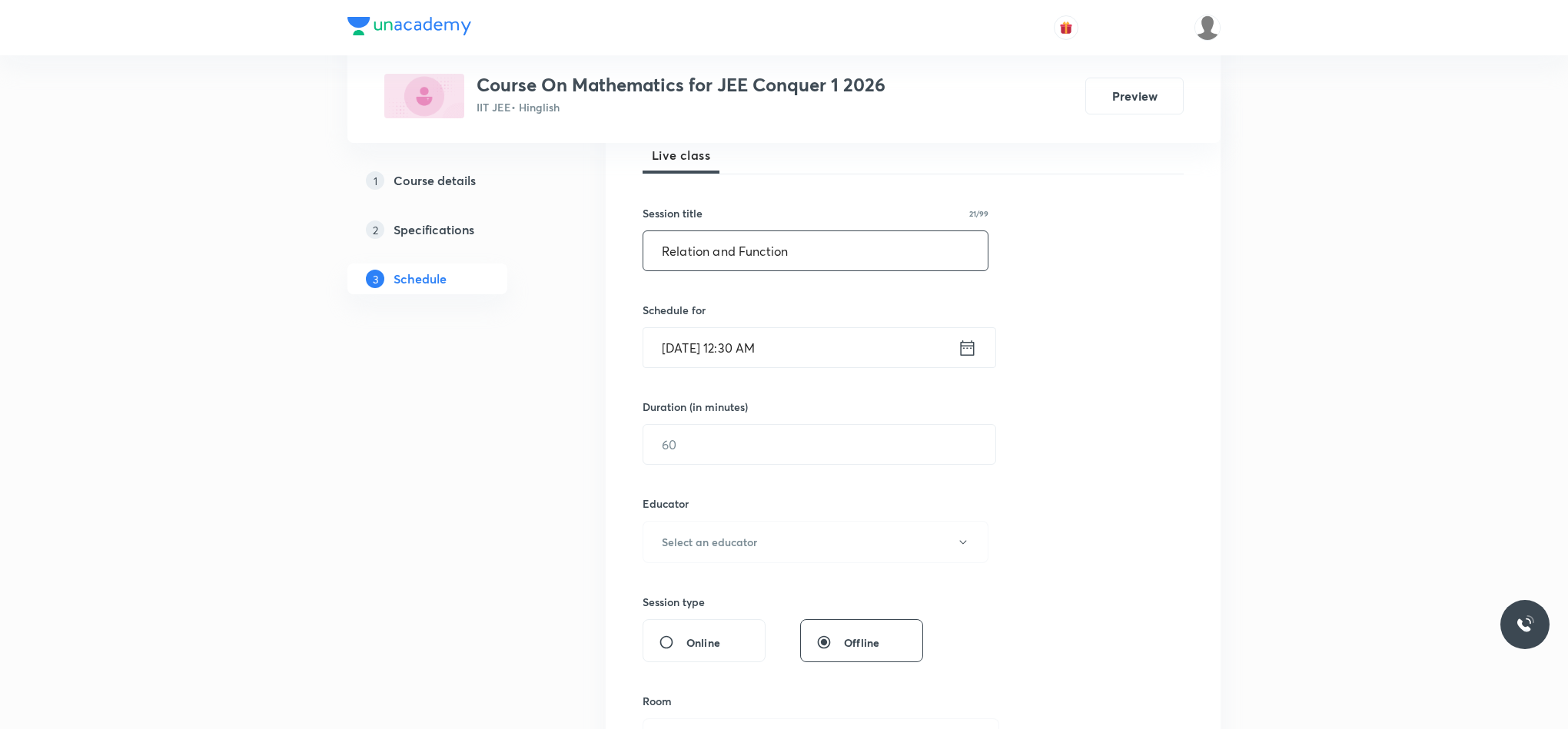
type input "Relation and Function"
click at [959, 353] on icon at bounding box center [967, 347] width 19 height 21
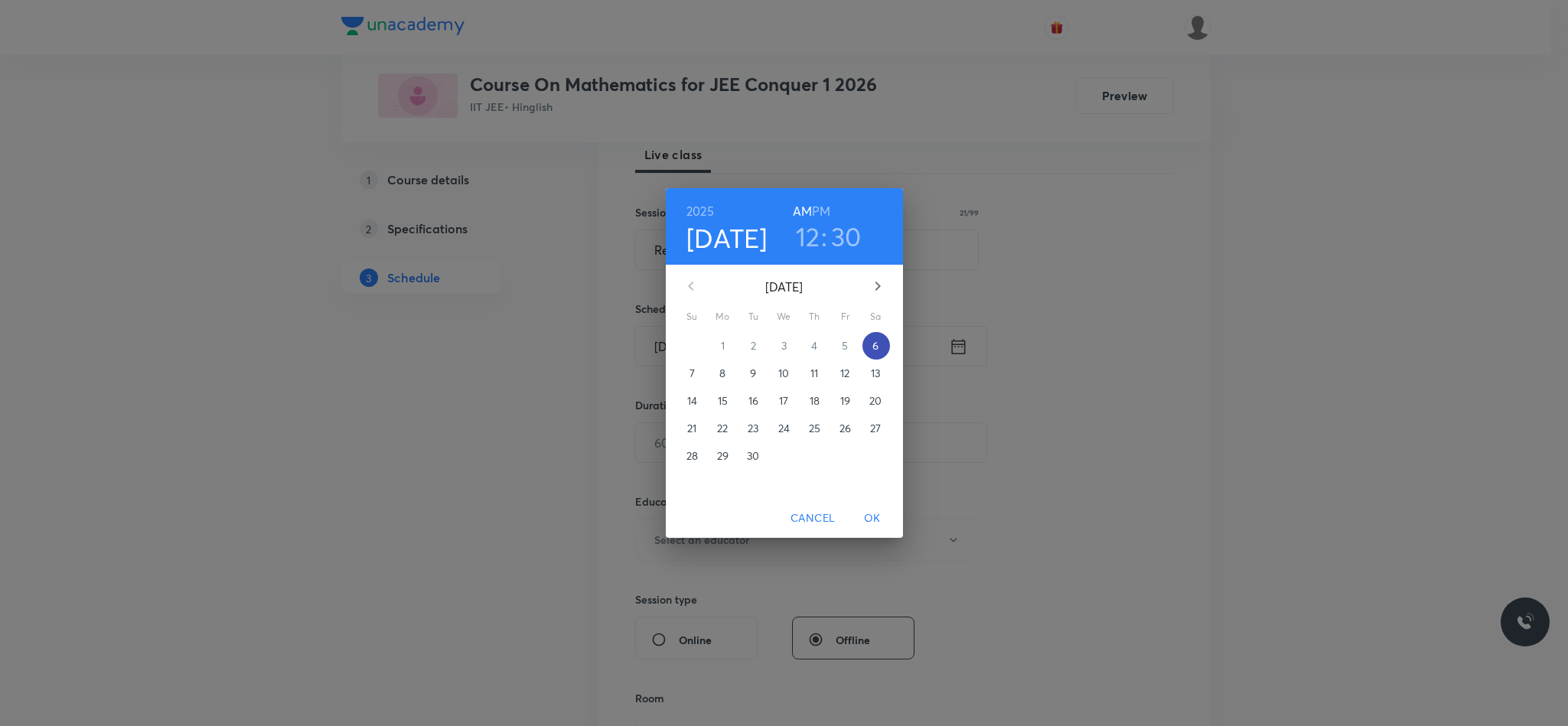
click at [878, 345] on p "6" at bounding box center [875, 346] width 6 height 16
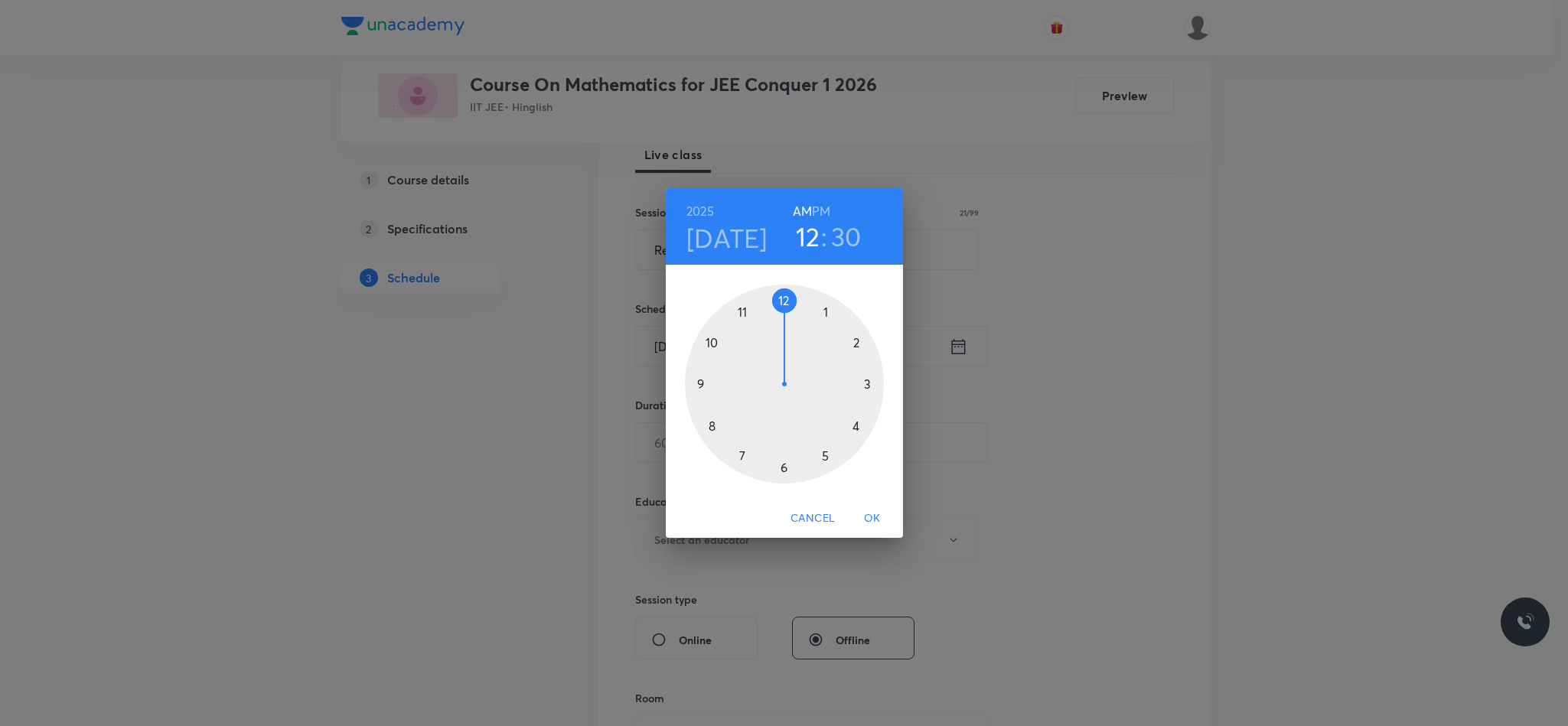
click at [714, 347] on div at bounding box center [784, 384] width 199 height 199
click at [877, 506] on button "OK" at bounding box center [872, 518] width 49 height 28
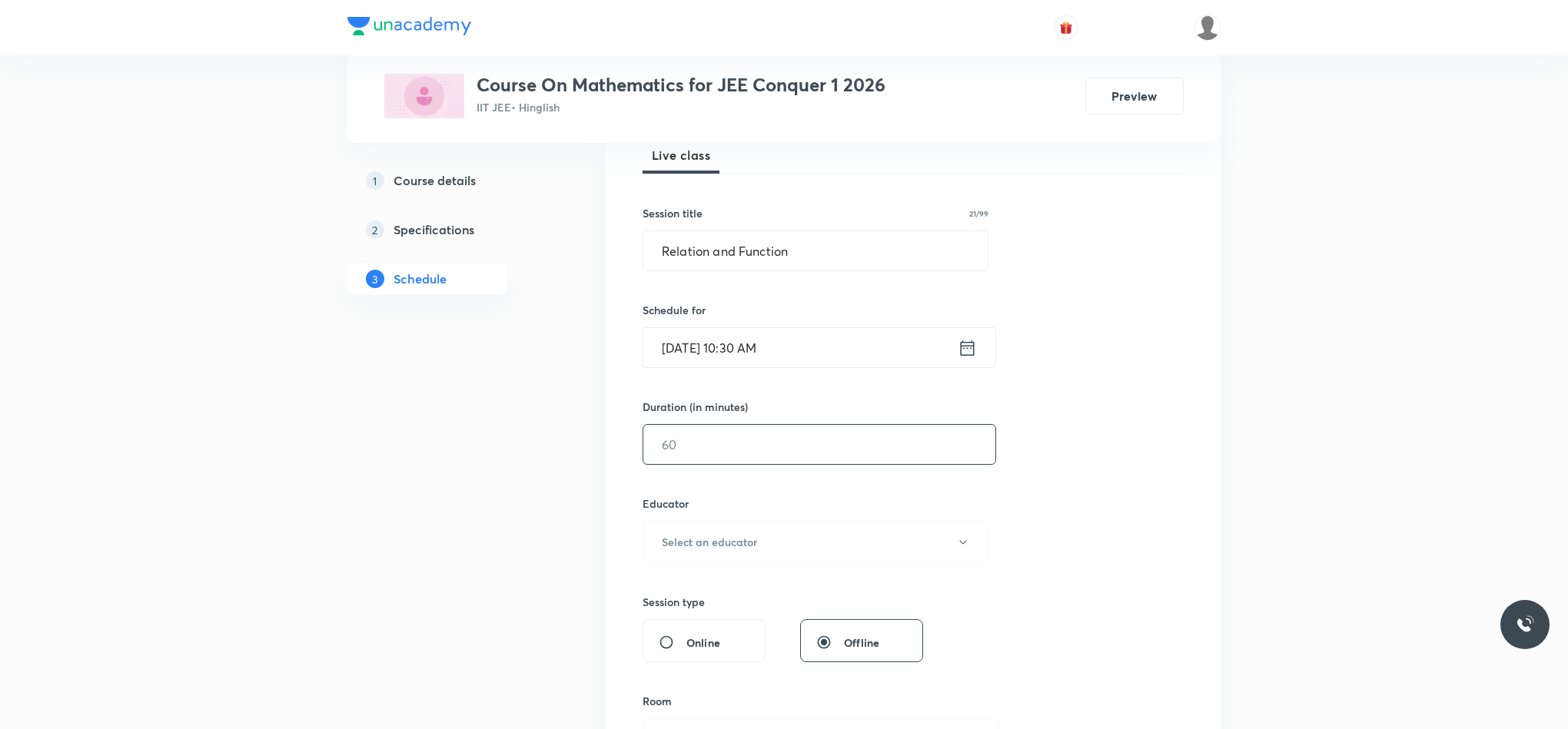
click at [745, 452] on input "text" at bounding box center [819, 445] width 352 height 40
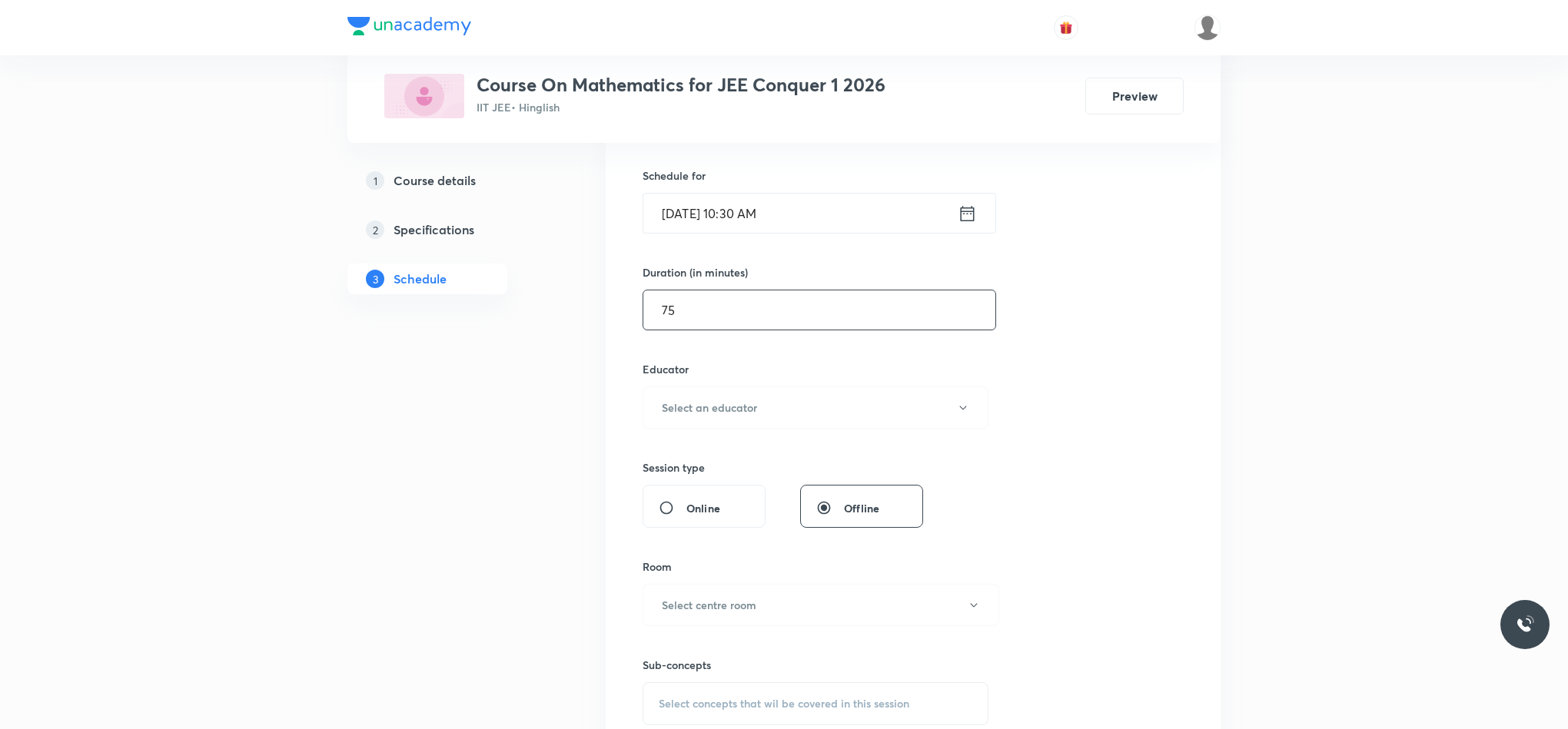
scroll to position [346, 0]
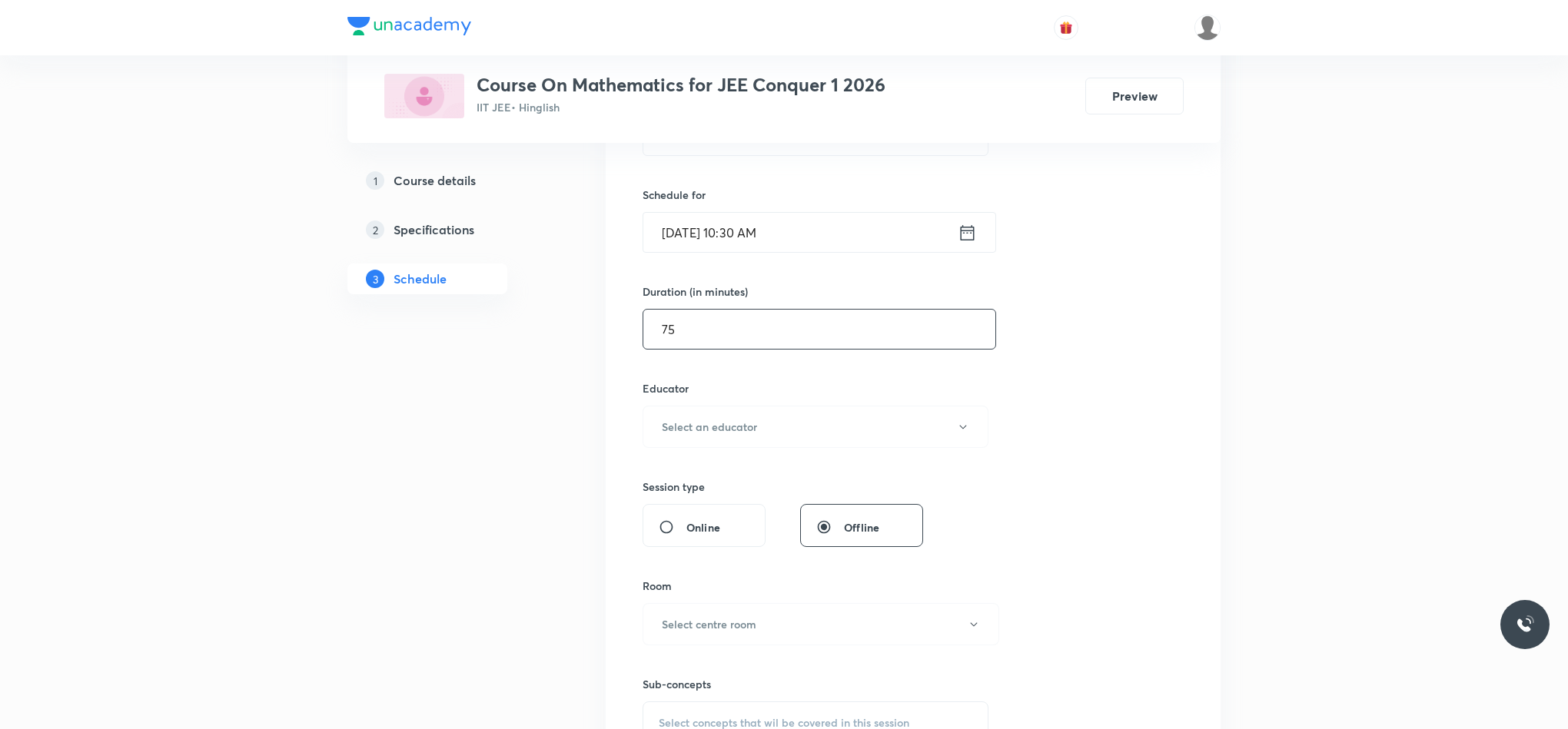
type input "75"
click at [667, 393] on h6 "Educator" at bounding box center [816, 388] width 346 height 17
click at [662, 427] on h6 "Select an educator" at bounding box center [710, 427] width 96 height 17
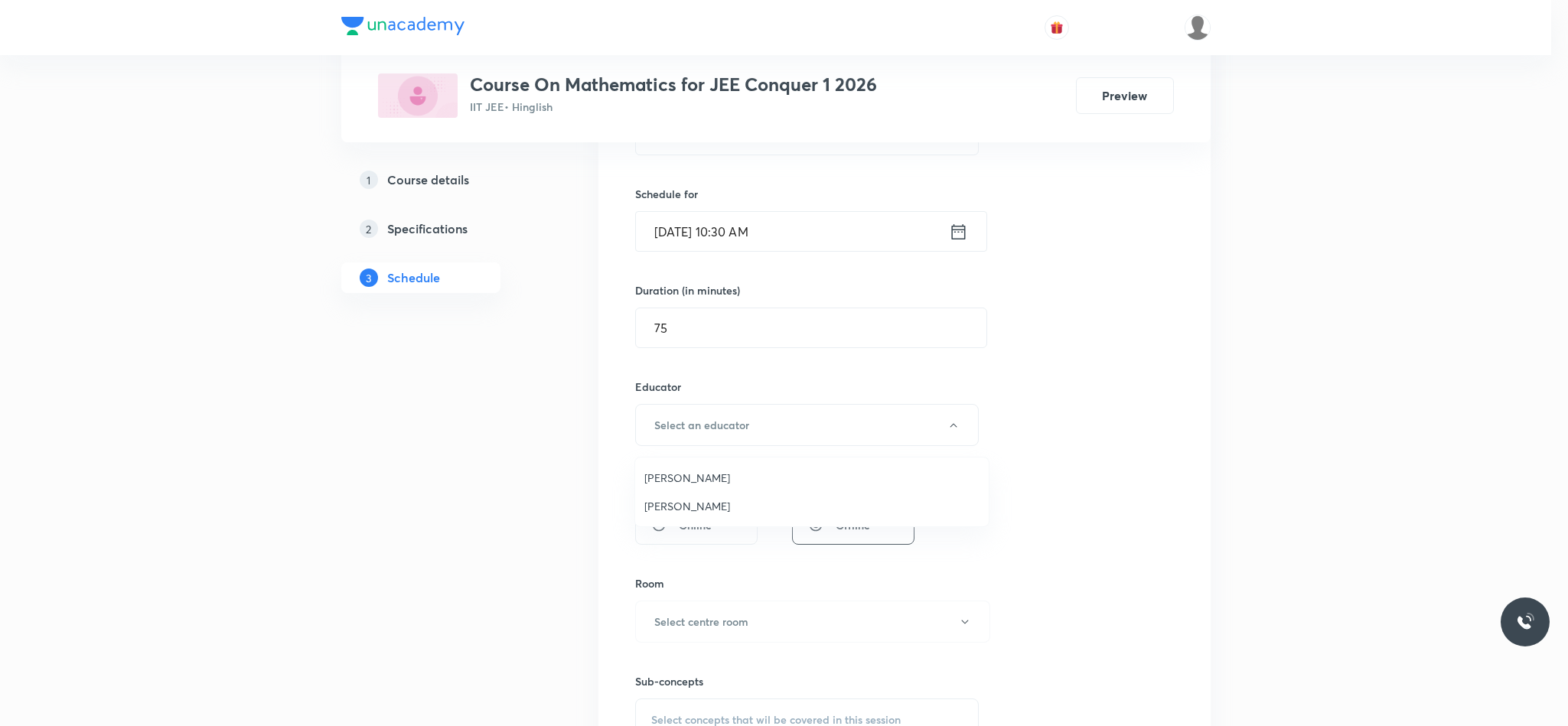
click at [668, 480] on span "Rajiv Kumar Tiwari" at bounding box center [812, 478] width 335 height 16
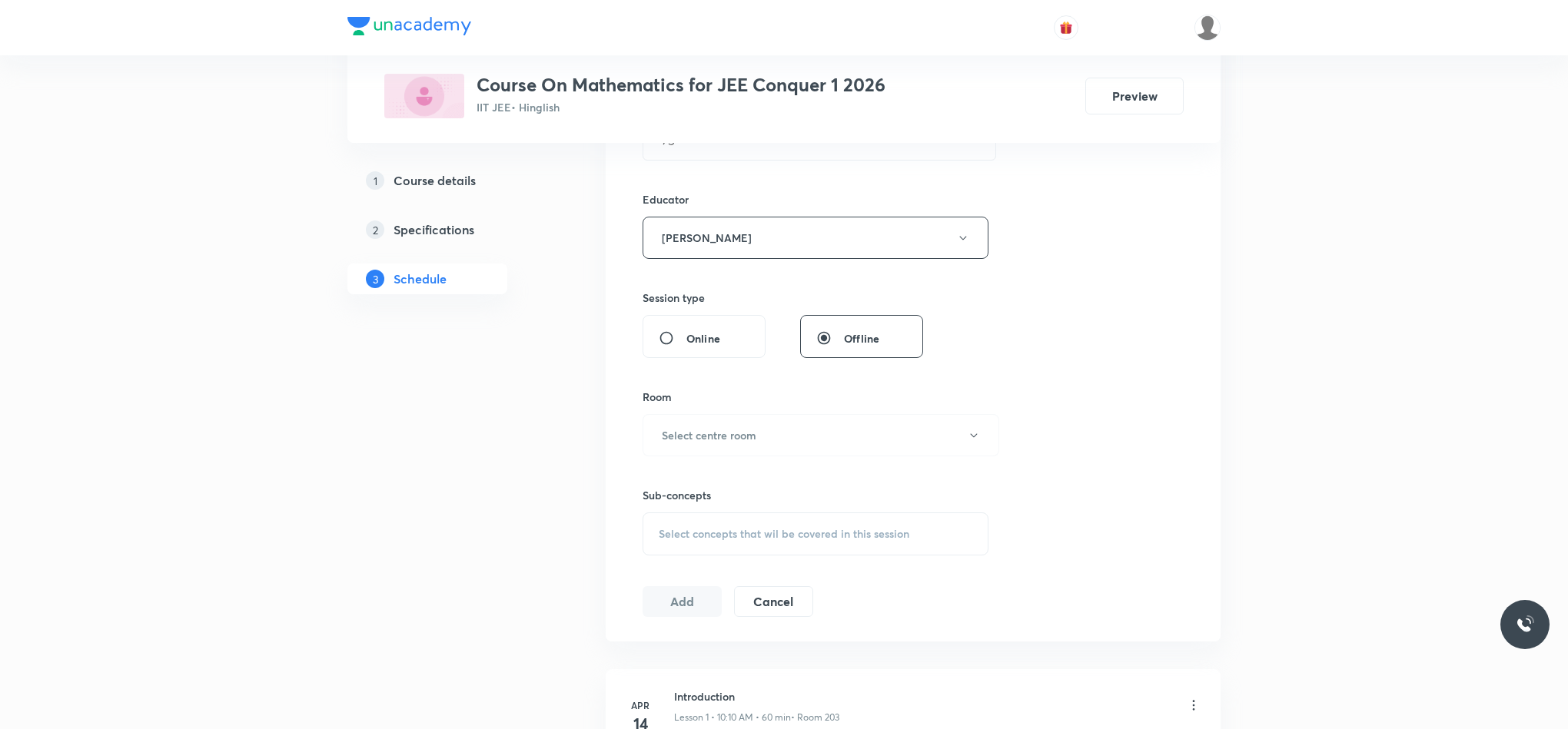
scroll to position [576, 0]
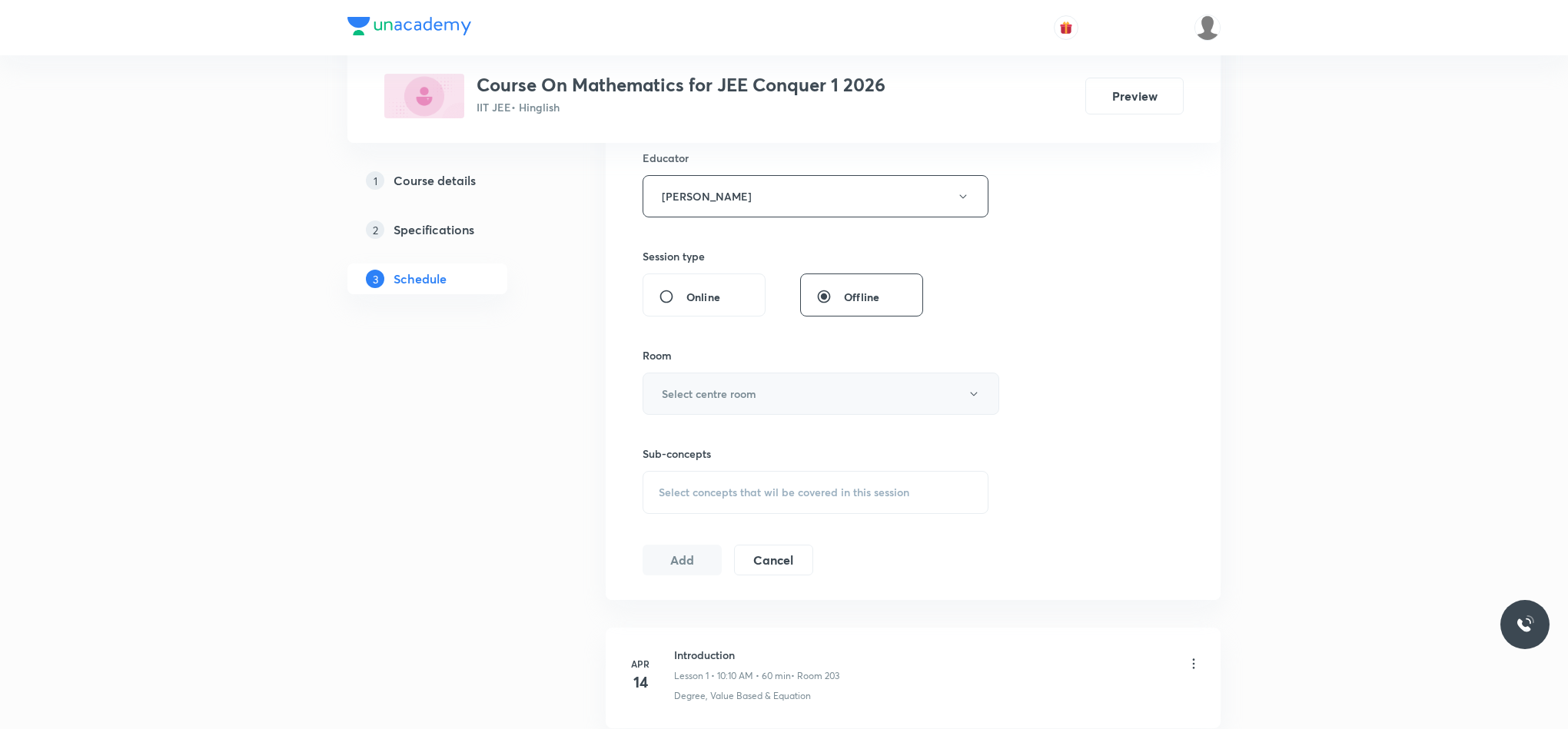
click at [683, 376] on div "Room Select centre room" at bounding box center [816, 380] width 346 height 67
click at [682, 390] on h6 "Select centre room" at bounding box center [709, 394] width 95 height 17
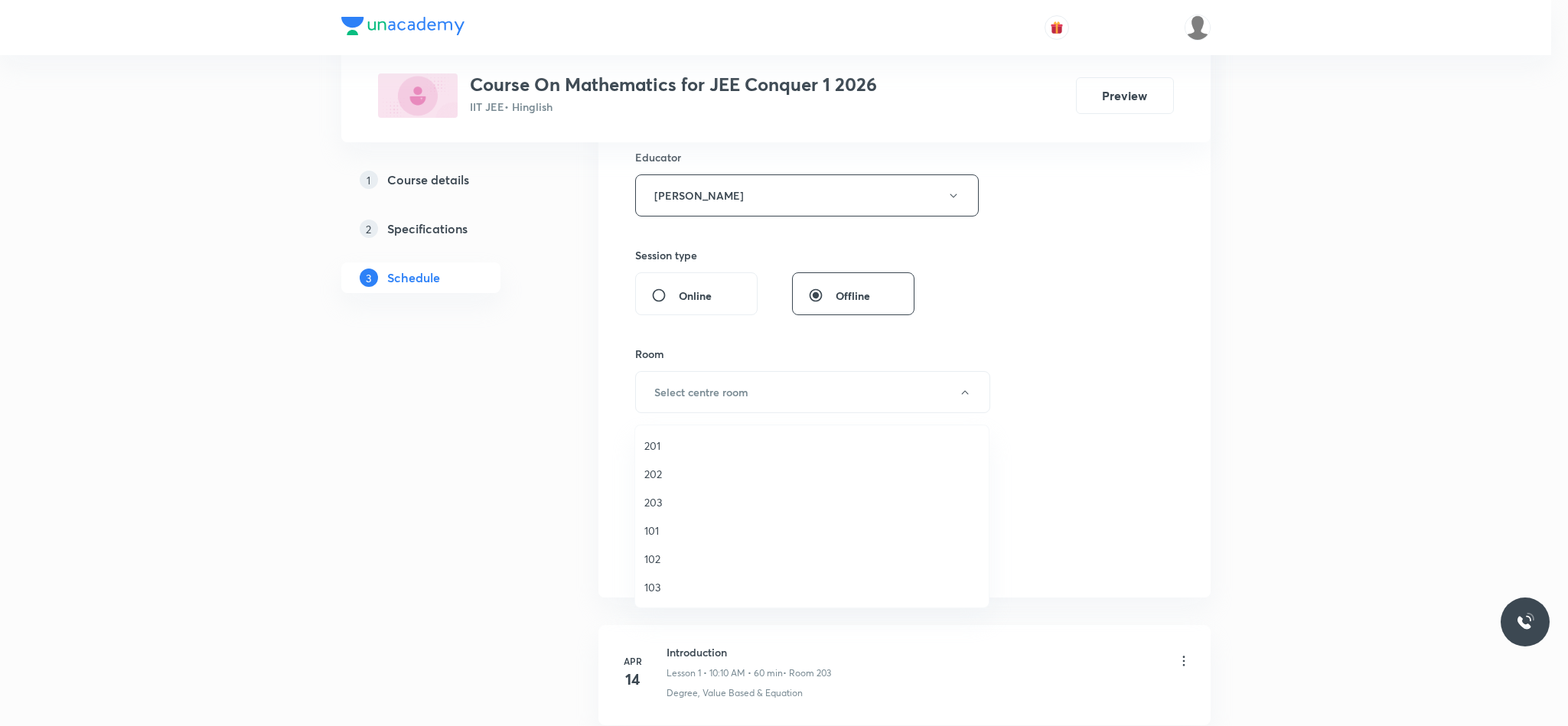
click at [641, 499] on li "203" at bounding box center [812, 502] width 354 height 28
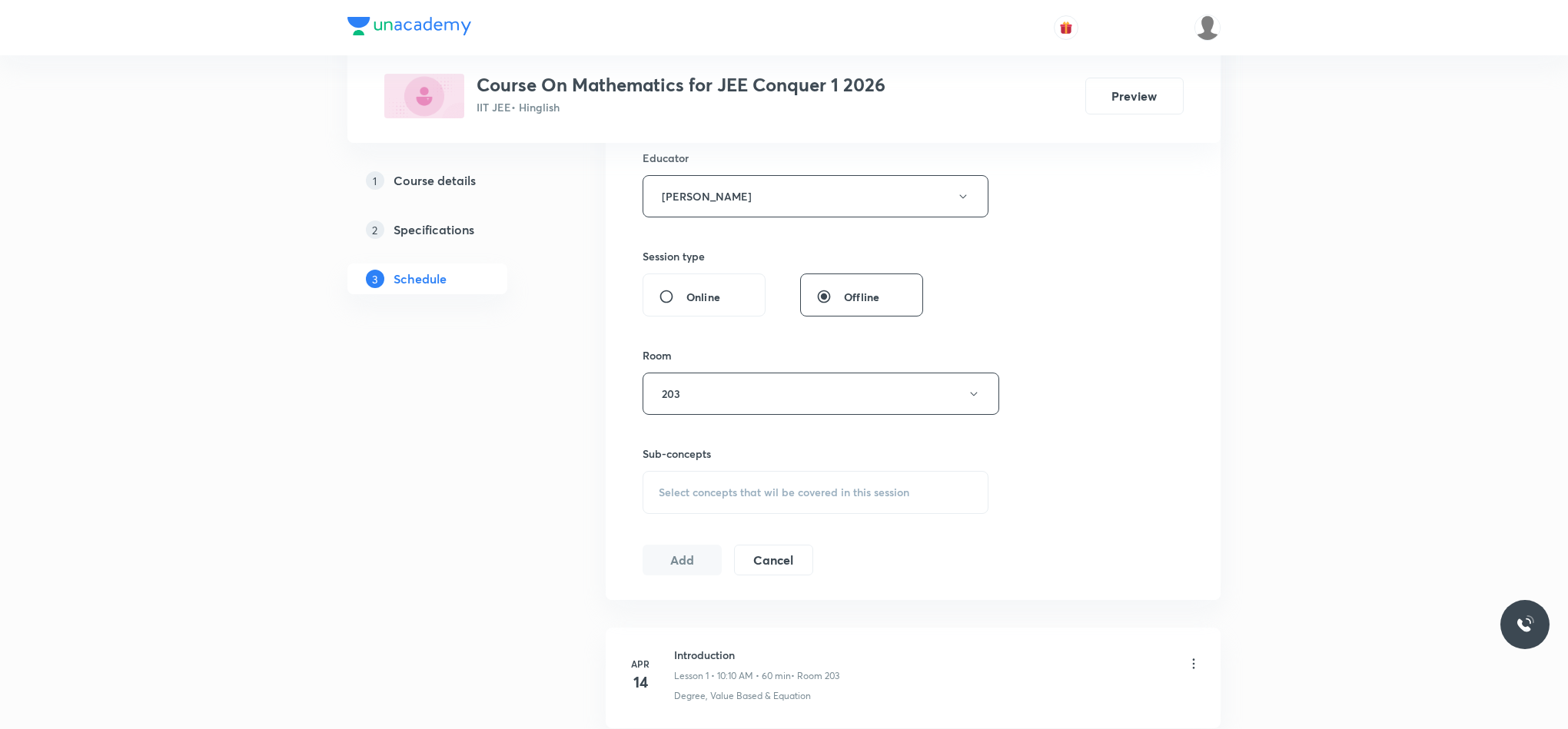
drag, startPoint x: 1036, startPoint y: 337, endPoint x: 970, endPoint y: 352, distance: 67.7
click at [1036, 337] on div "Session 92 Live class Session title 21/99 Relation and Function ​ Schedule for …" at bounding box center [913, 166] width 541 height 820
click at [703, 489] on span "Select concepts that wil be covered in this session" at bounding box center [784, 492] width 250 height 12
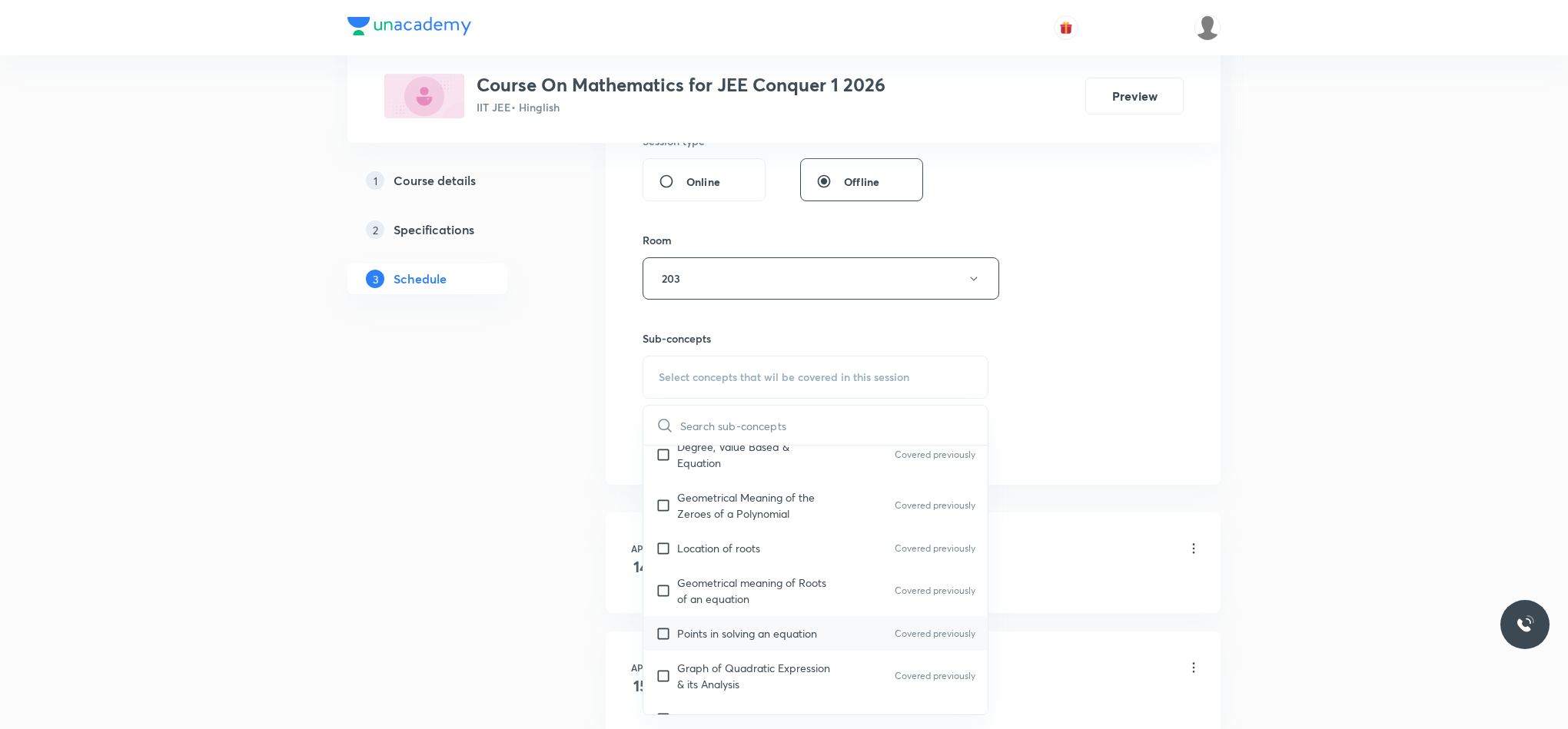
scroll to position [230, 0]
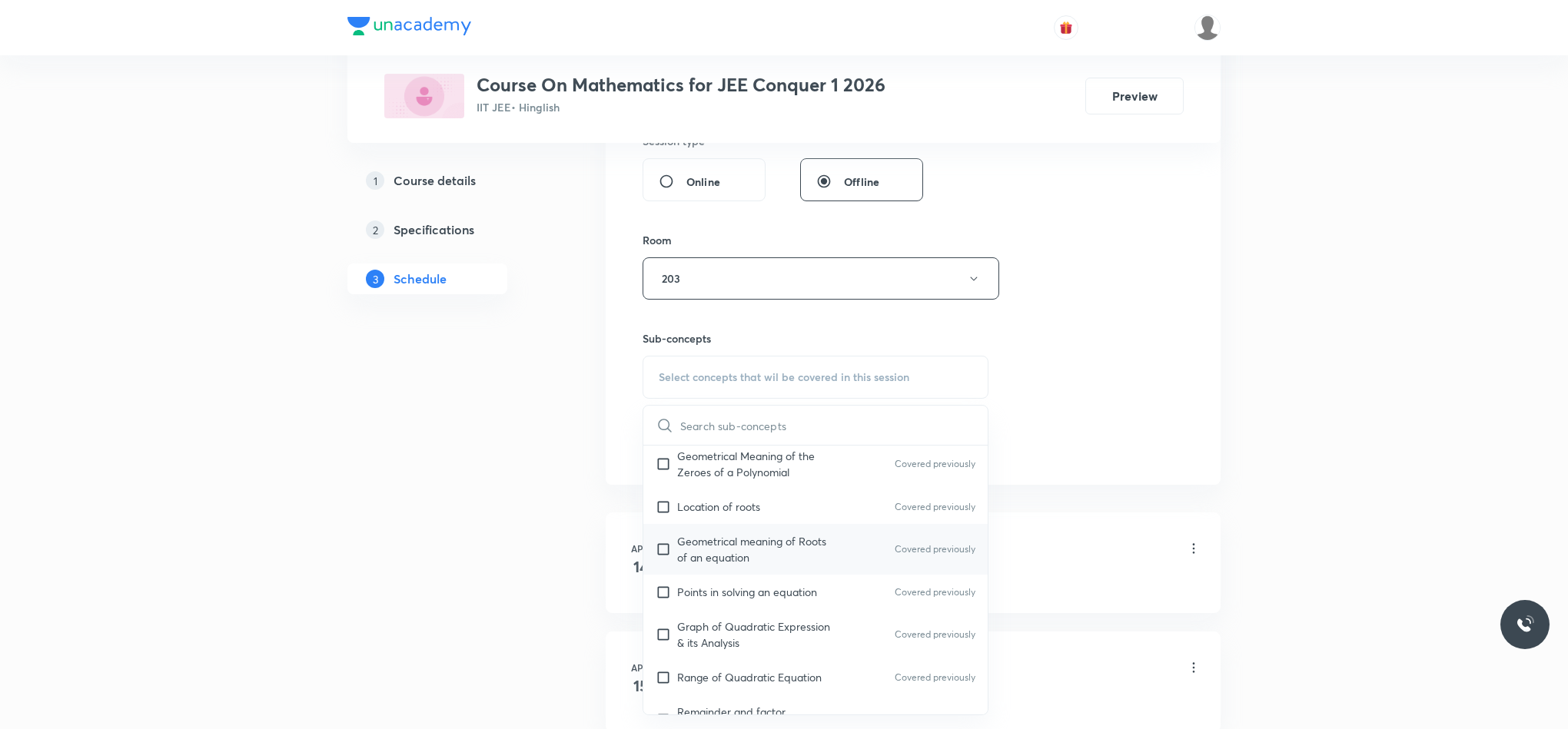
click at [895, 556] on p "Covered previously" at bounding box center [935, 549] width 81 height 14
checkbox input "true"
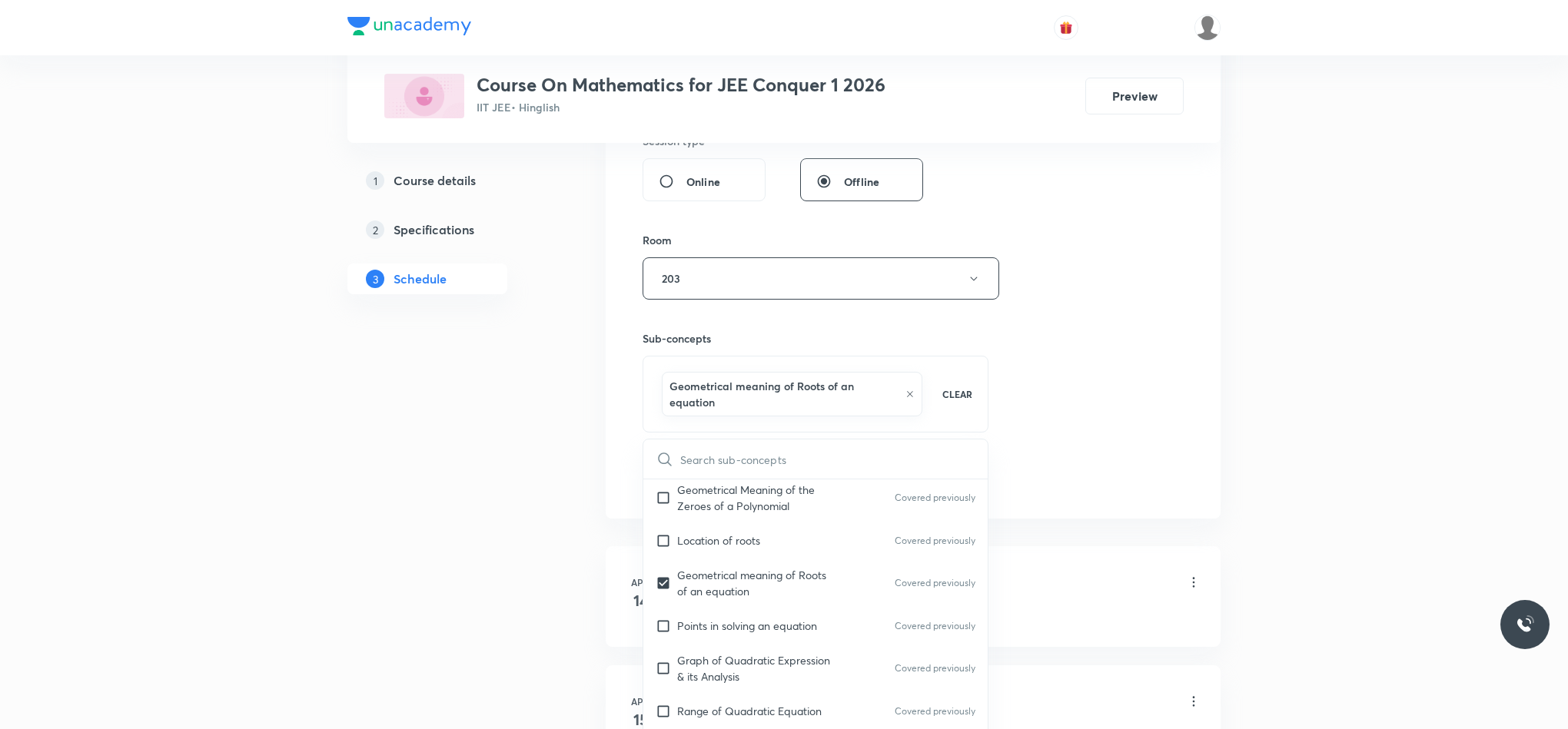
click at [1192, 365] on div "Session 92 Live class Session title 21/99 Relation and Function ​ Schedule for …" at bounding box center [913, 67] width 615 height 903
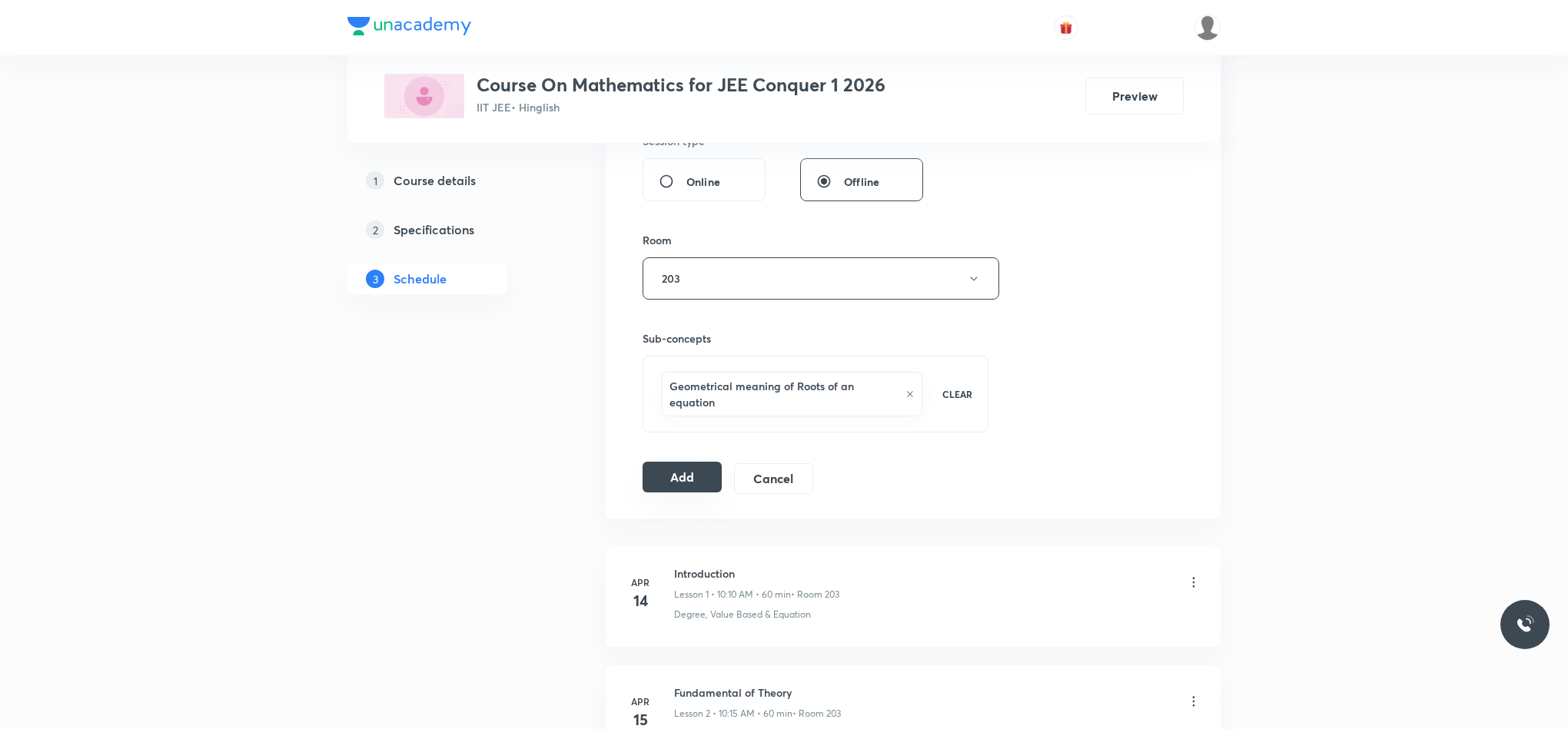
click at [676, 477] on button "Add" at bounding box center [682, 477] width 79 height 30
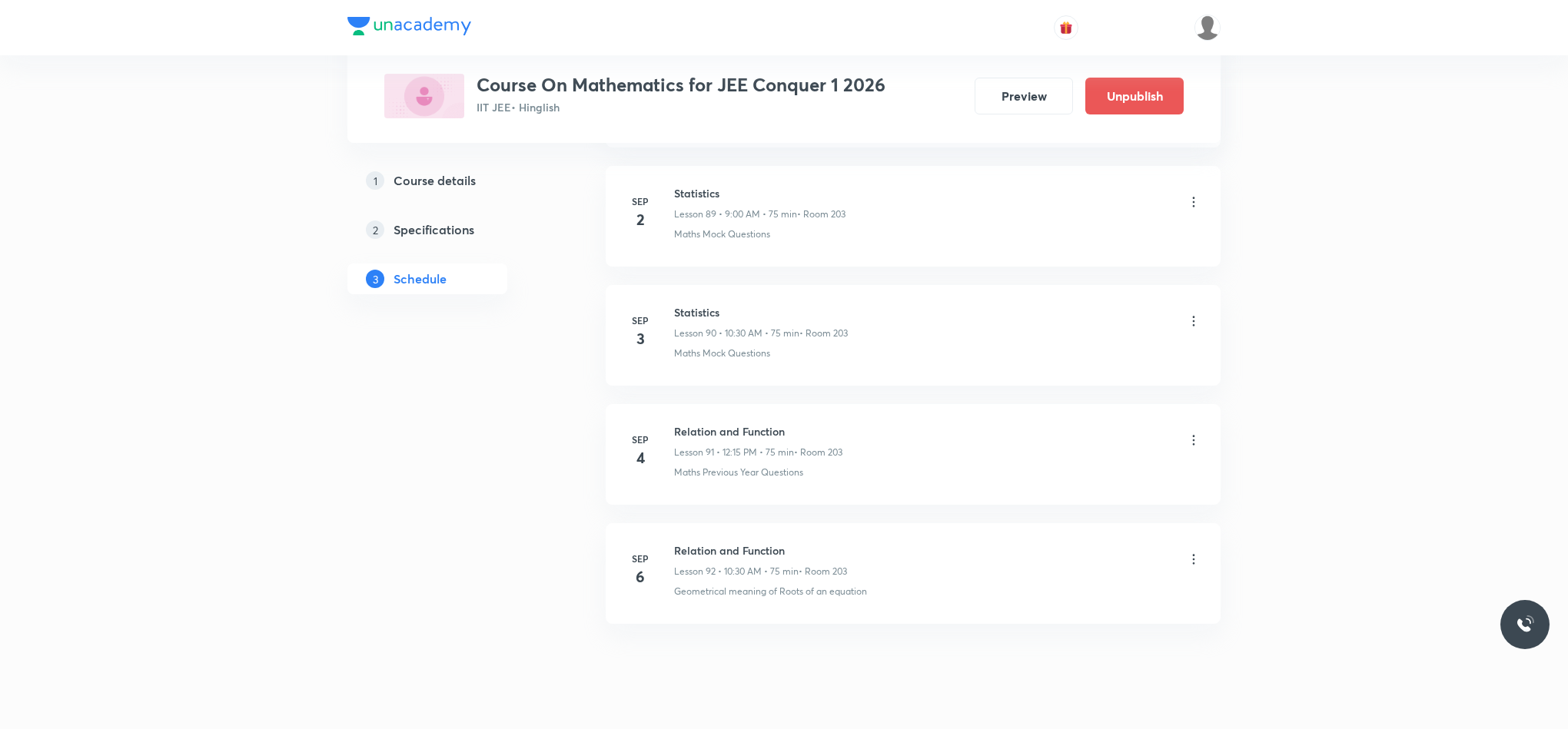
scroll to position [10708, 0]
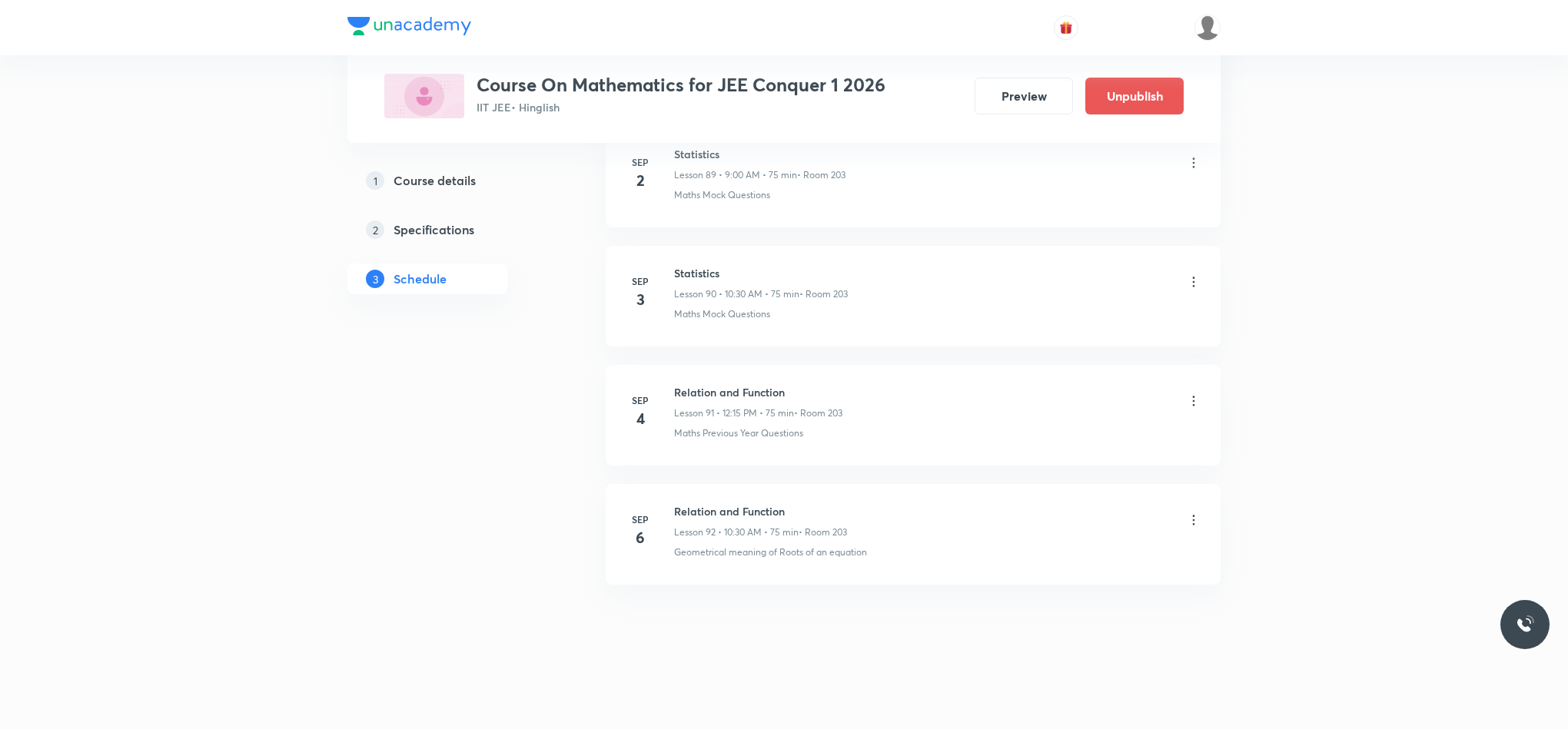
scroll to position [10823, 0]
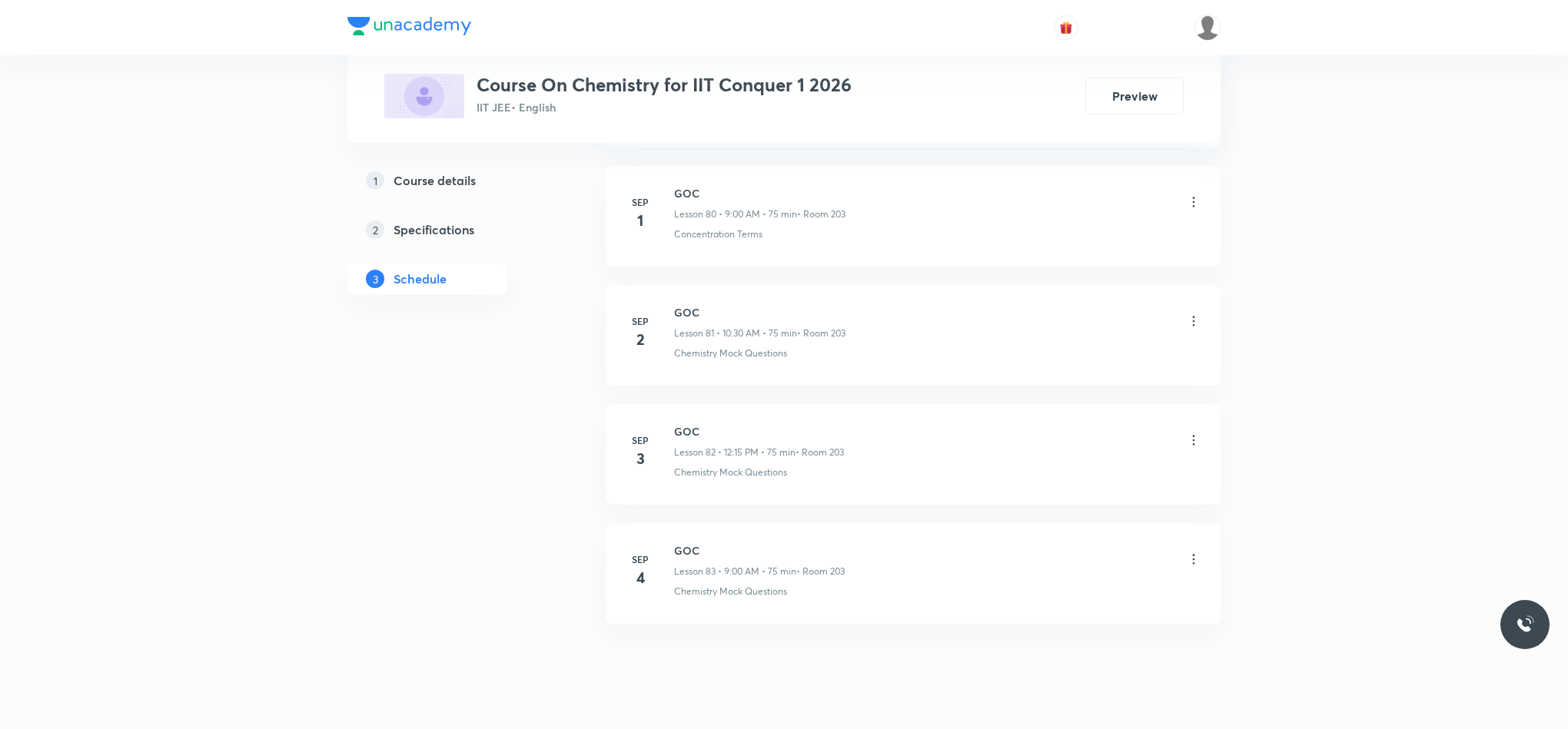
scroll to position [10552, 0]
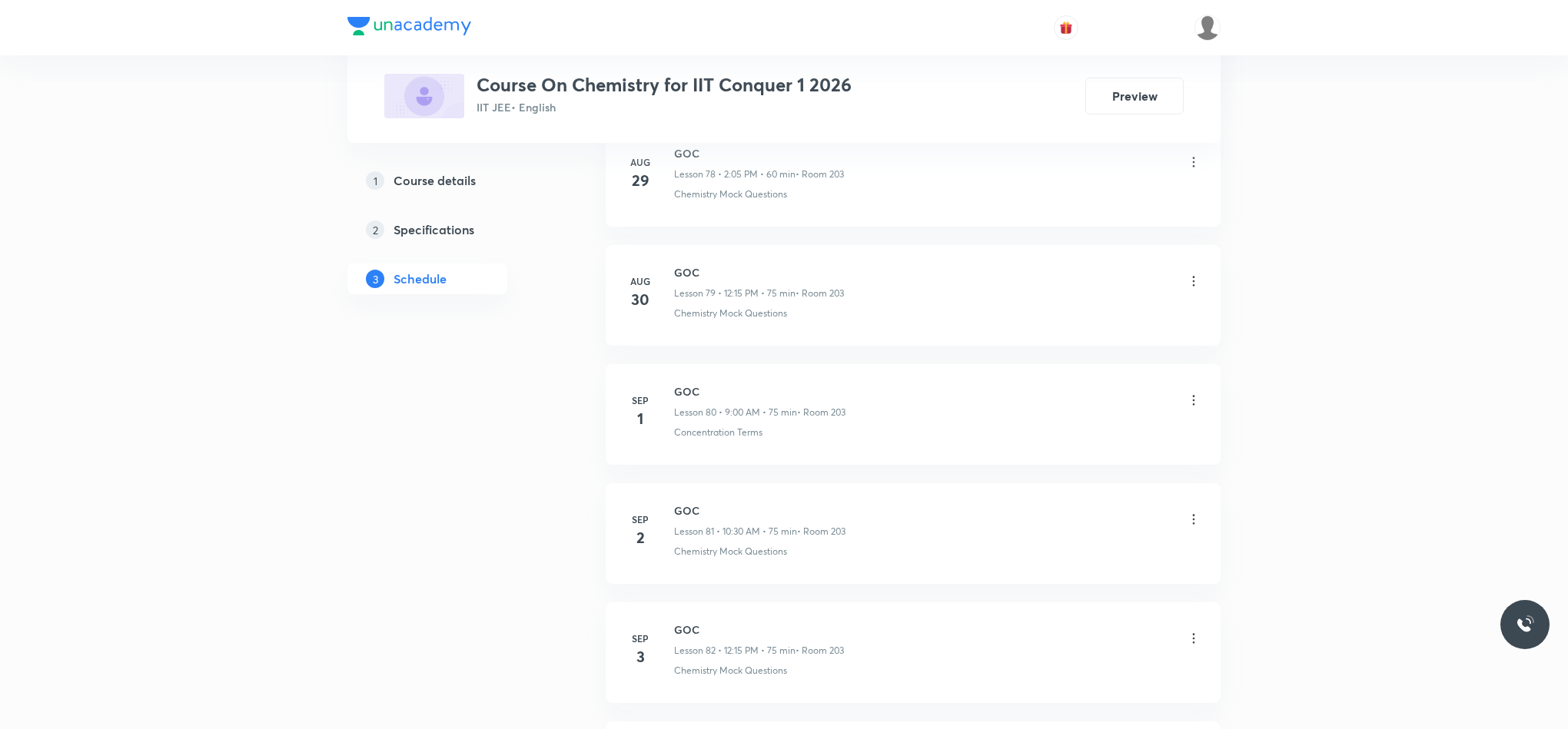
scroll to position [10552, 0]
drag, startPoint x: 673, startPoint y: 504, endPoint x: 725, endPoint y: 504, distance: 52.0
click at [725, 504] on h6 "GOC" at bounding box center [759, 512] width 170 height 17
copy h6 "GOC"
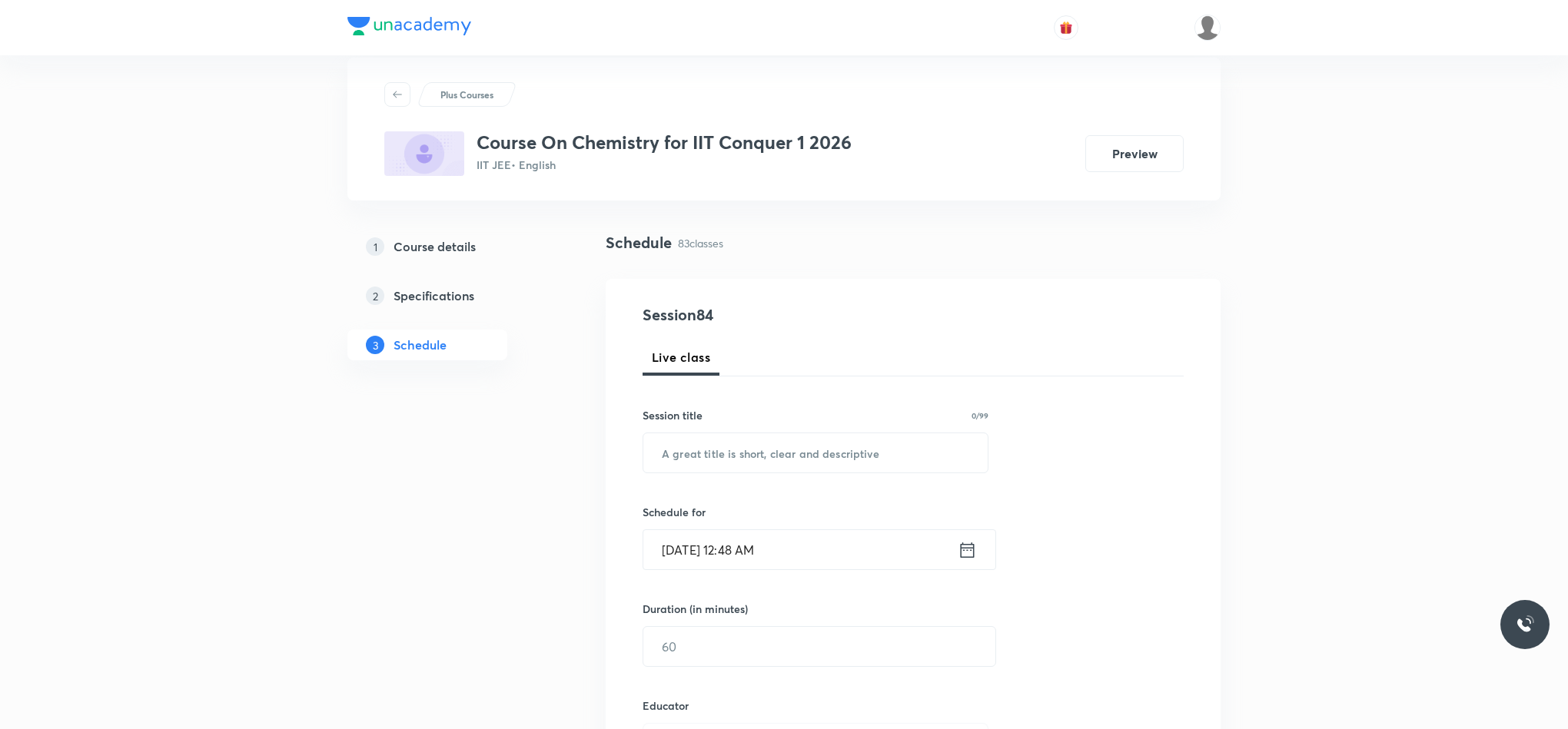
scroll to position [0, 0]
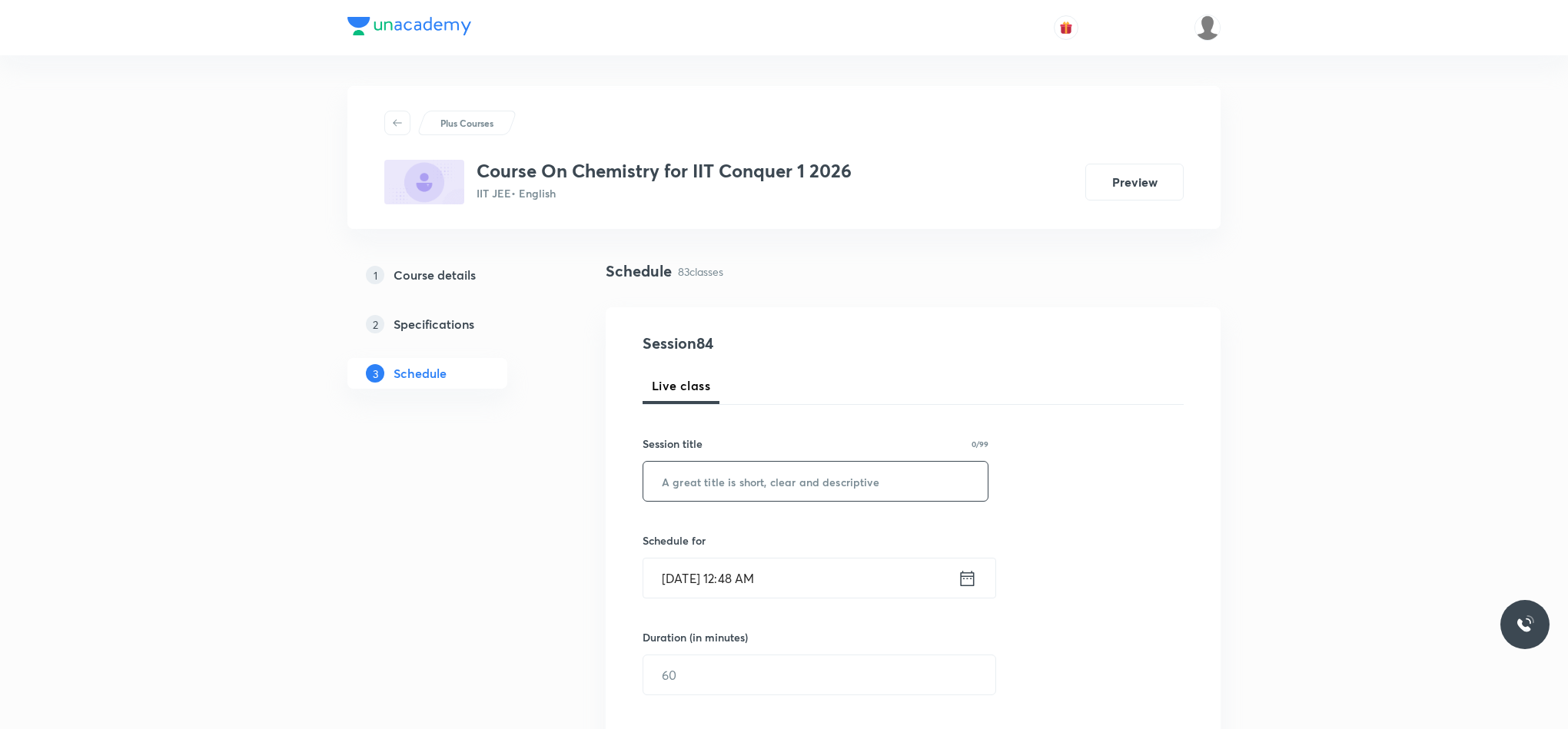
click at [798, 466] on input "text" at bounding box center [816, 481] width 344 height 40
paste input "GOC"
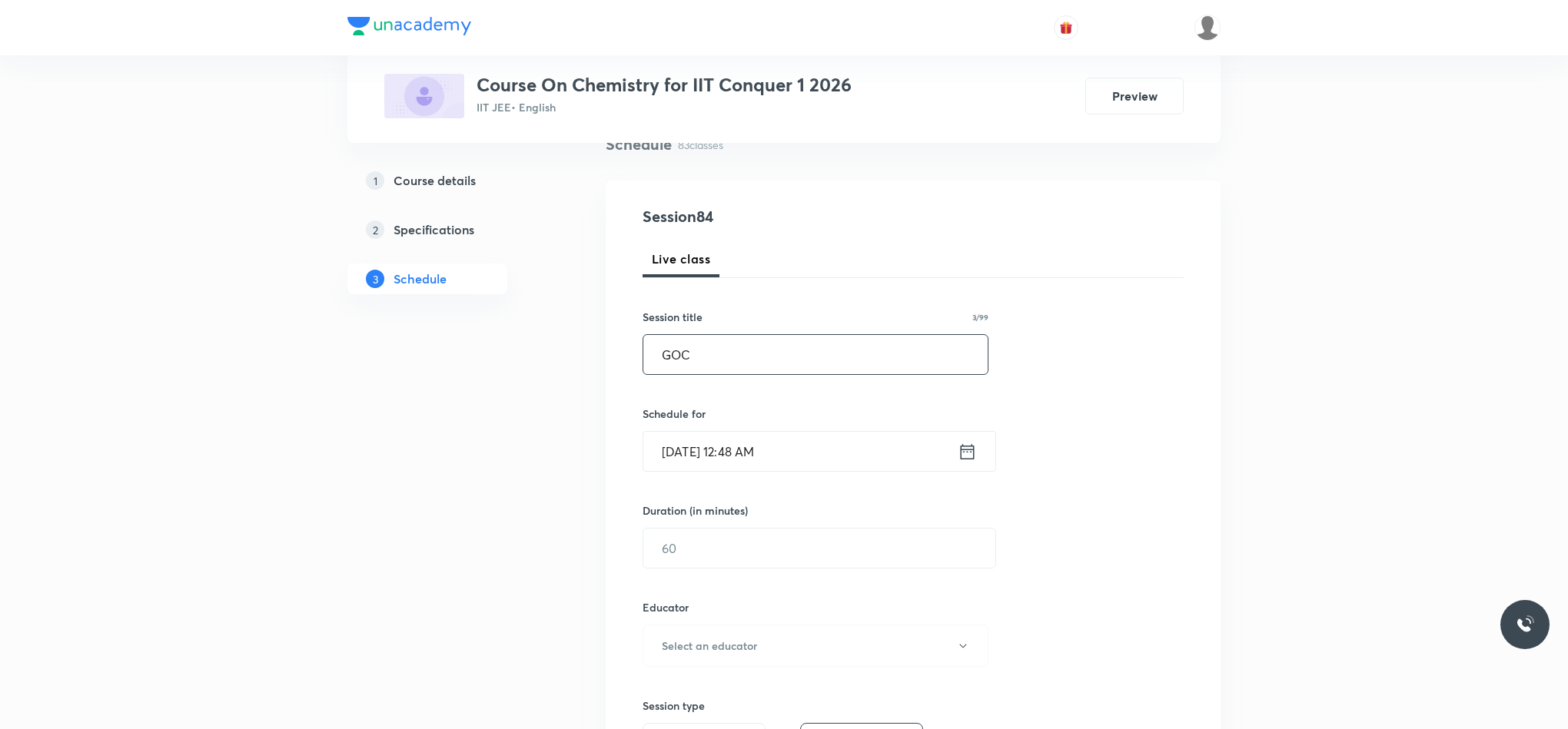
scroll to position [115, 0]
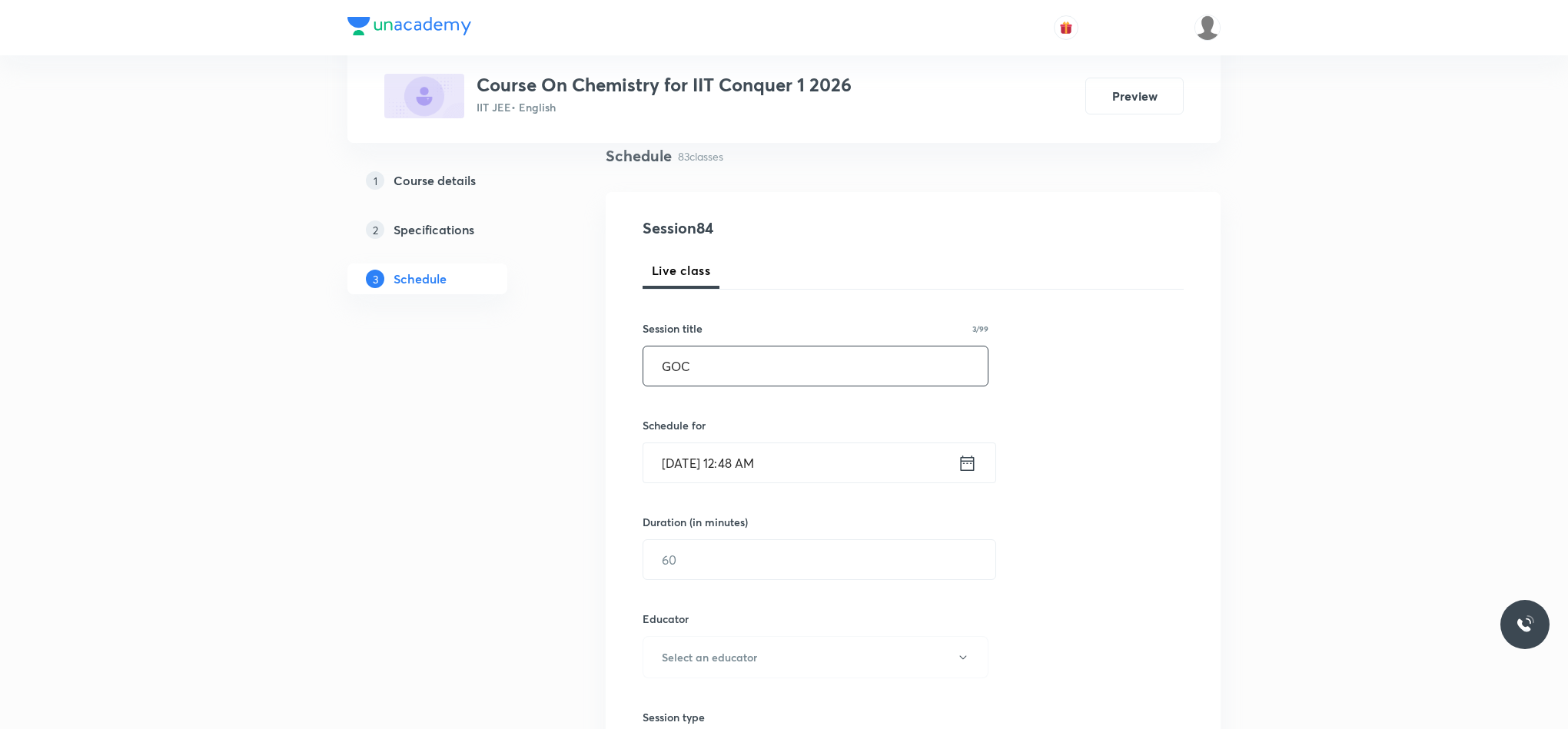
type input "GOC"
click at [971, 462] on icon at bounding box center [967, 463] width 19 height 21
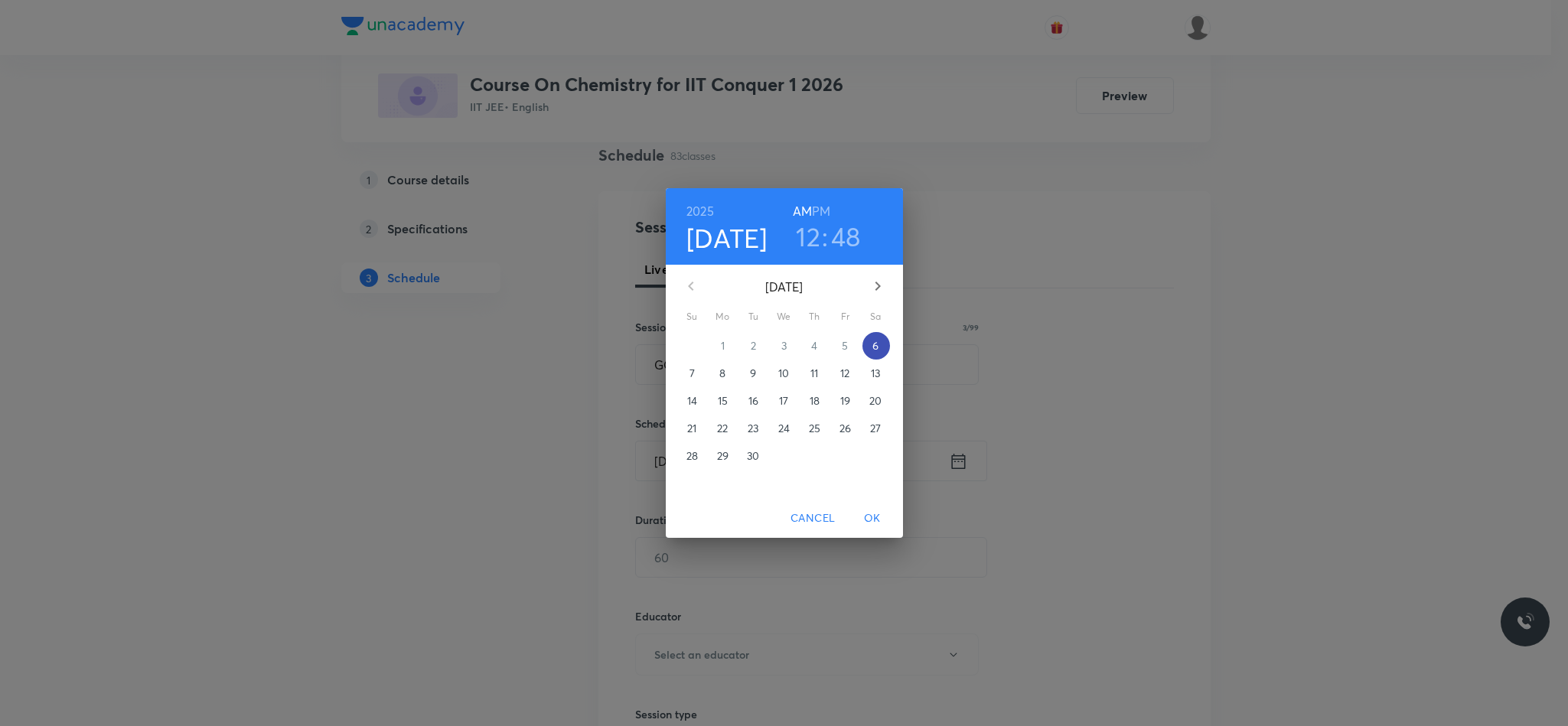
click at [871, 349] on span "6" at bounding box center [876, 346] width 27 height 16
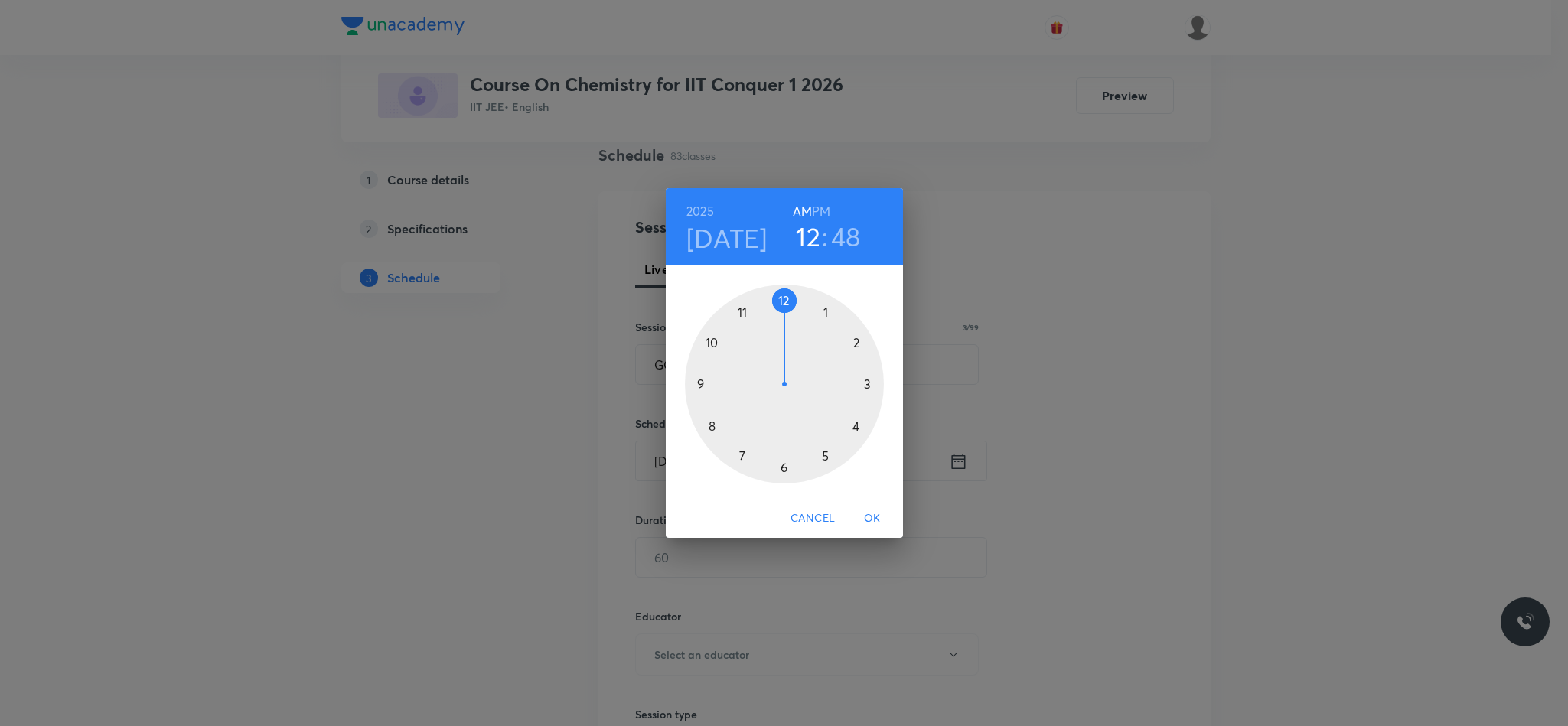
click at [781, 296] on div at bounding box center [784, 384] width 199 height 199
click at [868, 380] on div at bounding box center [784, 384] width 199 height 199
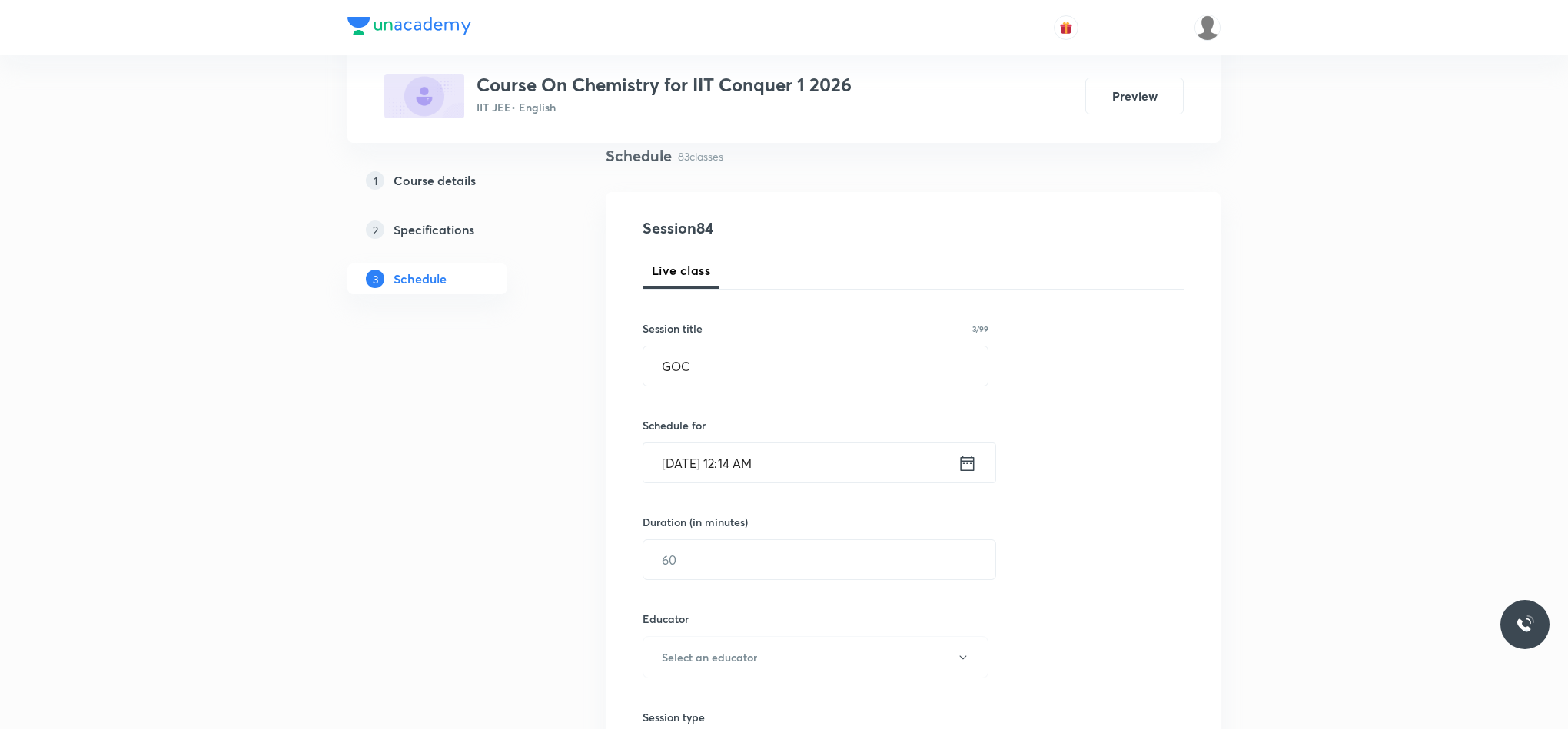
click at [971, 467] on icon at bounding box center [967, 463] width 19 height 21
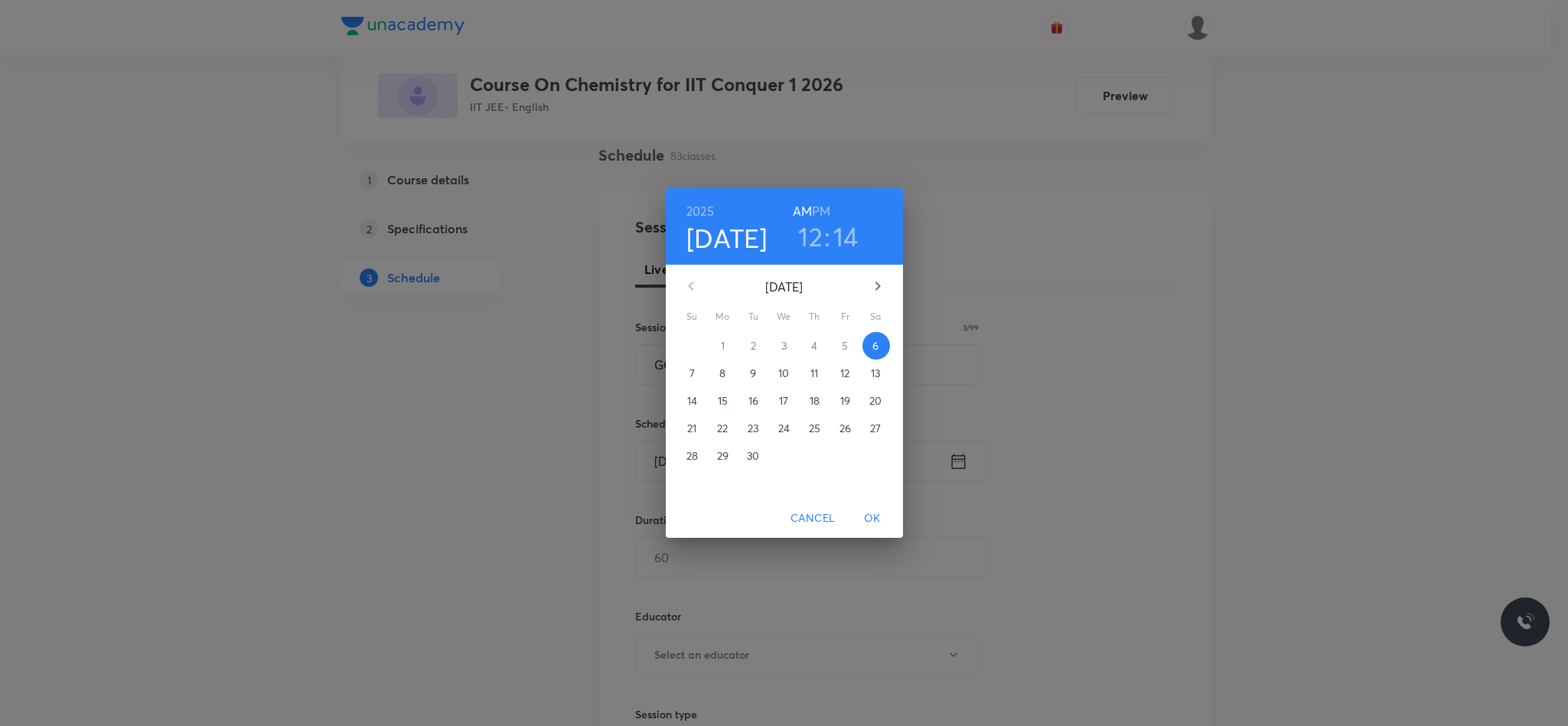
click at [847, 236] on h3 "14" at bounding box center [846, 236] width 26 height 32
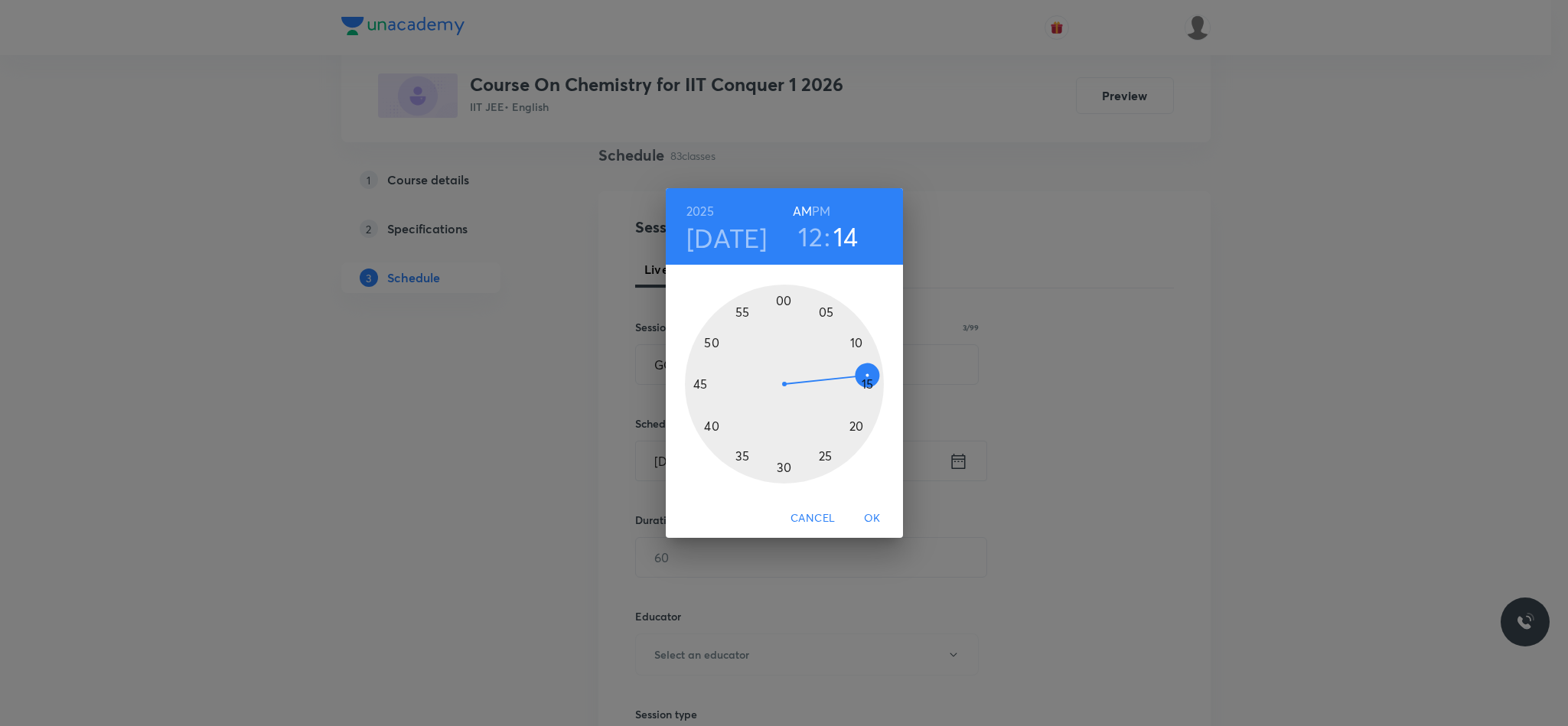
click at [861, 380] on div at bounding box center [784, 384] width 199 height 199
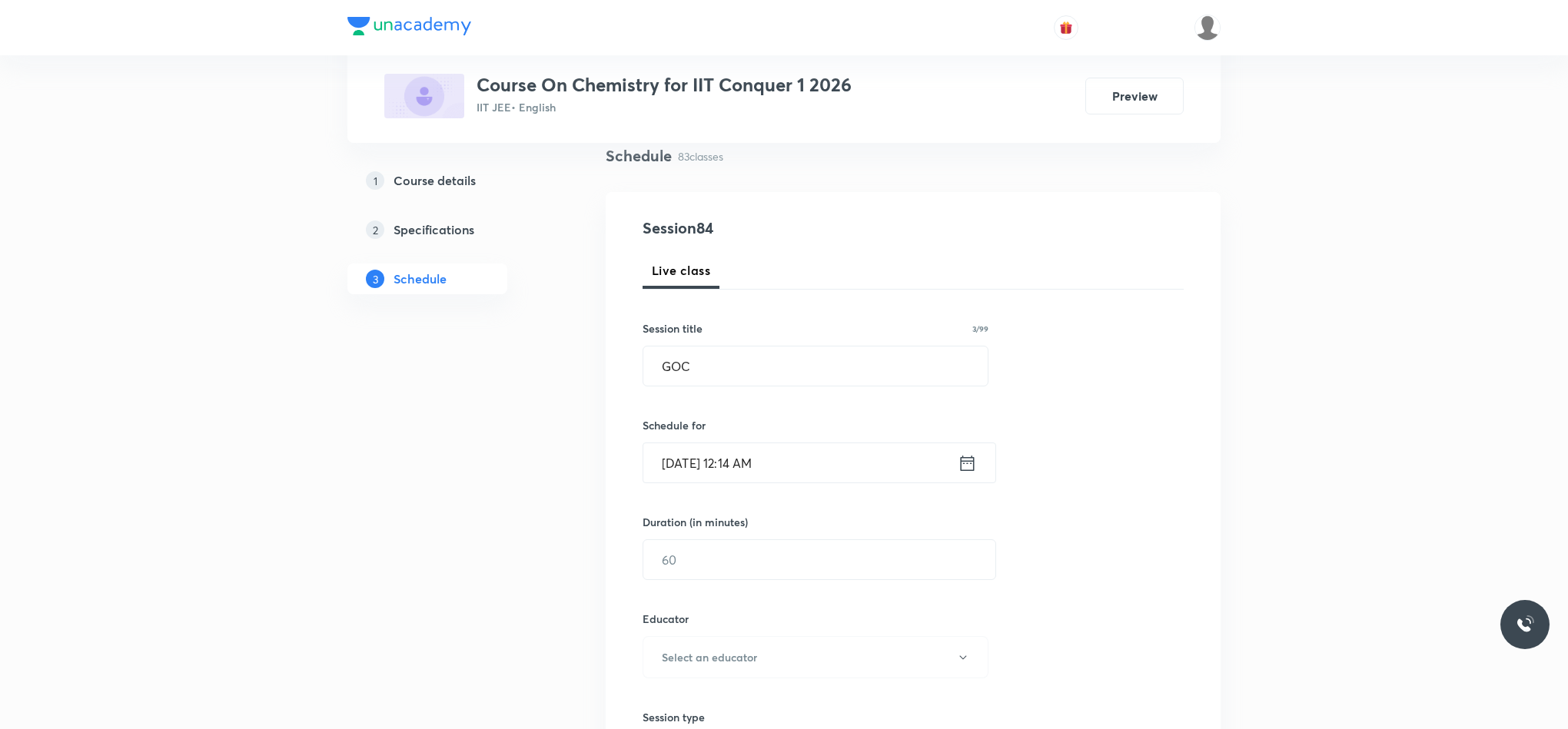
click at [964, 464] on icon at bounding box center [968, 462] width 14 height 16
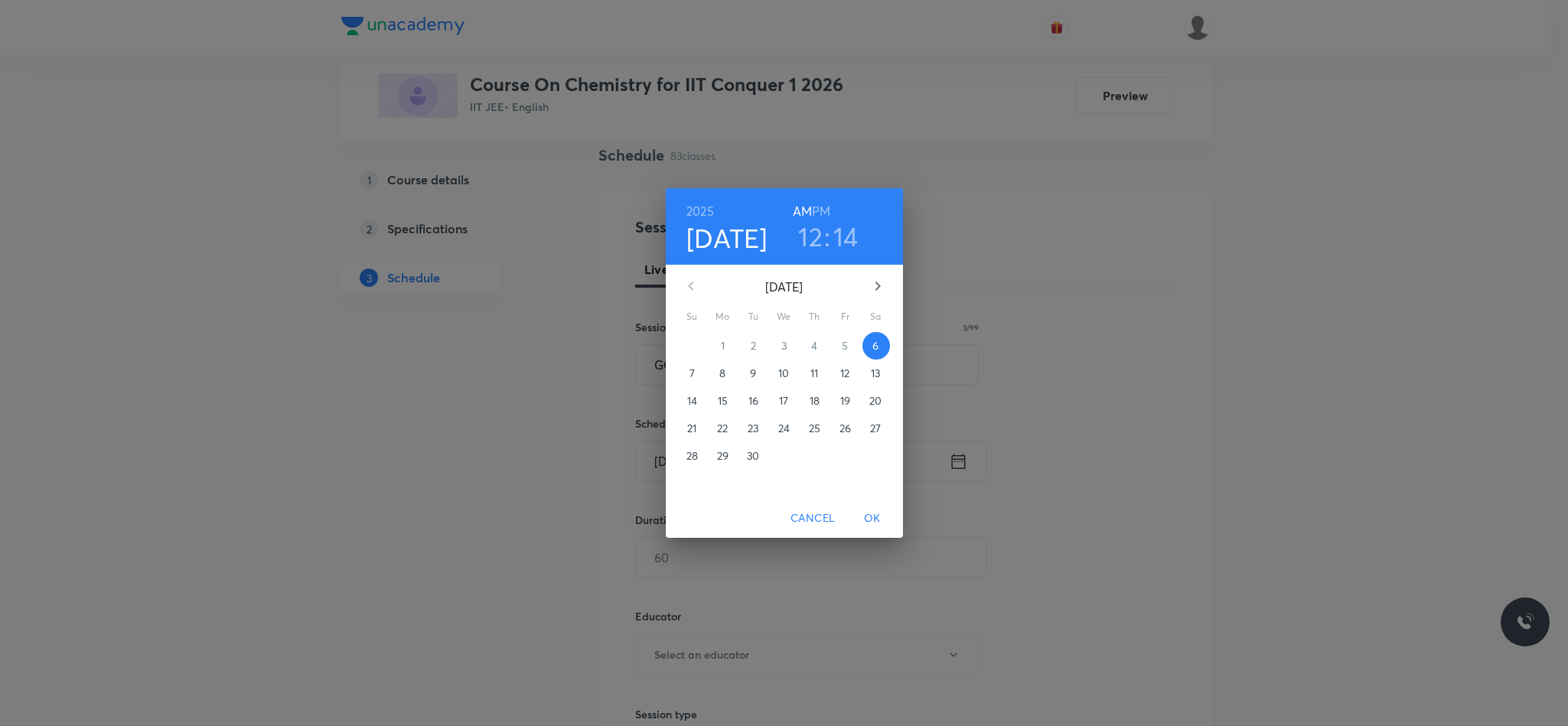
click at [817, 204] on h6 "PM" at bounding box center [821, 211] width 18 height 21
click at [872, 345] on p "6" at bounding box center [875, 346] width 6 height 16
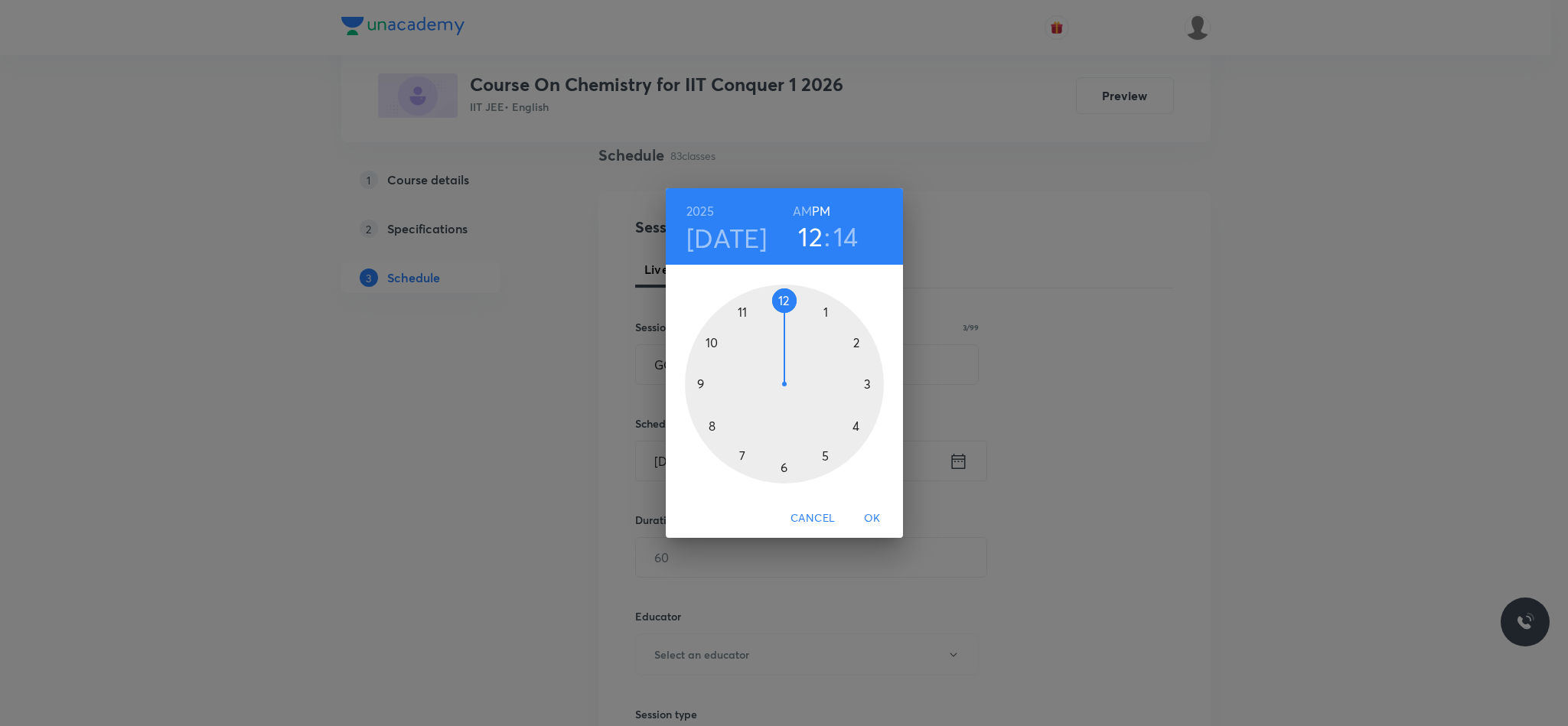
click at [783, 299] on div at bounding box center [784, 384] width 199 height 199
click at [865, 387] on div at bounding box center [784, 384] width 199 height 199
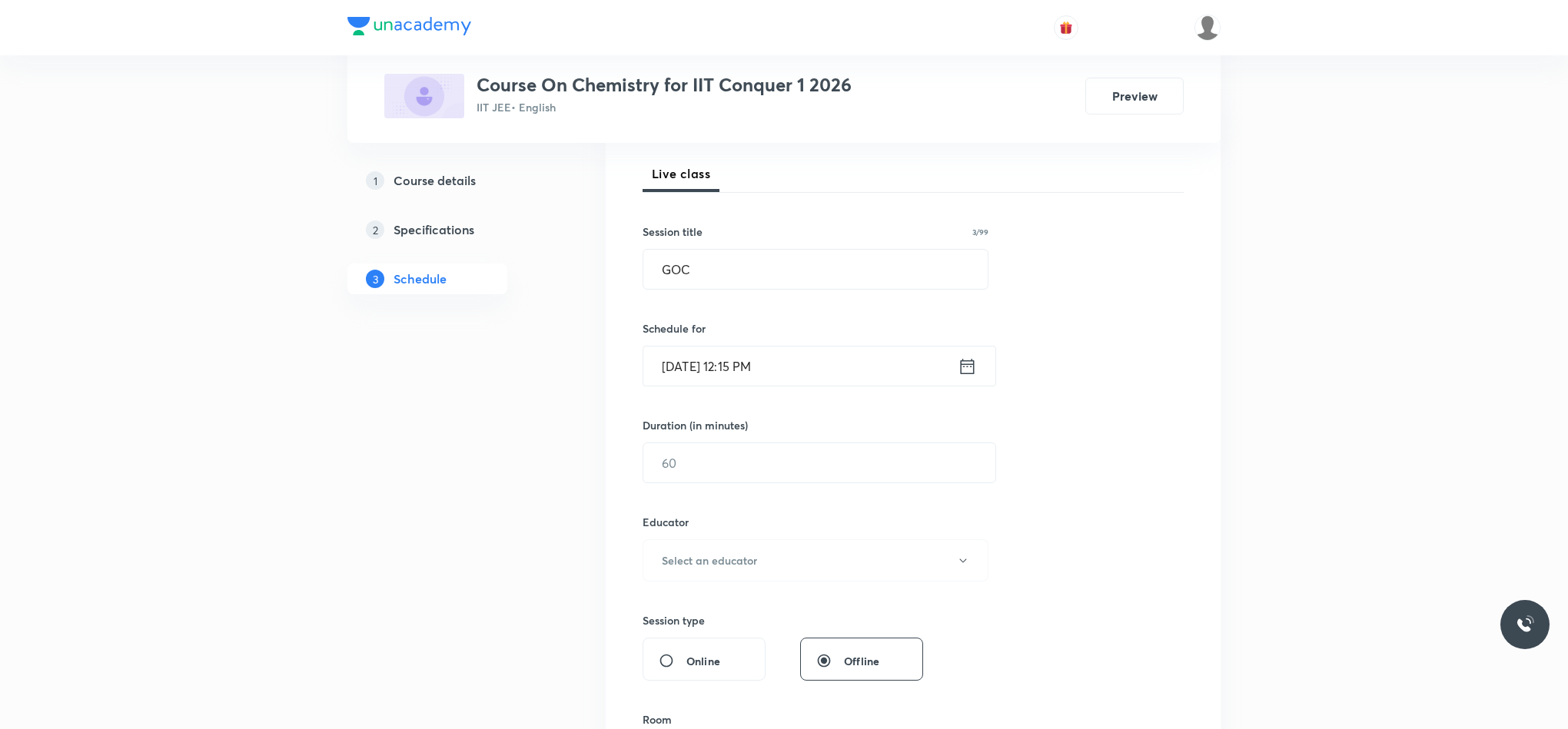
scroll to position [346, 0]
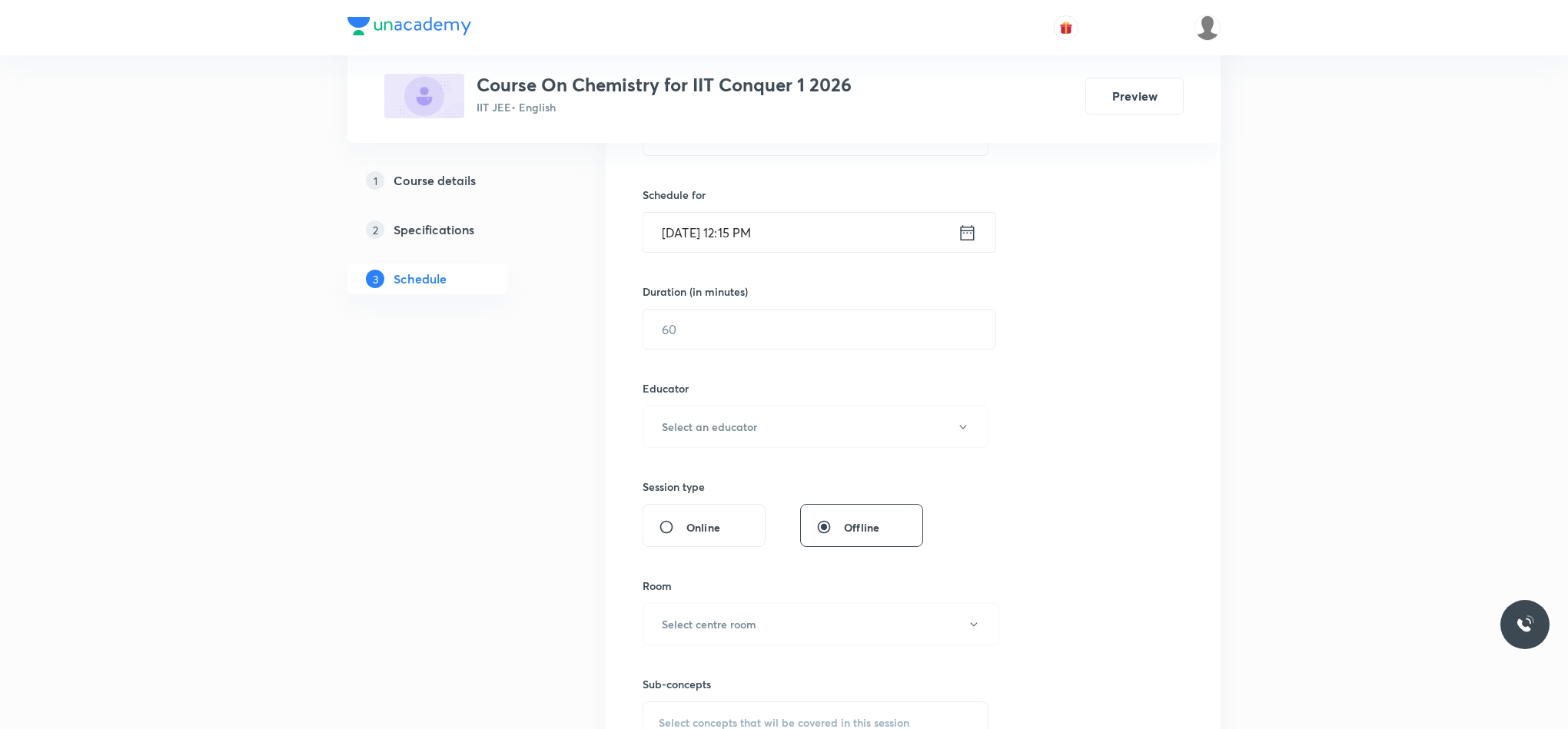
click at [794, 355] on div "Session 84 Live class Session title 3/99 GOC ​ Schedule for [DATE] 12:15 PM ​ D…" at bounding box center [913, 396] width 541 height 820
click at [794, 340] on input "text" at bounding box center [819, 329] width 352 height 40
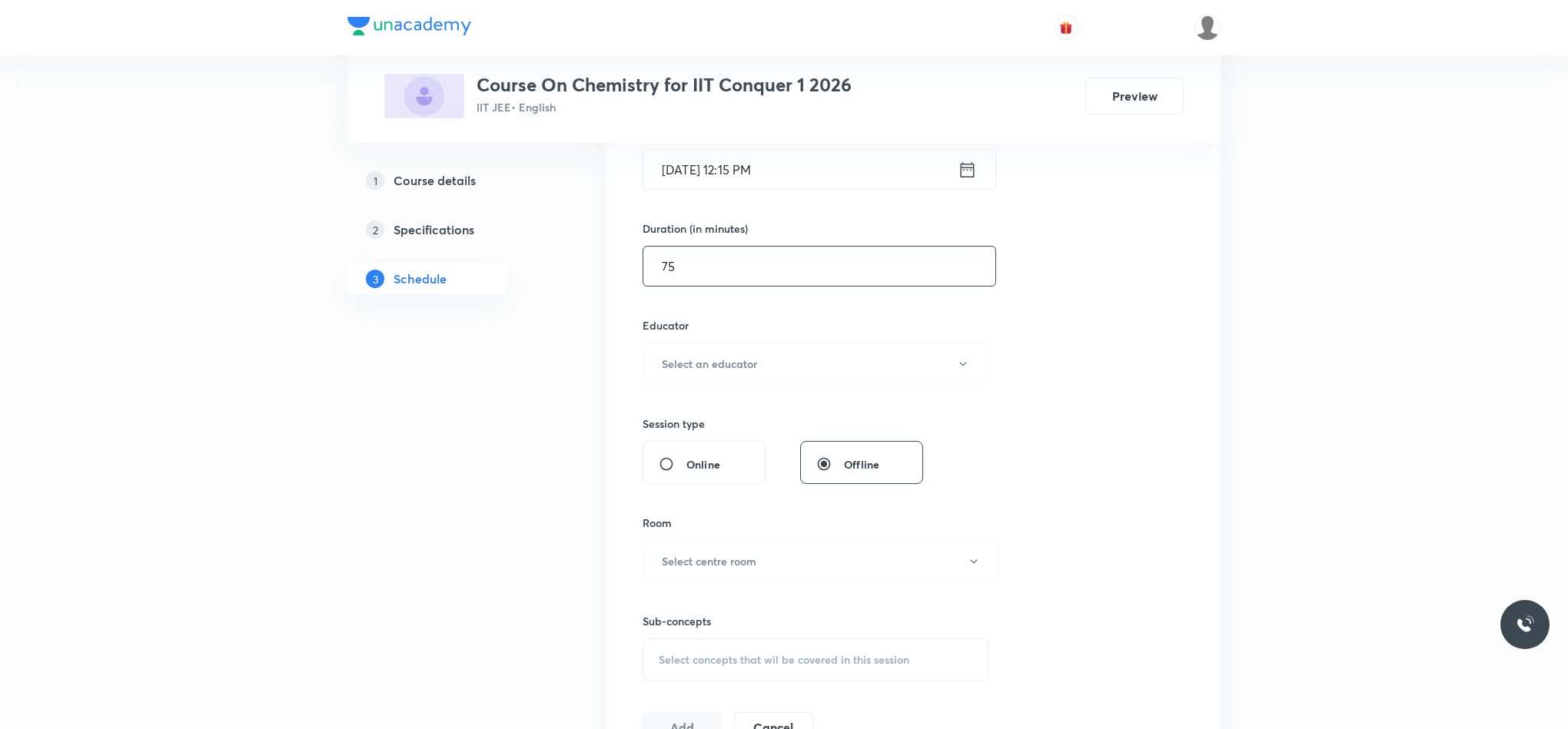
scroll to position [461, 0]
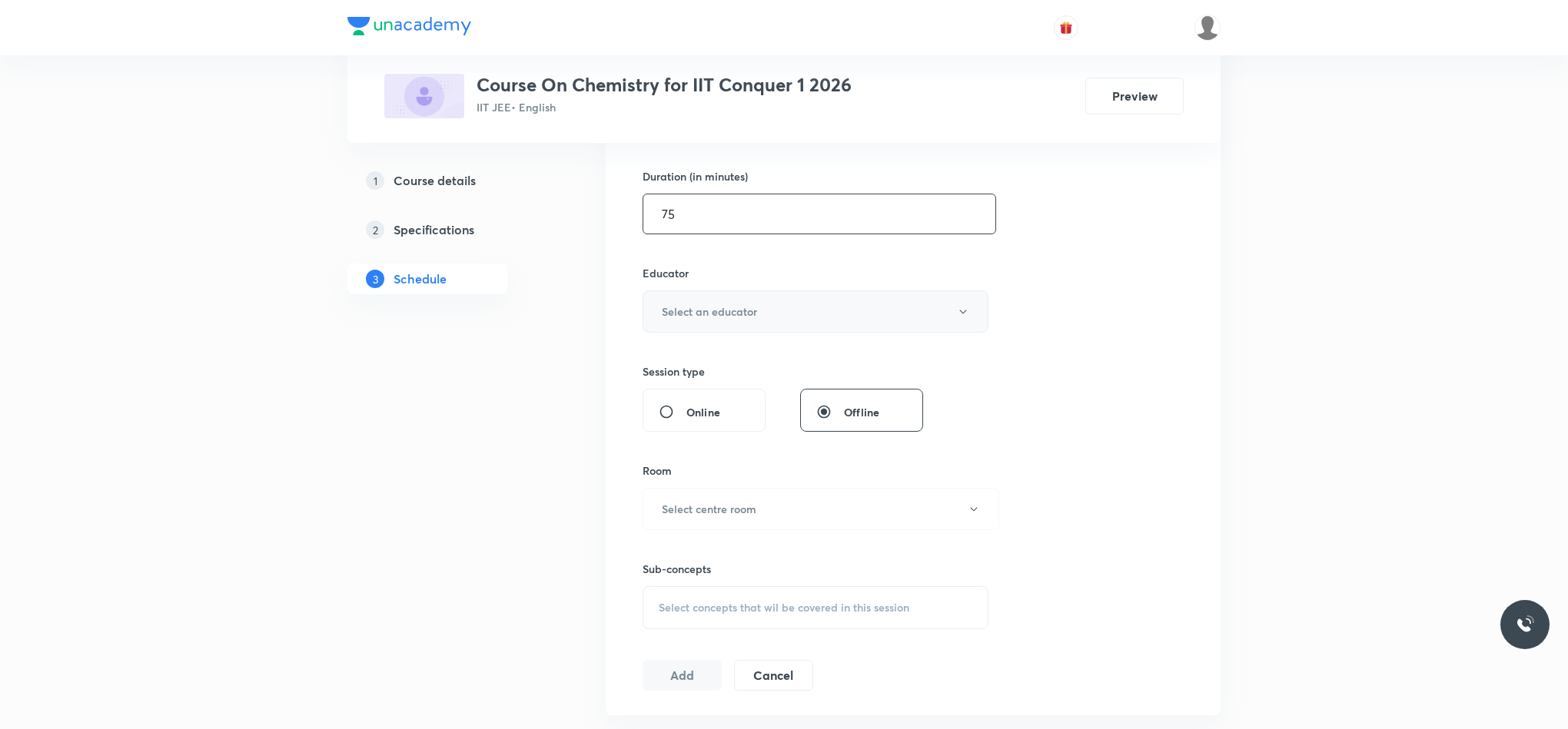
type input "75"
click at [701, 323] on button "Select an educator" at bounding box center [816, 312] width 346 height 42
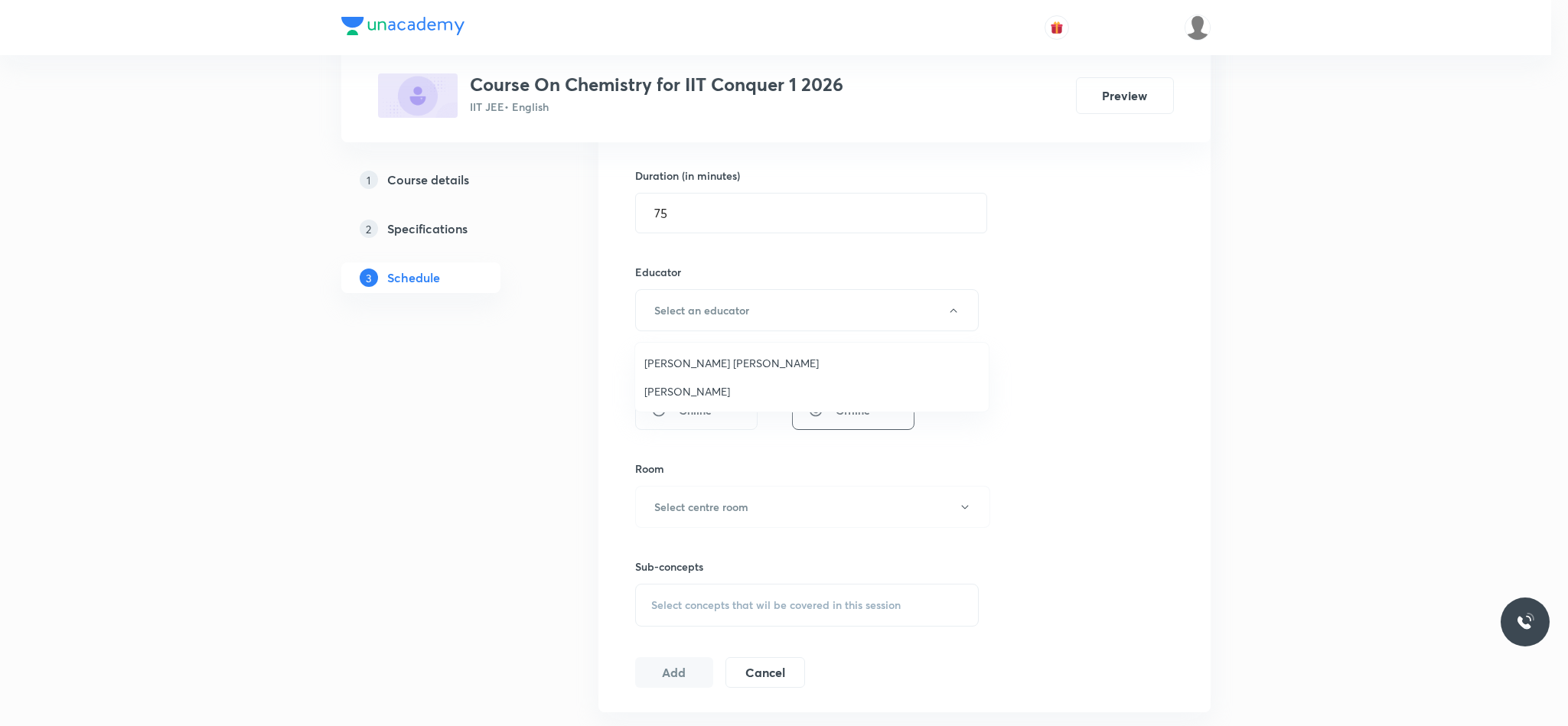
click at [707, 363] on span "[PERSON_NAME] [PERSON_NAME]" at bounding box center [812, 363] width 335 height 16
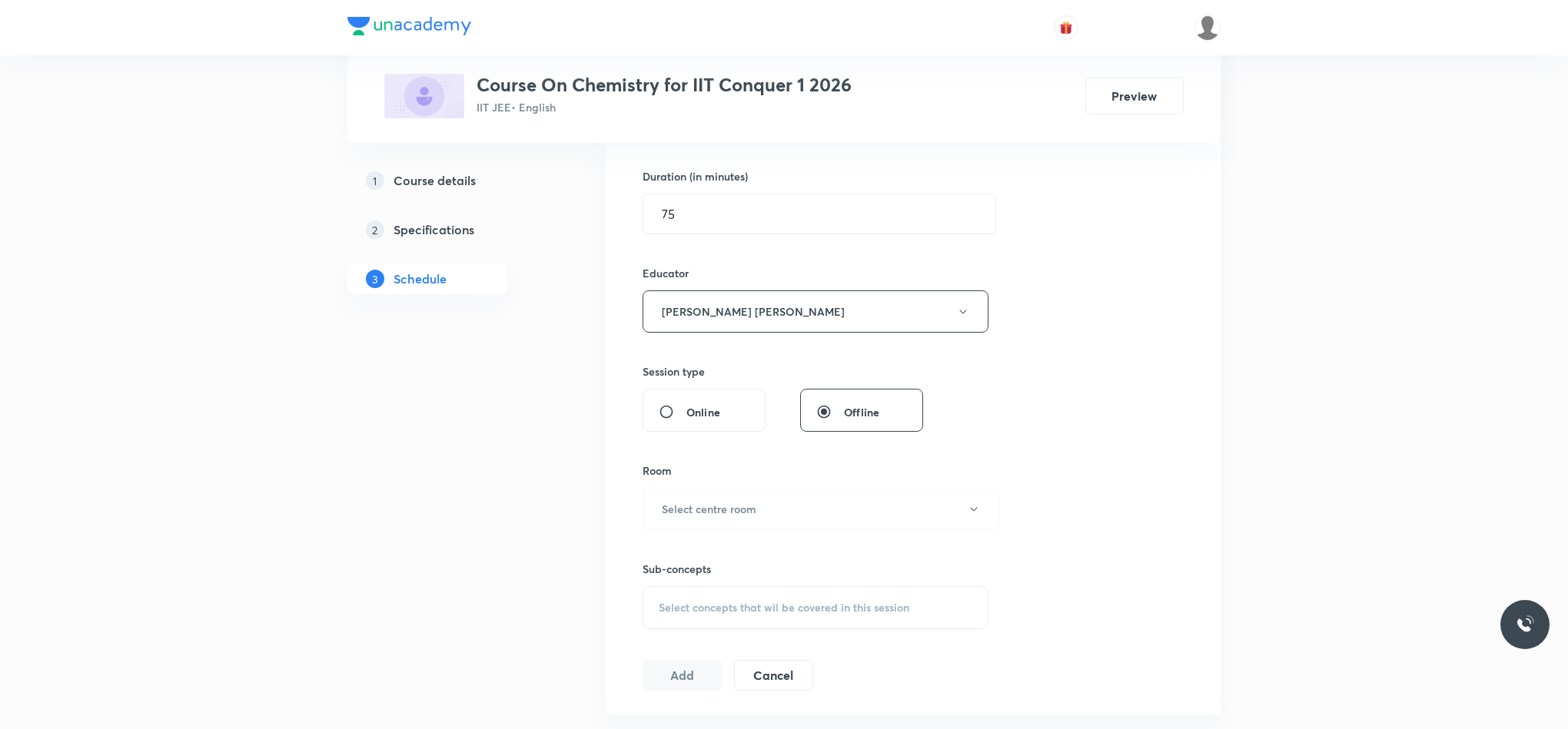
scroll to position [576, 0]
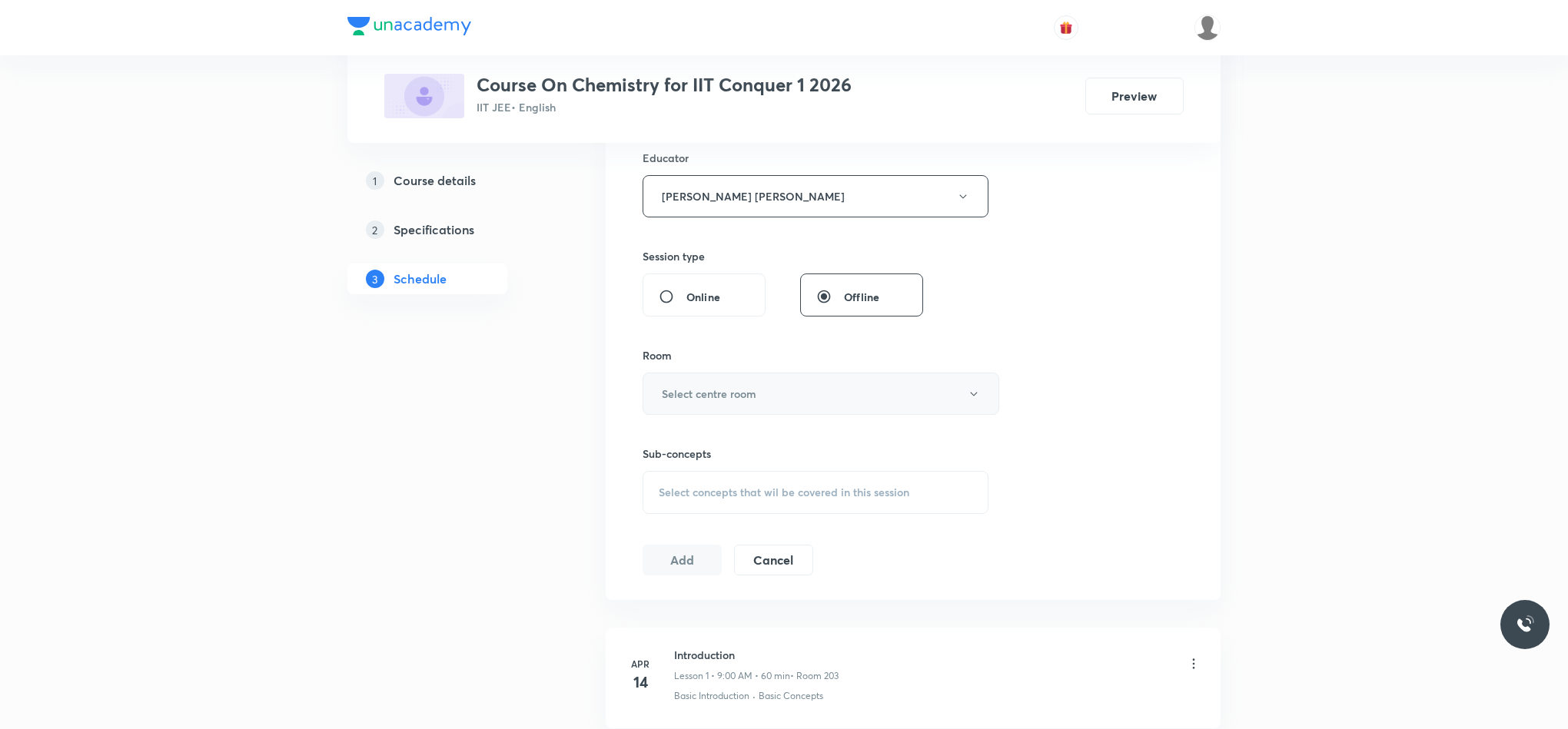
click at [711, 385] on button "Select centre room" at bounding box center [820, 394] width 356 height 42
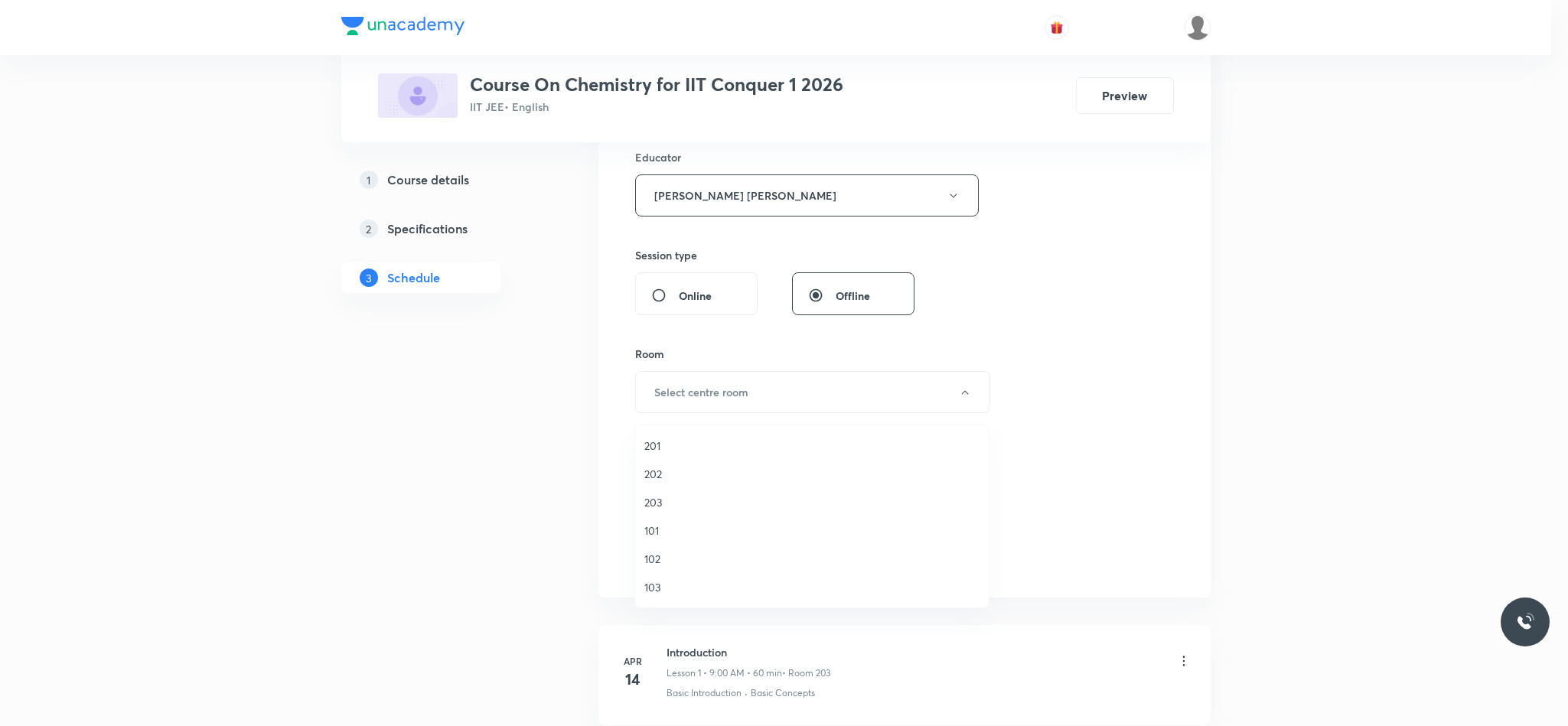
click at [652, 501] on span "203" at bounding box center [812, 502] width 335 height 16
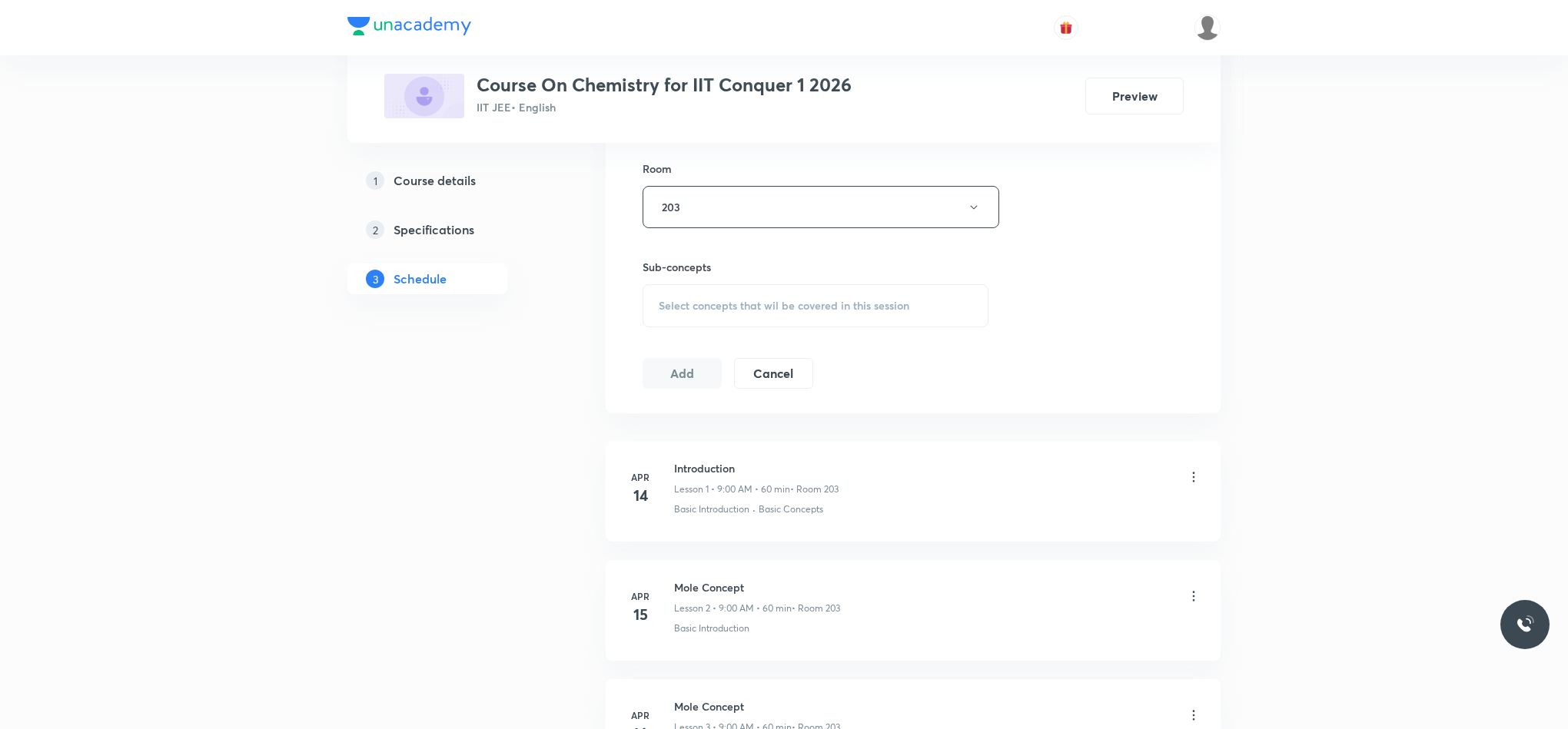
scroll to position [807, 0]
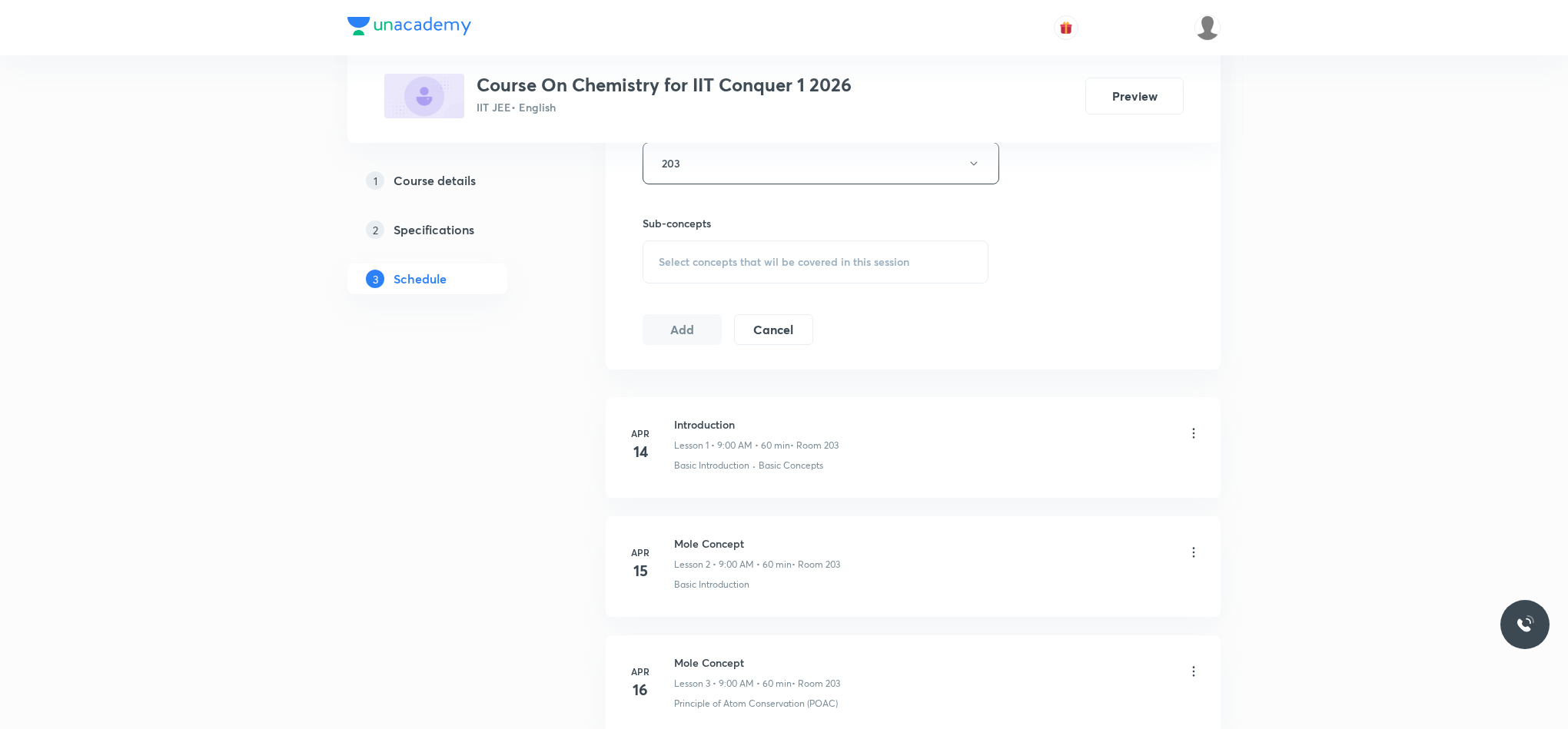
click at [692, 282] on div "Select concepts that wil be covered in this session" at bounding box center [816, 261] width 346 height 43
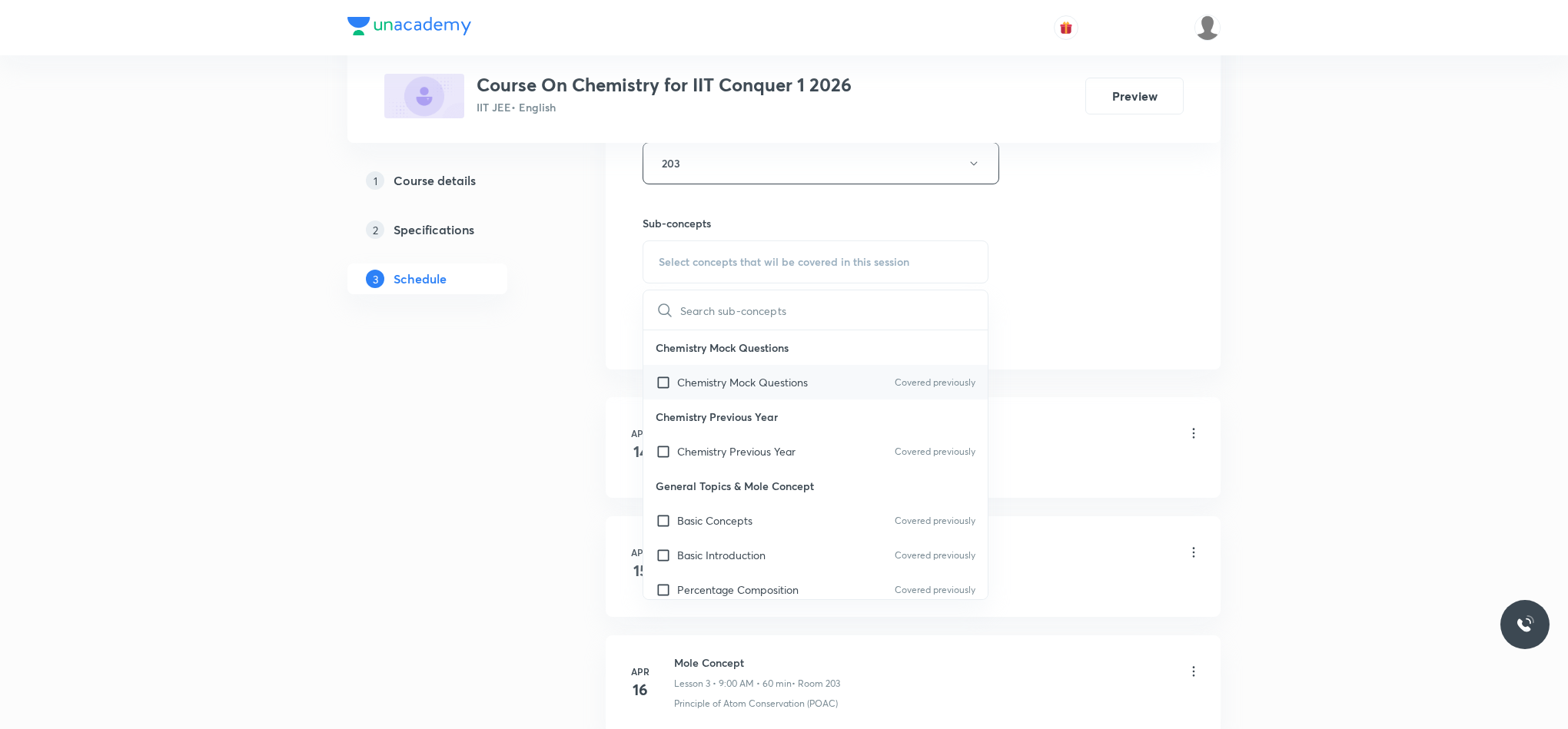
click at [750, 398] on div "Chemistry Mock Questions Covered previously" at bounding box center [816, 383] width 344 height 35
checkbox input "true"
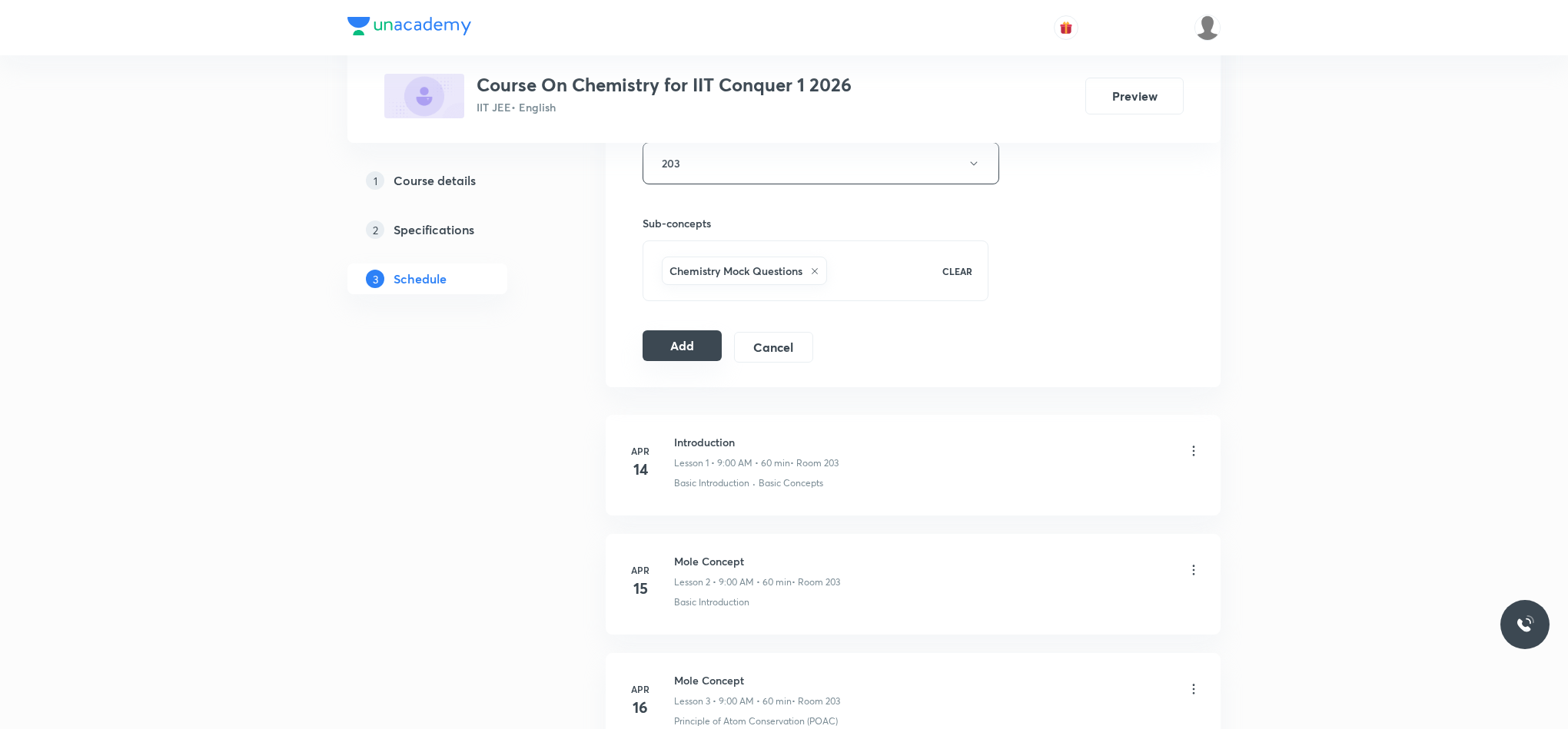
click at [678, 355] on button "Add" at bounding box center [682, 345] width 79 height 30
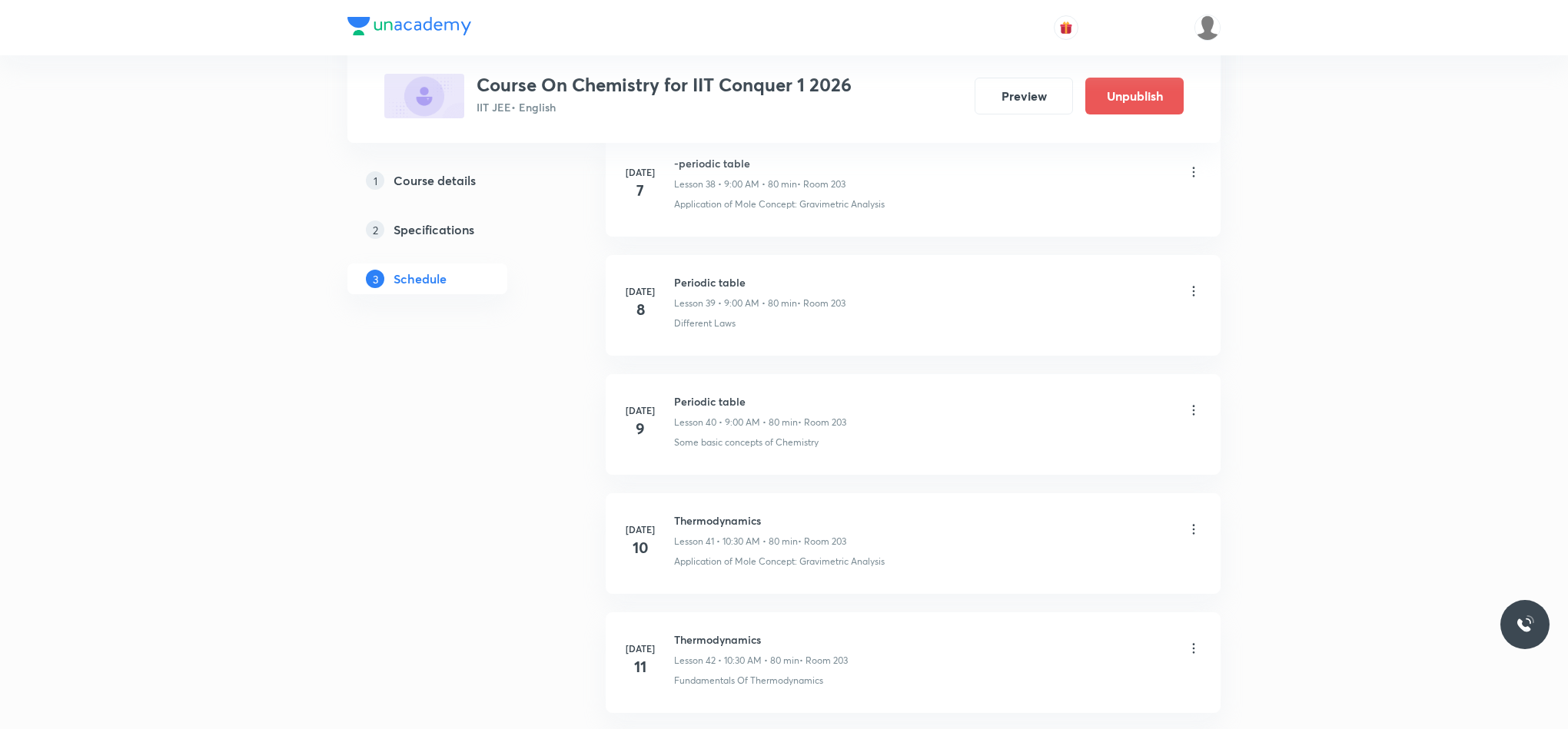
scroll to position [5187, 0]
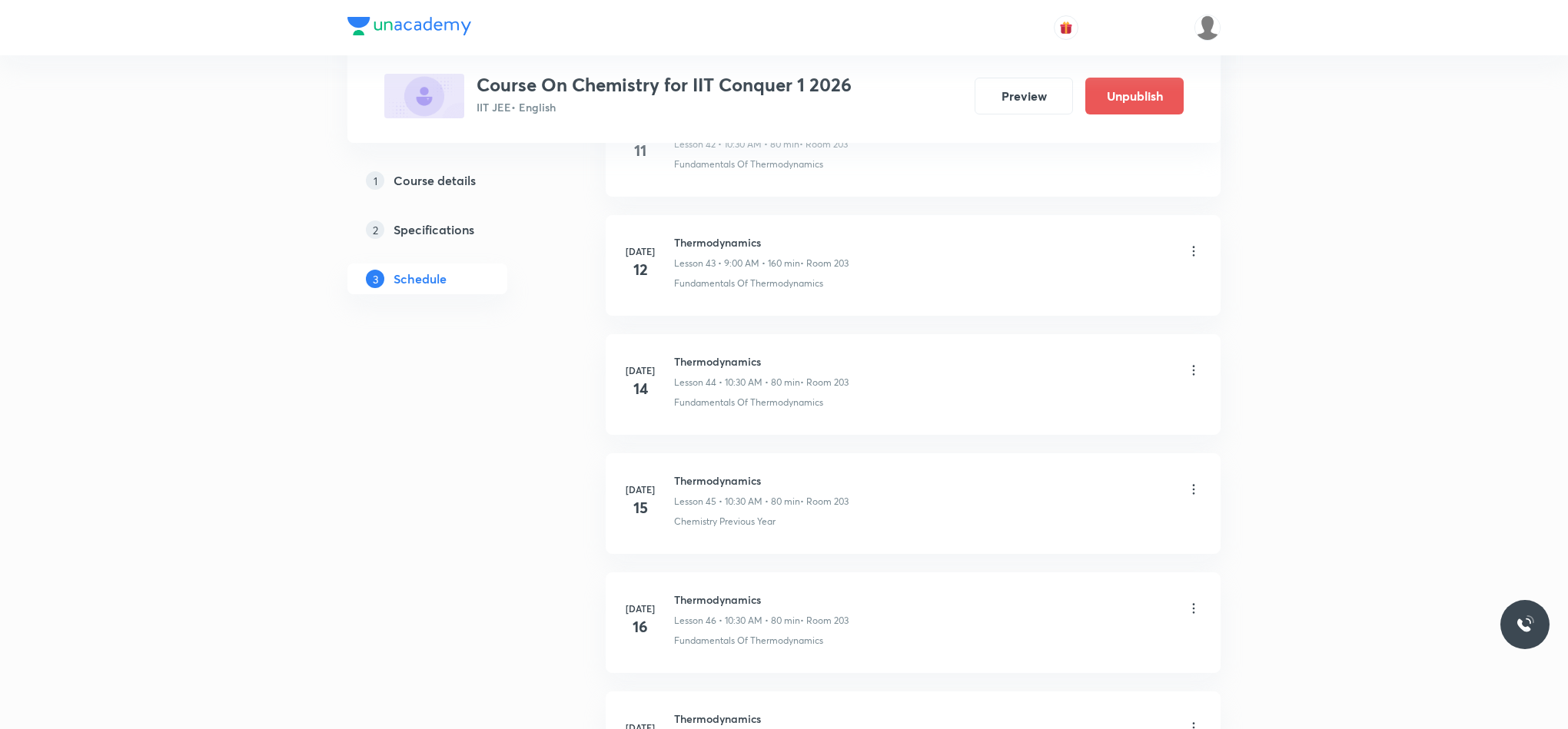
drag, startPoint x: 1109, startPoint y: 369, endPoint x: 1365, endPoint y: 96, distance: 374.3
click at [1365, 96] on div "Plus Courses Course On Chemistry for IIT Conquer 1 2026 IIT JEE • English Previ…" at bounding box center [784, 78] width 1568 height 10530
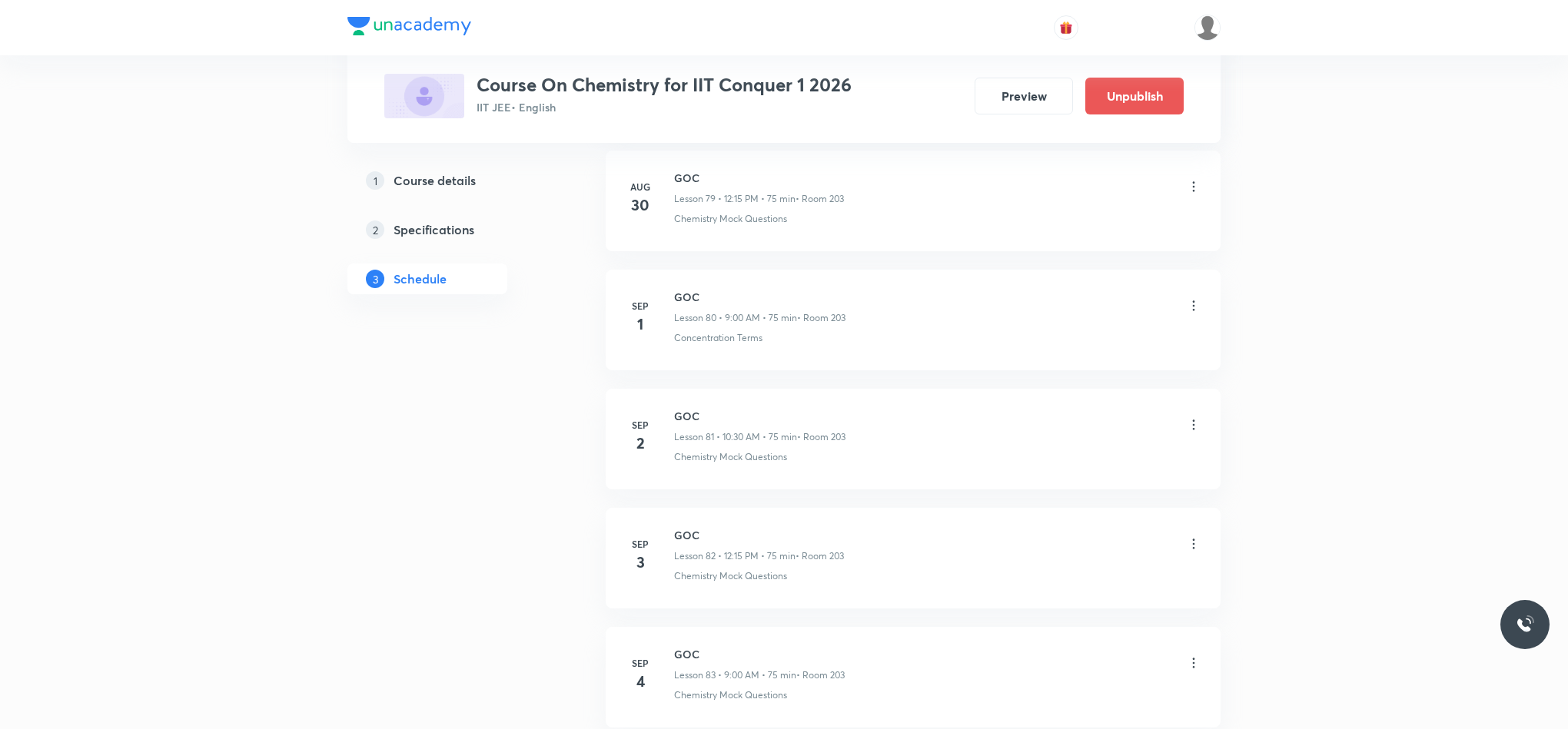
scroll to position [9864, 0]
